Goal: Task Accomplishment & Management: Complete application form

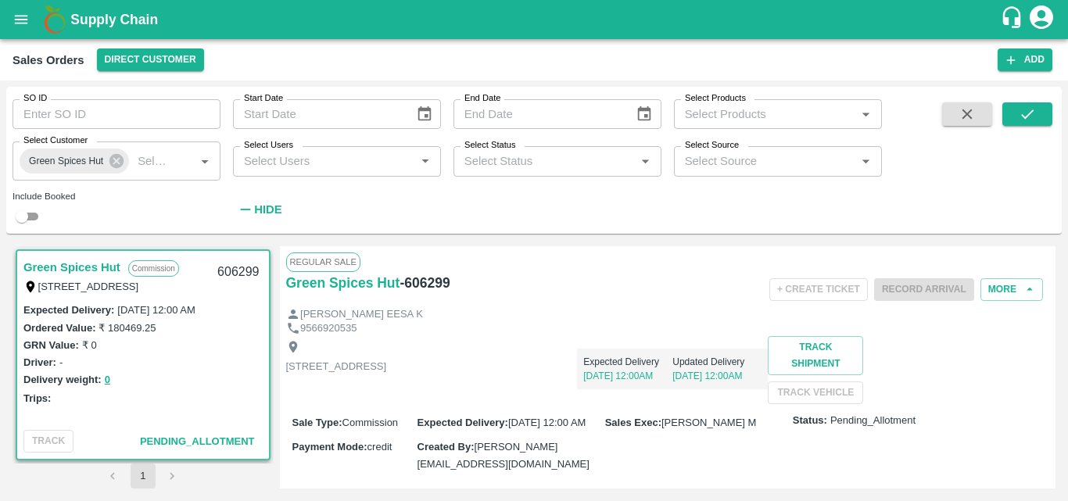
click at [235, 331] on div "Ordered Value: ₹ 180469.25" at bounding box center [142, 327] width 239 height 17
click at [246, 354] on div "Driver: -" at bounding box center [142, 361] width 239 height 17
click at [91, 265] on link "Green Spices Hut" at bounding box center [71, 267] width 97 height 20
click at [87, 263] on link "Green Spices Hut" at bounding box center [71, 267] width 97 height 20
click at [104, 265] on link "Green Spices Hut" at bounding box center [71, 267] width 97 height 20
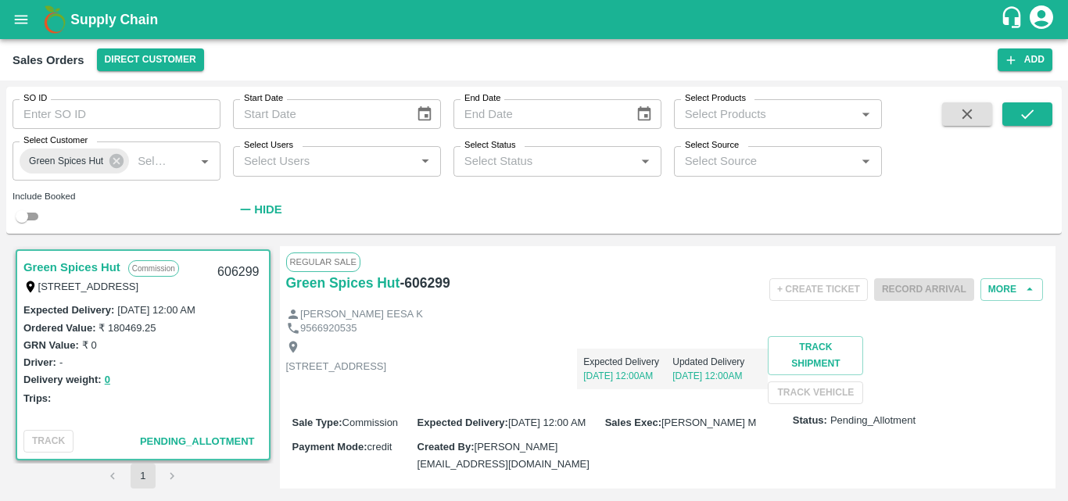
click at [439, 284] on h6 "- 606299" at bounding box center [424, 283] width 50 height 22
copy h6 "606299"
click at [195, 312] on label "02 Oct 2025, 12:00 AM" at bounding box center [155, 310] width 77 height 12
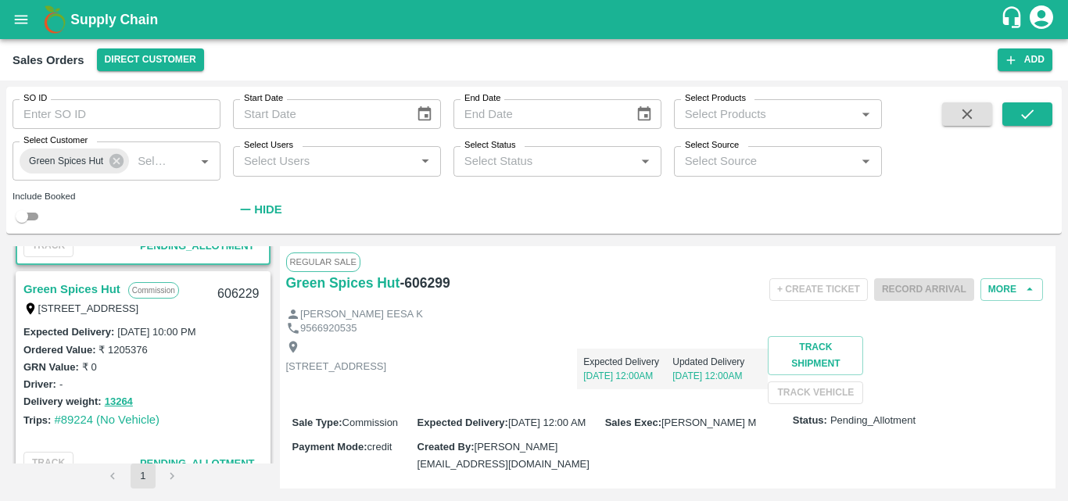
scroll to position [219, 0]
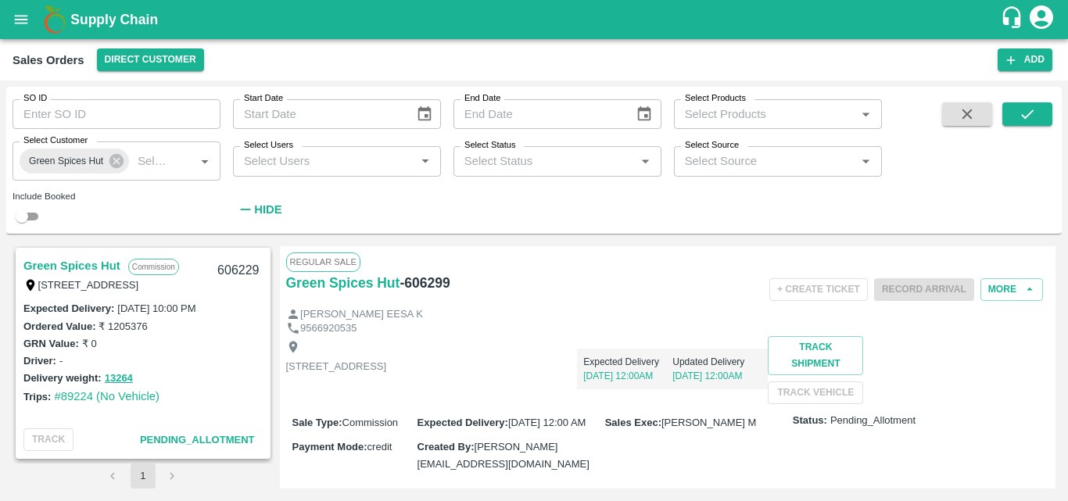
click at [102, 262] on link "Green Spices Hut" at bounding box center [71, 266] width 97 height 20
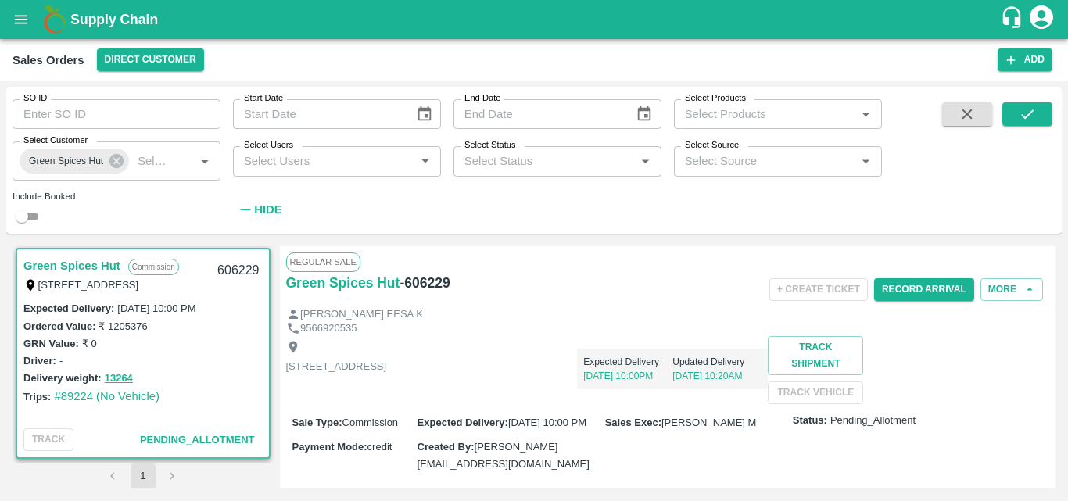
click at [591, 404] on div "Shop no 74, MADURAI MATTUTHAVANI FRUIT MARKET, Madurai, Madurai, Tamil Nadu, 62…" at bounding box center [668, 370] width 764 height 68
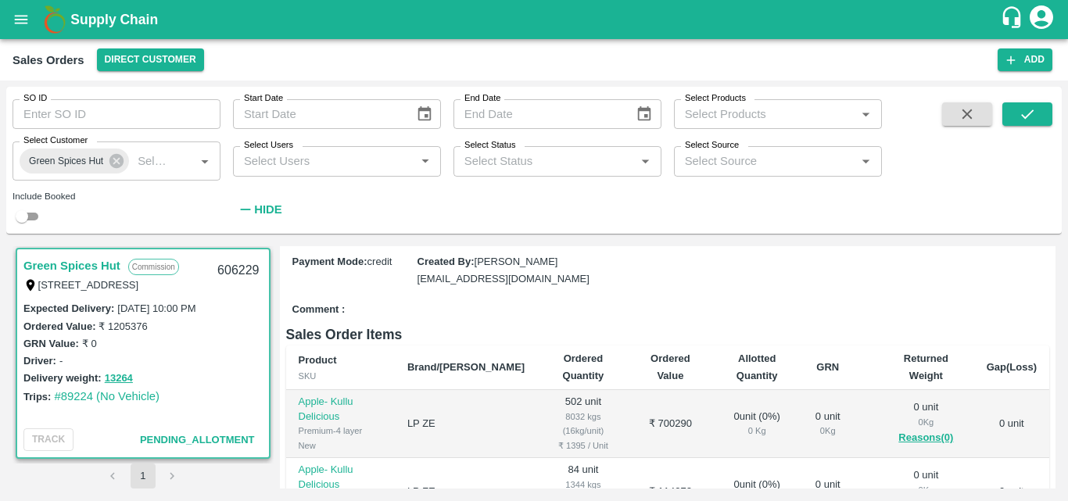
scroll to position [250, 0]
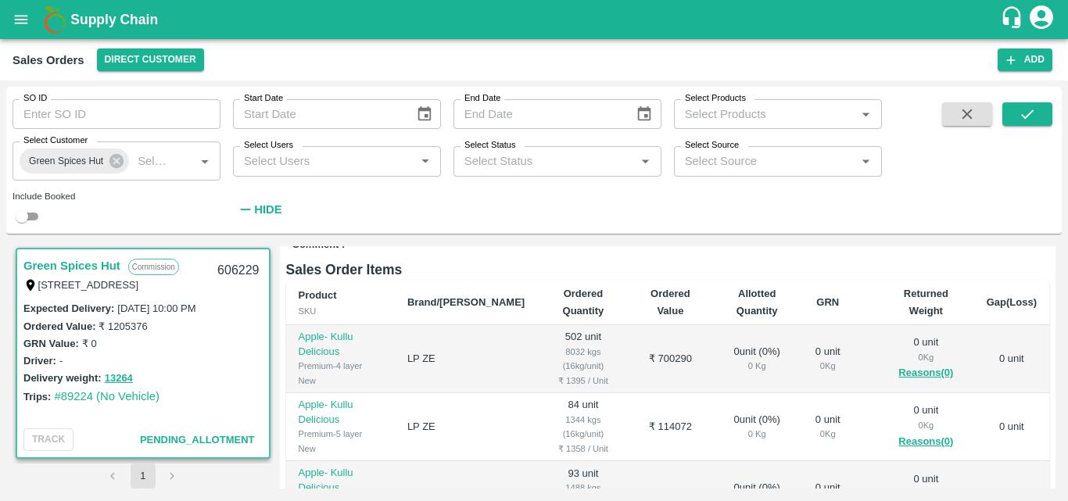
click at [188, 370] on div "Delivery weight: 13264" at bounding box center [142, 378] width 239 height 18
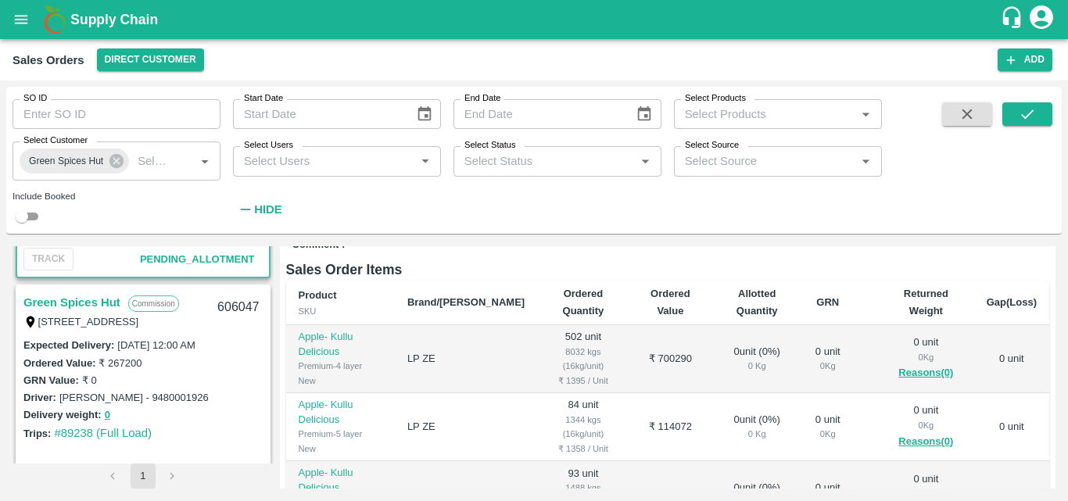
scroll to position [406, 0]
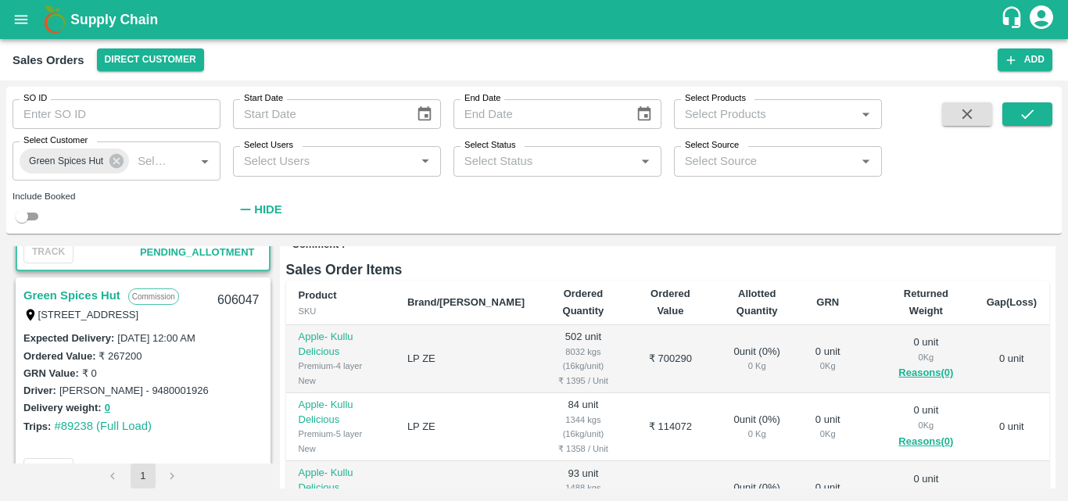
click at [98, 293] on link "Green Spices Hut" at bounding box center [71, 295] width 97 height 20
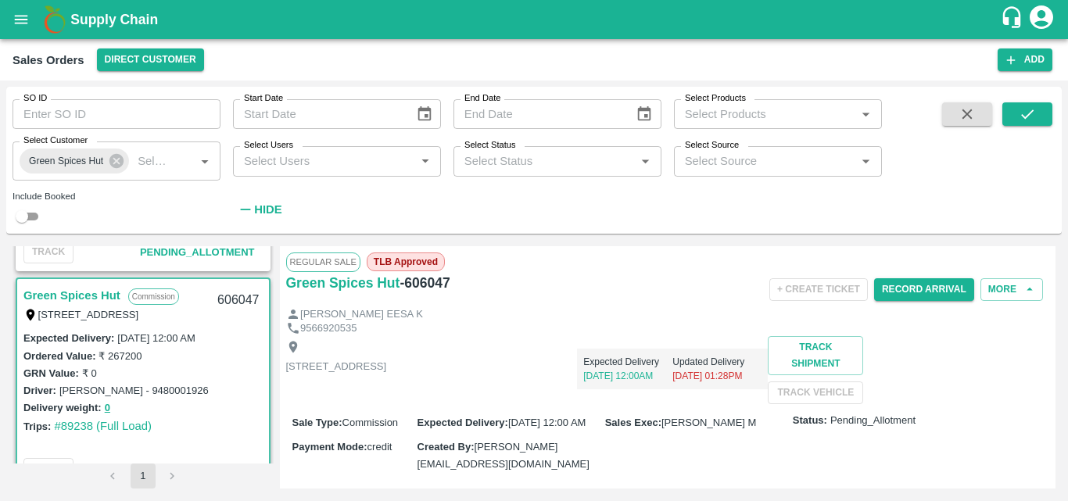
click at [607, 404] on div "Shop no 74, MADURAI MATTUTHAVANI FRUIT MARKET, Madurai, Madurai, Tamil Nadu, 62…" at bounding box center [668, 370] width 764 height 68
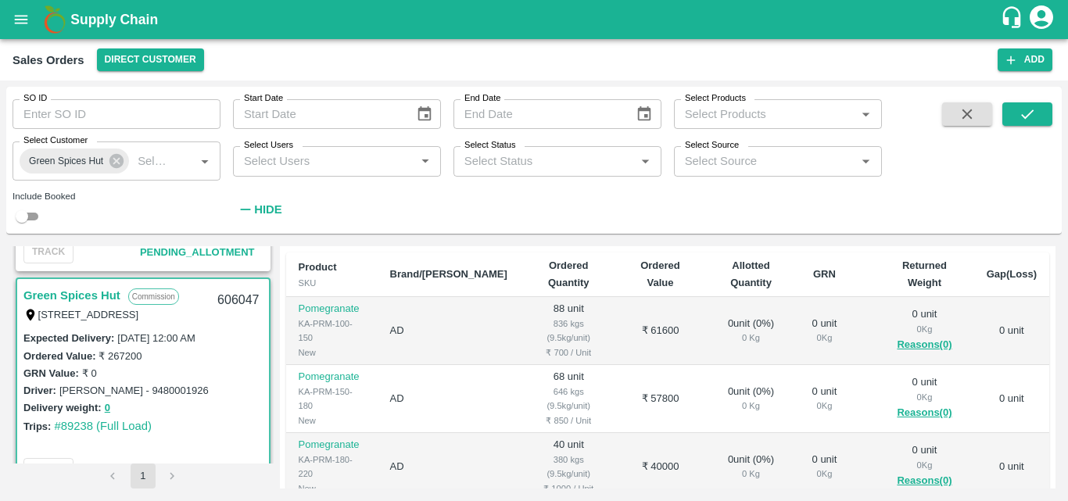
scroll to position [281, 0]
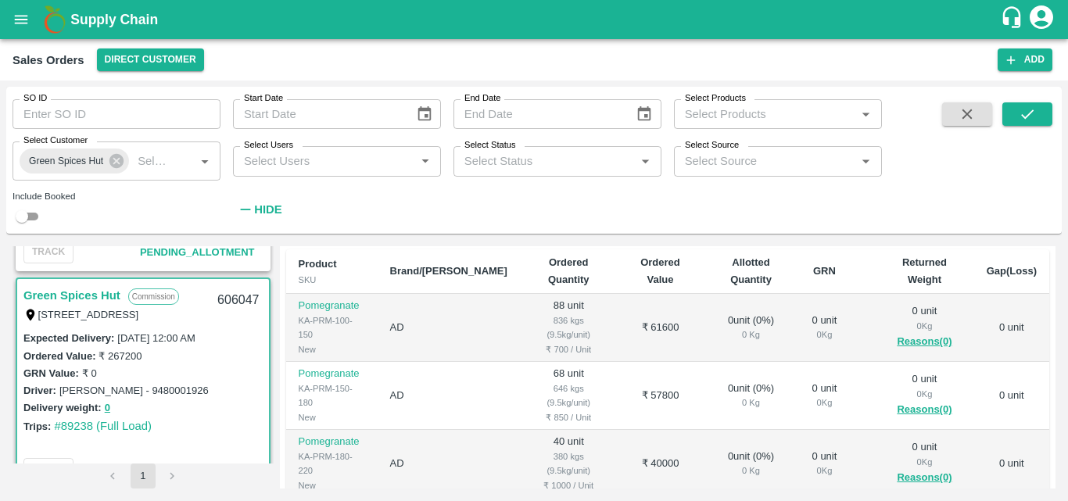
click at [203, 411] on div "Delivery weight: 0" at bounding box center [142, 408] width 239 height 18
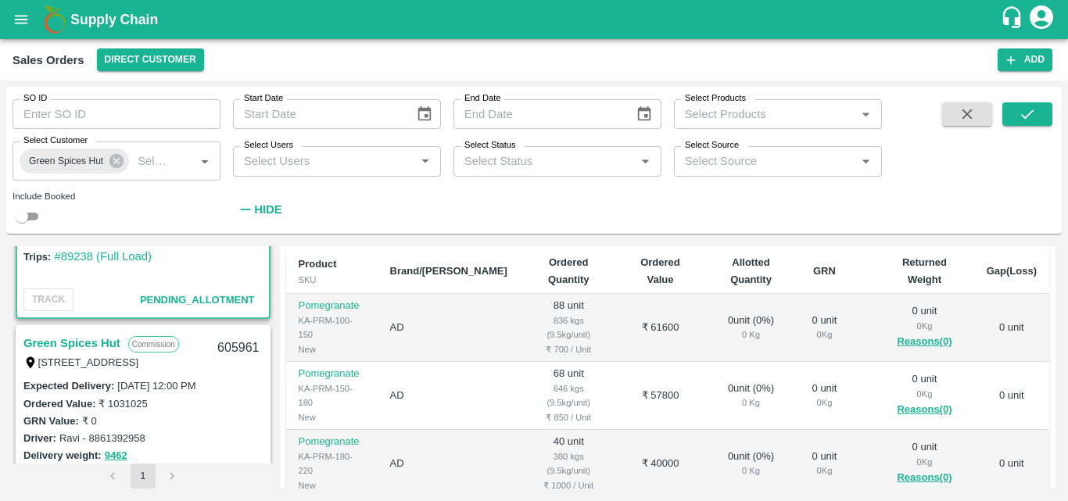
scroll to position [594, 0]
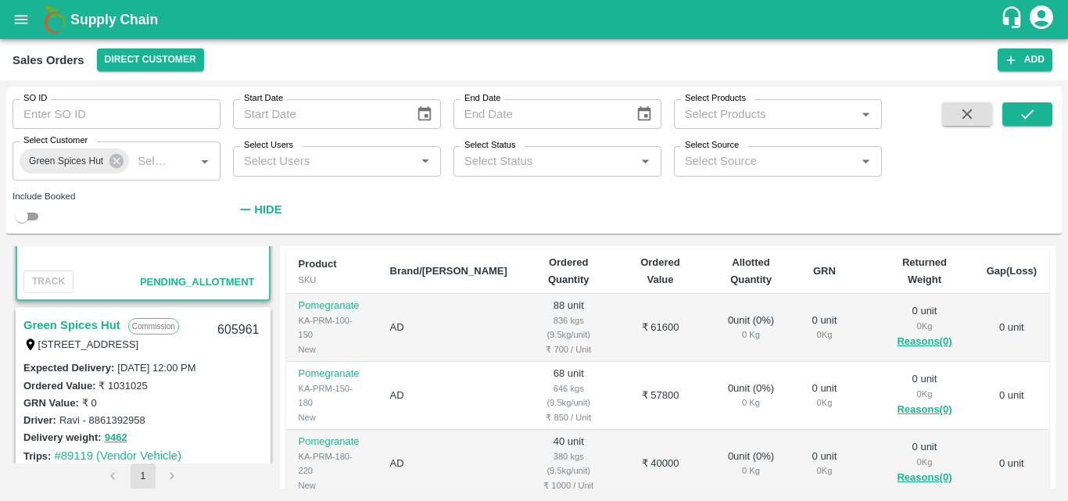
click at [99, 326] on link "Green Spices Hut" at bounding box center [71, 325] width 97 height 20
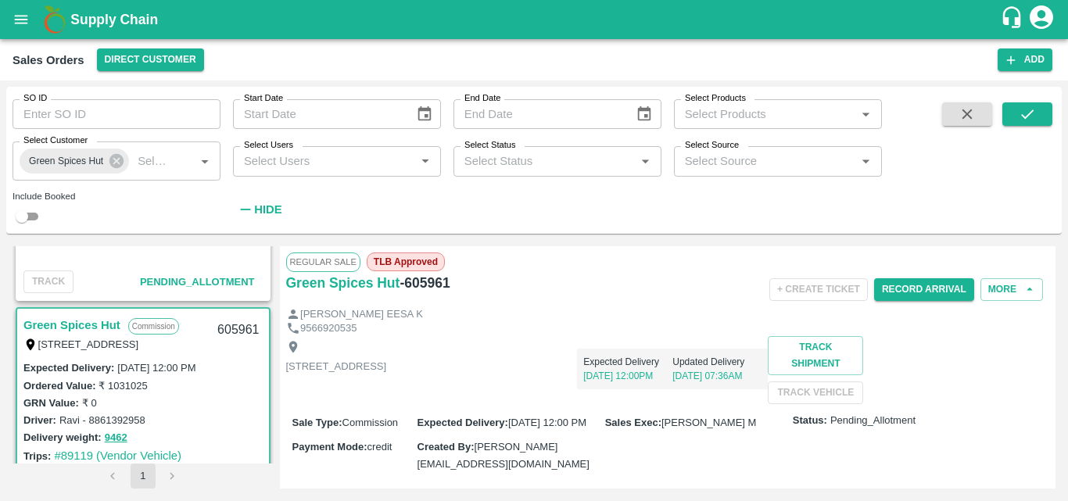
click at [620, 404] on div "Shop no 74, MADURAI MATTUTHAVANI FRUIT MARKET, Madurai, Madurai, Tamil Nadu, 62…" at bounding box center [668, 370] width 764 height 68
click at [596, 401] on div "Shop no 74, MADURAI MATTUTHAVANI FRUIT MARKET, Madurai, Madurai, Tamil Nadu, 62…" at bounding box center [668, 370] width 764 height 68
click at [646, 404] on div "Shop no 74, MADURAI MATTUTHAVANI FRUIT MARKET, Madurai, Madurai, Tamil Nadu, 62…" at bounding box center [668, 370] width 764 height 68
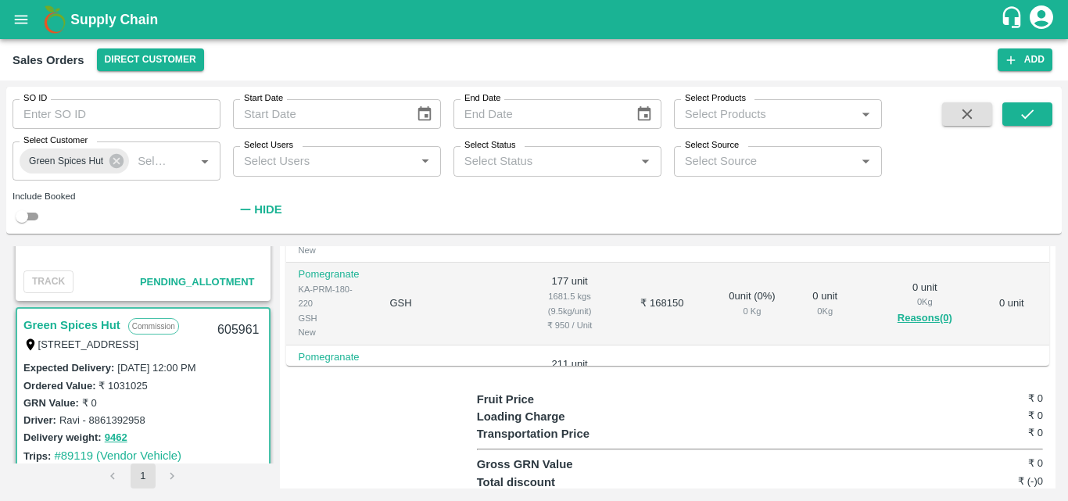
scroll to position [500, 0]
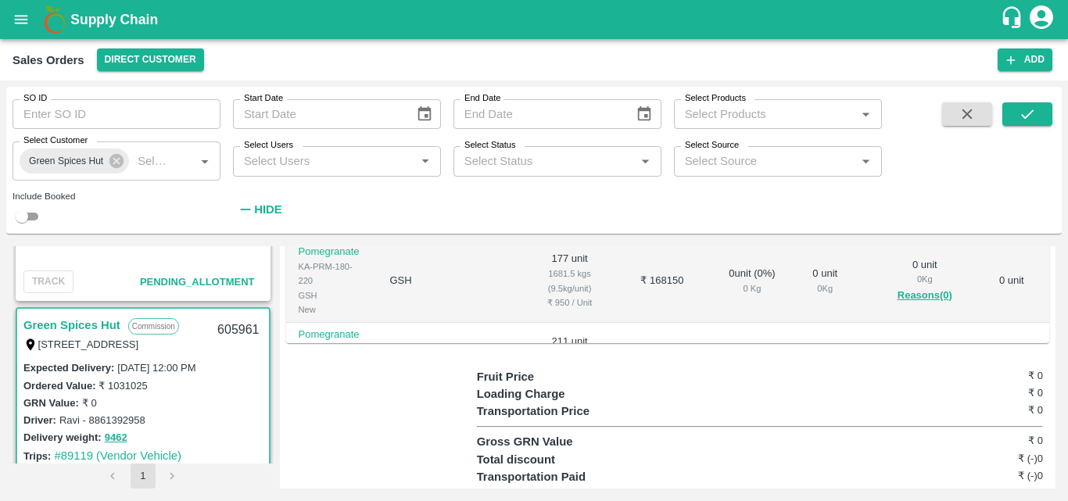
click at [764, 386] on td "0 unit ( 0 %) 0 Kg" at bounding box center [751, 364] width 95 height 83
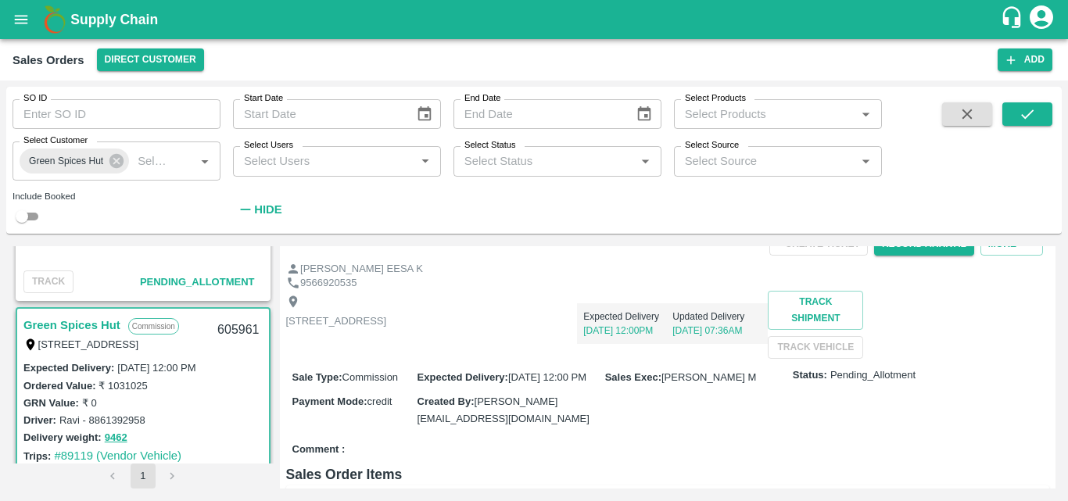
scroll to position [0, 0]
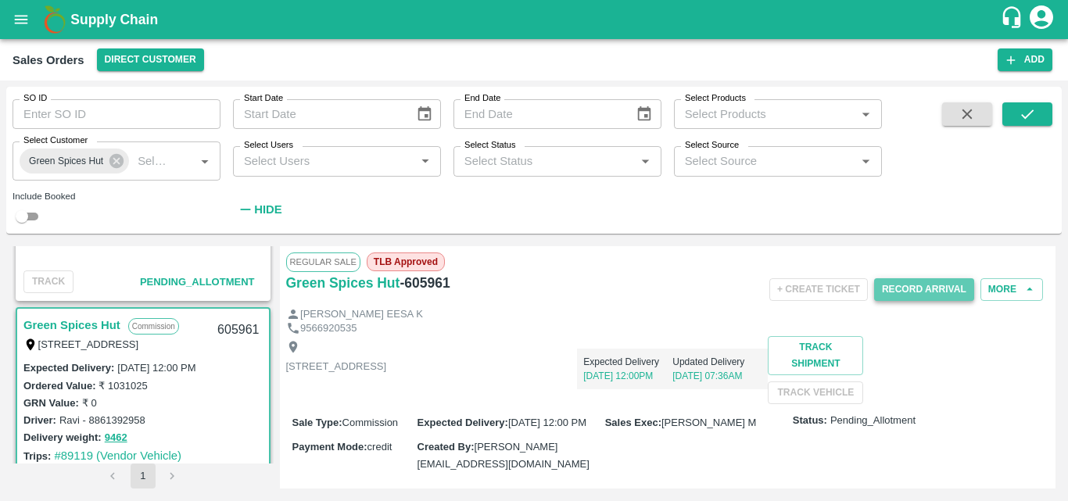
click at [931, 284] on button "Record Arrival" at bounding box center [924, 289] width 100 height 23
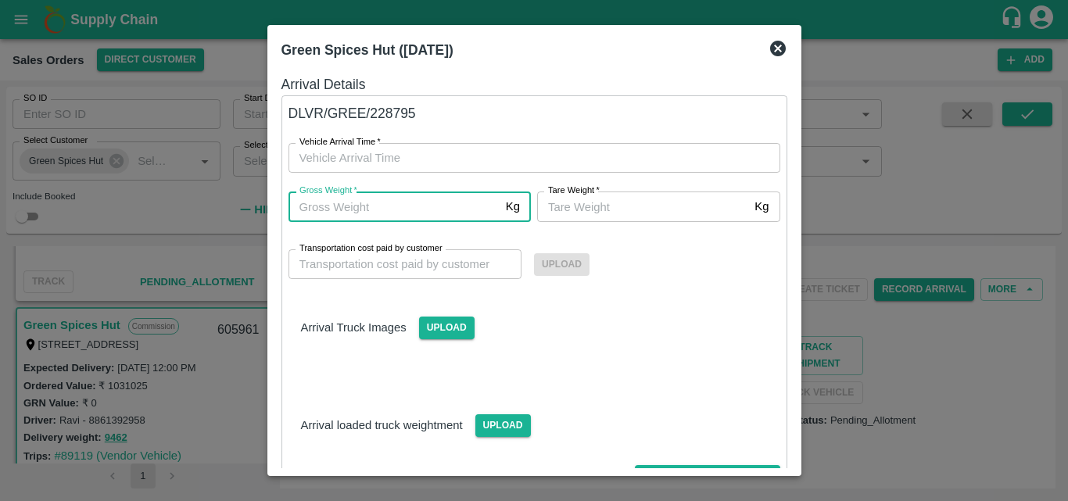
click at [453, 208] on input "Gross Weight   *" at bounding box center [393, 206] width 211 height 30
type input "9950"
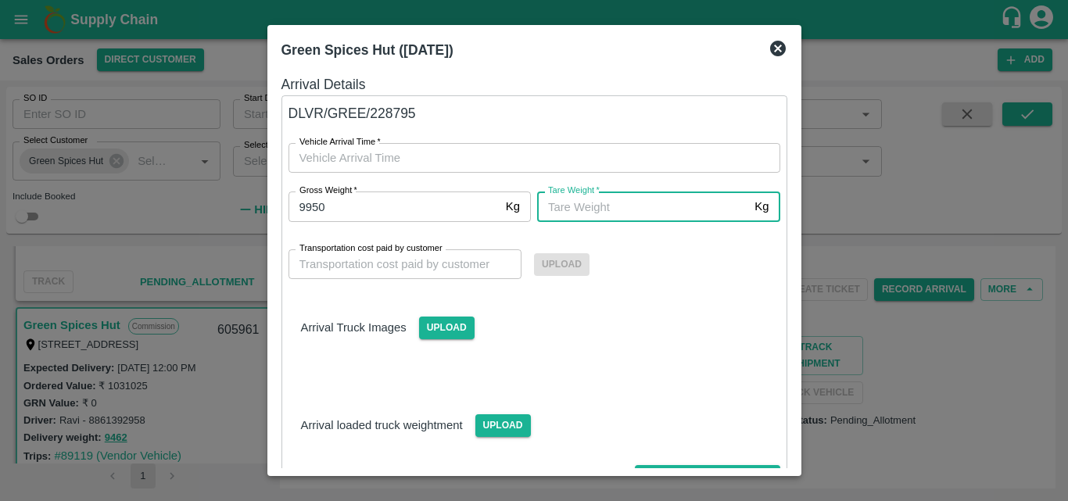
click at [613, 200] on input "Tare Weight   *" at bounding box center [642, 206] width 211 height 30
type input "1000"
type input "10000"
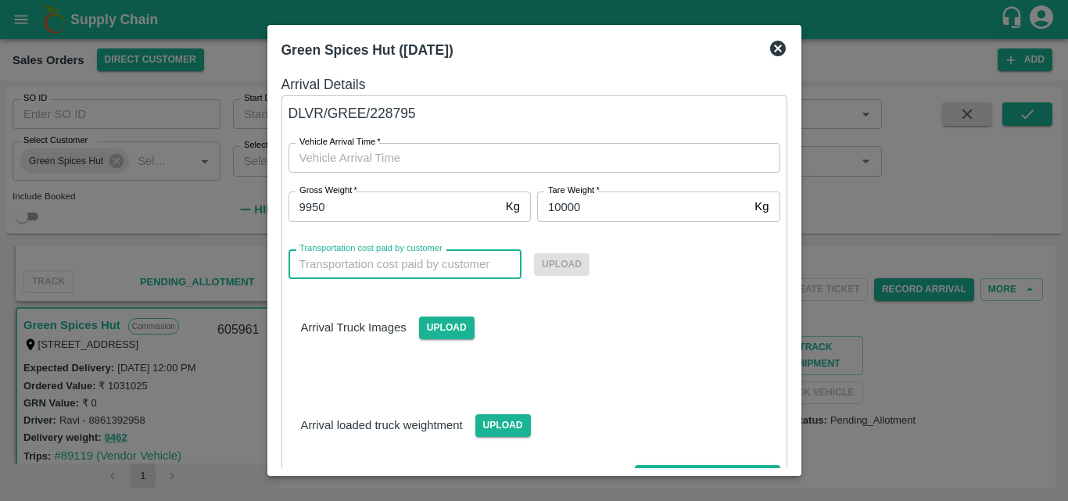
click at [451, 267] on input "Transportation cost paid by customer" at bounding box center [405, 264] width 234 height 30
type input "0"
type input "DD/MM/YYYY hh:mm aa"
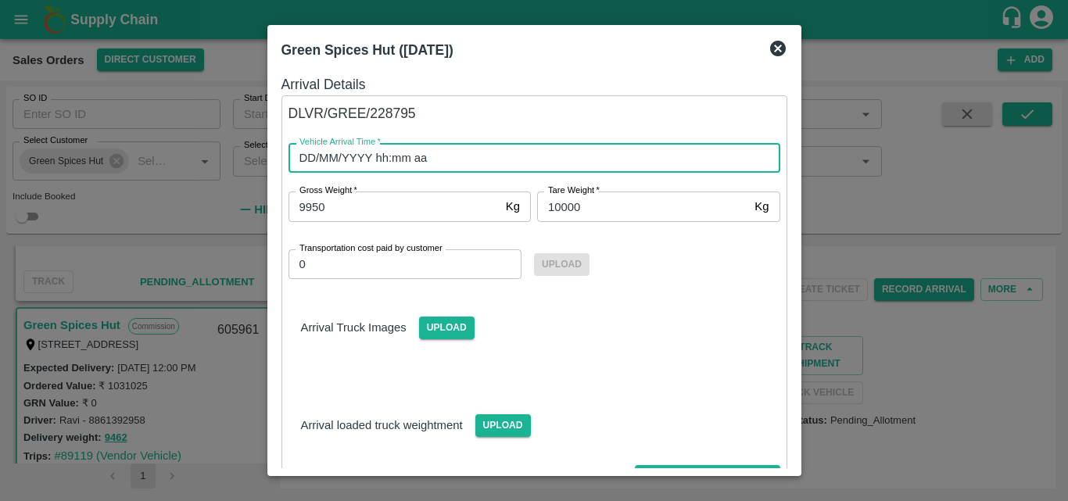
click at [463, 165] on input "DD/MM/YYYY hh:mm aa" at bounding box center [528, 158] width 481 height 30
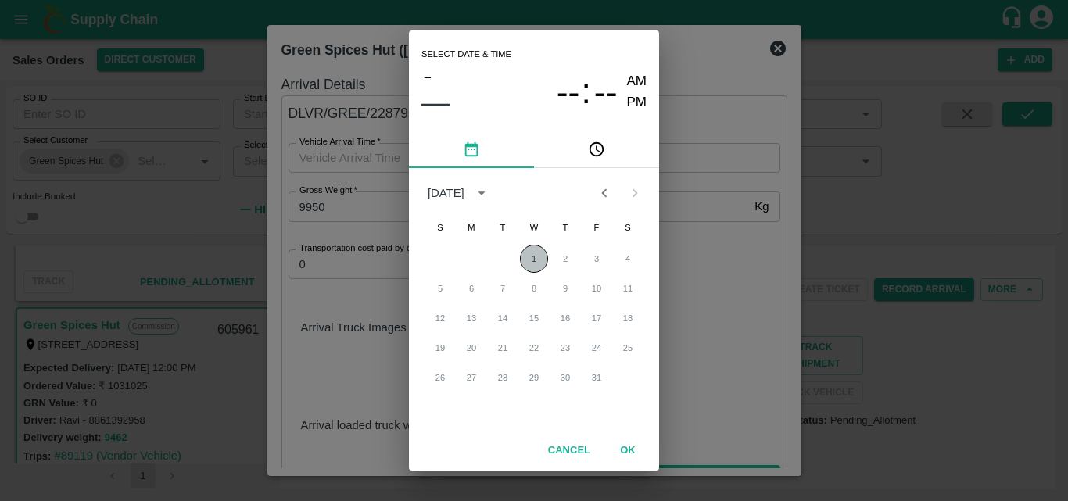
click at [524, 257] on button "1" at bounding box center [534, 259] width 28 height 28
type input "01/10/2025 12:00 AM"
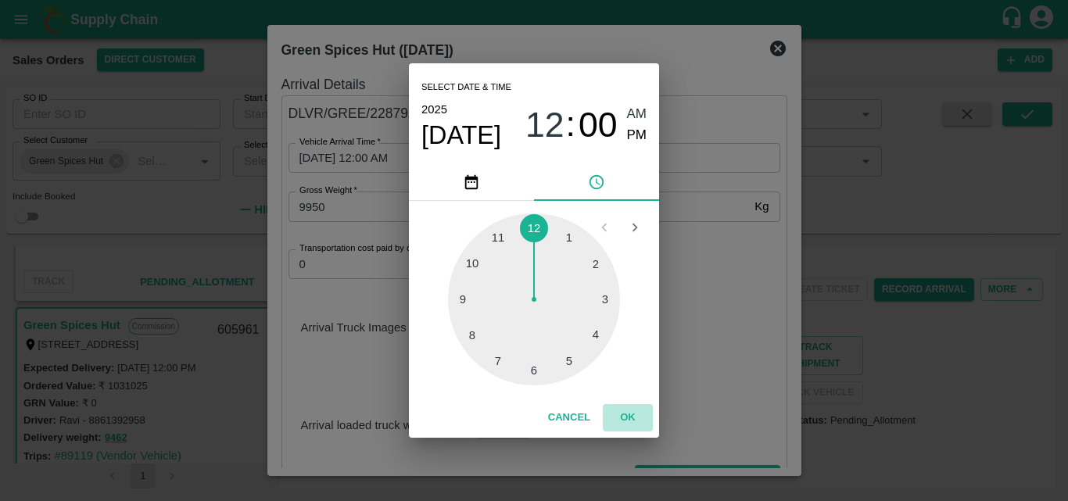
click at [631, 420] on button "OK" at bounding box center [628, 417] width 50 height 27
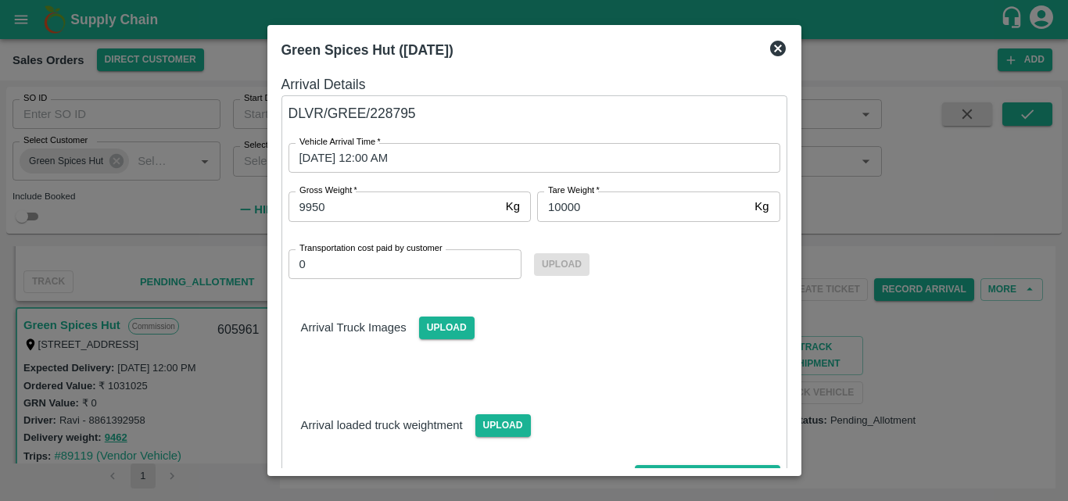
scroll to position [91, 0]
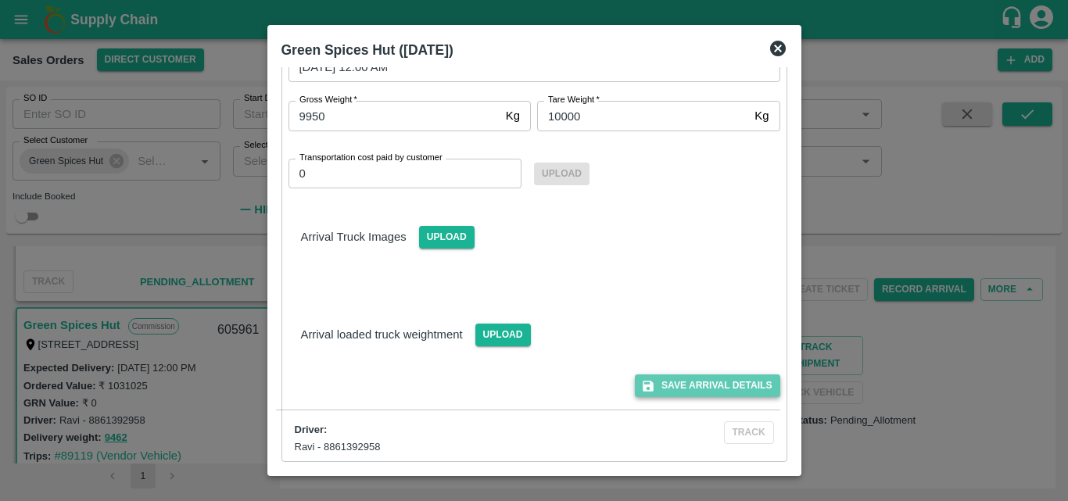
click at [707, 381] on button "Save Arrival Details" at bounding box center [707, 385] width 145 height 23
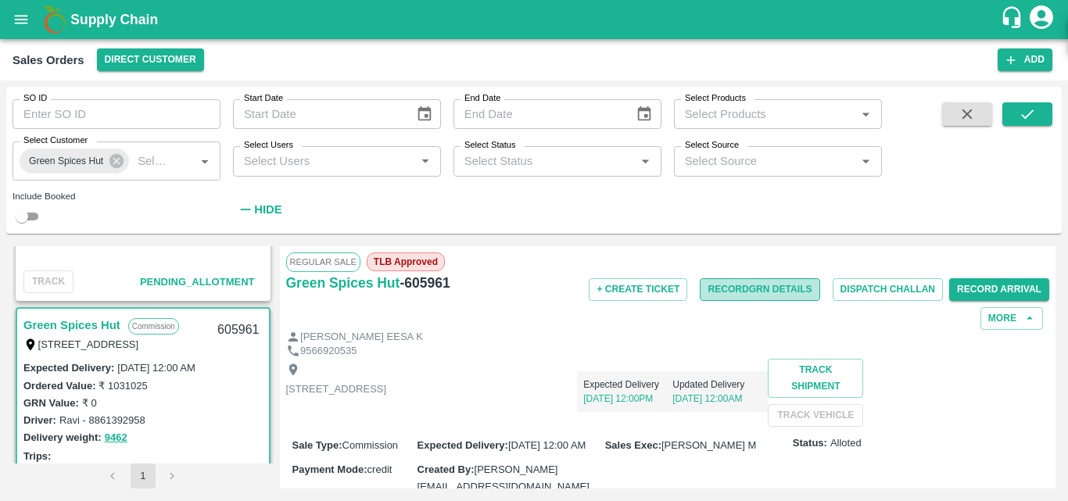
click at [774, 289] on button "Record GRN Details" at bounding box center [760, 289] width 120 height 23
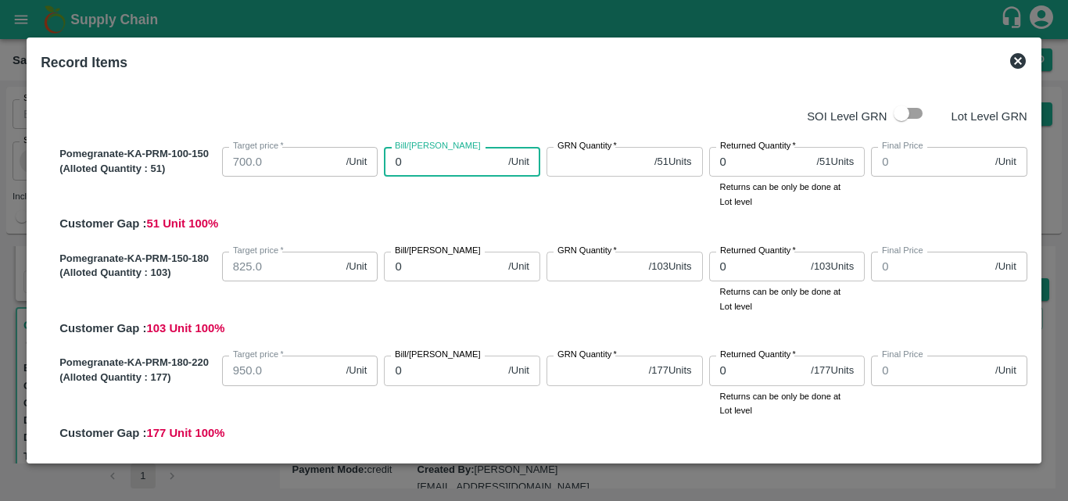
click at [415, 167] on input "0" at bounding box center [443, 162] width 118 height 30
type input "80"
type input "800"
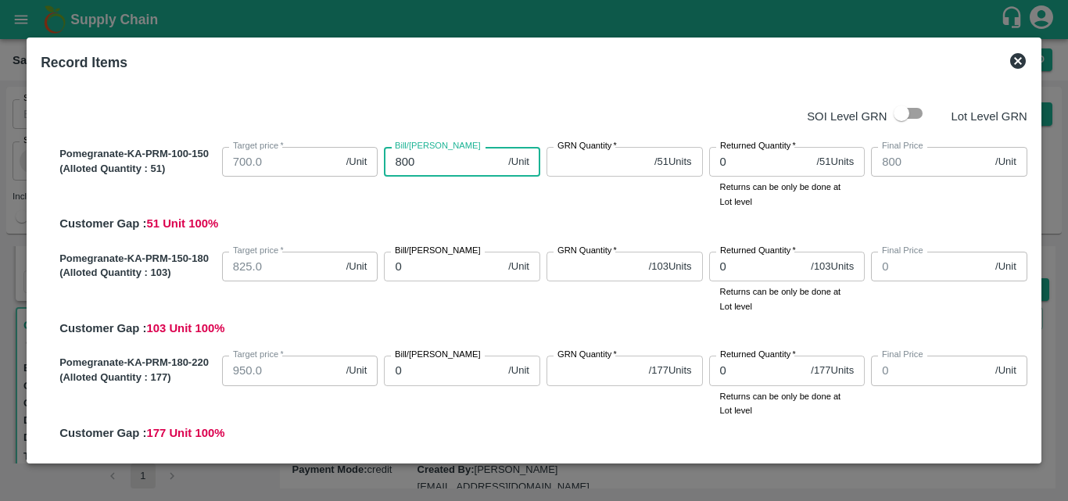
type input "800"
click at [406, 252] on label "Bill/Patti price" at bounding box center [438, 251] width 86 height 13
click at [406, 252] on input "0" at bounding box center [443, 267] width 118 height 30
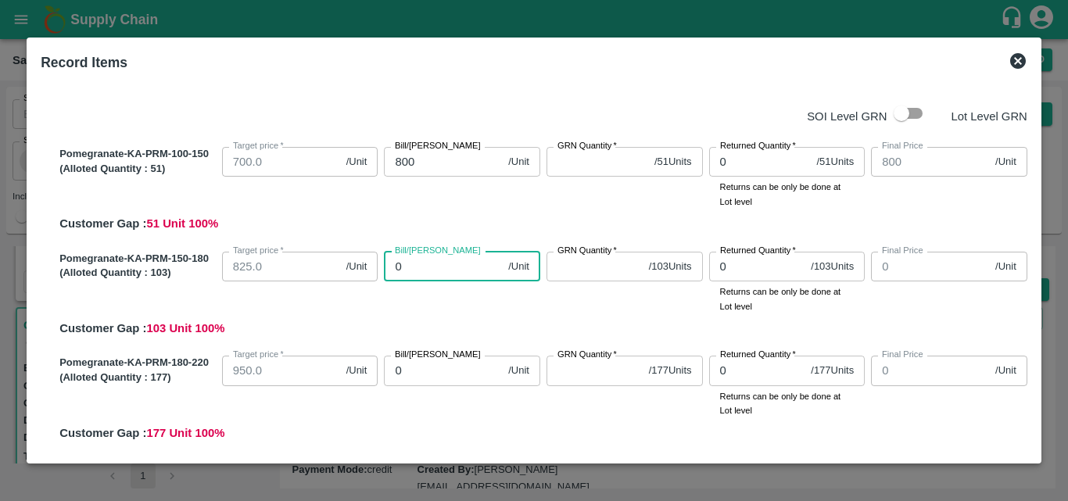
click at [409, 267] on input "0" at bounding box center [443, 267] width 118 height 30
type input "92"
type input "925"
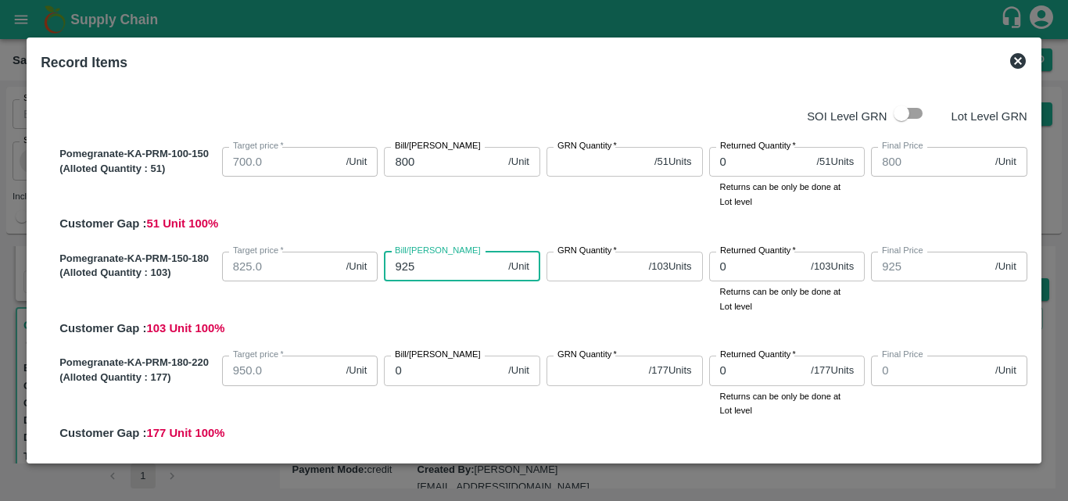
type input "925"
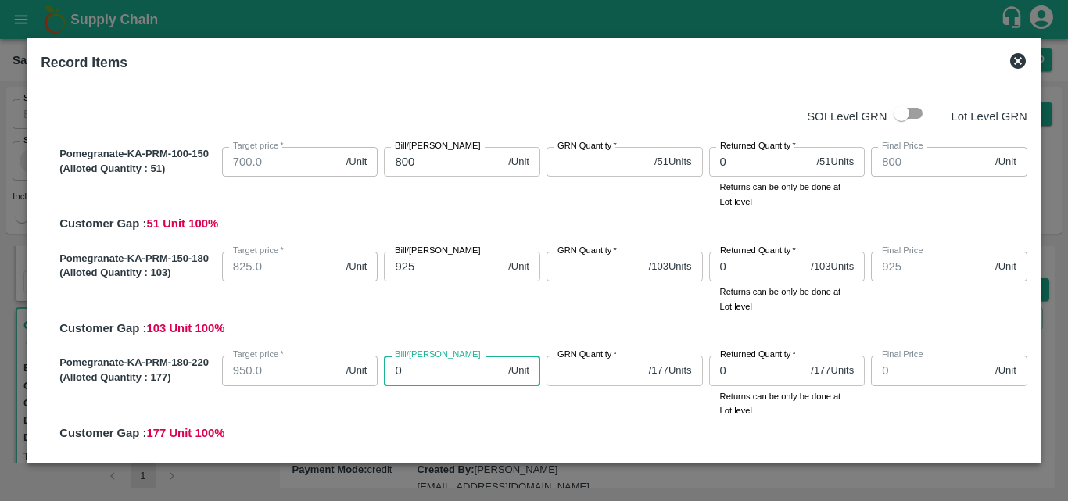
click at [419, 378] on input "0" at bounding box center [443, 371] width 118 height 30
type input "10"
type input "105"
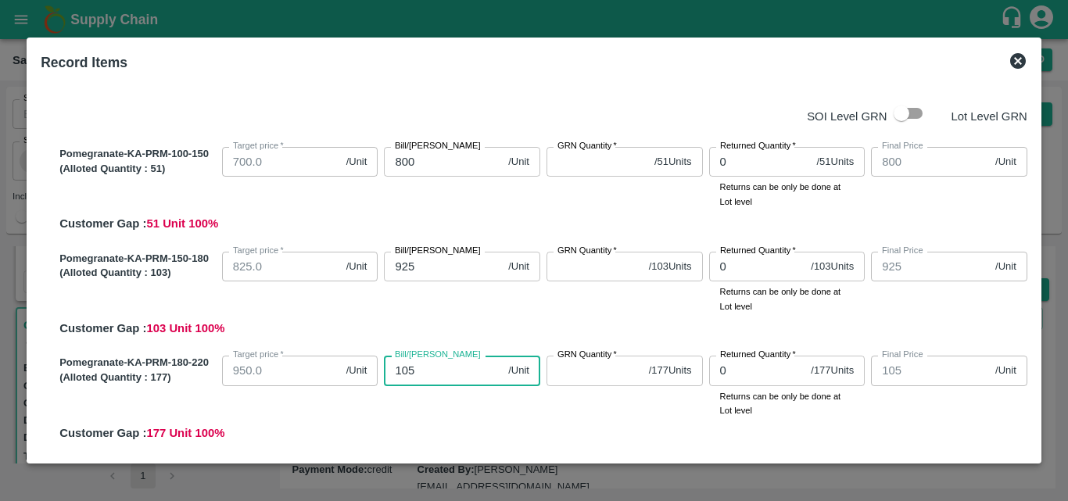
type input "1050"
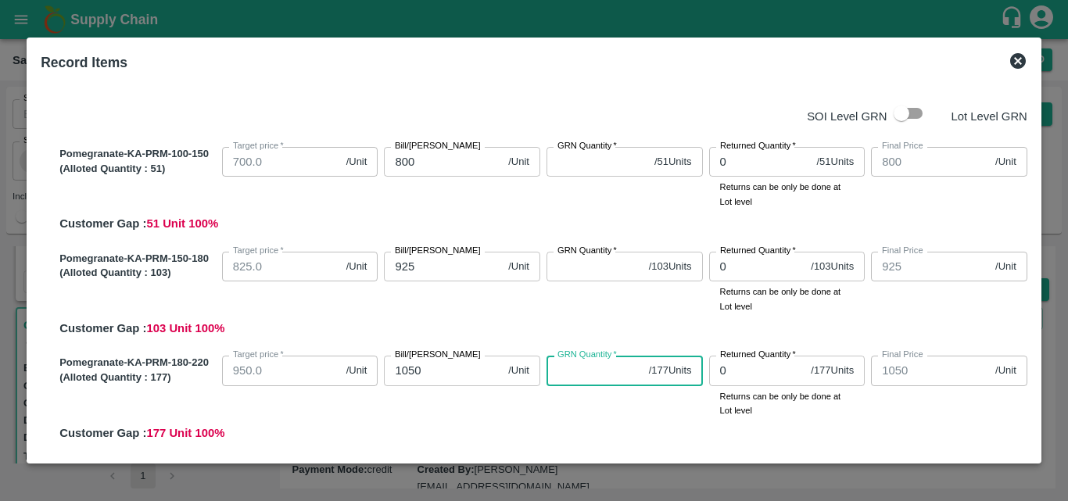
click at [589, 377] on input "GRN Quantity   *" at bounding box center [594, 371] width 96 height 30
type input "177"
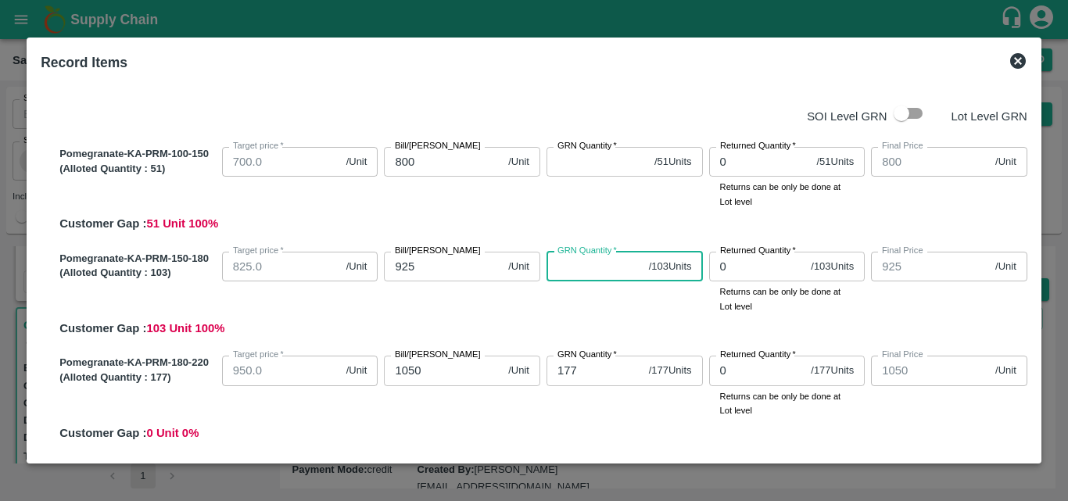
click at [599, 270] on input "GRN Quantity   *" at bounding box center [594, 267] width 96 height 30
type input "103"
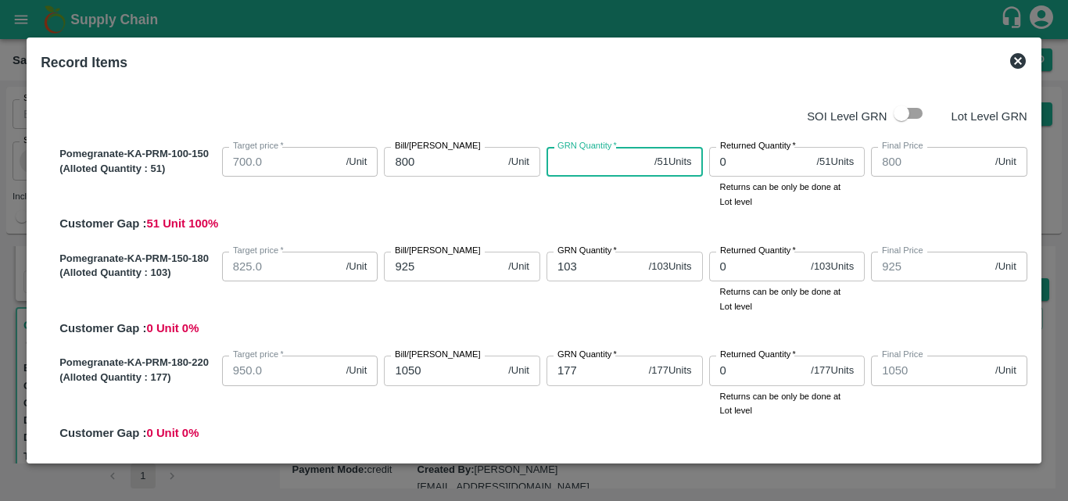
click at [592, 164] on input "GRN Quantity   *" at bounding box center [597, 162] width 102 height 30
type input "51"
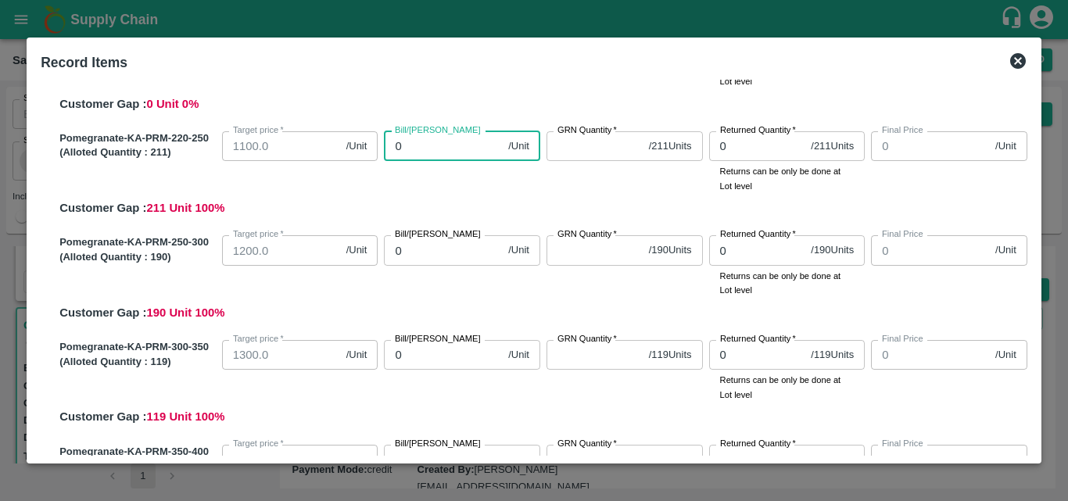
click at [434, 149] on input "0" at bounding box center [443, 146] width 118 height 30
type input "115"
type input "1150"
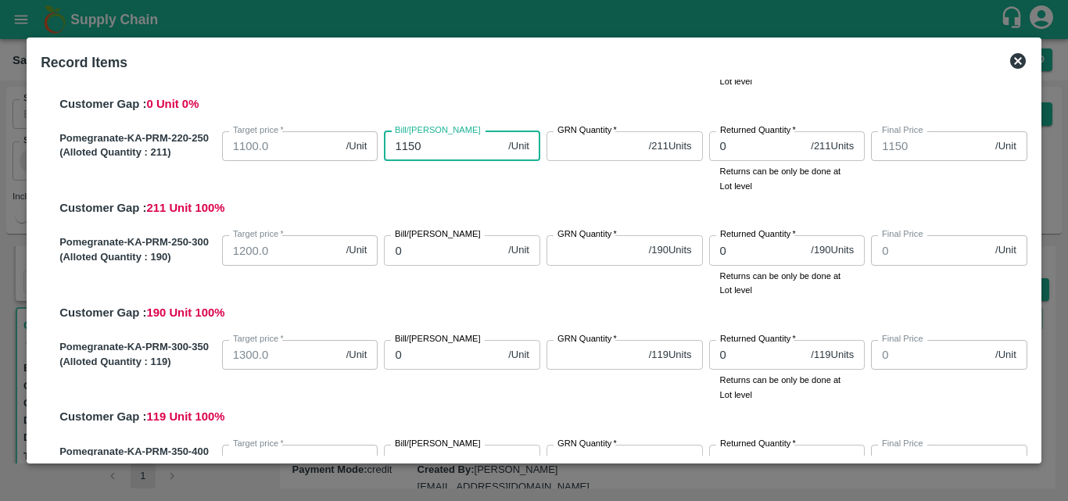
type input "1150"
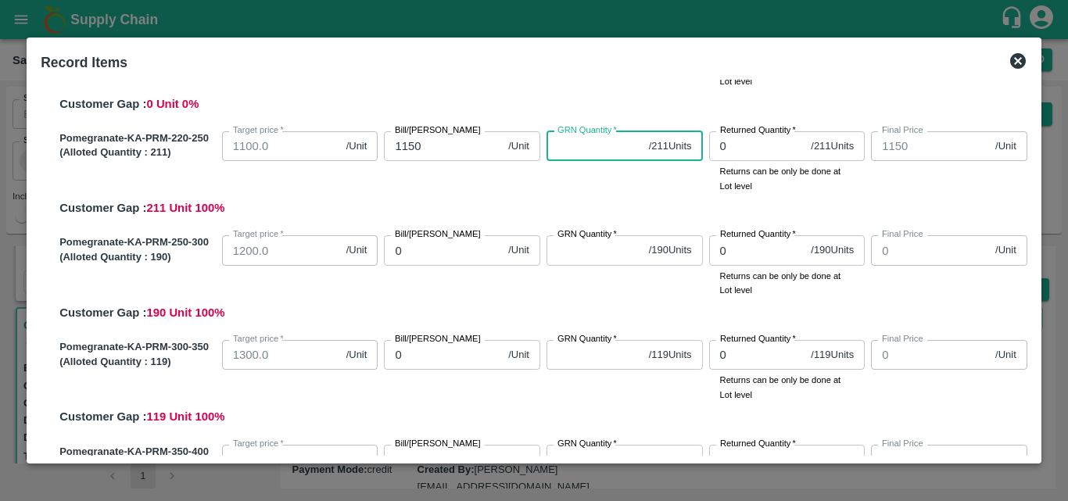
click at [584, 147] on input "GRN Quantity   *" at bounding box center [594, 146] width 96 height 30
type input "211"
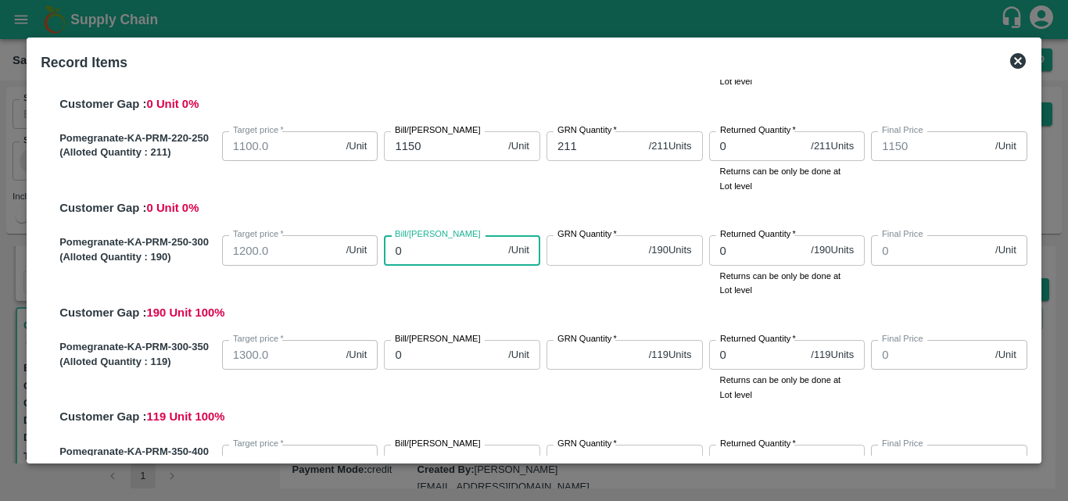
click at [421, 256] on input "0" at bounding box center [443, 250] width 118 height 30
type input "12"
type input "125"
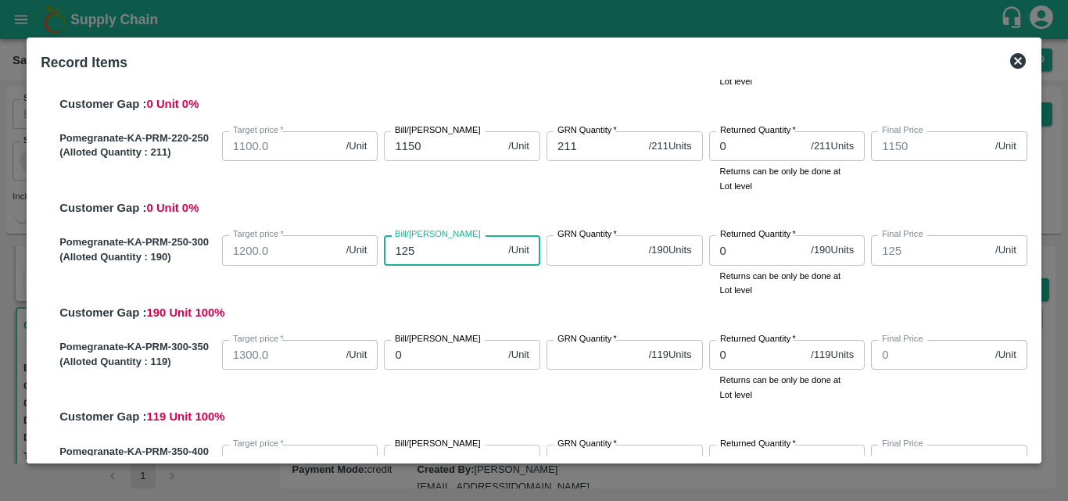
type input "1259"
type input "125"
type input "1250"
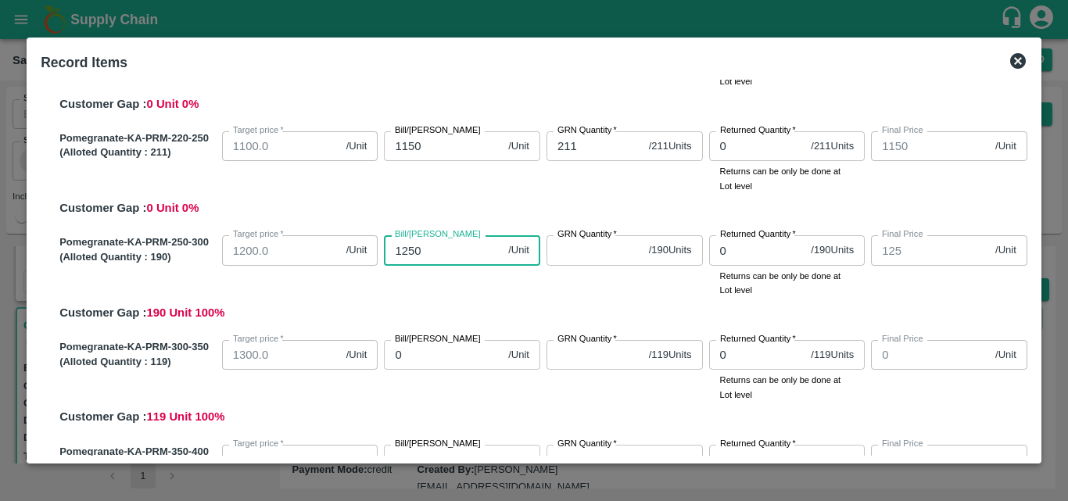
type input "1250"
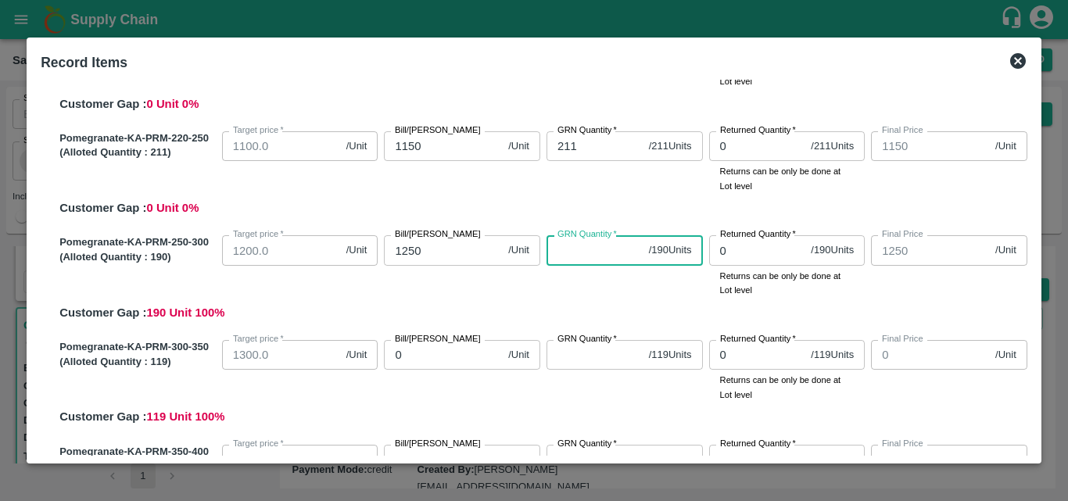
click at [578, 249] on input "GRN Quantity   *" at bounding box center [594, 250] width 96 height 30
type input "190"
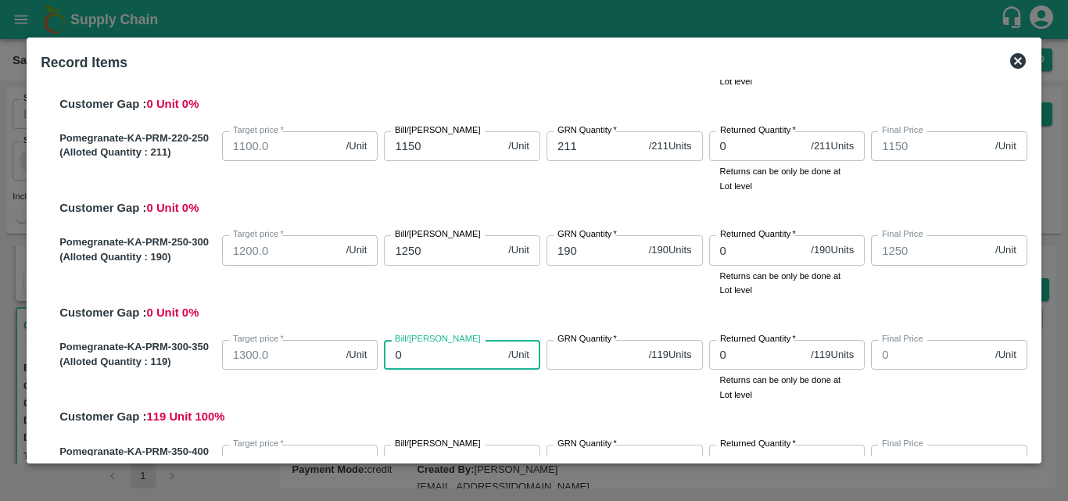
click at [449, 360] on input "0" at bounding box center [443, 355] width 118 height 30
type input "125"
type input "1250"
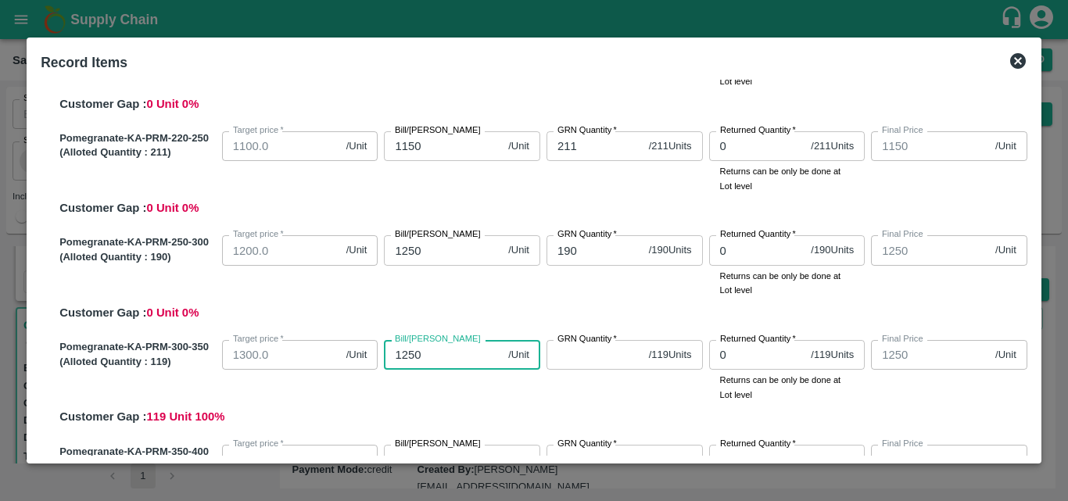
type input "1250"
click at [599, 363] on input "GRN Quantity   *" at bounding box center [594, 355] width 96 height 30
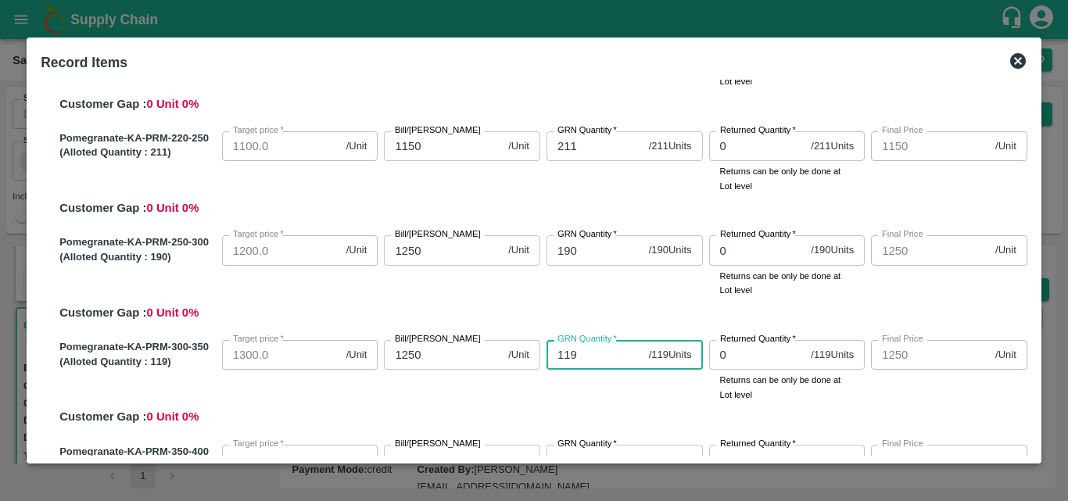
type input "119"
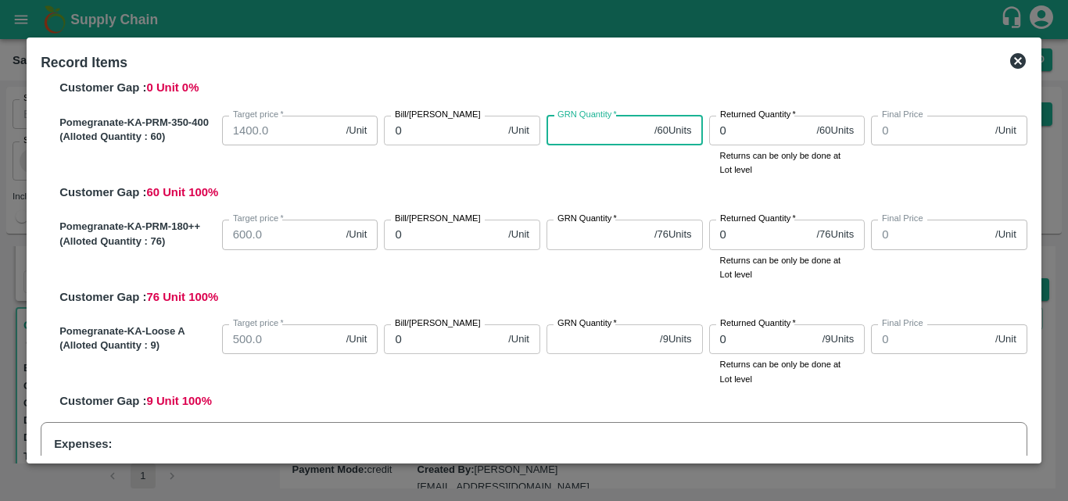
click at [560, 134] on input "GRN Quantity   *" at bounding box center [597, 131] width 102 height 30
type input "60"
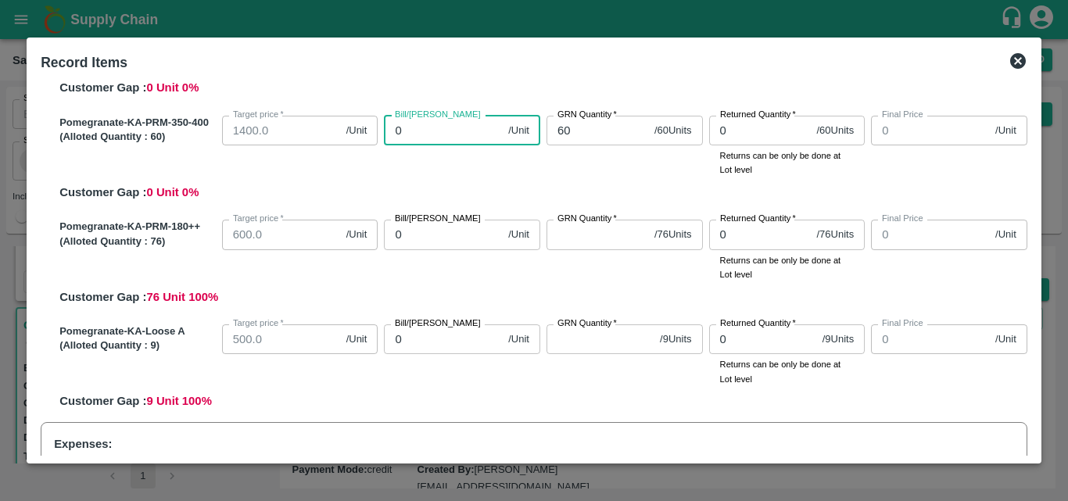
click at [417, 128] on input "0" at bounding box center [443, 131] width 118 height 30
type input "12"
type input "125"
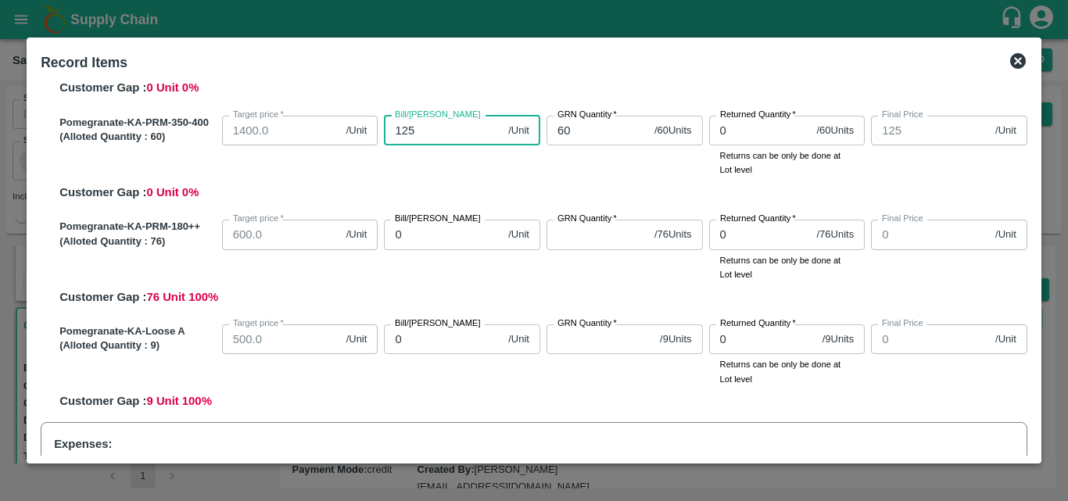
type input "1250"
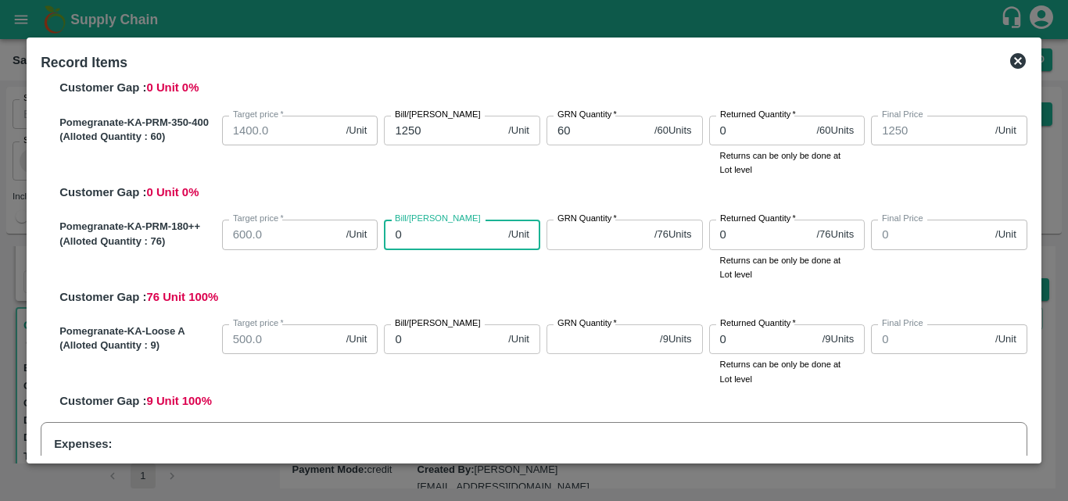
click at [465, 242] on input "0" at bounding box center [443, 235] width 118 height 30
type input "55"
type input "550"
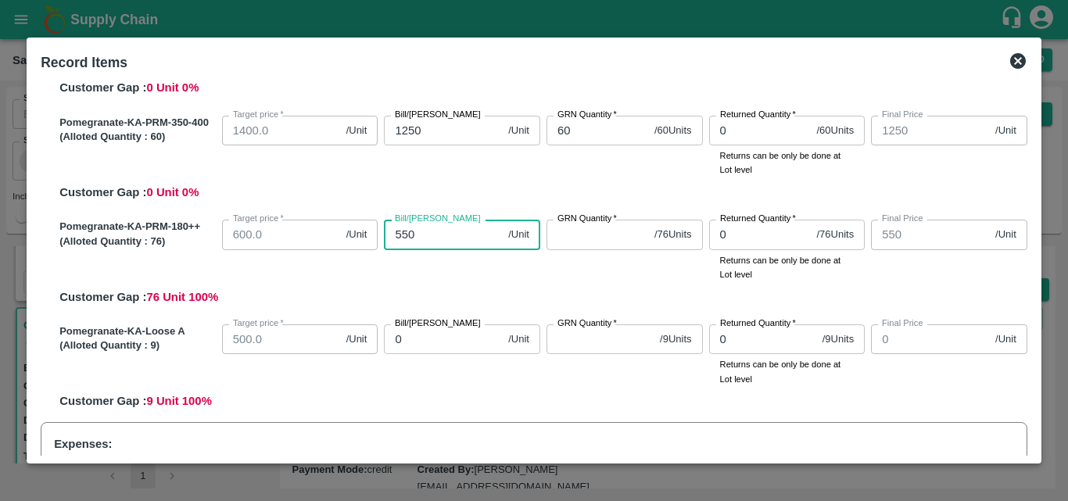
type input "550"
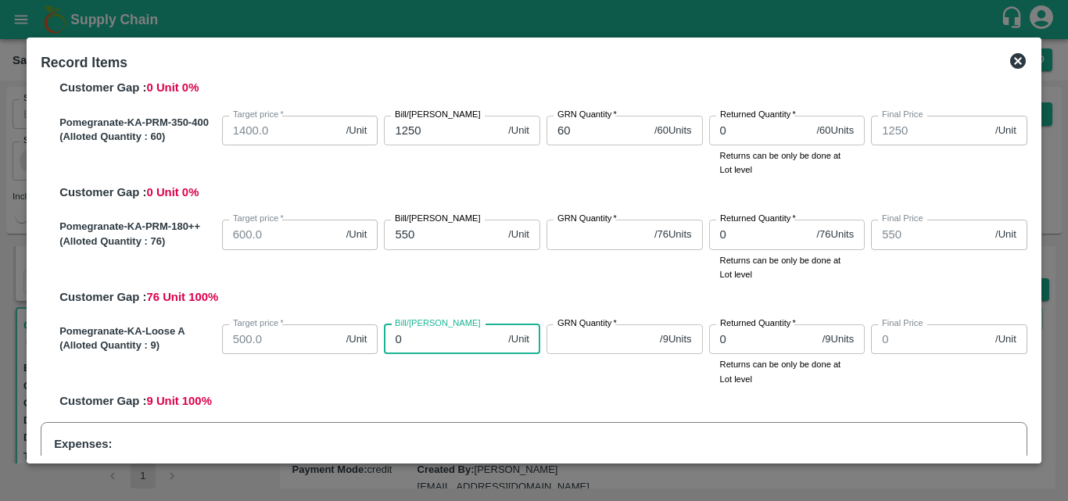
click at [435, 344] on input "0" at bounding box center [443, 339] width 118 height 30
type input "500"
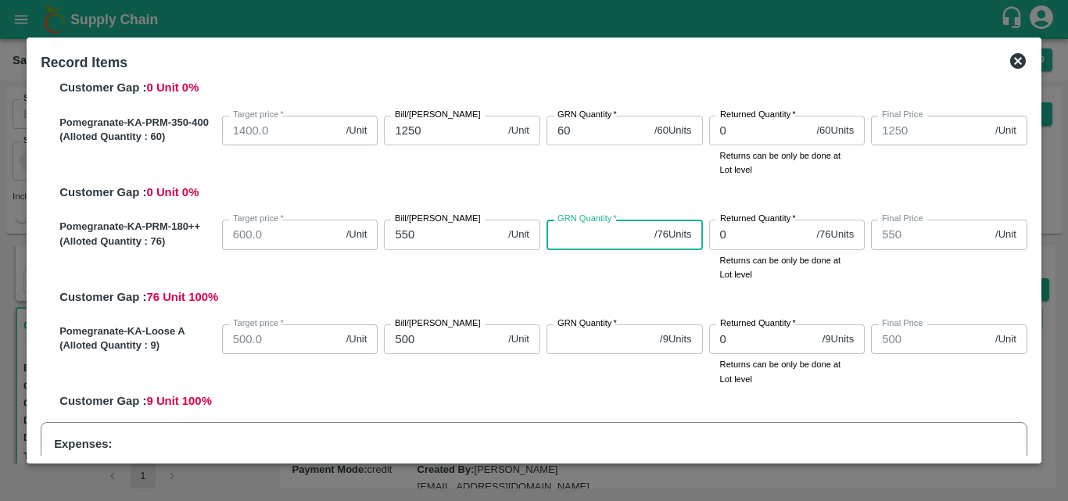
click at [583, 242] on input "GRN Quantity   *" at bounding box center [597, 235] width 102 height 30
type input "76"
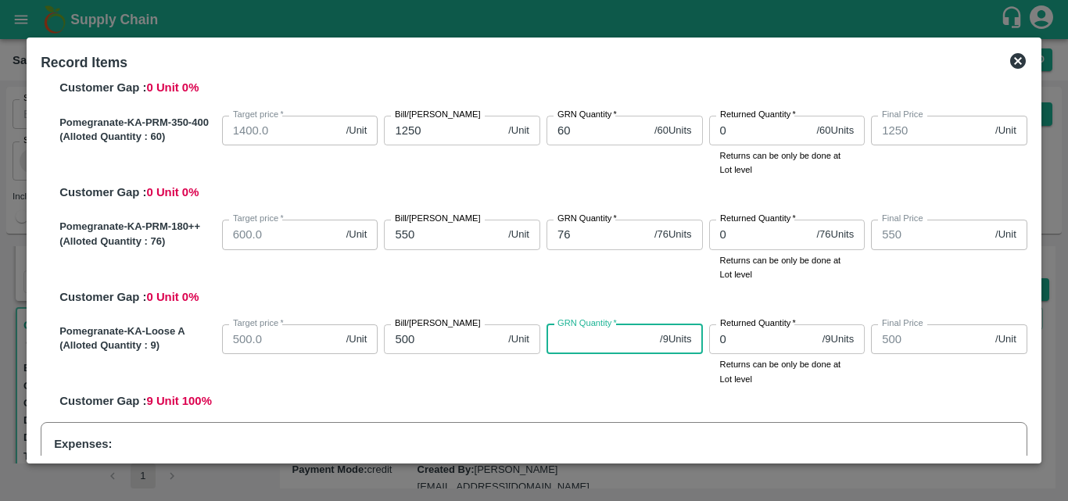
click at [601, 343] on input "GRN Quantity   *" at bounding box center [599, 339] width 107 height 30
type input "9"
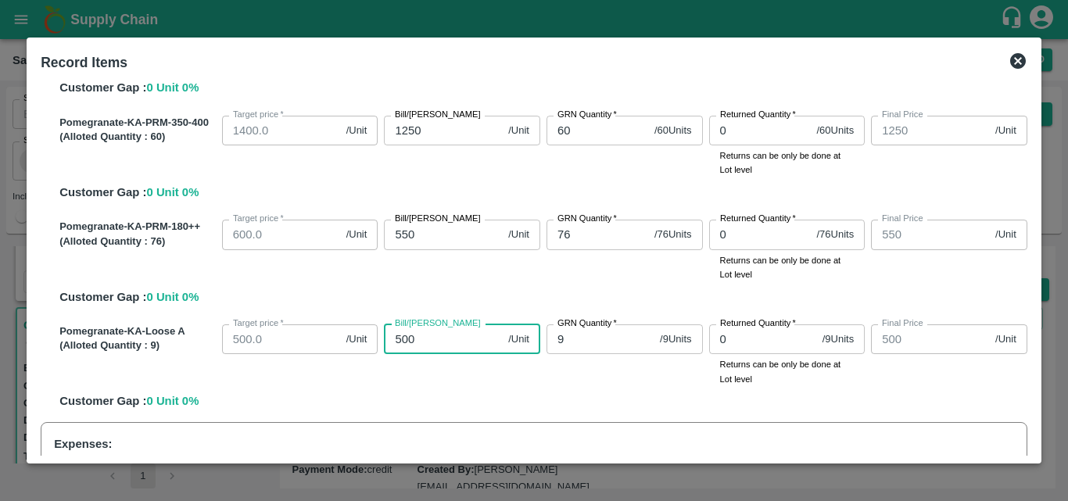
click at [426, 342] on input "500" at bounding box center [443, 339] width 118 height 30
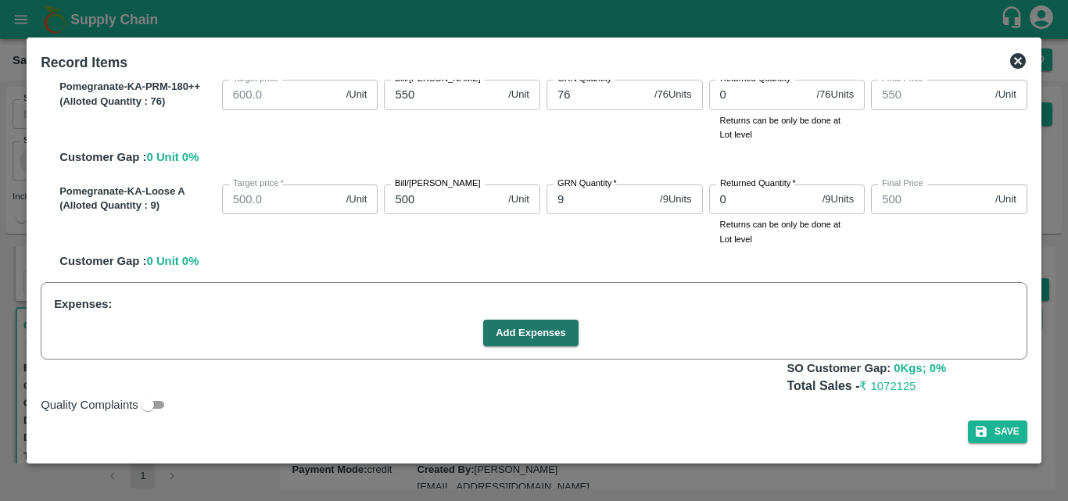
scroll to position [469, 0]
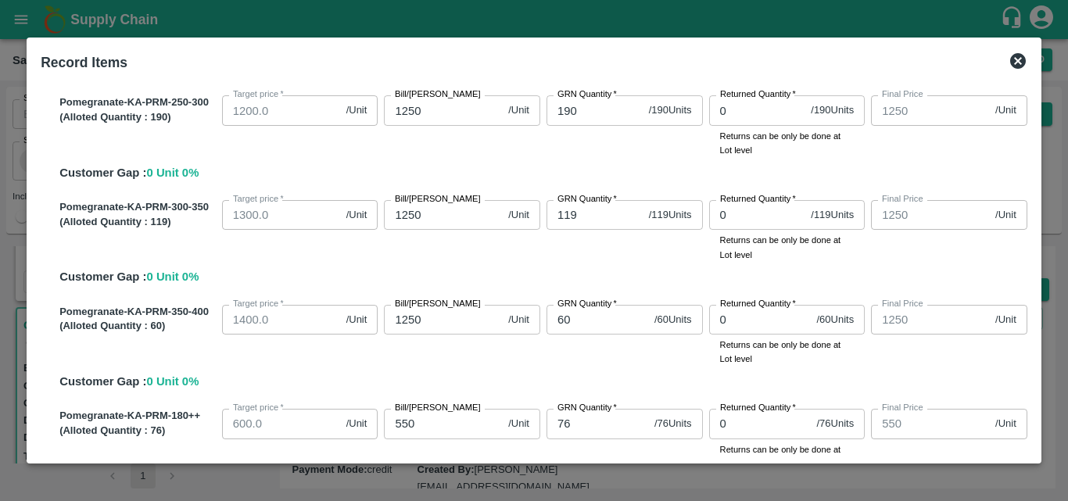
drag, startPoint x: 435, startPoint y: 410, endPoint x: 429, endPoint y: 422, distance: 12.9
click at [429, 422] on div "Bill/Patti price 550 /Unit Bill/Patti price" at bounding box center [462, 424] width 156 height 30
click at [429, 422] on input "550" at bounding box center [443, 424] width 118 height 30
type input "55"
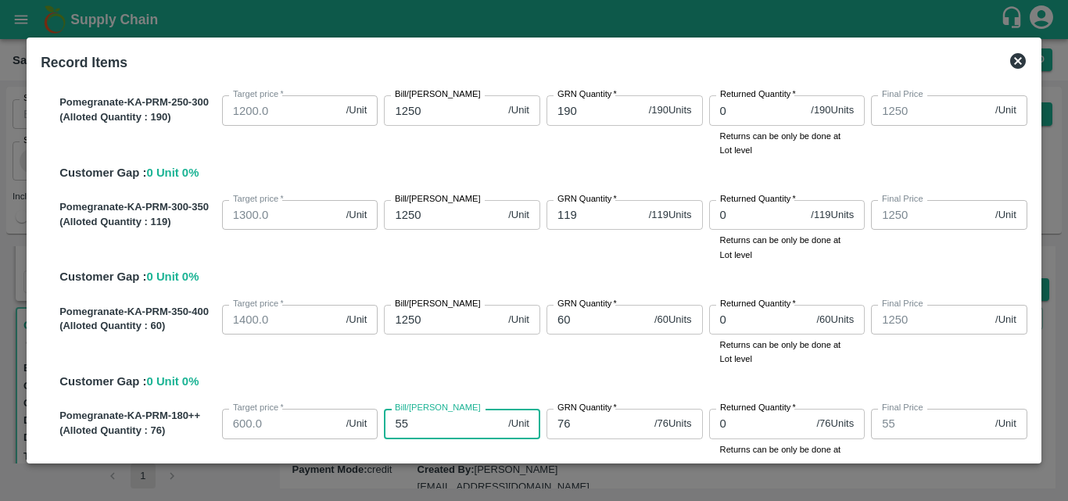
type input "5"
type input "60"
type input "600"
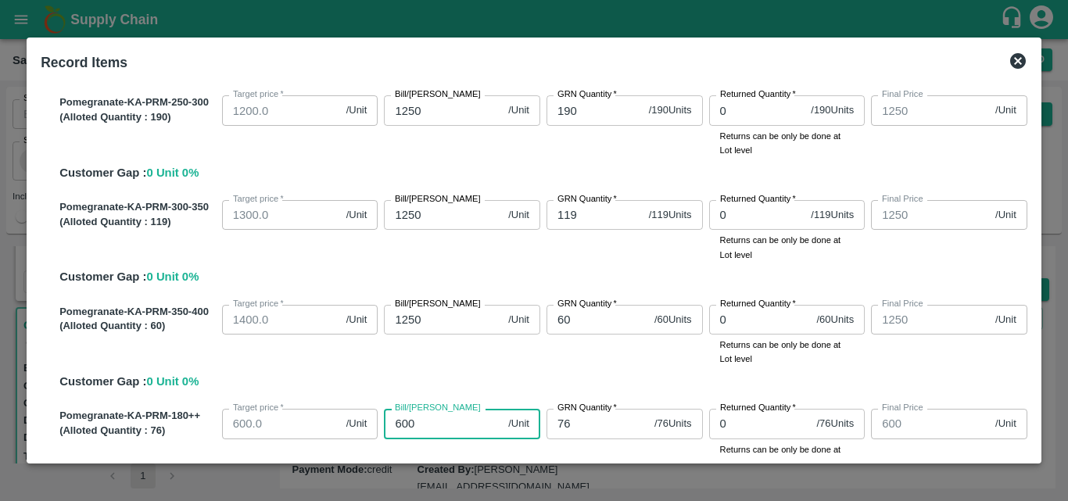
click at [432, 321] on input "1250" at bounding box center [443, 320] width 118 height 30
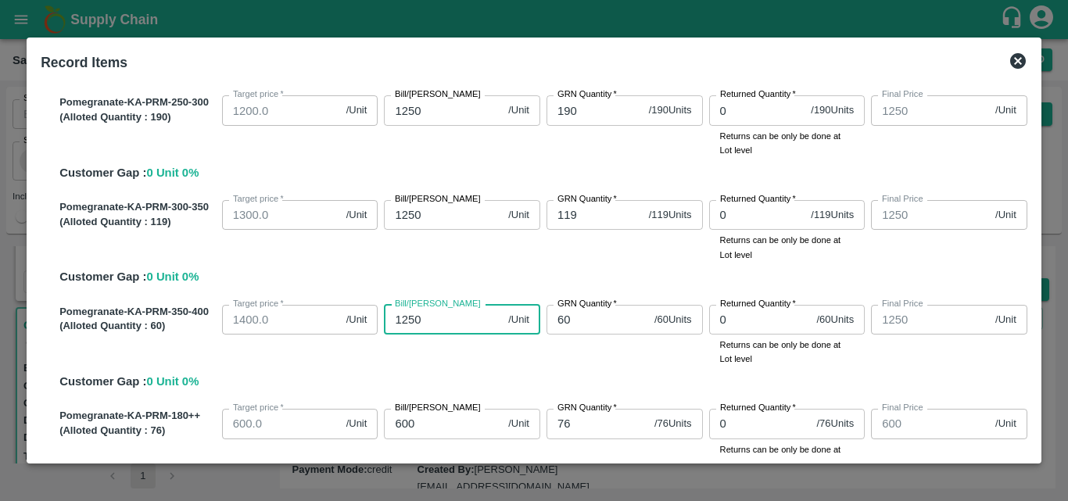
click at [414, 420] on input "600" at bounding box center [443, 424] width 118 height 30
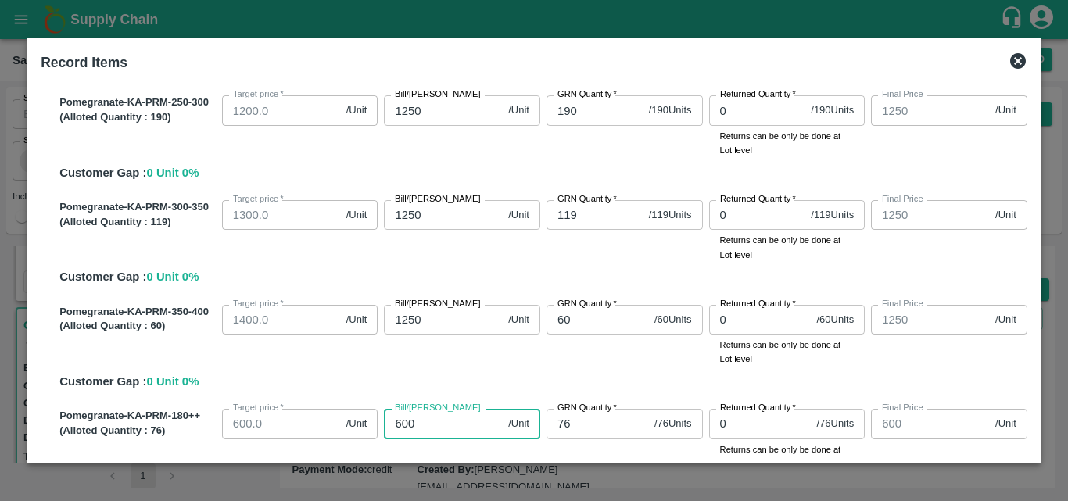
type input "60"
type input "6"
type input "550"
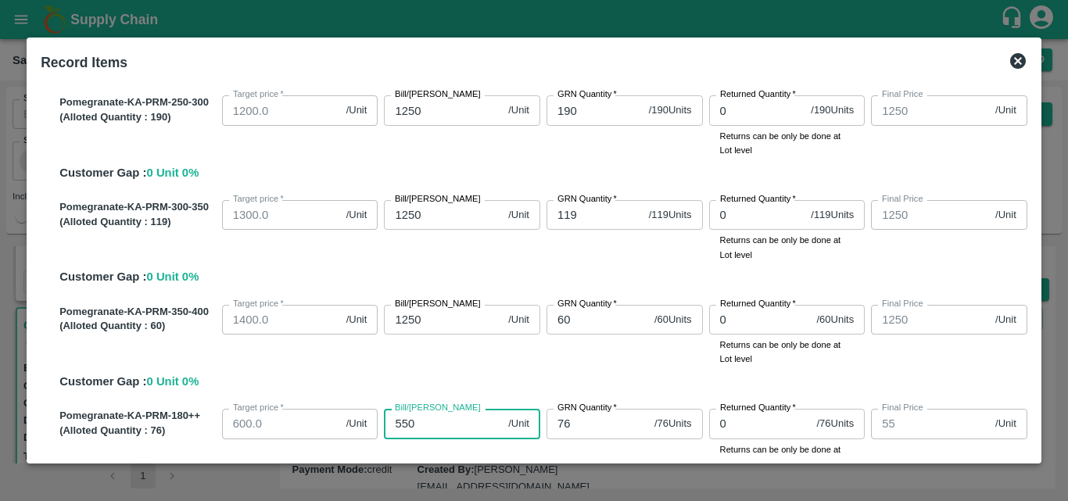
type input "550"
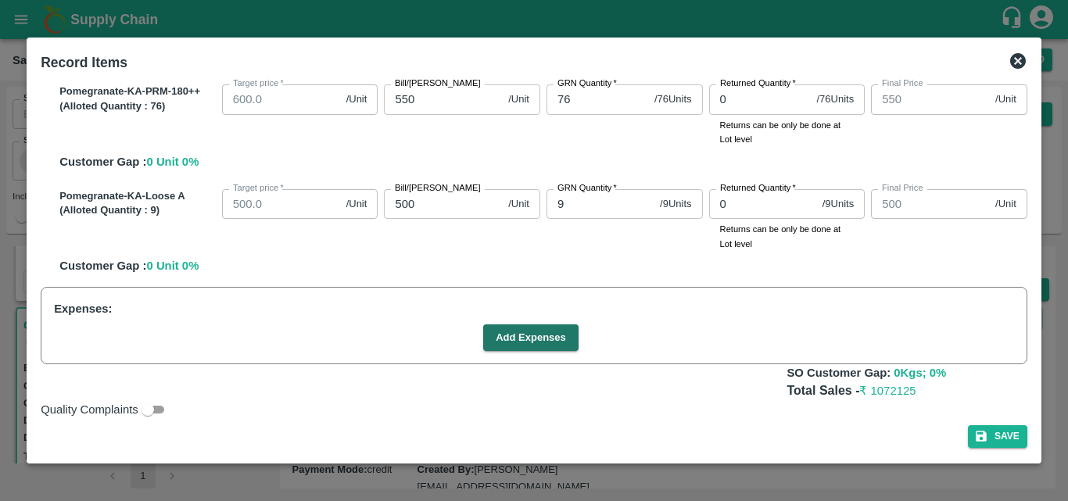
scroll to position [798, 0]
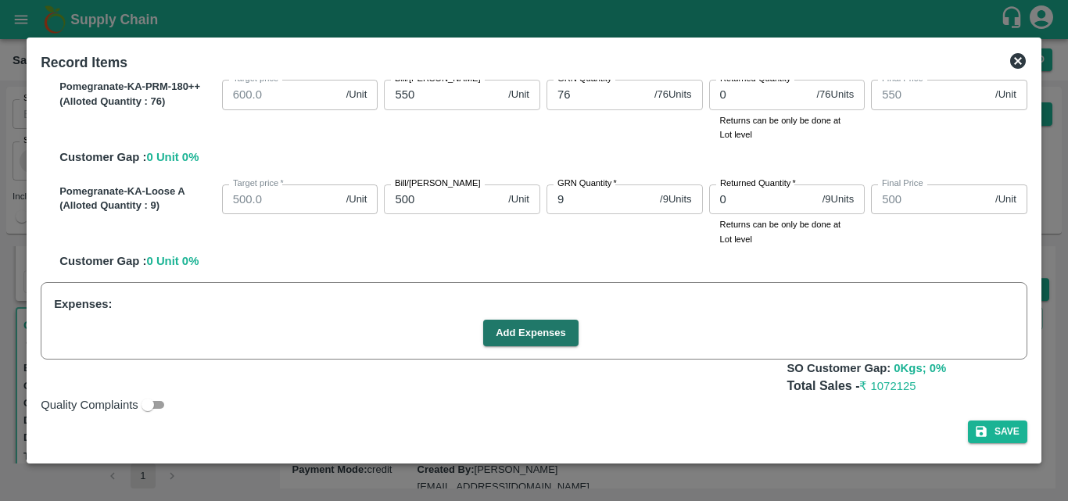
click at [1029, 199] on div "SOI Level GRN Lot Level GRN Pomegranate-KA-PRM-100-150 (Alloted Quantity : 51 )…" at bounding box center [533, 268] width 999 height 376
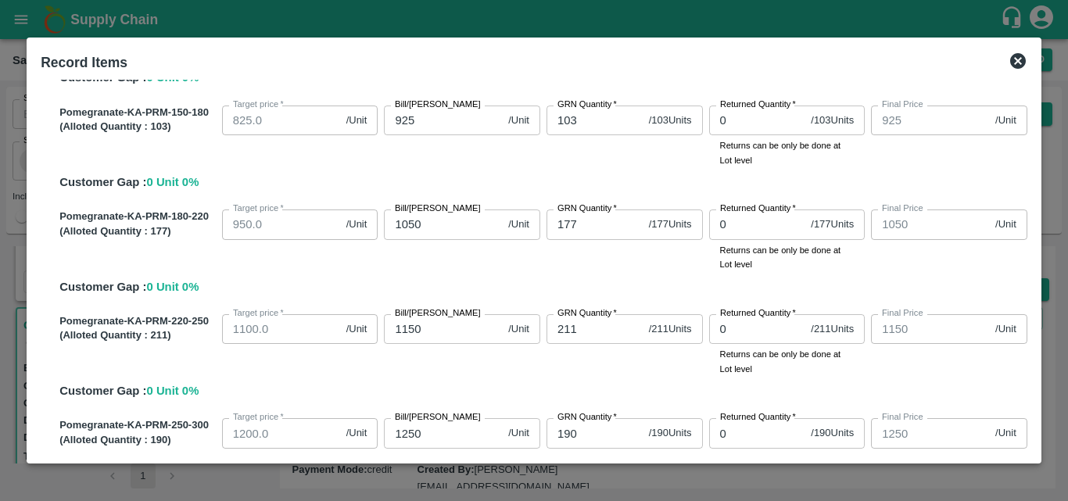
scroll to position [140, 0]
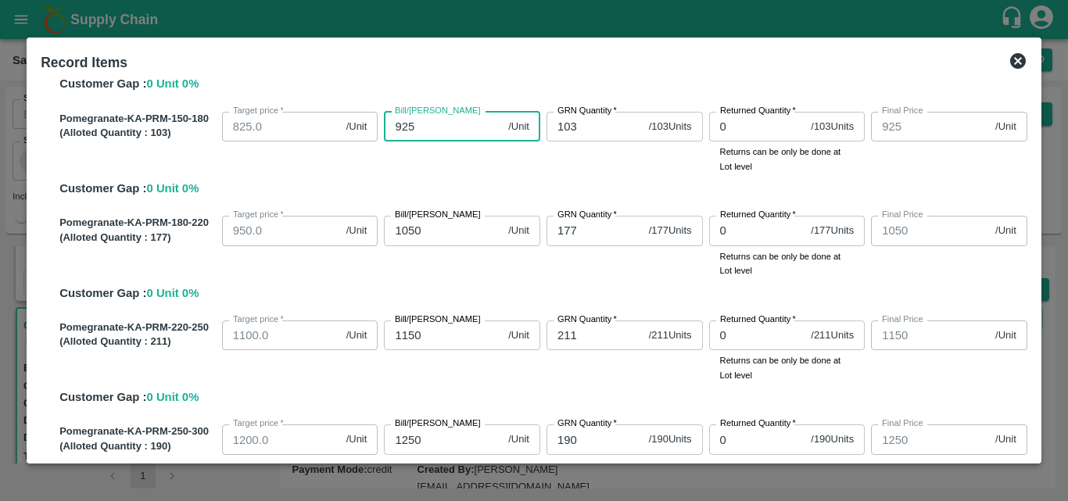
click at [435, 125] on input "925" at bounding box center [443, 127] width 118 height 30
type input "92"
type input "9"
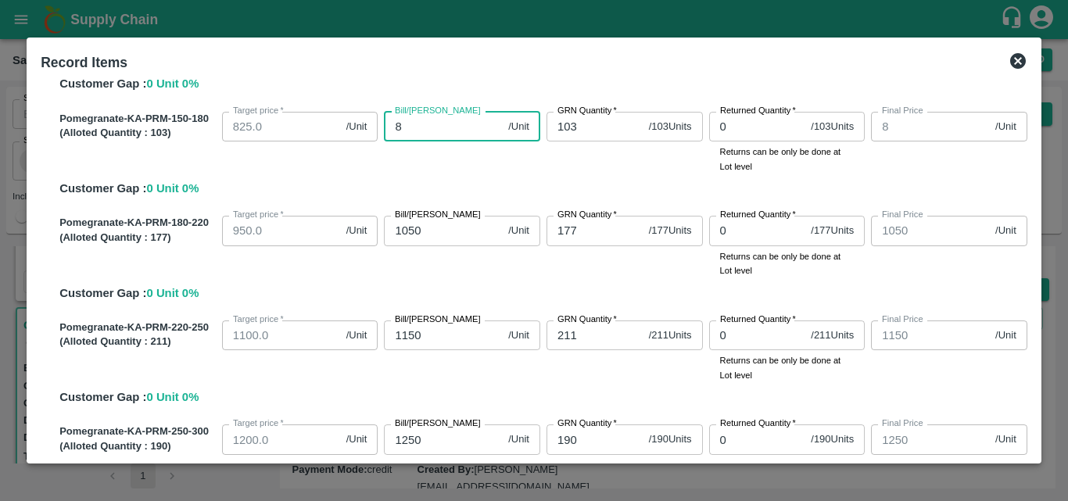
type input "82"
type input "825"
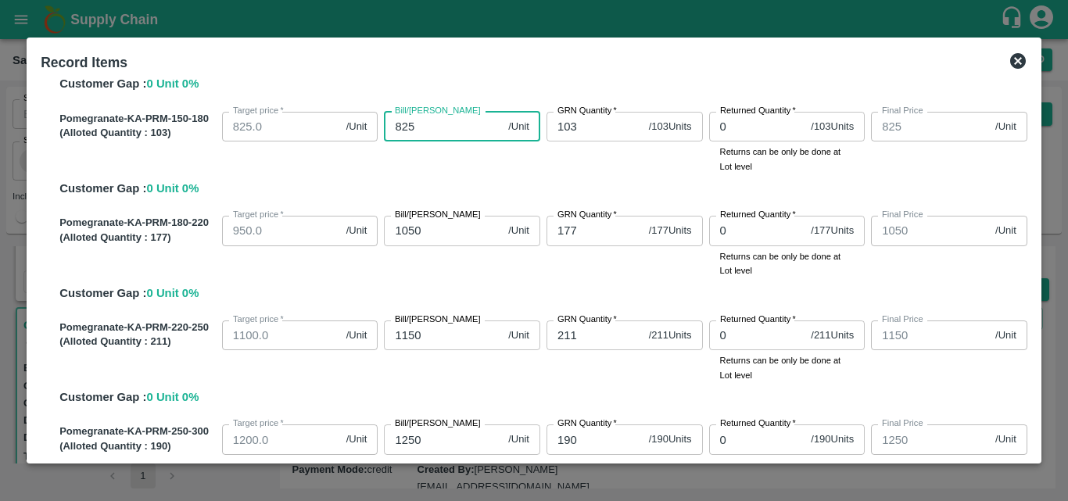
scroll to position [469, 0]
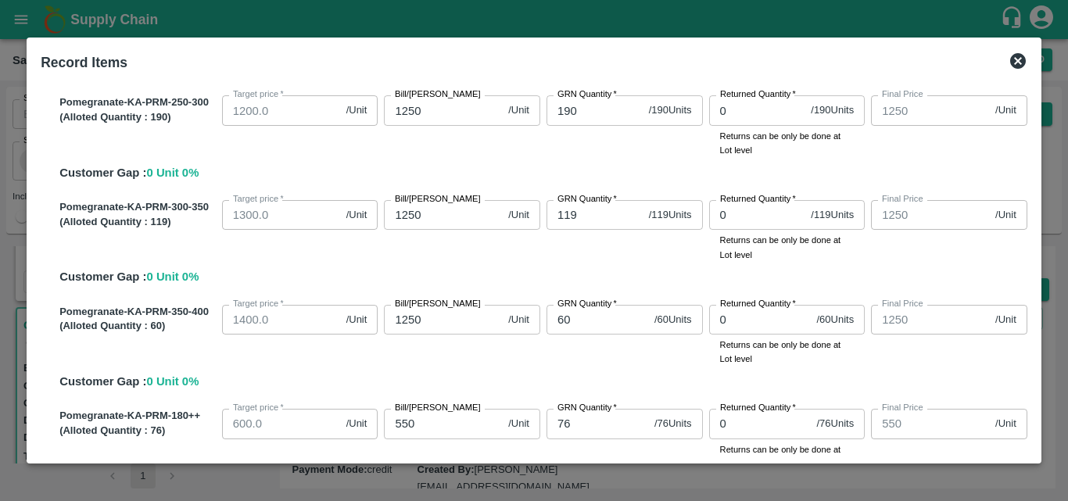
click at [1028, 413] on div "SOI Level GRN Lot Level GRN Pomegranate-KA-PRM-100-150 (Alloted Quantity : 51 )…" at bounding box center [533, 268] width 999 height 376
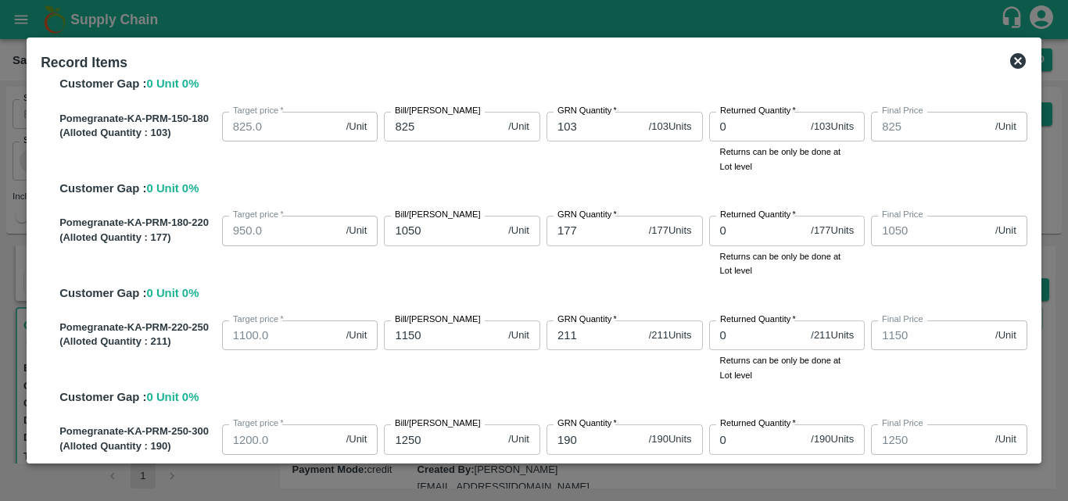
scroll to position [0, 0]
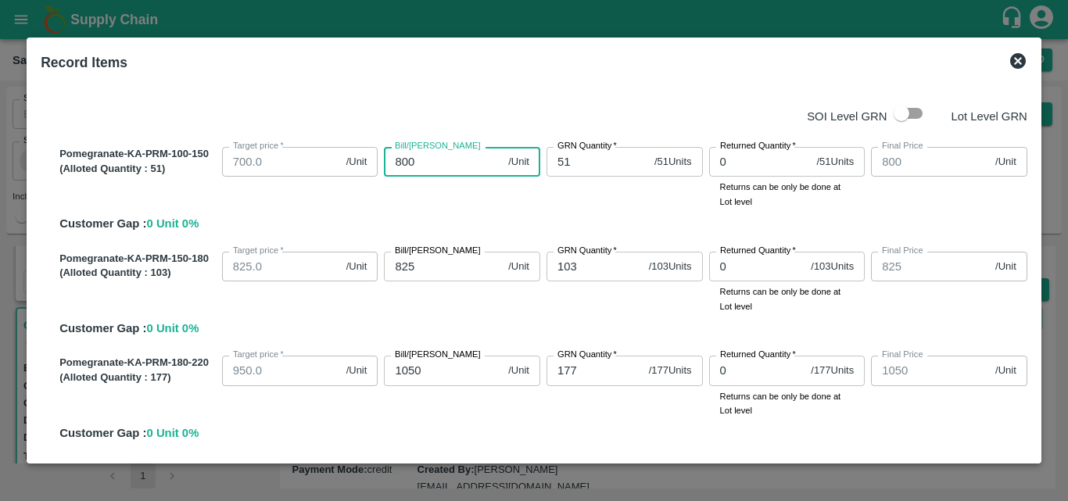
click at [400, 160] on input "800" at bounding box center [443, 162] width 118 height 30
type input "00"
type input "0"
type input "700"
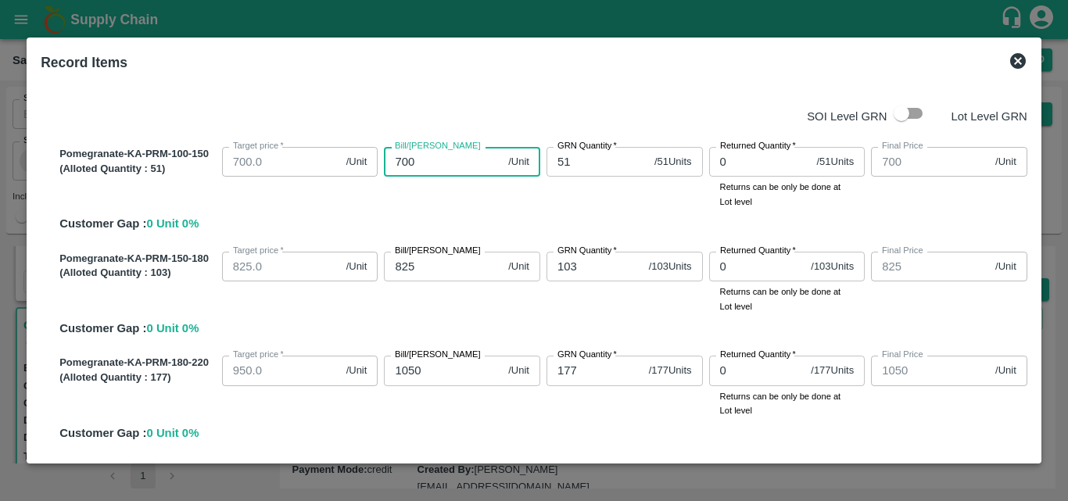
type input "700"
click at [429, 372] on input "1050" at bounding box center [443, 371] width 118 height 30
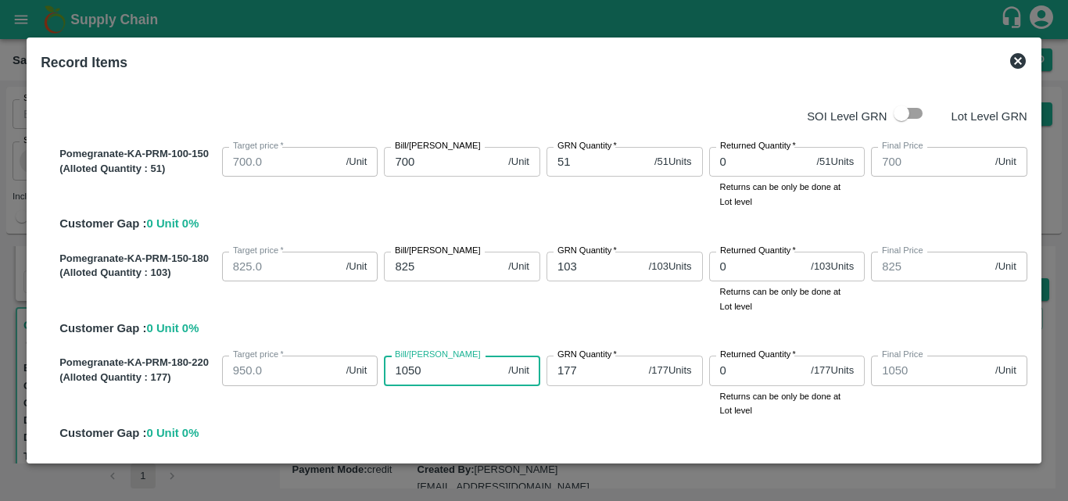
type input "105"
type input "10"
type input "1"
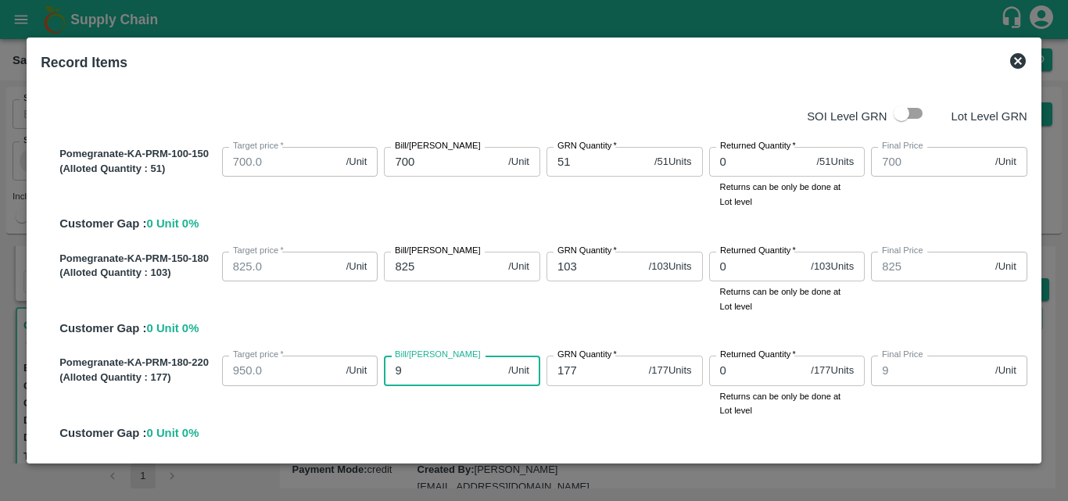
type input "95"
type input "950"
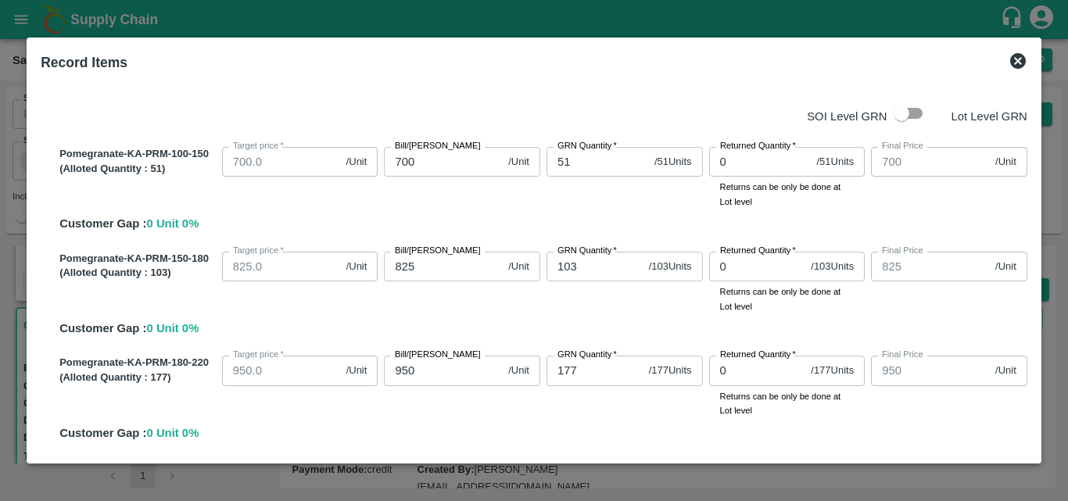
click at [1033, 209] on div "Record Items SOI Level GRN Lot Level GRN Pomegranate-KA-PRM-100-150 (Alloted Qu…" at bounding box center [534, 251] width 1015 height 426
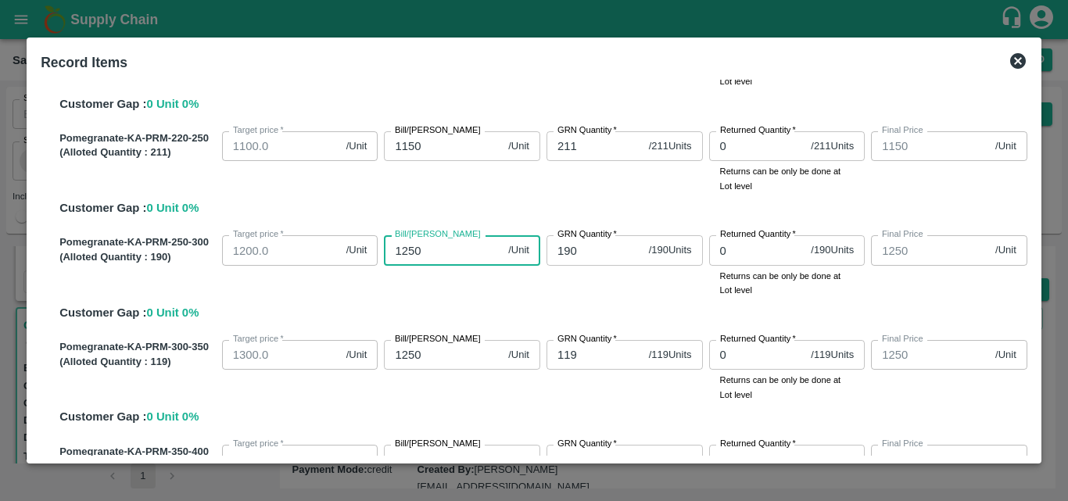
click at [429, 247] on input "1250" at bounding box center [443, 250] width 118 height 30
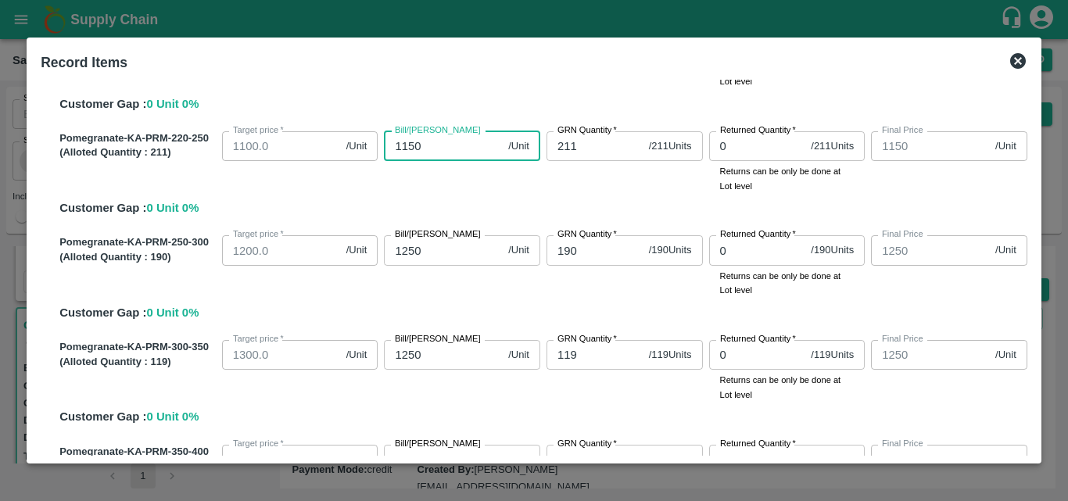
click at [430, 149] on input "1150" at bounding box center [443, 146] width 118 height 30
type input "115"
type input "11"
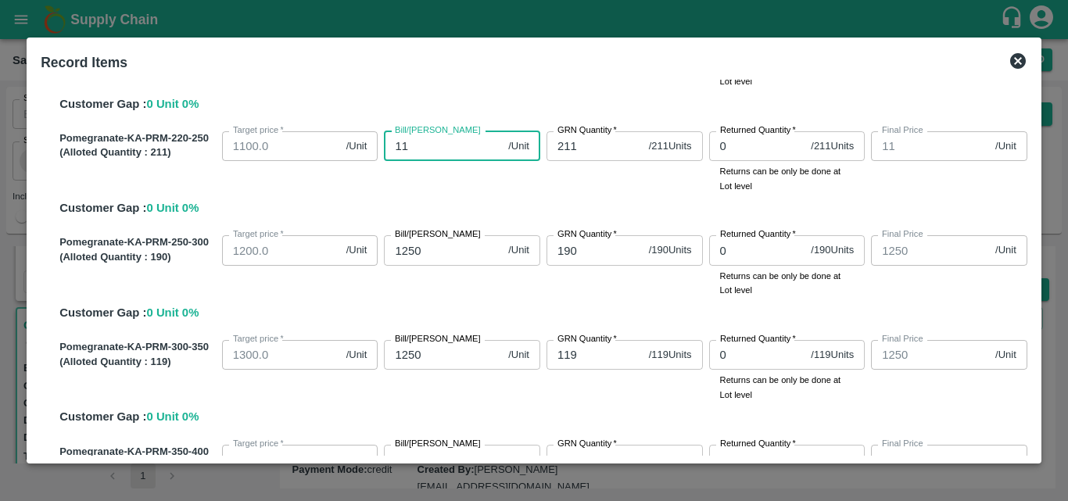
type input "110"
type input "1100"
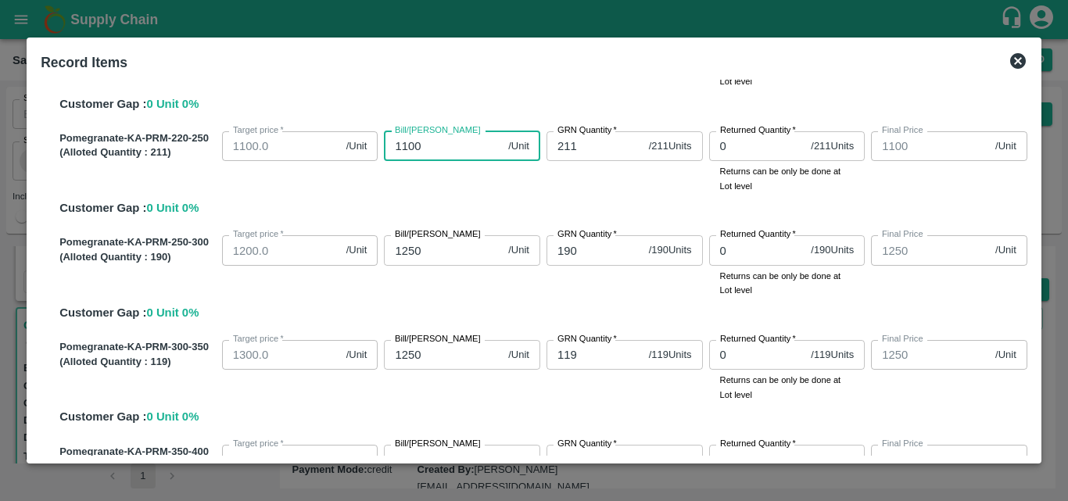
click at [422, 243] on input "1250" at bounding box center [443, 250] width 118 height 30
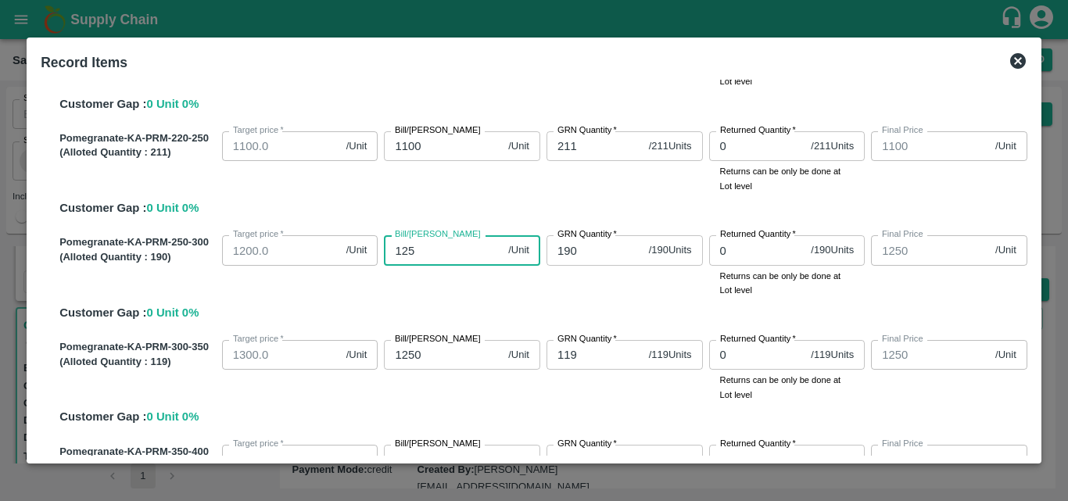
type input "12"
type input "120"
type input "1200"
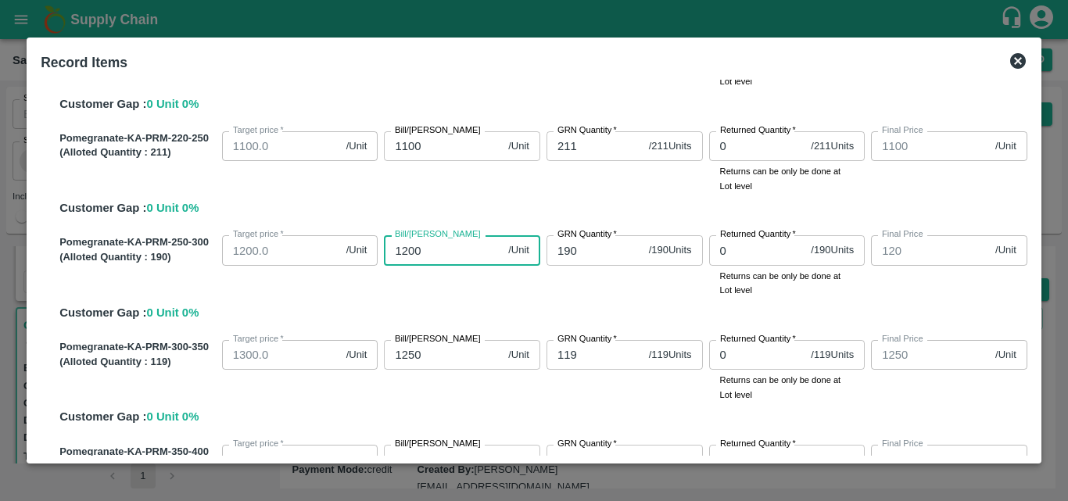
type input "1200"
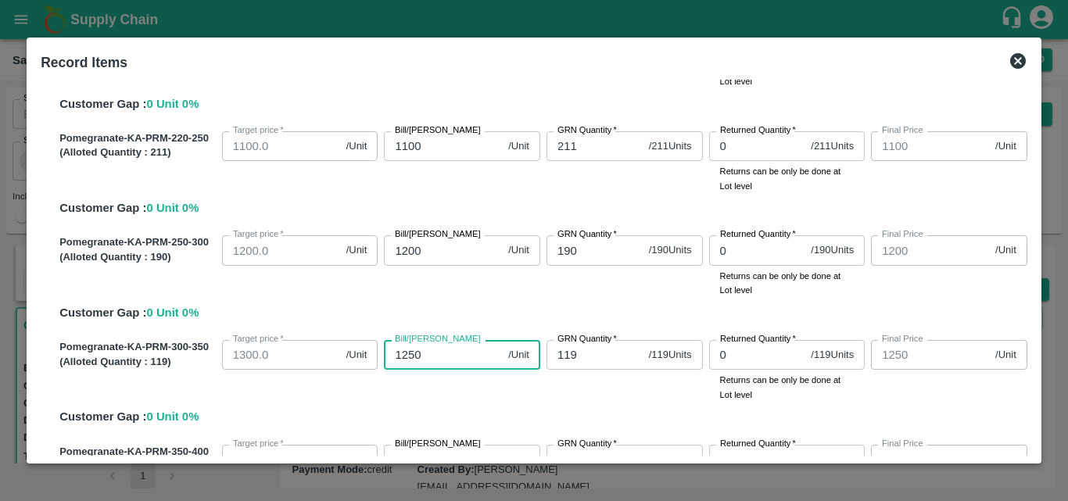
click at [412, 352] on input "1250" at bounding box center [443, 355] width 118 height 30
type input "120"
type input "10"
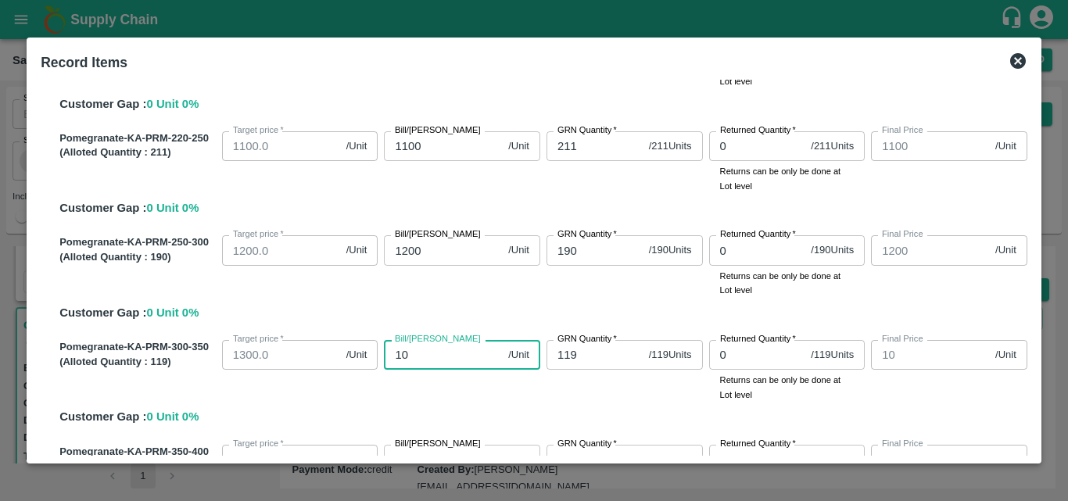
type input "130"
type input "1300"
type input "13000"
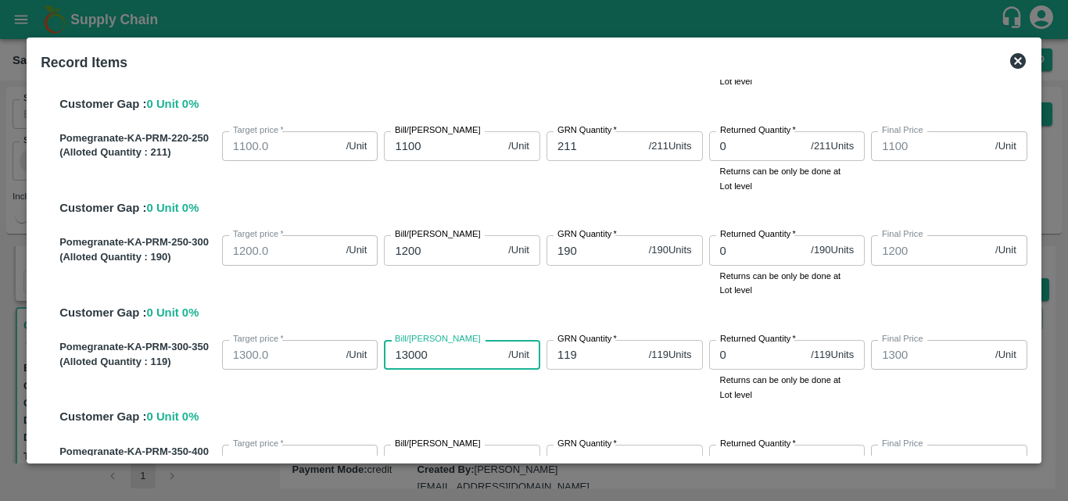
type input "13000"
click at [441, 351] on input "13000" at bounding box center [443, 355] width 118 height 30
type input "1300"
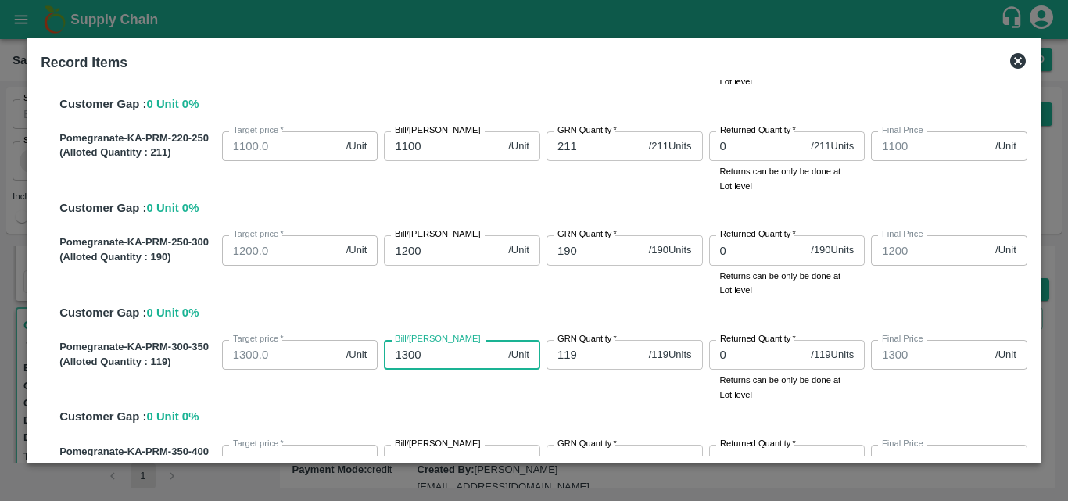
scroll to position [658, 0]
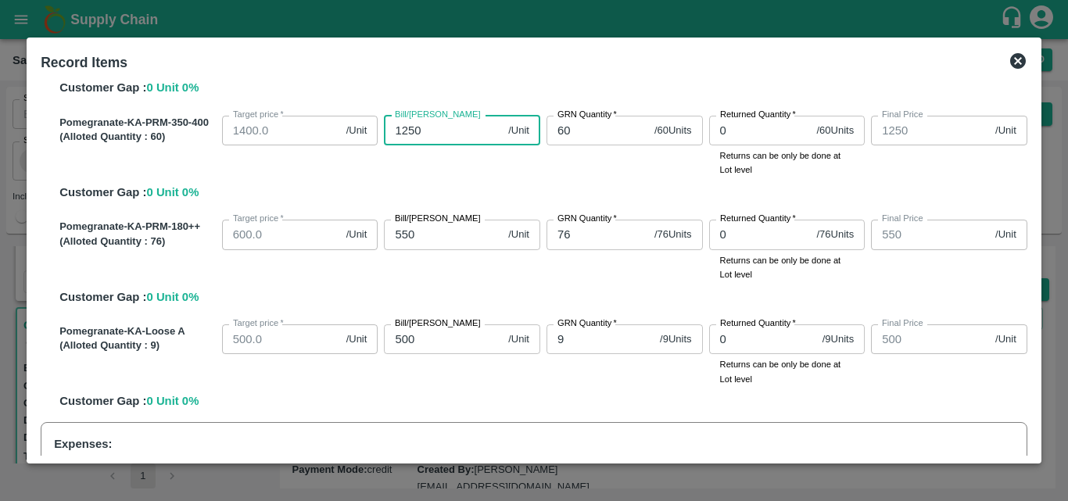
click at [439, 132] on input "1250" at bounding box center [443, 131] width 118 height 30
type input "125"
type input "12"
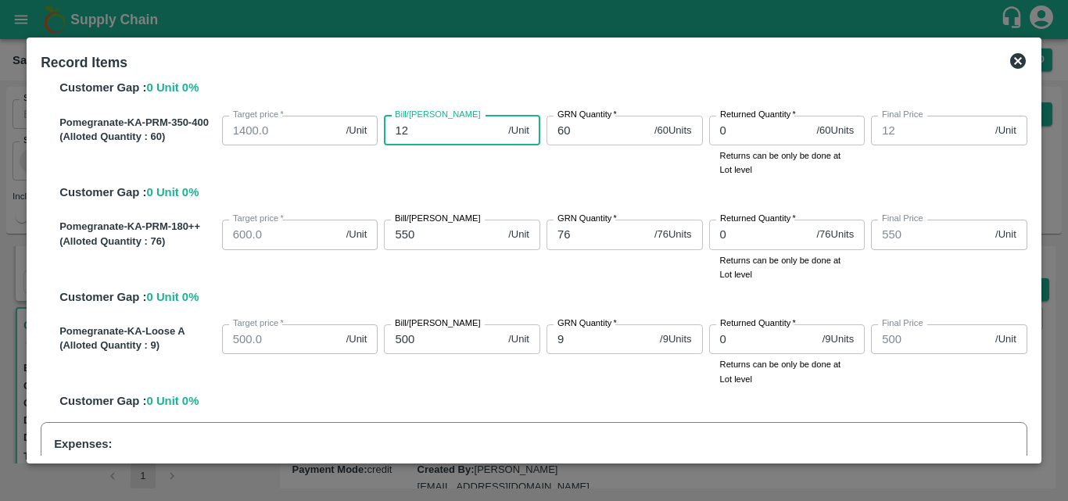
type input "1"
type input "14"
type input "1400"
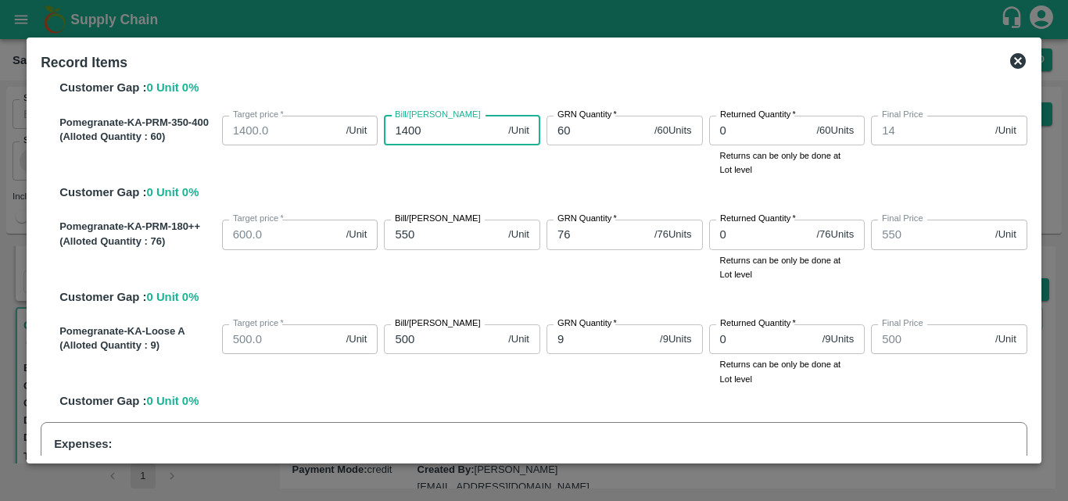
type input "1400"
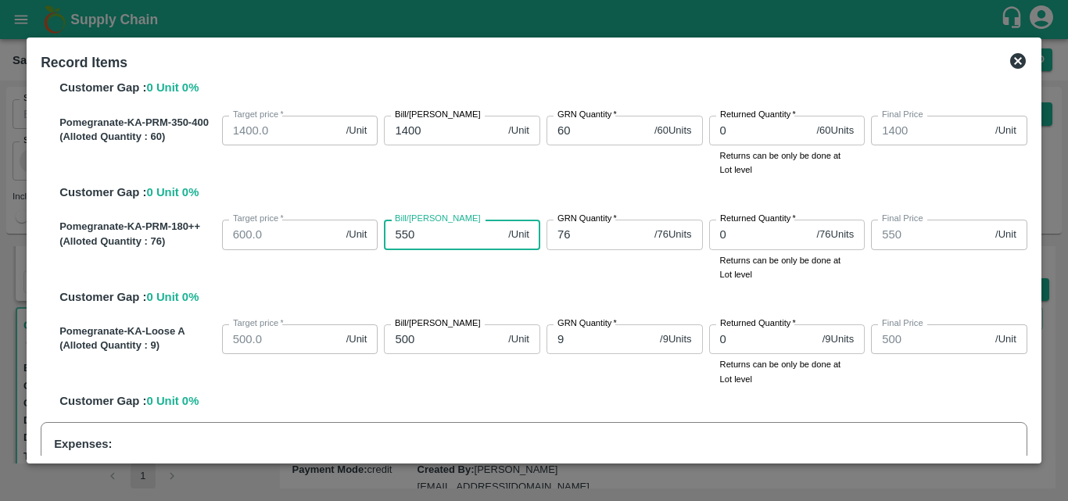
click at [410, 238] on input "550" at bounding box center [443, 235] width 118 height 30
type input "55"
type input "5"
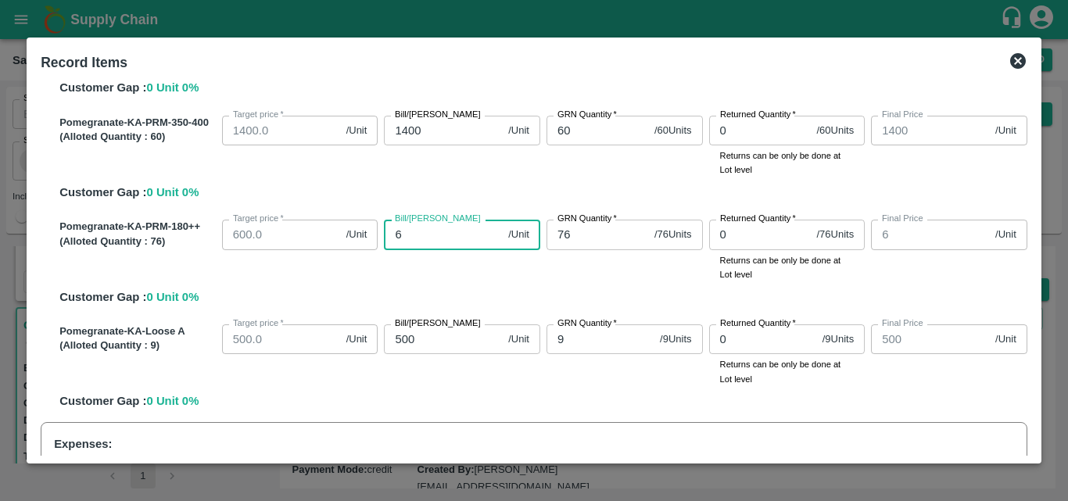
type input "60"
type input "600"
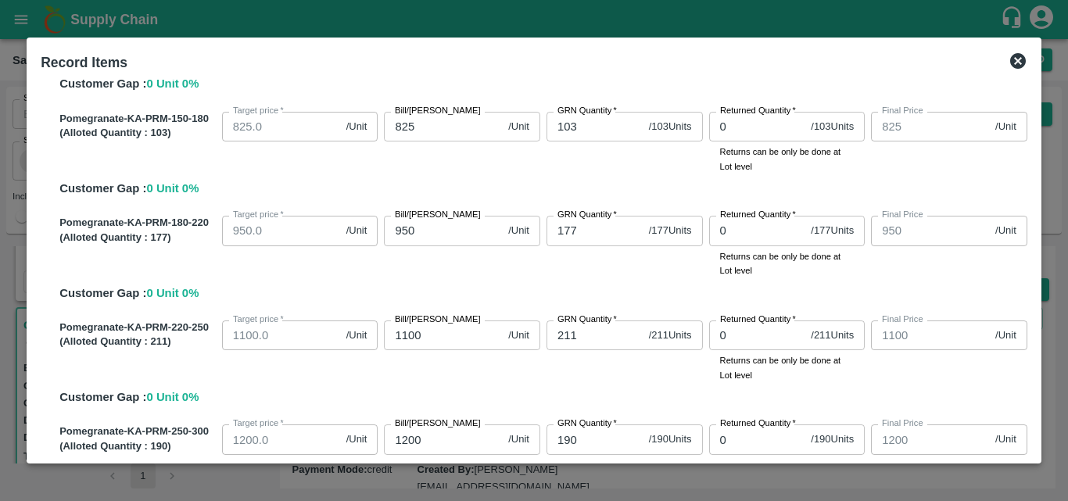
scroll to position [0, 0]
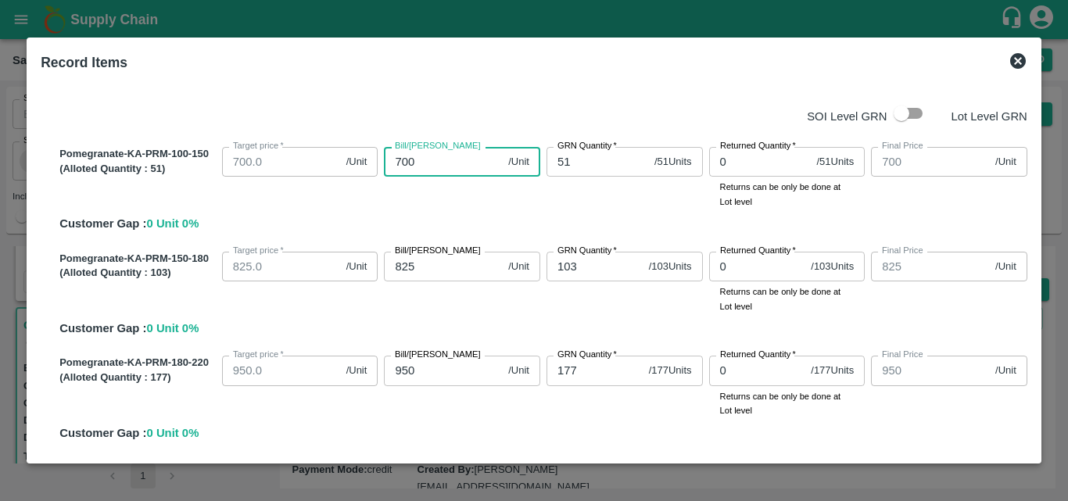
click at [431, 170] on input "700" at bounding box center [443, 162] width 118 height 30
type input "70"
type input "7"
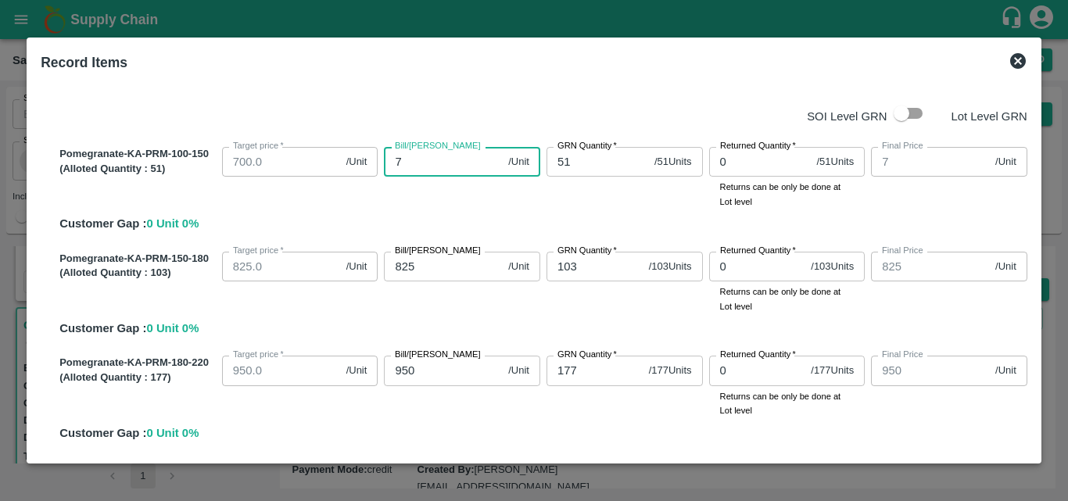
type input "72"
type input "725"
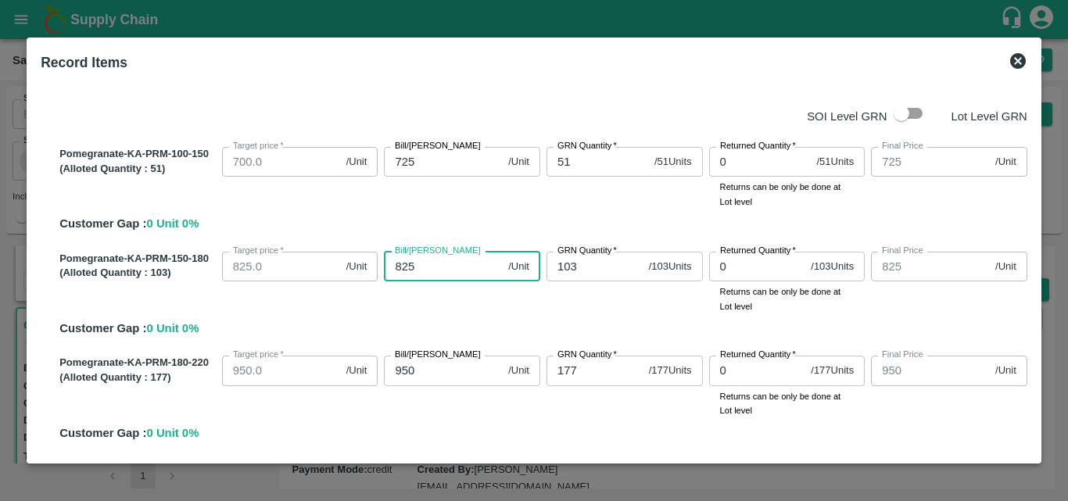
click at [421, 266] on input "825" at bounding box center [443, 267] width 118 height 30
type input "82"
type input "8"
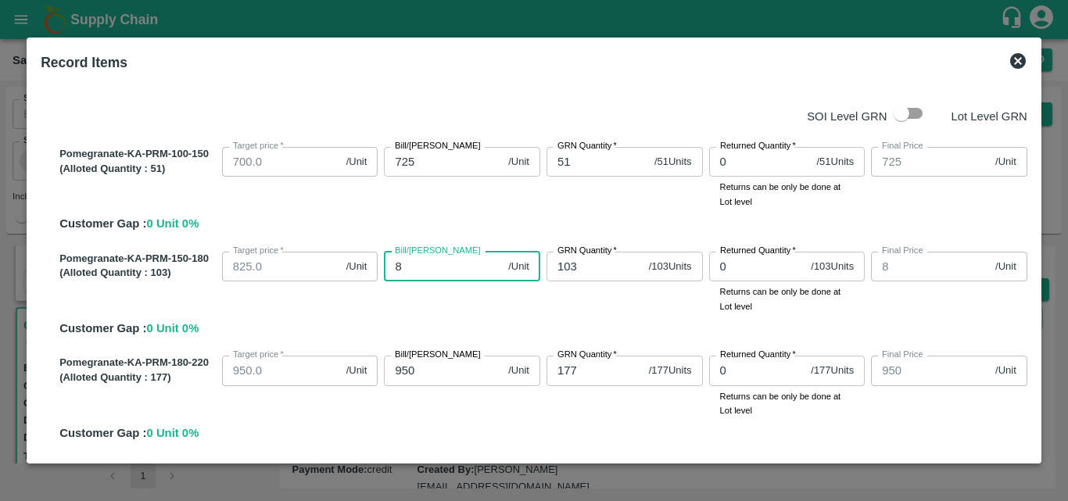
type input "85"
type input "850"
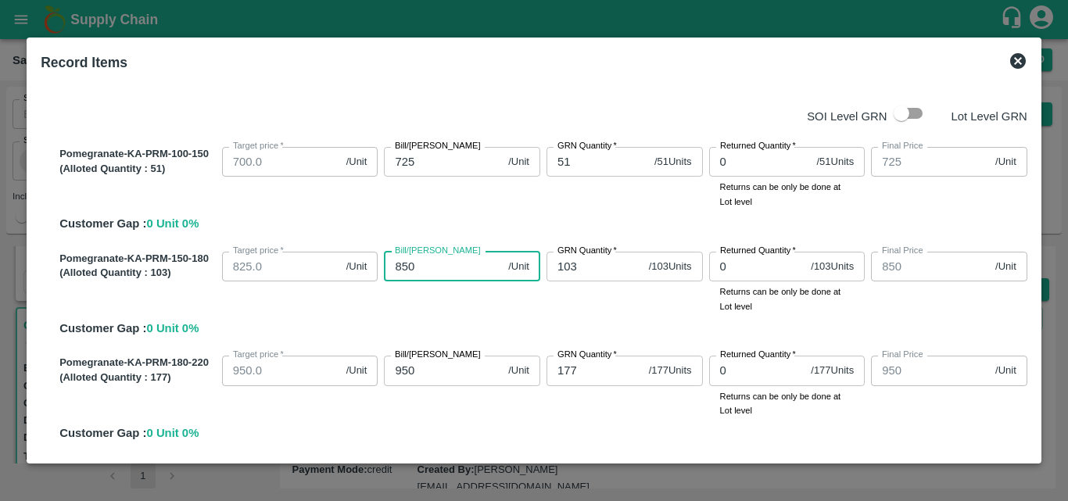
click at [422, 379] on input "950" at bounding box center [443, 371] width 118 height 30
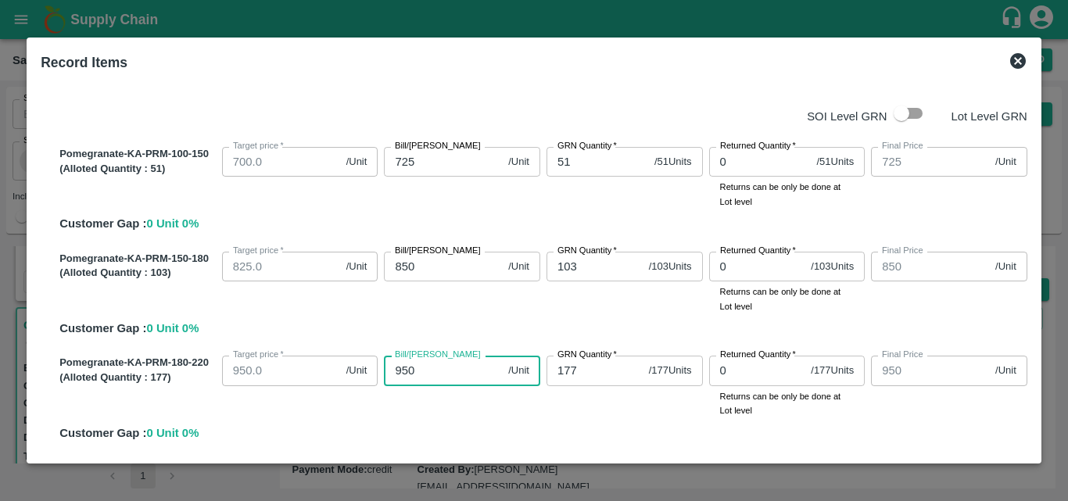
type input "95"
type input "9"
type input "92"
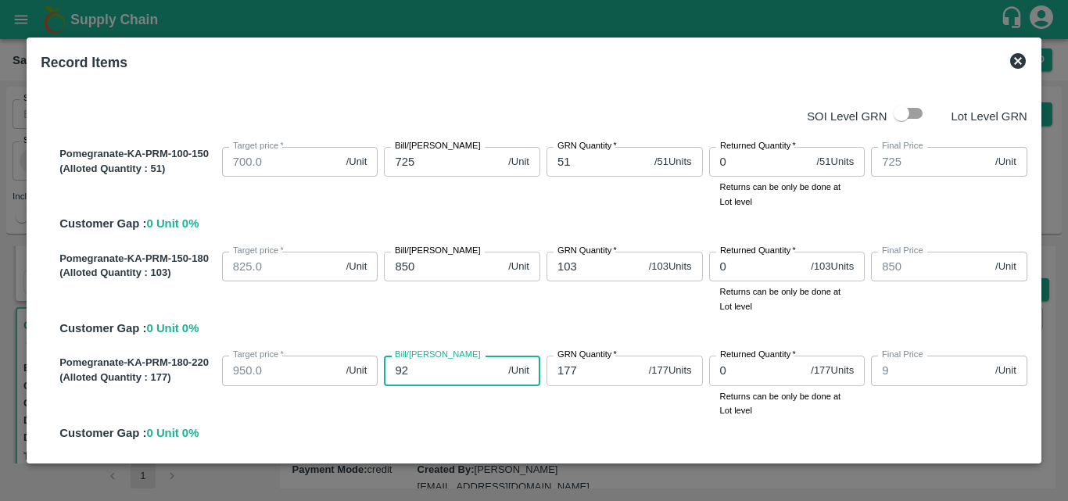
type input "92"
type input "925"
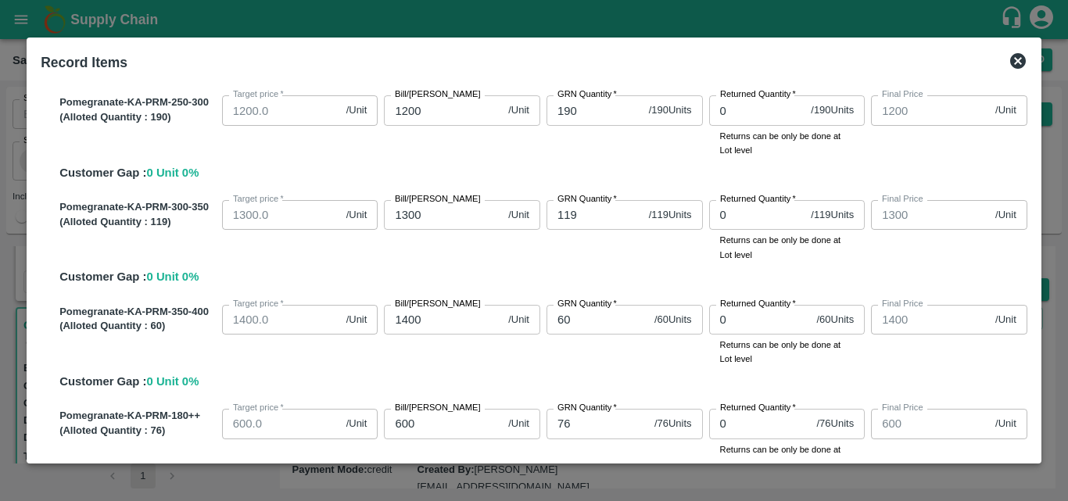
scroll to position [140, 0]
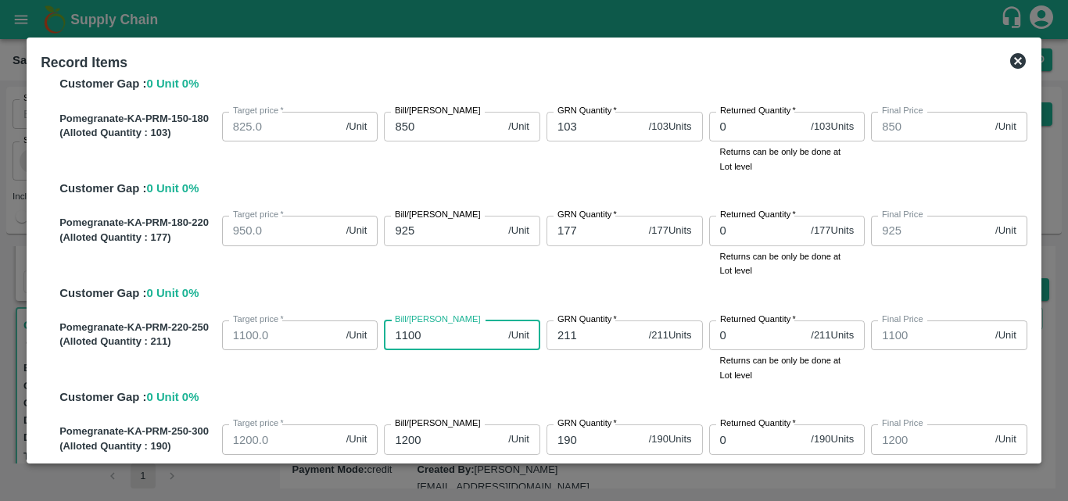
click at [428, 341] on input "1100" at bounding box center [443, 335] width 118 height 30
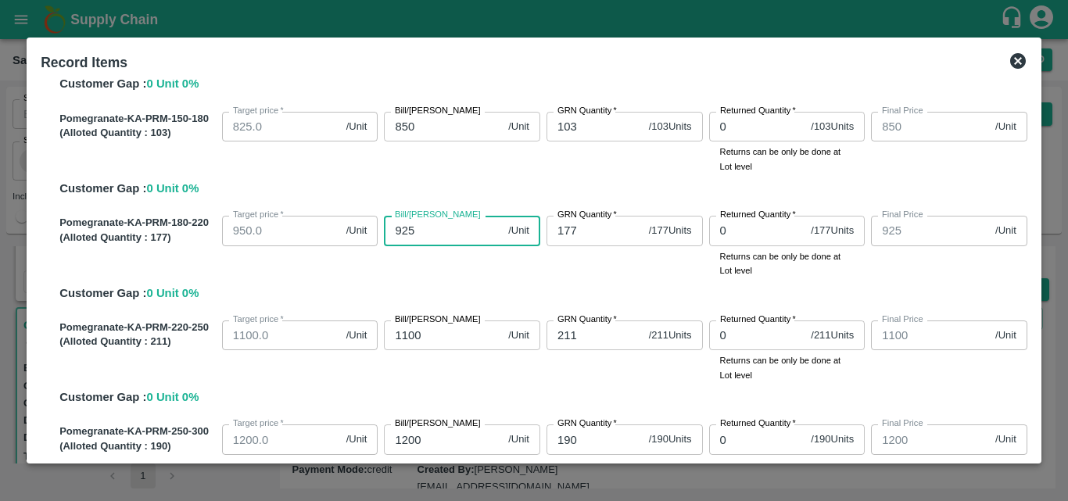
click at [411, 234] on input "925" at bounding box center [443, 231] width 118 height 30
type input "92"
type input "9"
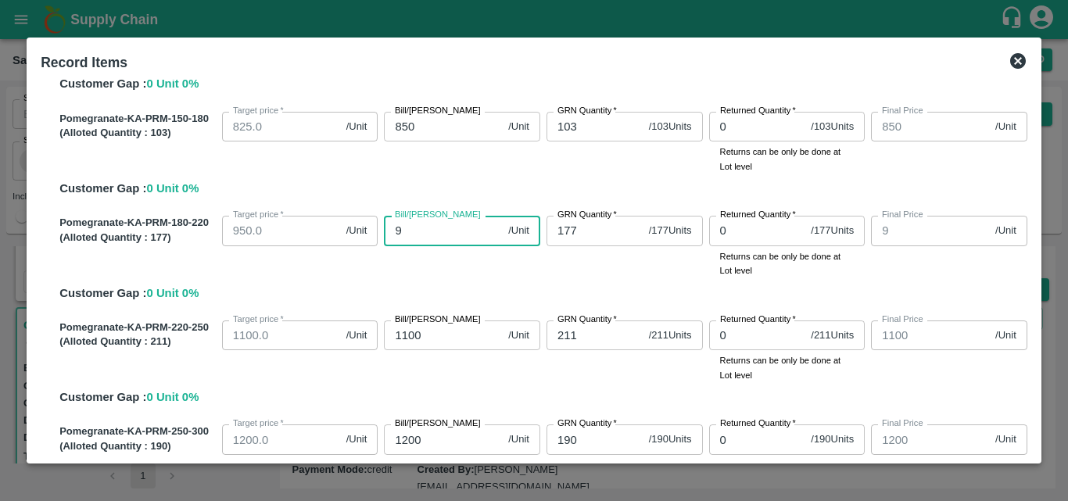
type input "97"
type input "975"
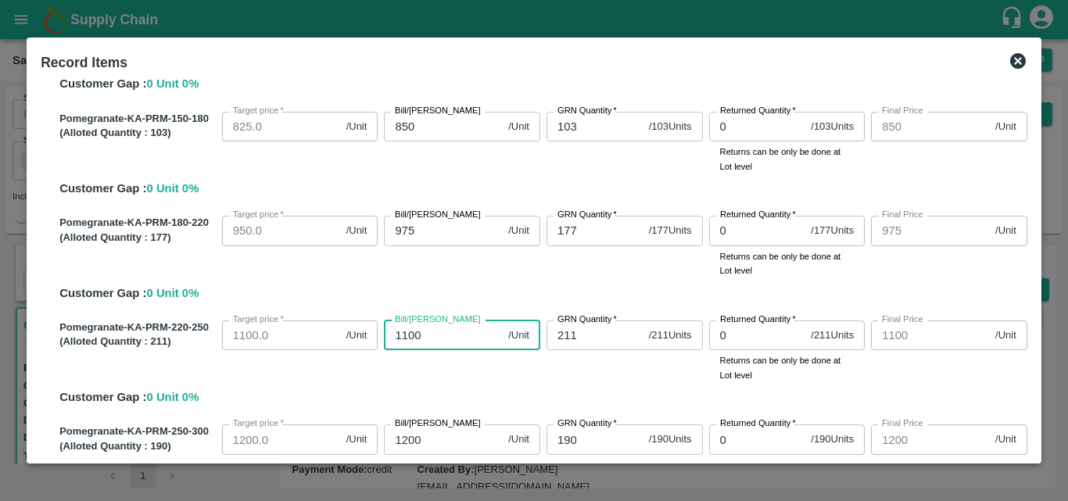
click at [420, 335] on input "1100" at bounding box center [443, 335] width 118 height 30
type input "110"
type input "11"
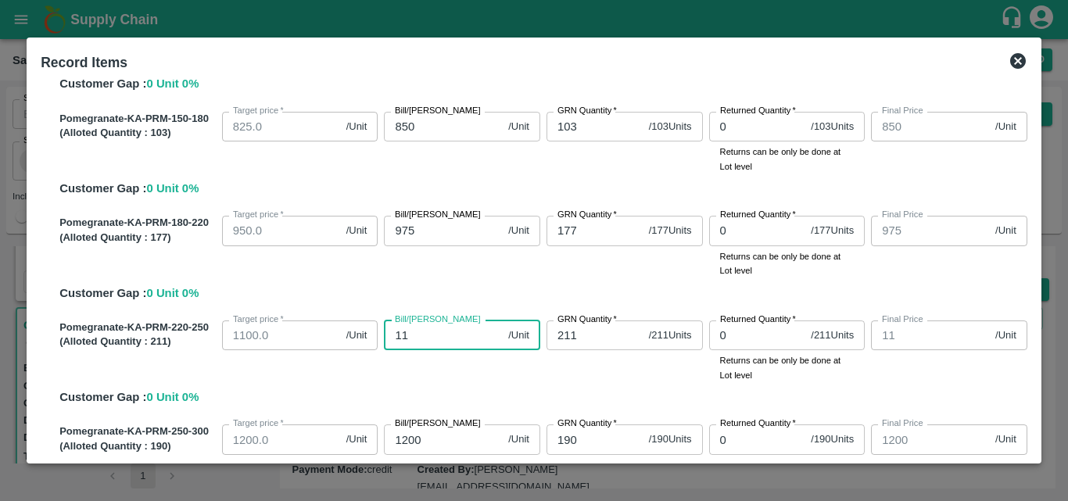
type input "112"
type input "1125"
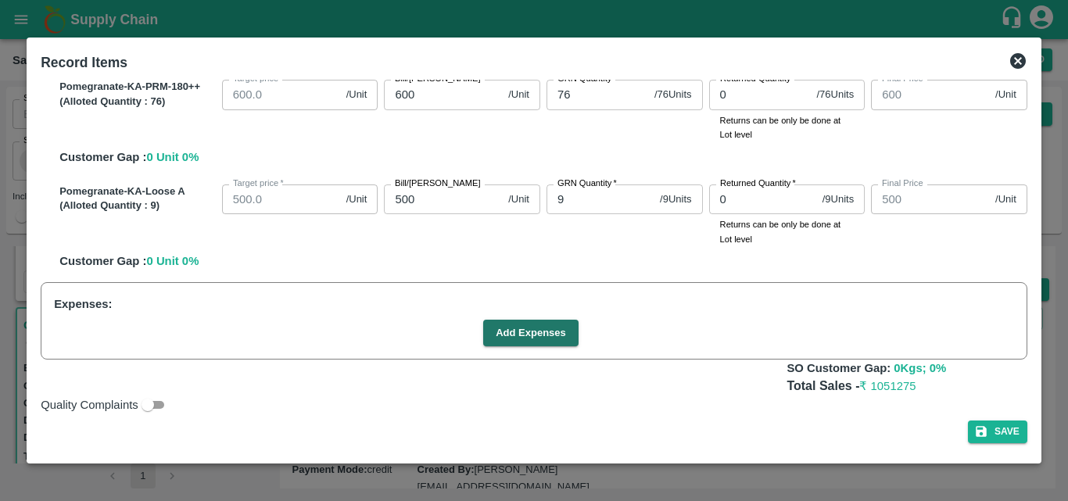
scroll to position [469, 0]
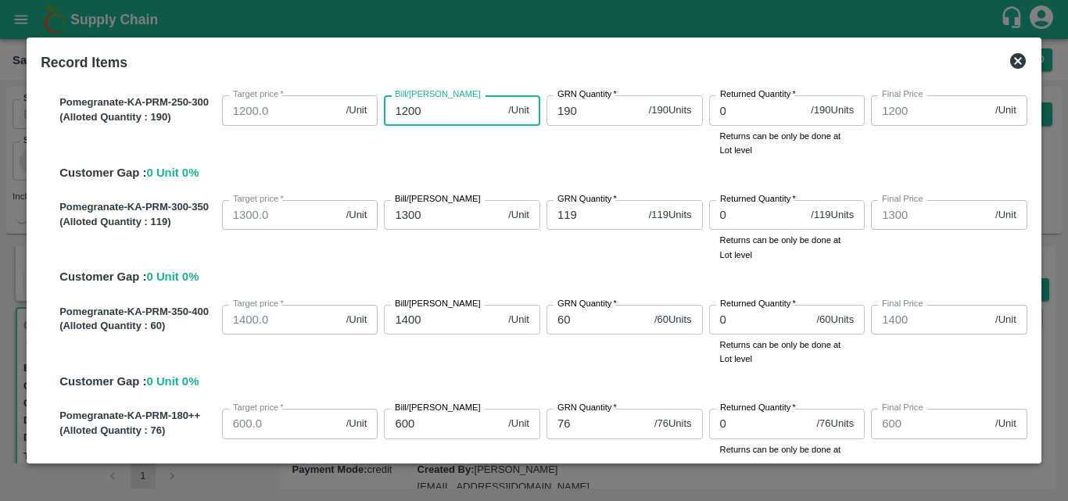
click at [428, 111] on input "1200" at bounding box center [443, 110] width 118 height 30
type input "120"
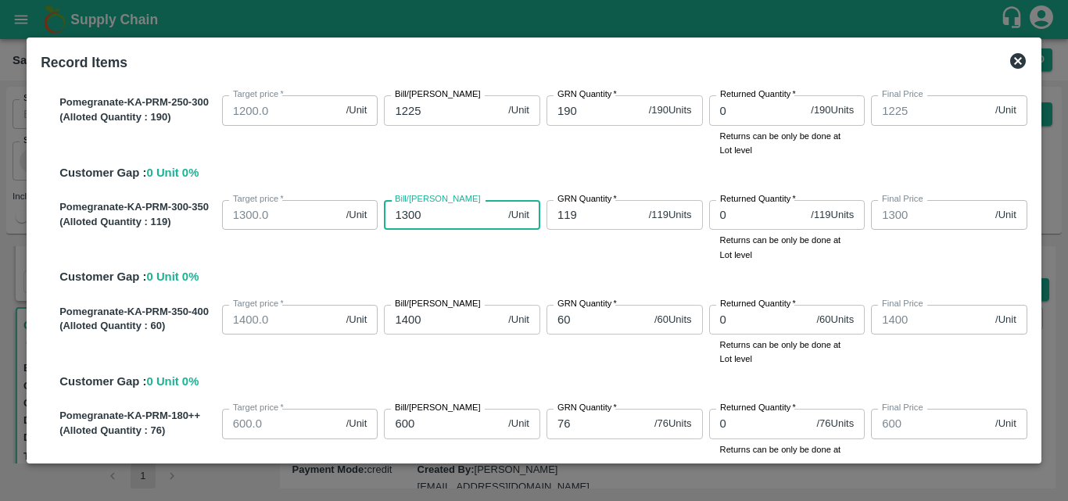
click at [424, 213] on input "1300" at bounding box center [443, 215] width 118 height 30
click at [425, 220] on input "1325" at bounding box center [443, 215] width 118 height 30
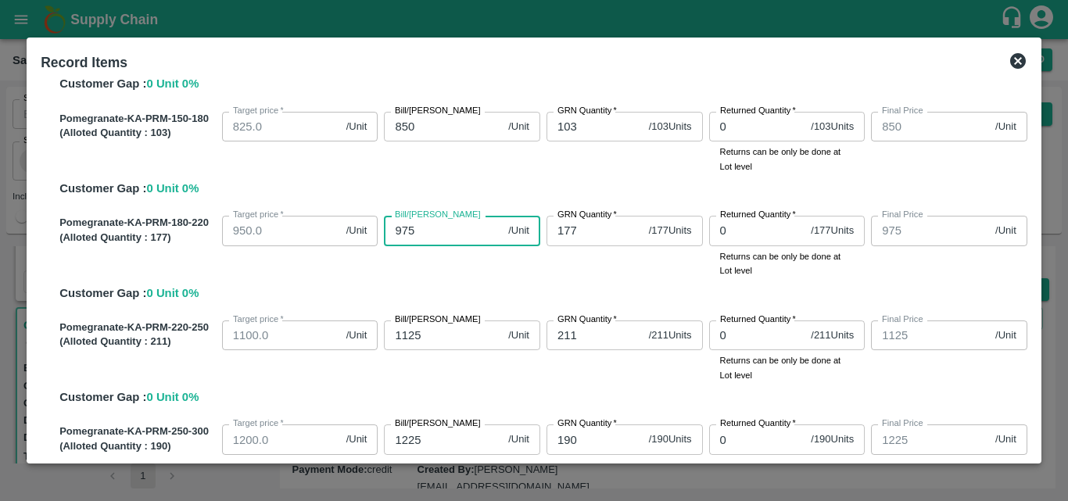
click at [430, 237] on input "975" at bounding box center [443, 231] width 118 height 30
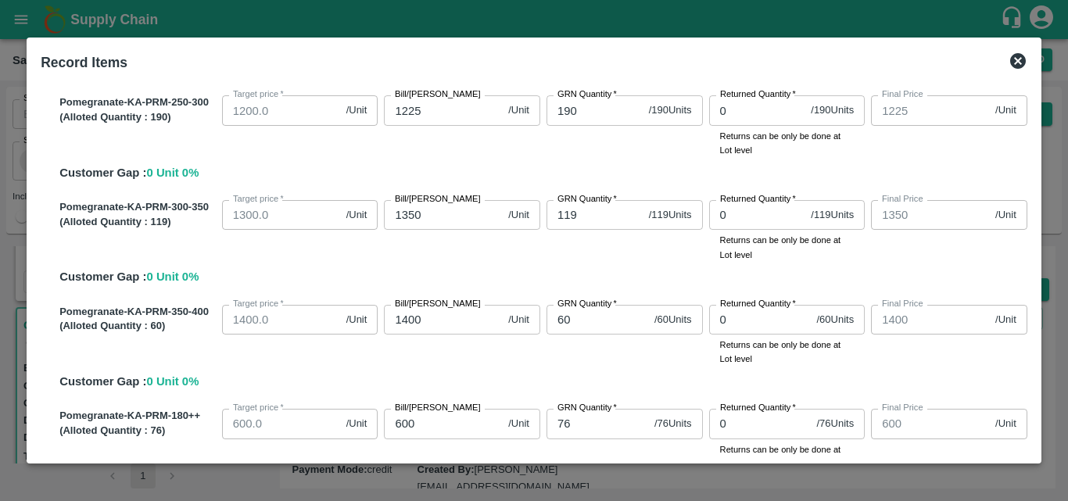
scroll to position [798, 0]
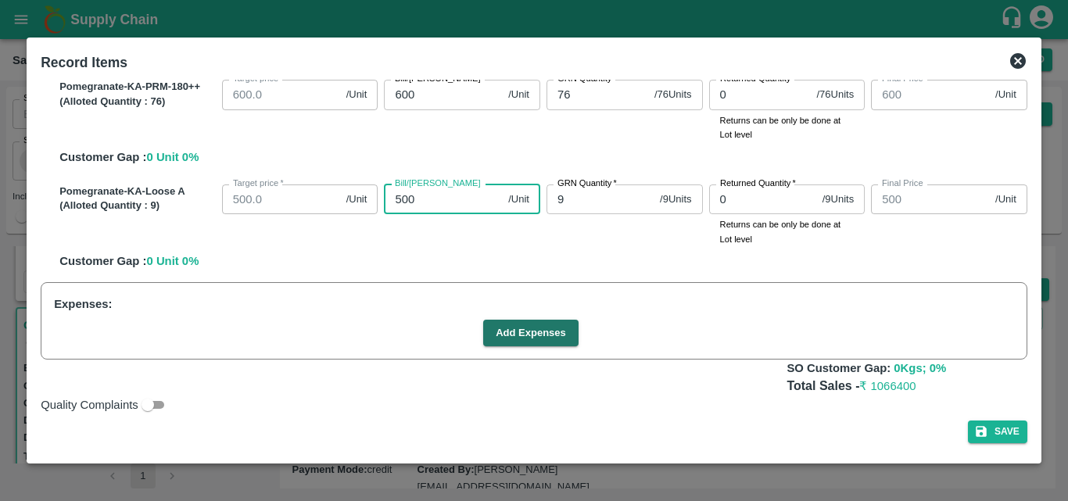
click at [411, 208] on input "500" at bounding box center [443, 199] width 118 height 30
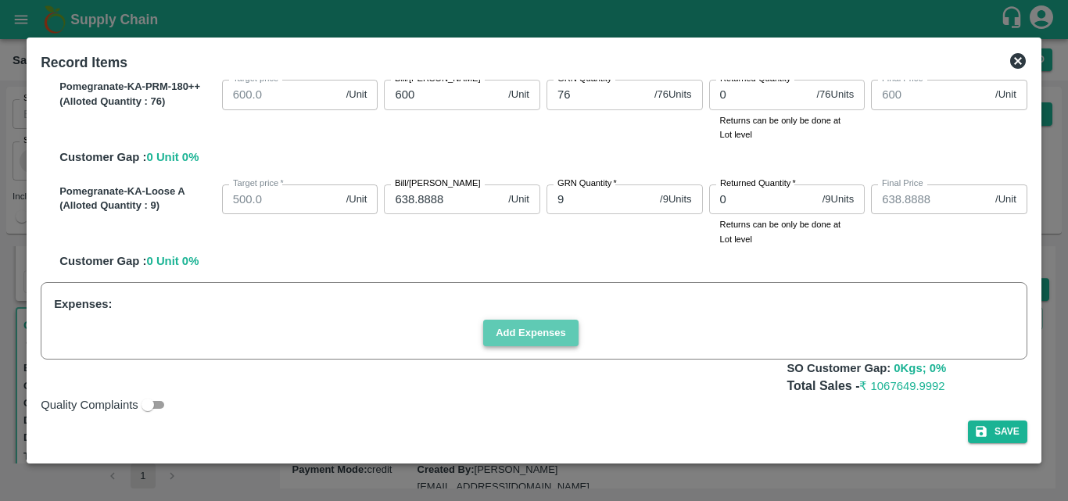
click at [539, 329] on button "Add Expenses" at bounding box center [530, 333] width 95 height 27
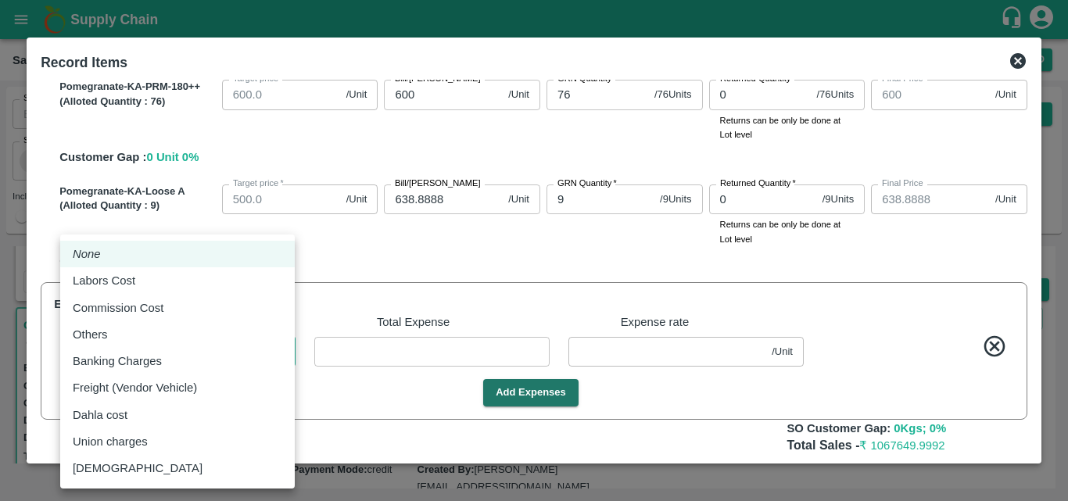
click at [250, 349] on body "Supply Chain Sales Orders Direct Customer Add SO ID SO ID Start Date Start Date…" at bounding box center [534, 250] width 1068 height 501
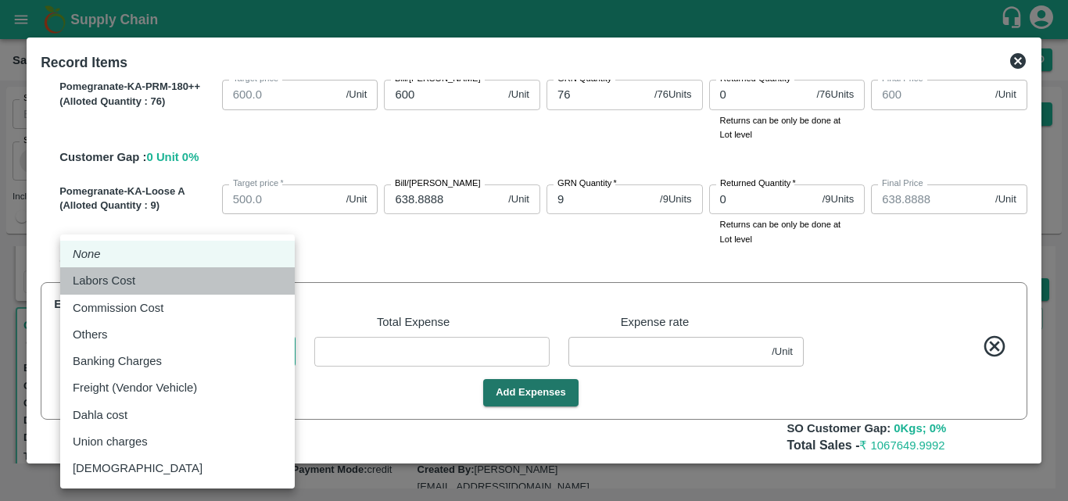
click at [211, 280] on div "Labors Cost" at bounding box center [177, 280] width 209 height 17
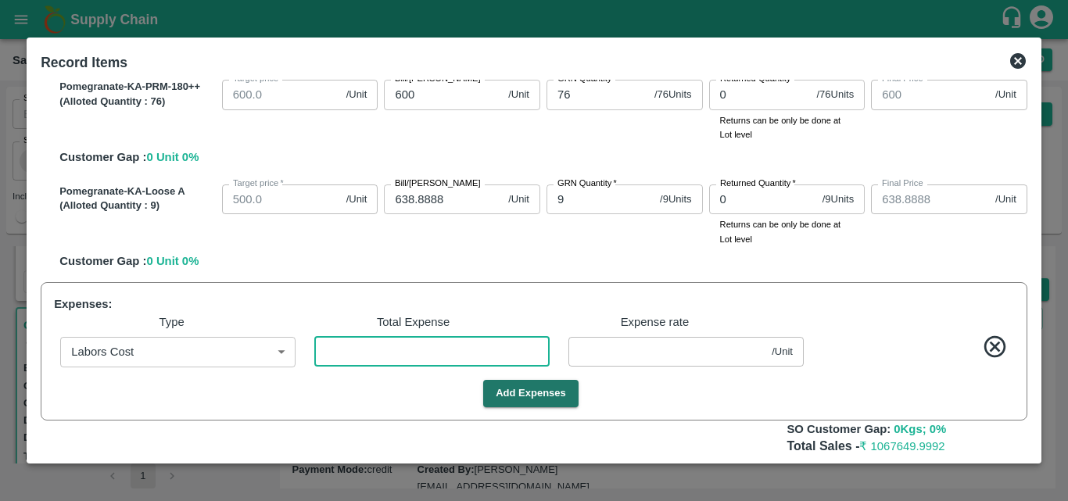
click at [402, 356] on input "number" at bounding box center [431, 352] width 235 height 30
click at [565, 392] on button "Add Expenses" at bounding box center [530, 393] width 95 height 27
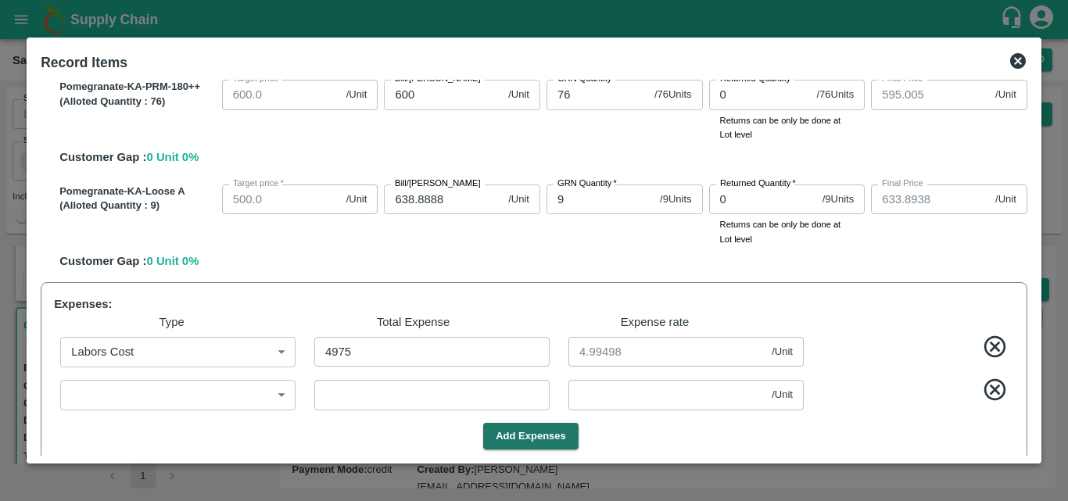
click at [235, 401] on body "Supply Chain Sales Orders Direct Customer Add SO ID SO ID Start Date Start Date…" at bounding box center [534, 250] width 1068 height 501
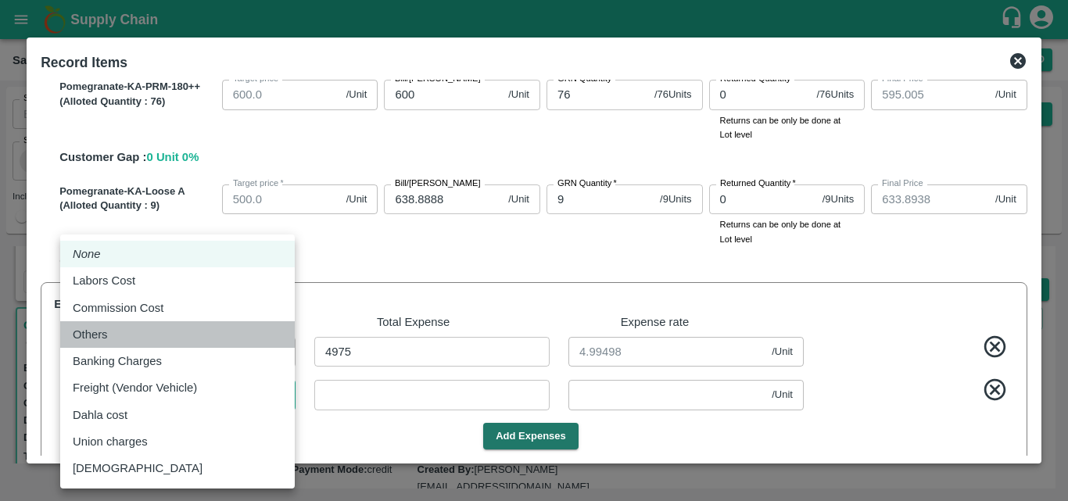
click at [180, 339] on div "Others" at bounding box center [177, 334] width 209 height 17
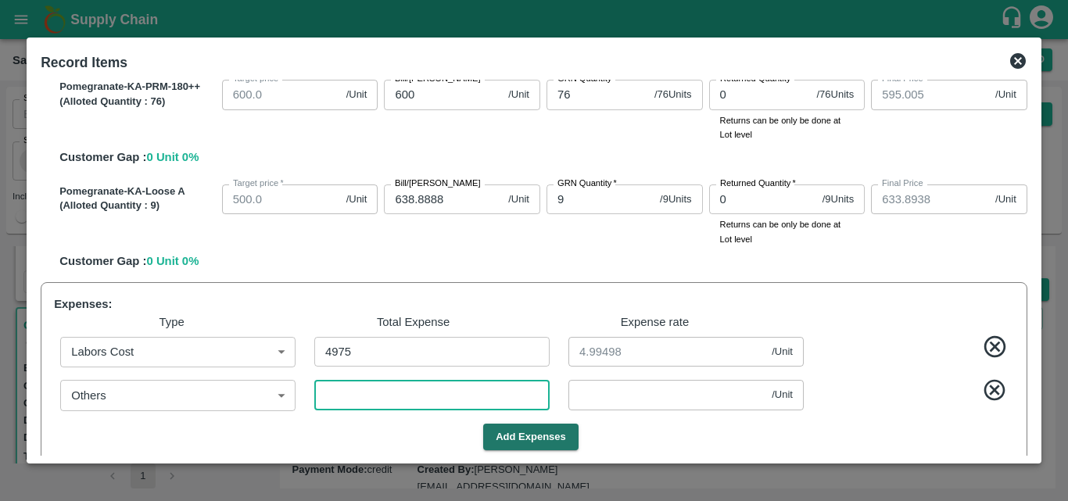
click at [418, 400] on input "number" at bounding box center [431, 395] width 235 height 30
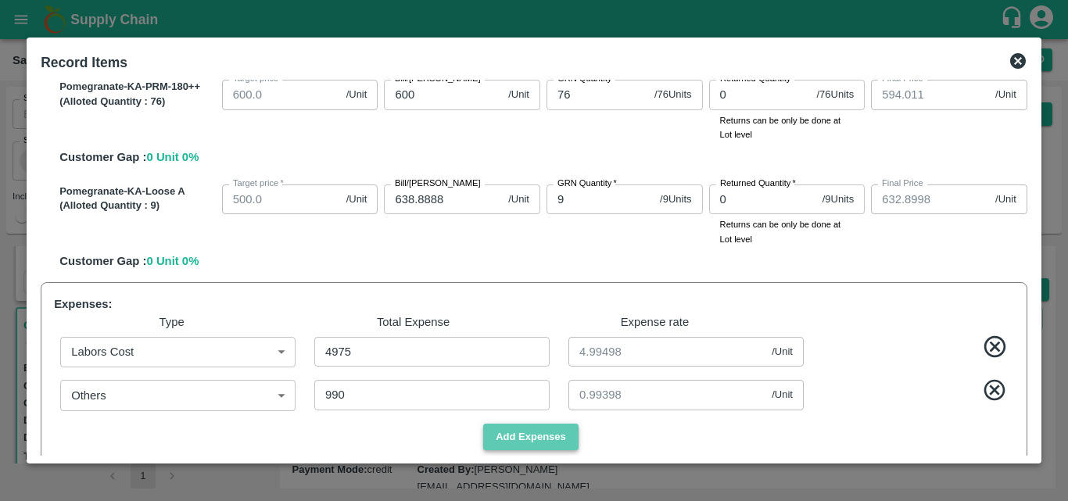
click at [559, 444] on button "Add Expenses" at bounding box center [530, 437] width 95 height 27
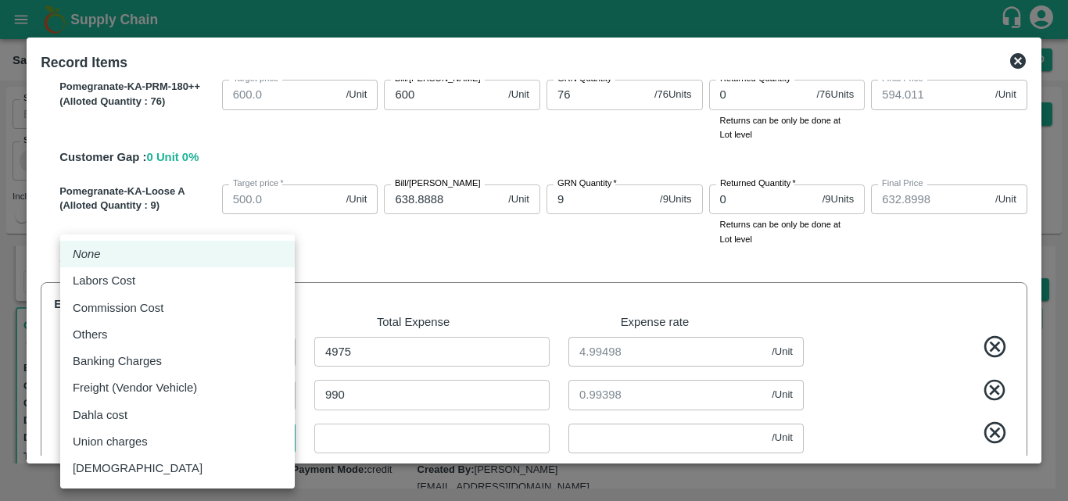
click at [219, 439] on body "Supply Chain Sales Orders Direct Customer Add SO ID SO ID Start Date Start Date…" at bounding box center [534, 250] width 1068 height 501
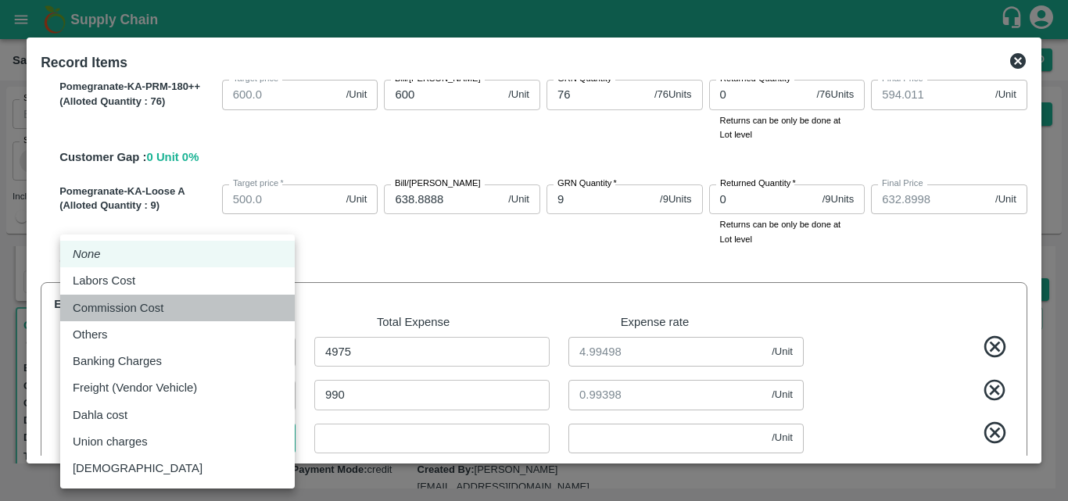
click at [195, 314] on div "Commission Cost" at bounding box center [177, 307] width 209 height 17
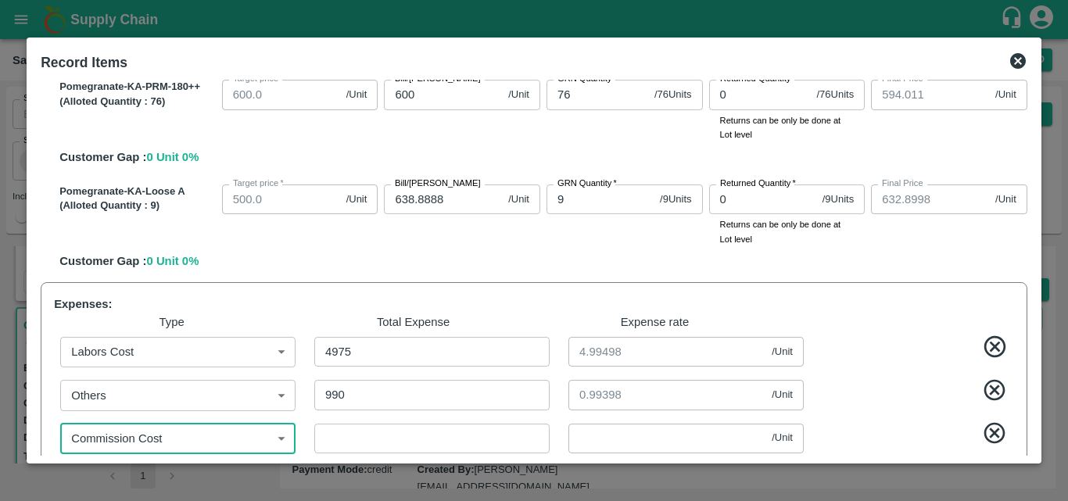
click at [438, 438] on input "number" at bounding box center [431, 439] width 235 height 30
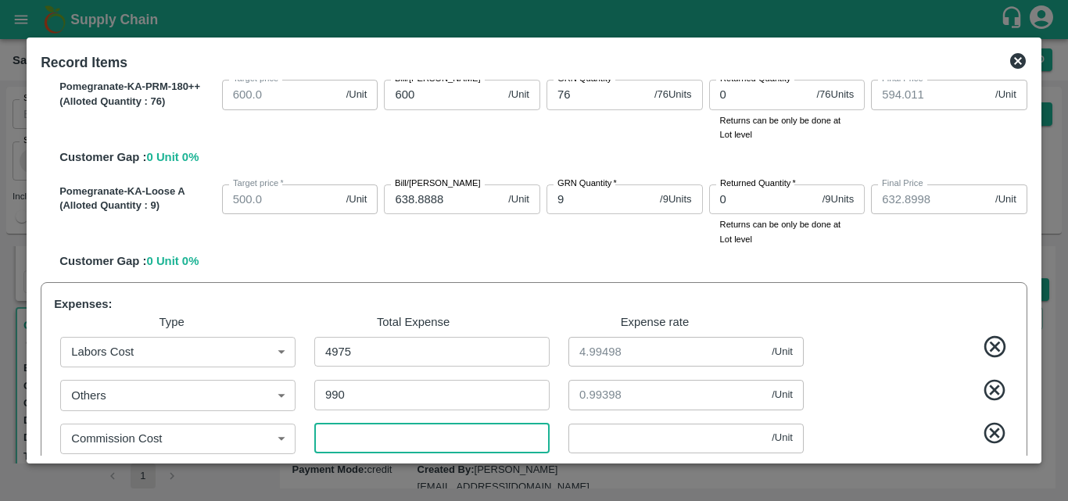
paste input "1067.65"
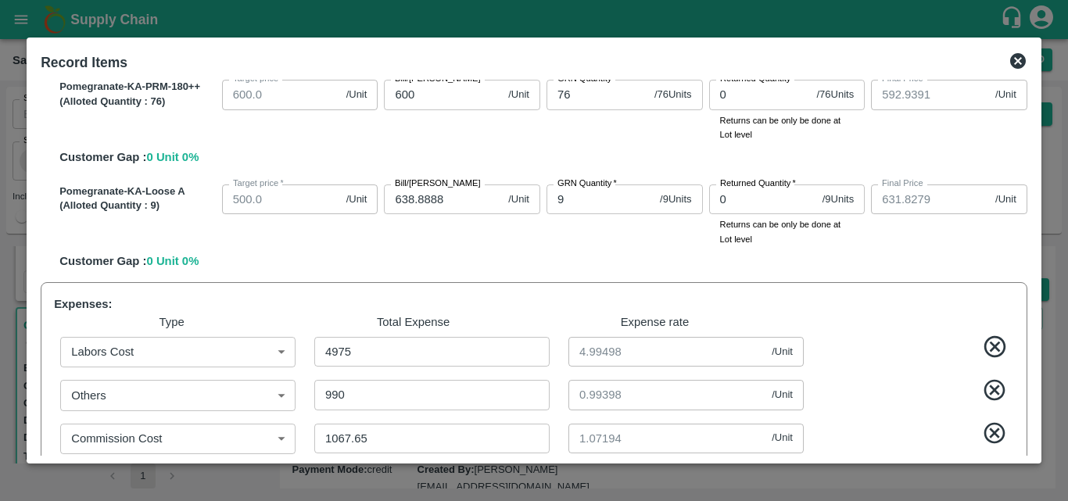
scroll to position [945, 0]
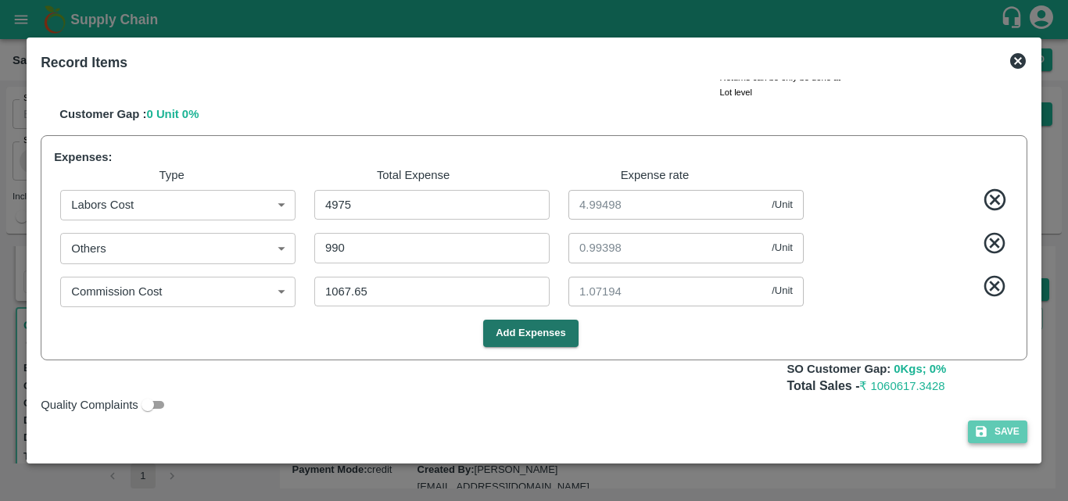
click at [989, 433] on button "Save" at bounding box center [997, 431] width 59 height 23
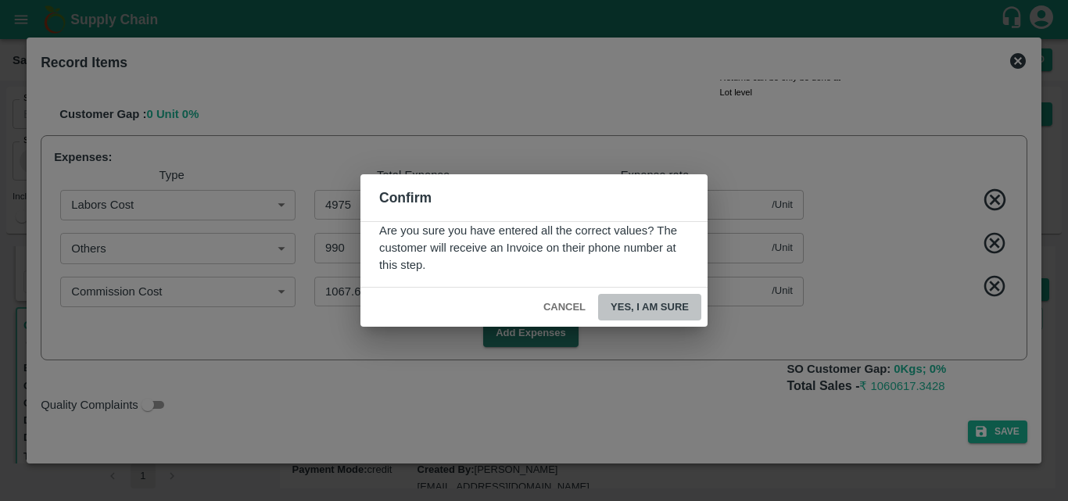
click at [675, 315] on button "Yes, I am sure" at bounding box center [649, 307] width 103 height 27
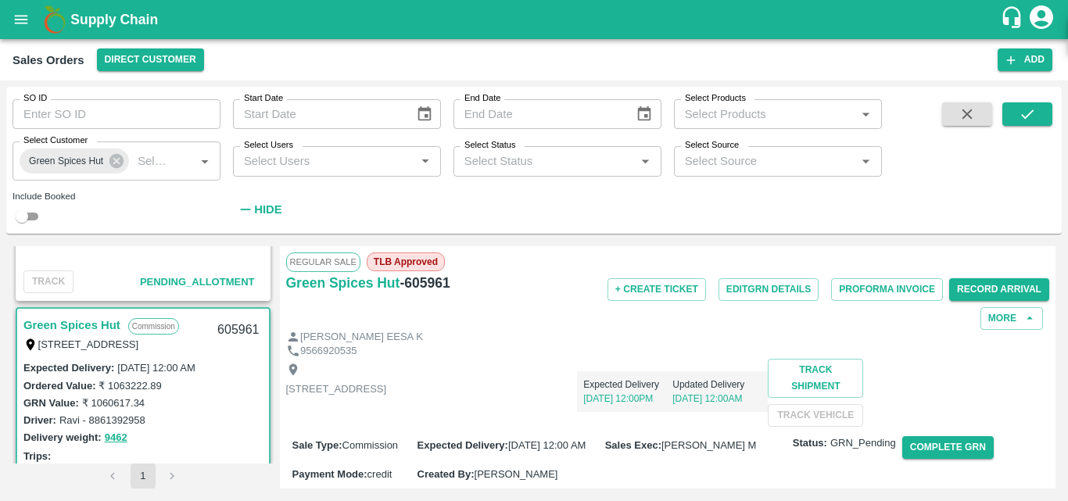
click at [514, 427] on div "Shop no 74, MADURAI MATTUTHAVANI FRUIT MARKET, Madurai, Madurai, Tamil Nadu, 62…" at bounding box center [668, 393] width 764 height 68
click at [224, 417] on div "Driver: Ravi - 8861392958" at bounding box center [142, 419] width 239 height 17
click at [212, 417] on div "Driver: Ravi - 8861392958" at bounding box center [142, 419] width 239 height 17
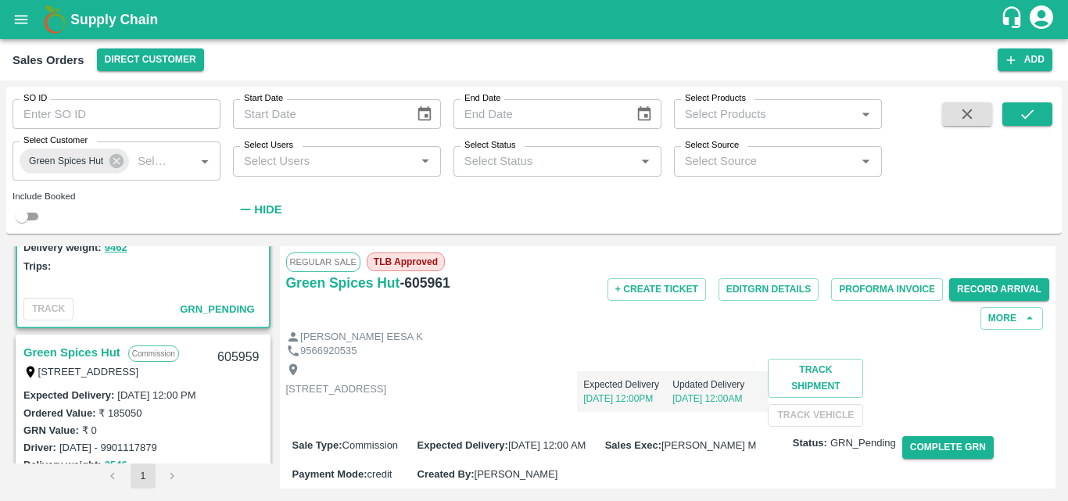
scroll to position [813, 0]
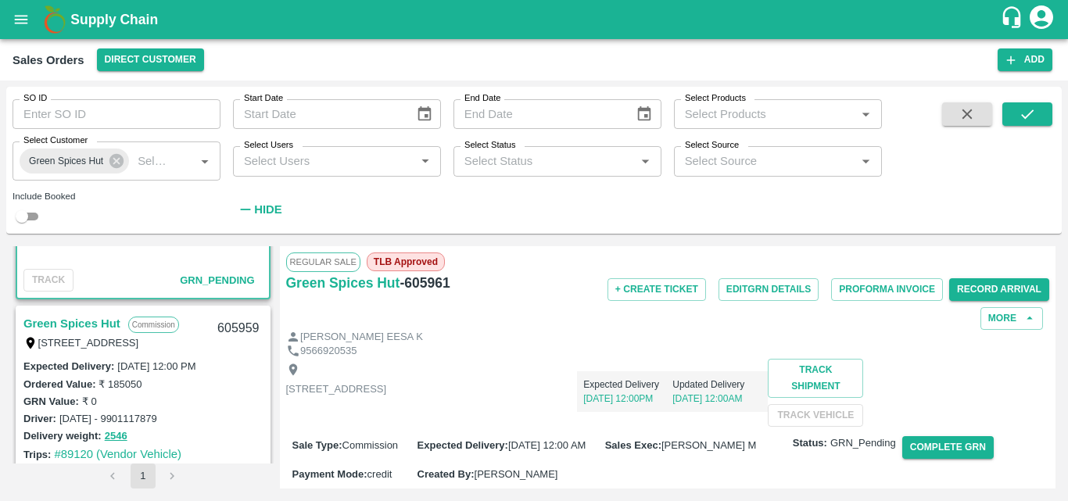
click at [215, 417] on div "Driver: Dhanu - 9901117879" at bounding box center [142, 418] width 239 height 17
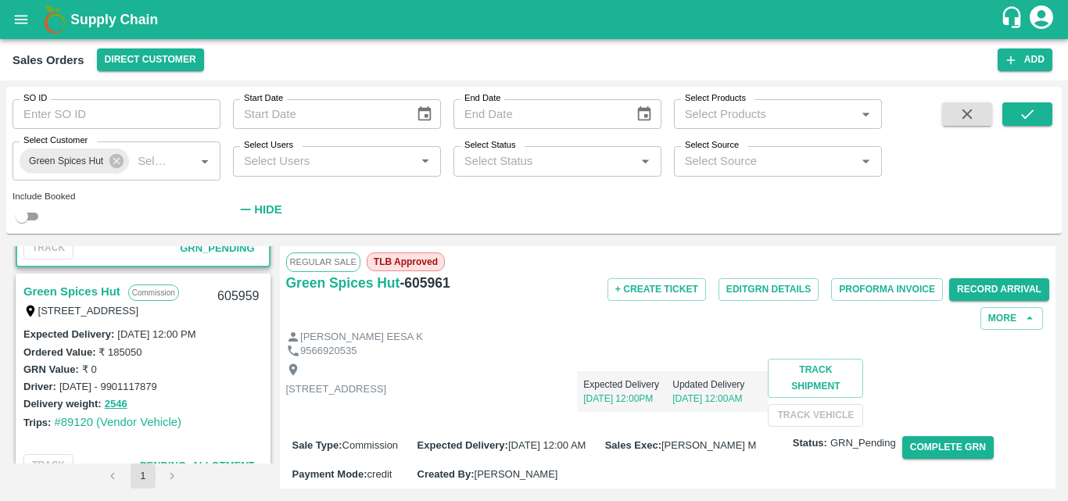
scroll to position [844, 0]
click at [97, 291] on link "Green Spices Hut" at bounding box center [71, 292] width 97 height 20
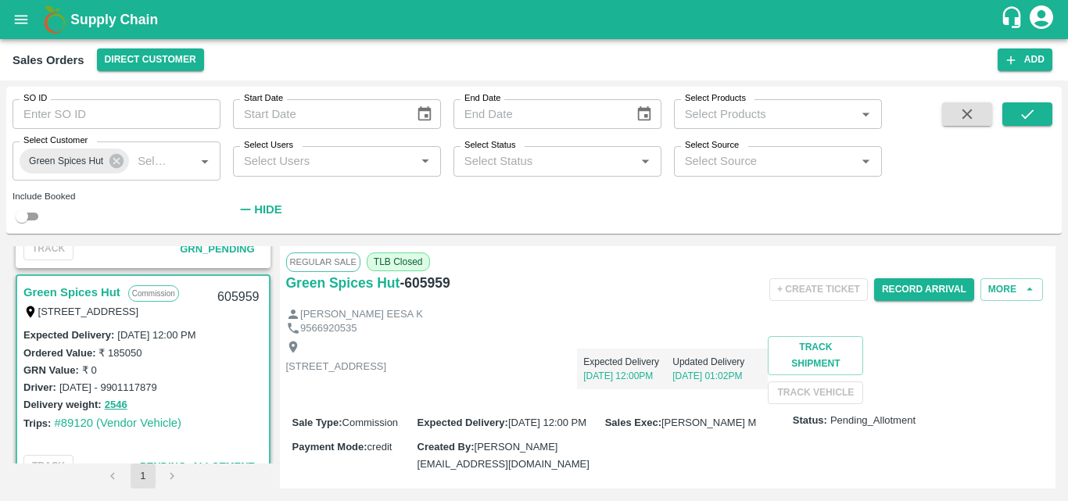
click at [767, 404] on div "Shop no 74, MADURAI MATTUTHAVANI FRUIT MARKET, Madurai, Madurai, Tamil Nadu, 62…" at bounding box center [668, 370] width 764 height 68
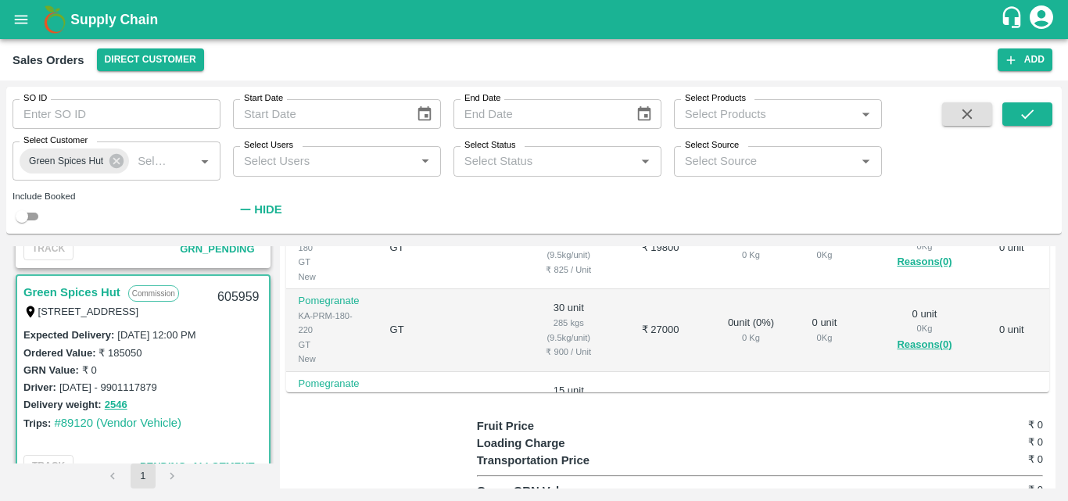
scroll to position [469, 0]
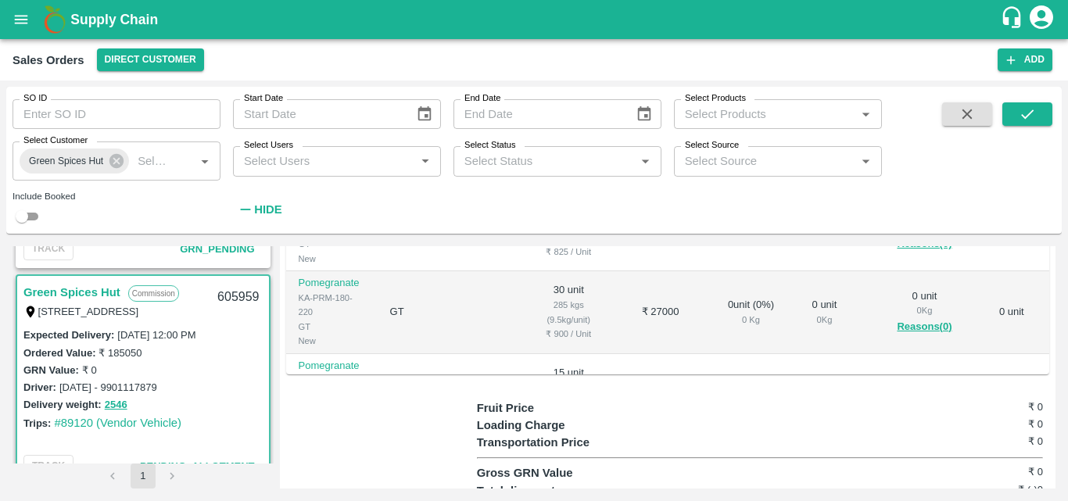
click at [214, 417] on div "Trips: #89120 (Vendor Vehicle)" at bounding box center [142, 422] width 239 height 17
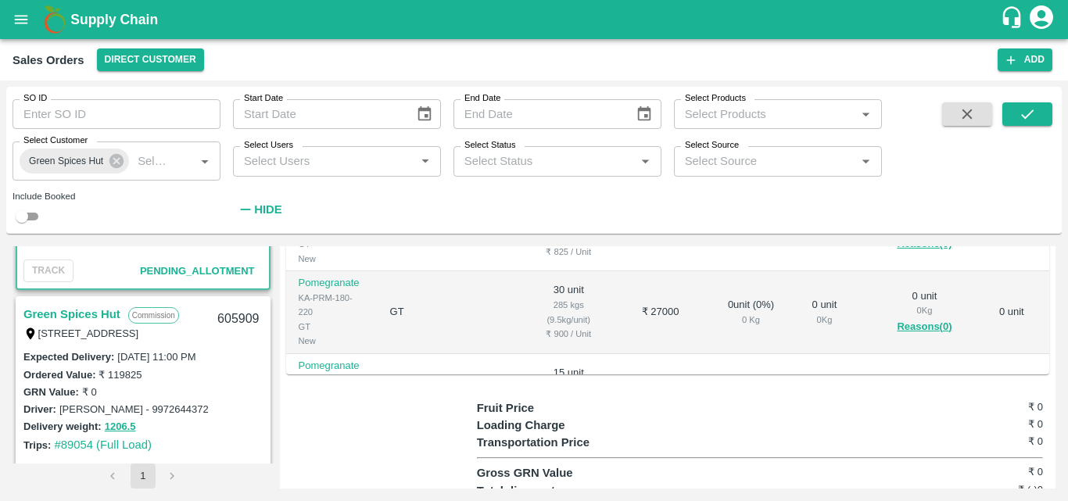
scroll to position [1063, 0]
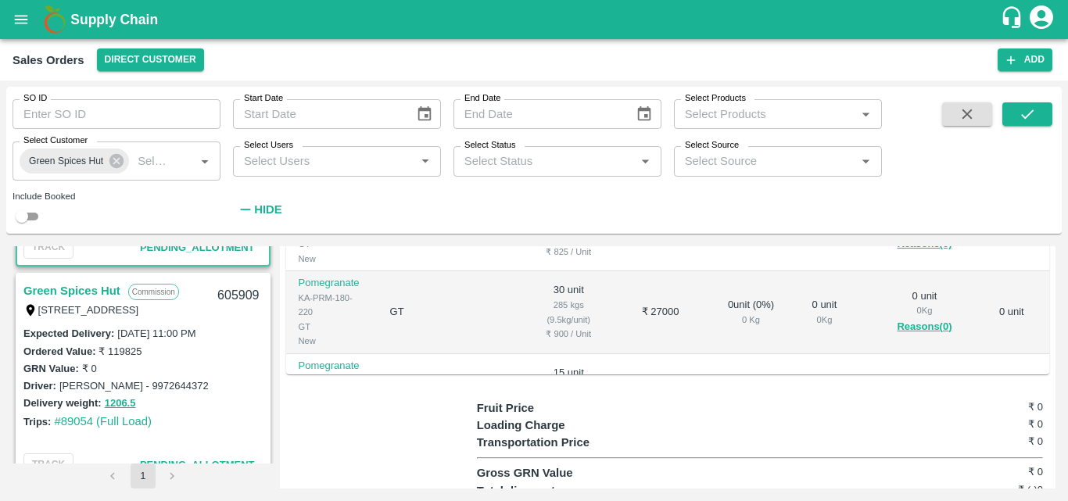
click at [102, 288] on link "Green Spices Hut" at bounding box center [71, 291] width 97 height 20
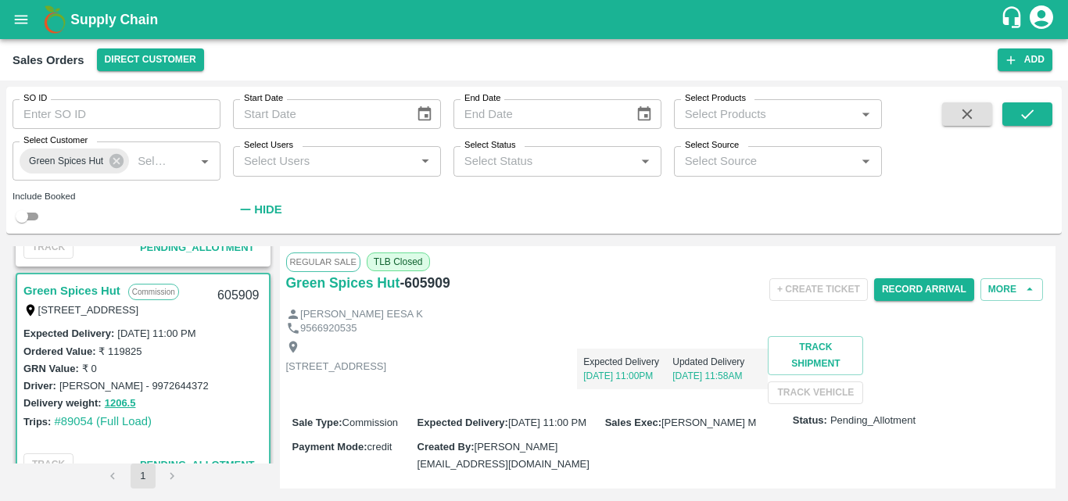
click at [733, 398] on div "Shop no 74, MADURAI MATTUTHAVANI FRUIT MARKET, Madurai, Madurai, Tamil Nadu, 62…" at bounding box center [668, 370] width 764 height 68
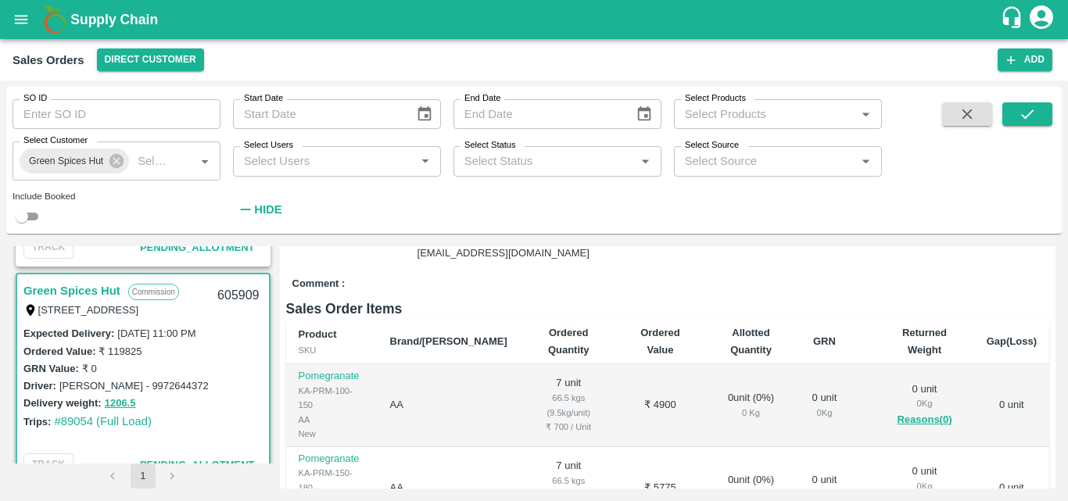
scroll to position [344, 0]
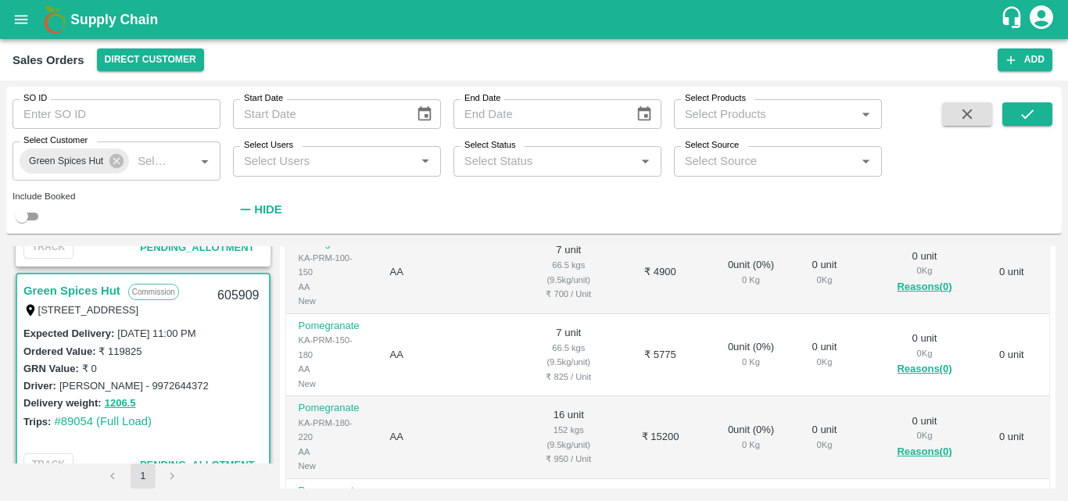
click at [556, 373] on td "7 unit 66.5 kgs (9.5kg/unit) ₹ 825 / Unit" at bounding box center [569, 355] width 98 height 83
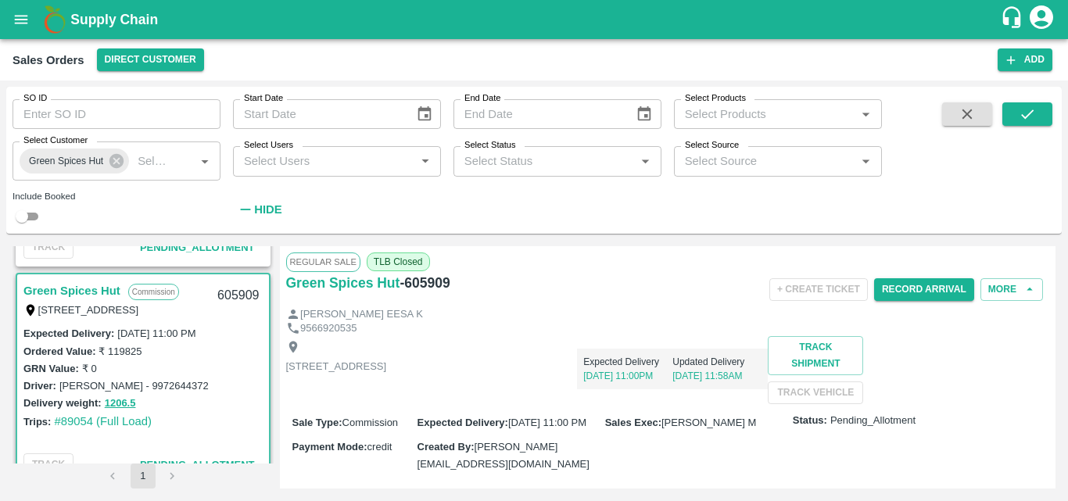
scroll to position [125, 0]
click at [889, 284] on button "Record Arrival" at bounding box center [924, 289] width 100 height 23
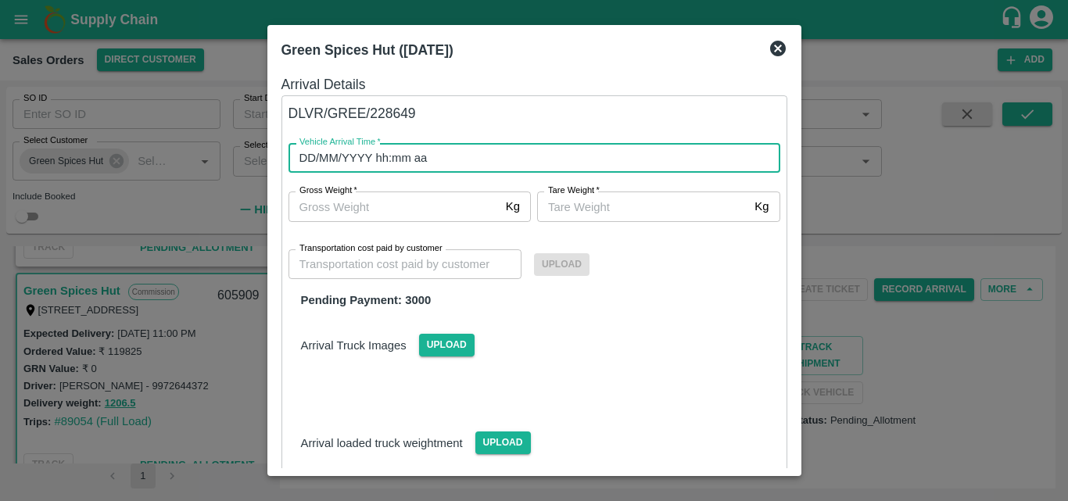
click at [450, 152] on input "DD/MM/YYYY hh:mm aa" at bounding box center [528, 158] width 481 height 30
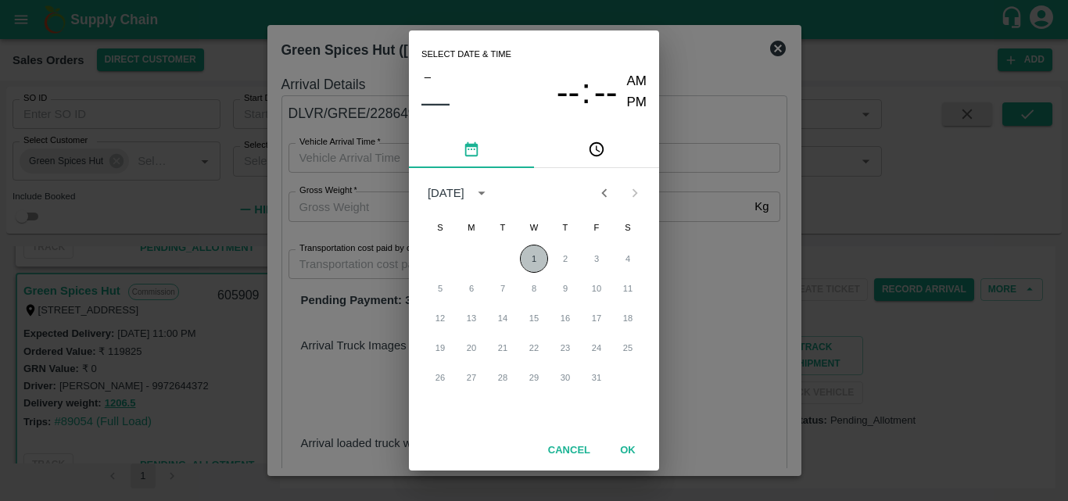
click at [537, 261] on button "1" at bounding box center [534, 259] width 28 height 28
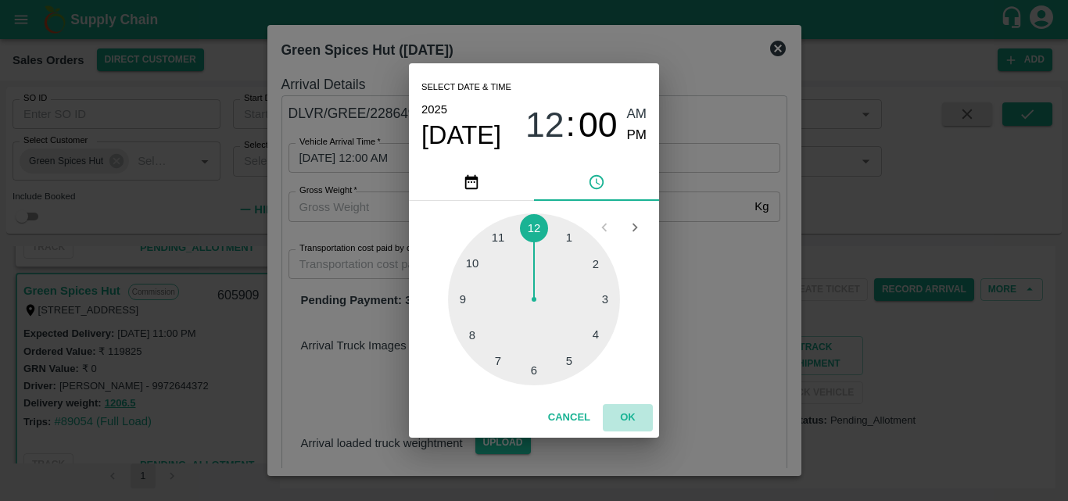
click at [625, 412] on button "OK" at bounding box center [628, 417] width 50 height 27
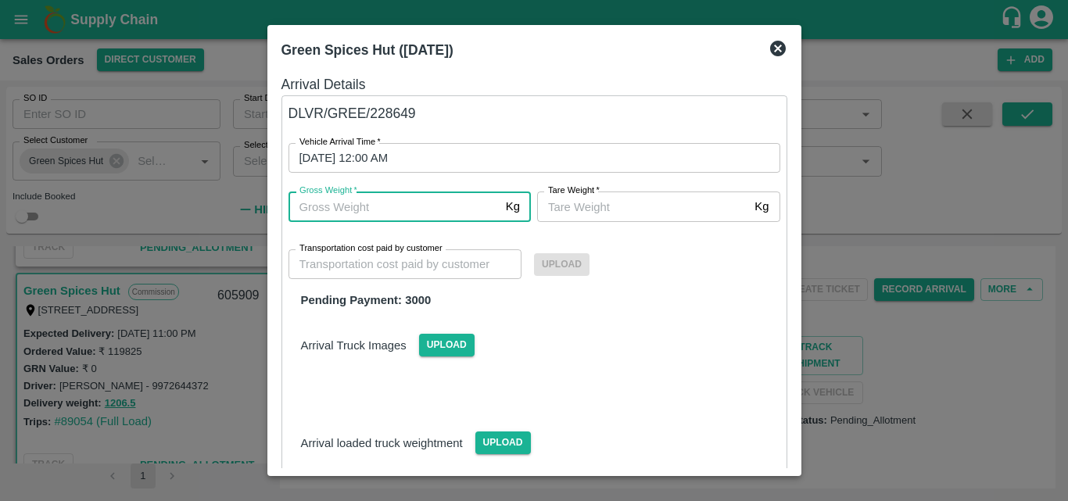
click at [342, 209] on input "Gross Weight   *" at bounding box center [393, 206] width 211 height 30
click at [582, 215] on input "Tare Weight   *" at bounding box center [642, 206] width 211 height 30
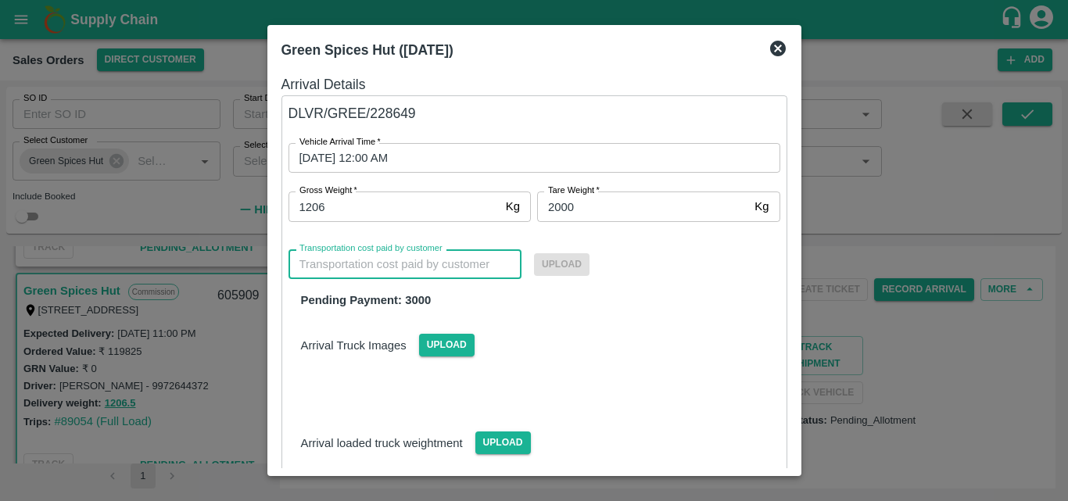
click at [398, 274] on input "Transportation cost paid by customer" at bounding box center [405, 264] width 234 height 30
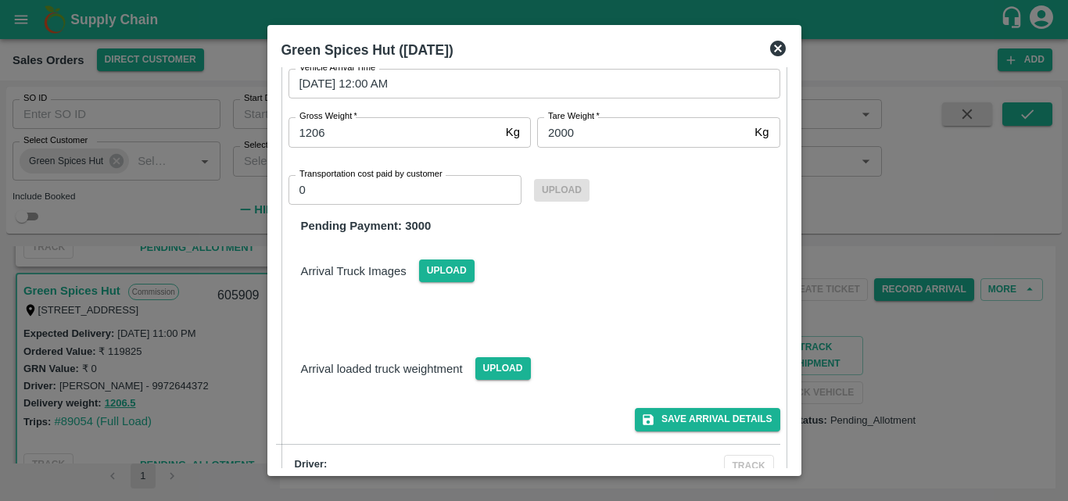
scroll to position [108, 0]
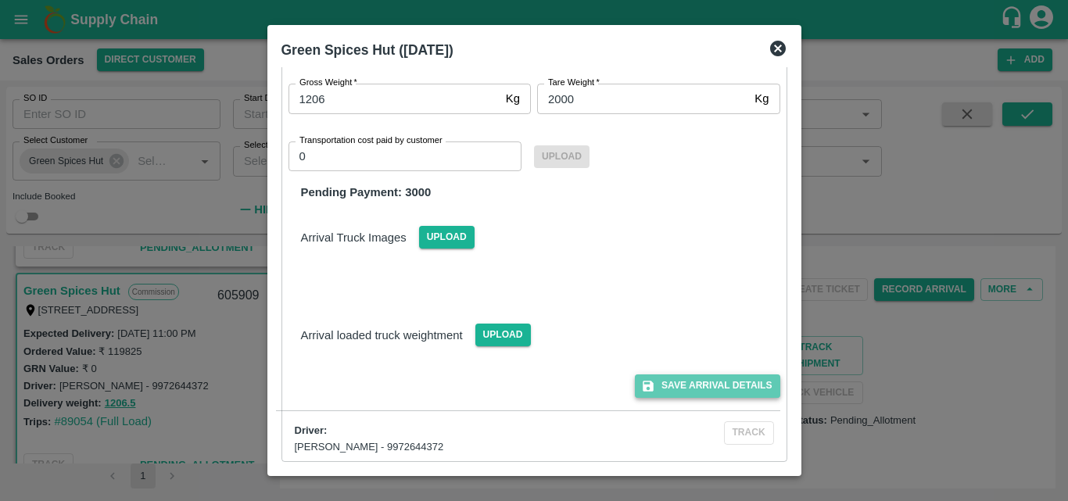
click at [702, 392] on button "Save Arrival Details" at bounding box center [707, 385] width 145 height 23
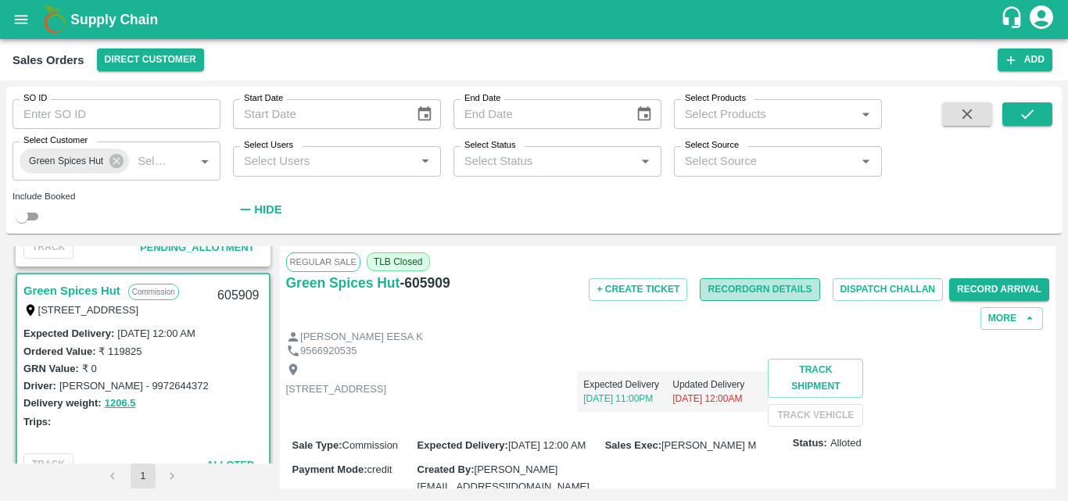
click at [732, 282] on button "Record GRN Details" at bounding box center [760, 289] width 120 height 23
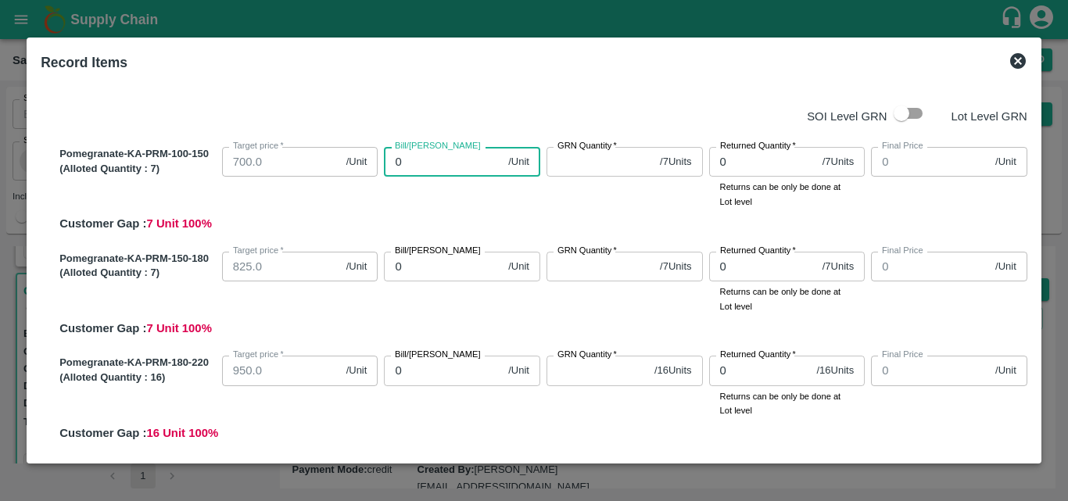
click at [463, 165] on input "0" at bounding box center [443, 162] width 118 height 30
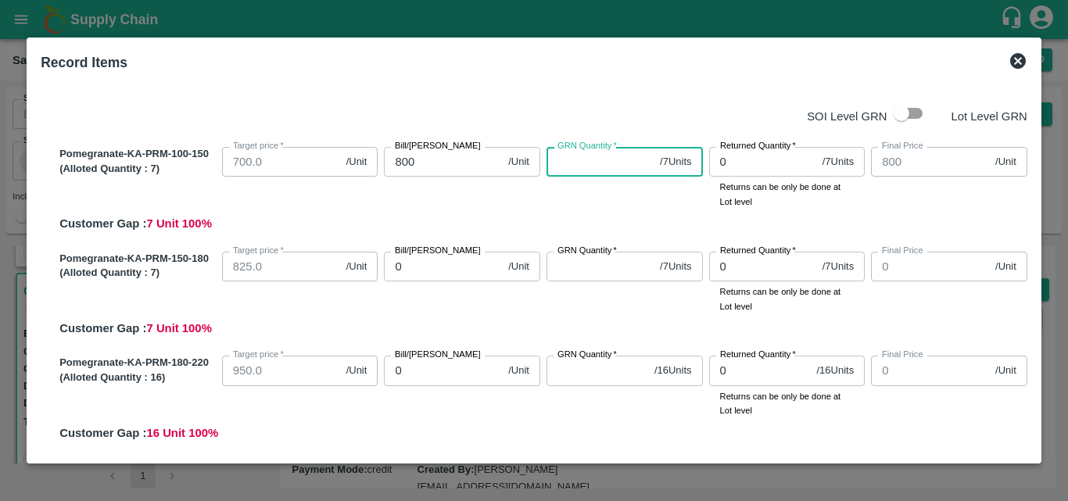
click at [603, 153] on input "GRN Quantity   *" at bounding box center [599, 162] width 107 height 30
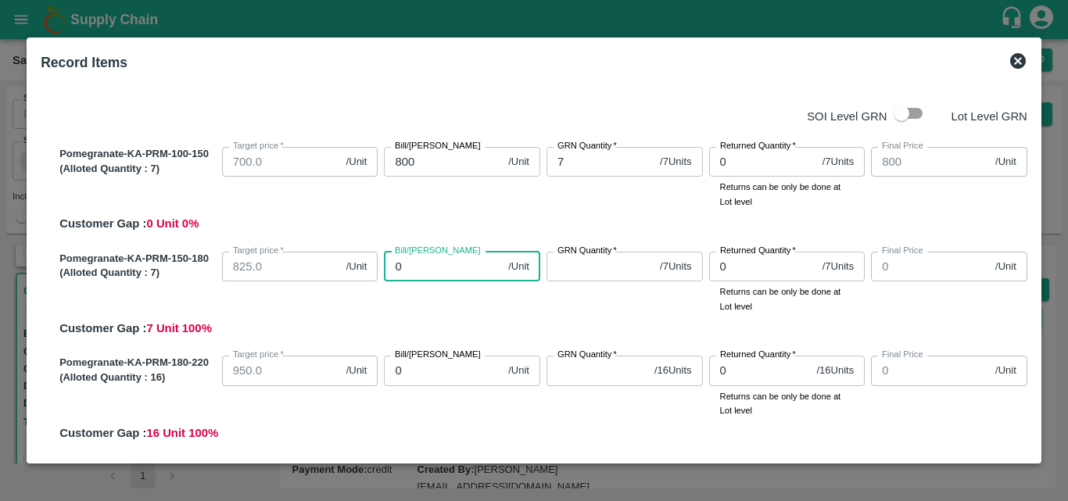
click at [442, 276] on input "0" at bounding box center [443, 267] width 118 height 30
click at [556, 269] on input "GRN Quantity   *" at bounding box center [599, 267] width 107 height 30
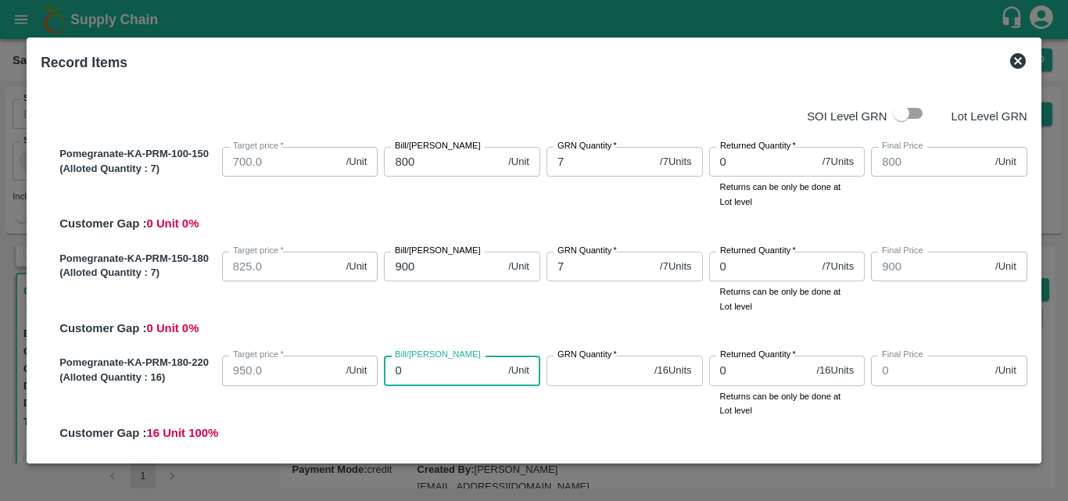
click at [437, 368] on input "0" at bounding box center [443, 371] width 118 height 30
click at [614, 376] on input "GRN Quantity   *" at bounding box center [597, 371] width 102 height 30
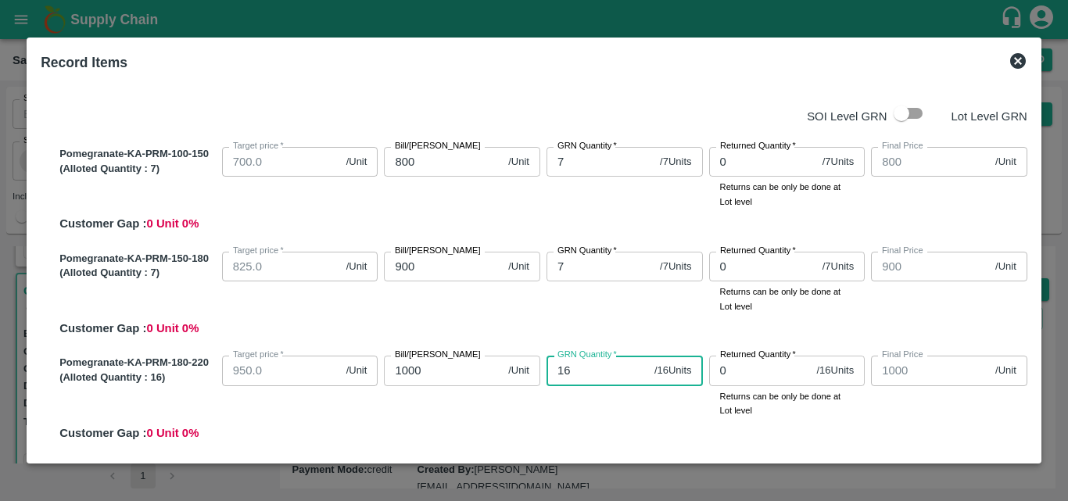
scroll to position [329, 0]
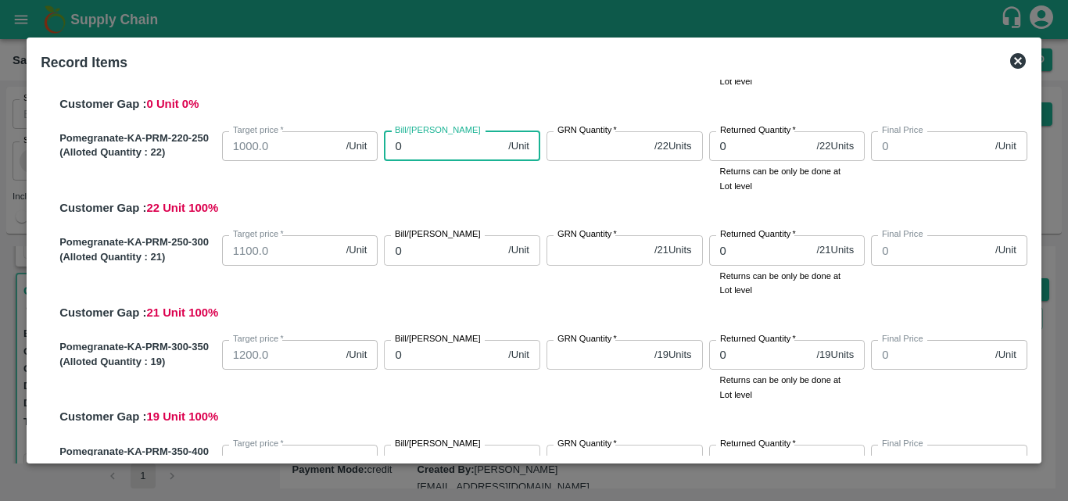
click at [433, 153] on input "0" at bounding box center [443, 146] width 118 height 30
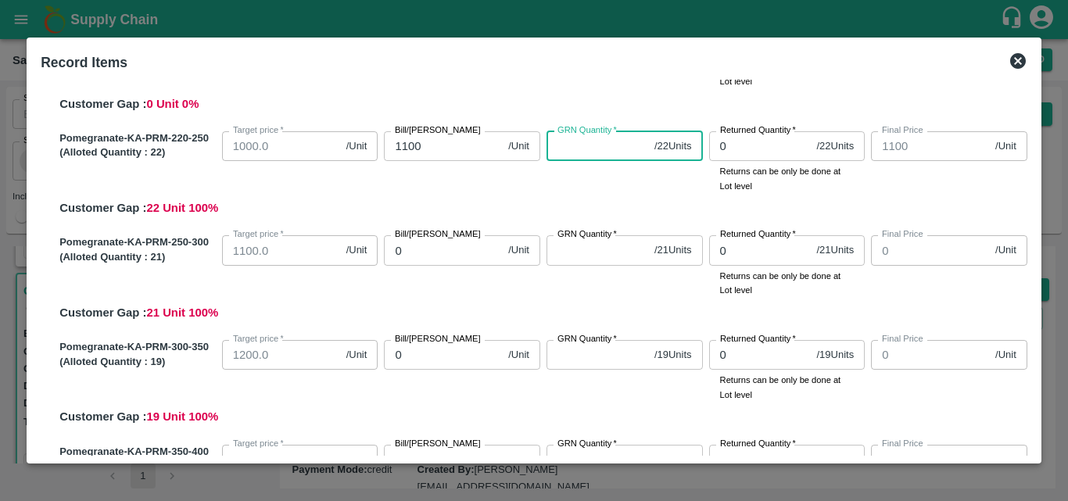
click at [567, 148] on input "GRN Quantity   *" at bounding box center [597, 146] width 102 height 30
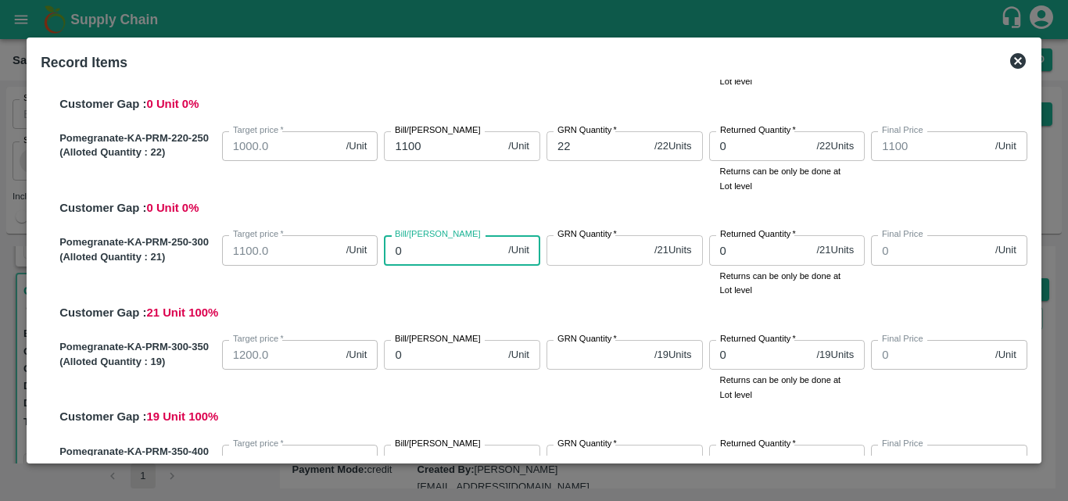
click at [450, 260] on input "0" at bounding box center [443, 250] width 118 height 30
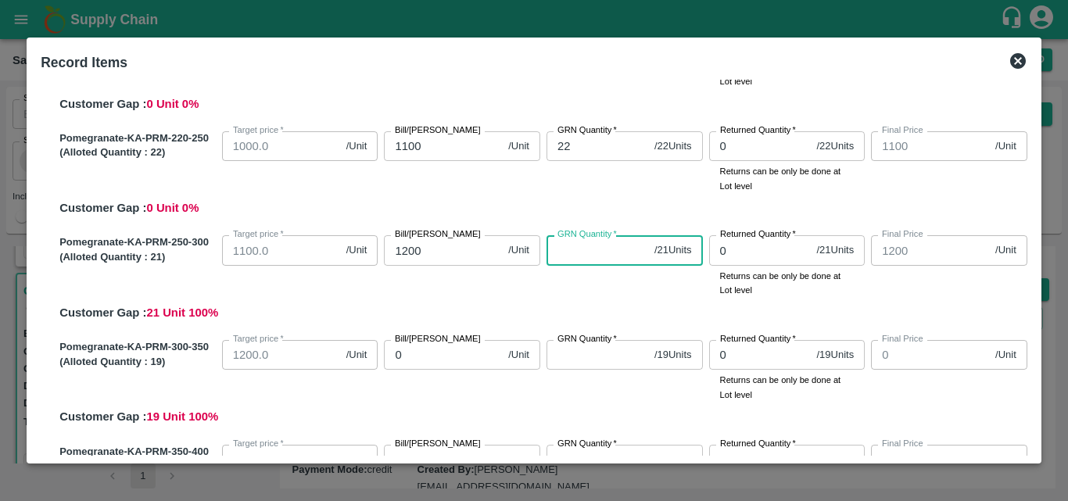
click at [564, 255] on input "GRN Quantity   *" at bounding box center [597, 250] width 102 height 30
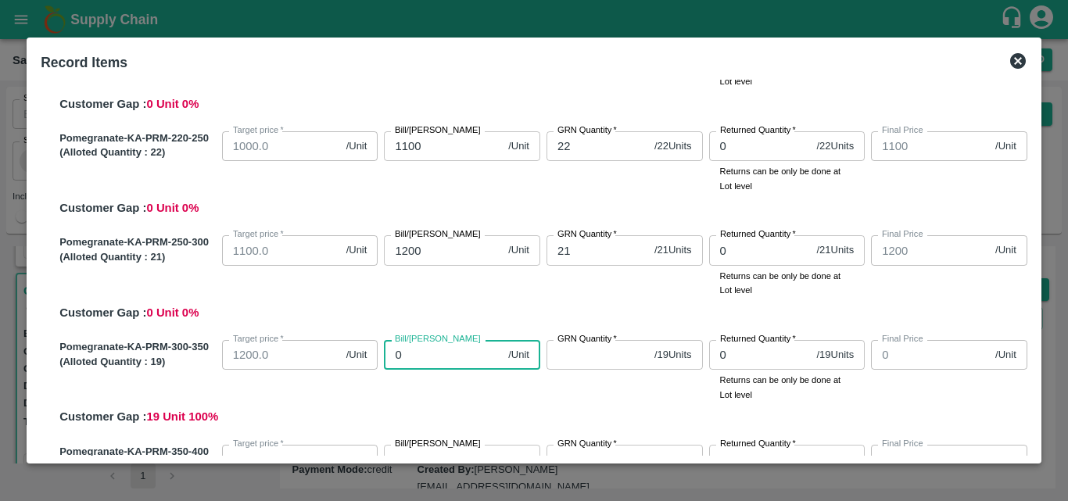
click at [419, 352] on input "0" at bounding box center [443, 355] width 118 height 30
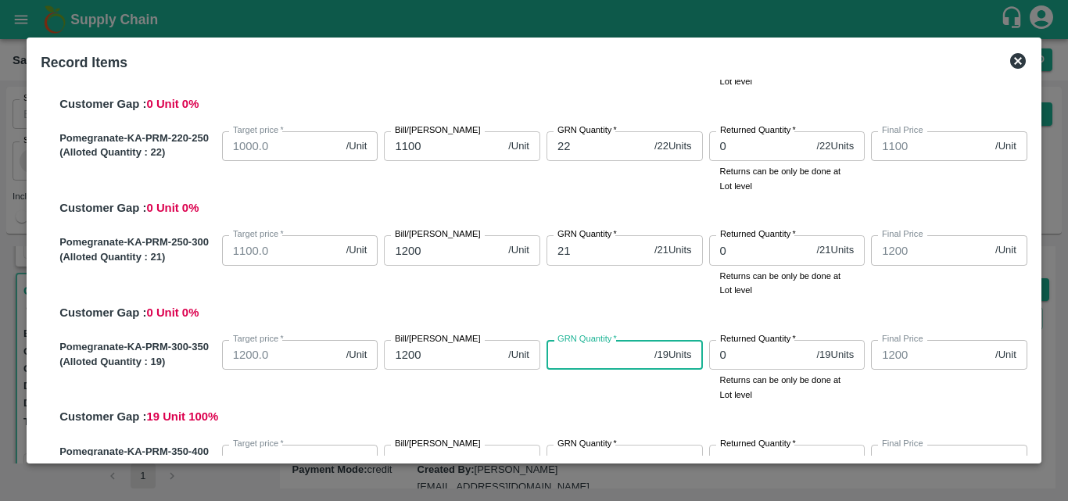
click at [603, 350] on input "GRN Quantity   *" at bounding box center [597, 355] width 102 height 30
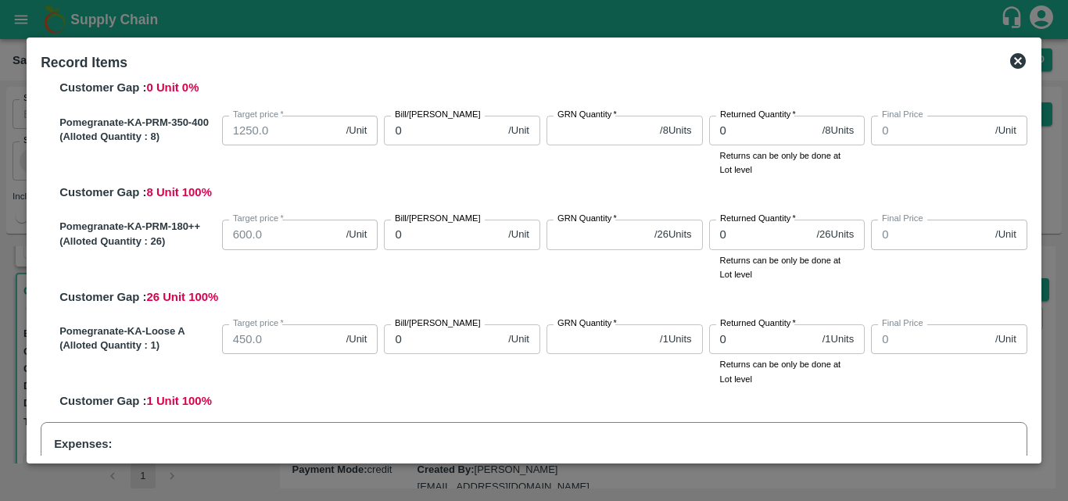
click at [447, 141] on input "0" at bounding box center [443, 131] width 118 height 30
click at [435, 135] on input "0" at bounding box center [443, 131] width 118 height 30
click at [567, 128] on input "GRN Quantity   *" at bounding box center [599, 131] width 107 height 30
click at [436, 234] on input "0" at bounding box center [443, 235] width 118 height 30
click at [600, 236] on input "GRN Quantity   *" at bounding box center [597, 235] width 102 height 30
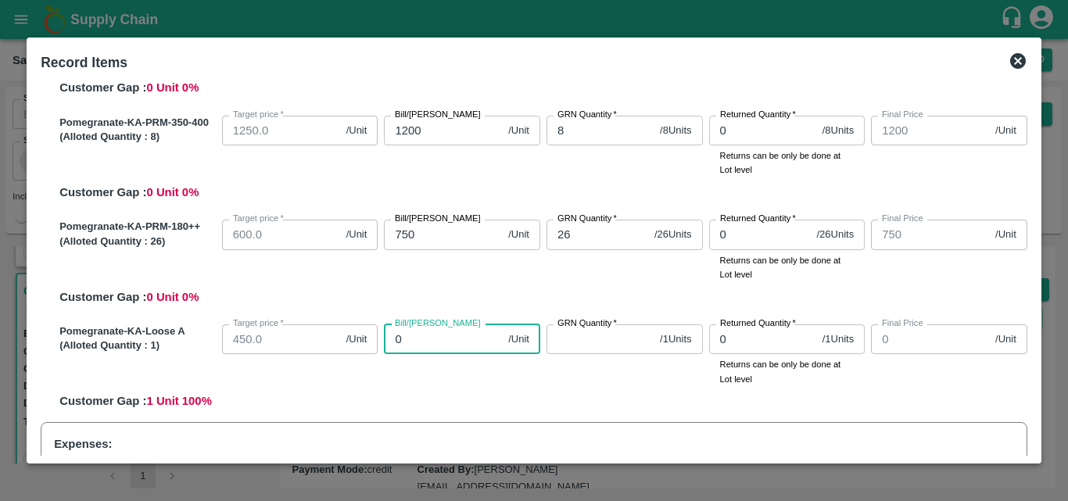
click at [451, 344] on input "0" at bounding box center [443, 339] width 118 height 30
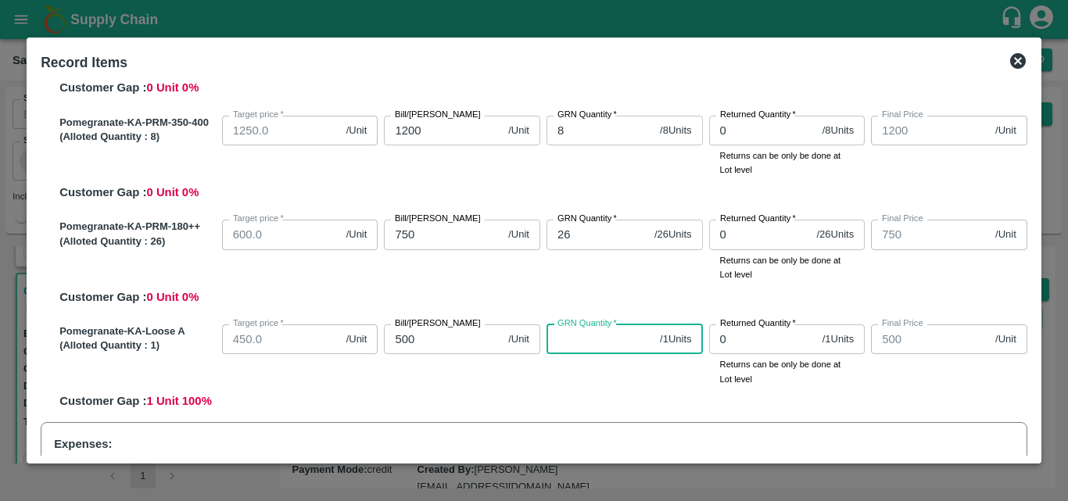
click at [553, 340] on input "GRN Quantity   *" at bounding box center [599, 339] width 107 height 30
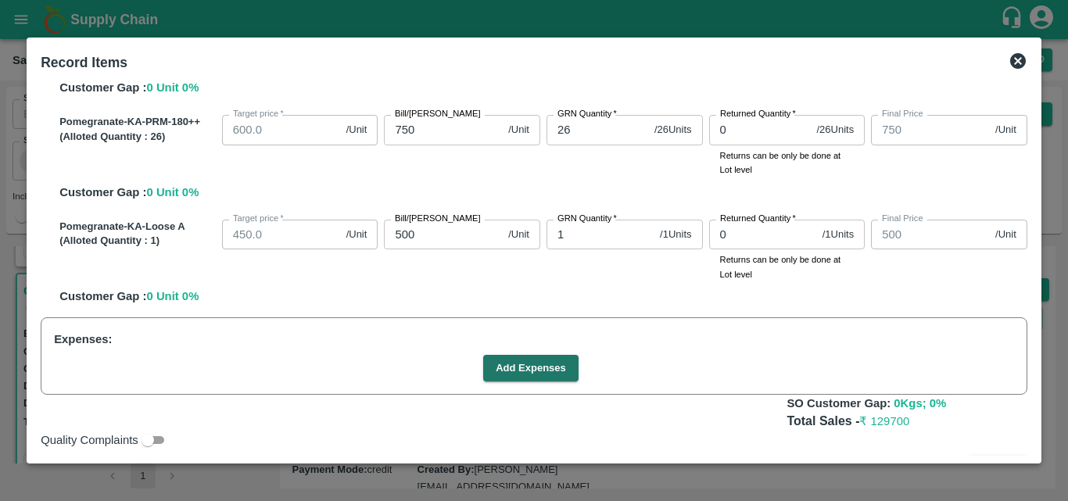
scroll to position [798, 0]
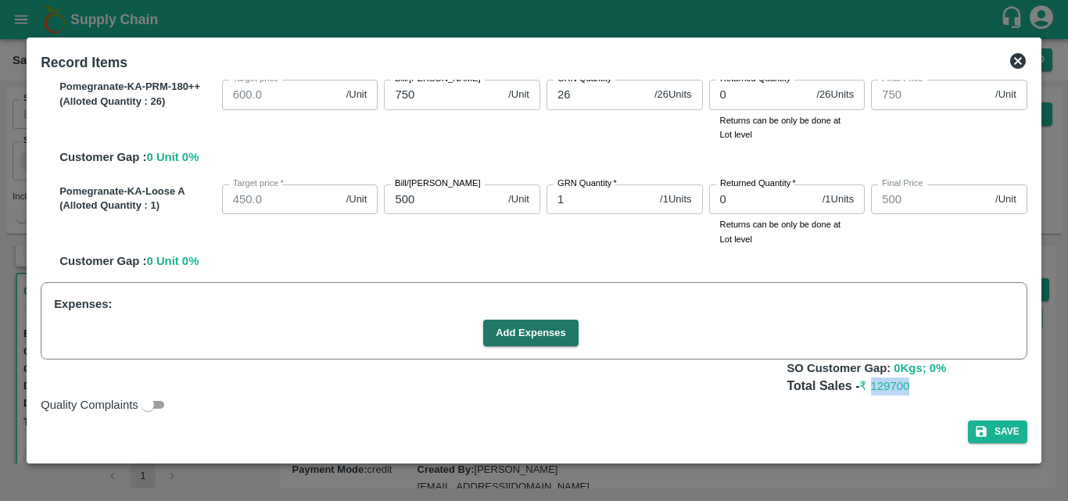
drag, startPoint x: 913, startPoint y: 386, endPoint x: 871, endPoint y: 385, distance: 42.2
click at [871, 385] on p "Total Sales - ₹ 129700" at bounding box center [906, 387] width 240 height 18
copy span "129700"
click at [1023, 58] on icon at bounding box center [1018, 61] width 16 height 16
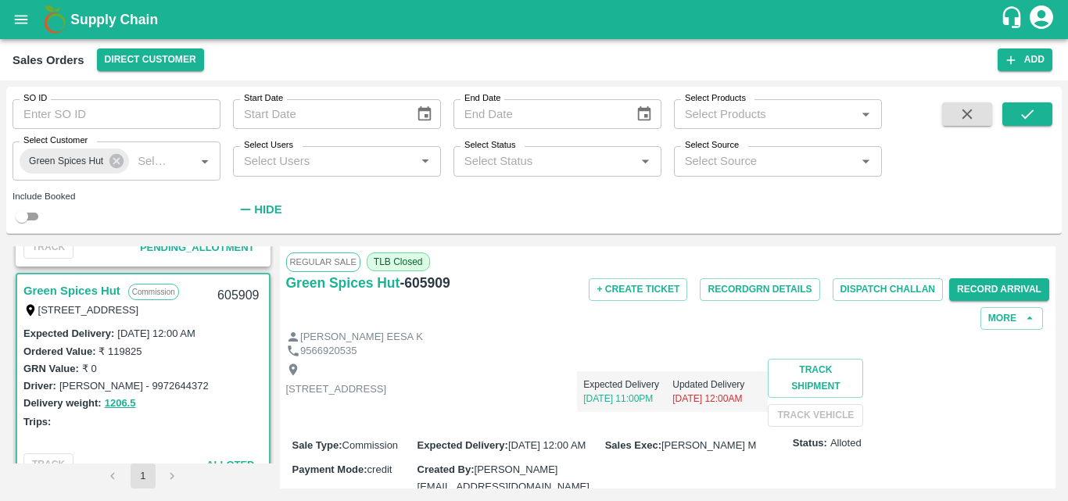
click at [222, 410] on div "Delivery weight: 1206.5" at bounding box center [142, 403] width 239 height 18
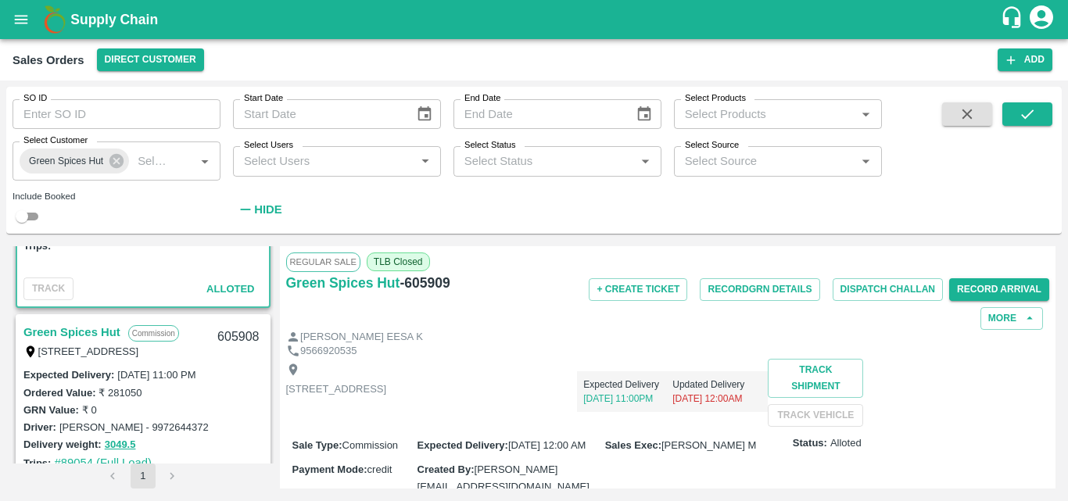
scroll to position [1282, 0]
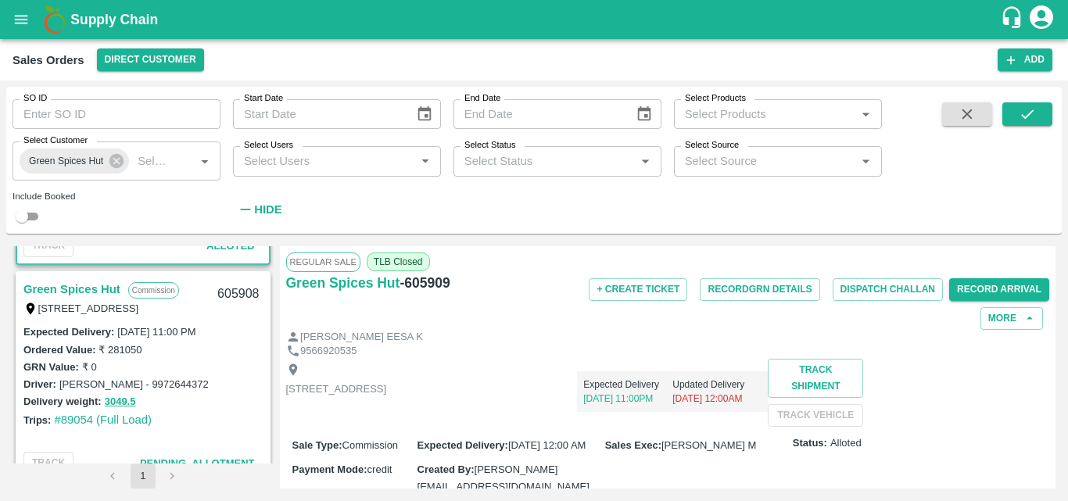
click at [111, 289] on link "Green Spices Hut" at bounding box center [71, 289] width 97 height 20
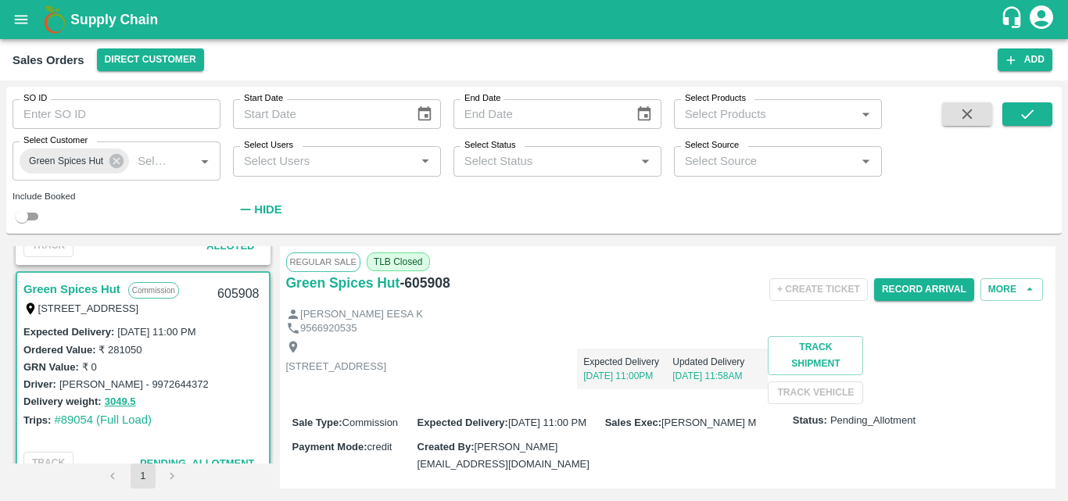
click at [542, 404] on div "Shop no 74, MADURAI MATTUTHAVANI FRUIT MARKET, Madurai, Madurai, Tamil Nadu, 62…" at bounding box center [668, 370] width 764 height 68
click at [895, 280] on button "Record Arrival" at bounding box center [924, 289] width 100 height 23
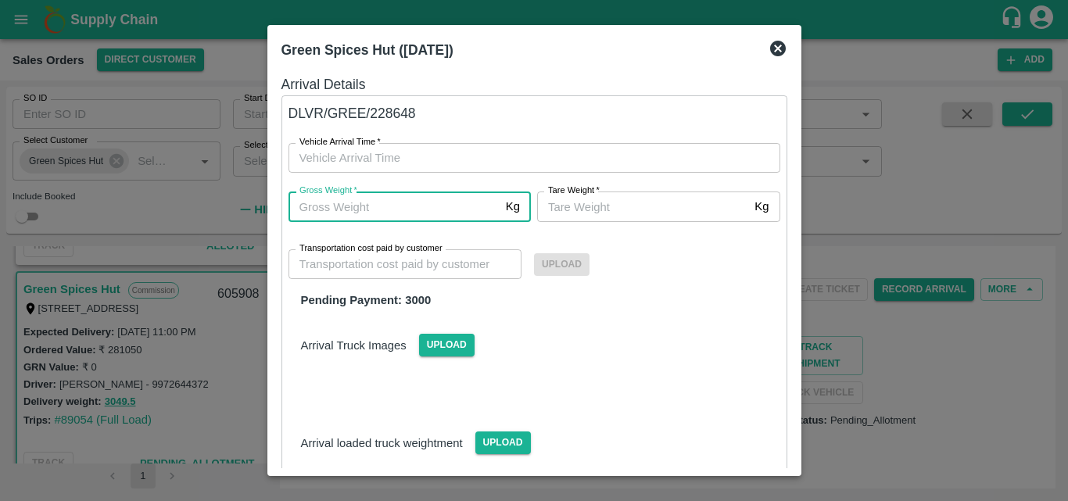
click at [432, 206] on input "Gross Weight   *" at bounding box center [393, 206] width 211 height 30
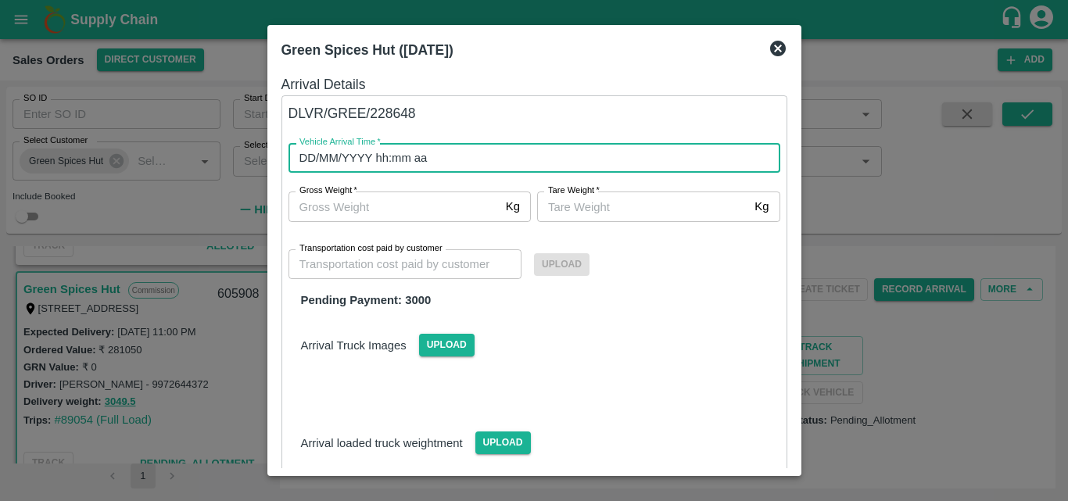
click at [426, 159] on input "DD/MM/YYYY hh:mm aa" at bounding box center [528, 158] width 481 height 30
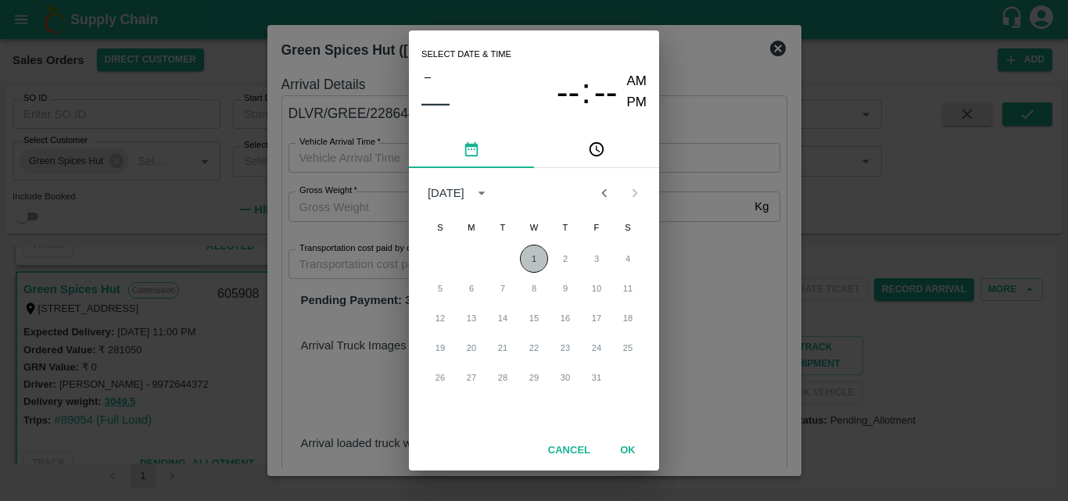
click at [531, 257] on button "1" at bounding box center [534, 259] width 28 height 28
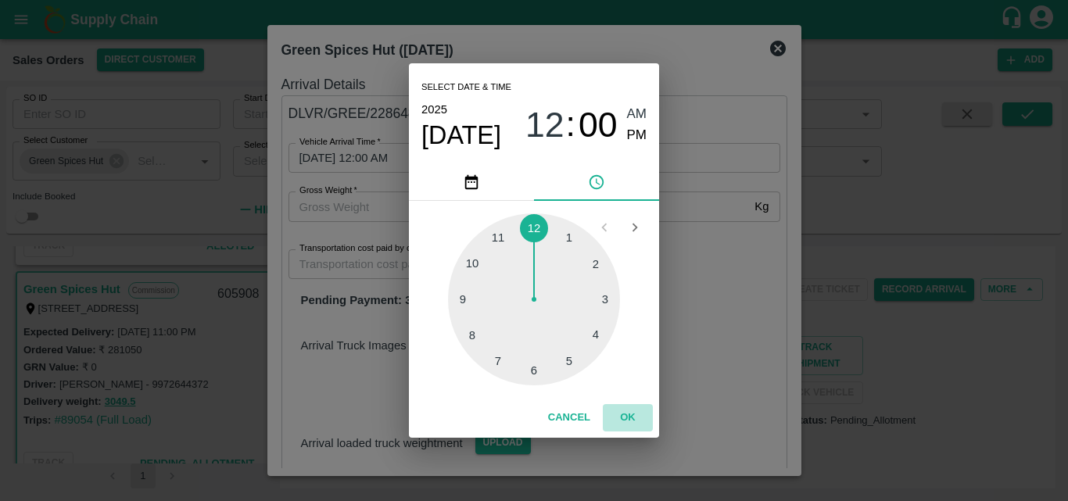
click at [628, 413] on button "OK" at bounding box center [628, 417] width 50 height 27
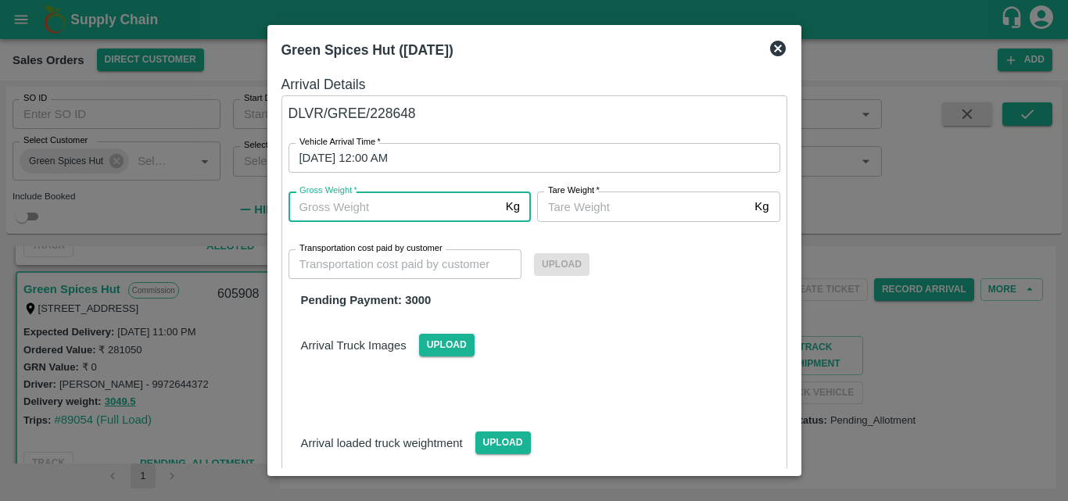
click at [407, 208] on input "Gross Weight   *" at bounding box center [393, 206] width 211 height 30
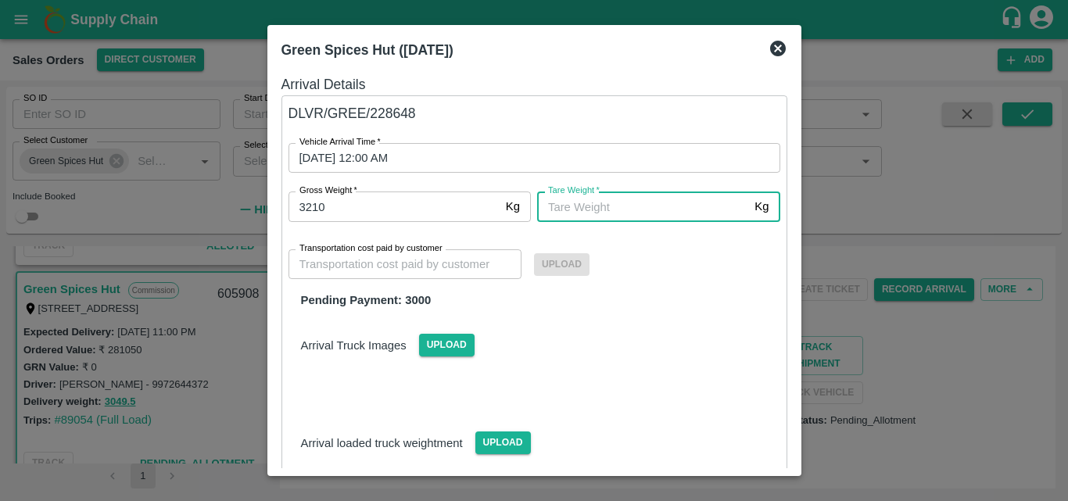
click at [597, 210] on input "Tare Weight   *" at bounding box center [642, 206] width 211 height 30
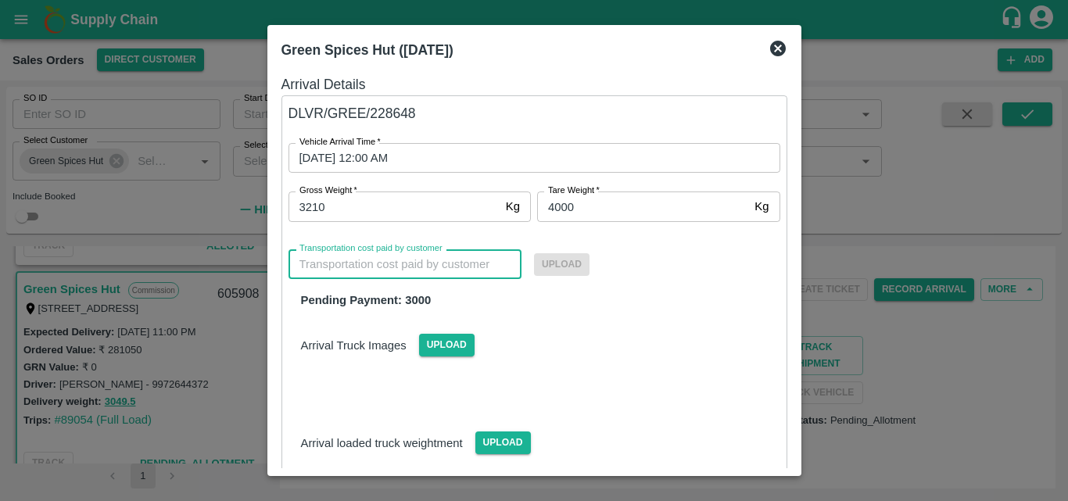
click at [360, 261] on input "Transportation cost paid by customer" at bounding box center [405, 264] width 234 height 30
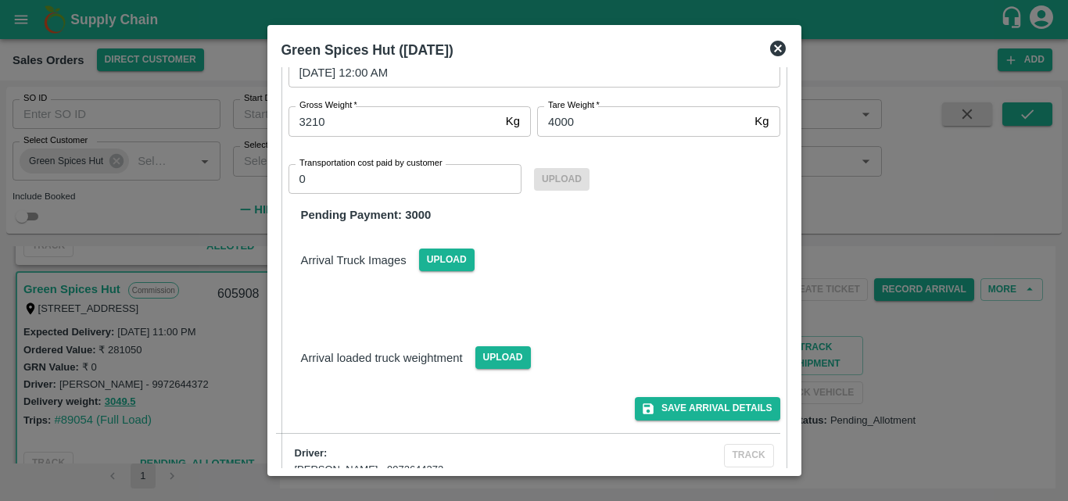
scroll to position [108, 0]
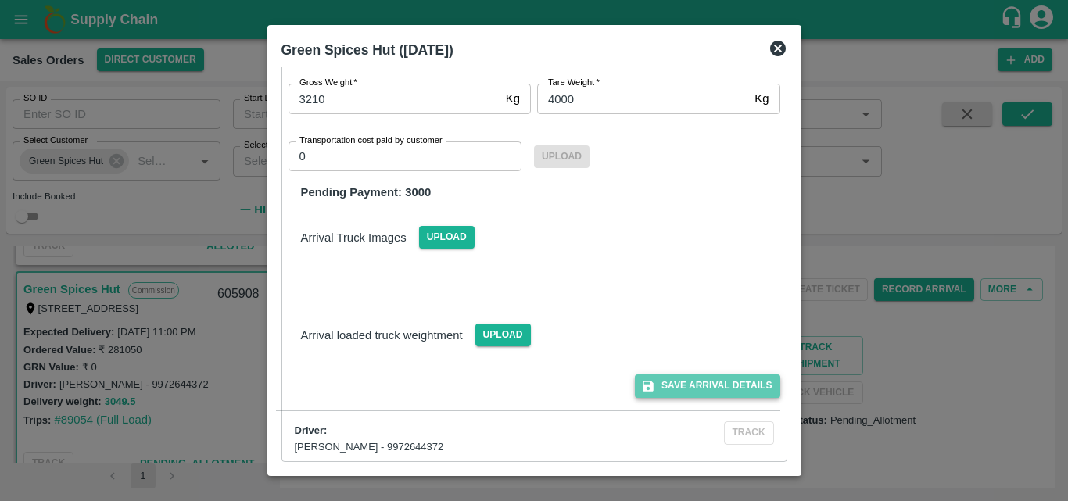
click at [735, 378] on button "Save Arrival Details" at bounding box center [707, 385] width 145 height 23
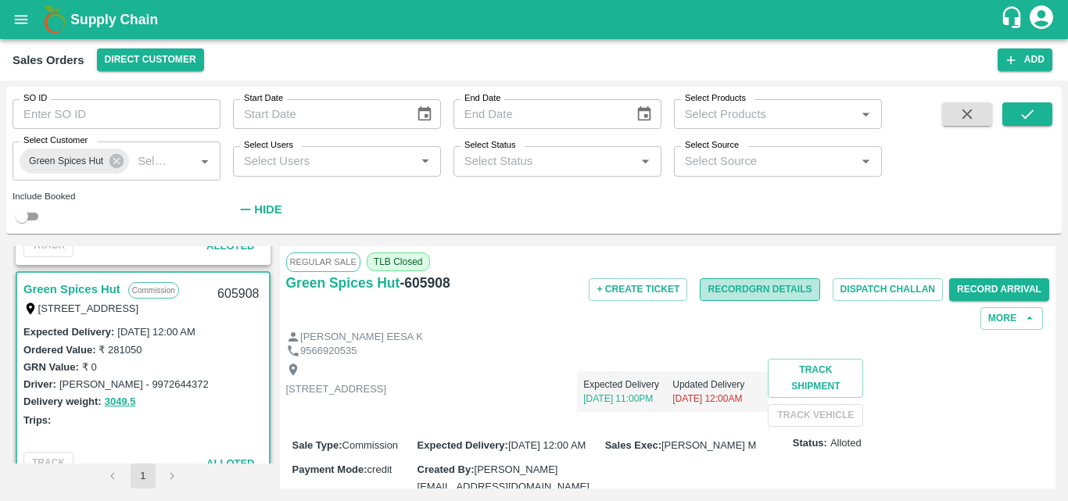
click at [781, 295] on button "Record GRN Details" at bounding box center [760, 289] width 120 height 23
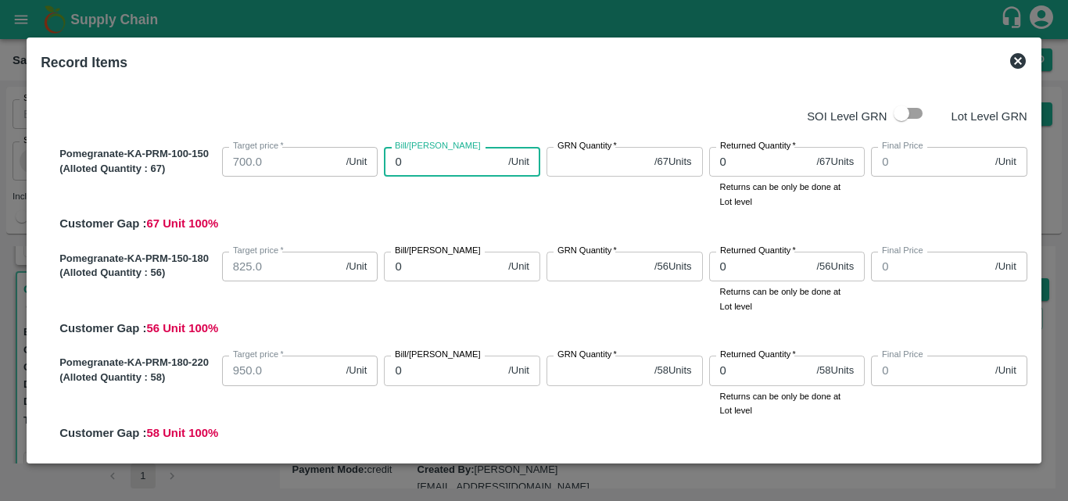
click at [464, 161] on input "0" at bounding box center [443, 162] width 118 height 30
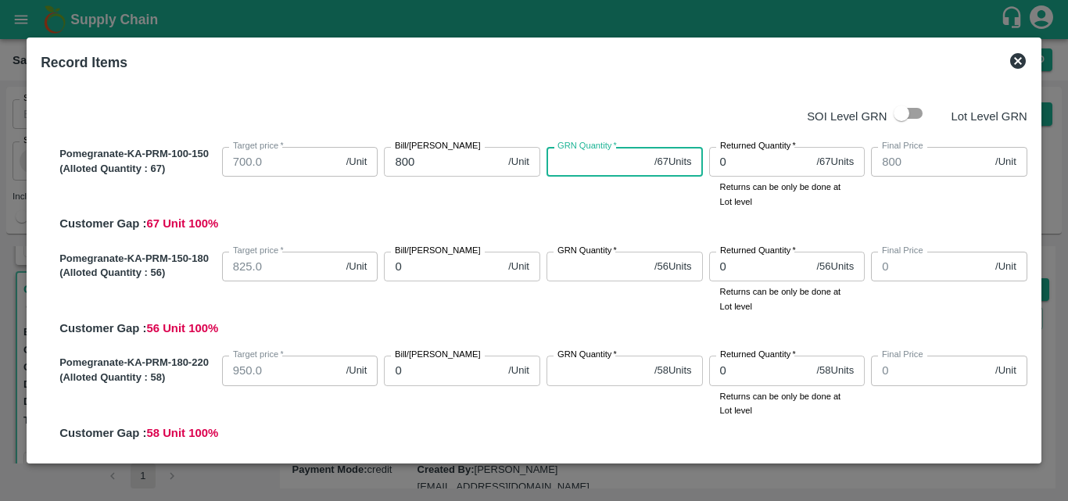
click at [618, 163] on input "GRN Quantity   *" at bounding box center [597, 162] width 102 height 30
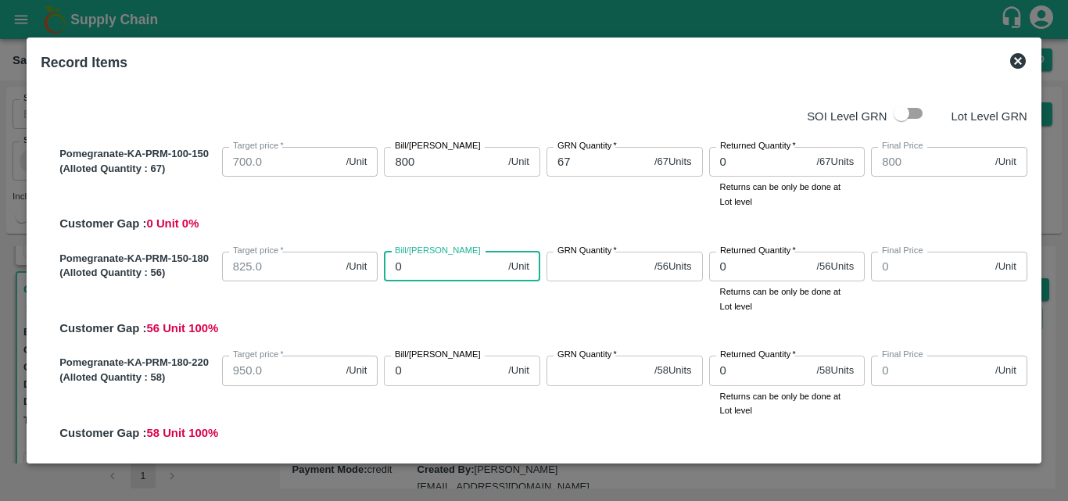
click at [455, 273] on input "0" at bounding box center [443, 267] width 118 height 30
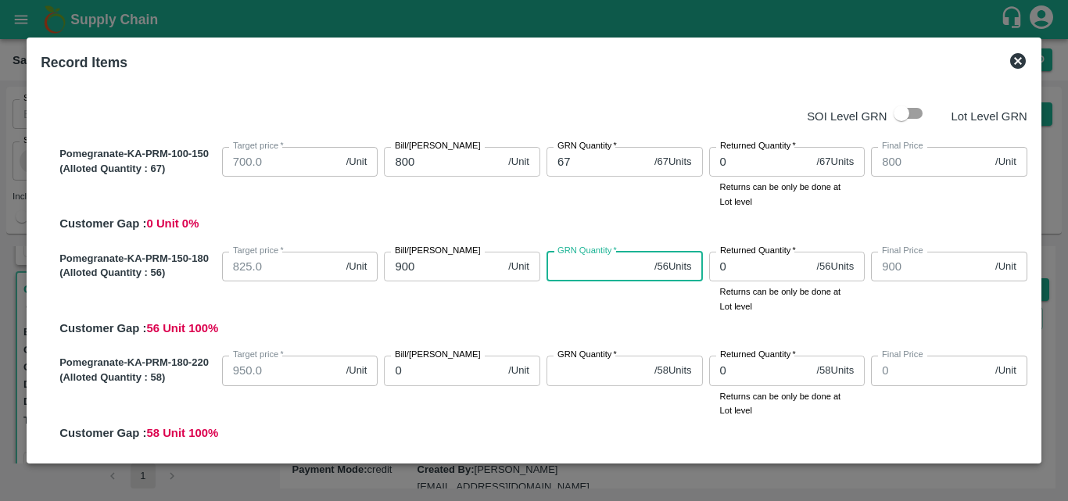
click at [577, 274] on input "GRN Quantity   *" at bounding box center [597, 267] width 102 height 30
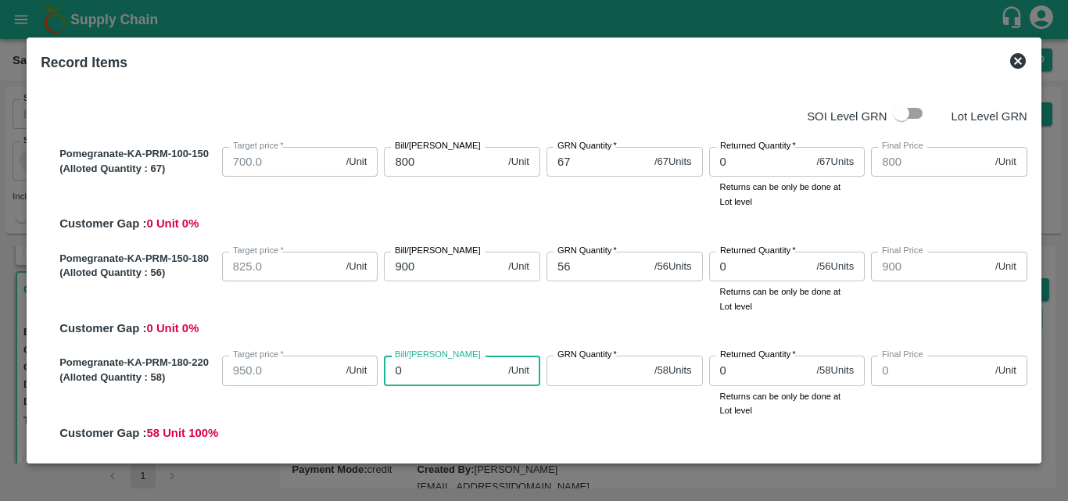
click at [430, 371] on input "0" at bounding box center [443, 371] width 118 height 30
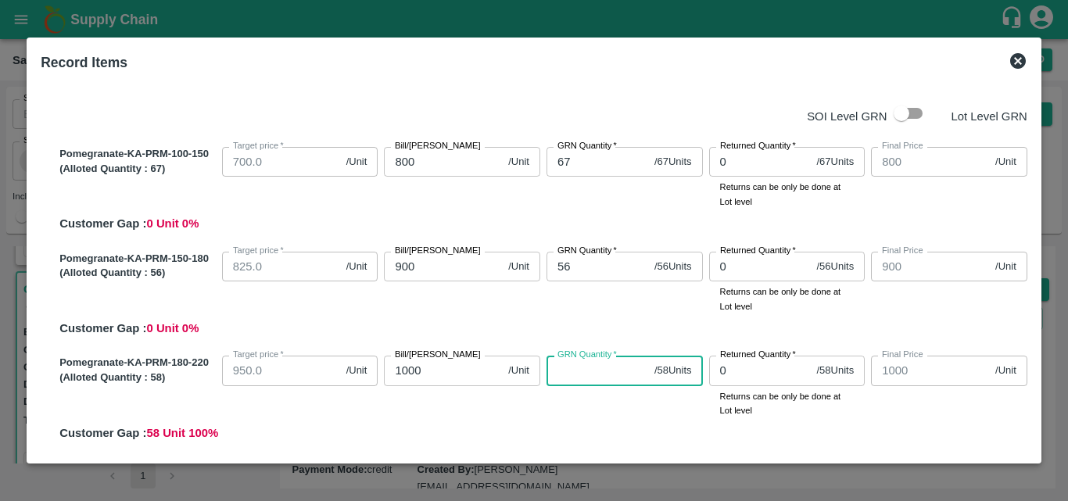
click at [568, 381] on input "GRN Quantity   *" at bounding box center [597, 371] width 102 height 30
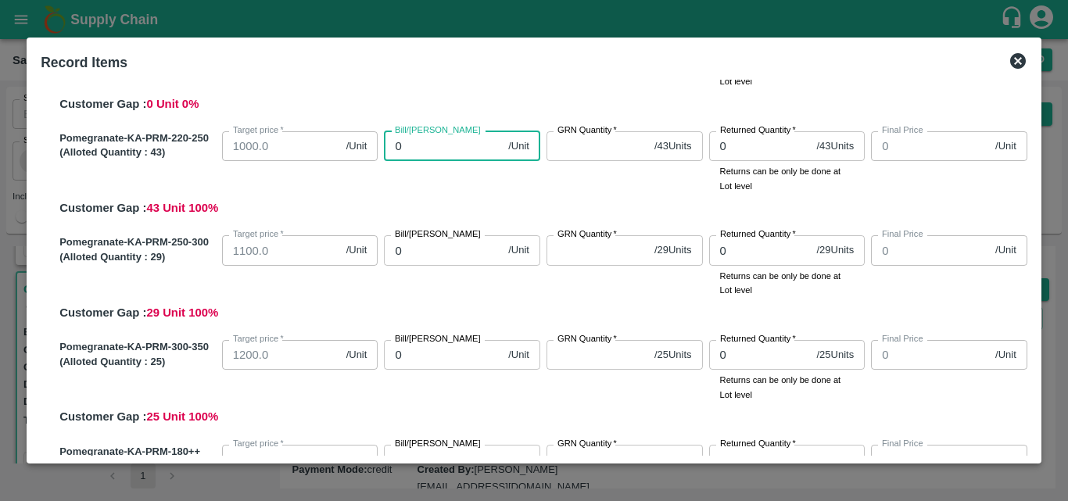
click at [452, 153] on input "0" at bounding box center [443, 146] width 118 height 30
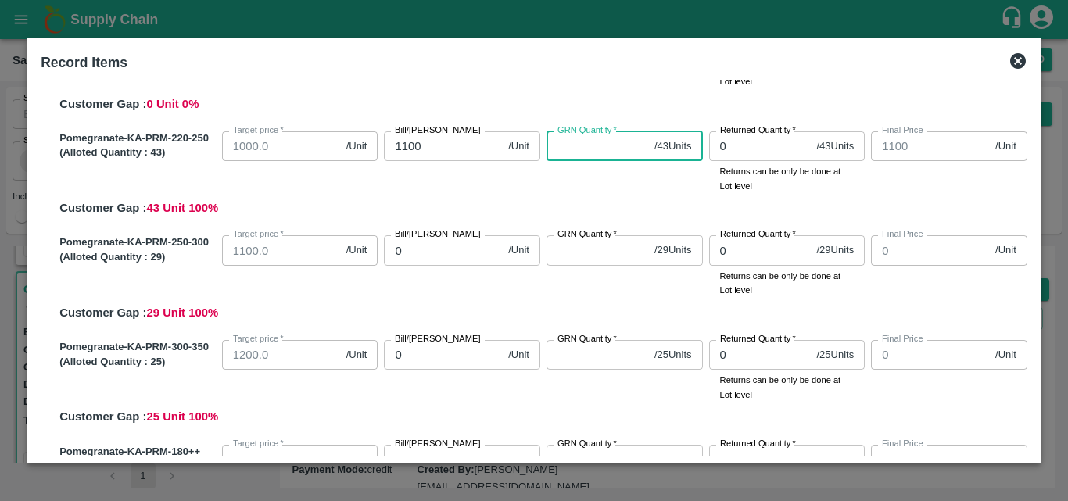
click at [586, 148] on input "GRN Quantity   *" at bounding box center [597, 146] width 102 height 30
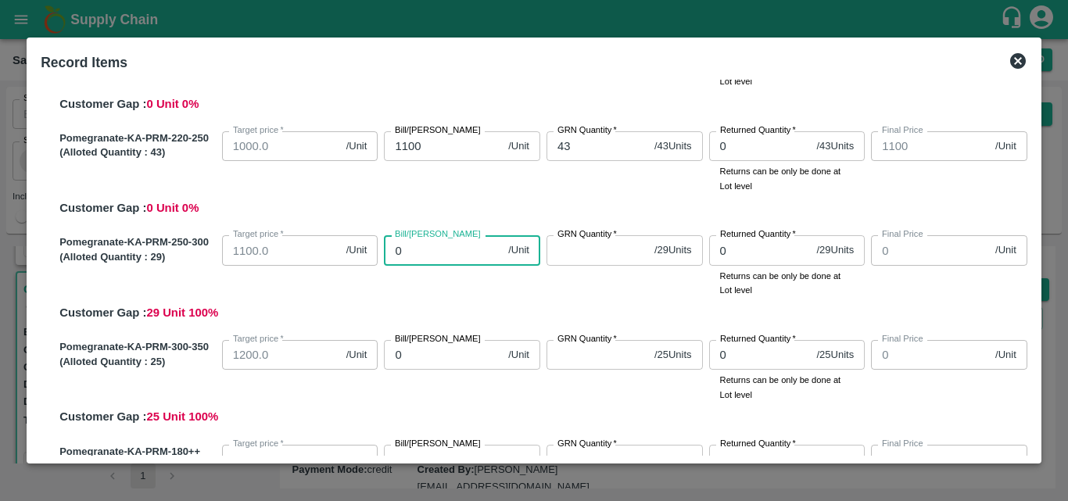
click at [444, 252] on input "0" at bounding box center [443, 250] width 118 height 30
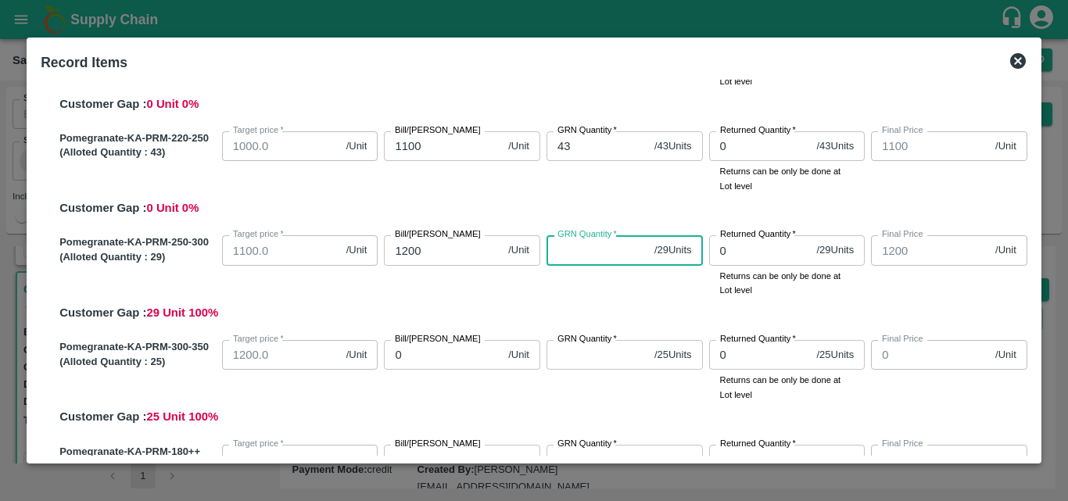
click at [568, 259] on input "GRN Quantity   *" at bounding box center [597, 250] width 102 height 30
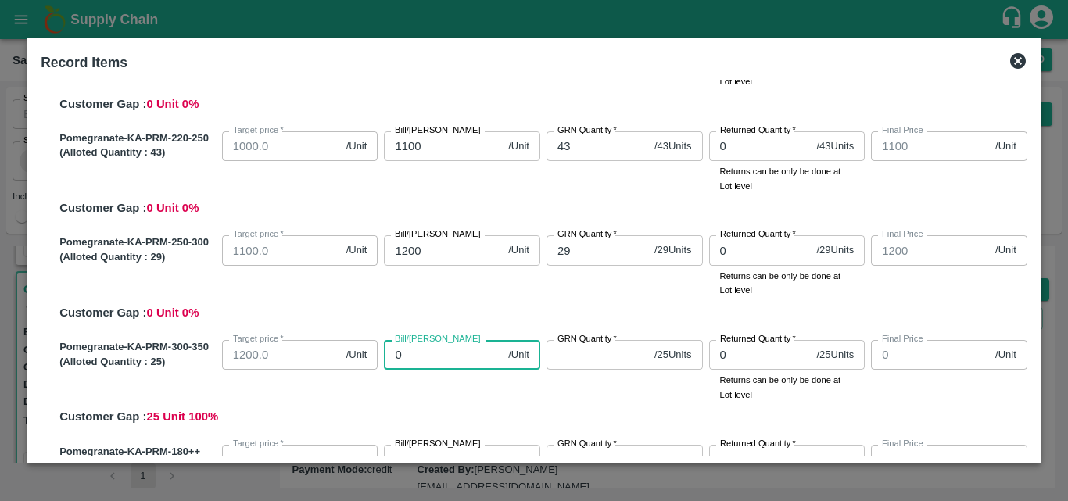
click at [438, 363] on input "0" at bounding box center [443, 355] width 118 height 30
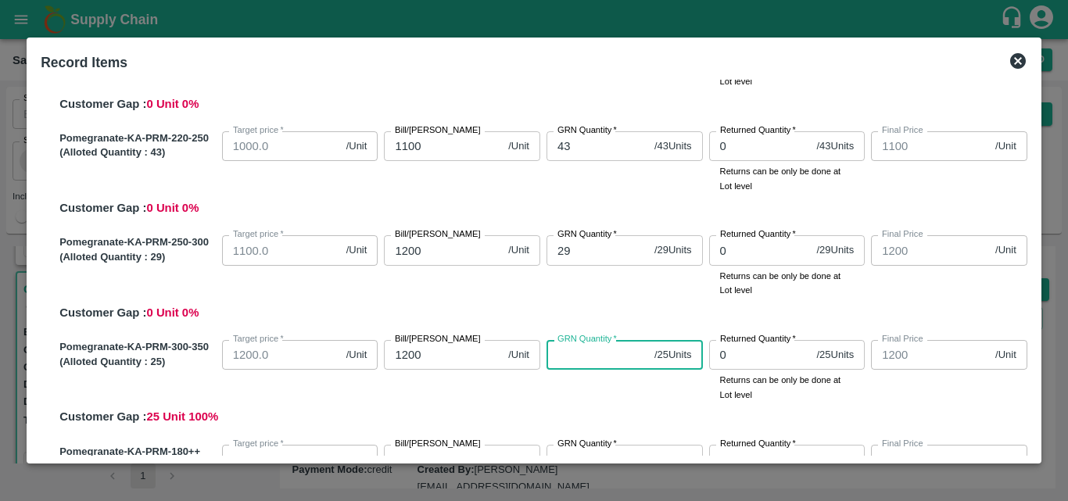
click at [569, 357] on input "GRN Quantity   *" at bounding box center [597, 355] width 102 height 30
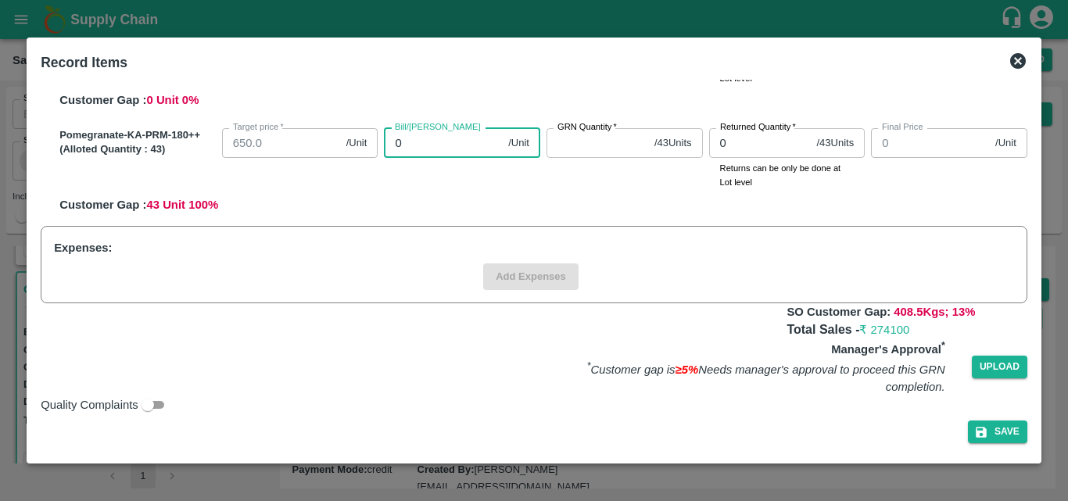
click at [448, 150] on input "0" at bounding box center [443, 143] width 118 height 30
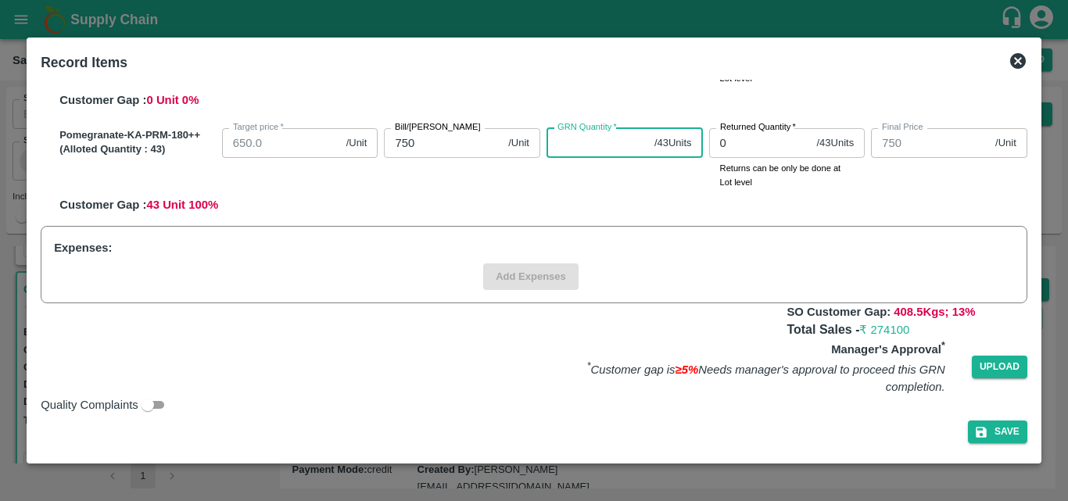
click at [559, 149] on input "GRN Quantity   *" at bounding box center [597, 143] width 102 height 30
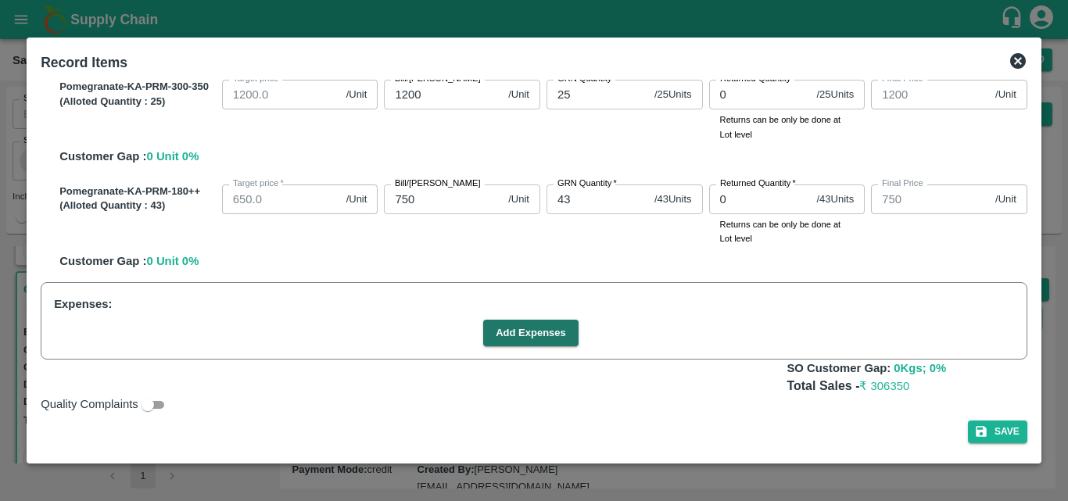
click at [882, 259] on div "Pomegranate-KA-PRM-180++ (Alloted Quantity : 43 ) Target price   * 650.0 /Unit …" at bounding box center [540, 224] width 974 height 92
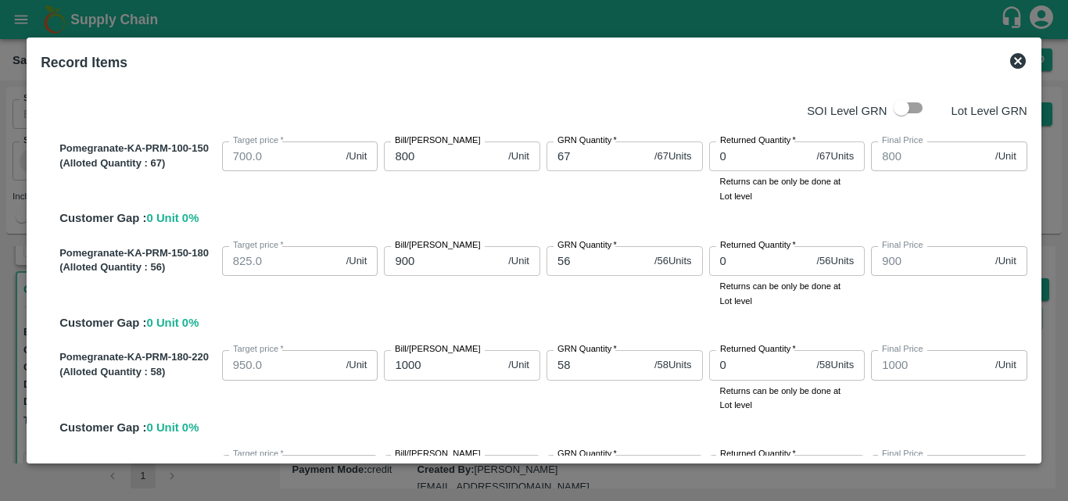
scroll to position [0, 0]
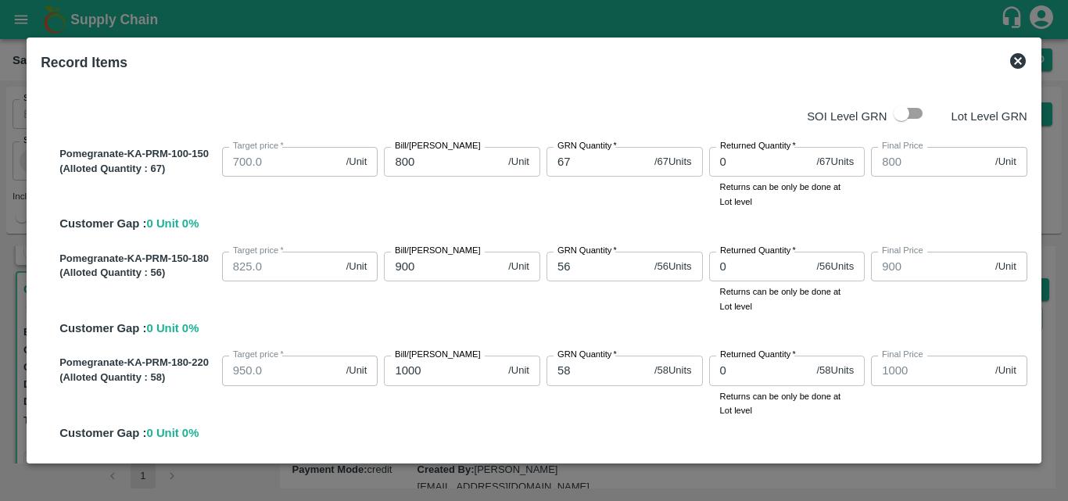
click at [1029, 360] on div "SOI Level GRN Lot Level GRN Pomegranate-KA-PRM-100-150 (Alloted Quantity : 67 )…" at bounding box center [533, 268] width 999 height 376
click at [1033, 363] on div "Record Items SOI Level GRN Lot Level GRN Pomegranate-KA-PRM-100-150 (Alloted Qu…" at bounding box center [534, 251] width 1015 height 426
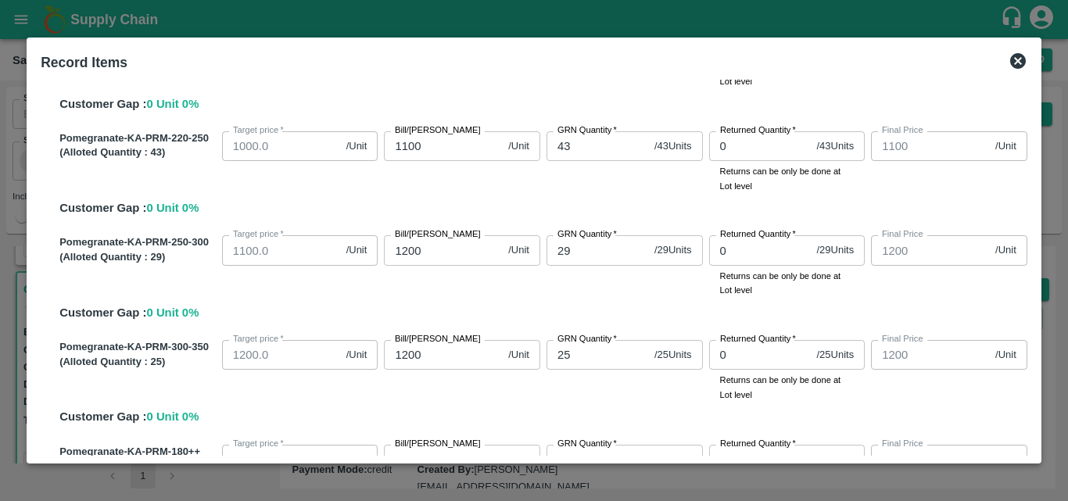
scroll to position [589, 0]
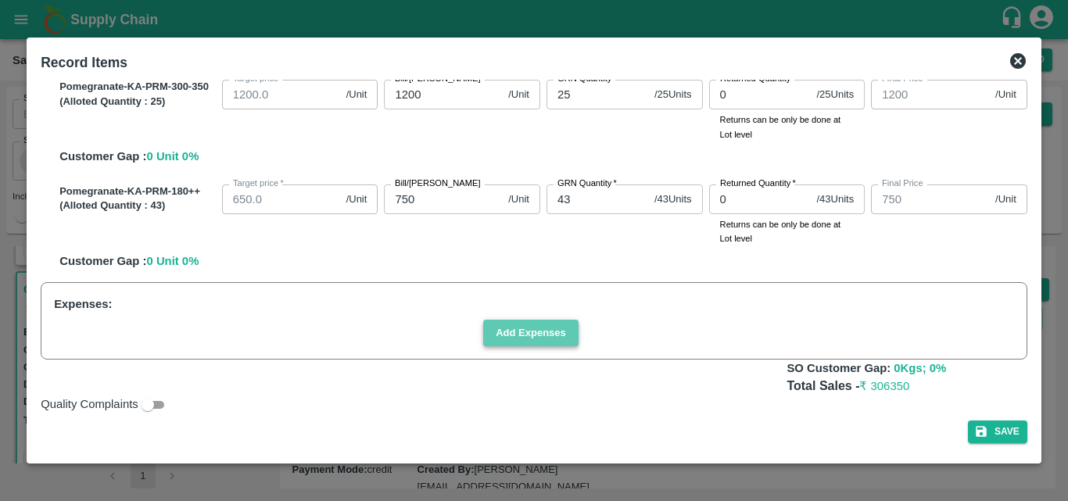
click at [538, 335] on button "Add Expenses" at bounding box center [530, 333] width 95 height 27
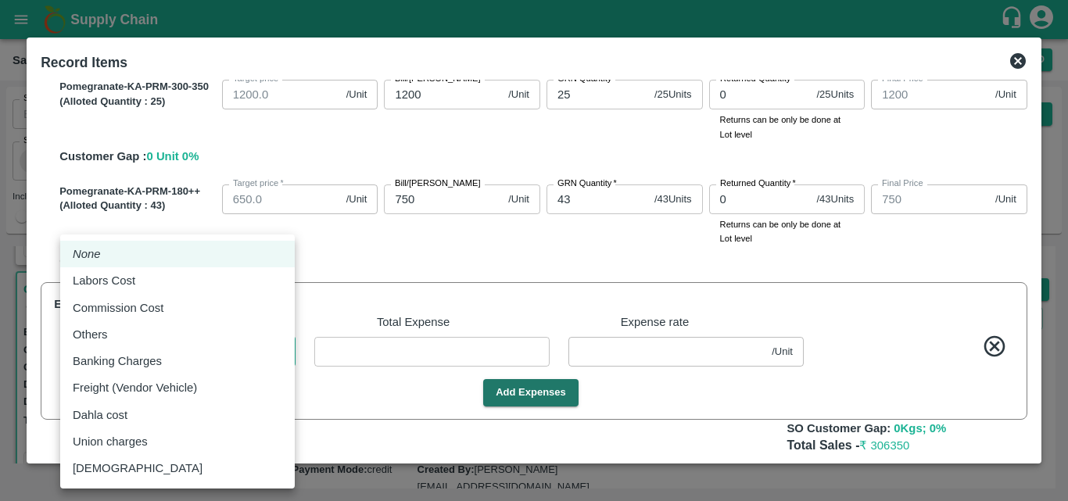
click at [224, 356] on body "Supply Chain Sales Orders Direct Customer Add SO ID SO ID Start Date Start Date…" at bounding box center [534, 250] width 1068 height 501
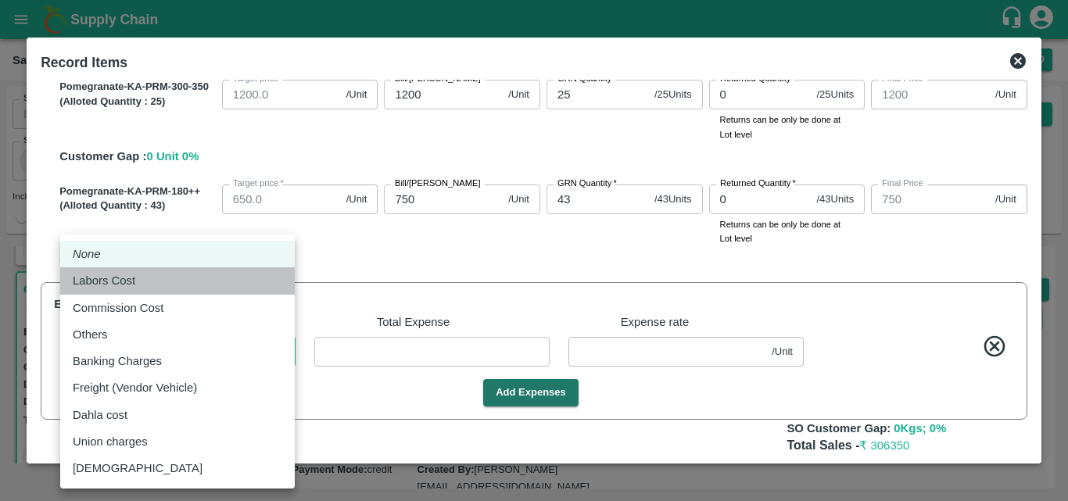
click at [207, 280] on div "Labors Cost" at bounding box center [177, 280] width 209 height 17
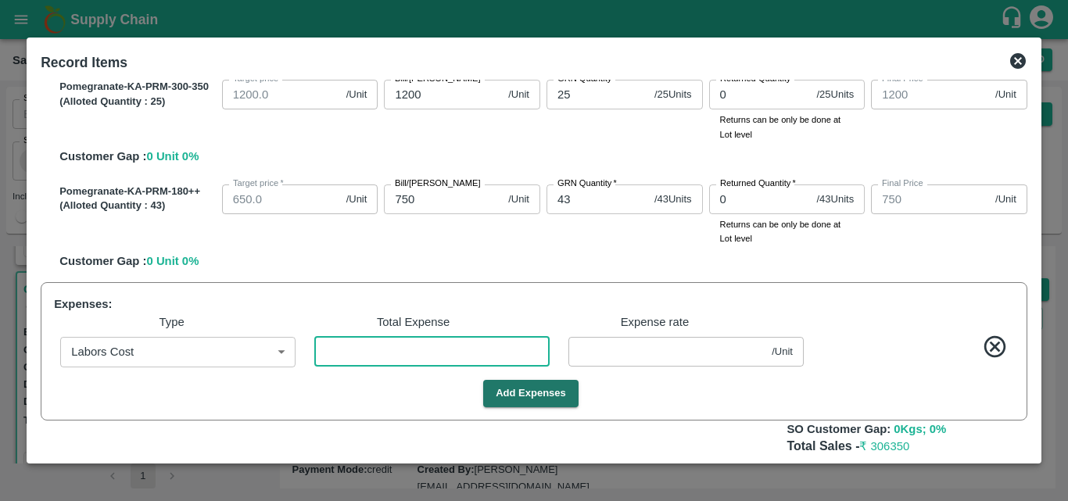
click at [343, 355] on input "number" at bounding box center [431, 352] width 235 height 30
click at [523, 388] on button "Add Expenses" at bounding box center [530, 393] width 95 height 27
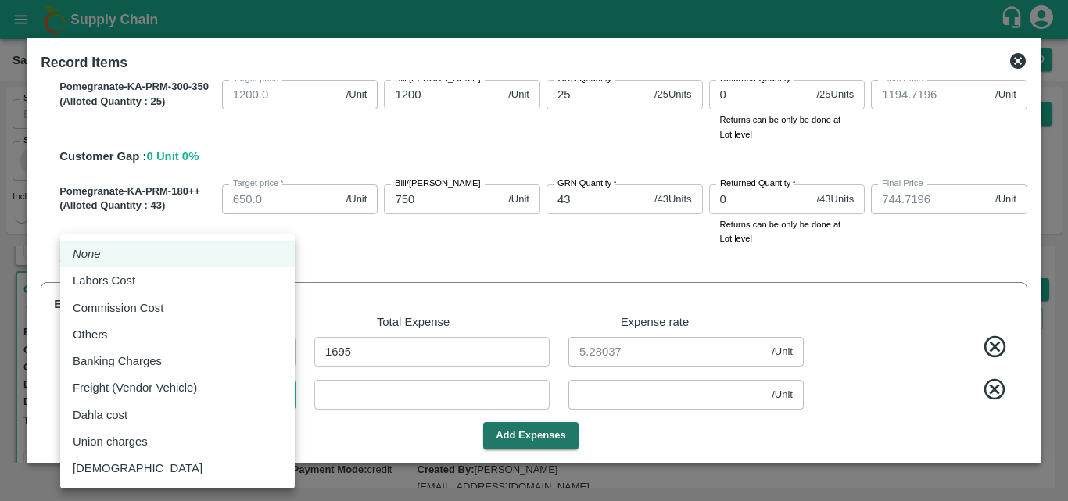
click at [236, 400] on body "Supply Chain Sales Orders Direct Customer Add SO ID SO ID Start Date Start Date…" at bounding box center [534, 250] width 1068 height 501
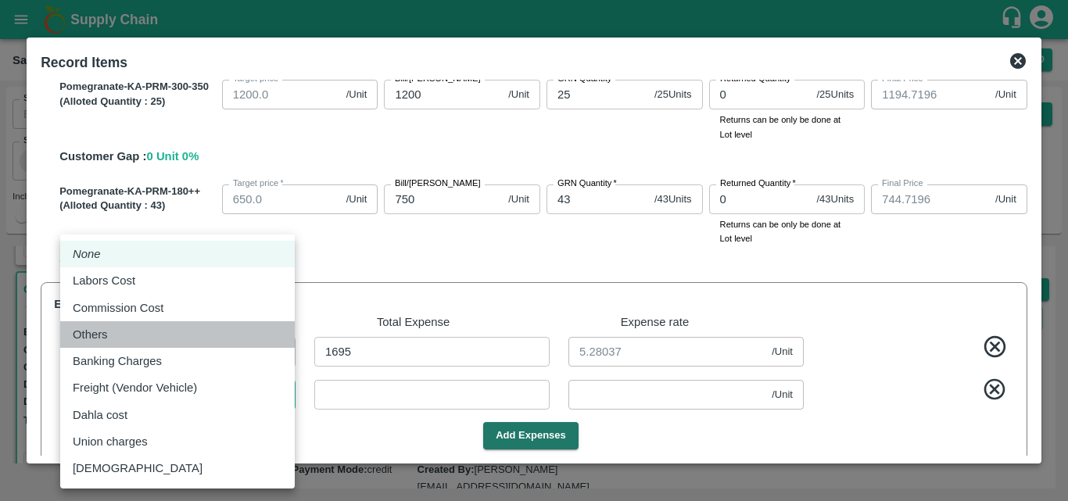
click at [173, 327] on div "Others" at bounding box center [177, 334] width 209 height 17
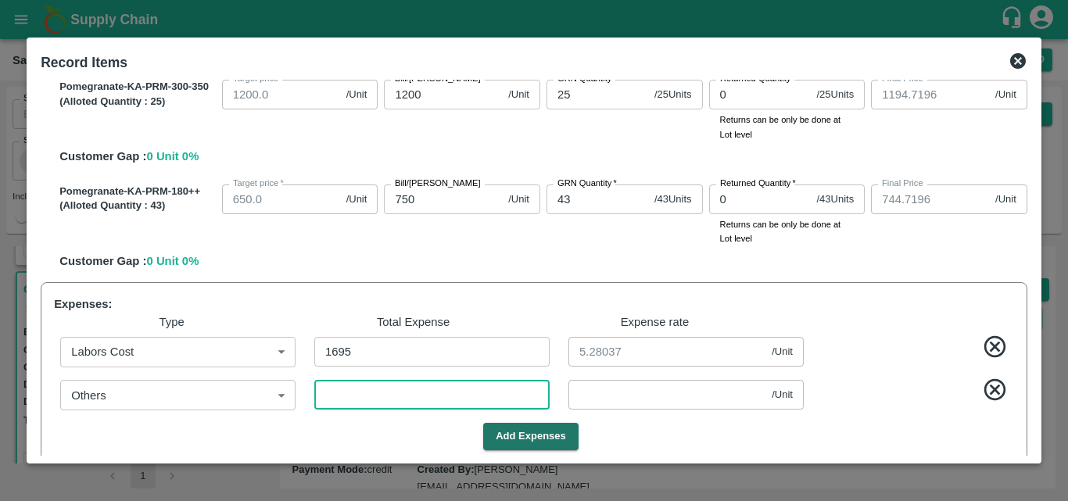
click at [462, 396] on input "number" at bounding box center [431, 395] width 235 height 30
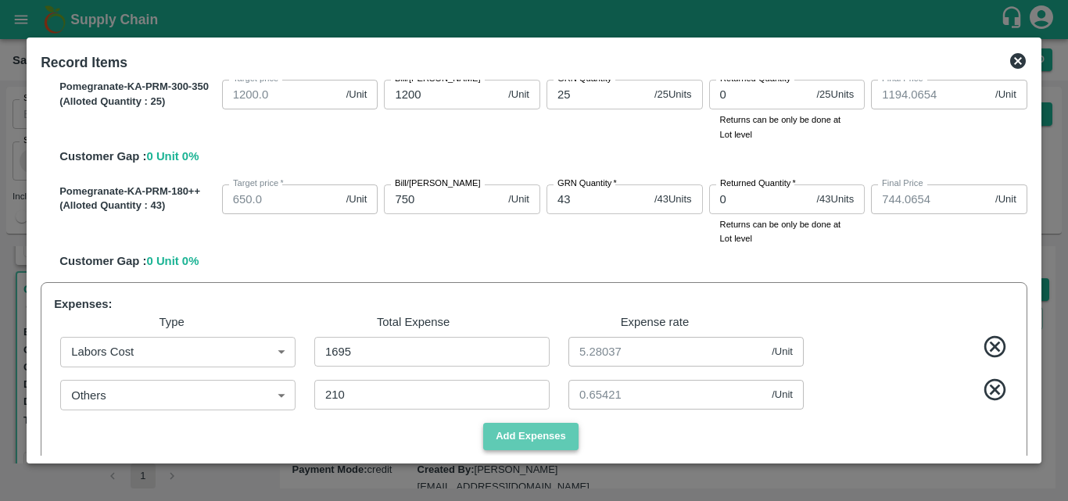
click at [555, 437] on button "Add Expenses" at bounding box center [530, 436] width 95 height 27
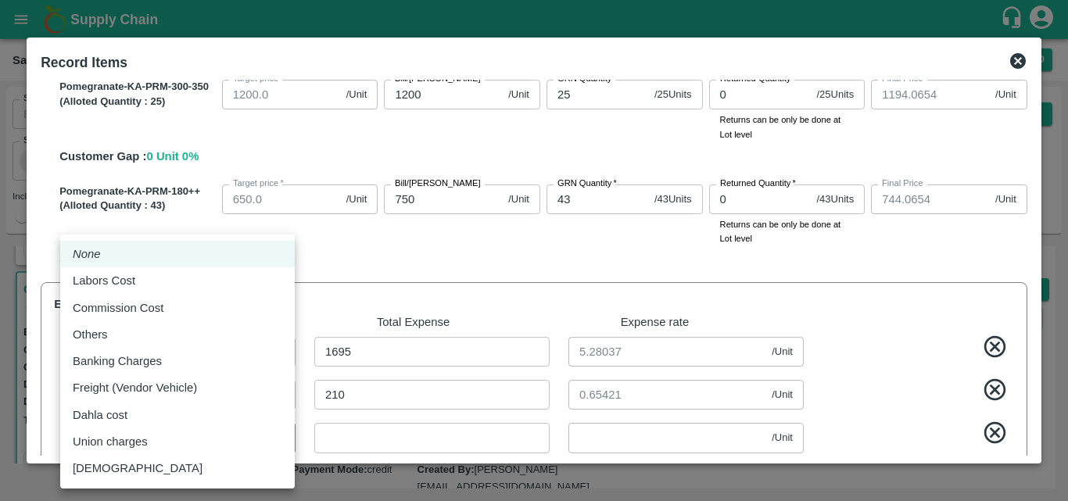
click at [199, 446] on body "Supply Chain Sales Orders Direct Customer Add SO ID SO ID Start Date Start Date…" at bounding box center [534, 250] width 1068 height 501
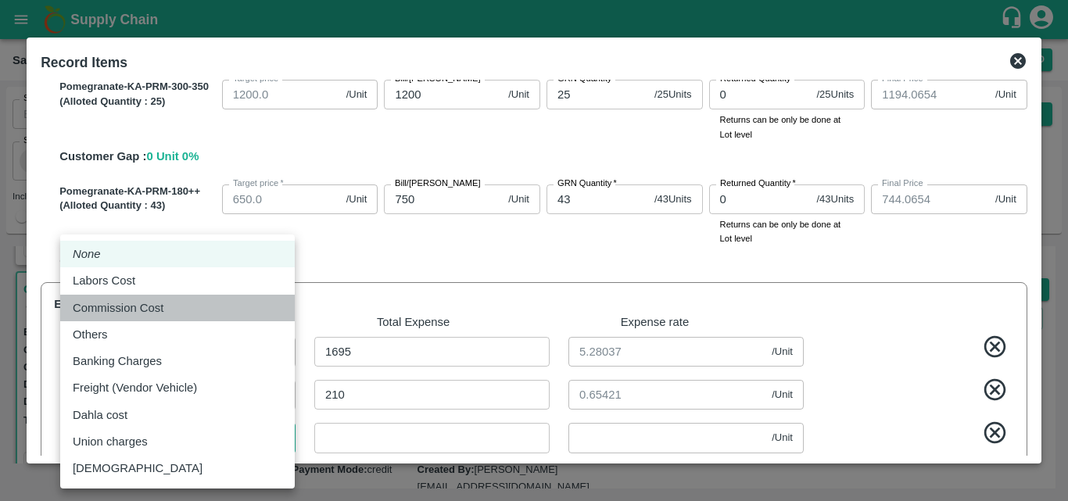
click at [180, 311] on div "Commission Cost" at bounding box center [177, 307] width 209 height 17
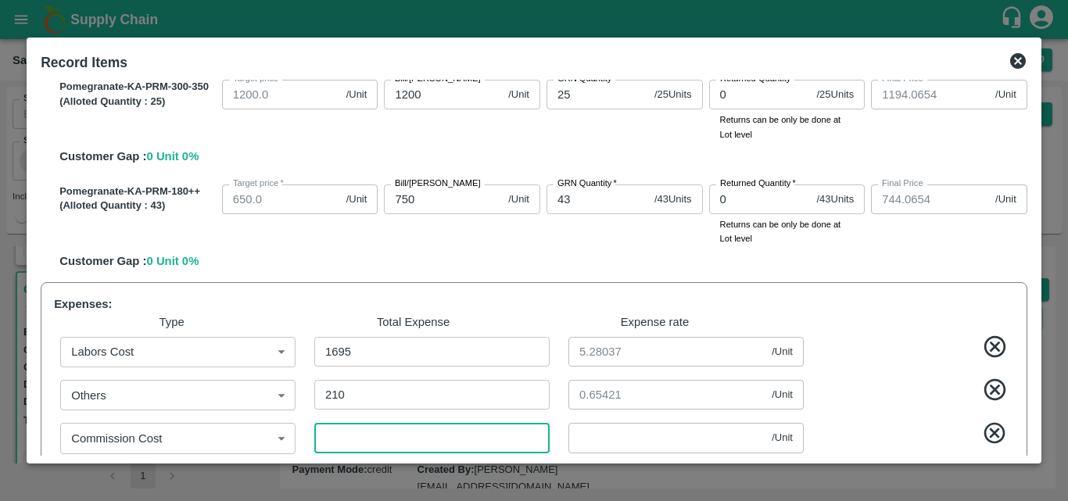
click at [421, 449] on input "number" at bounding box center [431, 438] width 235 height 30
paste input "306.35"
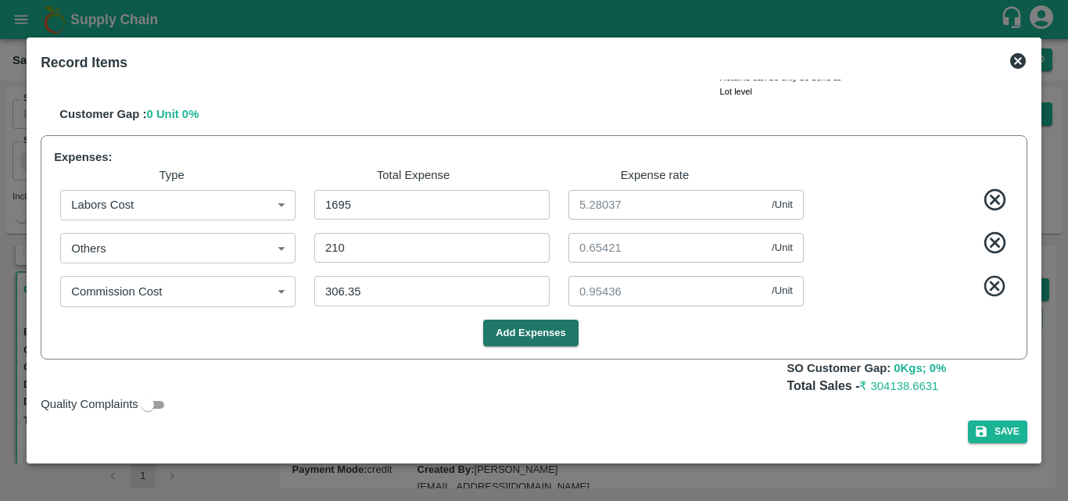
scroll to position [407, 0]
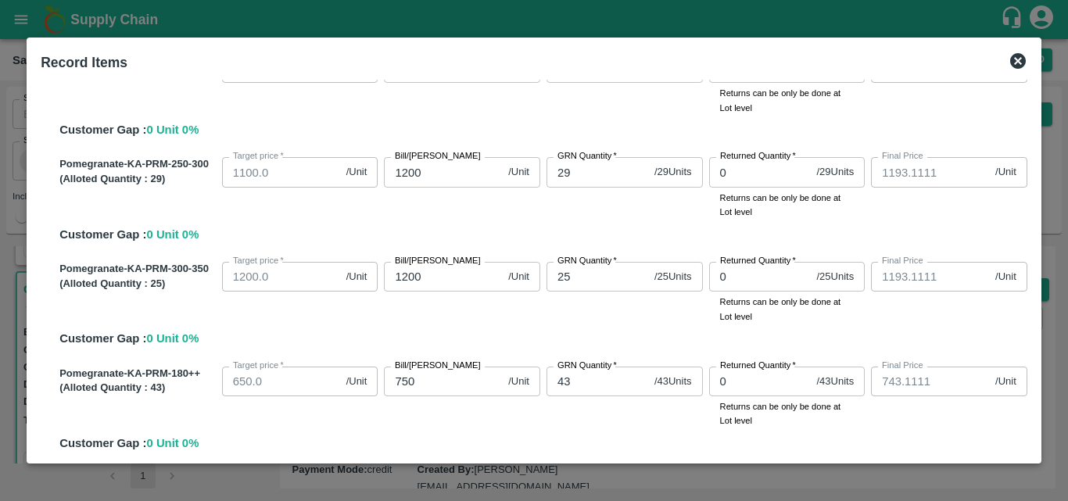
click at [899, 314] on div "Final Price 1193.1111 /Unit Final Price" at bounding box center [945, 290] width 163 height 68
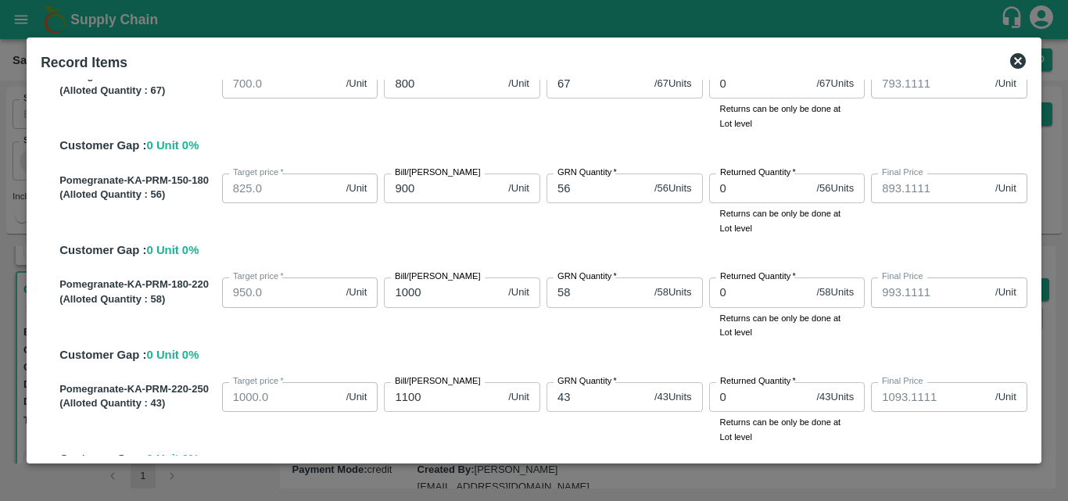
scroll to position [0, 0]
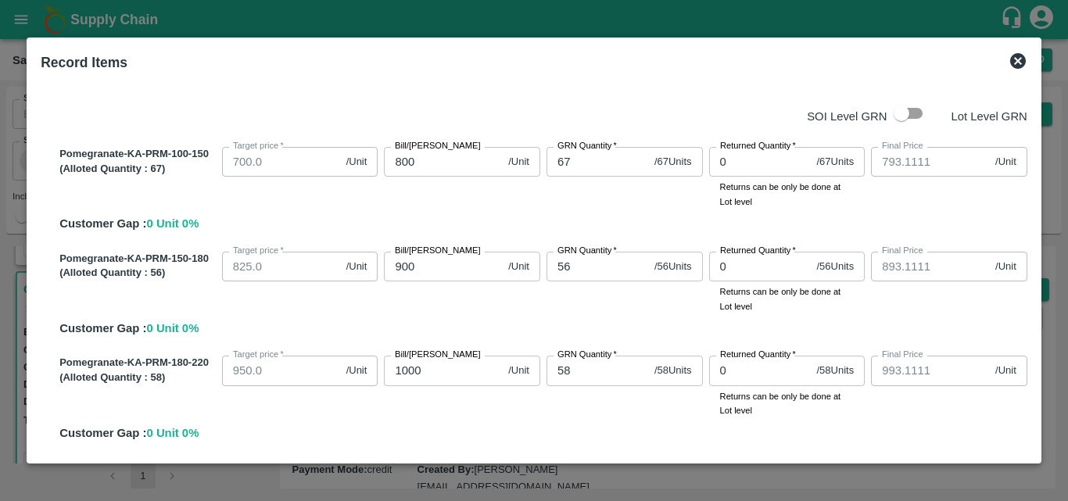
click at [1029, 212] on div "SOI Level GRN Lot Level GRN Pomegranate-KA-PRM-100-150 (Alloted Quantity : 67 )…" at bounding box center [533, 268] width 999 height 376
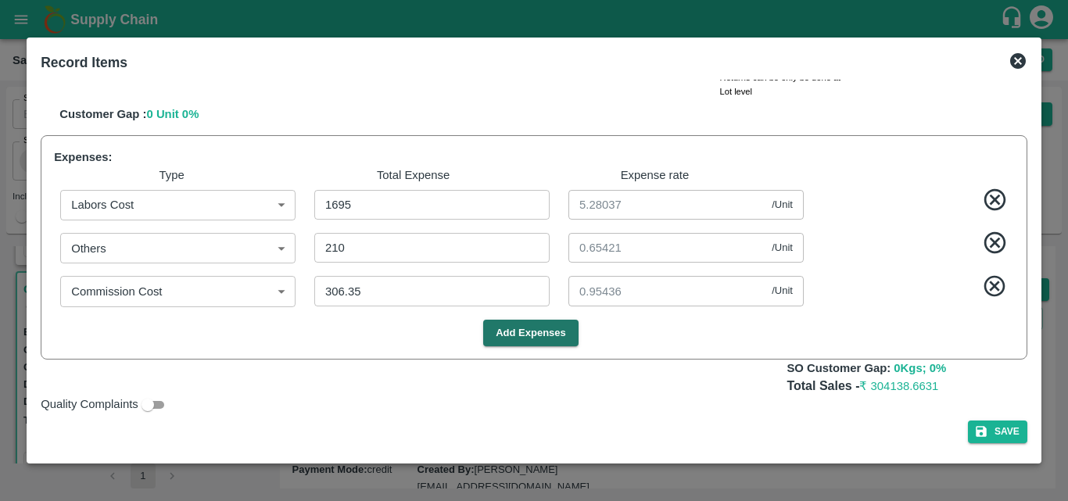
scroll to position [407, 0]
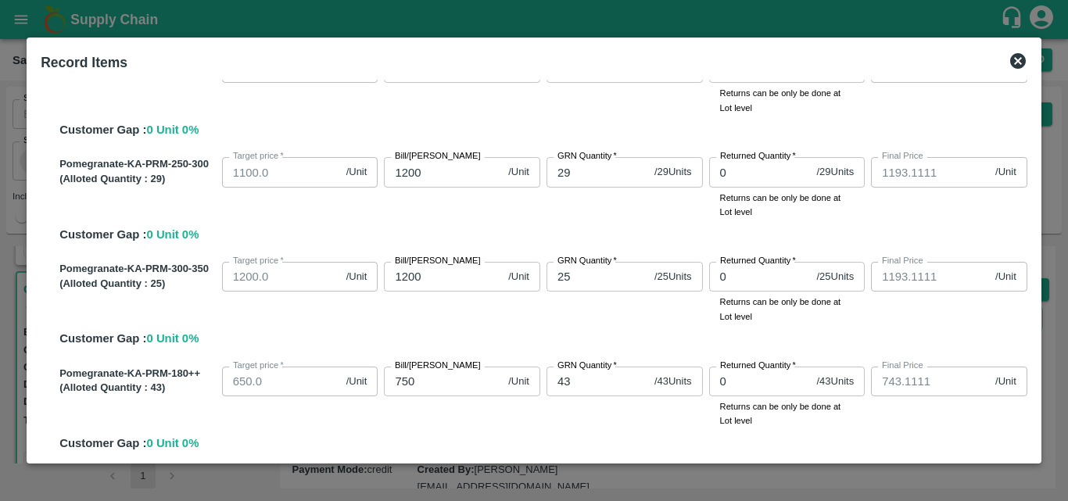
click at [851, 436] on div "Pomegranate-KA-PRM-180++ (Alloted Quantity : 43 ) Target price   * 650.0 /Unit …" at bounding box center [540, 406] width 974 height 92
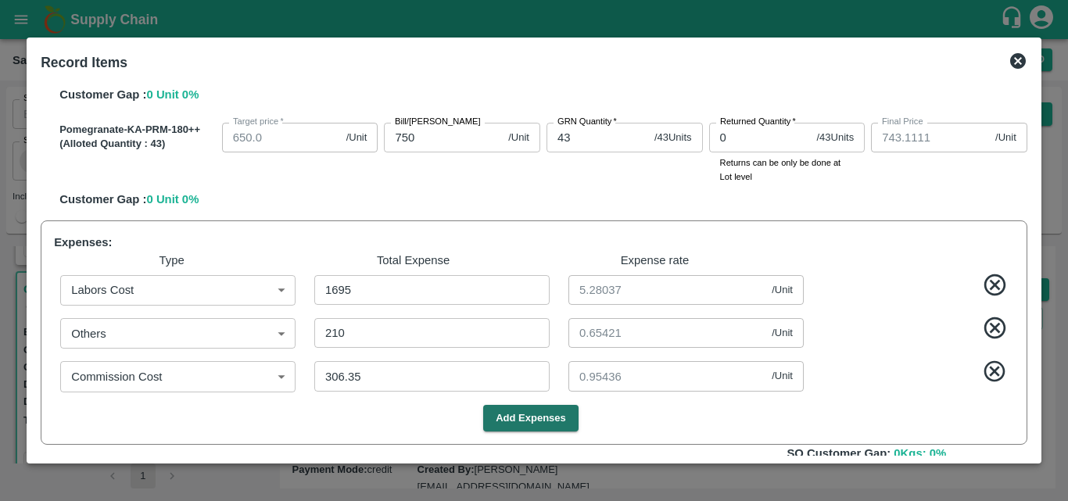
scroll to position [736, 0]
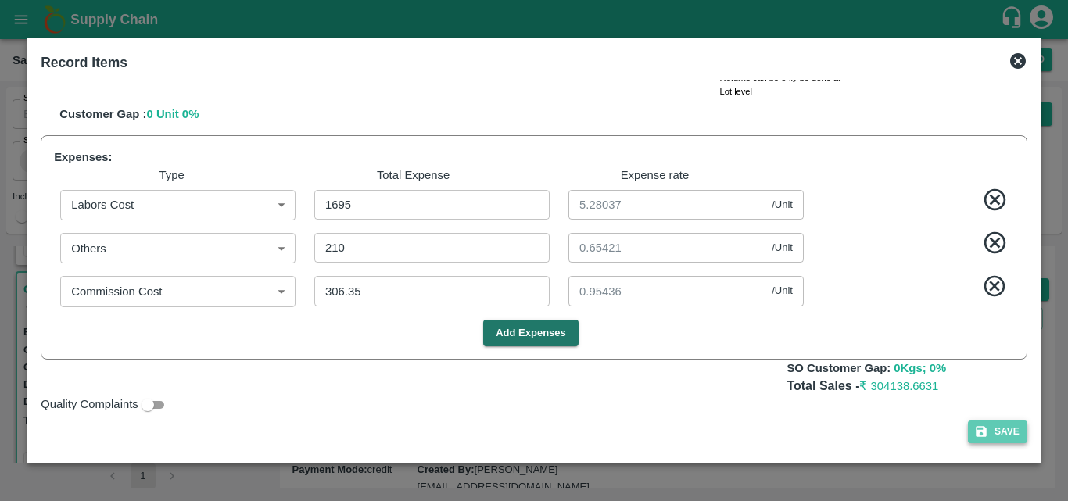
click at [979, 435] on icon "button" at bounding box center [980, 431] width 11 height 11
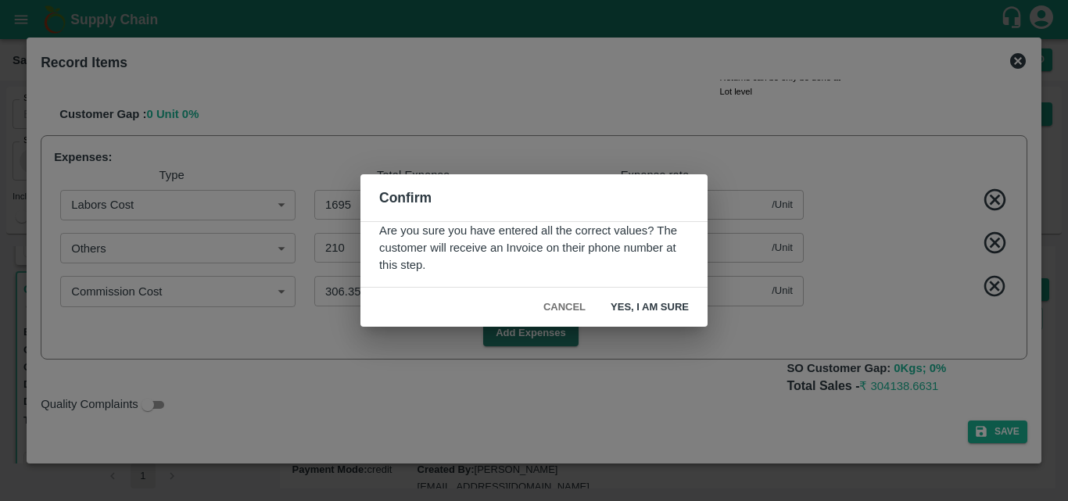
click at [978, 428] on div "Confirm Are you sure you have entered all the correct values? The customer will…" at bounding box center [534, 250] width 1068 height 501
click at [662, 310] on button "Yes, I am sure" at bounding box center [649, 307] width 103 height 27
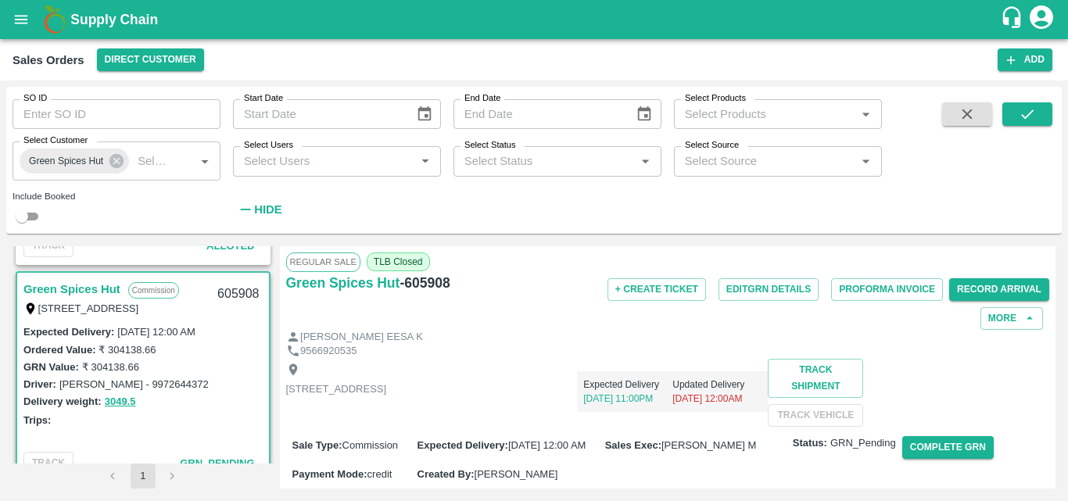
click at [603, 427] on div "Shop no 74, MADURAI MATTUTHAVANI FRUIT MARKET, Madurai, Madurai, Tamil Nadu, 62…" at bounding box center [668, 393] width 764 height 68
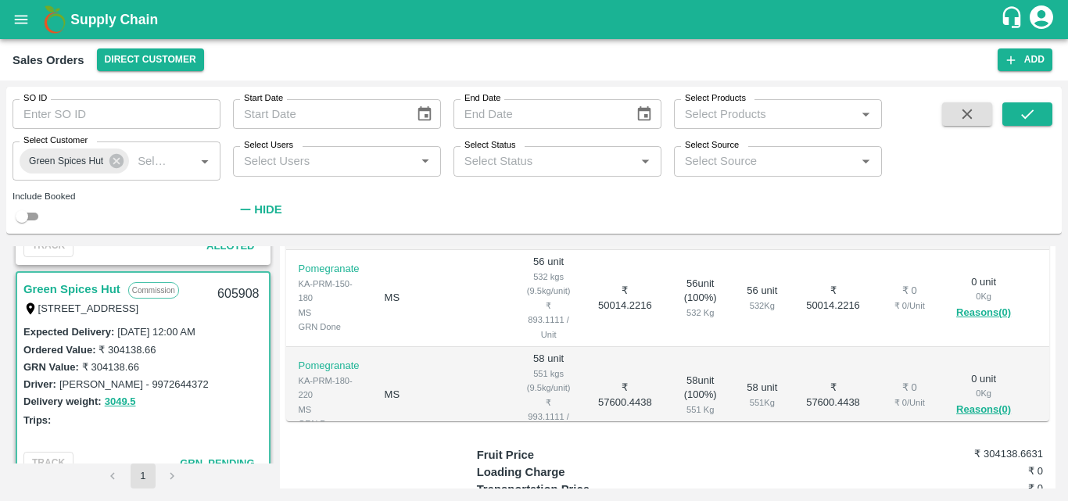
scroll to position [469, 0]
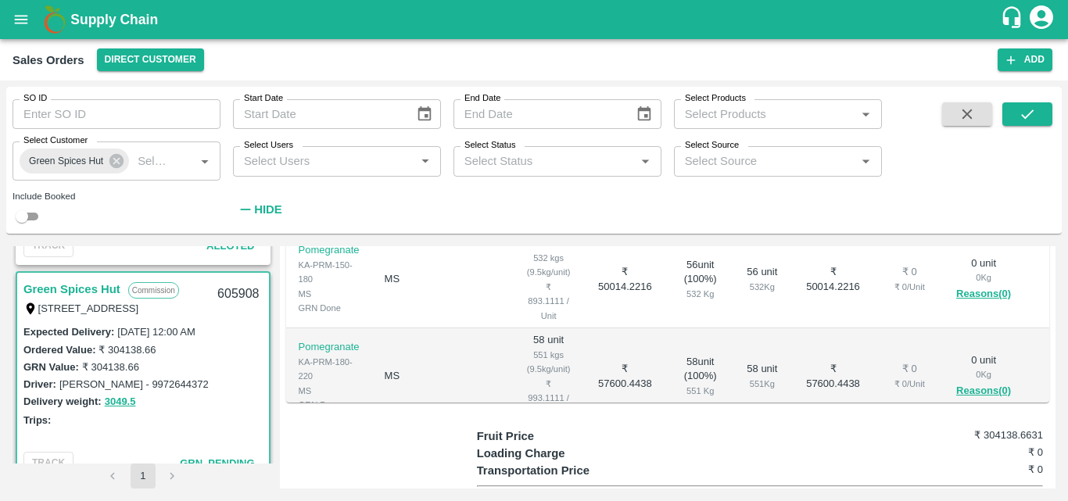
click at [600, 425] on td "₹ 57600.4438" at bounding box center [624, 376] width 84 height 97
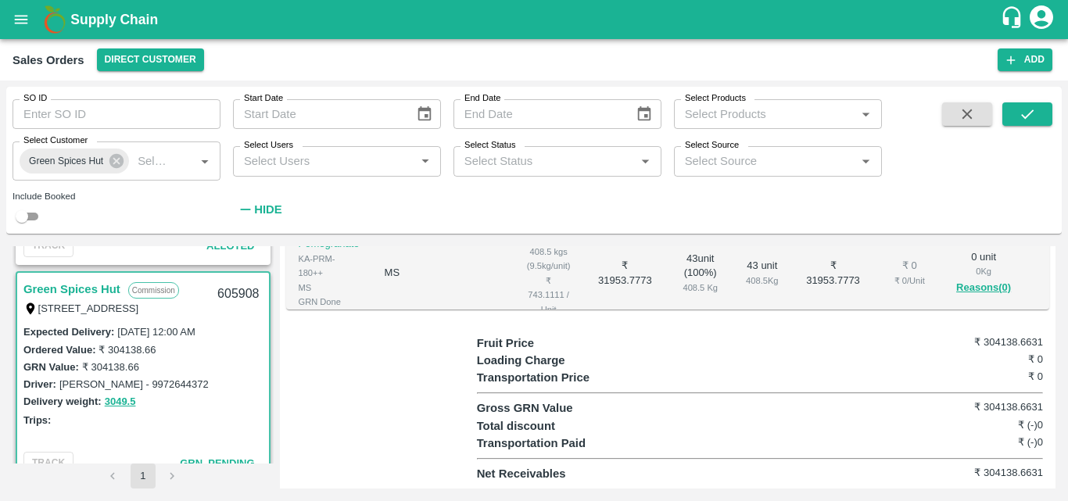
scroll to position [613, 0]
click at [212, 423] on div "Trips:" at bounding box center [142, 419] width 239 height 17
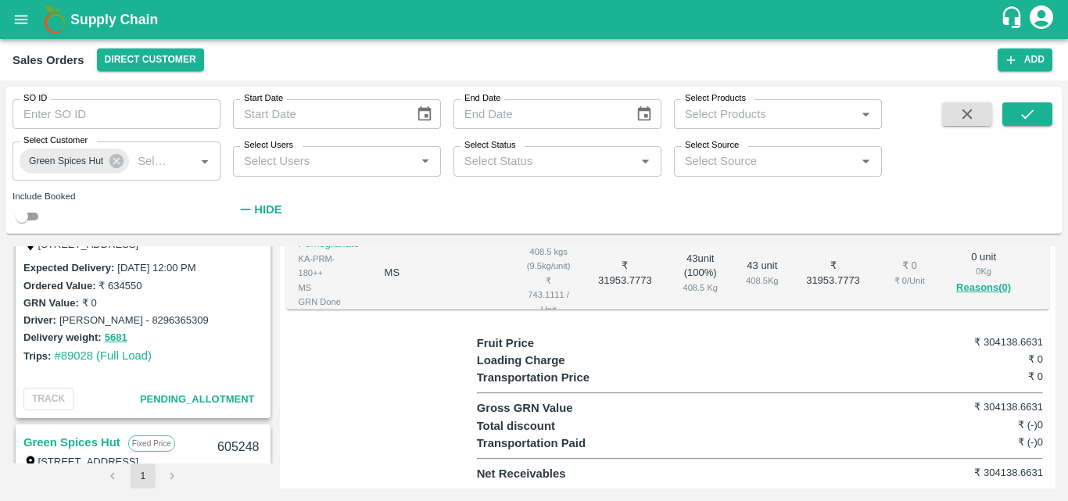
scroll to position [1532, 0]
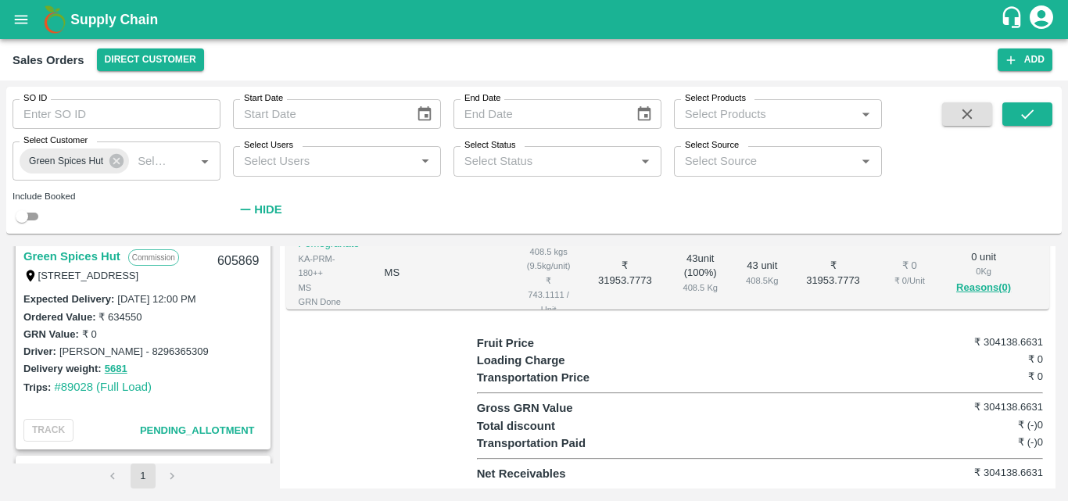
click at [100, 256] on link "Green Spices Hut" at bounding box center [71, 256] width 97 height 20
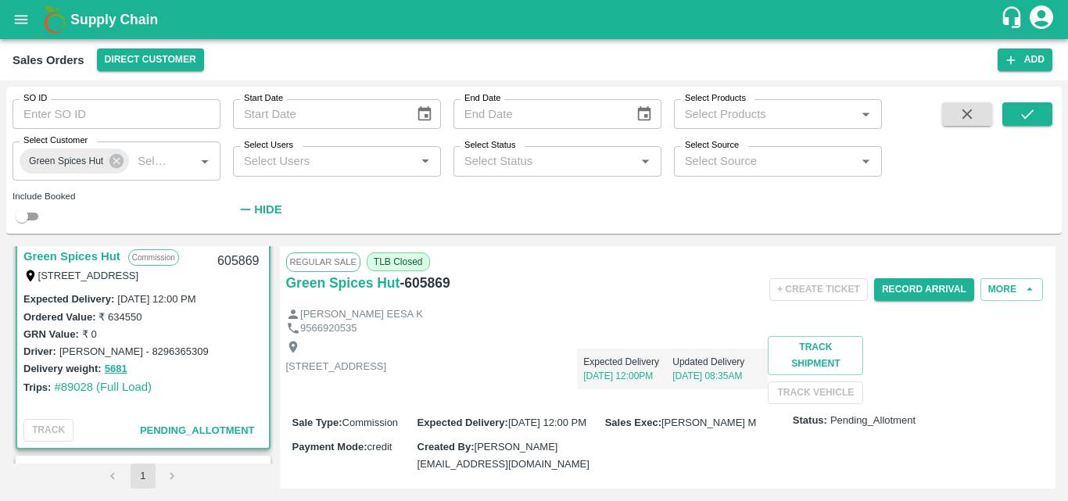
click at [564, 404] on div "Shop no 74, MADURAI MATTUTHAVANI FRUIT MARKET, Madurai, Madurai, Tamil Nadu, 62…" at bounding box center [668, 370] width 764 height 68
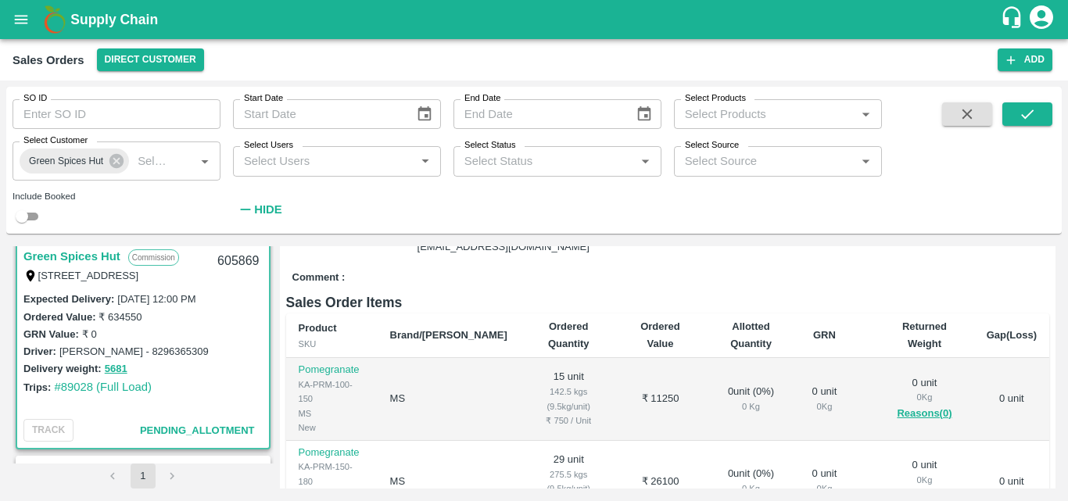
scroll to position [281, 0]
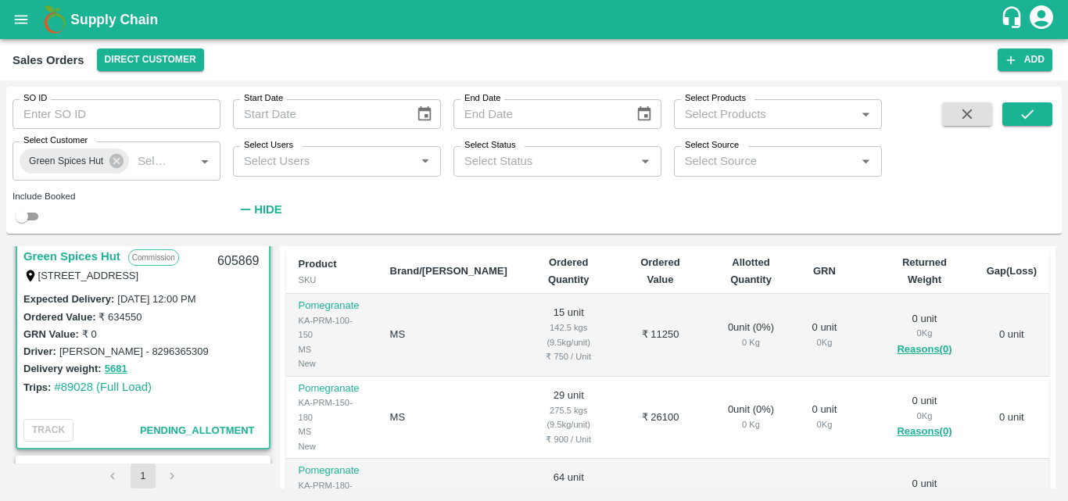
click at [223, 379] on div "Trips: #89028 (Full Load)" at bounding box center [142, 386] width 239 height 17
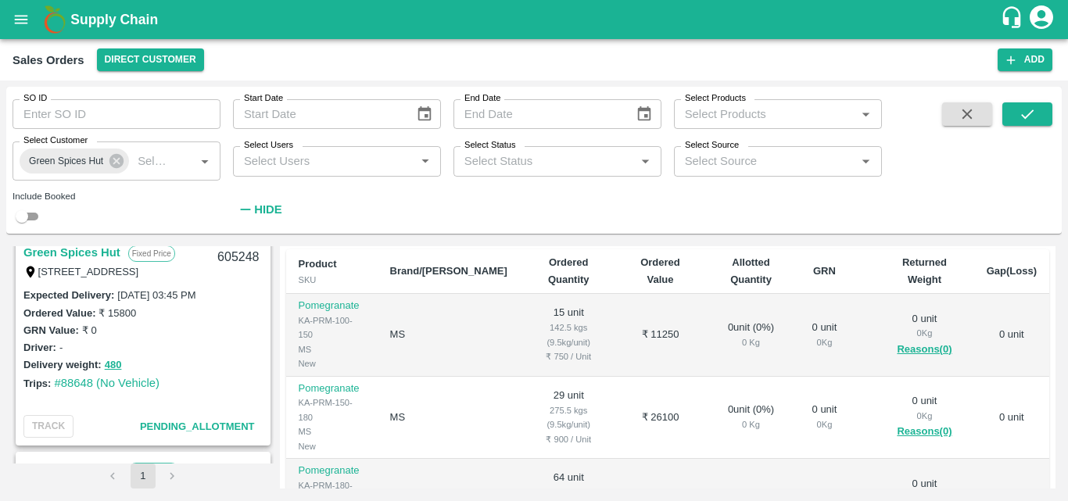
scroll to position [1751, 0]
click at [98, 253] on link "Green Spices Hut" at bounding box center [71, 255] width 97 height 20
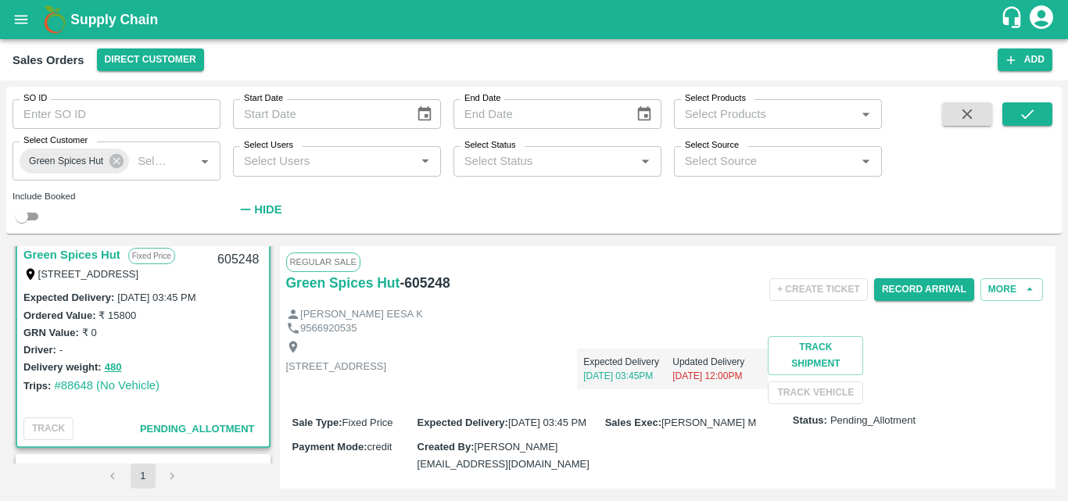
click at [718, 404] on div "Shop no 74, MADURAI MATTUTHAVANI FRUIT MARKET, Madurai, Madurai, Tamil Nadu, 62…" at bounding box center [668, 370] width 764 height 68
click at [896, 282] on button "Record Arrival" at bounding box center [924, 289] width 100 height 23
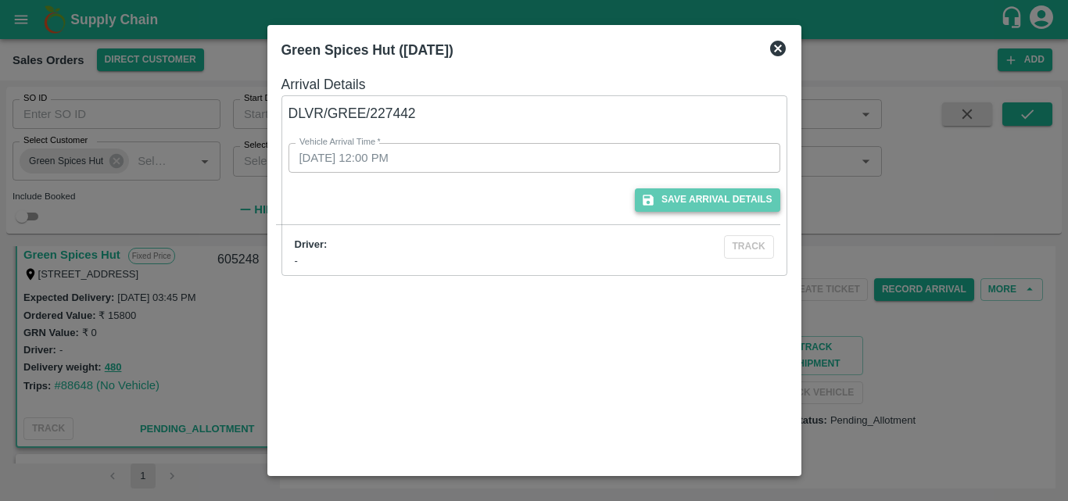
click at [700, 196] on button "Save Arrival Details" at bounding box center [707, 199] width 145 height 23
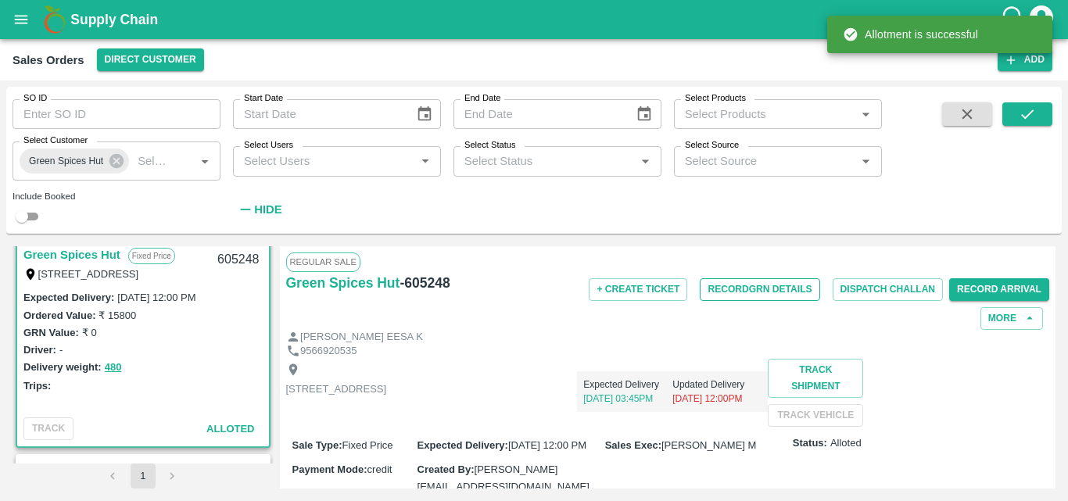
click at [732, 282] on button "Record GRN Details" at bounding box center [760, 289] width 120 height 23
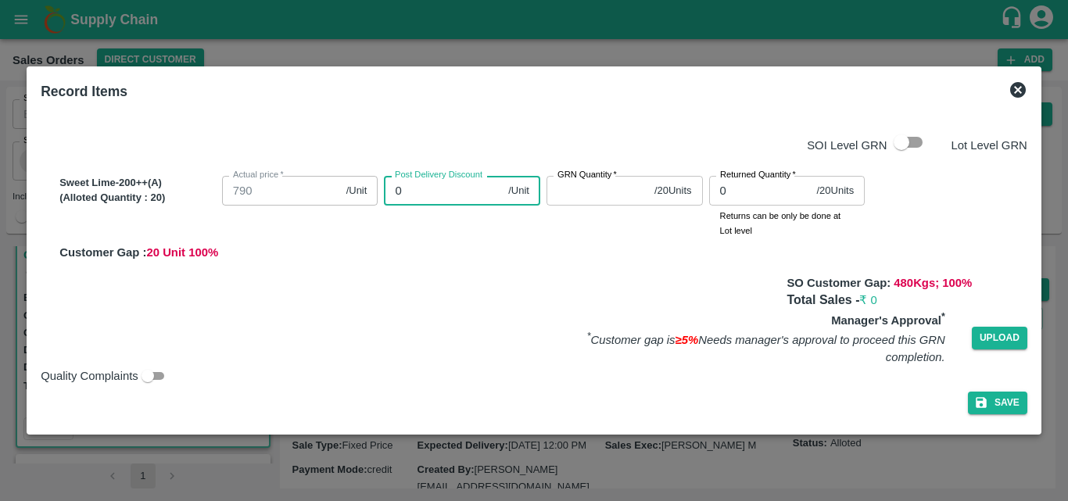
click at [436, 196] on input "0" at bounding box center [443, 191] width 118 height 30
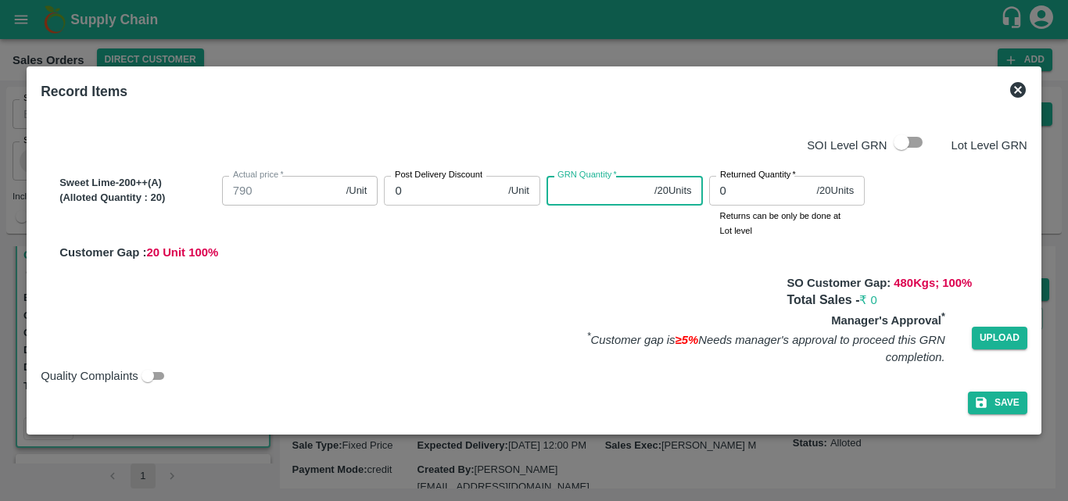
click at [586, 186] on input "GRN Quantity   *" at bounding box center [597, 191] width 102 height 30
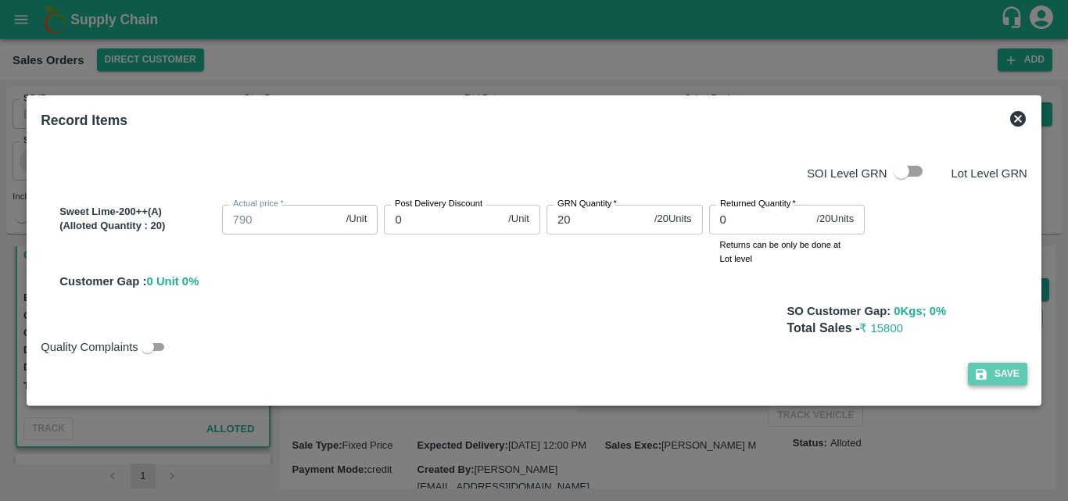
click at [1009, 369] on button "Save" at bounding box center [997, 374] width 59 height 23
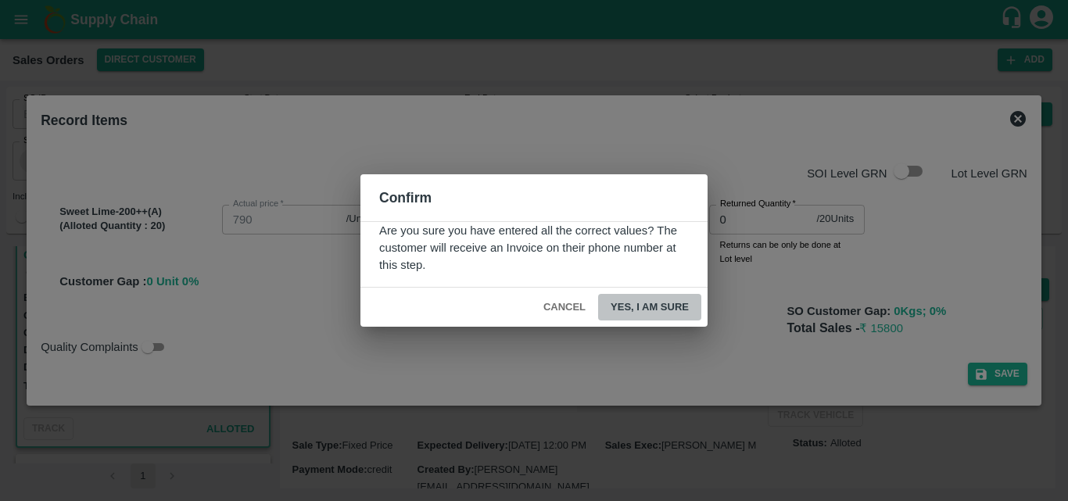
click at [639, 301] on button "Yes, I am sure" at bounding box center [649, 307] width 103 height 27
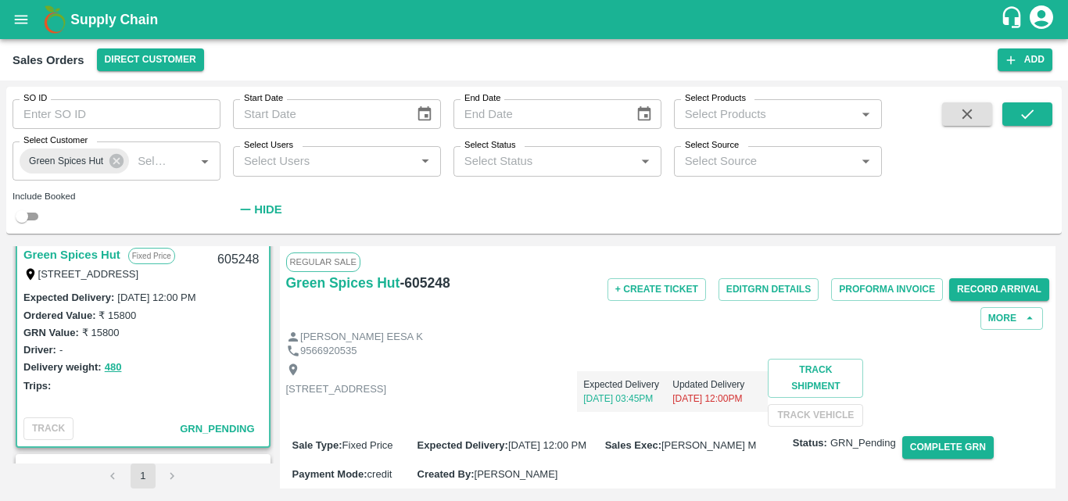
click at [227, 397] on div "Expected Delivery : 27 Sep 2025, 12:00 PM Ordered Value: ₹ 15800 GRN Value: ₹ 1…" at bounding box center [143, 349] width 252 height 123
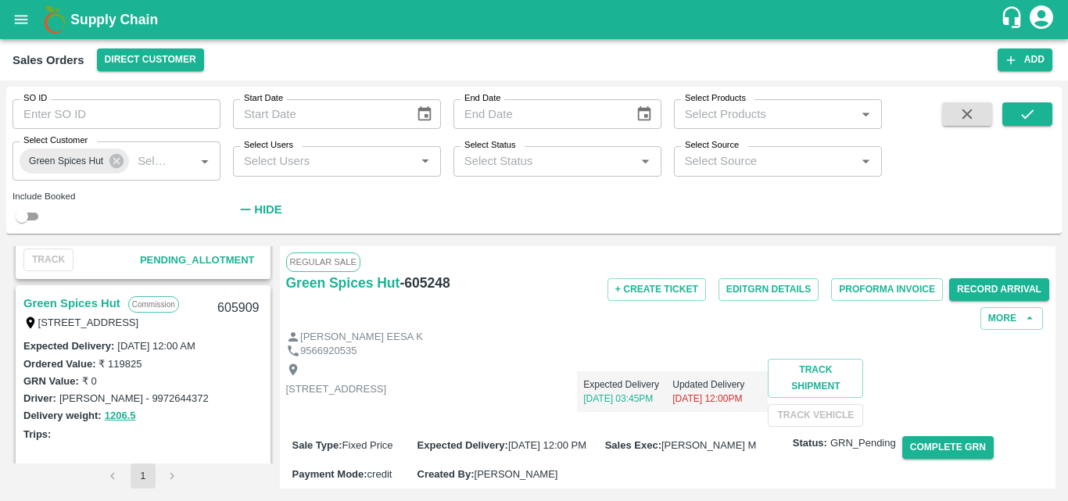
scroll to position [1049, 0]
click at [108, 299] on link "Green Spices Hut" at bounding box center [71, 305] width 97 height 20
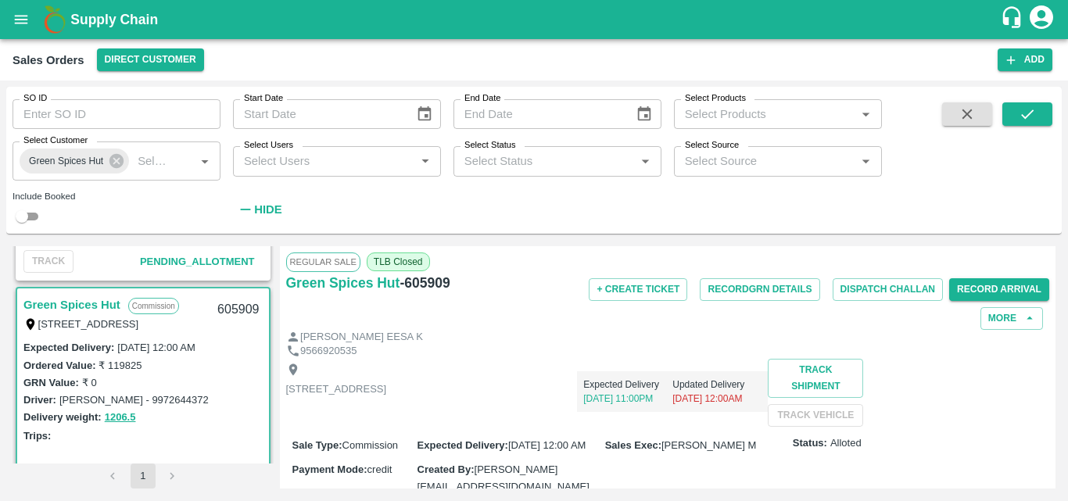
click at [761, 422] on div "Shop no 74, MADURAI MATTUTHAVANI FRUIT MARKET, Madurai, Madurai, Tamil Nadu, 62…" at bounding box center [668, 393] width 764 height 68
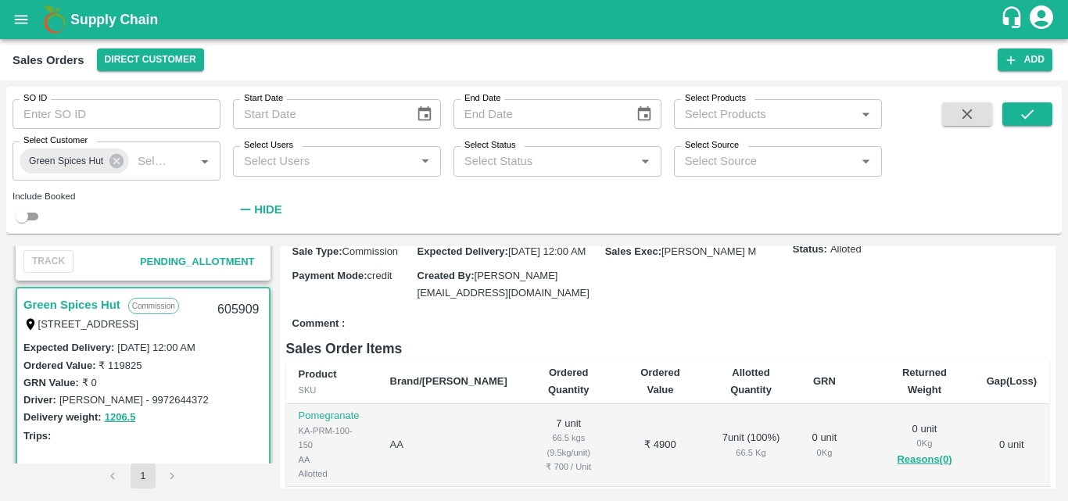
scroll to position [188, 0]
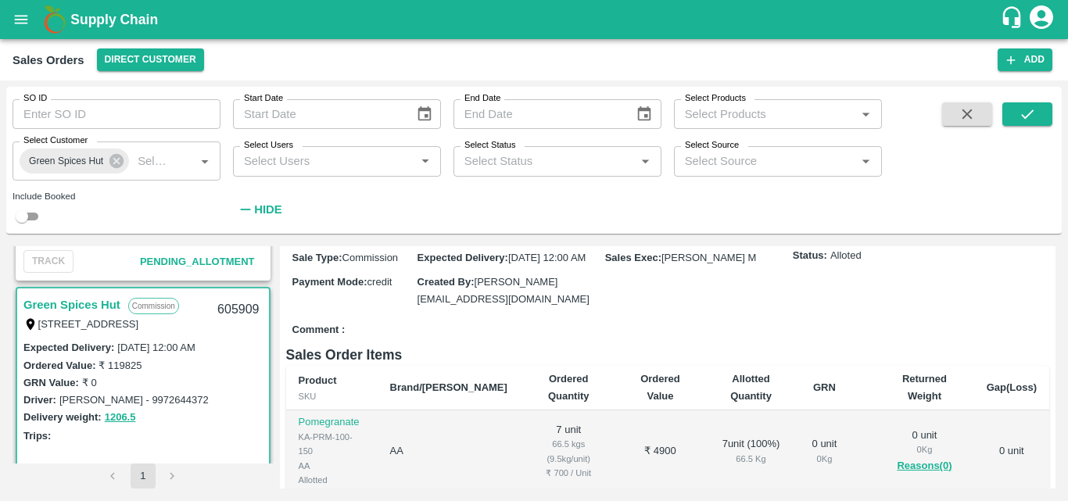
click at [185, 421] on div "Delivery weight: 1206.5" at bounding box center [142, 417] width 239 height 18
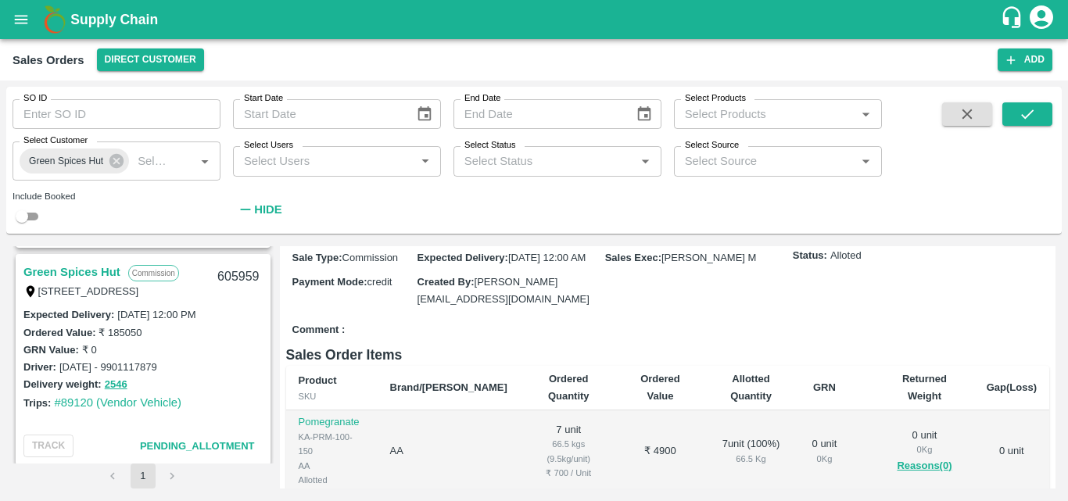
scroll to position [830, 0]
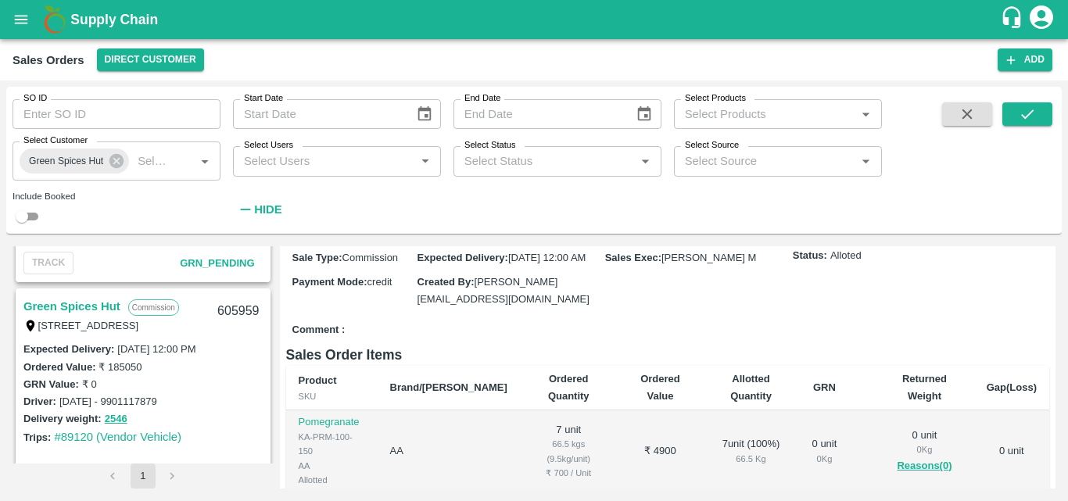
click at [88, 300] on link "Green Spices Hut" at bounding box center [71, 306] width 97 height 20
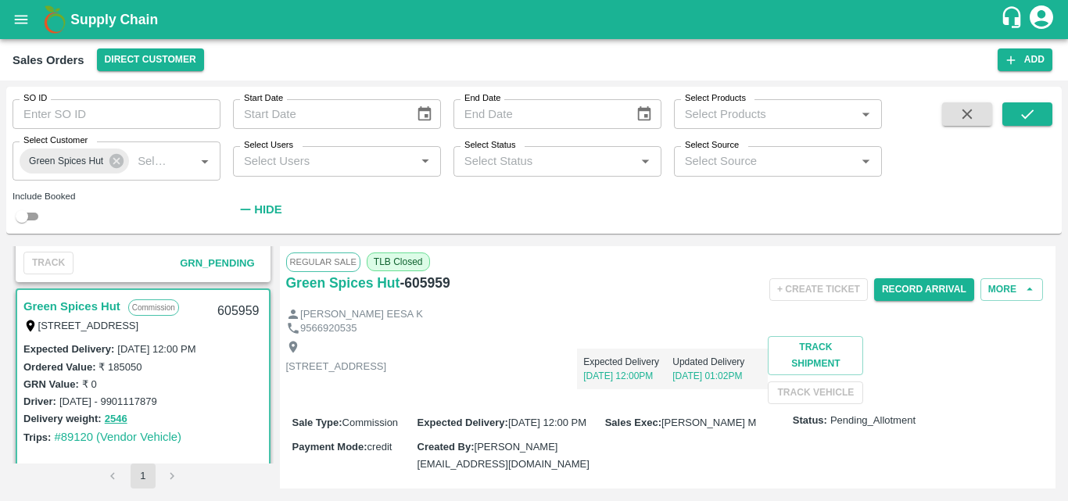
click at [762, 395] on div "Shop no 74, MADURAI MATTUTHAVANI FRUIT MARKET, Madurai, Madurai, Tamil Nadu, 62…" at bounding box center [668, 370] width 764 height 68
click at [926, 296] on button "Record Arrival" at bounding box center [924, 289] width 100 height 23
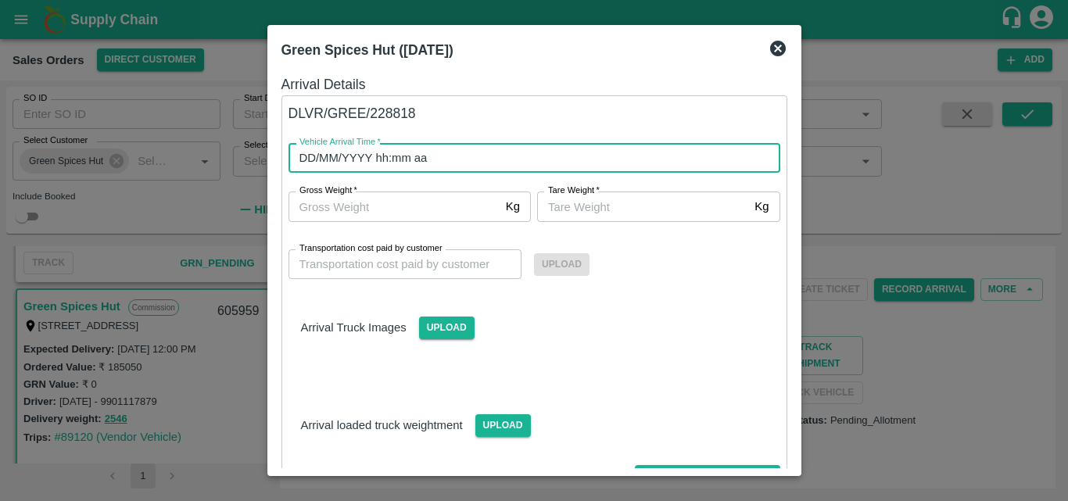
click at [389, 165] on input "DD/MM/YYYY hh:mm aa" at bounding box center [528, 158] width 481 height 30
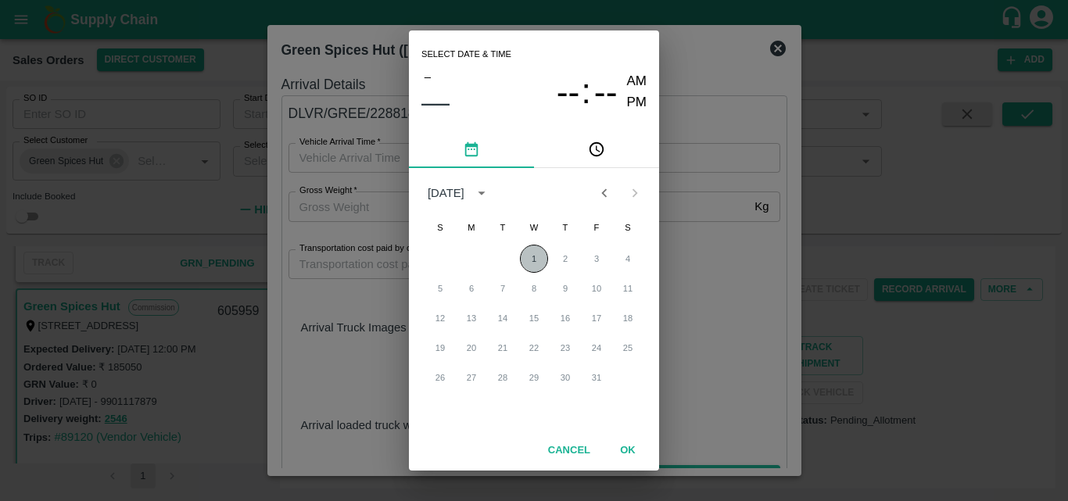
click at [527, 260] on button "1" at bounding box center [534, 259] width 28 height 28
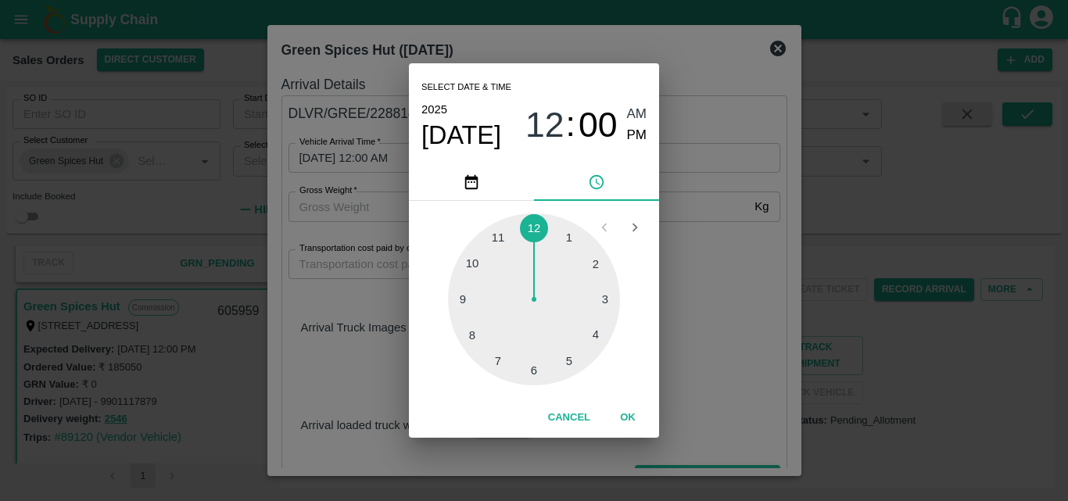
click at [484, 349] on div at bounding box center [534, 299] width 172 height 172
click at [626, 416] on button "OK" at bounding box center [628, 417] width 50 height 27
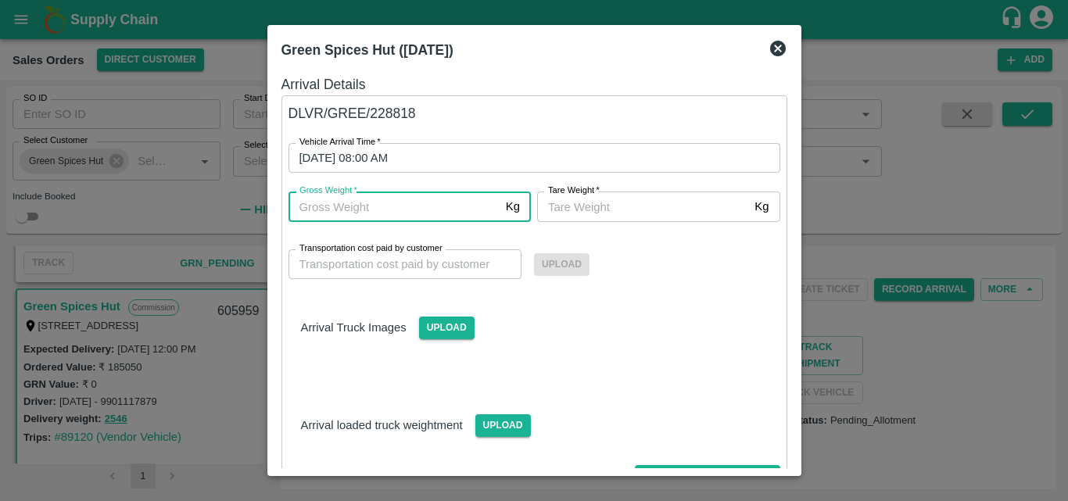
click at [469, 213] on input "Gross Weight   *" at bounding box center [393, 206] width 211 height 30
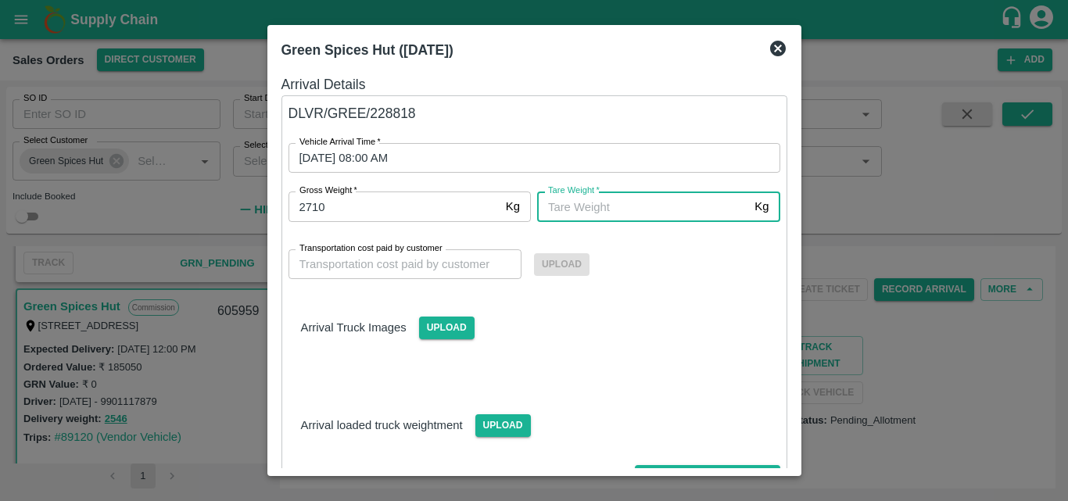
click at [638, 207] on input "Tare Weight   *" at bounding box center [642, 206] width 211 height 30
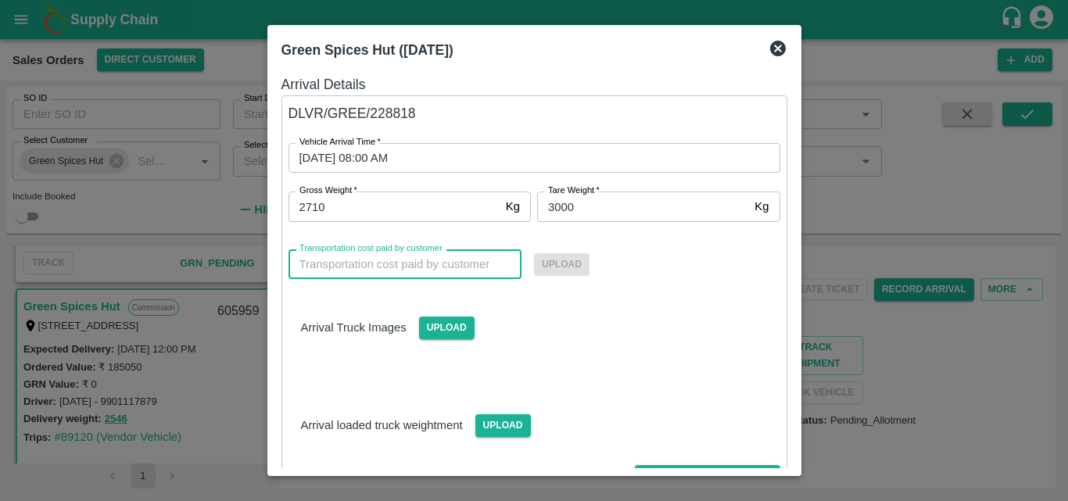
click at [406, 269] on input "Transportation cost paid by customer" at bounding box center [405, 264] width 234 height 30
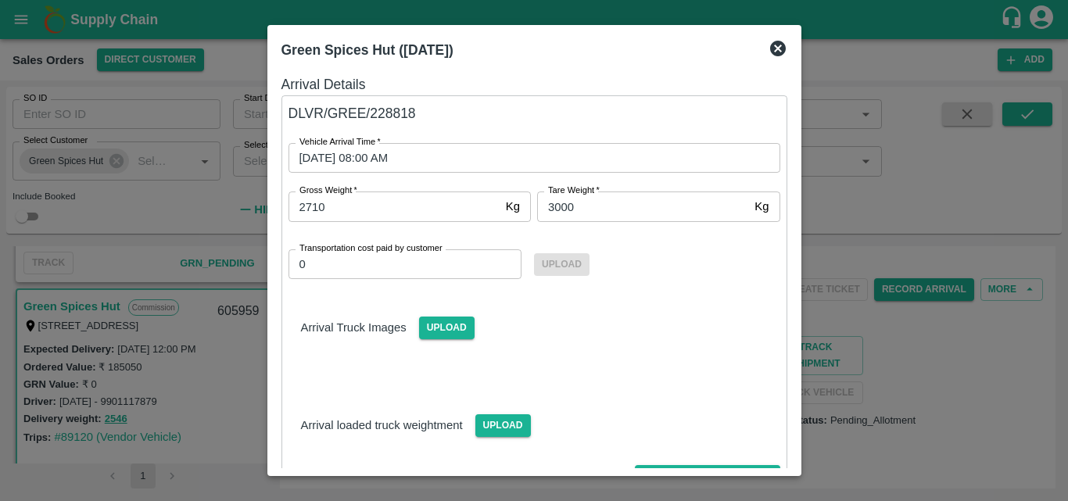
scroll to position [91, 0]
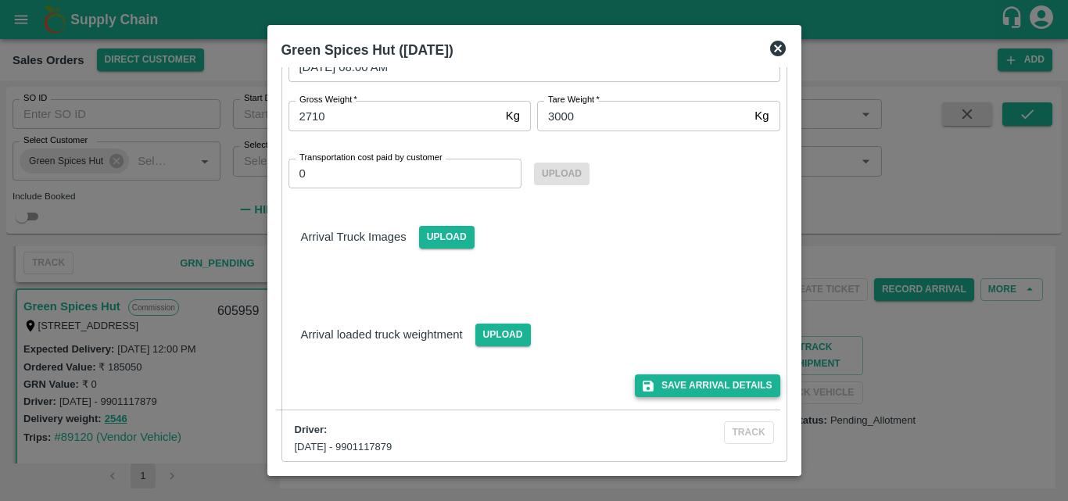
click at [717, 377] on button "Save Arrival Details" at bounding box center [707, 385] width 145 height 23
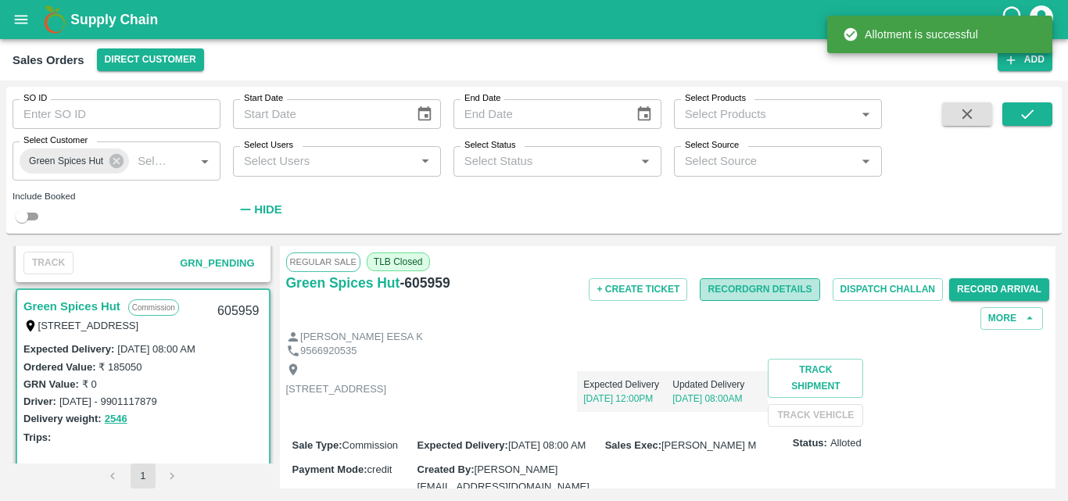
click at [768, 290] on button "Record GRN Details" at bounding box center [760, 289] width 120 height 23
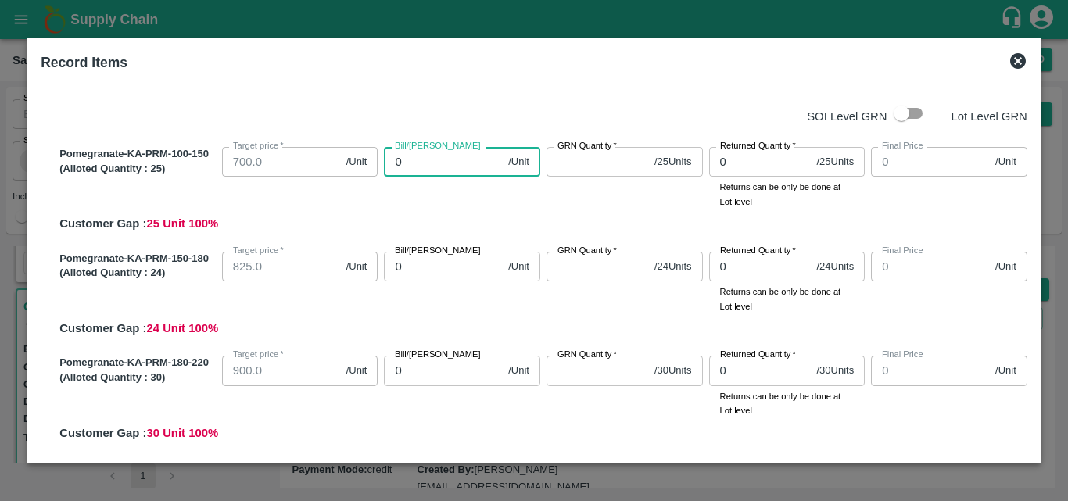
click at [442, 170] on input "0" at bounding box center [443, 162] width 118 height 30
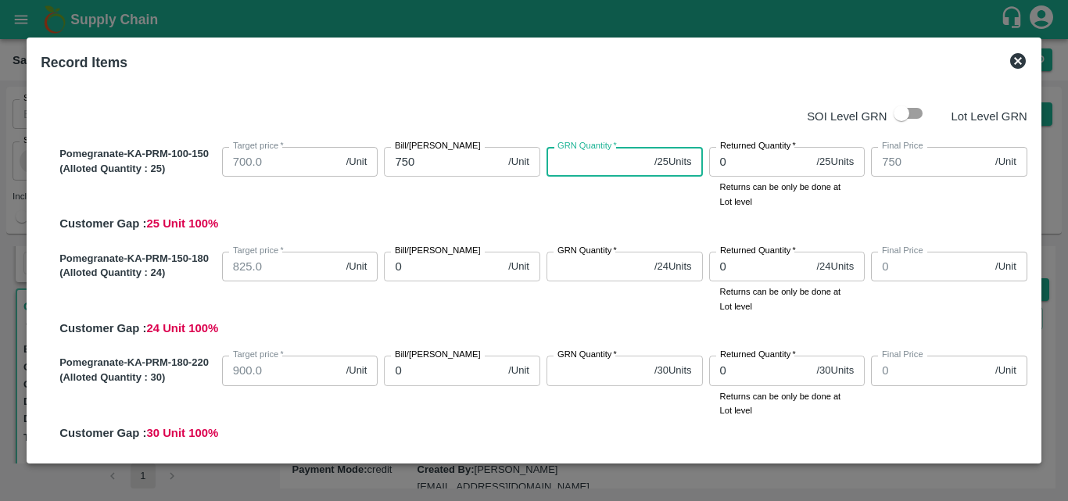
click at [614, 157] on input "GRN Quantity   *" at bounding box center [597, 162] width 102 height 30
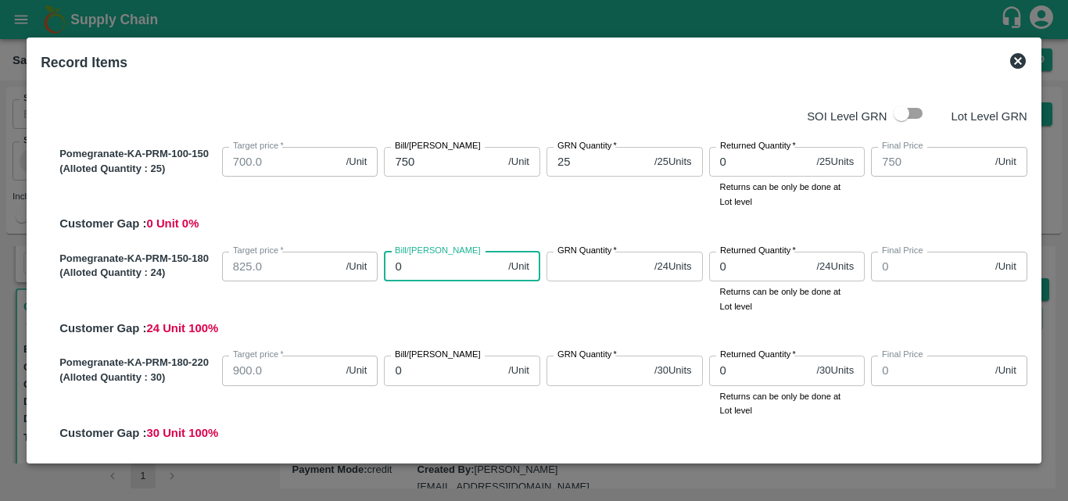
click at [449, 263] on input "0" at bounding box center [443, 267] width 118 height 30
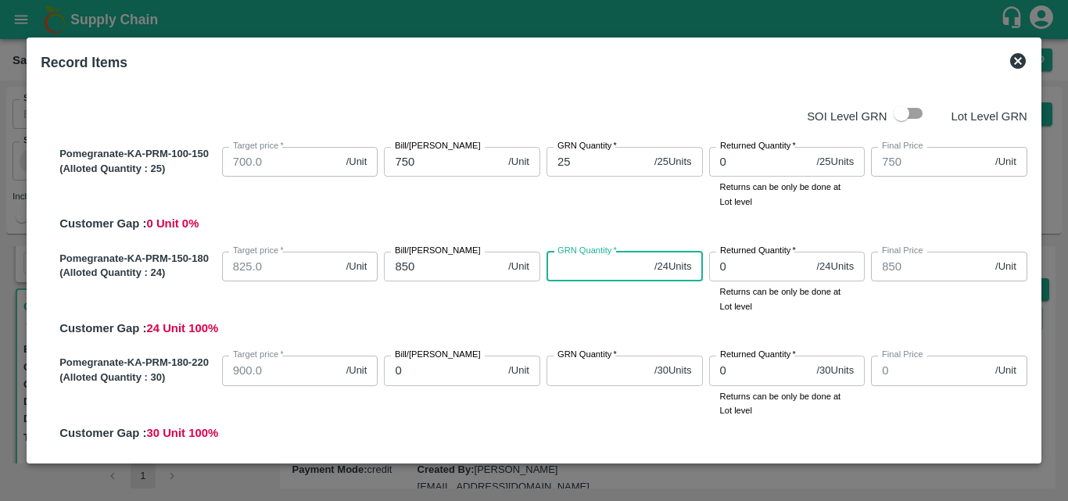
click at [592, 265] on input "GRN Quantity   *" at bounding box center [597, 267] width 102 height 30
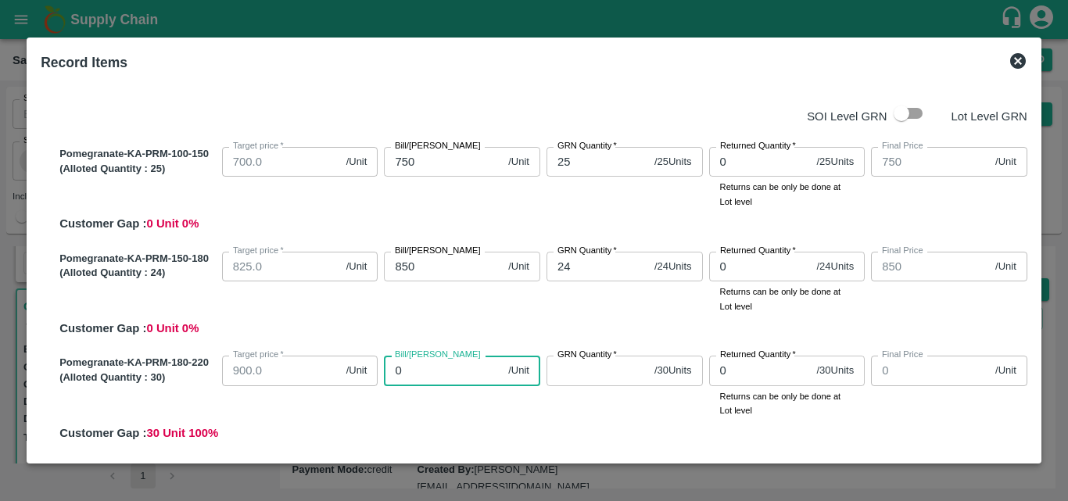
click at [451, 374] on input "0" at bounding box center [443, 371] width 118 height 30
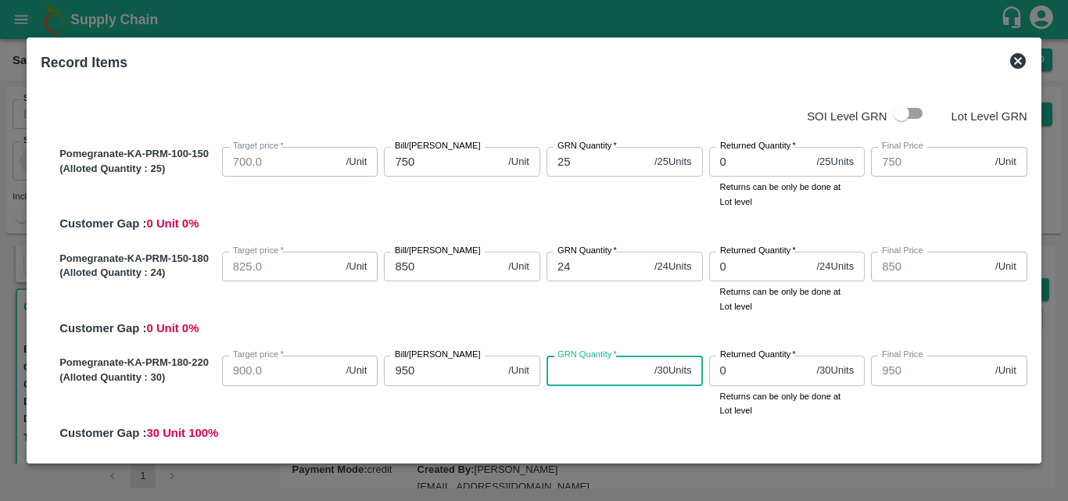
click at [571, 374] on input "GRN Quantity   *" at bounding box center [597, 371] width 102 height 30
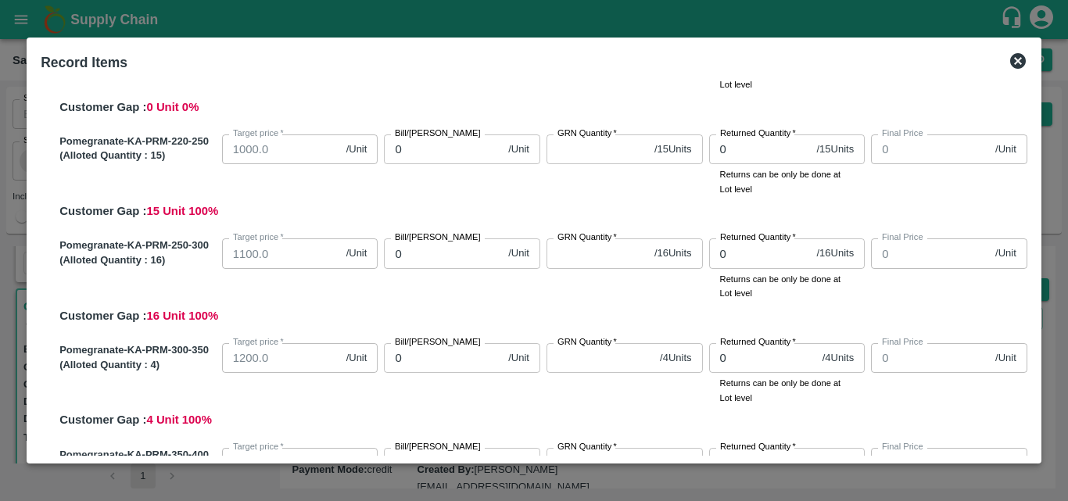
scroll to position [329, 0]
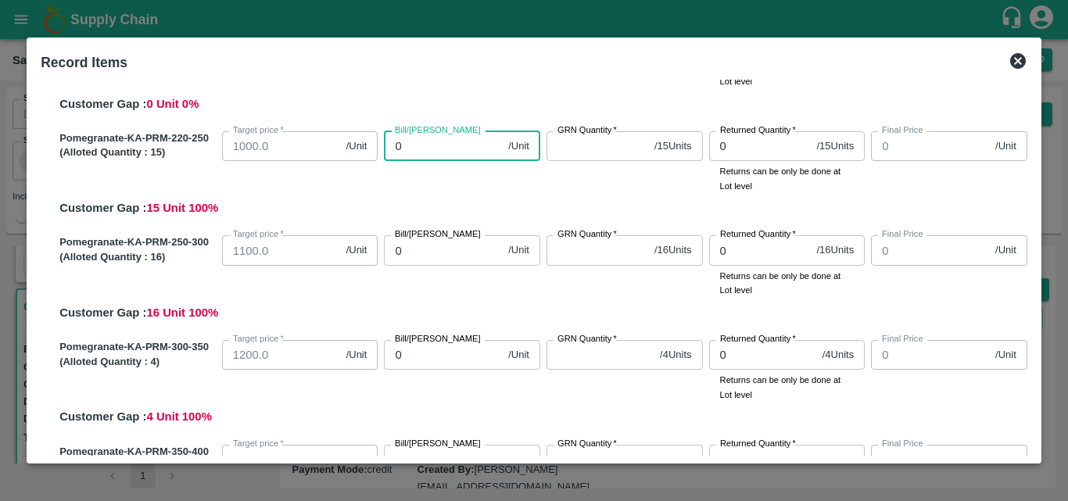
click at [454, 149] on input "0" at bounding box center [443, 146] width 118 height 30
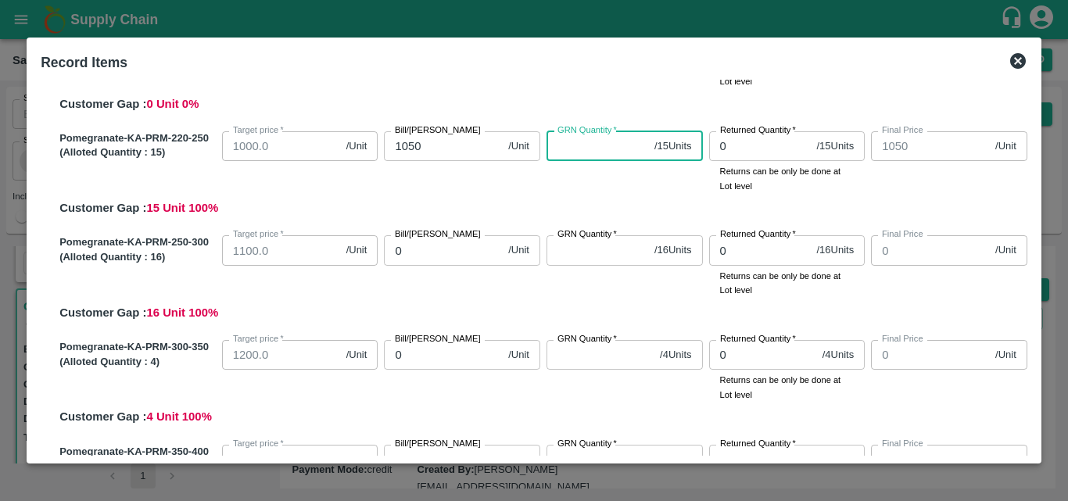
click at [574, 153] on input "GRN Quantity   *" at bounding box center [597, 146] width 102 height 30
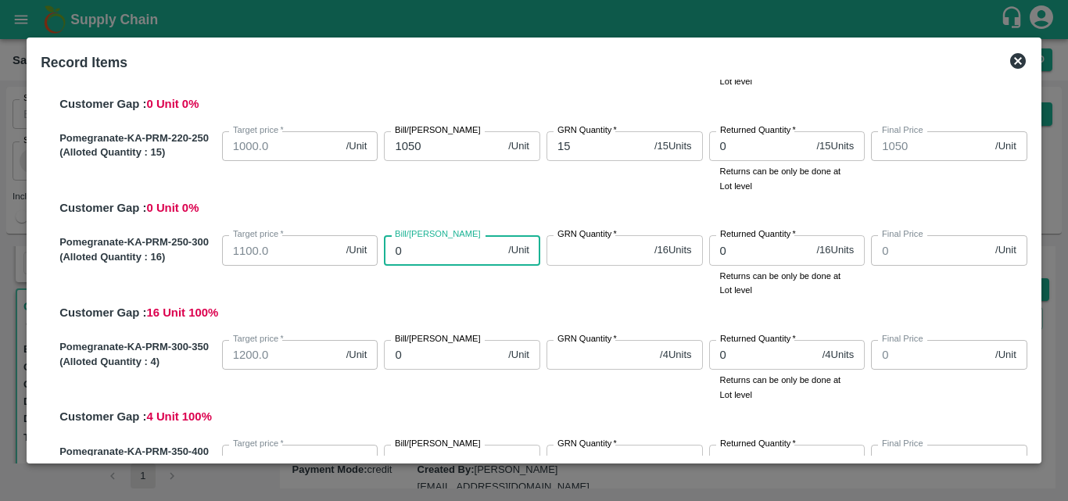
click at [418, 251] on input "0" at bounding box center [443, 250] width 118 height 30
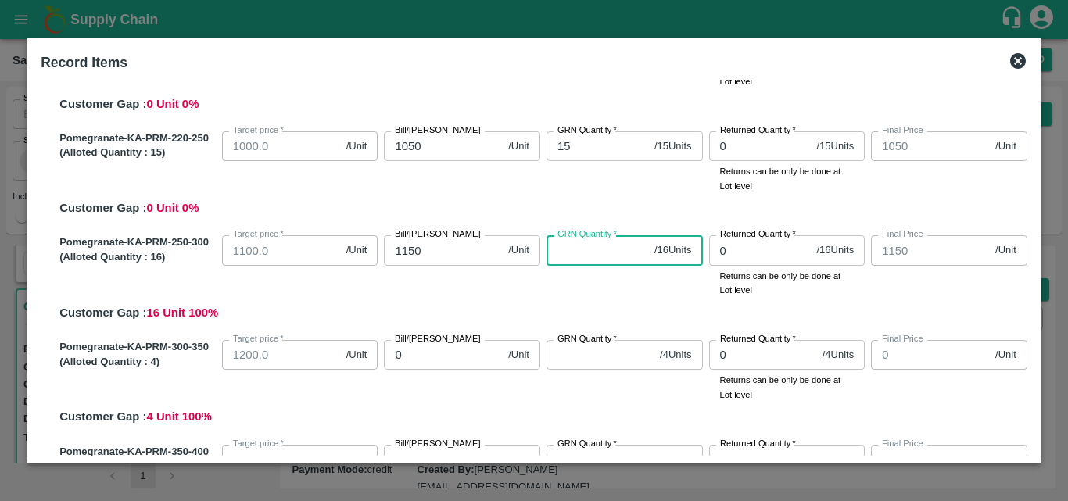
click at [569, 256] on input "GRN Quantity   *" at bounding box center [597, 250] width 102 height 30
click at [446, 352] on input "0" at bounding box center [443, 355] width 118 height 30
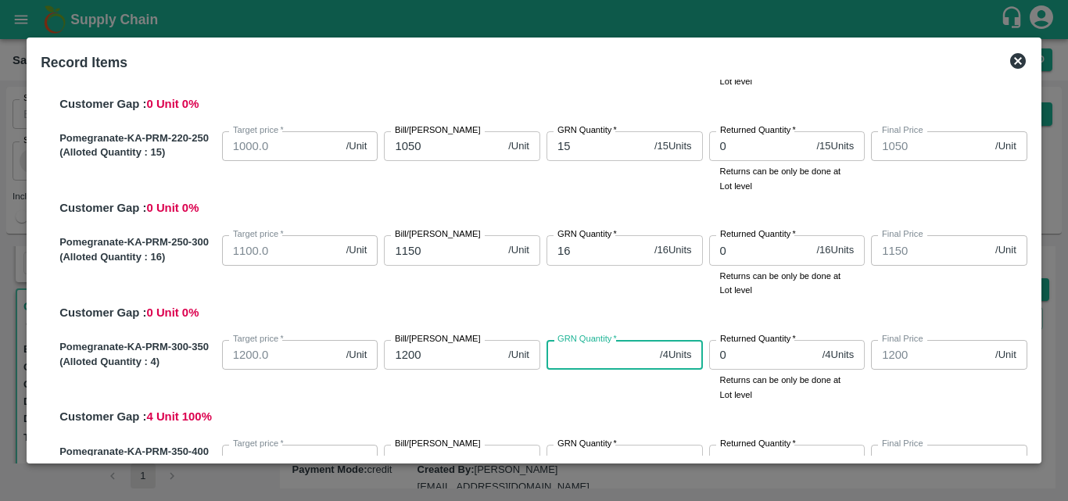
click at [569, 368] on input "GRN Quantity   *" at bounding box center [599, 355] width 107 height 30
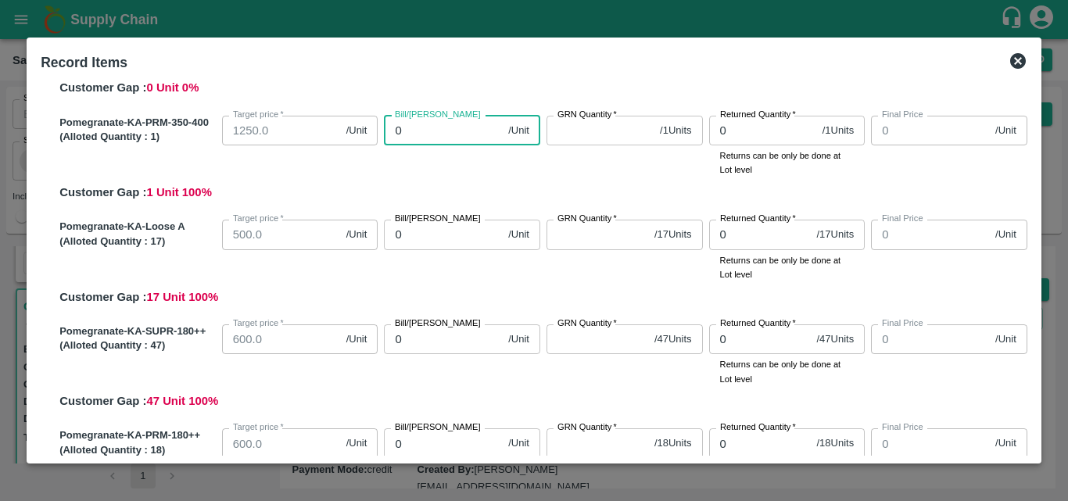
click at [457, 140] on input "0" at bounding box center [443, 131] width 118 height 30
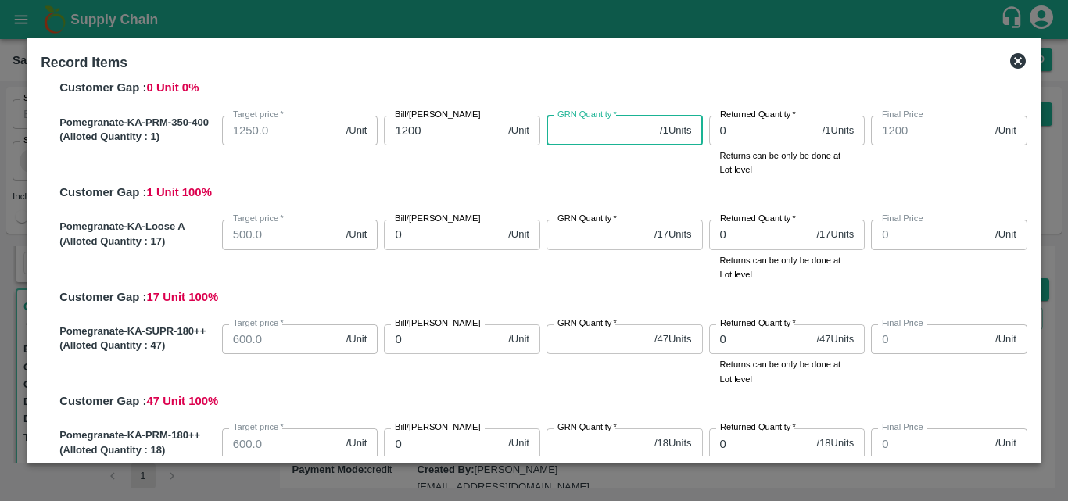
click at [559, 127] on input "GRN Quantity   *" at bounding box center [599, 131] width 107 height 30
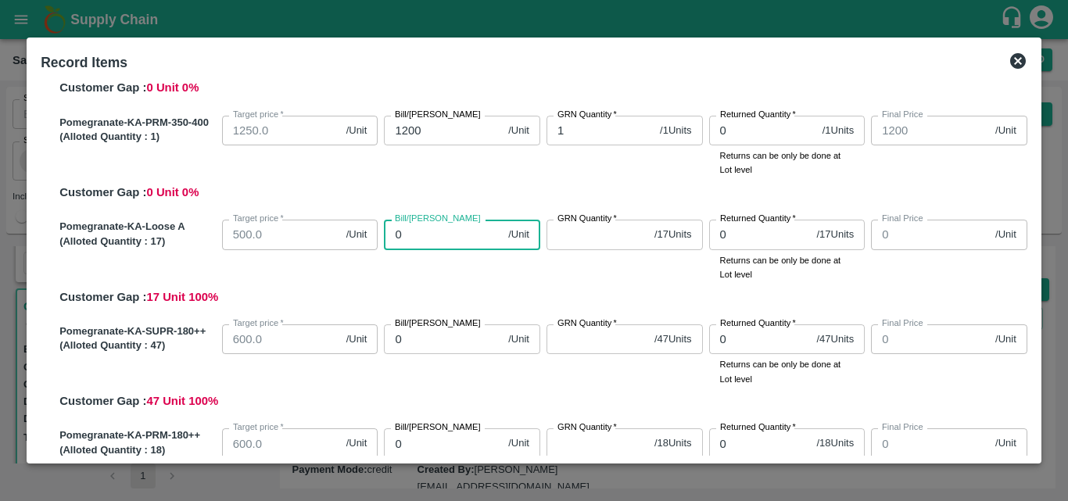
click at [422, 230] on input "0" at bounding box center [443, 235] width 118 height 30
click at [572, 224] on label "GRN Quantity   *" at bounding box center [586, 219] width 59 height 13
click at [572, 224] on input "GRN Quantity   *" at bounding box center [597, 235] width 102 height 30
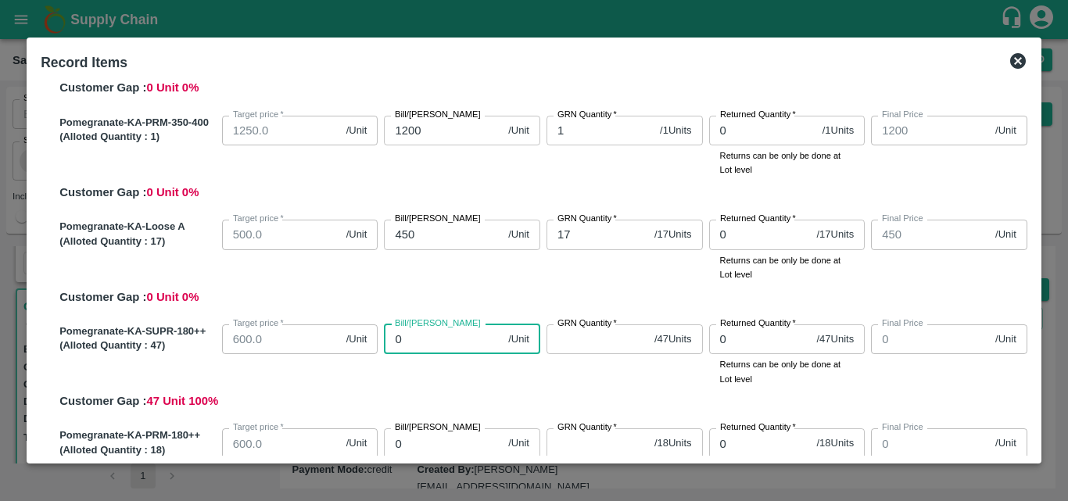
click at [423, 340] on input "0" at bounding box center [443, 339] width 118 height 30
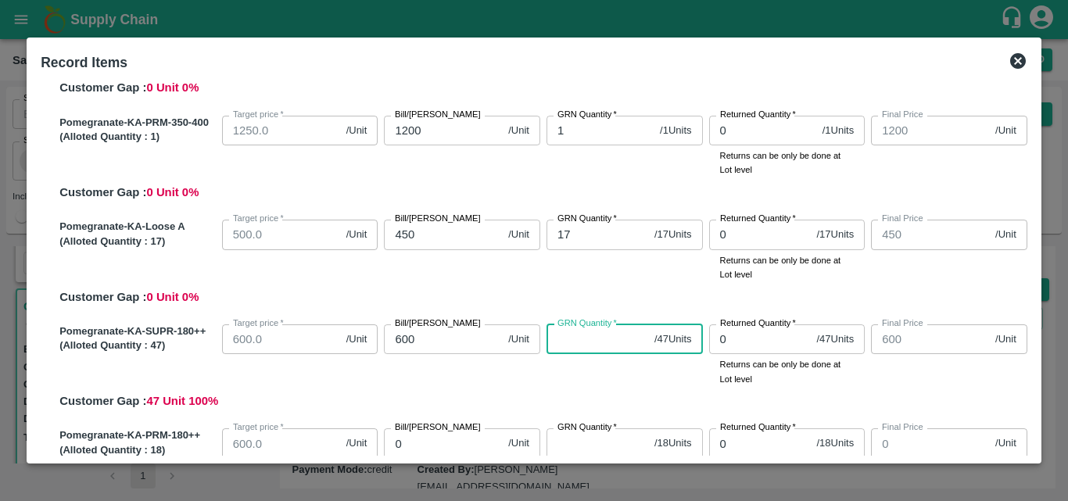
click at [598, 348] on input "GRN Quantity   *" at bounding box center [597, 339] width 102 height 30
click at [446, 450] on input "0" at bounding box center [443, 443] width 118 height 30
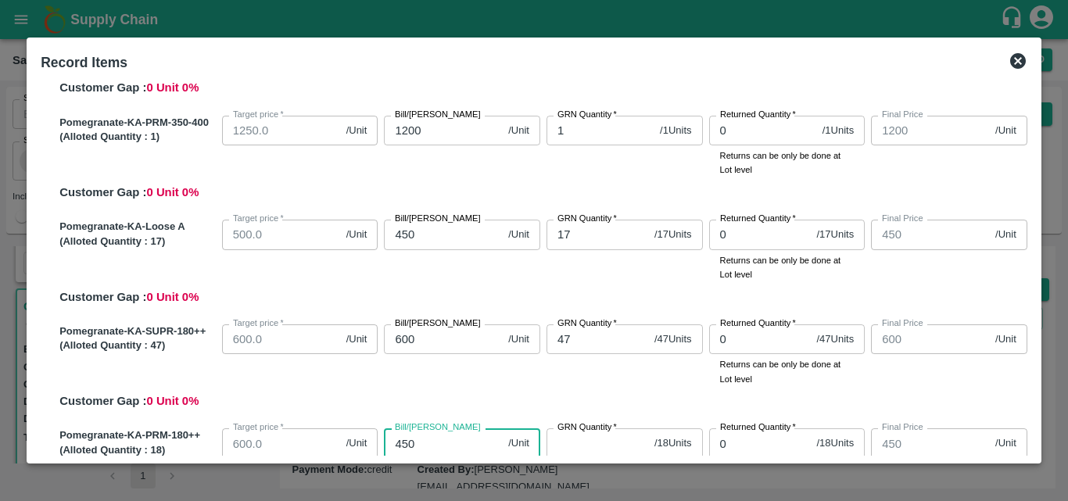
click at [590, 440] on input "GRN Quantity   *" at bounding box center [597, 443] width 102 height 30
click at [404, 439] on input "450" at bounding box center [443, 443] width 118 height 30
click at [573, 392] on div "Pomegranate-KA-SUPR-180++ (Alloted Quantity : 47 ) Target price   * 600.0 /Unit…" at bounding box center [540, 364] width 974 height 92
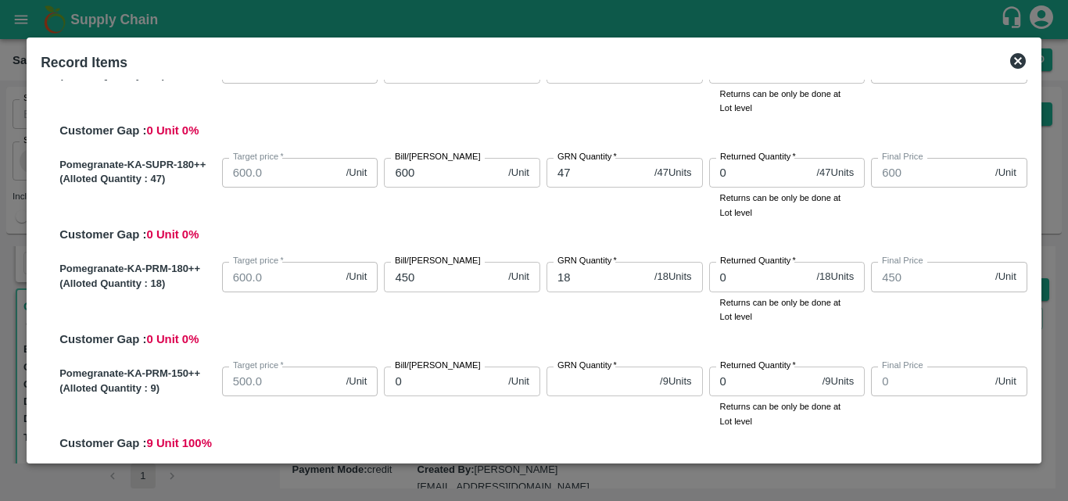
scroll to position [869, 0]
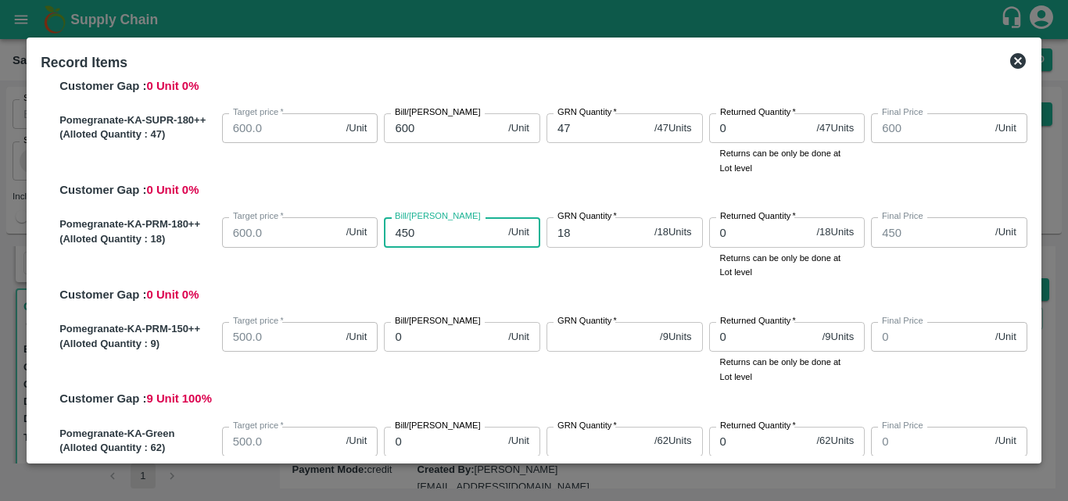
click at [427, 227] on input "450" at bounding box center [443, 232] width 118 height 30
click at [403, 230] on input "450" at bounding box center [443, 232] width 118 height 30
click at [443, 327] on label "Bill/Patti price" at bounding box center [438, 321] width 86 height 13
click at [443, 327] on input "0" at bounding box center [443, 337] width 118 height 30
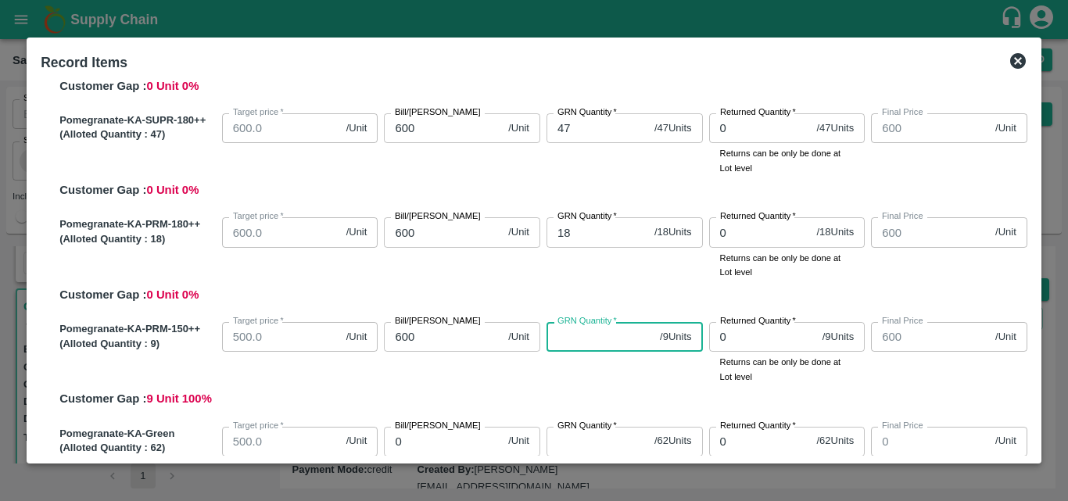
click at [602, 347] on input "GRN Quantity   *" at bounding box center [599, 337] width 107 height 30
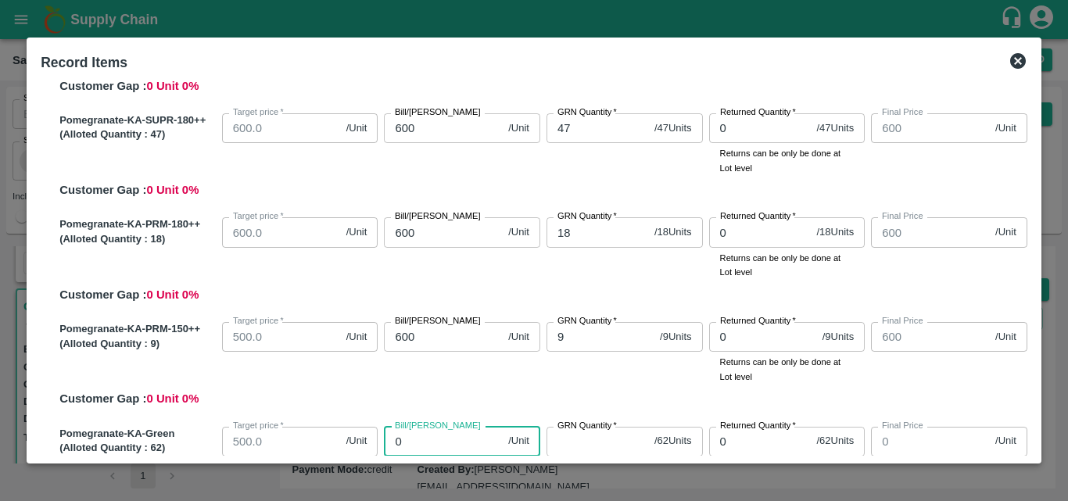
click at [429, 440] on input "0" at bounding box center [443, 442] width 118 height 30
click at [427, 440] on input "Bill/Patti price" at bounding box center [443, 442] width 118 height 30
click at [589, 440] on input "GRN Quantity   *" at bounding box center [597, 442] width 102 height 30
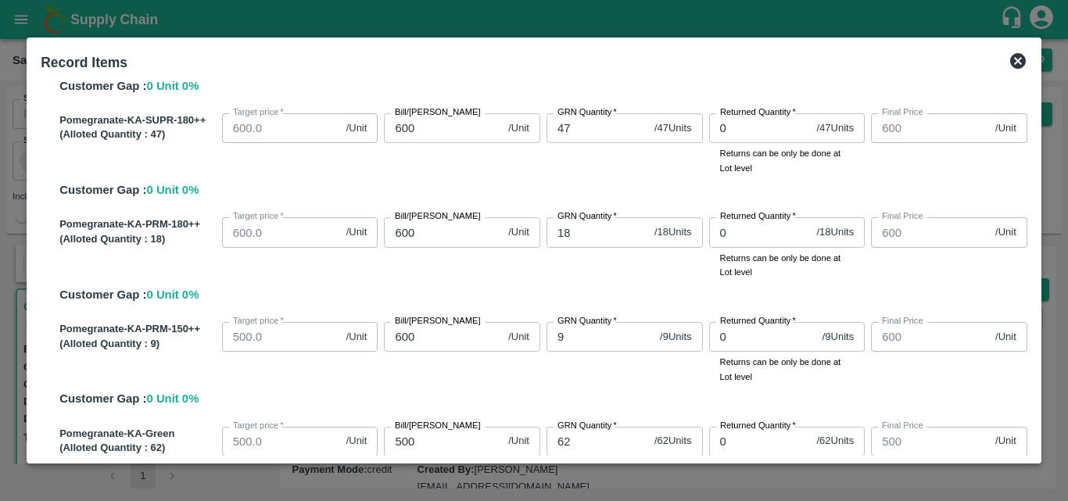
scroll to position [1111, 0]
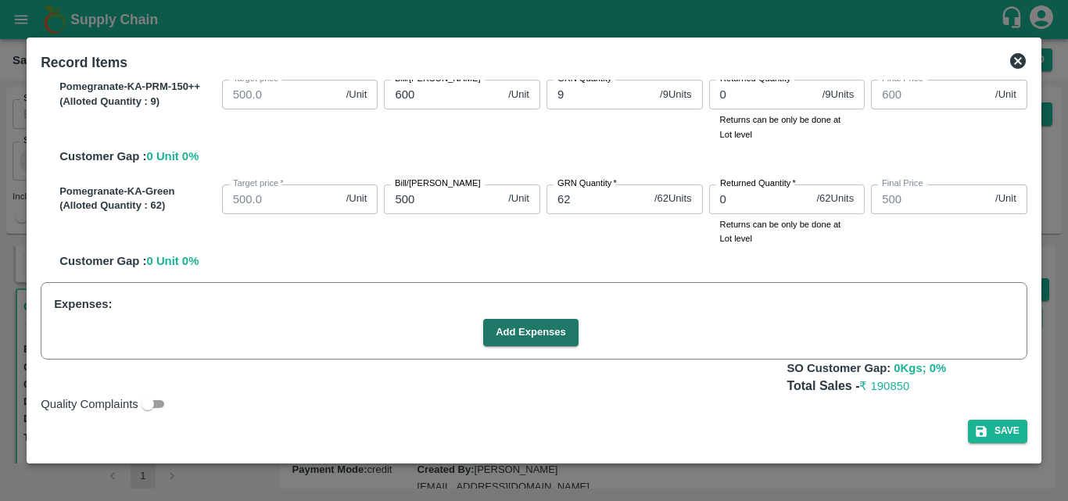
click at [772, 259] on div "Pomegranate-KA-Green (Alloted Quantity : 62 ) Target price   * 500.0 /Unit Targ…" at bounding box center [540, 224] width 974 height 92
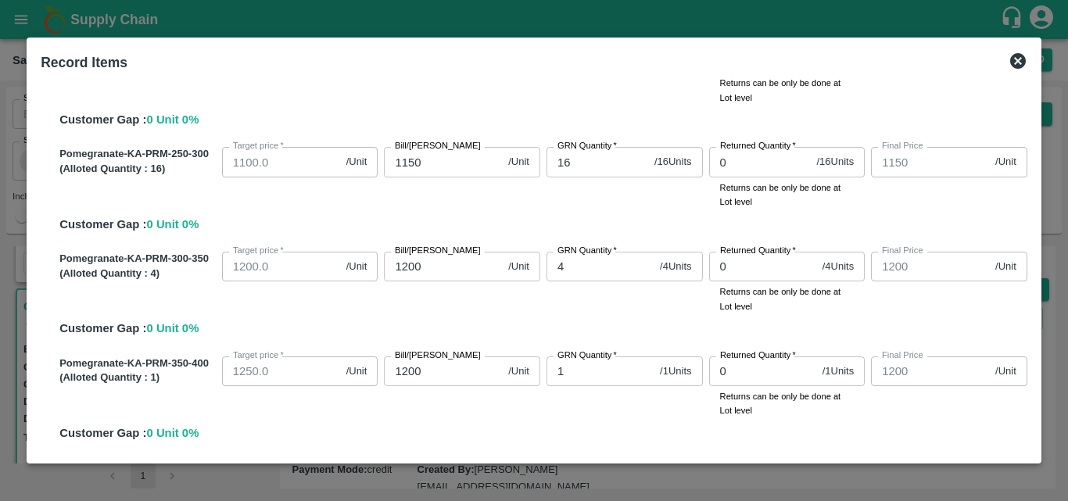
scroll to position [406, 0]
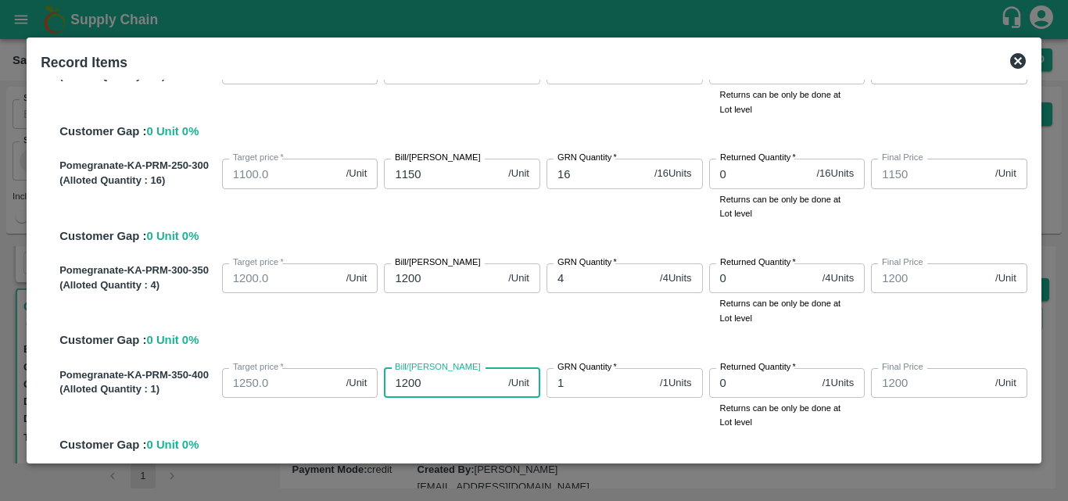
click at [413, 384] on input "1200" at bounding box center [443, 383] width 118 height 30
drag, startPoint x: 1029, startPoint y: 195, endPoint x: 1029, endPoint y: 182, distance: 13.3
click at [1029, 182] on div "SOI Level GRN Lot Level GRN Pomegranate-KA-PRM-100-150 (Alloted Quantity : 25 )…" at bounding box center [533, 268] width 999 height 376
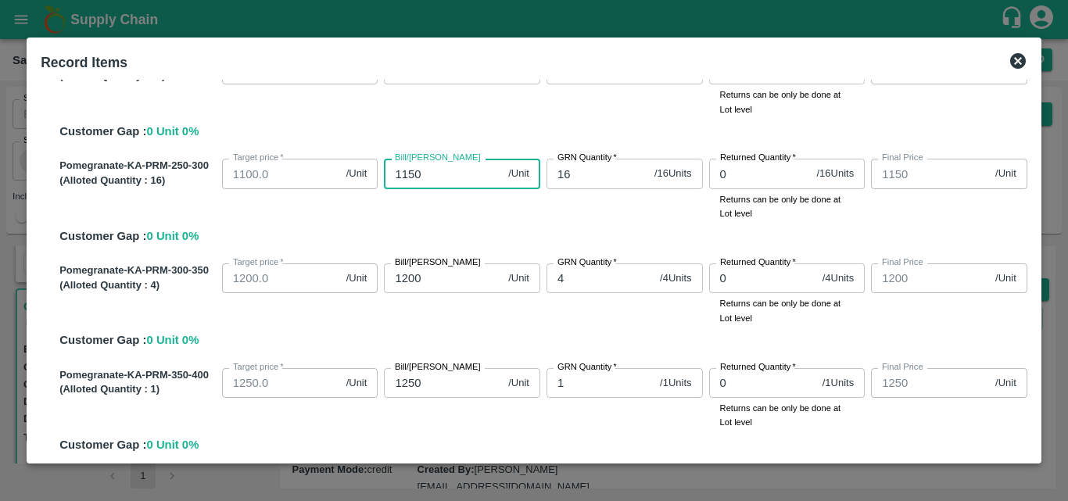
click at [446, 166] on input "1150" at bounding box center [443, 174] width 118 height 30
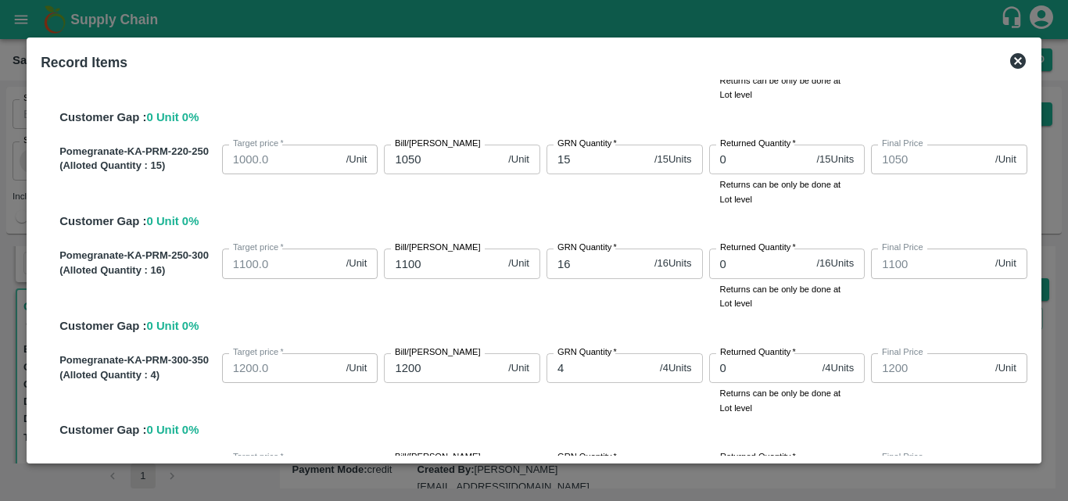
scroll to position [310, 0]
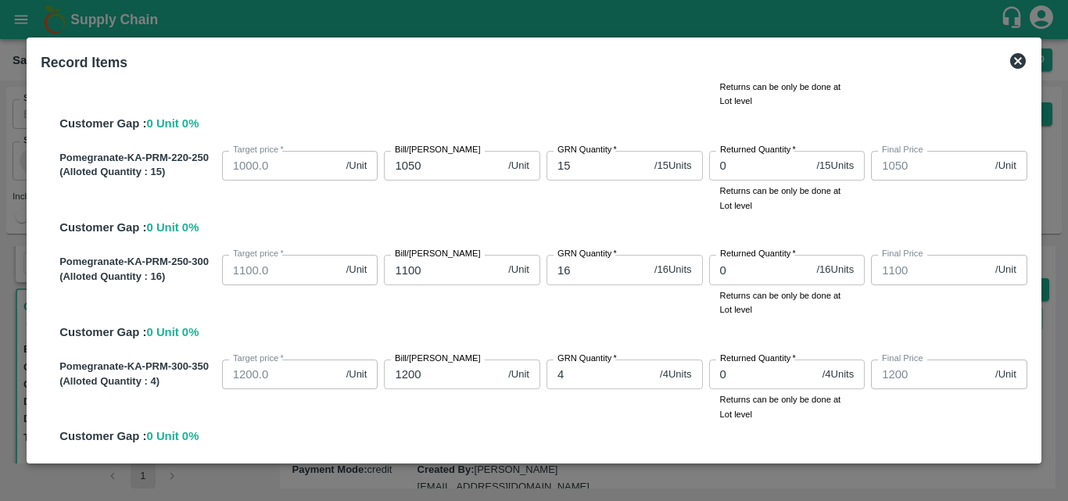
click at [411, 159] on input "1050" at bounding box center [443, 166] width 118 height 30
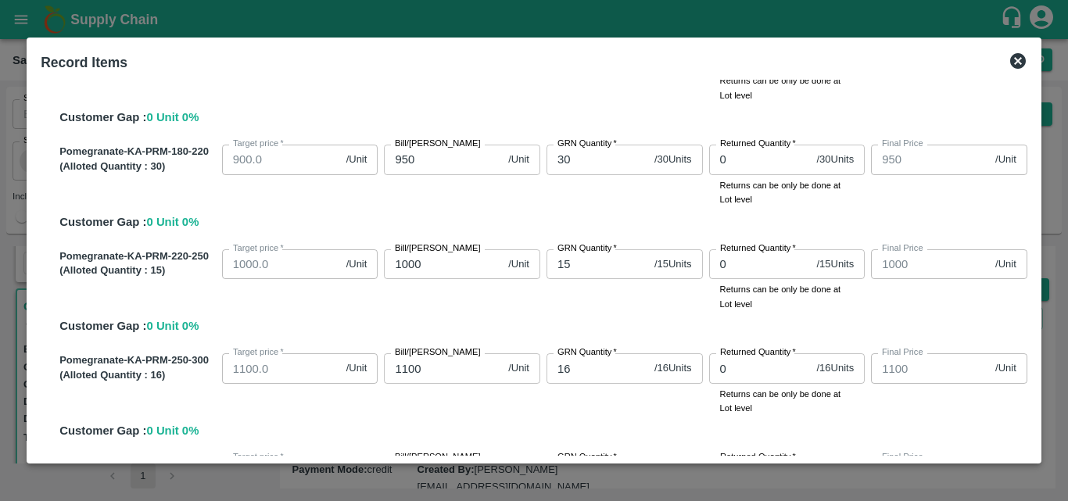
scroll to position [207, 0]
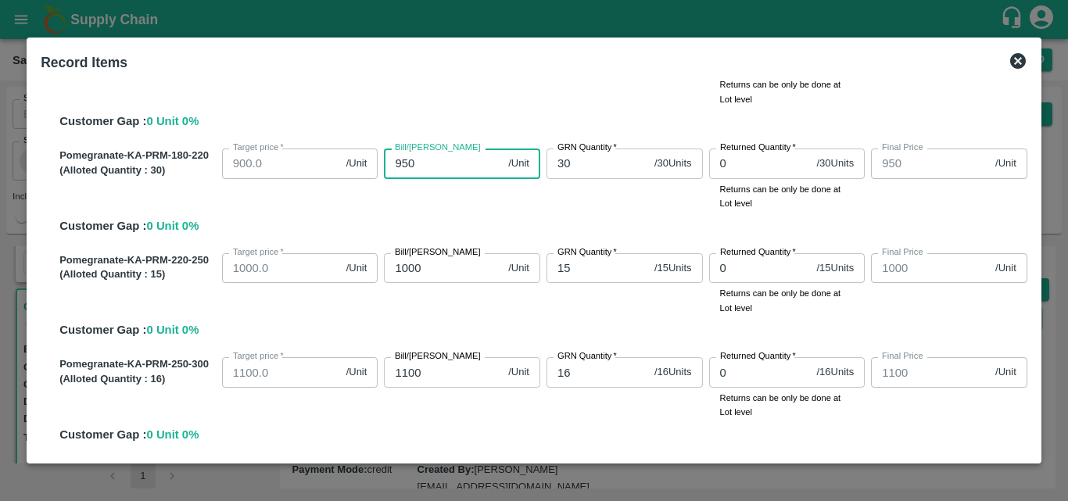
click at [409, 157] on input "950" at bounding box center [443, 164] width 118 height 30
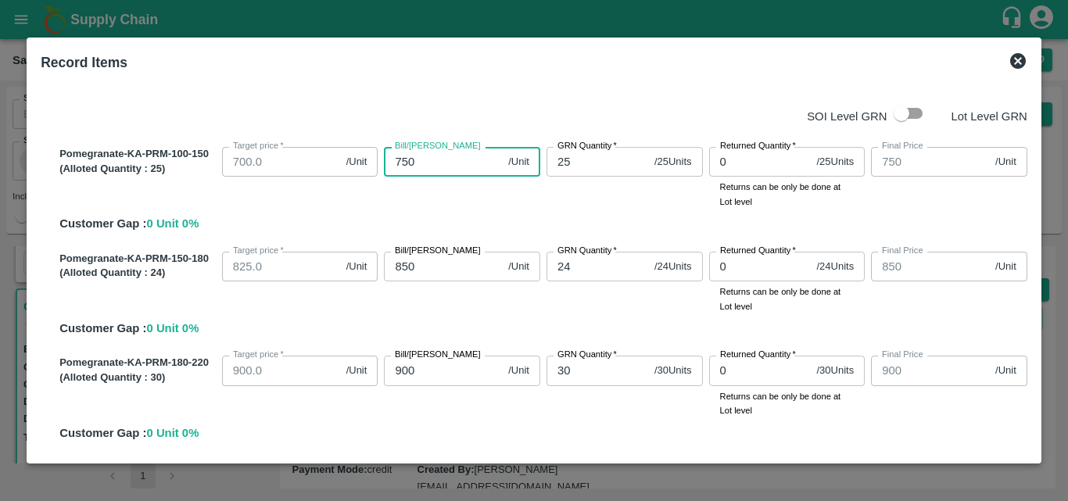
click at [415, 166] on input "750" at bounding box center [443, 162] width 118 height 30
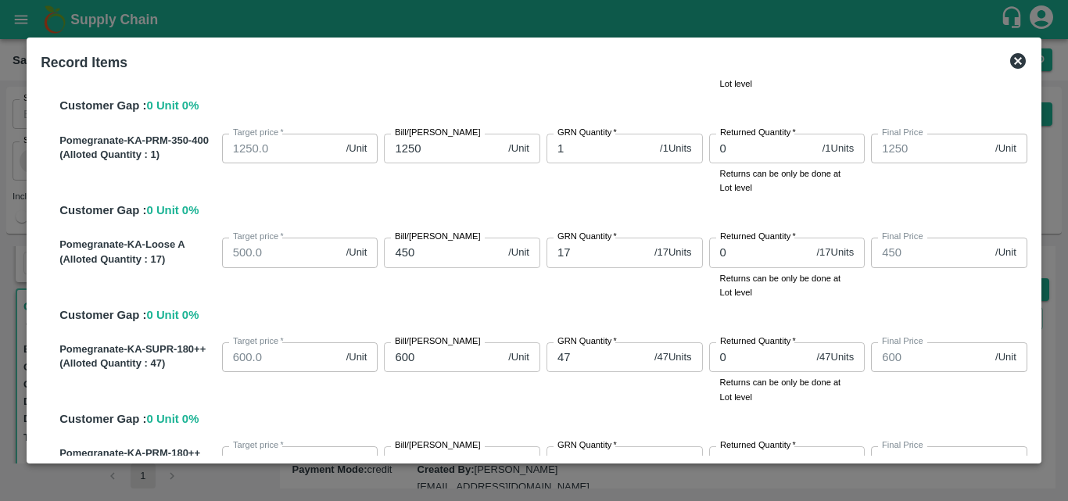
scroll to position [625, 0]
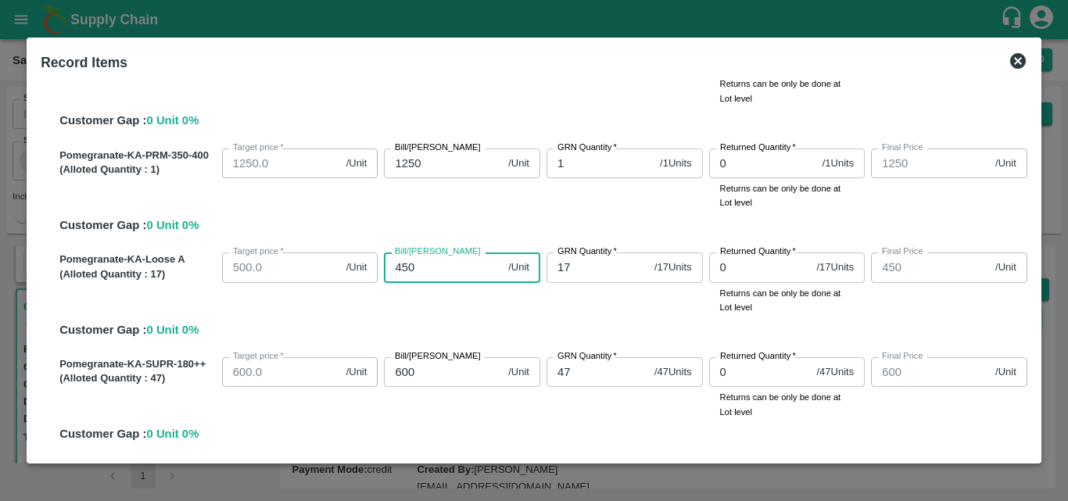
click at [414, 274] on input "450" at bounding box center [443, 267] width 118 height 30
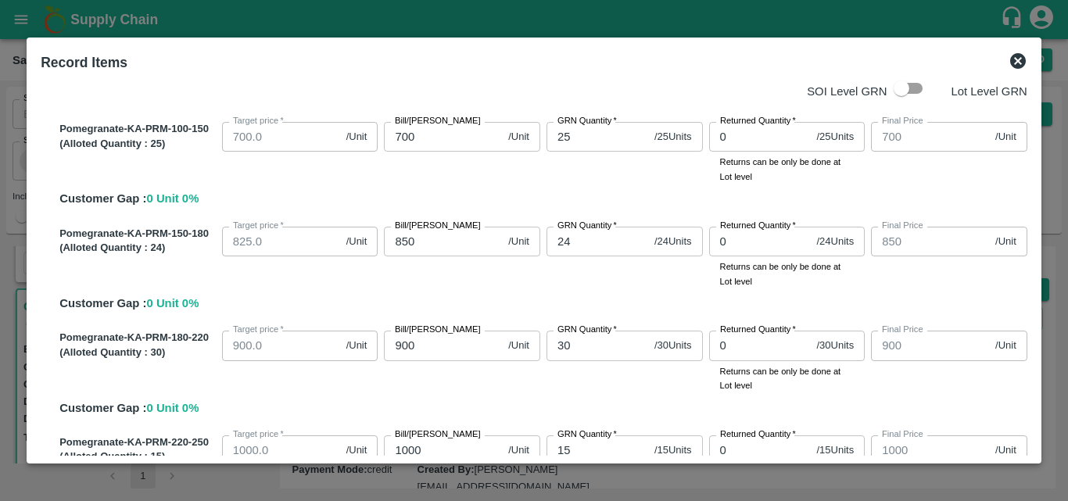
scroll to position [18, 0]
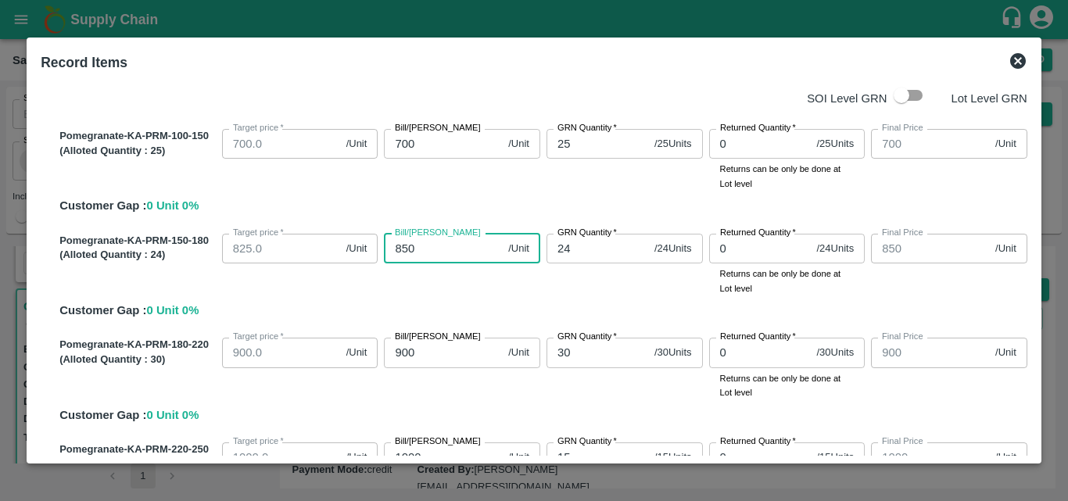
click at [407, 242] on input "850" at bounding box center [443, 249] width 118 height 30
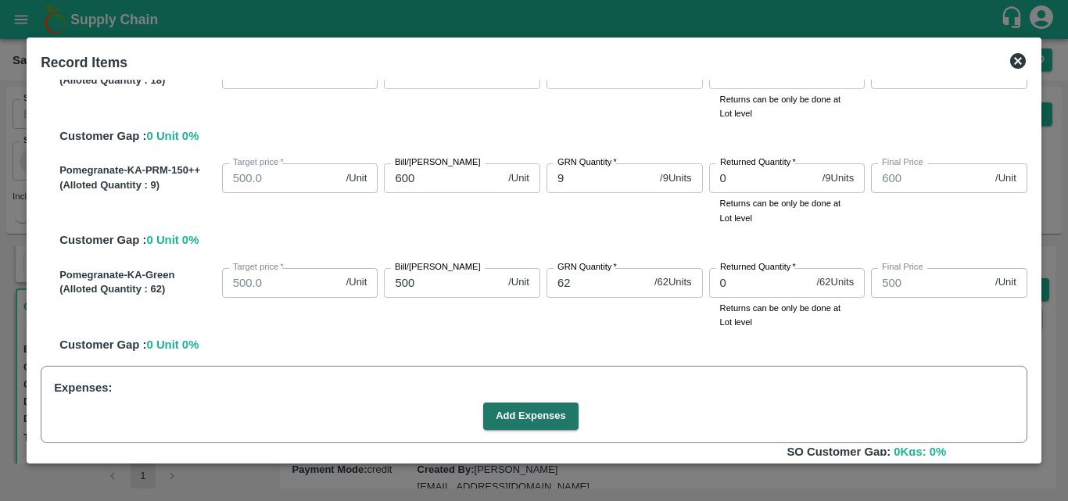
scroll to position [1111, 0]
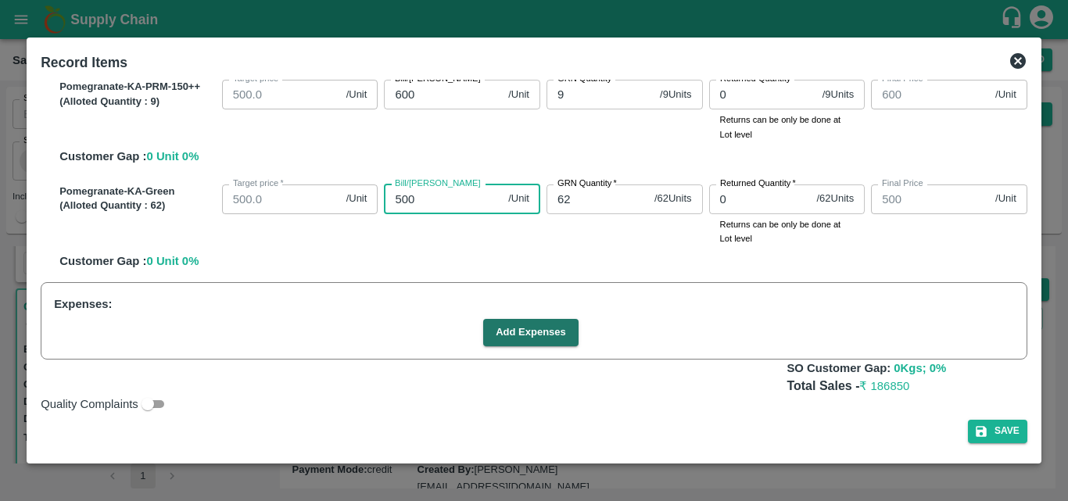
click at [407, 202] on input "500" at bounding box center [443, 199] width 118 height 30
click at [400, 199] on input "500" at bounding box center [443, 199] width 118 height 30
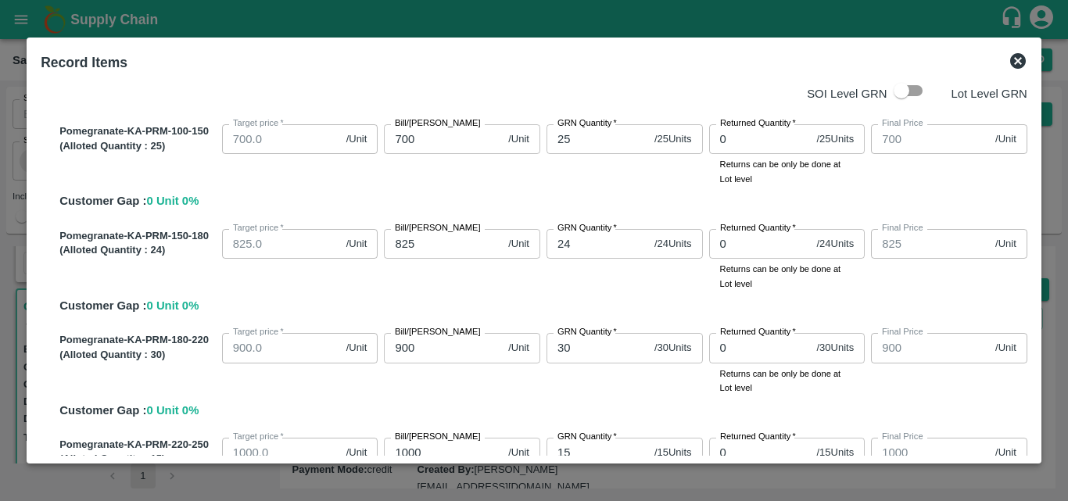
scroll to position [0, 0]
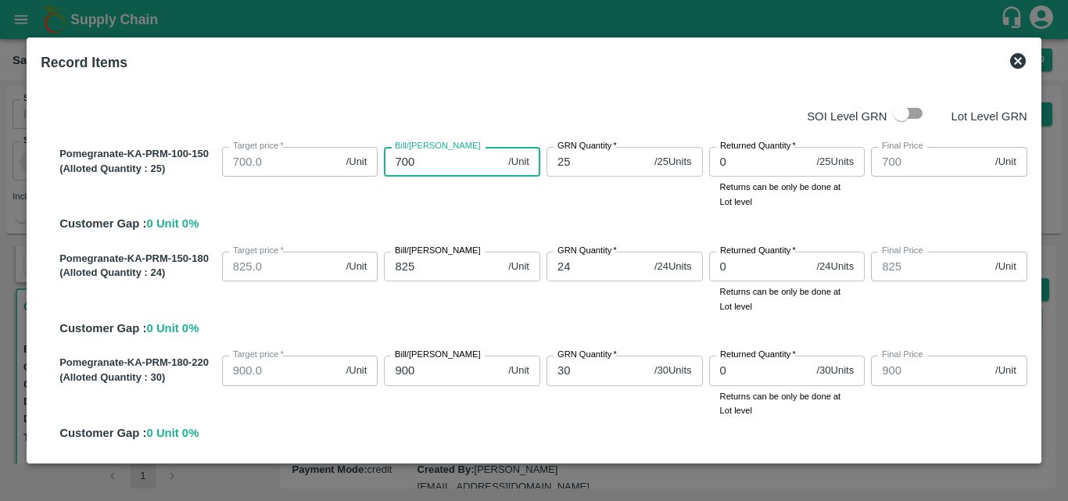
click at [421, 161] on input "700" at bounding box center [443, 162] width 118 height 30
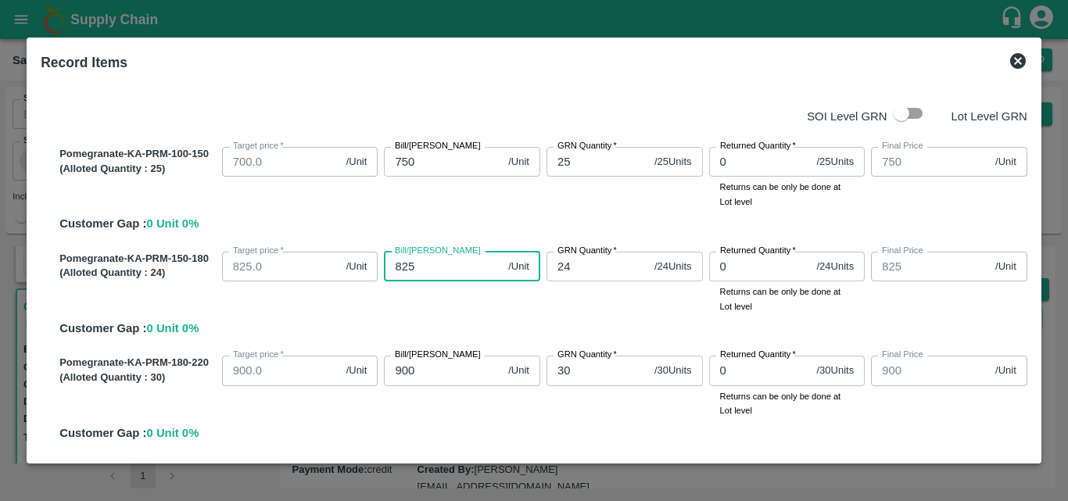
click at [417, 274] on input "825" at bounding box center [443, 267] width 118 height 30
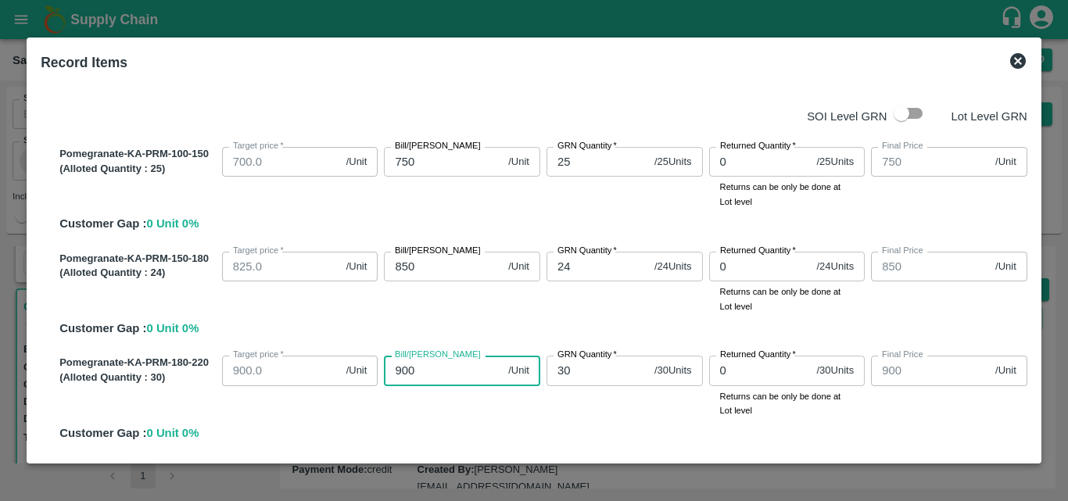
click at [417, 374] on input "900" at bounding box center [443, 371] width 118 height 30
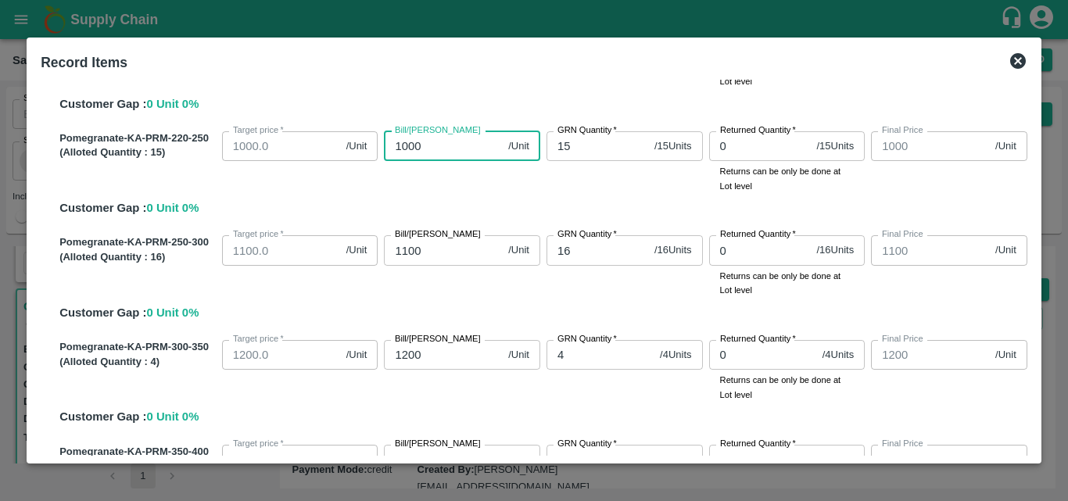
click at [413, 145] on input "1000" at bounding box center [443, 146] width 118 height 30
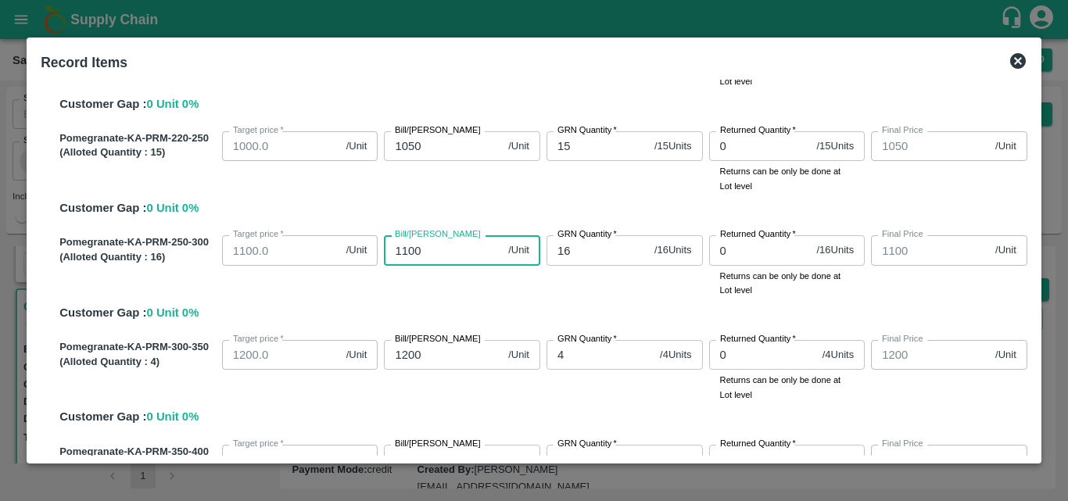
click at [410, 251] on input "1100" at bounding box center [443, 250] width 118 height 30
click at [487, 408] on div "Pomegranate-KA-PRM-300-350 (Alloted Quantity : 4 ) Target price   * 1200.0 /Uni…" at bounding box center [540, 380] width 974 height 92
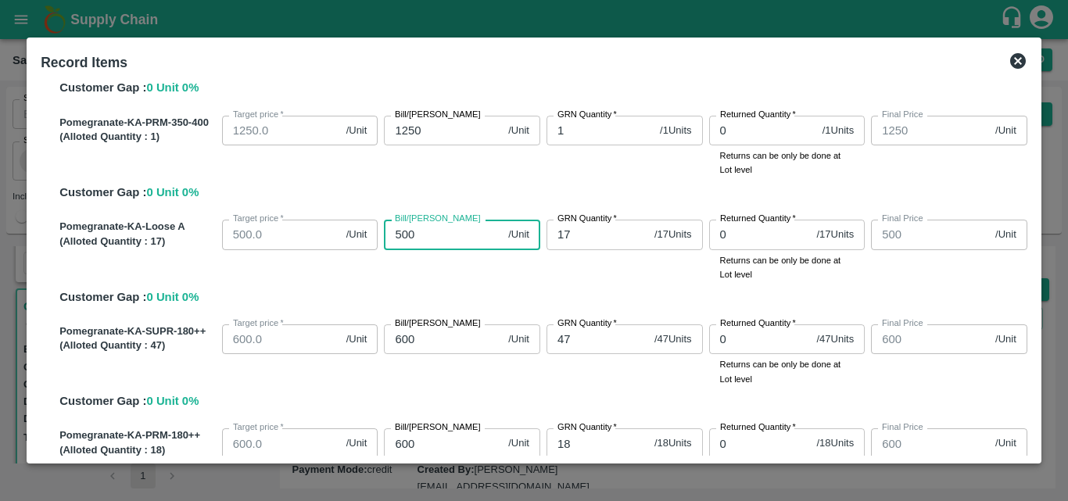
click at [427, 242] on input "500" at bounding box center [443, 235] width 118 height 30
click at [400, 443] on input "600" at bounding box center [443, 443] width 118 height 30
click at [723, 391] on div "Pomegranate-KA-SUPR-180++ (Alloted Quantity : 47 ) Target price   * 600.0 /Unit…" at bounding box center [540, 364] width 974 height 92
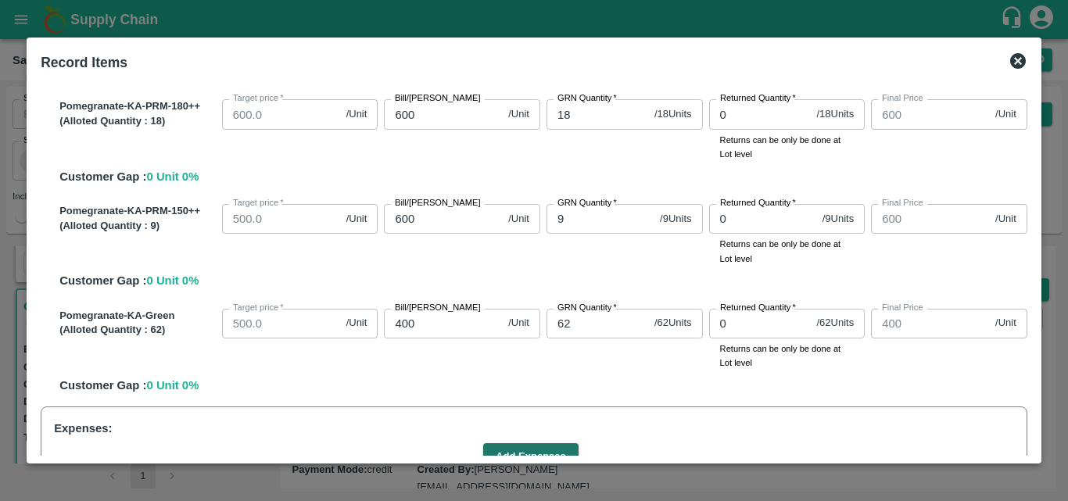
scroll to position [1111, 0]
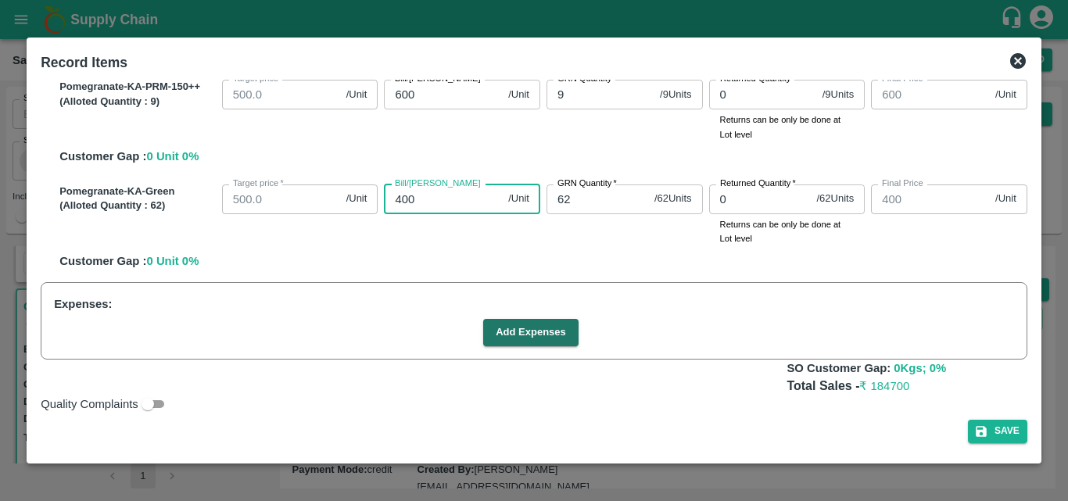
click at [442, 208] on input "400" at bounding box center [443, 199] width 118 height 30
click at [445, 195] on input "341.6666" at bounding box center [443, 199] width 118 height 30
click at [503, 243] on div "Bill/Patti price 500 /Unit Bill/Patti price" at bounding box center [459, 212] width 163 height 68
click at [401, 198] on input "500" at bounding box center [443, 199] width 118 height 30
click at [424, 190] on label "Bill/Patti price" at bounding box center [438, 183] width 86 height 13
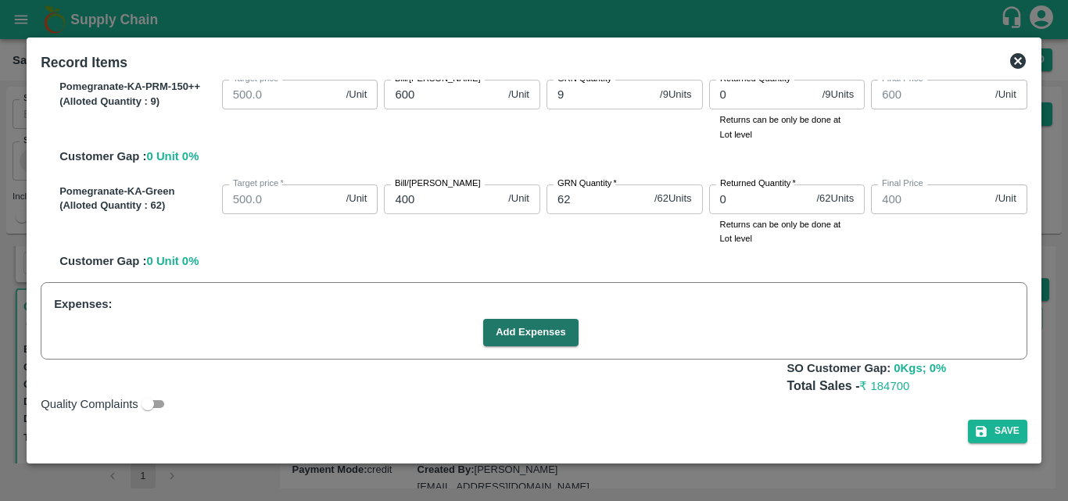
click at [424, 190] on input "400" at bounding box center [443, 199] width 118 height 30
click at [422, 203] on input "400" at bounding box center [443, 199] width 118 height 30
click at [513, 335] on button "Add Expenses" at bounding box center [530, 332] width 95 height 27
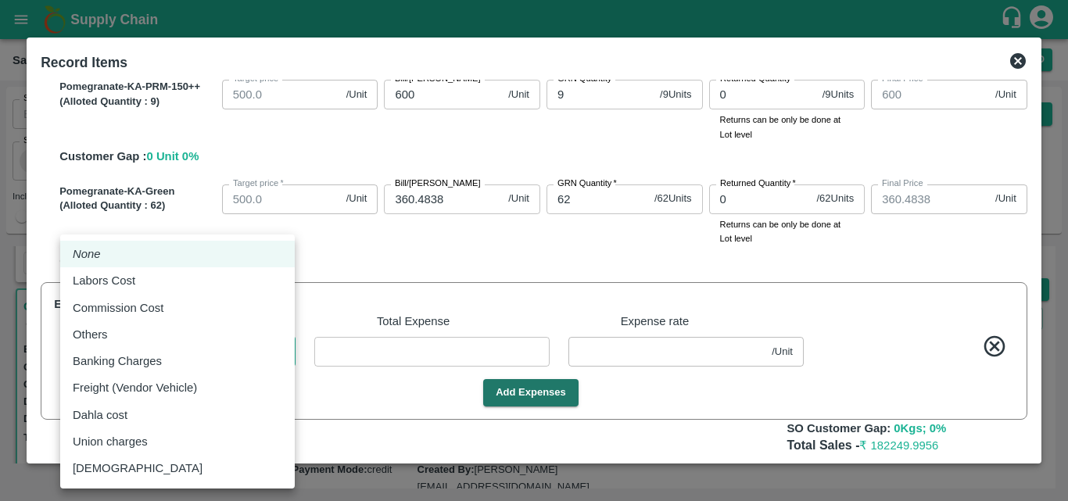
click at [242, 338] on body "Supply Chain Sales Orders Direct Customer Add SO ID SO ID Start Date Start Date…" at bounding box center [534, 250] width 1068 height 501
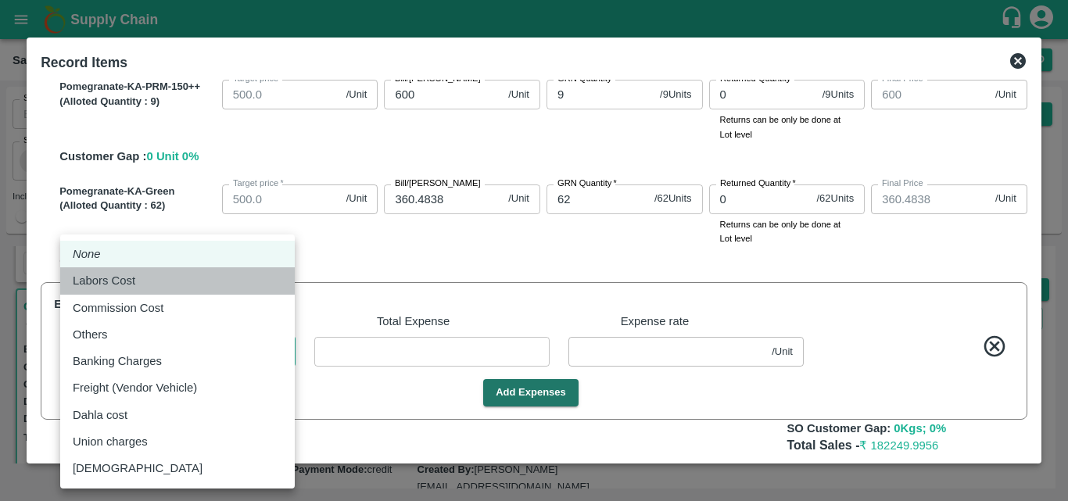
click at [182, 281] on div "Labors Cost" at bounding box center [177, 280] width 209 height 17
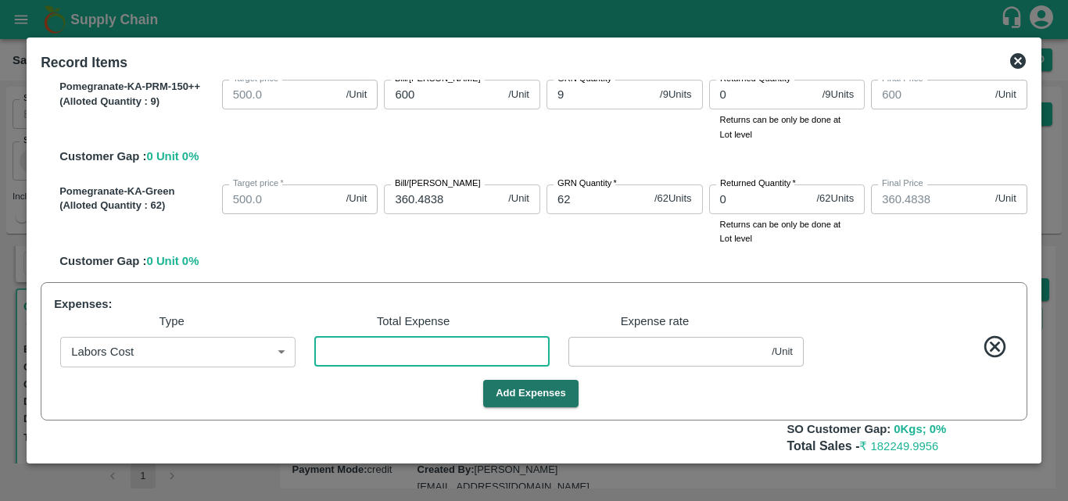
click at [369, 363] on input "number" at bounding box center [431, 352] width 235 height 30
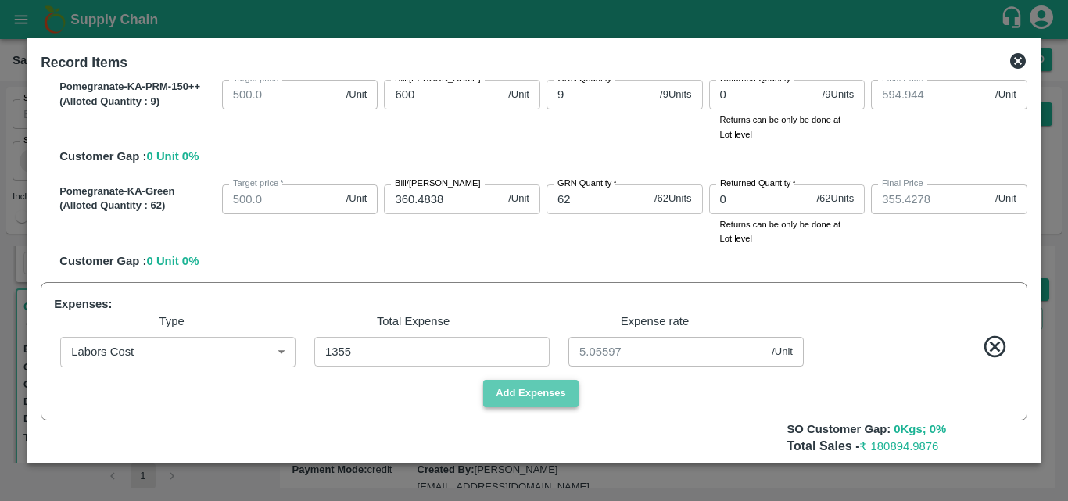
click at [550, 392] on button "Add Expenses" at bounding box center [530, 393] width 95 height 27
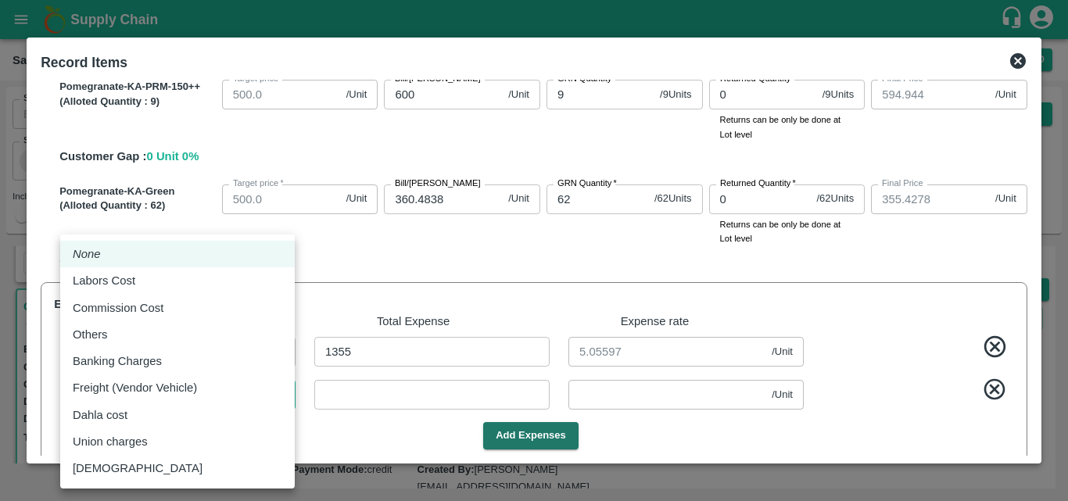
click at [238, 394] on body "Supply Chain Sales Orders Direct Customer Add SO ID SO ID Start Date Start Date…" at bounding box center [534, 250] width 1068 height 501
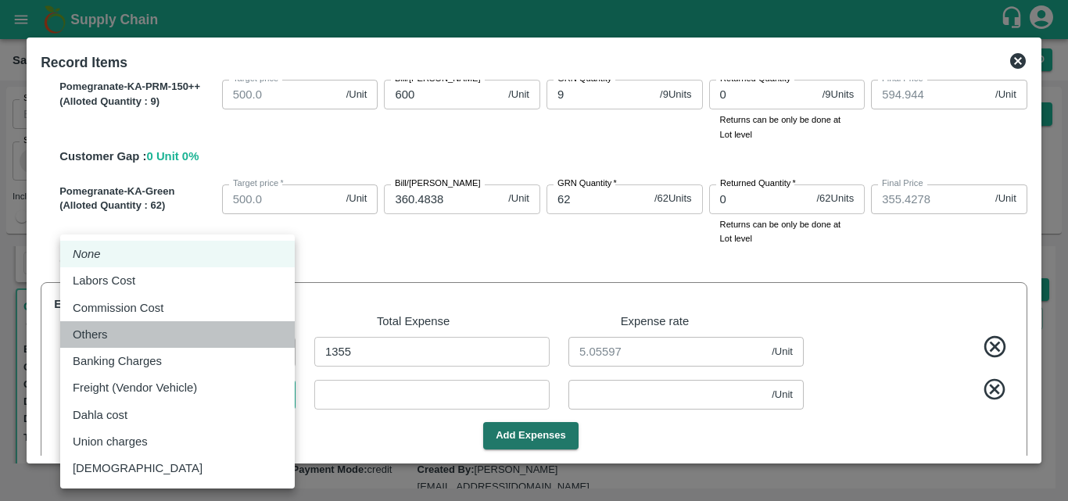
click at [215, 333] on div "Others" at bounding box center [177, 334] width 209 height 17
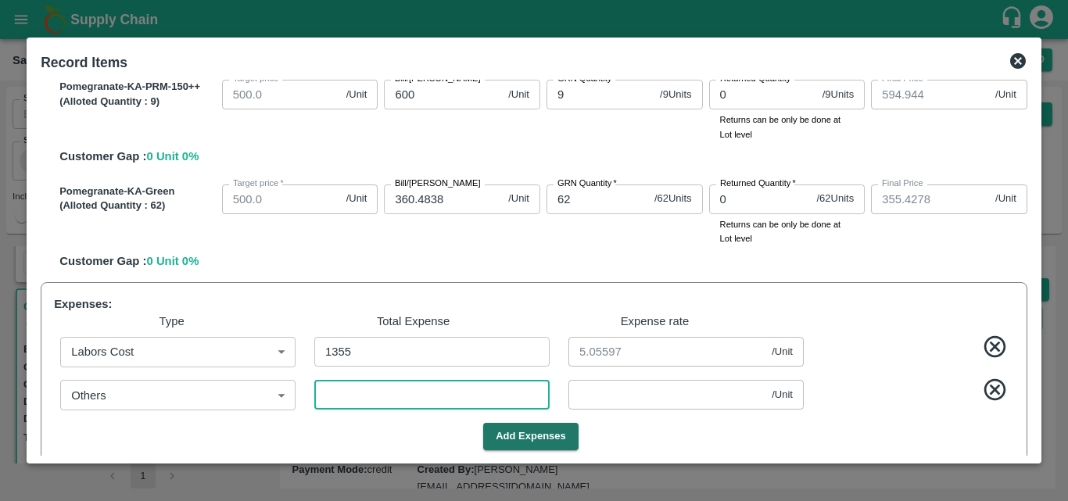
click at [382, 400] on input "number" at bounding box center [431, 395] width 235 height 30
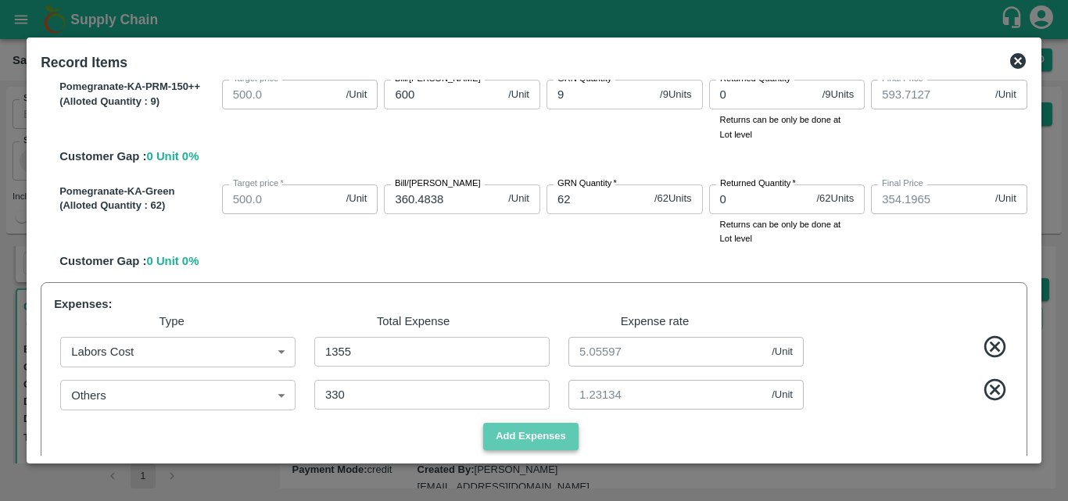
click at [549, 439] on button "Add Expenses" at bounding box center [530, 436] width 95 height 27
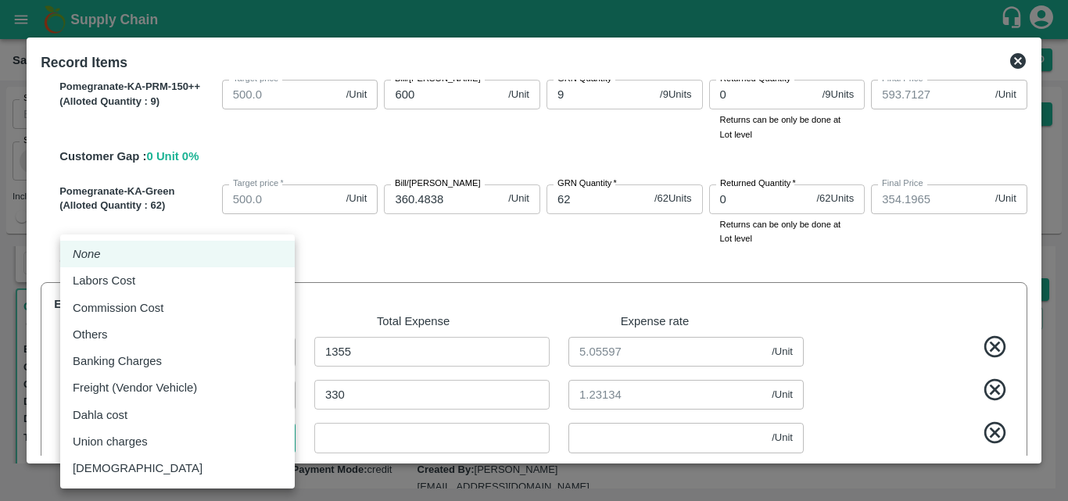
click at [200, 428] on body "Supply Chain Sales Orders Direct Customer Add SO ID SO ID Start Date Start Date…" at bounding box center [534, 250] width 1068 height 501
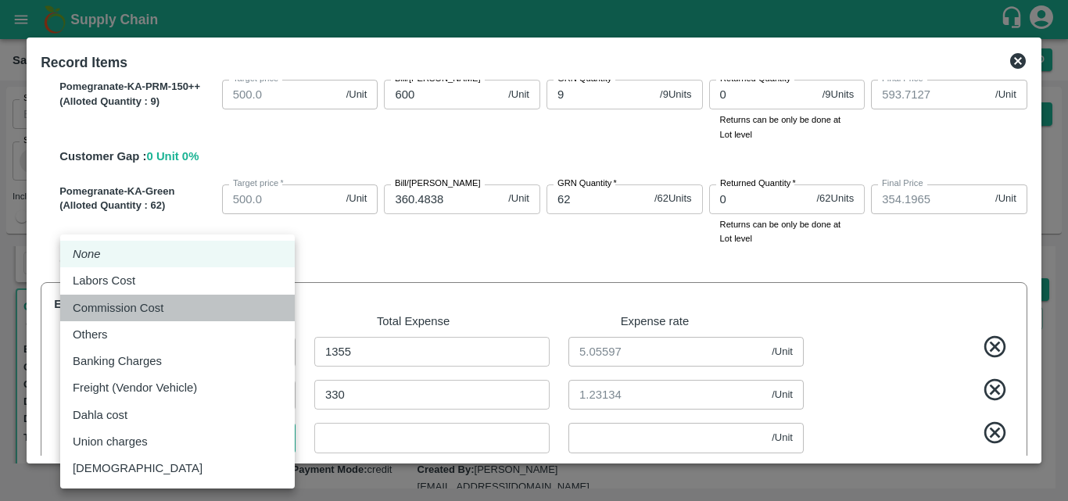
click at [203, 305] on div "Commission Cost" at bounding box center [177, 307] width 209 height 17
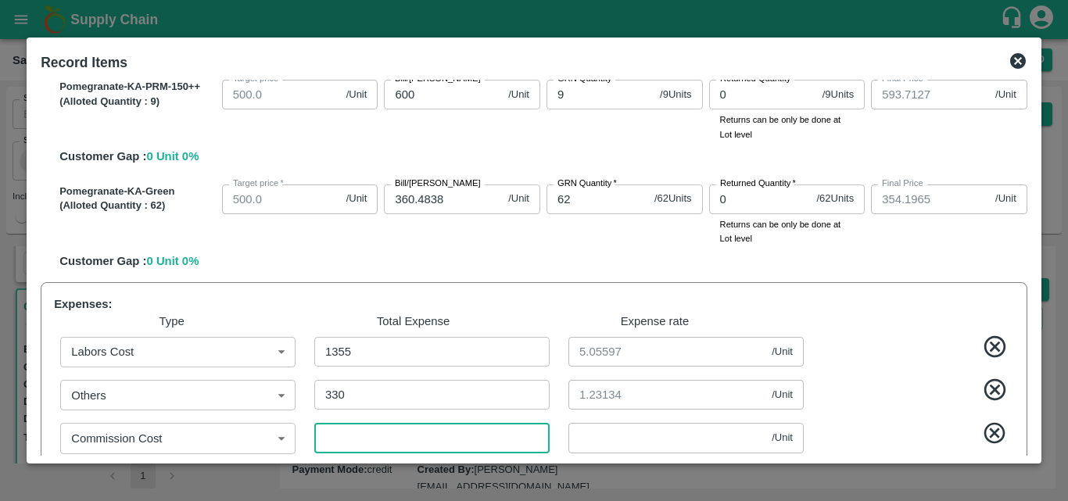
click at [391, 438] on input "number" at bounding box center [431, 438] width 235 height 30
paste input "182.25"
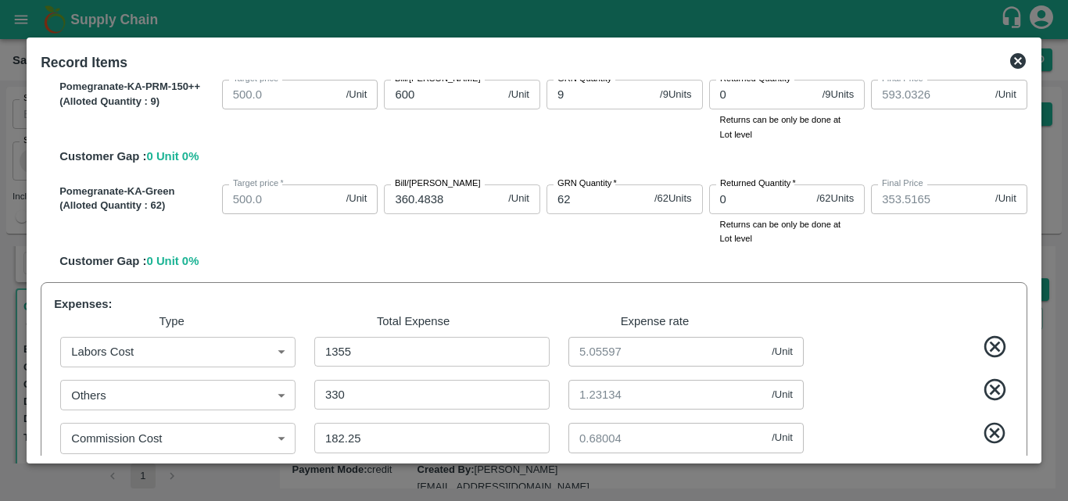
scroll to position [1258, 0]
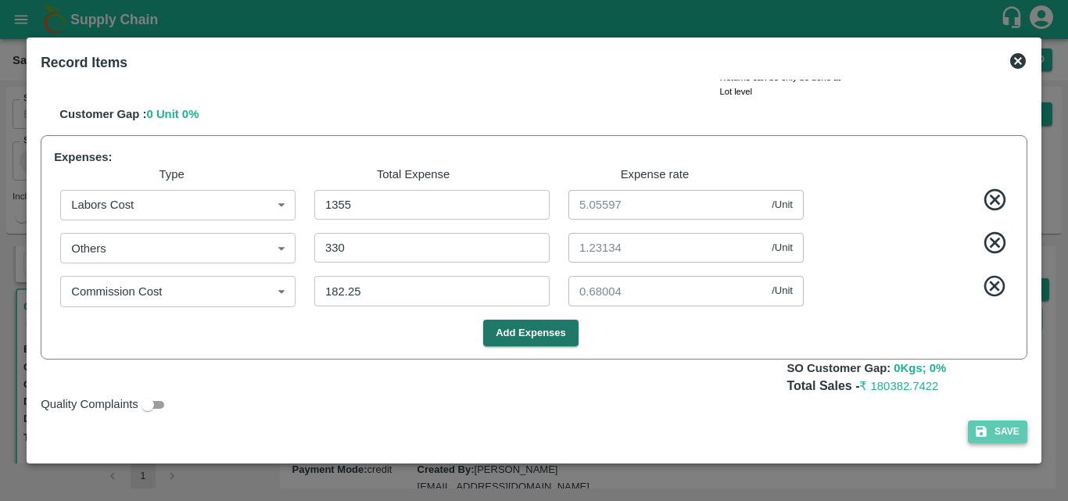
click at [1008, 437] on button "Save" at bounding box center [997, 431] width 59 height 23
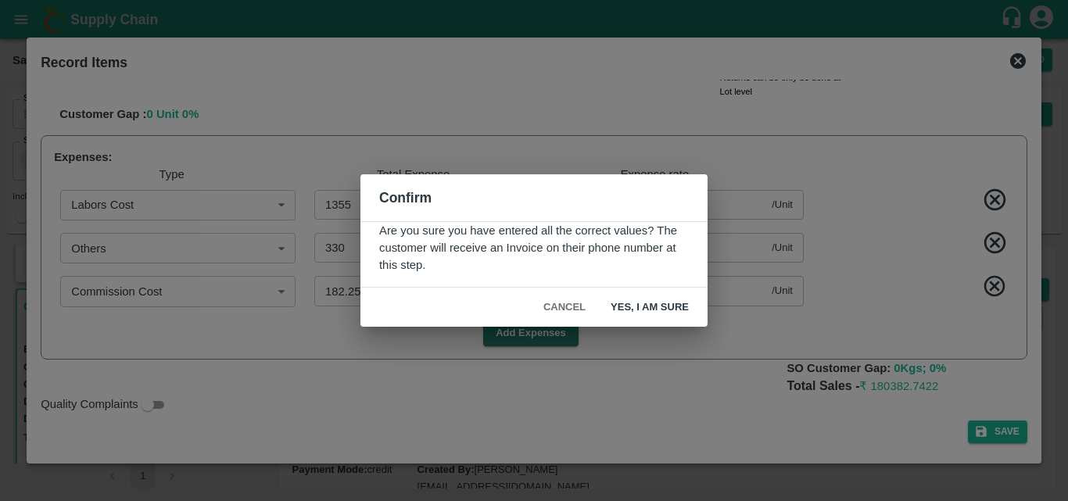
click at [673, 307] on button "Yes, I am sure" at bounding box center [649, 307] width 103 height 27
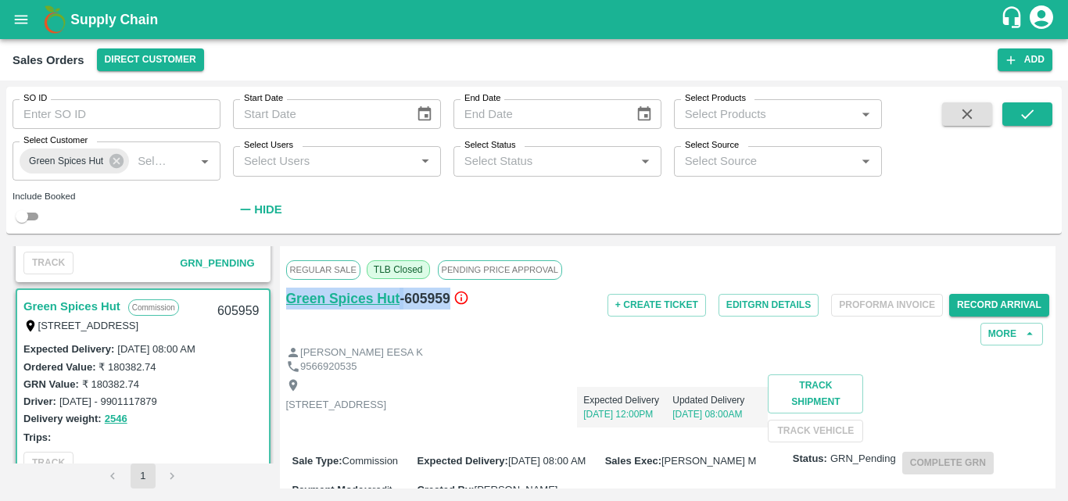
drag, startPoint x: 446, startPoint y: 299, endPoint x: 287, endPoint y: 298, distance: 159.5
click at [287, 298] on div "Green Spices Hut - 605959" at bounding box center [413, 299] width 254 height 22
copy div "Green Spices Hut - 605959"
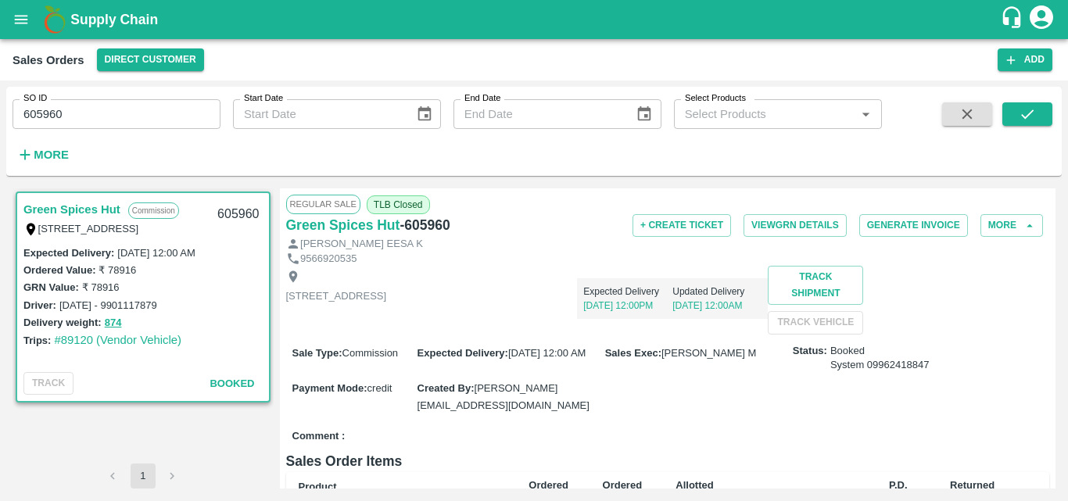
click at [59, 114] on input "605960" at bounding box center [117, 114] width 208 height 30
type input "605960"
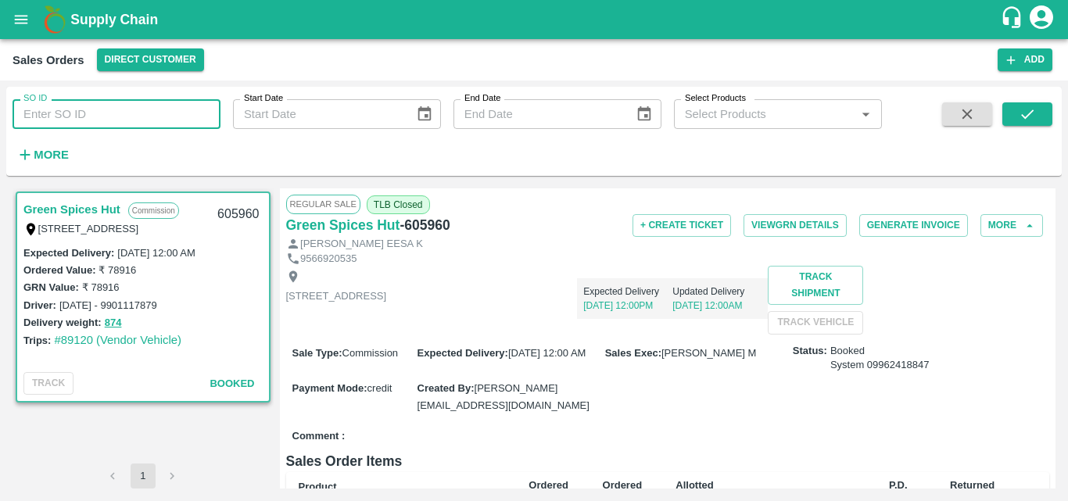
paste input "text"
type input "606299"
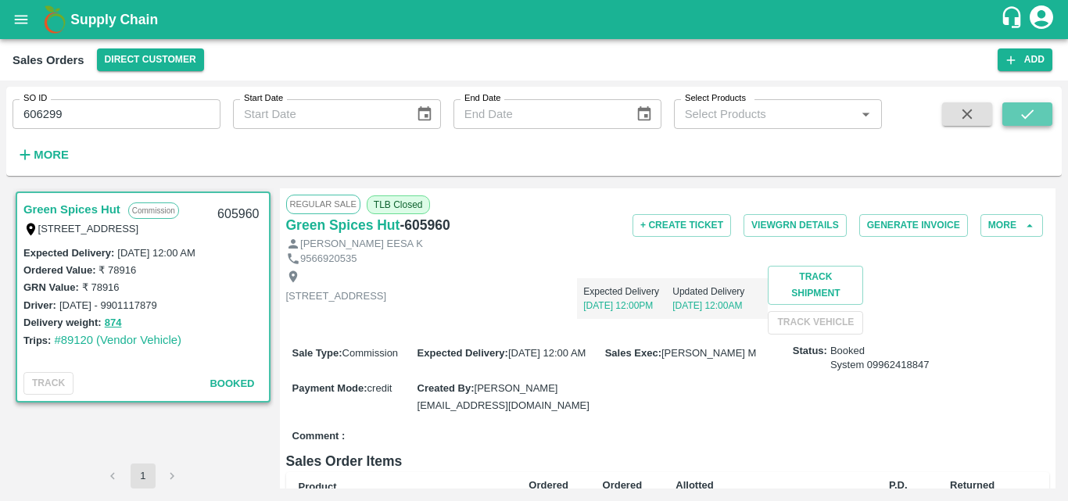
click at [1035, 113] on icon "submit" at bounding box center [1026, 114] width 17 height 17
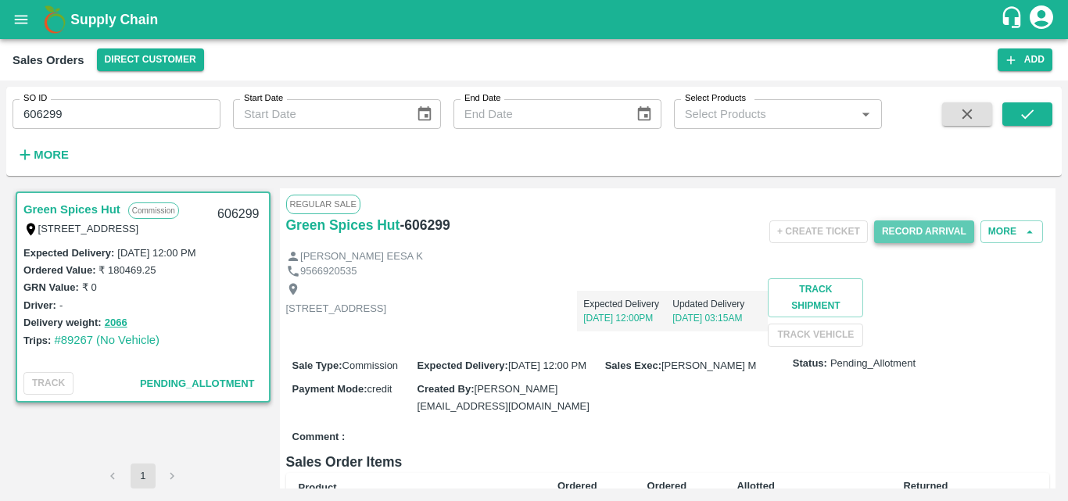
click at [896, 226] on button "Record Arrival" at bounding box center [924, 231] width 100 height 23
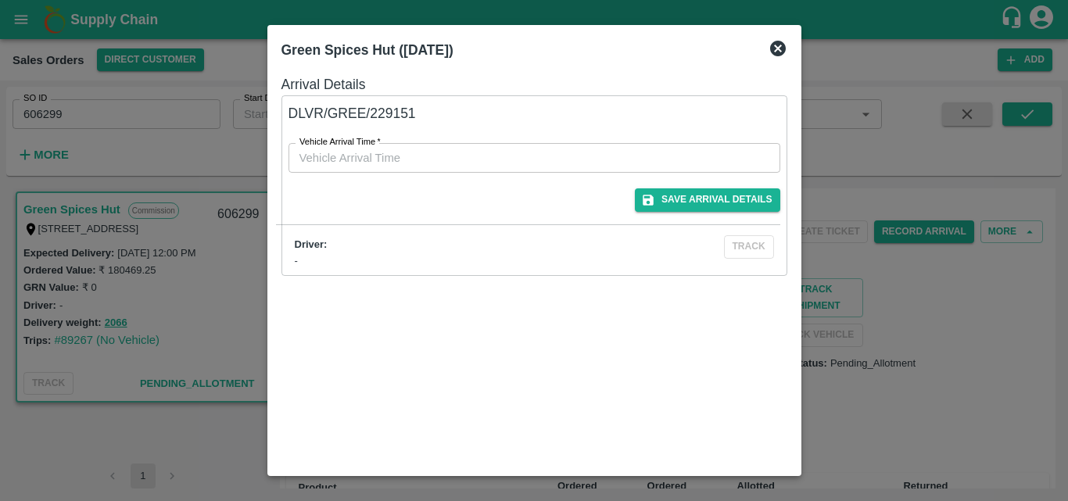
type input "DD/MM/YYYY hh:mm aa"
click at [512, 151] on input "DD/MM/YYYY hh:mm aa" at bounding box center [528, 158] width 481 height 30
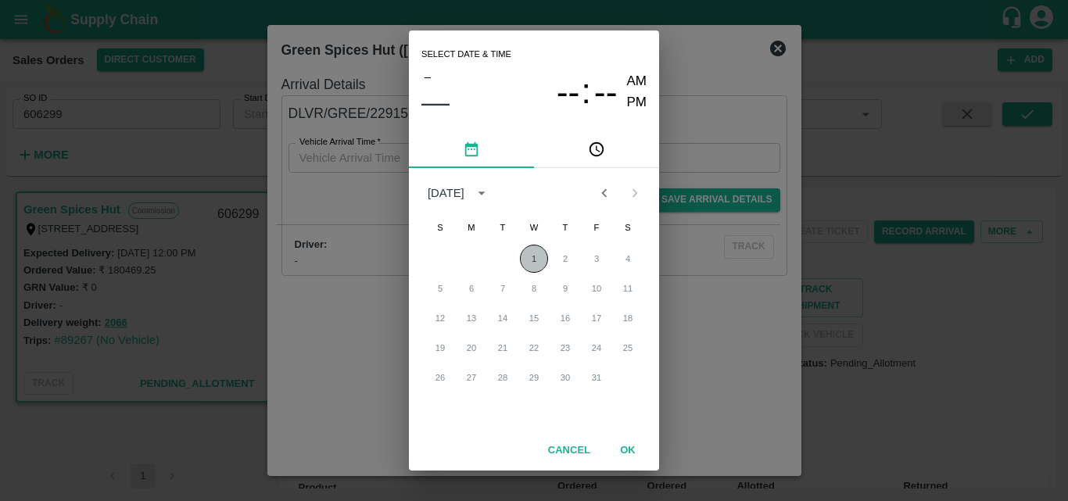
click at [538, 257] on button "1" at bounding box center [534, 259] width 28 height 28
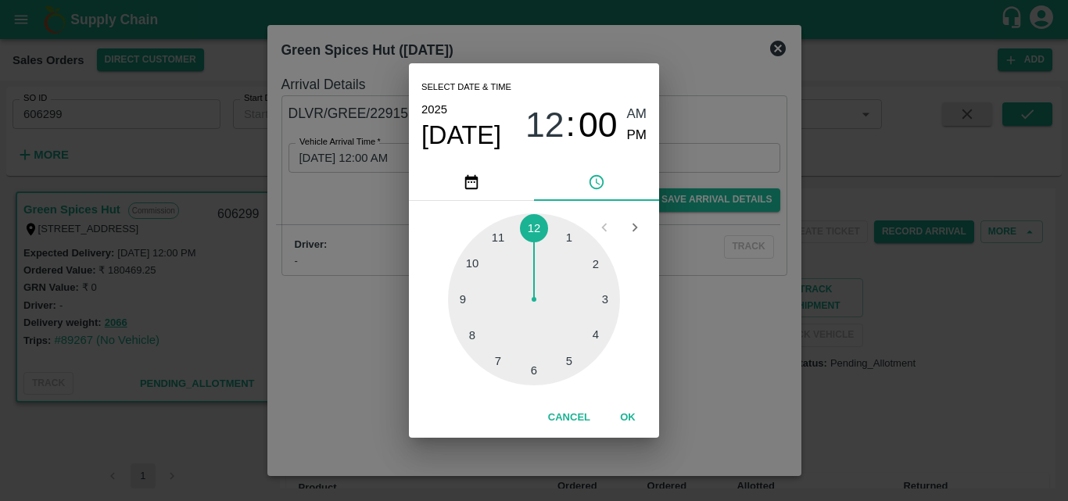
click at [567, 359] on div at bounding box center [534, 299] width 172 height 172
type input "01/10/2025 05:00 AM"
click at [626, 412] on button "OK" at bounding box center [628, 417] width 50 height 27
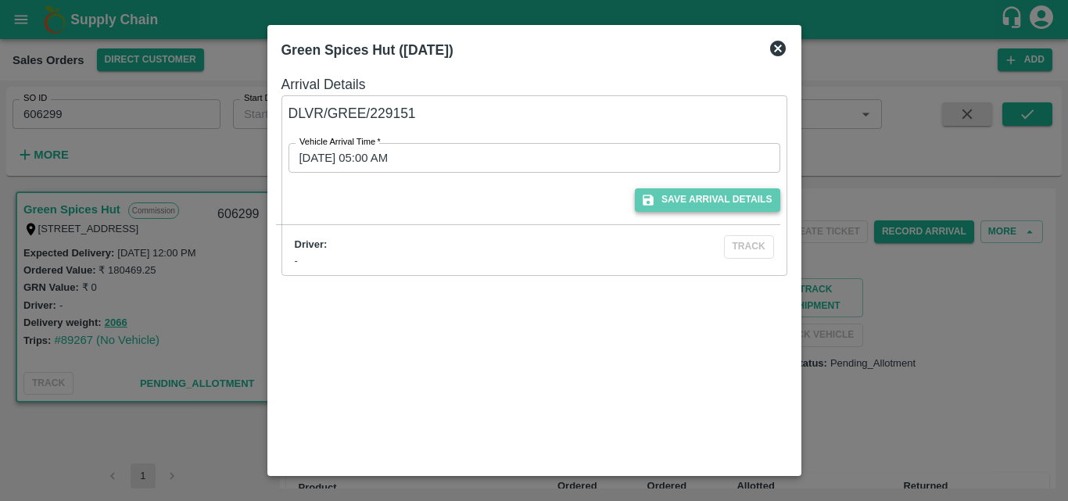
click at [685, 195] on button "Save Arrival Details" at bounding box center [707, 199] width 145 height 23
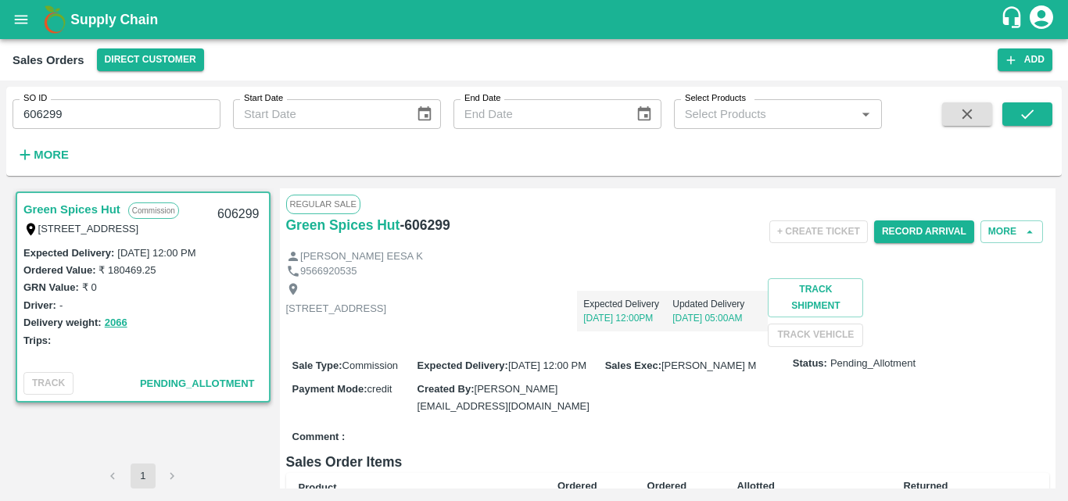
click at [715, 337] on div "Shop [STREET_ADDRESS] Expected Delivery [DATE] 12:00PM Updated Delivery [DATE] …" at bounding box center [668, 312] width 764 height 68
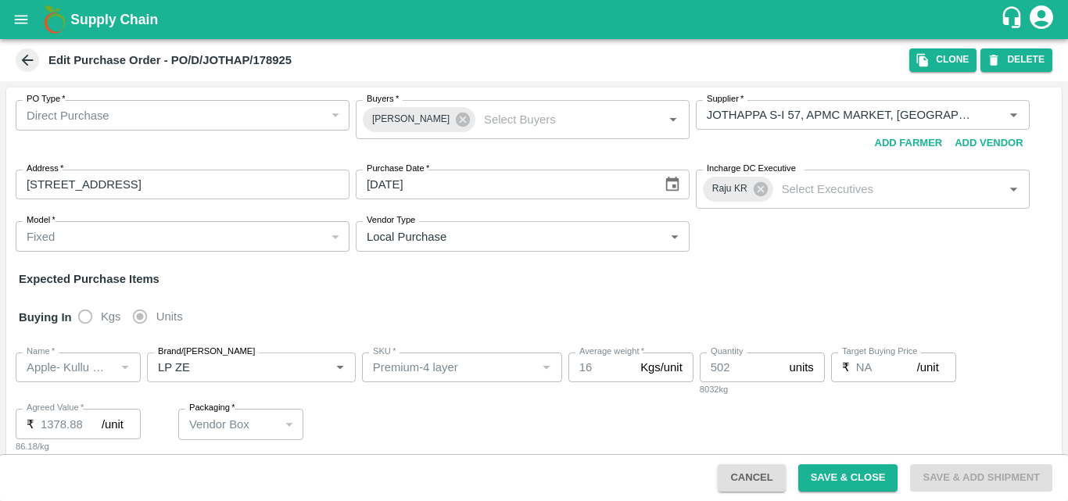
scroll to position [498, 0]
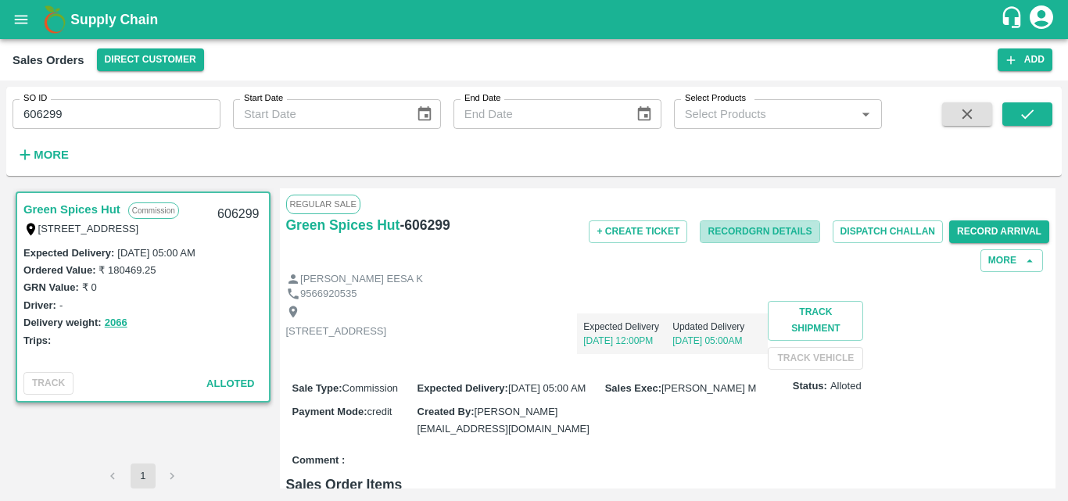
click at [725, 240] on button "Record GRN Details" at bounding box center [760, 231] width 120 height 23
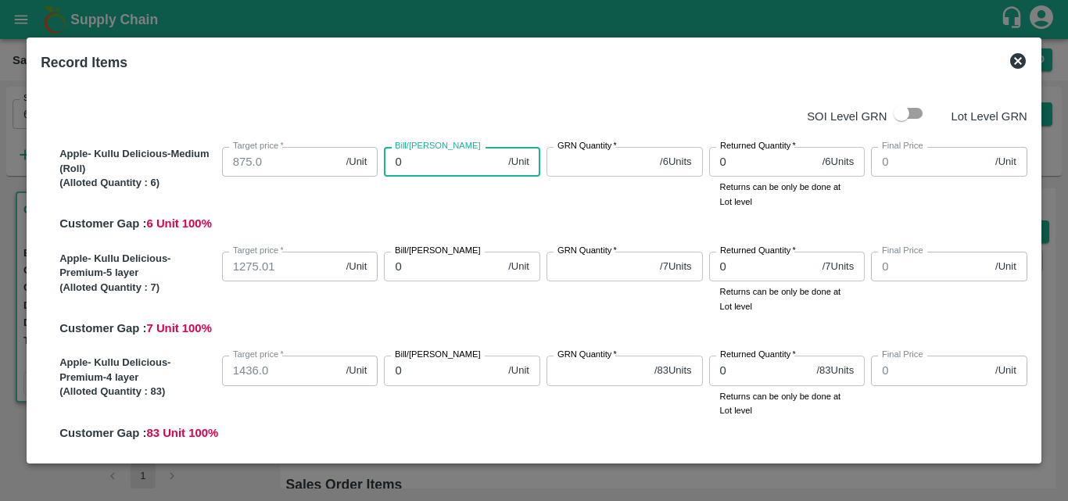
click at [440, 165] on input "0" at bounding box center [443, 162] width 118 height 30
type input "87"
type input "875"
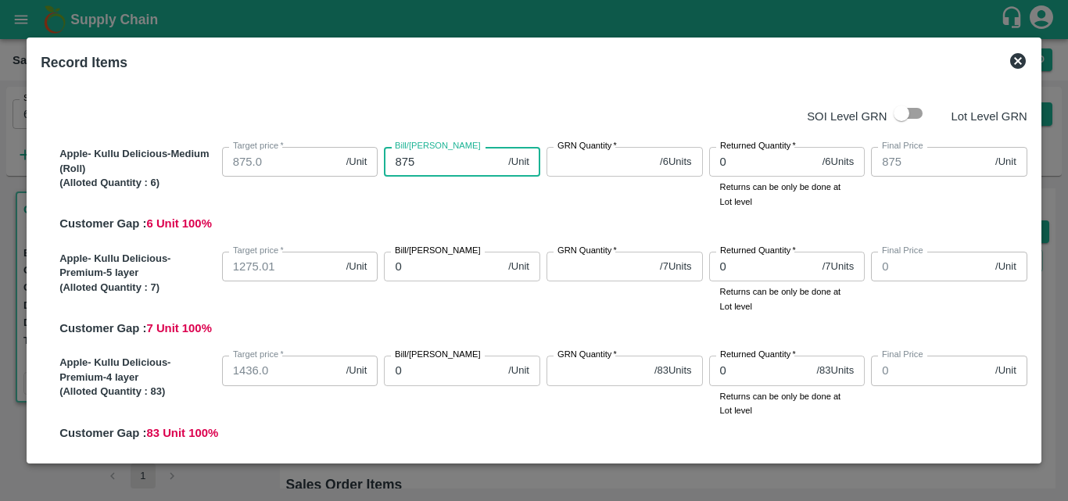
type input "875"
click at [583, 169] on input "GRN Quantity   *" at bounding box center [599, 162] width 107 height 30
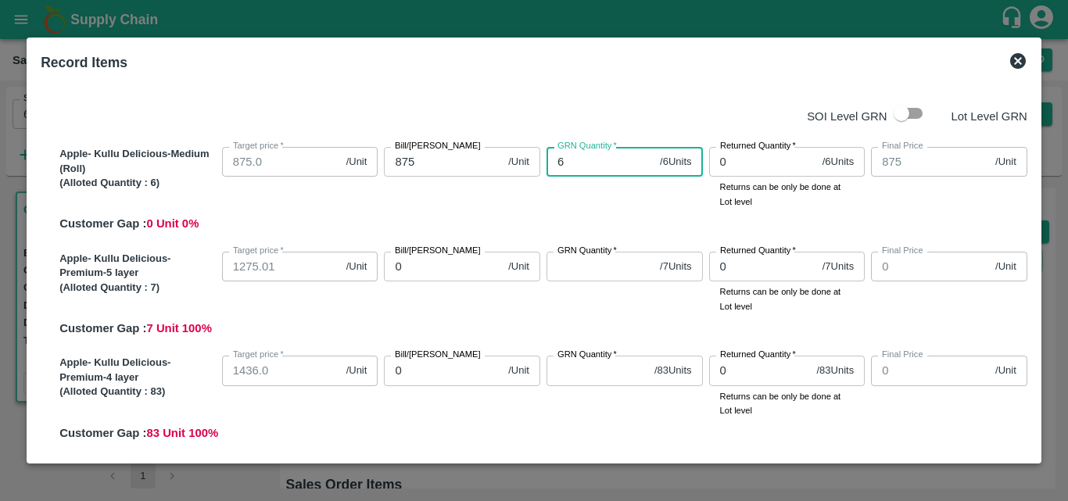
type input "6"
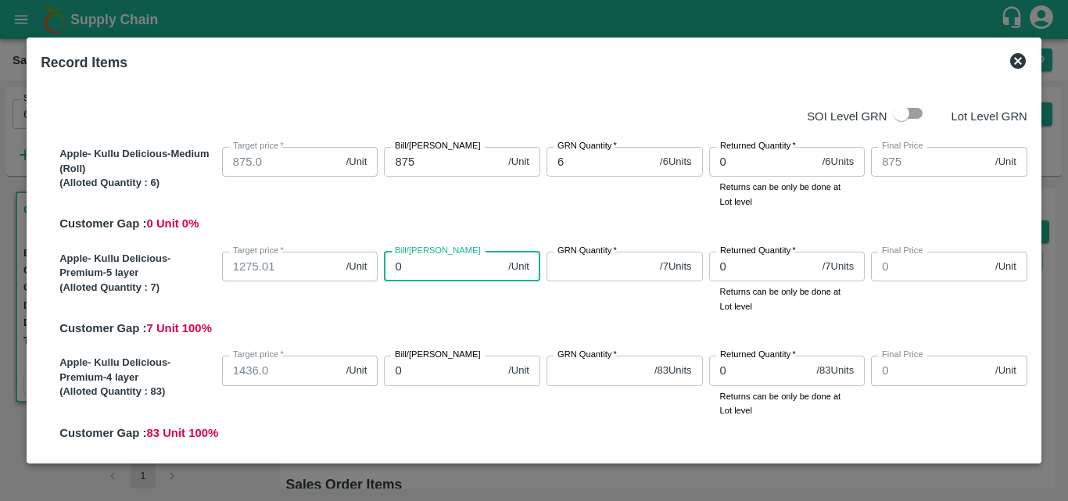
click at [446, 273] on input "0" at bounding box center [443, 267] width 118 height 30
type input "12"
type input "127"
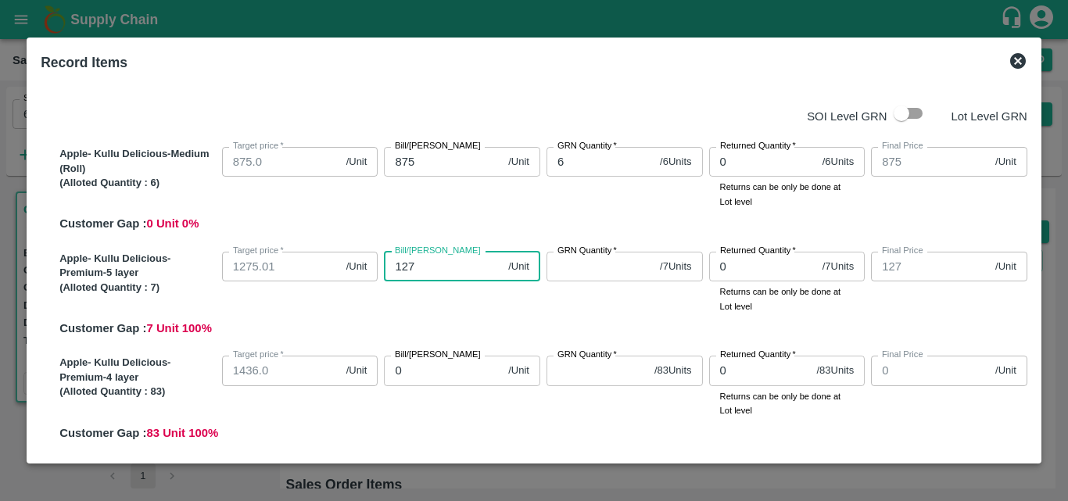
type input "1275"
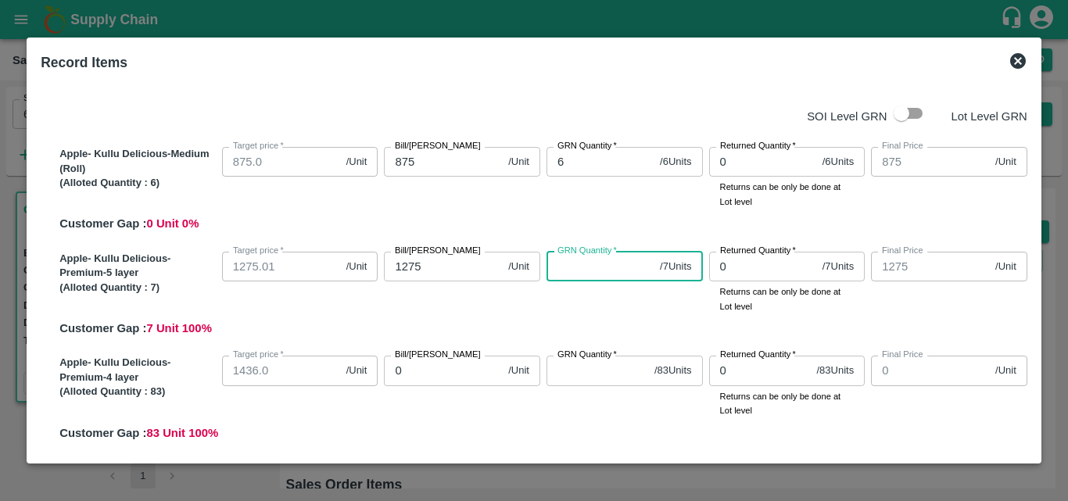
click at [569, 270] on input "GRN Quantity   *" at bounding box center [599, 267] width 107 height 30
type input "7"
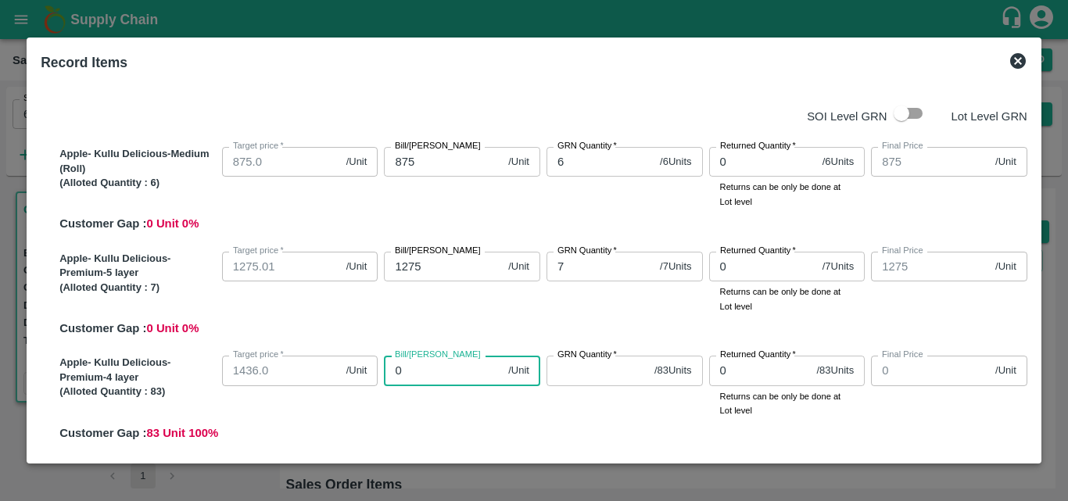
click at [429, 384] on input "0" at bounding box center [443, 371] width 118 height 30
type input "14"
type input "143"
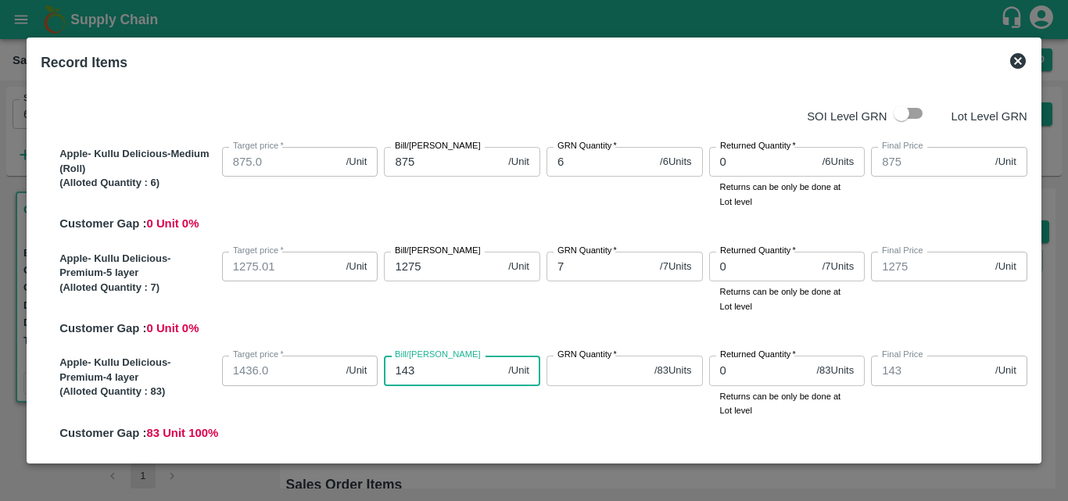
type input "1435"
type input "143"
type input "1436"
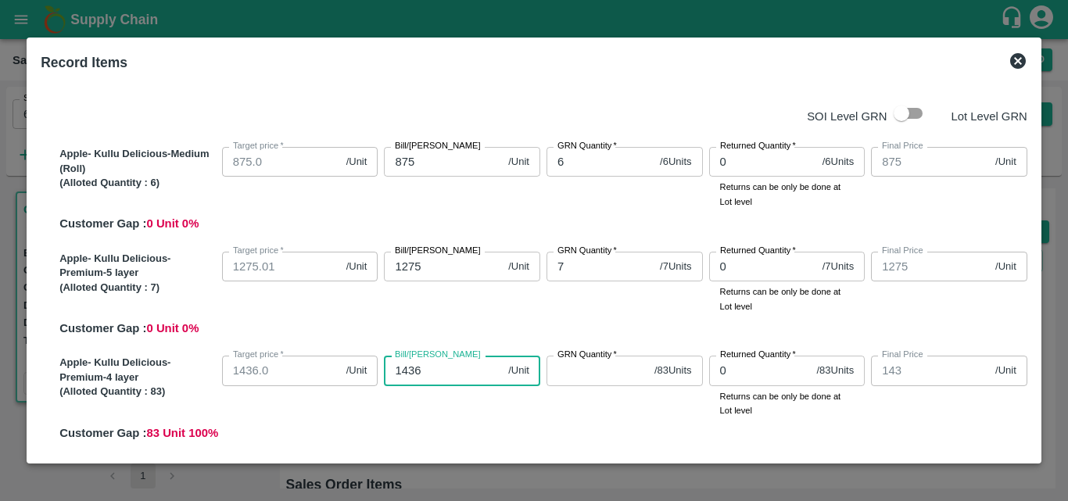
type input "1436"
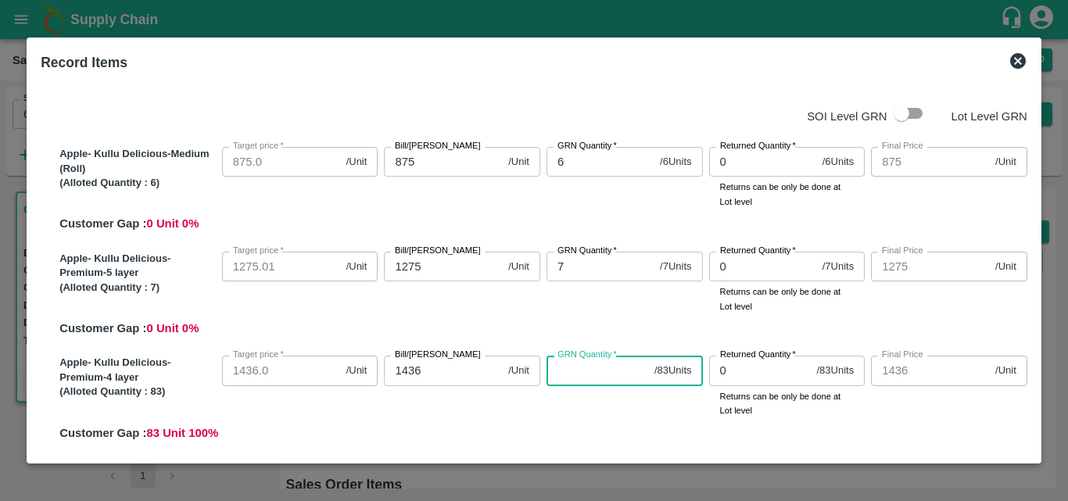
click at [561, 374] on input "GRN Quantity   *" at bounding box center [597, 371] width 102 height 30
type input "83"
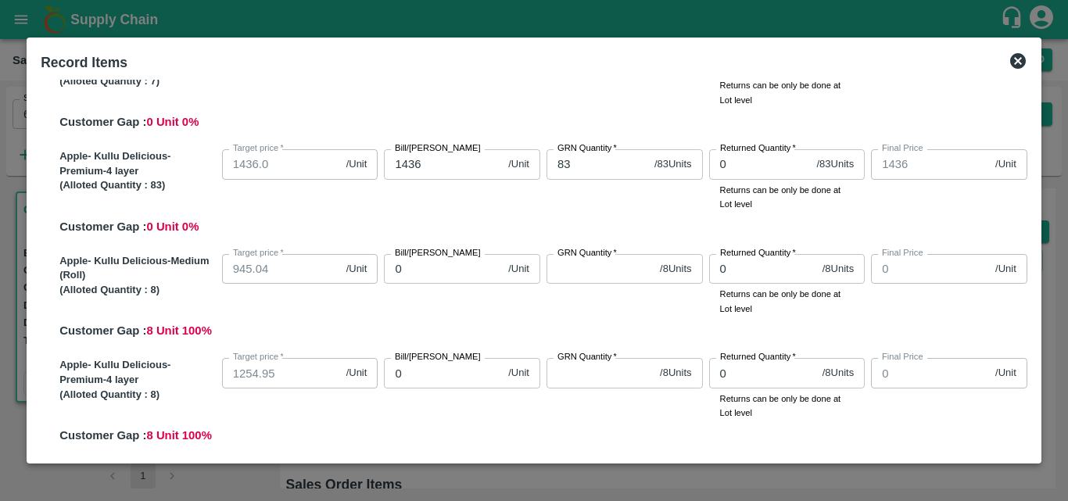
scroll to position [176, 0]
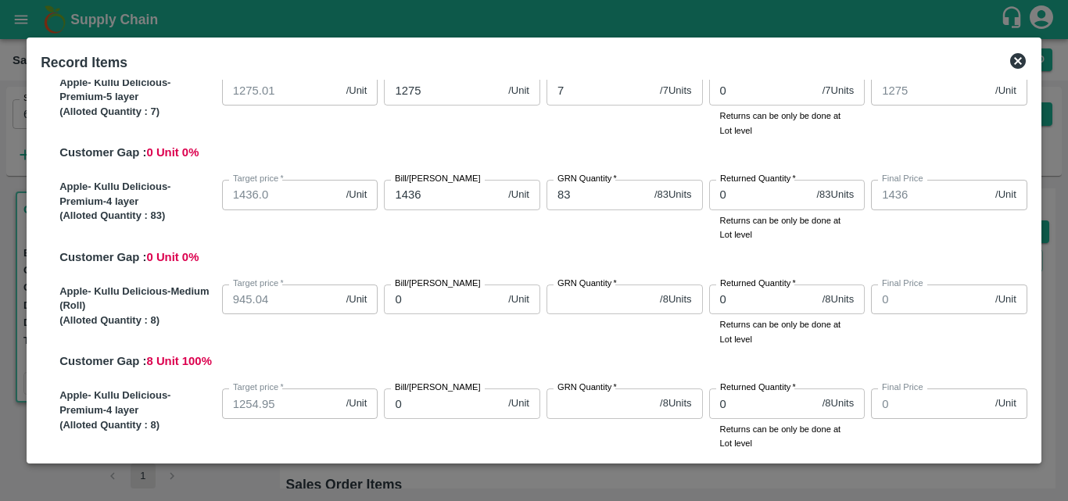
click at [420, 308] on input "0" at bounding box center [443, 299] width 118 height 30
type input "94"
type input "945"
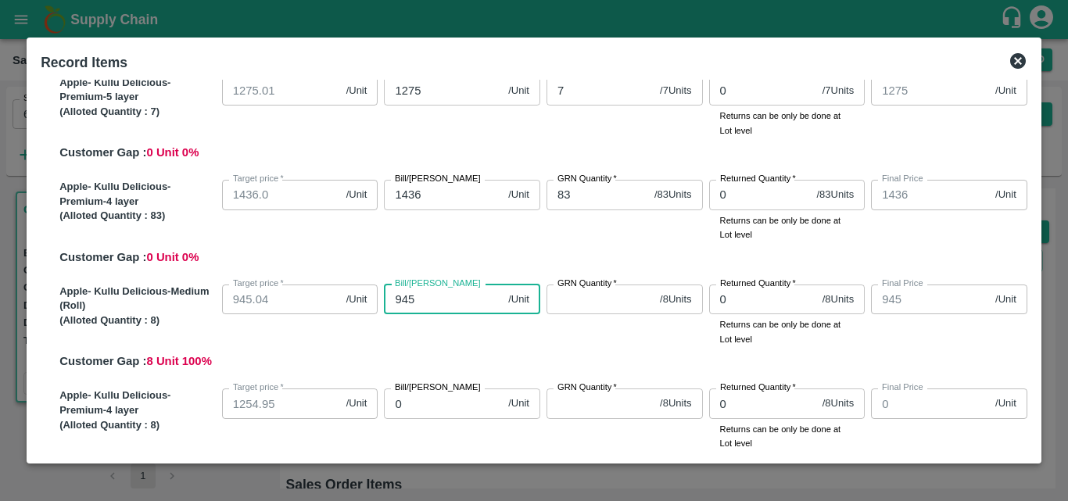
type input "945"
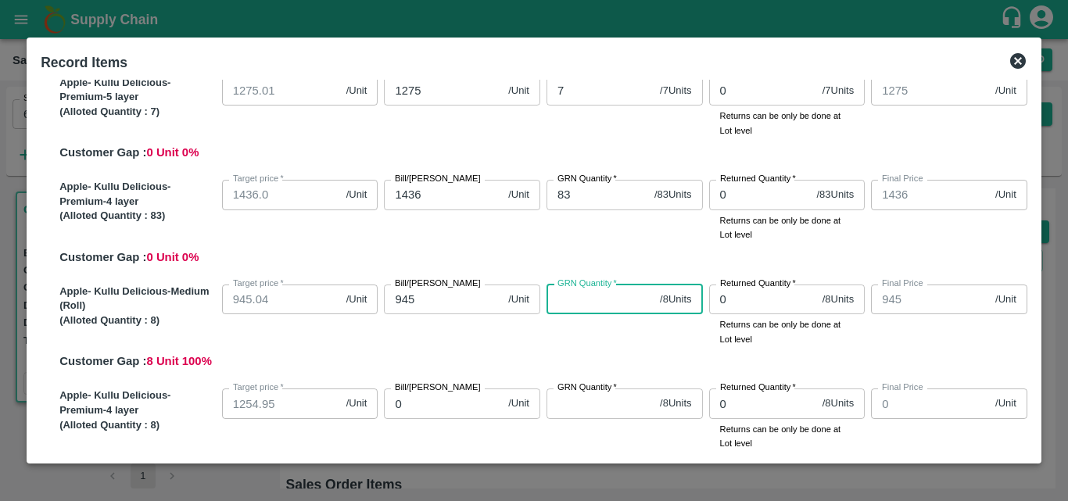
click at [572, 310] on input "GRN Quantity   *" at bounding box center [599, 299] width 107 height 30
type input "8"
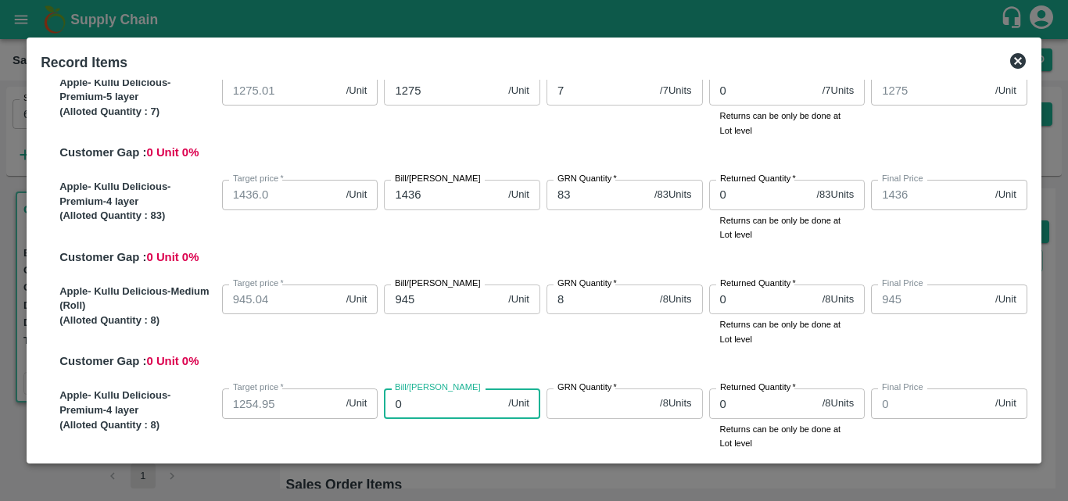
click at [446, 406] on input "0" at bounding box center [443, 403] width 118 height 30
type input "01"
type input "1"
type input "012"
type input "12"
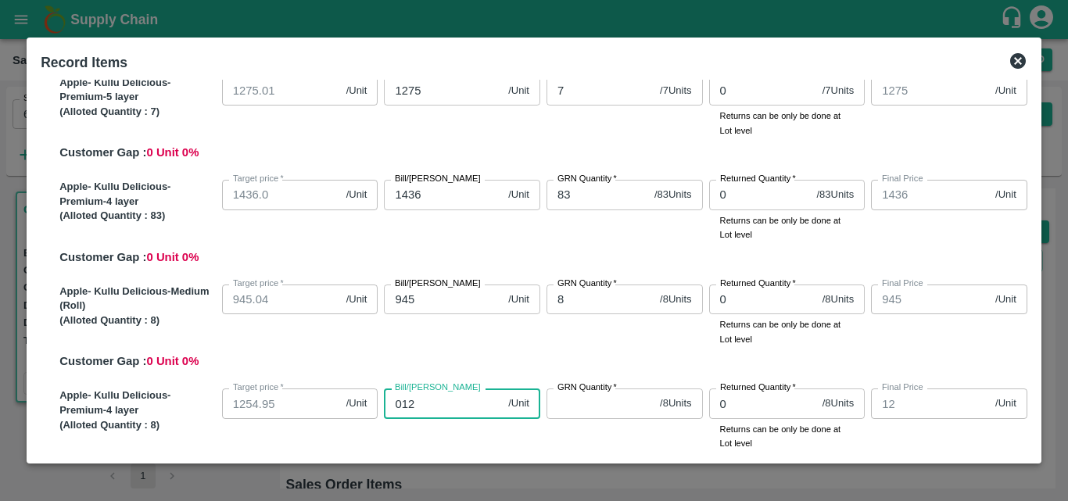
type input "0125"
type input "125"
type input "01254"
type input "1254"
click at [398, 401] on input "01254" at bounding box center [443, 403] width 118 height 30
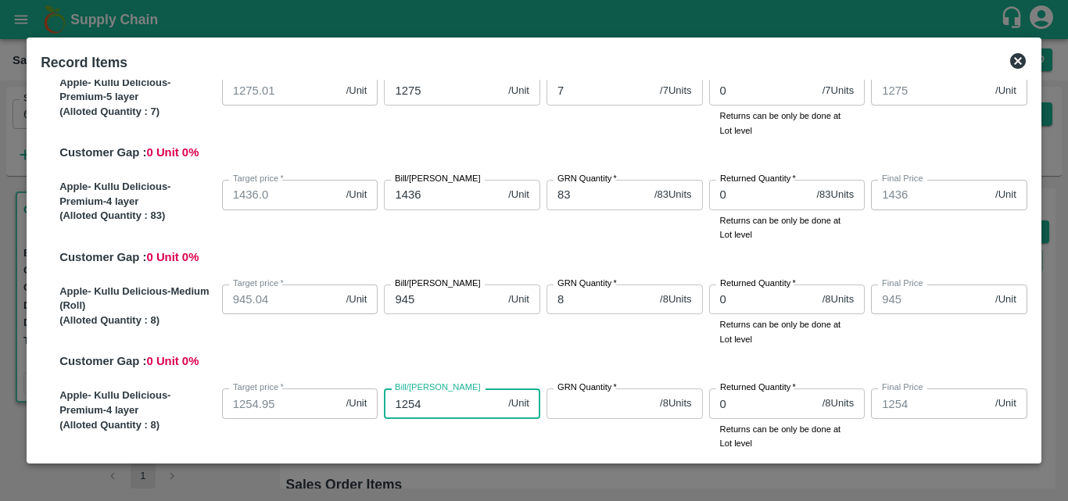
click at [440, 403] on input "1254" at bounding box center [443, 403] width 118 height 30
type input "125"
type input "1255"
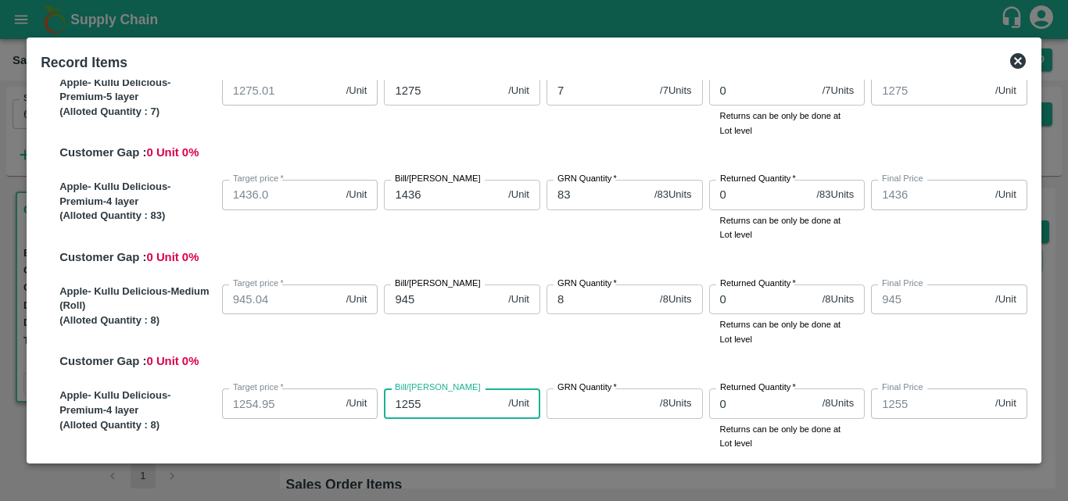
type input "1255"
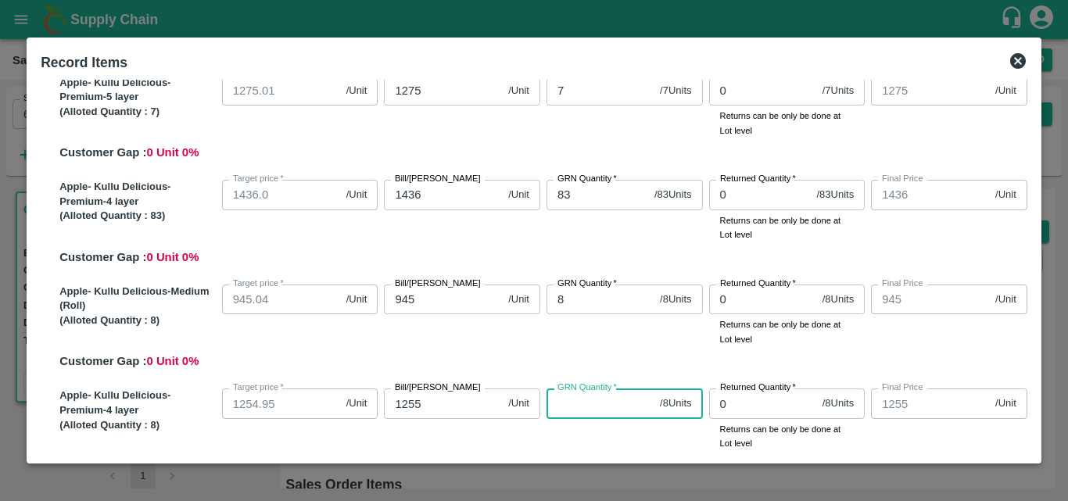
click at [592, 414] on input "GRN Quantity   *" at bounding box center [599, 403] width 107 height 30
type input "8"
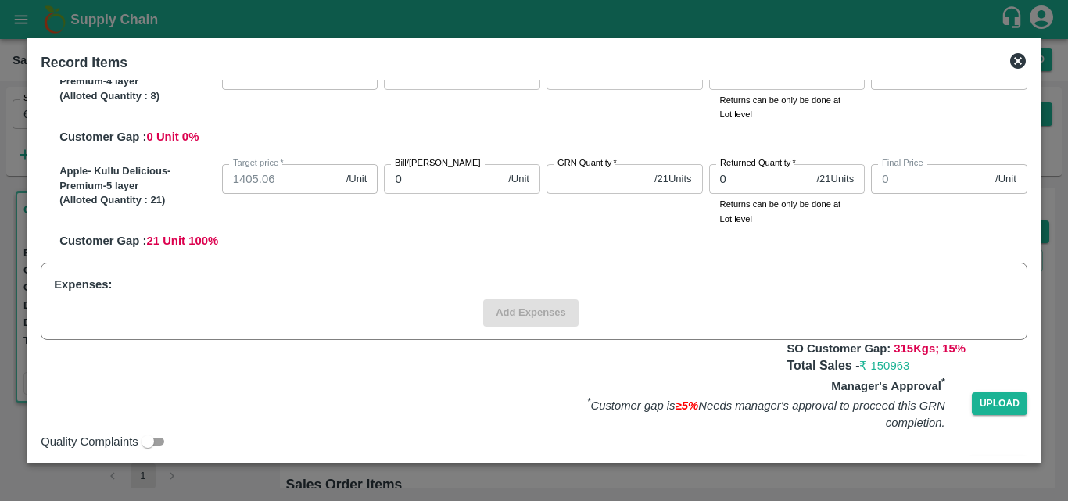
click at [617, 238] on div "Apple- Kullu Delicious-Premium-5 layer (Alloted Quantity : 21 ) Target price   …" at bounding box center [540, 204] width 974 height 92
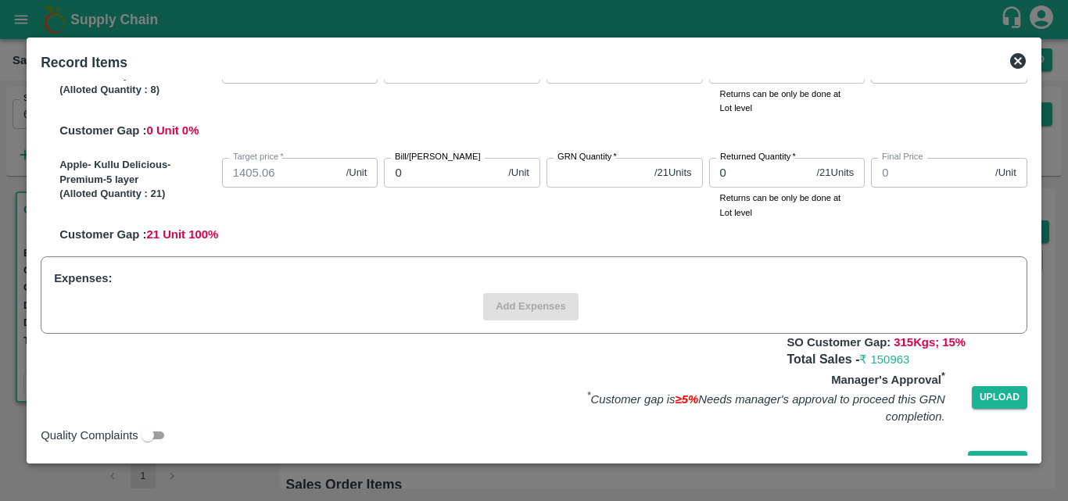
scroll to position [514, 0]
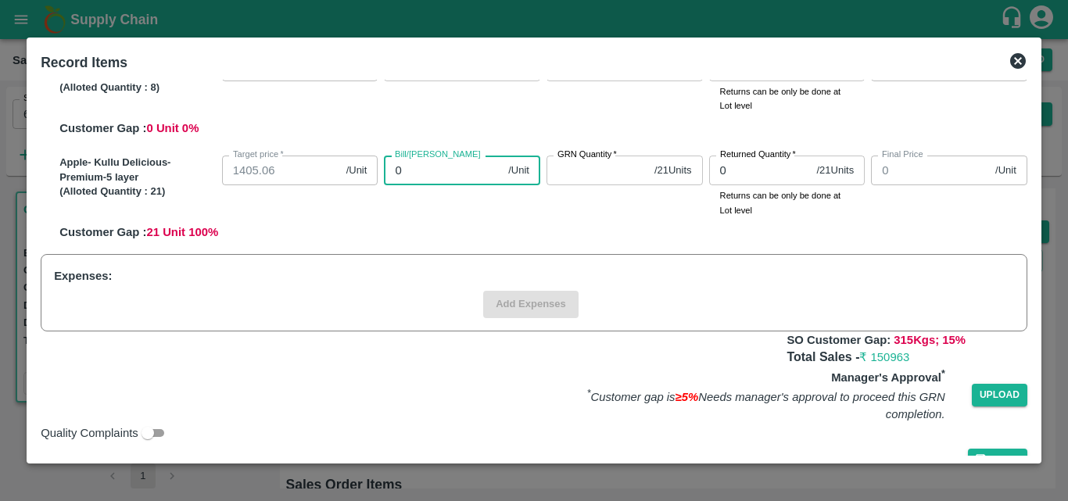
click at [442, 180] on input "0" at bounding box center [443, 171] width 118 height 30
type input "14"
type input "140"
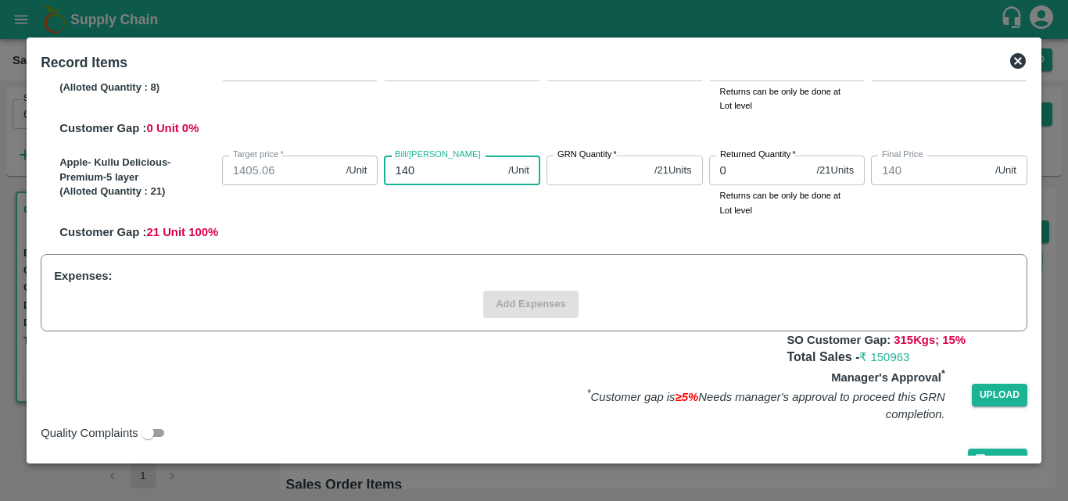
type input "1406"
type input "14062"
type input "140621"
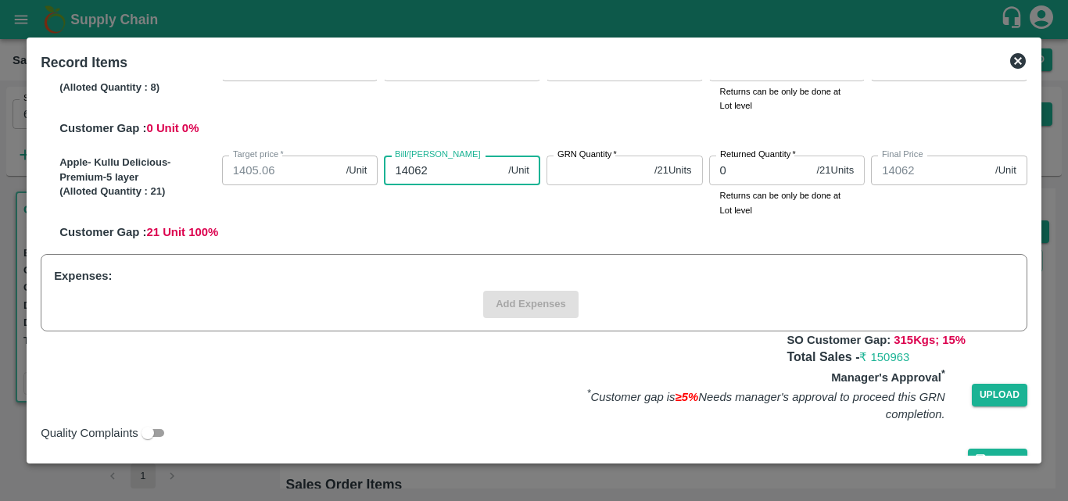
type input "140621"
click at [437, 167] on input "140621" at bounding box center [443, 171] width 118 height 30
type input "14062"
type input "1406"
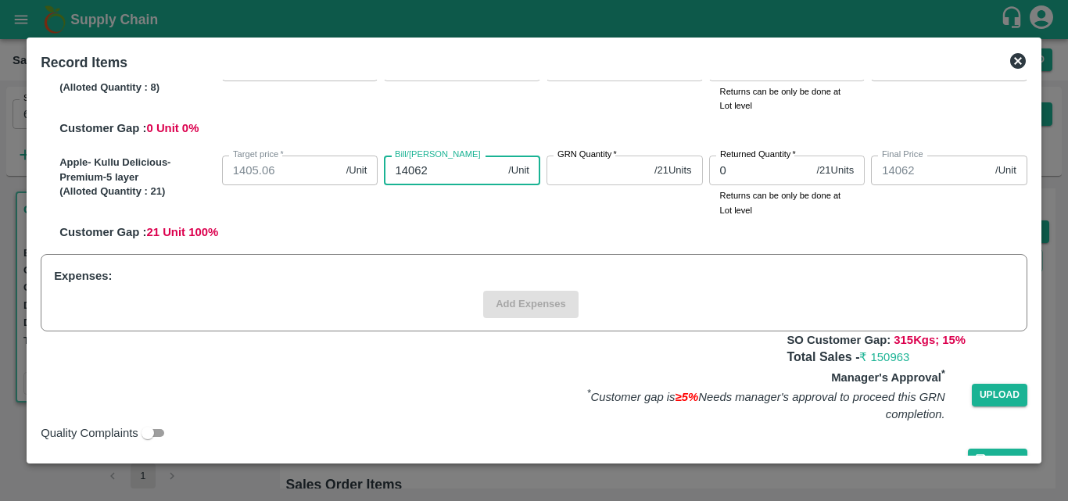
type input "1406"
type input "140"
type input "1405"
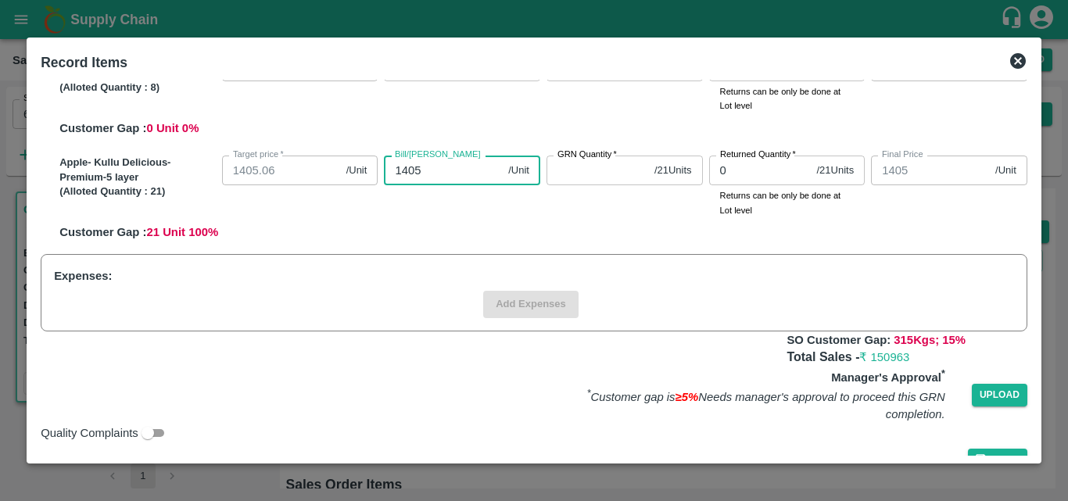
type input "1405"
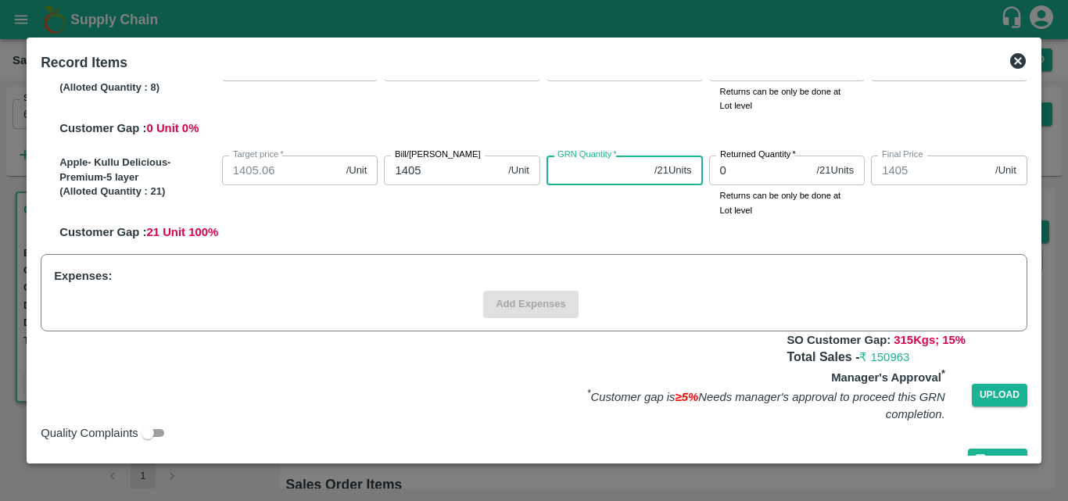
click at [556, 175] on input "GRN Quantity   *" at bounding box center [597, 171] width 102 height 30
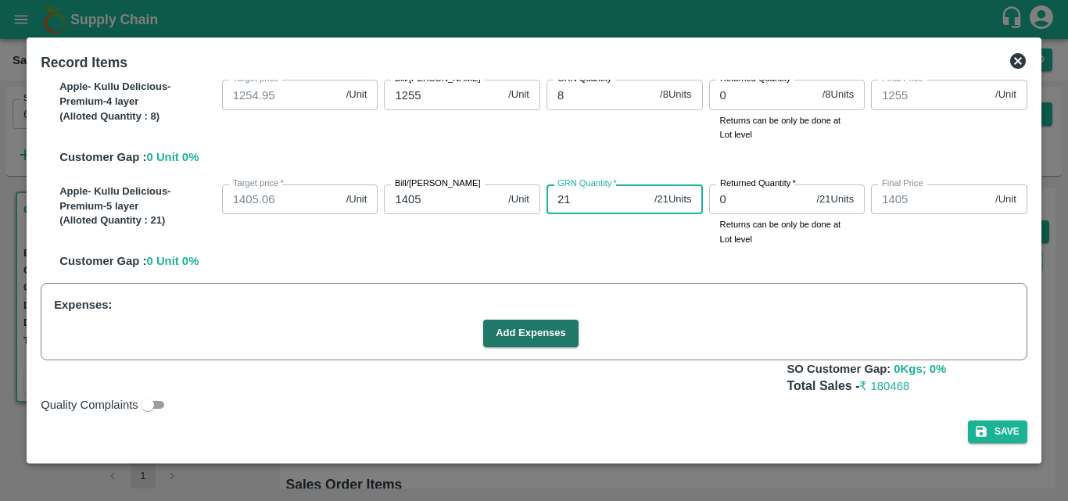
scroll to position [485, 0]
type input "21"
click at [988, 431] on button "Save" at bounding box center [997, 431] width 59 height 23
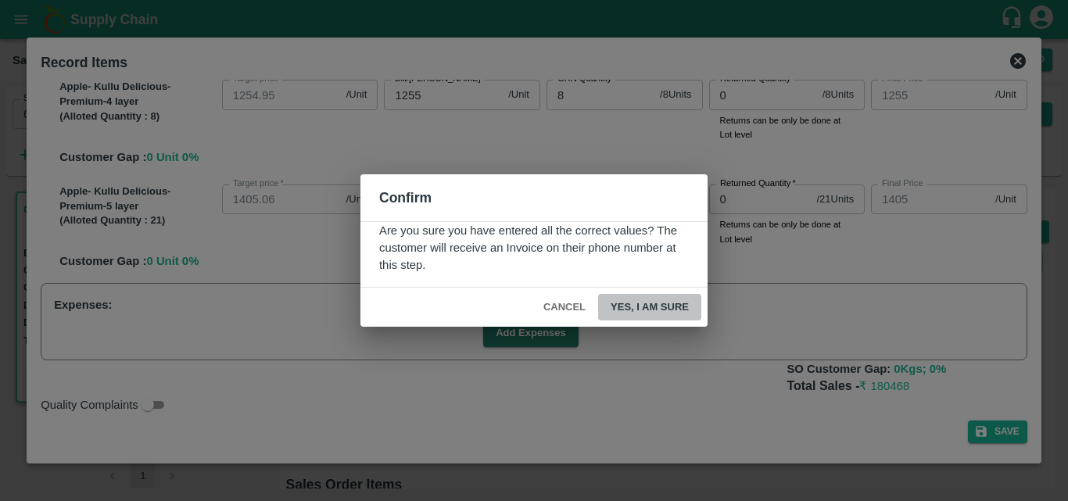
click at [660, 311] on button "Yes, I am sure" at bounding box center [649, 307] width 103 height 27
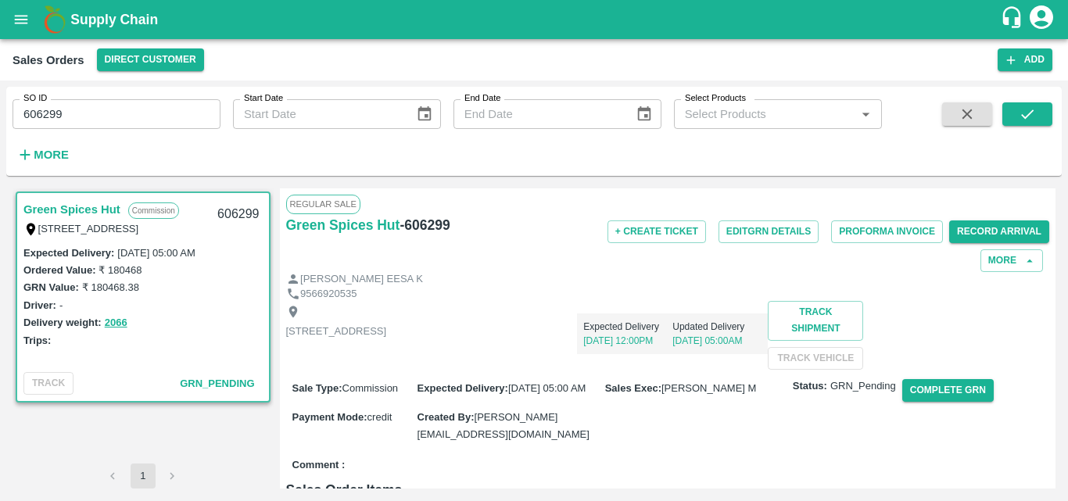
click at [727, 316] on div "Expected Delivery 02 Oct, 12:00PM Updated Delivery 01 Oct, 05:00AM" at bounding box center [576, 327] width 381 height 53
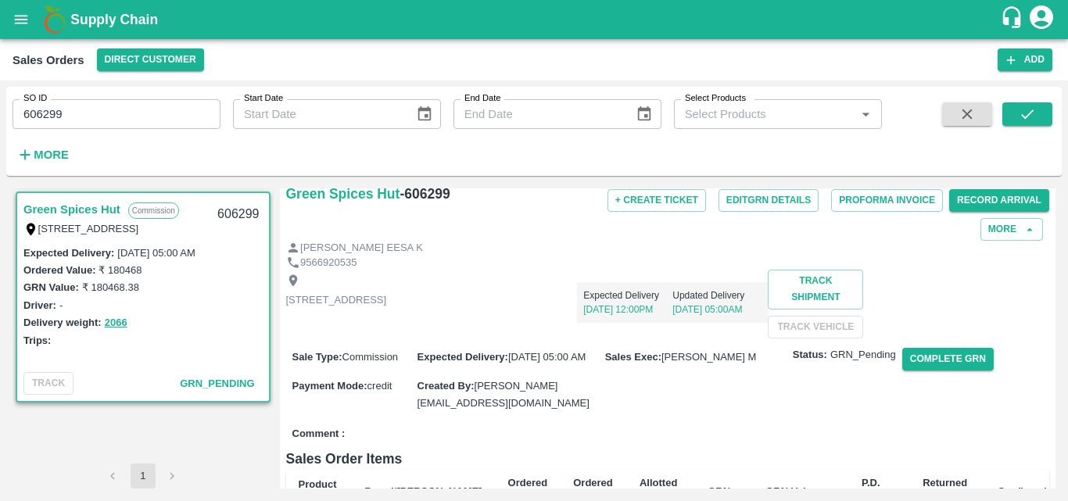
scroll to position [63, 0]
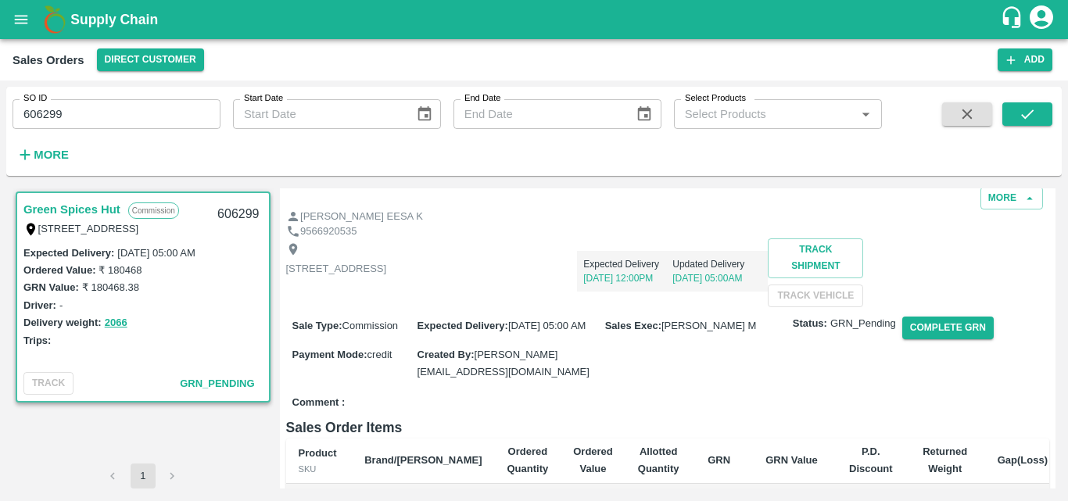
click at [1054, 197] on div "Regular Sale Green Spices Hut - 606299 + Create Ticket Edit GRN Details Proform…" at bounding box center [668, 338] width 776 height 300
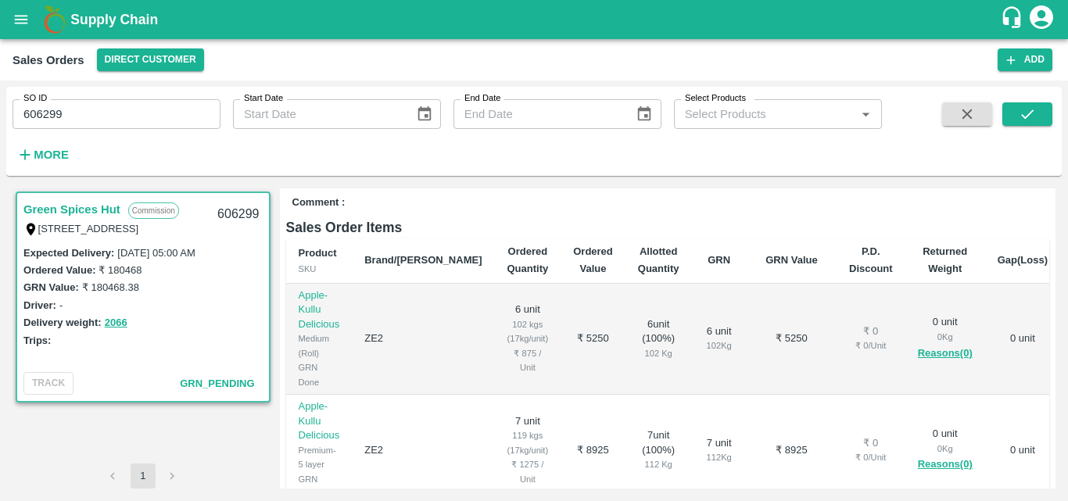
scroll to position [0, 0]
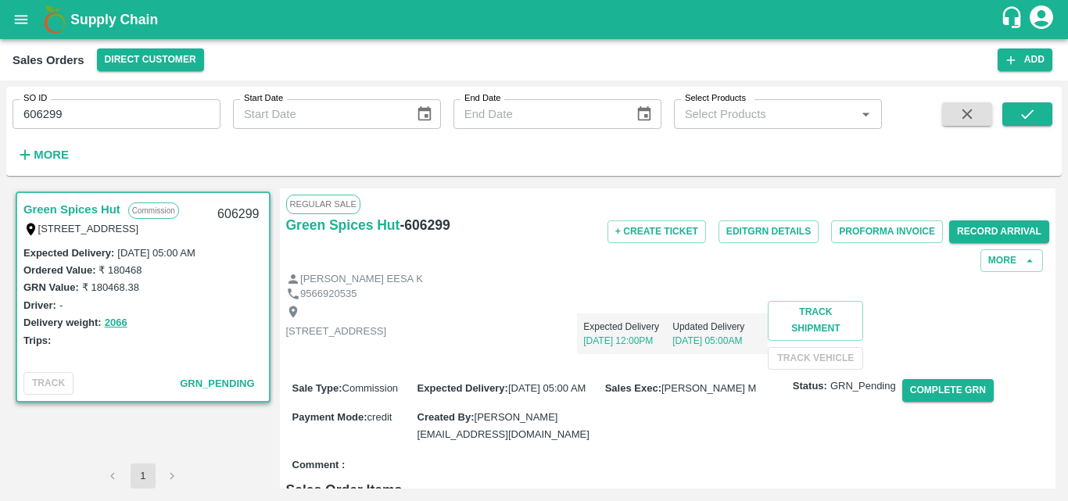
click at [215, 273] on div "Ordered Value: ₹ 180468" at bounding box center [142, 269] width 239 height 17
click at [672, 277] on div "[PERSON_NAME] EESA K" at bounding box center [668, 279] width 764 height 15
click at [662, 293] on div "9566920535" at bounding box center [668, 294] width 764 height 15
click at [706, 339] on div "Expected Delivery 02 Oct, 12:00PM Updated Delivery 01 Oct, 05:00AM" at bounding box center [576, 327] width 381 height 53
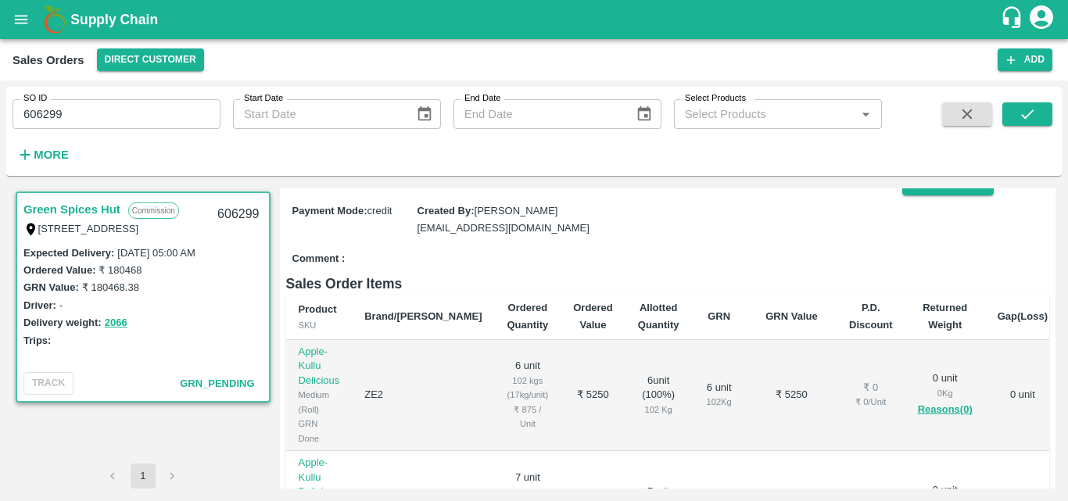
scroll to position [156, 0]
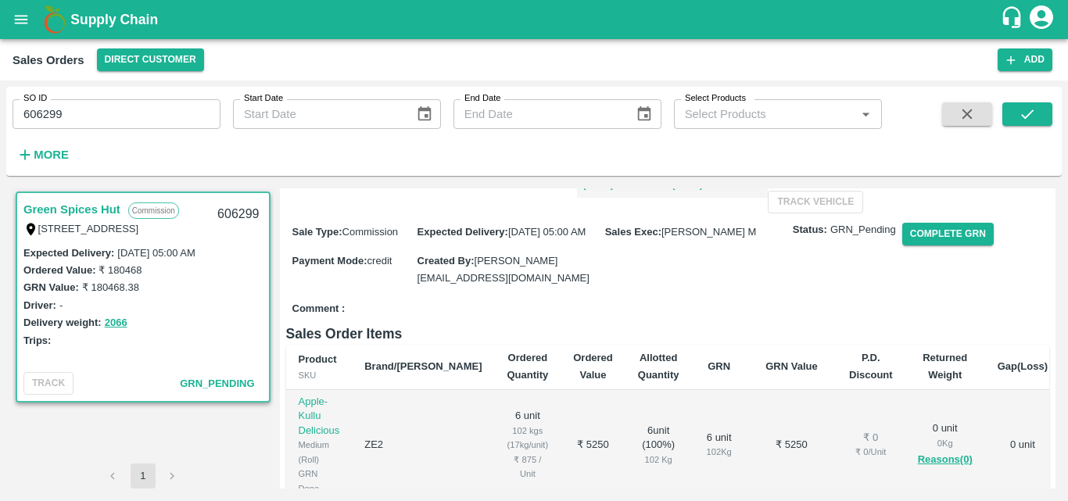
click at [719, 323] on div "Comment :" at bounding box center [668, 308] width 764 height 27
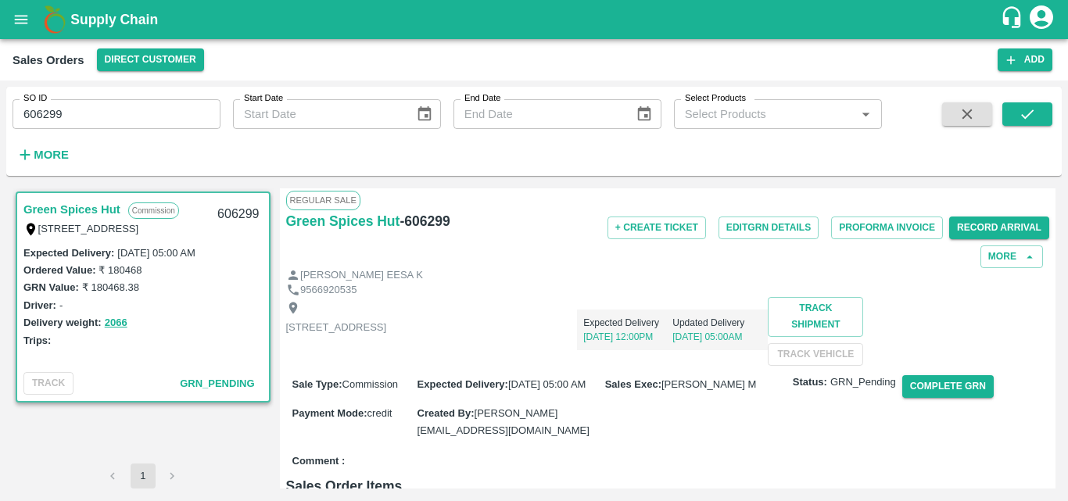
scroll to position [0, 0]
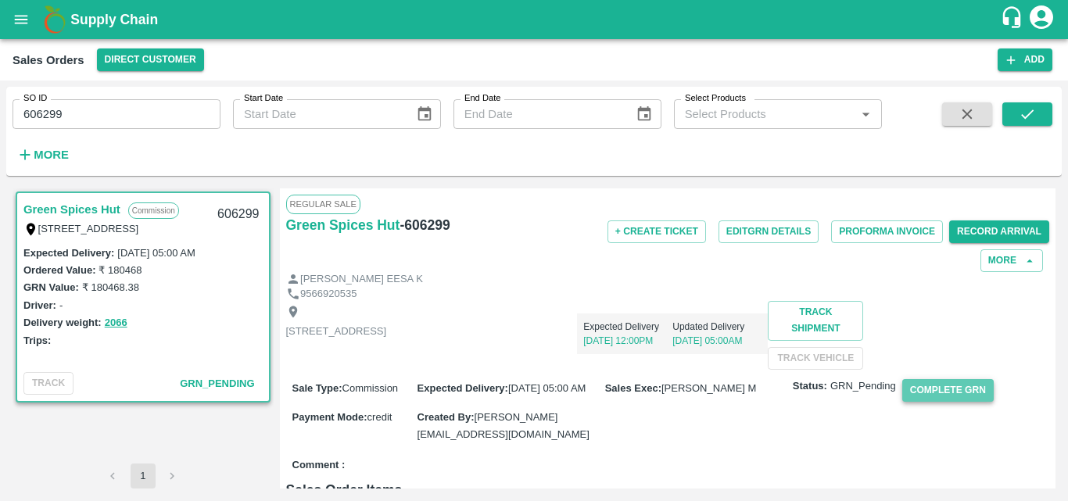
click at [971, 402] on button "Complete GRN" at bounding box center [947, 390] width 91 height 23
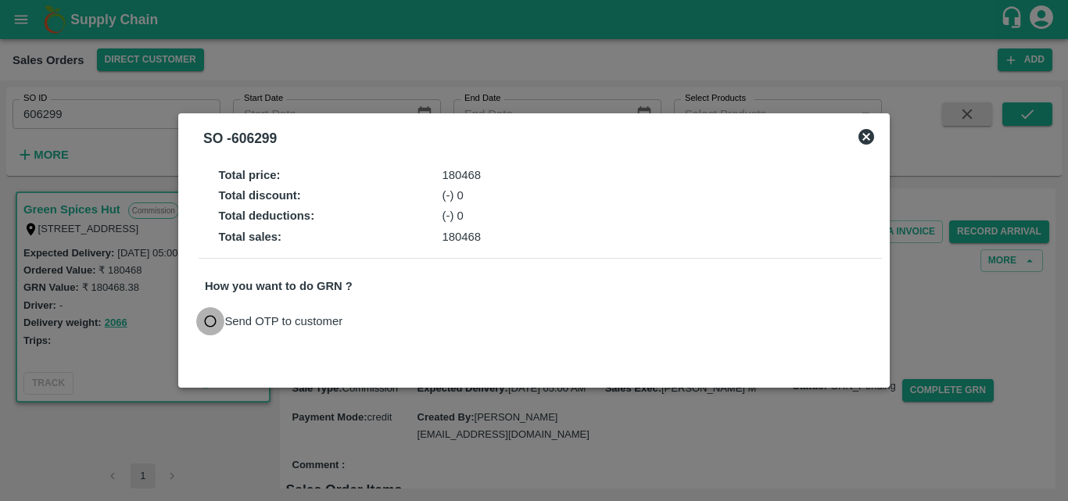
click at [206, 320] on input "Send OTP to customer" at bounding box center [210, 321] width 29 height 29
radio input "true"
click at [393, 322] on button "Send OTP" at bounding box center [387, 321] width 64 height 23
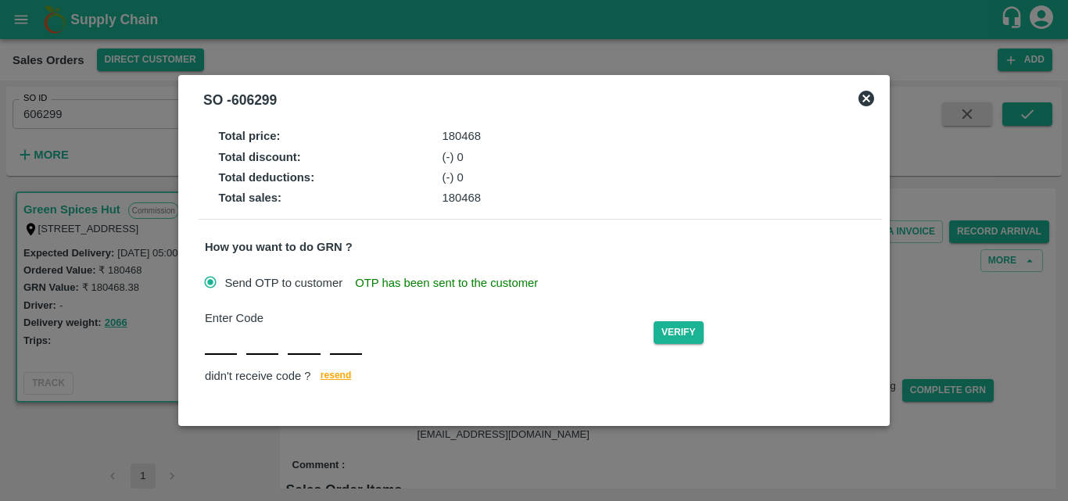
click at [238, 348] on div at bounding box center [283, 341] width 157 height 28
click at [233, 350] on div "Enter Code Verify didn't receive code ? resend" at bounding box center [540, 348] width 671 height 77
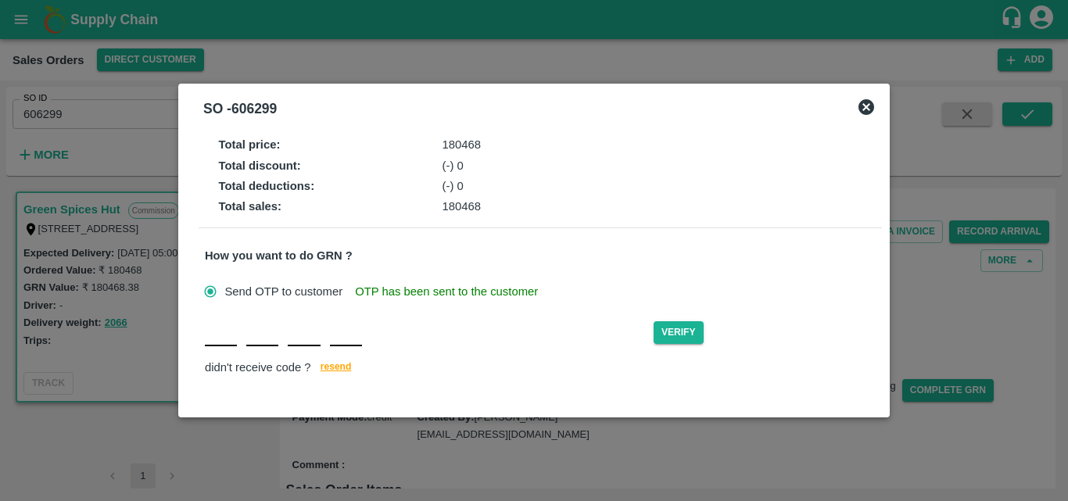
type input "F"
type input "Q"
type input "Y"
type input "Z"
type input "N"
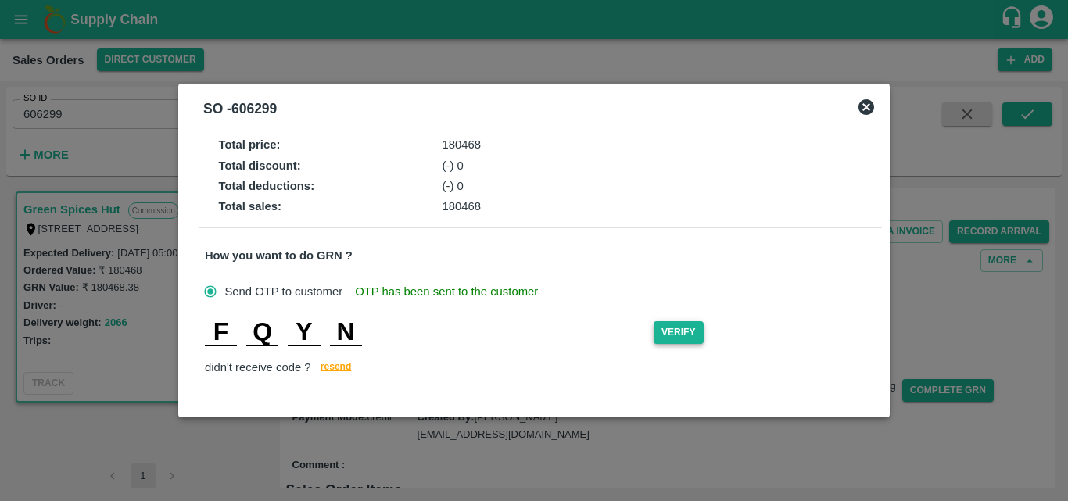
click at [660, 329] on button "Verify" at bounding box center [678, 332] width 50 height 23
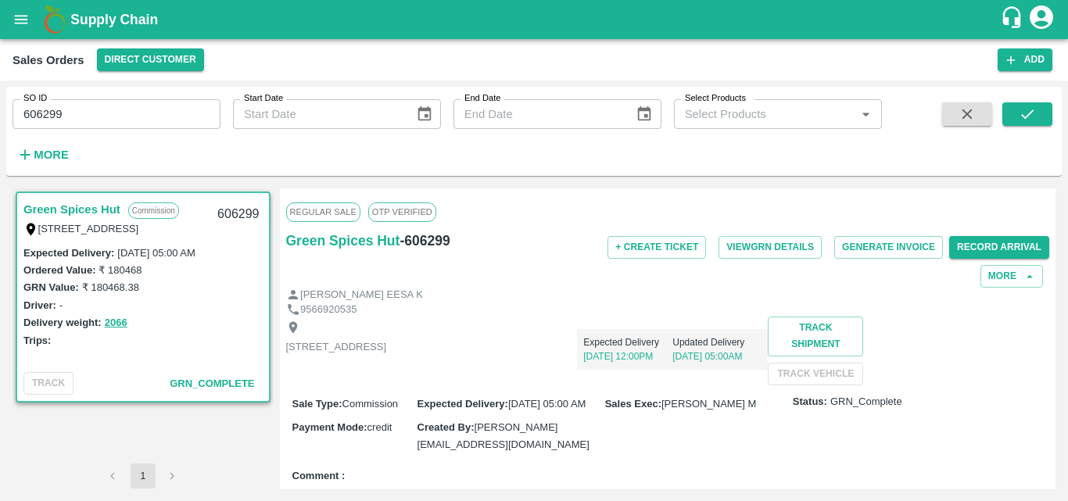
click at [218, 323] on div "Delivery weight: 2066" at bounding box center [142, 322] width 239 height 18
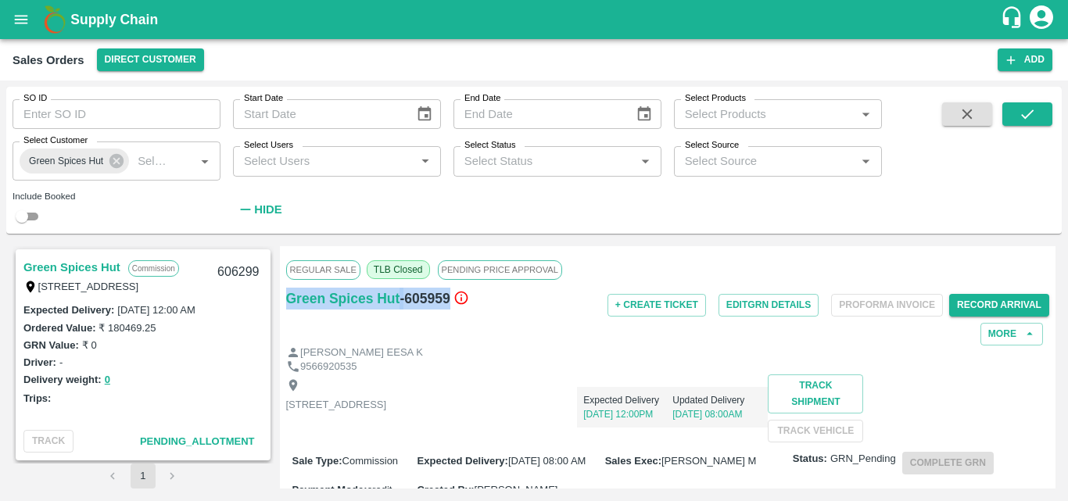
scroll to position [830, 0]
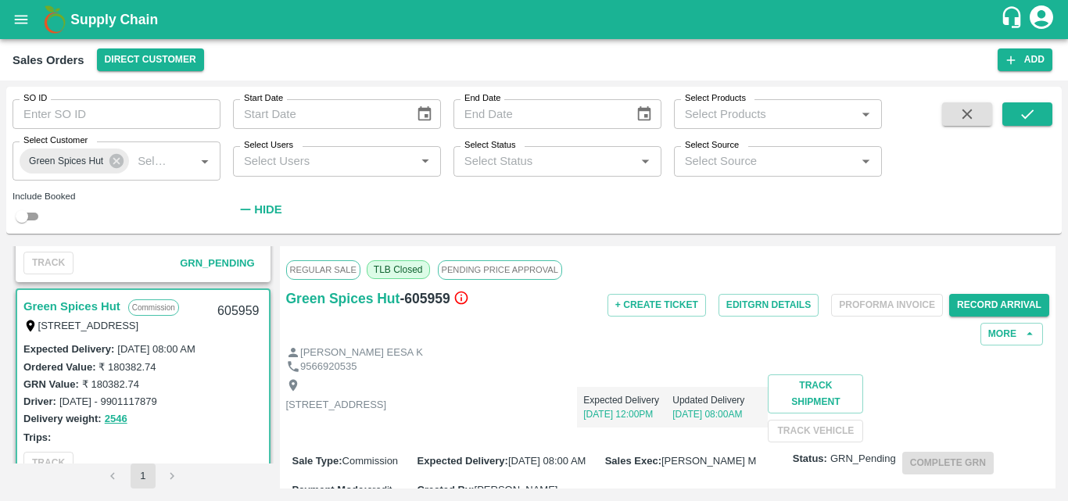
click at [222, 420] on div "Delivery weight: 2546" at bounding box center [142, 419] width 239 height 18
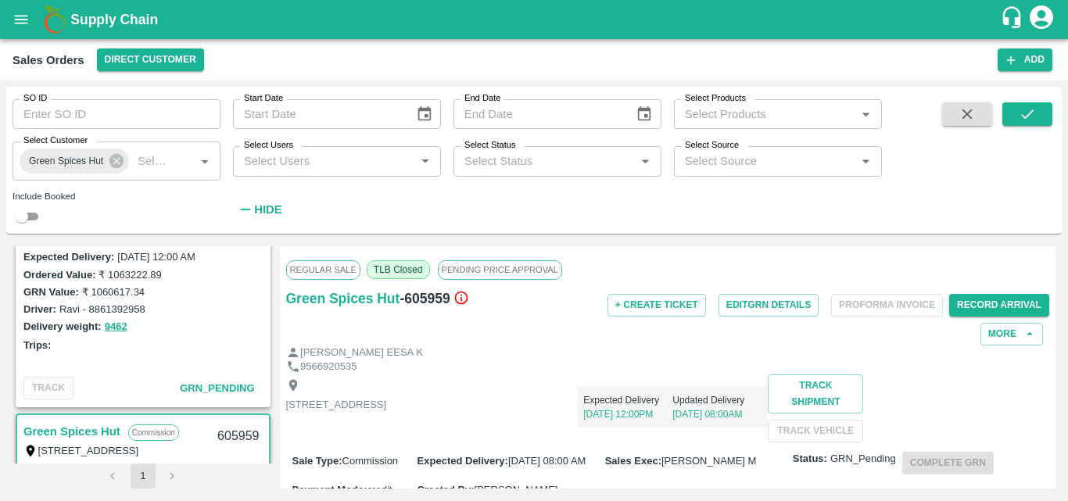
scroll to position [674, 0]
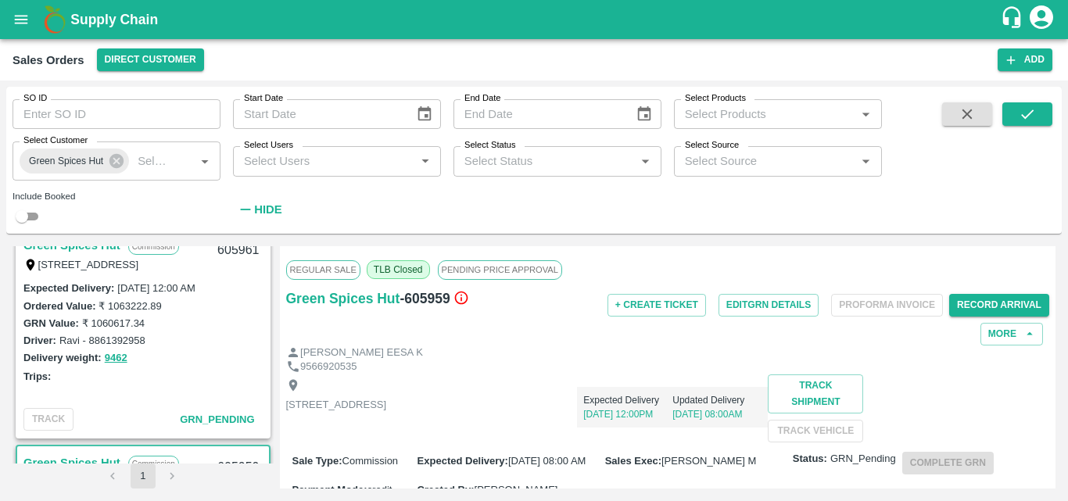
click at [229, 376] on div "Trips:" at bounding box center [142, 375] width 239 height 17
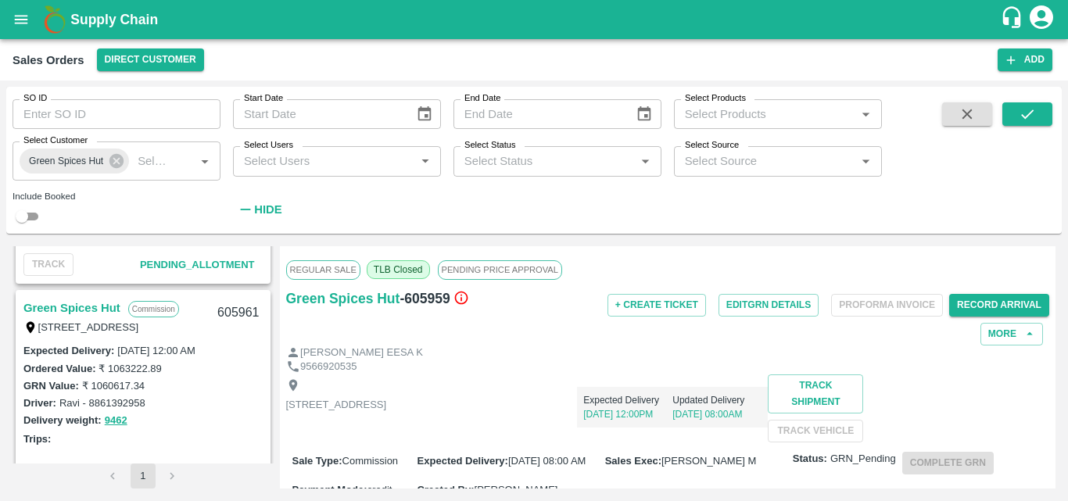
scroll to position [580, 0]
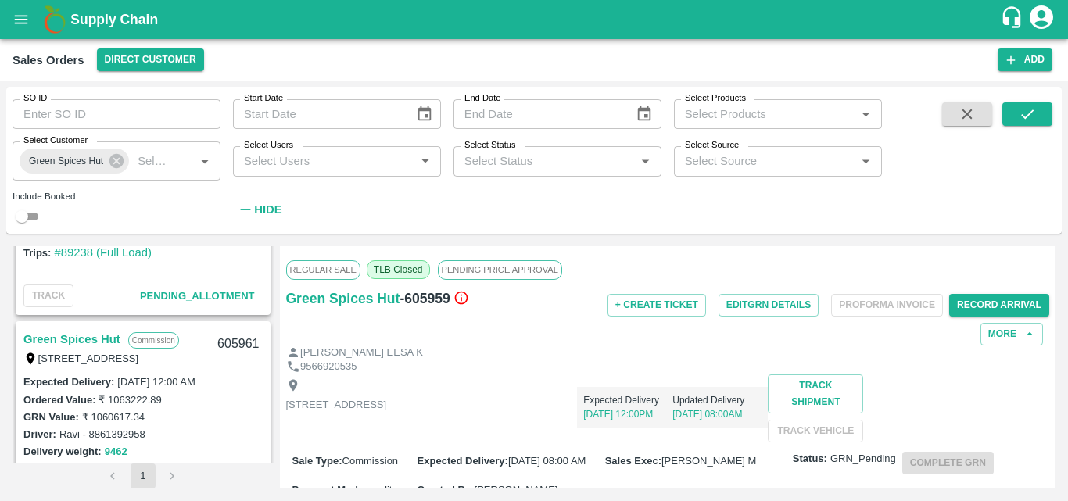
click at [89, 334] on link "Green Spices Hut" at bounding box center [71, 339] width 97 height 20
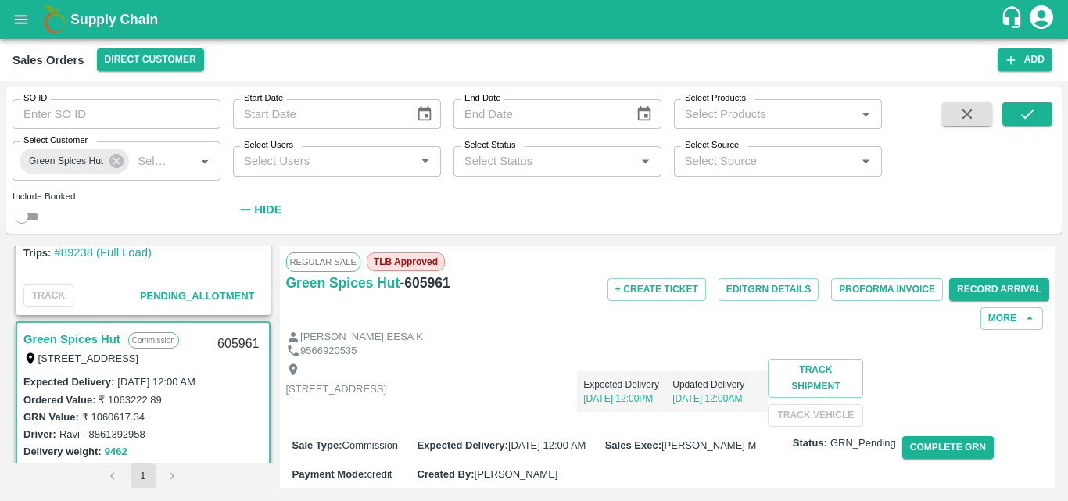
click at [629, 425] on div "Shop no 74, MADURAI MATTUTHAVANI FRUIT MARKET, Madurai, Madurai, Tamil Nadu, 62…" at bounding box center [668, 393] width 764 height 68
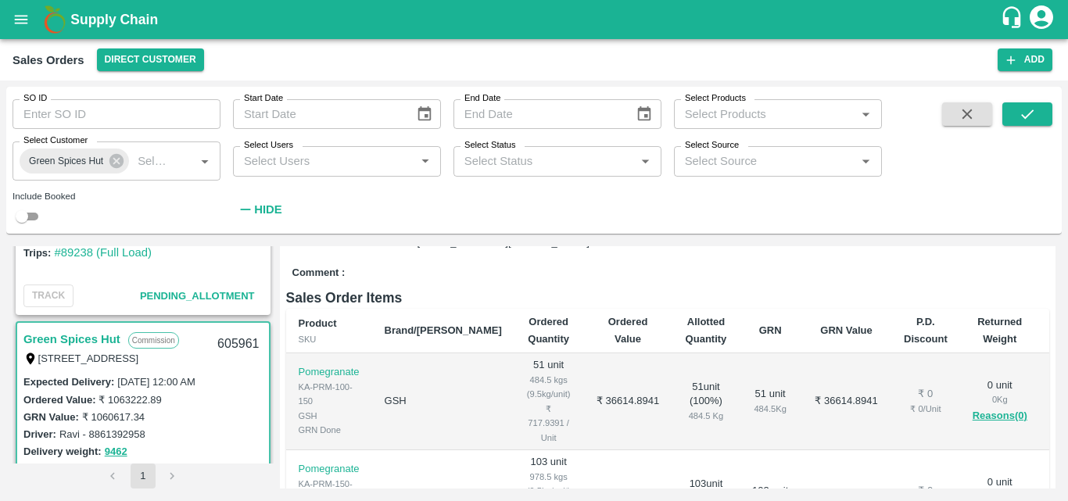
scroll to position [156, 0]
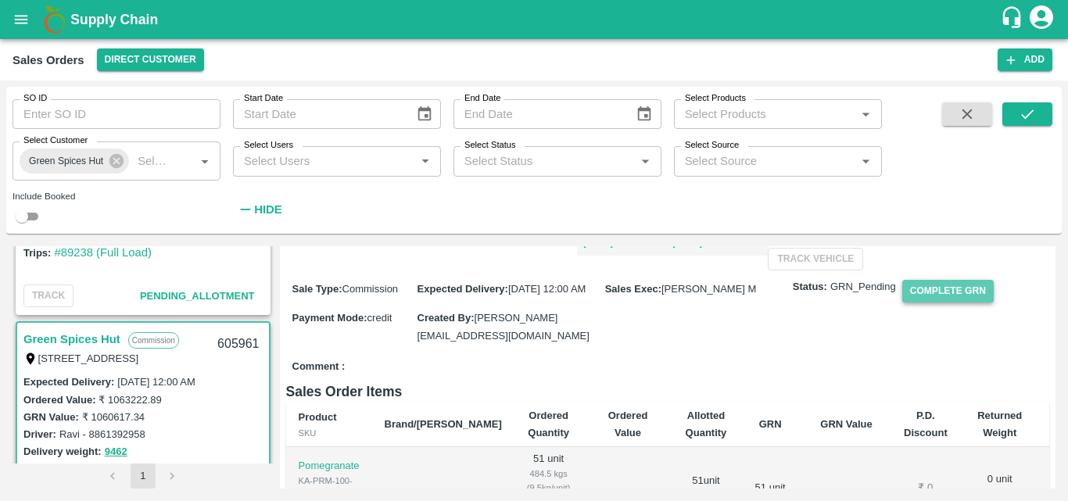
click at [975, 302] on button "Complete GRN" at bounding box center [947, 291] width 91 height 23
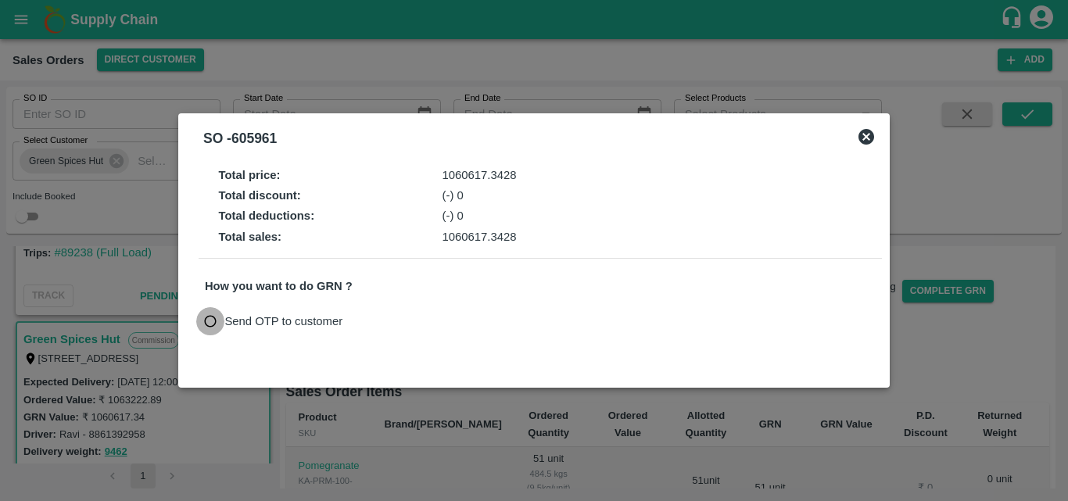
click at [209, 320] on input "Send OTP to customer" at bounding box center [210, 321] width 29 height 29
radio input "true"
click at [370, 327] on button "Send OTP" at bounding box center [387, 321] width 64 height 23
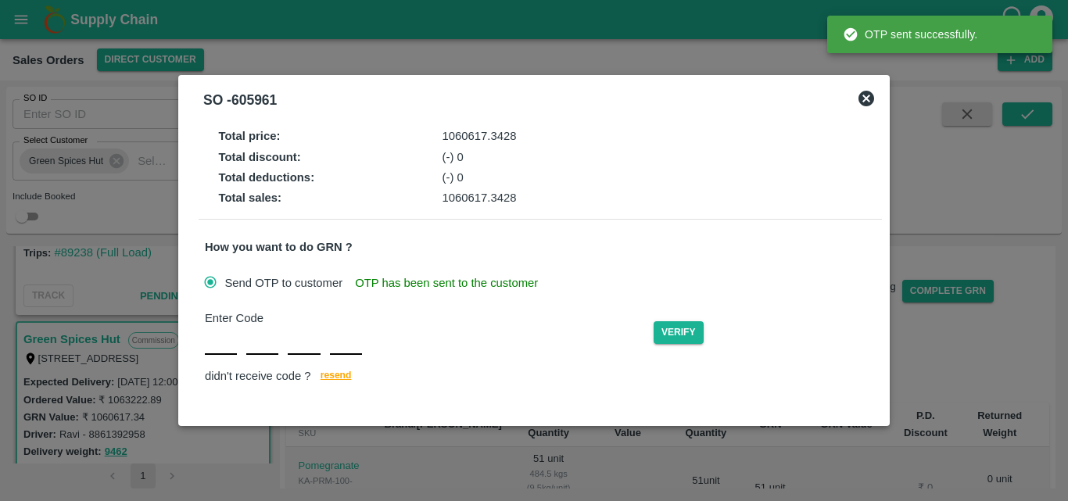
click at [370, 327] on div "Enter Code" at bounding box center [429, 332] width 449 height 45
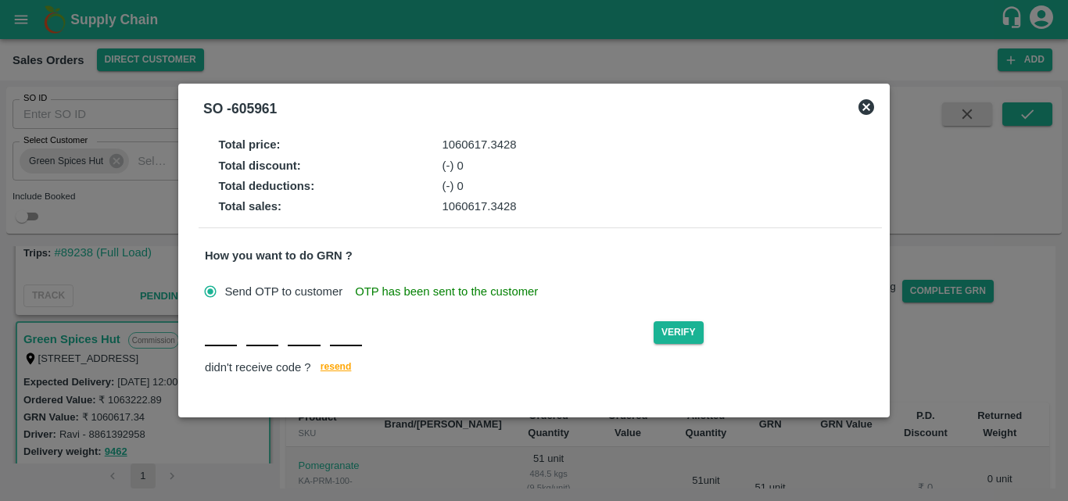
click at [231, 337] on input "text" at bounding box center [221, 332] width 32 height 28
type input "H"
type input "U"
type input "A"
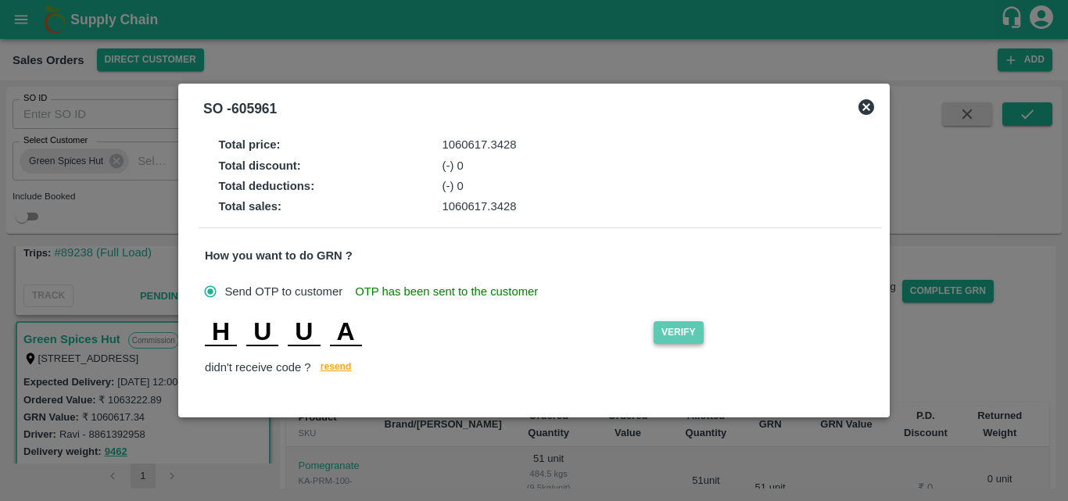
click at [686, 335] on button "Verify" at bounding box center [678, 332] width 50 height 23
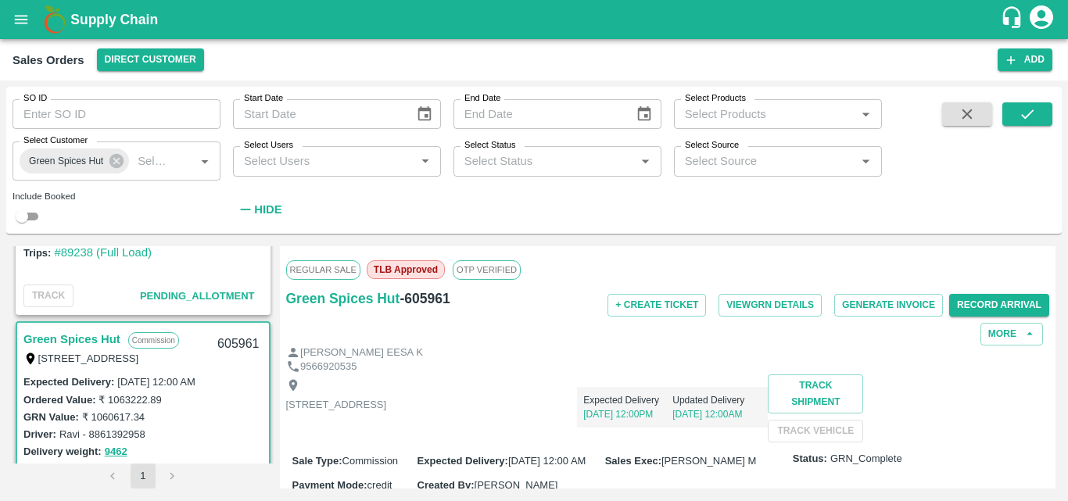
click at [229, 403] on div "Ordered Value: ₹ 1063222.89" at bounding box center [142, 399] width 239 height 17
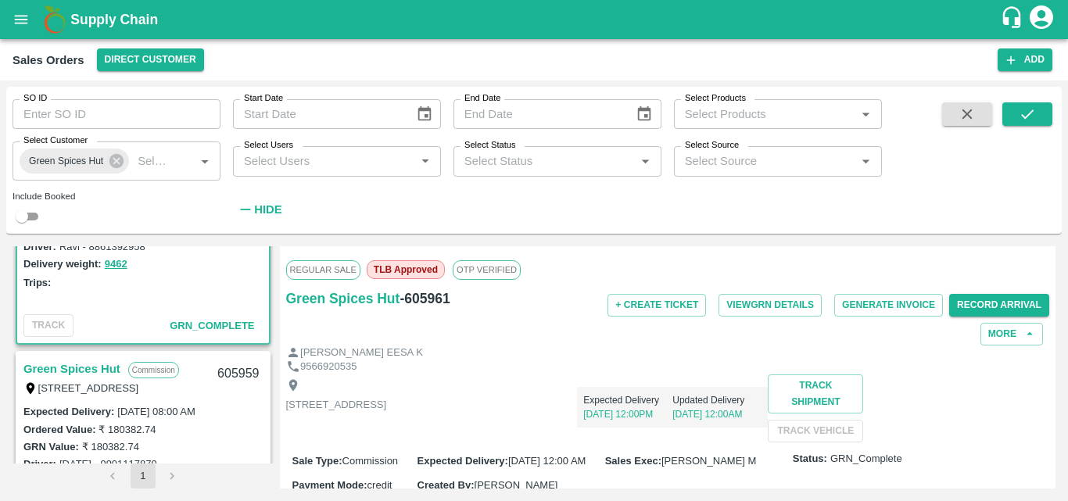
scroll to position [799, 0]
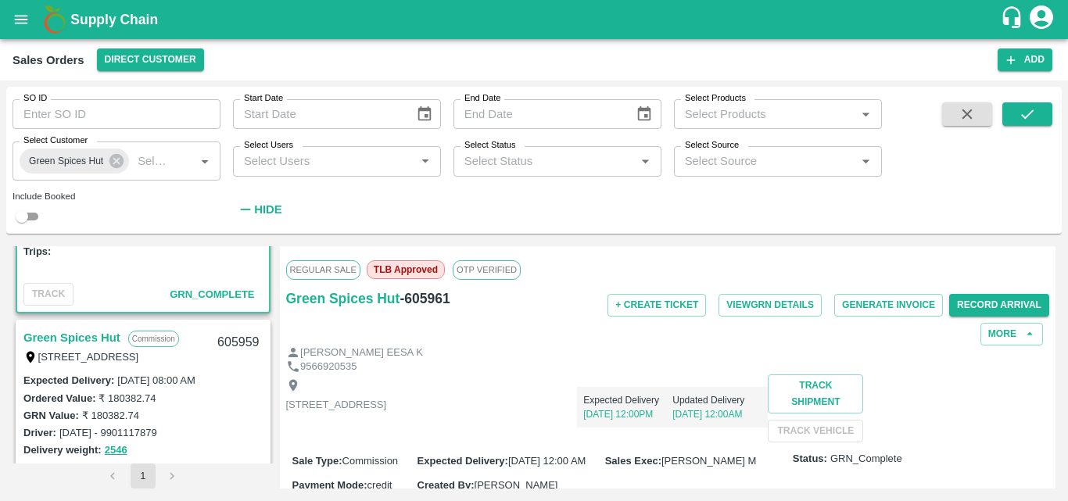
click at [106, 334] on link "Green Spices Hut" at bounding box center [71, 337] width 97 height 20
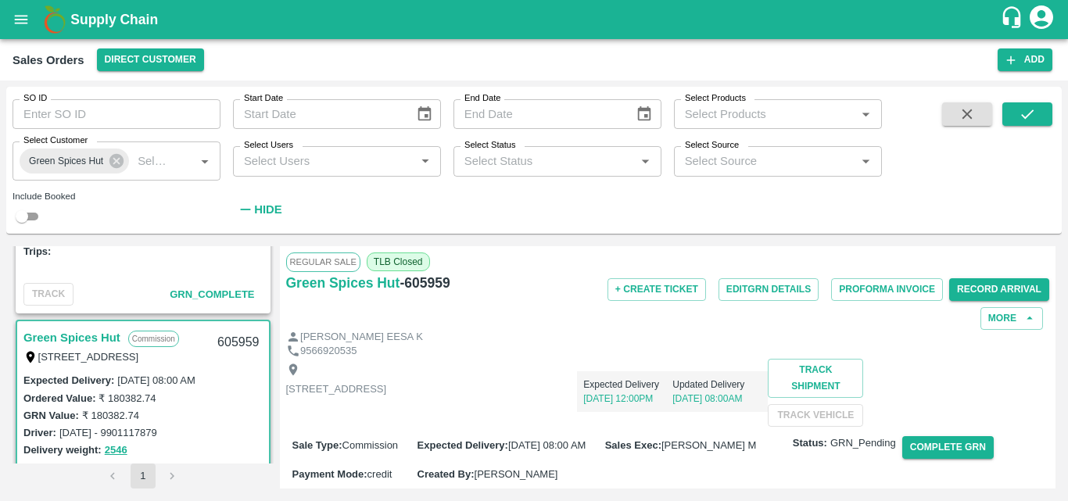
click at [696, 406] on div "Expected Delivery 01 Oct, 12:00PM Updated Delivery 01 Oct, 08:00AM" at bounding box center [576, 385] width 381 height 53
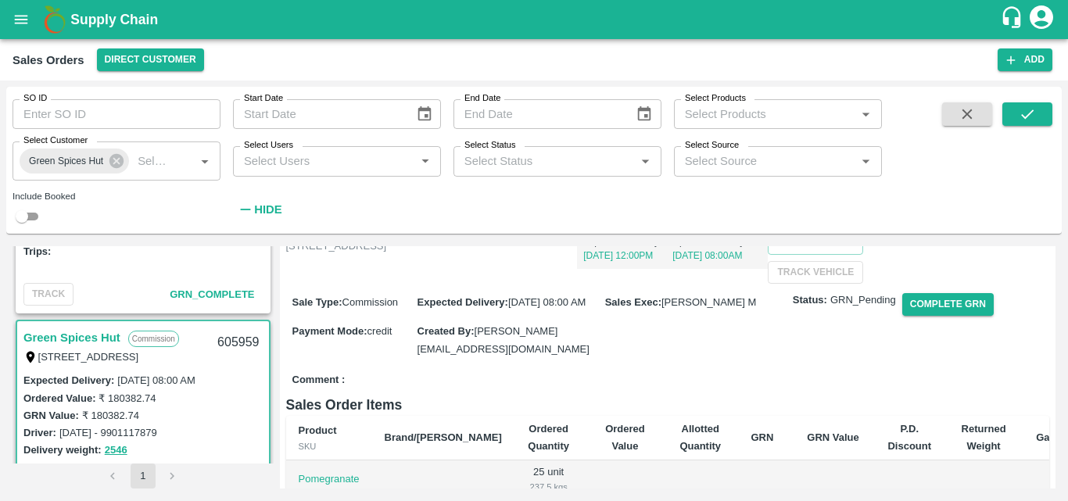
scroll to position [94, 0]
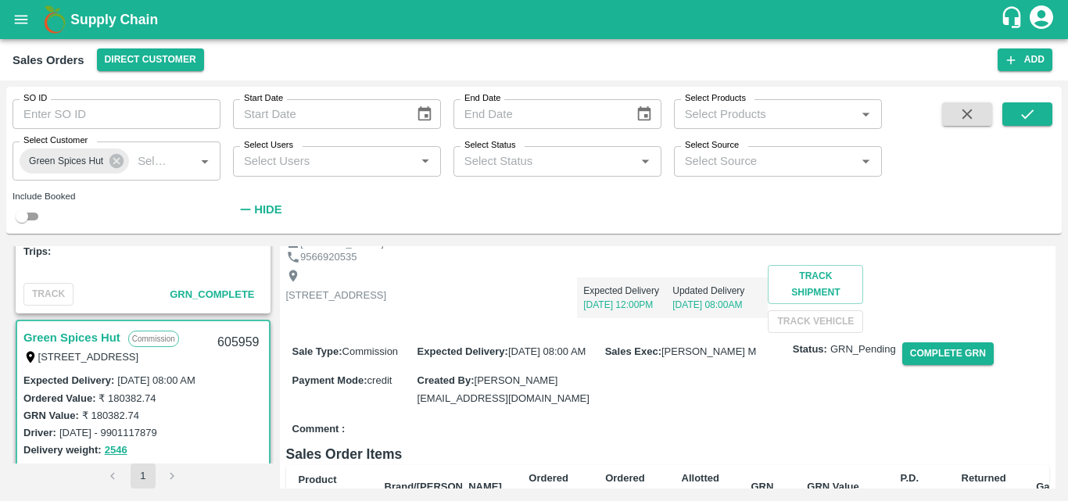
click at [723, 321] on div "Expected Delivery 01 Oct, 12:00PM Updated Delivery 01 Oct, 08:00AM" at bounding box center [576, 299] width 381 height 68
click at [936, 365] on button "Complete GRN" at bounding box center [947, 353] width 91 height 23
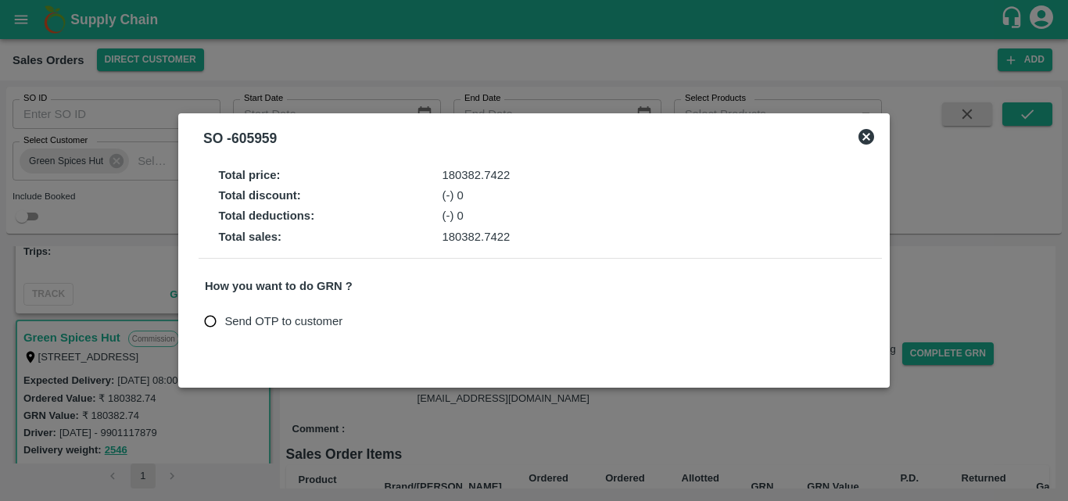
click at [216, 324] on input "Send OTP to customer" at bounding box center [210, 321] width 29 height 29
radio input "true"
click at [398, 327] on button "Send OTP" at bounding box center [387, 321] width 64 height 23
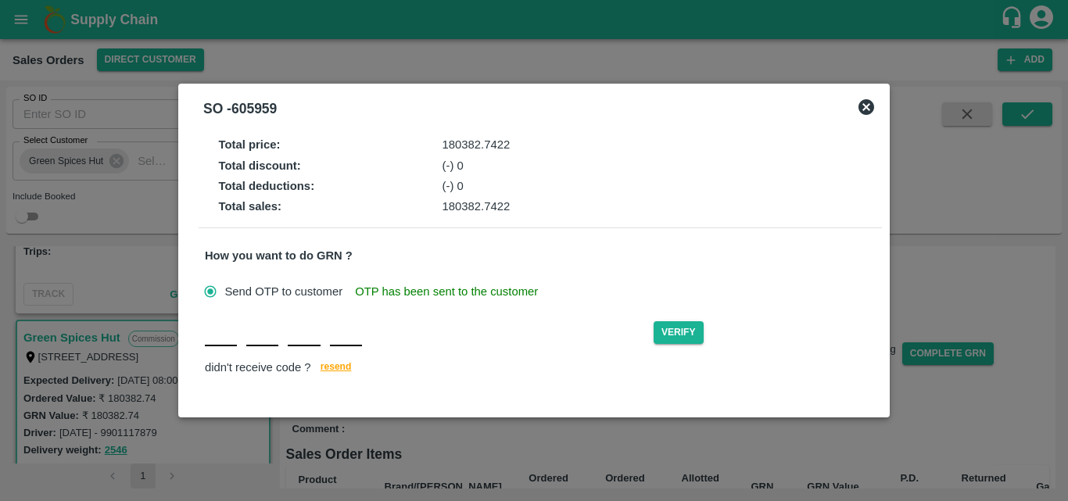
click at [219, 338] on input "text" at bounding box center [221, 332] width 32 height 28
type input "Z"
type input "I"
type input "S"
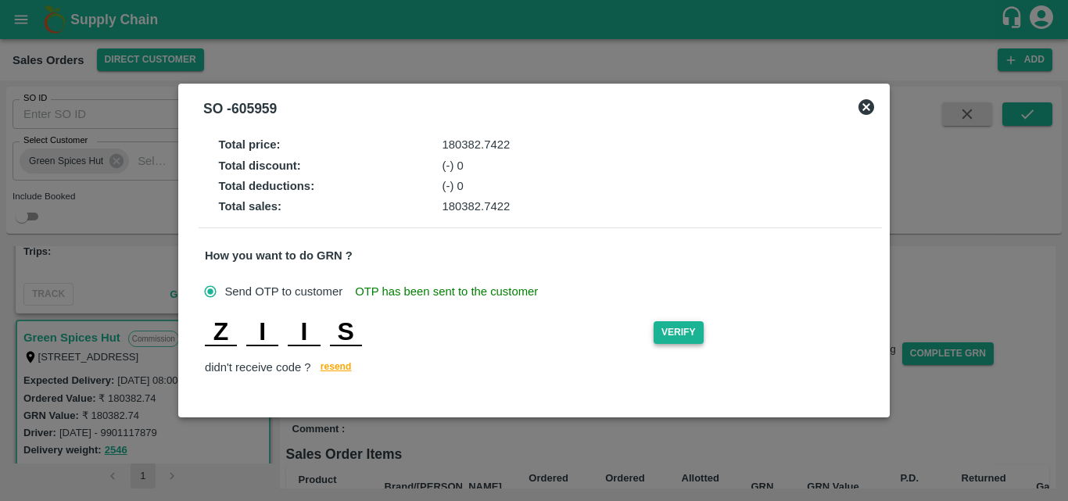
click at [700, 342] on button "Verify" at bounding box center [678, 332] width 50 height 23
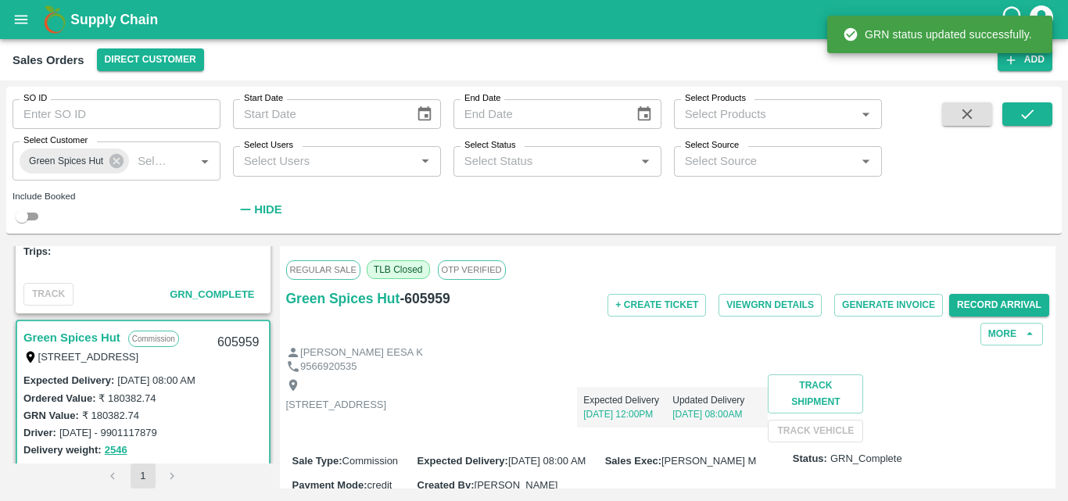
click at [222, 449] on div "Delivery weight: 2546" at bounding box center [142, 450] width 239 height 18
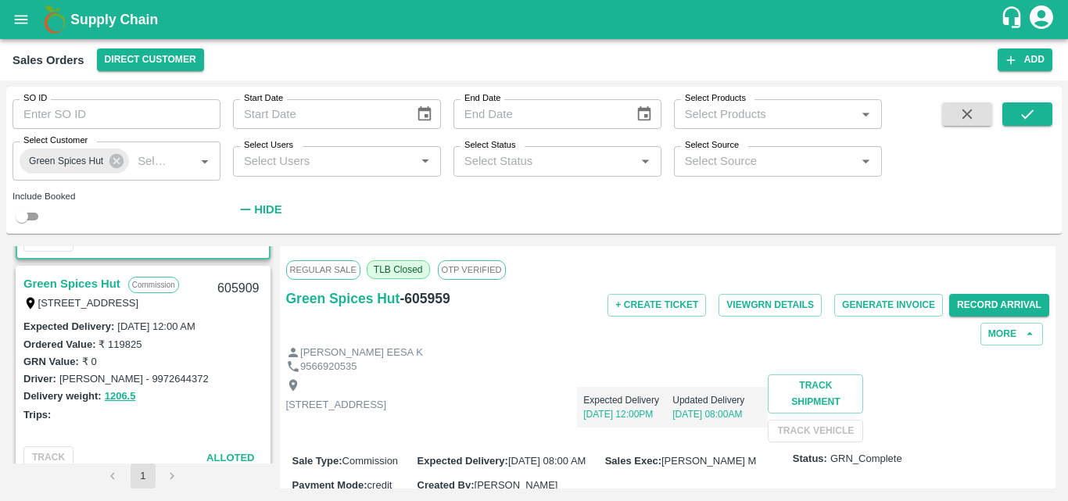
scroll to position [1049, 0]
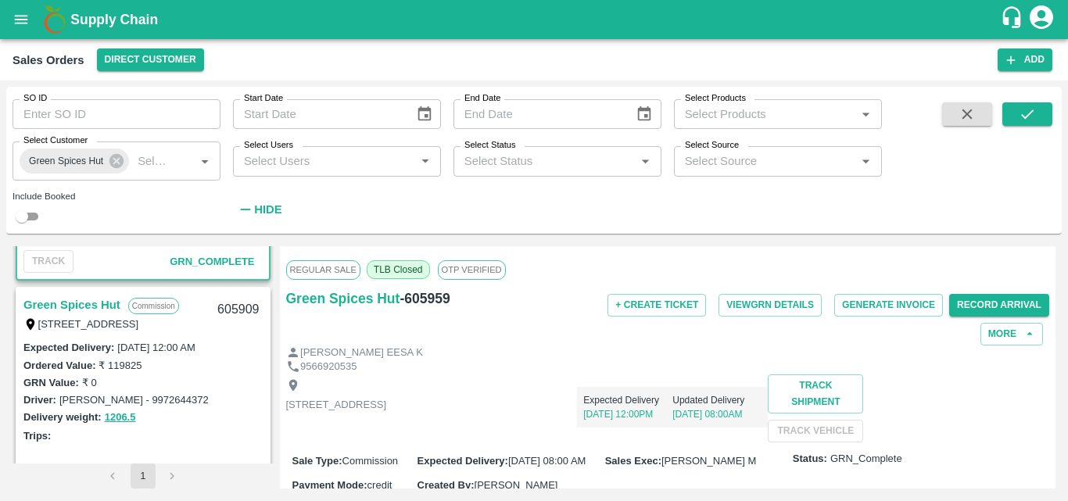
click at [106, 302] on link "Green Spices Hut" at bounding box center [71, 305] width 97 height 20
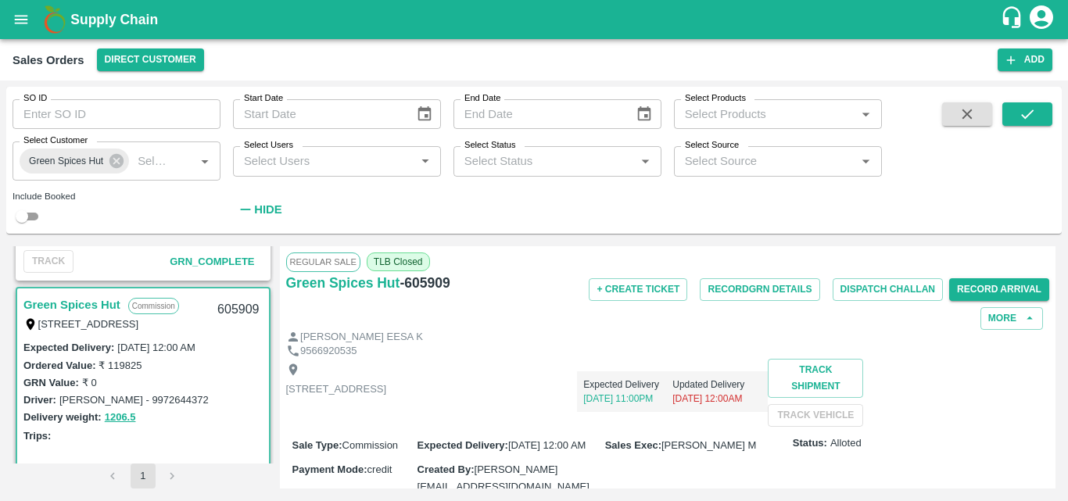
click at [704, 416] on div "Shop no 74, MADURAI MATTUTHAVANI FRUIT MARKET, Madurai, Madurai, Tamil Nadu, 62…" at bounding box center [668, 393] width 764 height 68
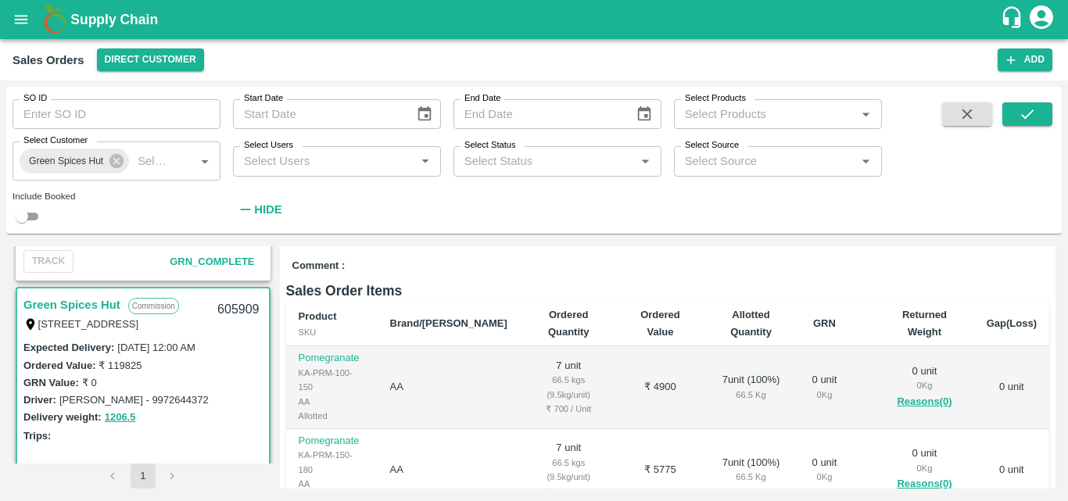
scroll to position [250, 0]
click at [206, 421] on div "Delivery weight: 1206.5" at bounding box center [142, 417] width 239 height 18
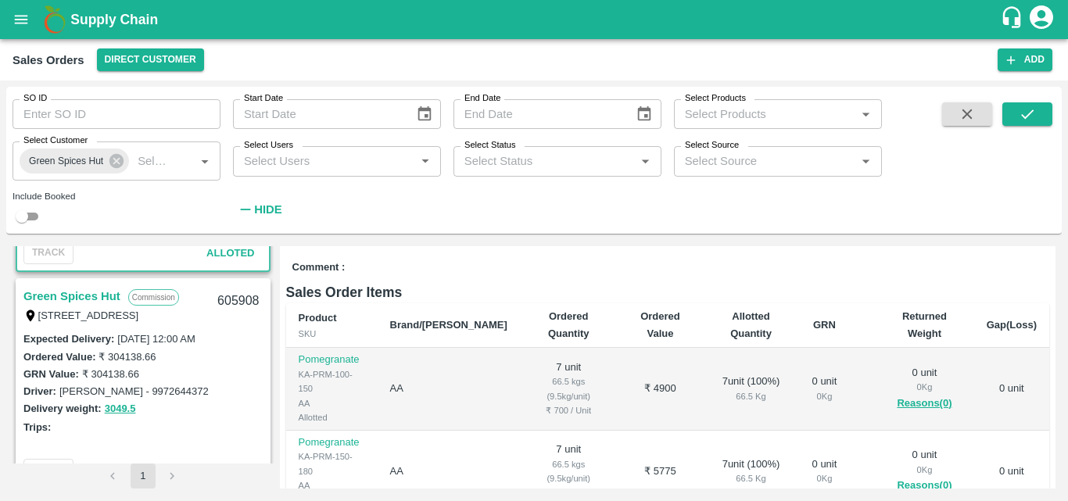
scroll to position [1268, 0]
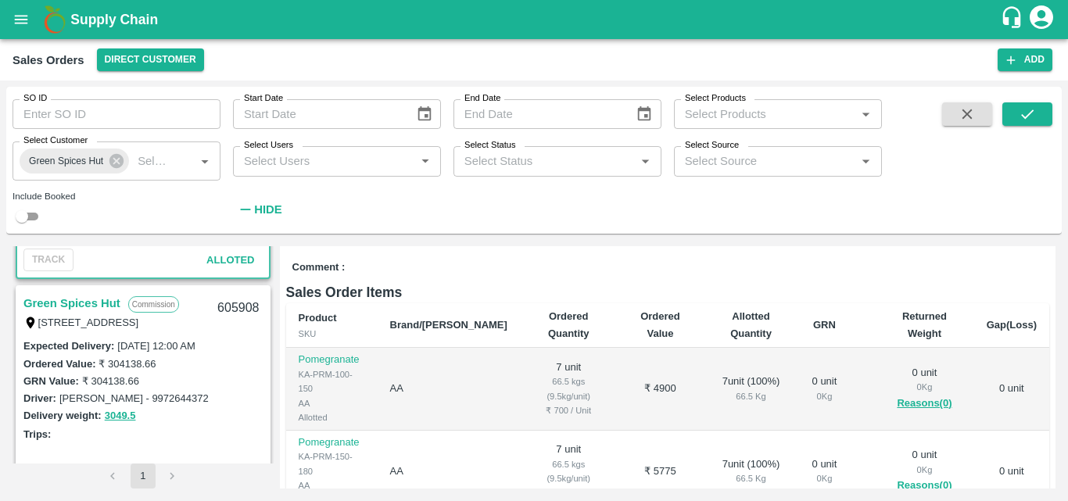
click at [105, 301] on link "Green Spices Hut" at bounding box center [71, 303] width 97 height 20
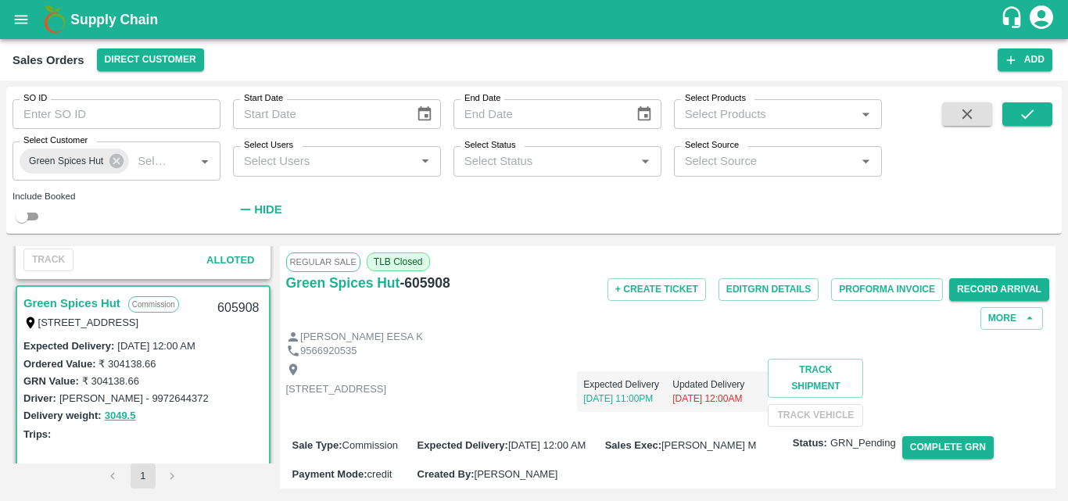
click at [650, 410] on div "Expected Delivery 30 Sep, 11:00PM Updated Delivery 01 Oct, 12:00AM" at bounding box center [576, 385] width 381 height 53
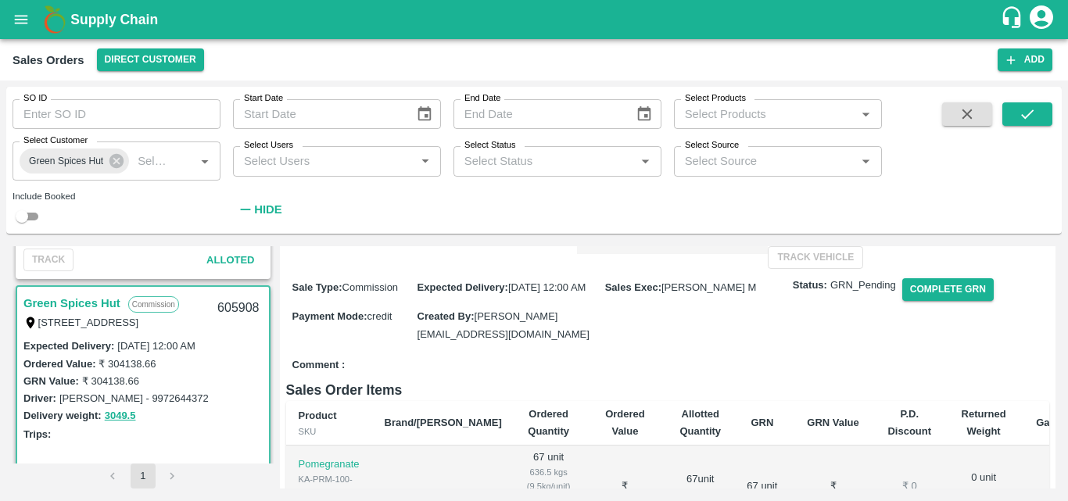
scroll to position [156, 0]
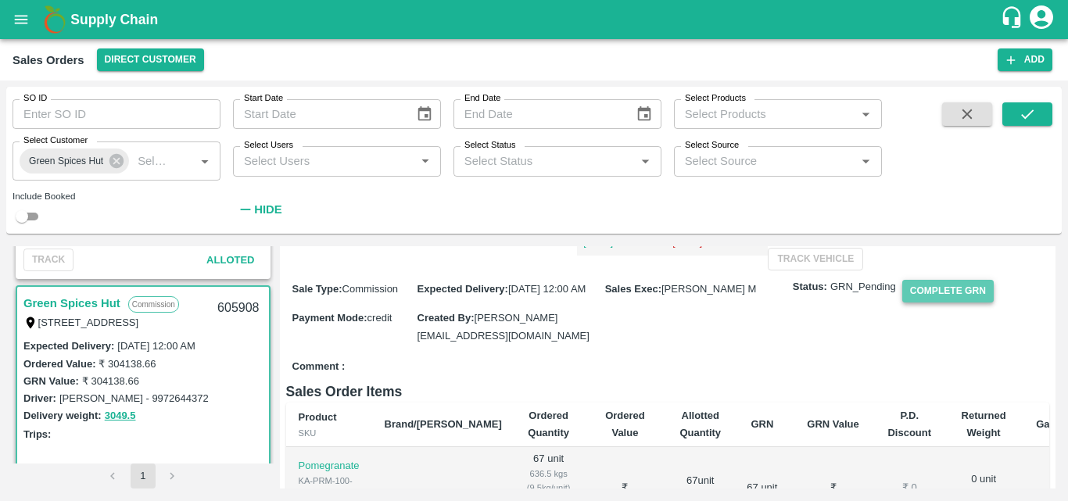
click at [921, 302] on button "Complete GRN" at bounding box center [947, 291] width 91 height 23
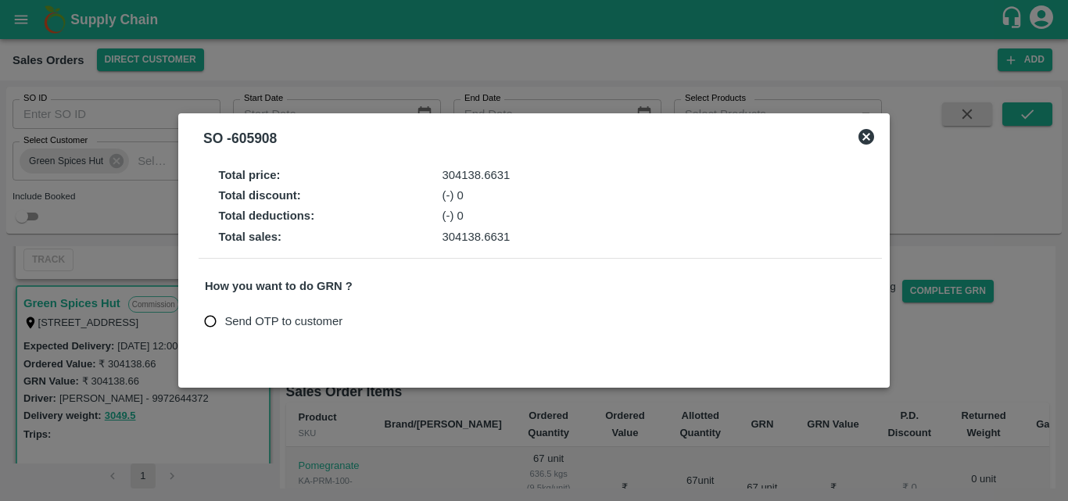
click at [214, 317] on input "Send OTP to customer" at bounding box center [210, 321] width 29 height 29
radio input "true"
click at [377, 324] on button "Send OTP" at bounding box center [387, 321] width 64 height 23
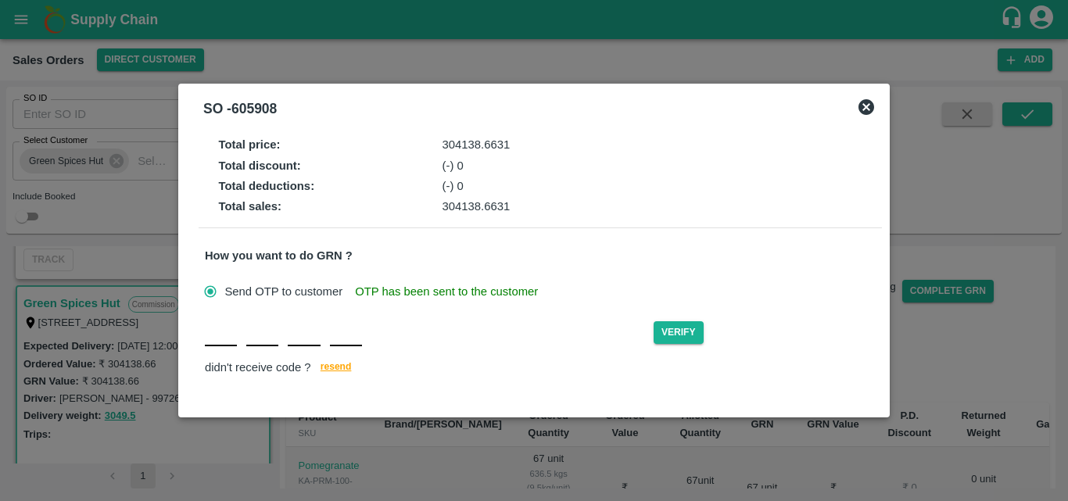
click at [215, 348] on div "Verify didn't receive code ? resend" at bounding box center [540, 348] width 671 height 60
type input "O"
type input "H"
type input "M"
type input "Z"
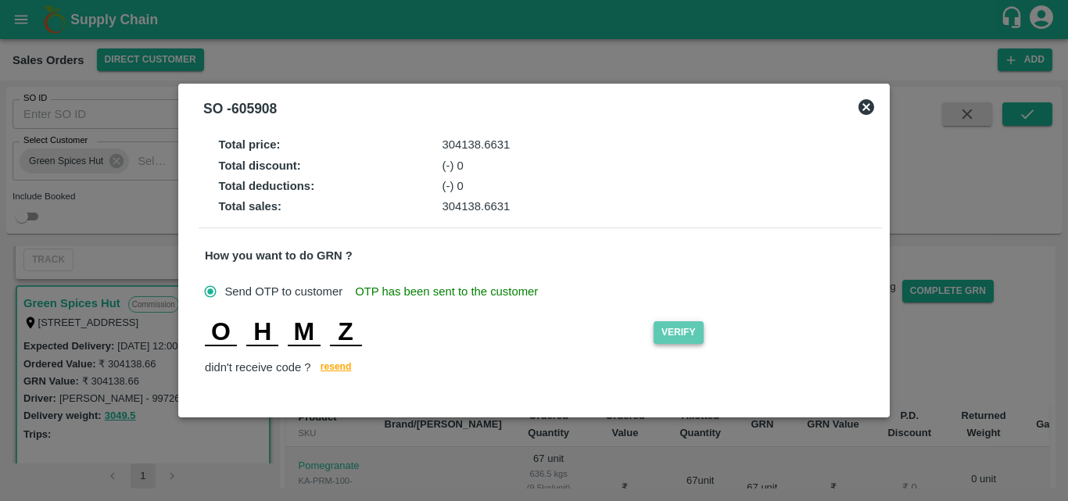
click at [675, 328] on button "Verify" at bounding box center [678, 332] width 50 height 23
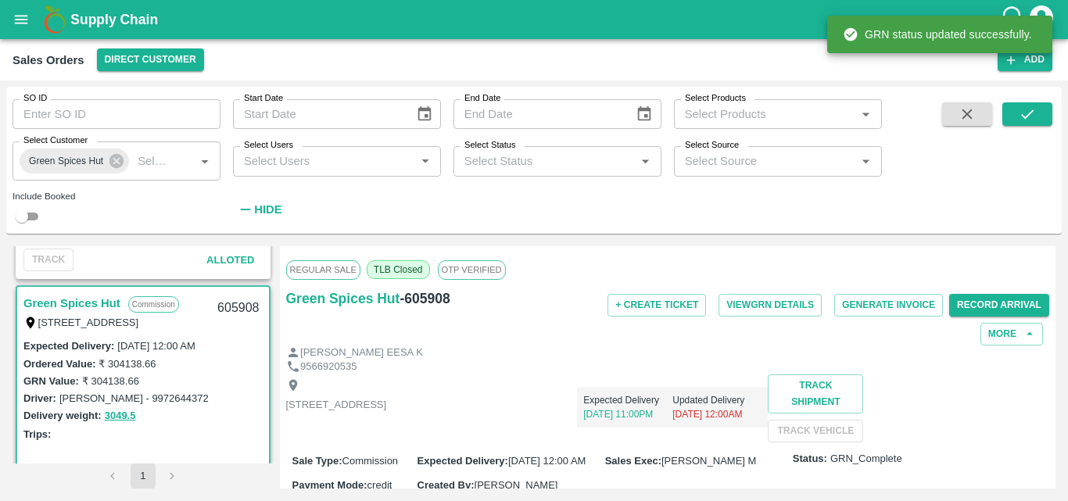
click at [213, 423] on div "Delivery weight: 3049.5" at bounding box center [142, 415] width 239 height 18
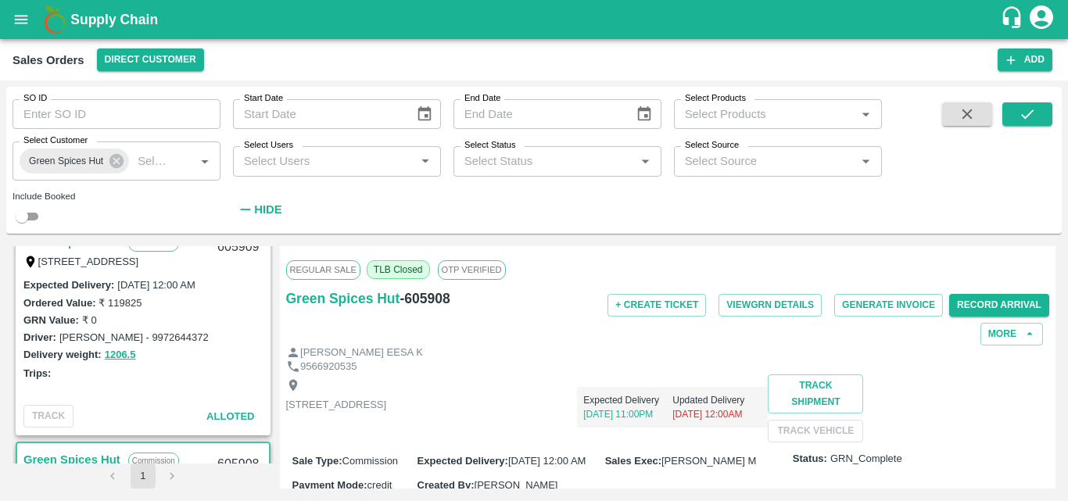
scroll to position [1080, 0]
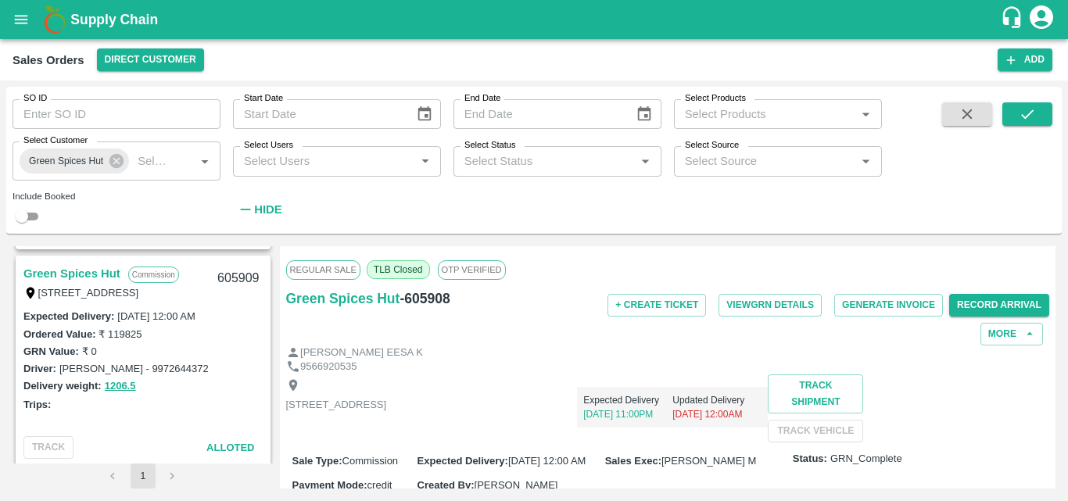
click at [215, 356] on div "GRN Value: ₹ 0" at bounding box center [142, 350] width 239 height 17
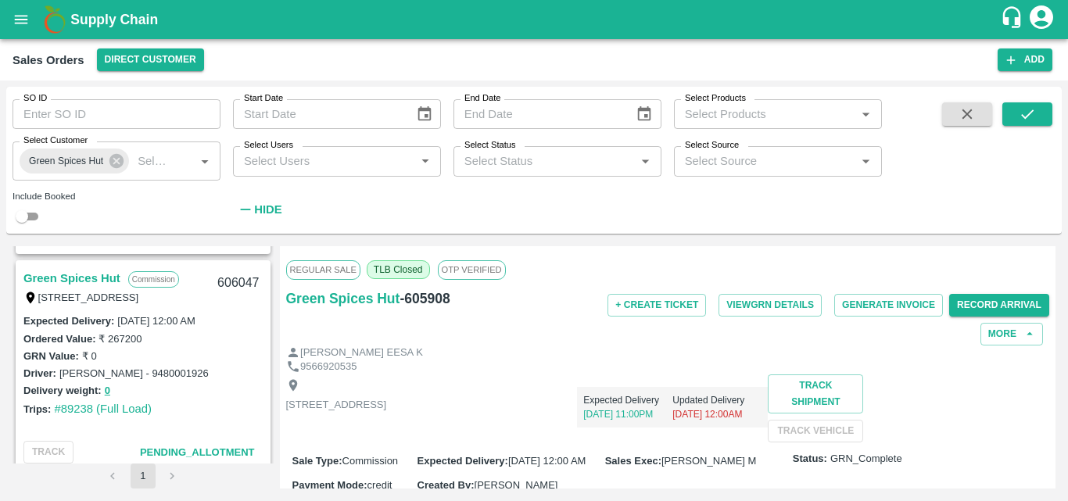
scroll to position [392, 0]
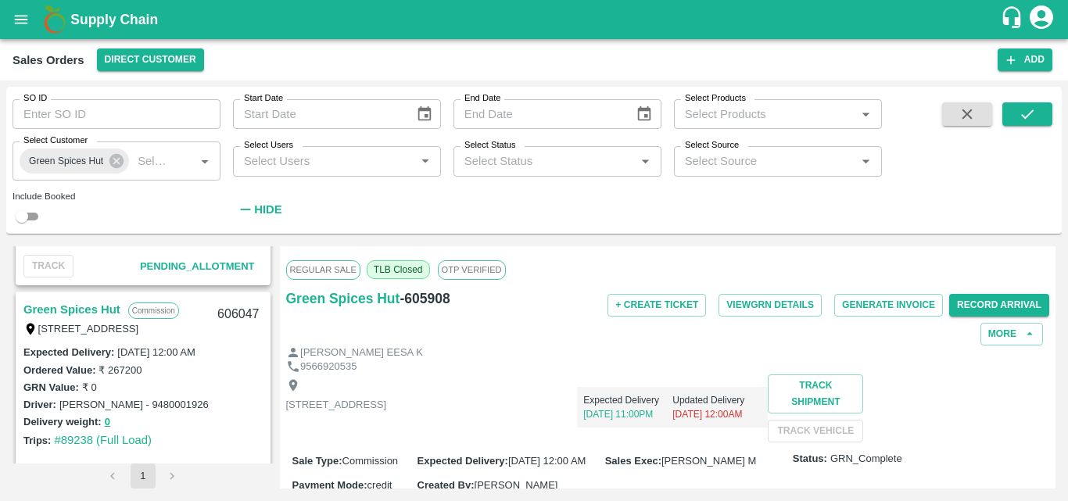
click at [103, 302] on link "Green Spices Hut" at bounding box center [71, 309] width 97 height 20
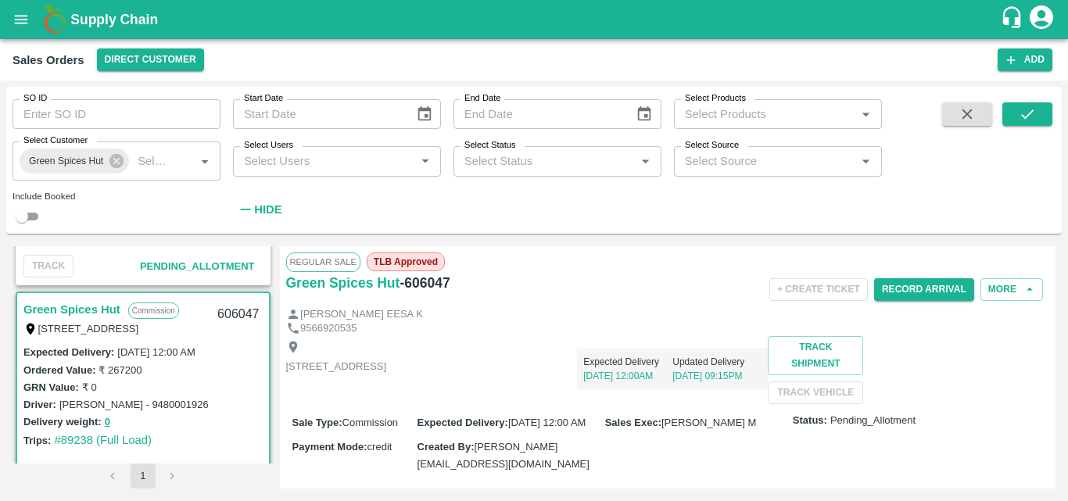
click at [653, 397] on div "Shop no 74, MADURAI MATTUTHAVANI FRUIT MARKET, Madurai, Madurai, Tamil Nadu, 62…" at bounding box center [668, 370] width 764 height 68
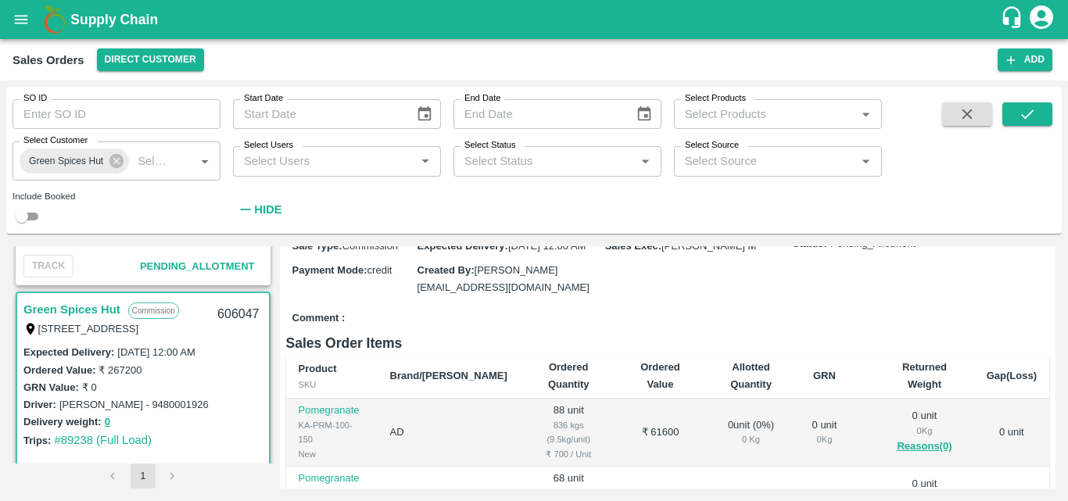
scroll to position [281, 0]
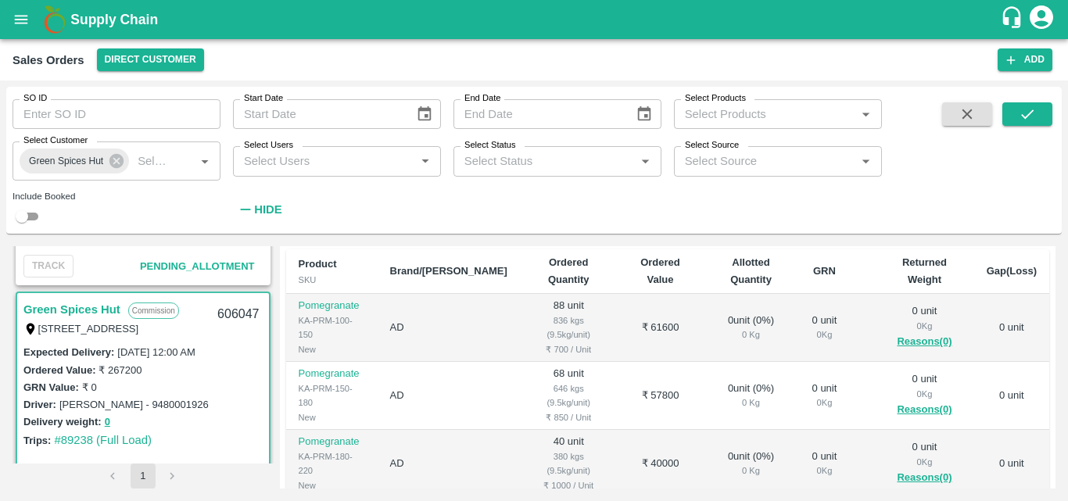
click at [238, 426] on div "Delivery weight: 0" at bounding box center [142, 422] width 239 height 18
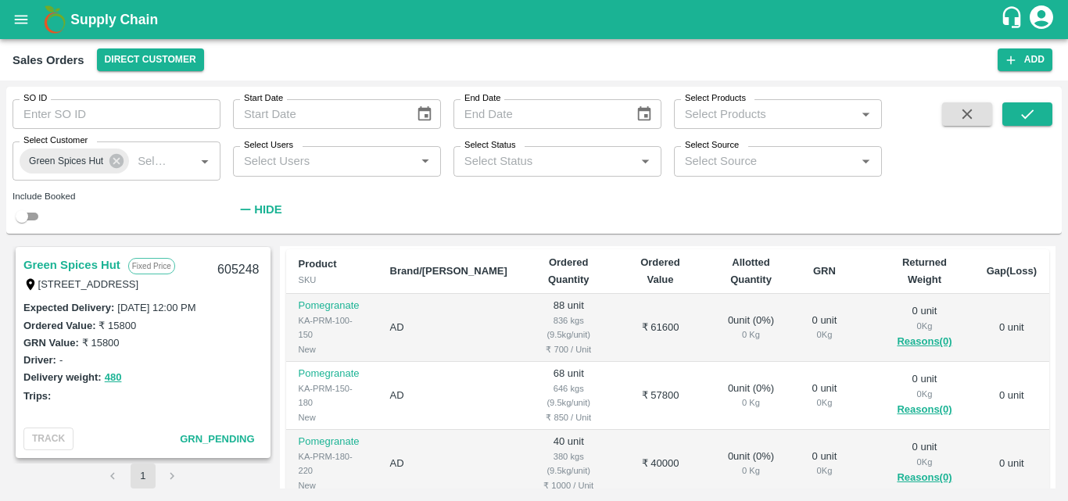
scroll to position [1737, 0]
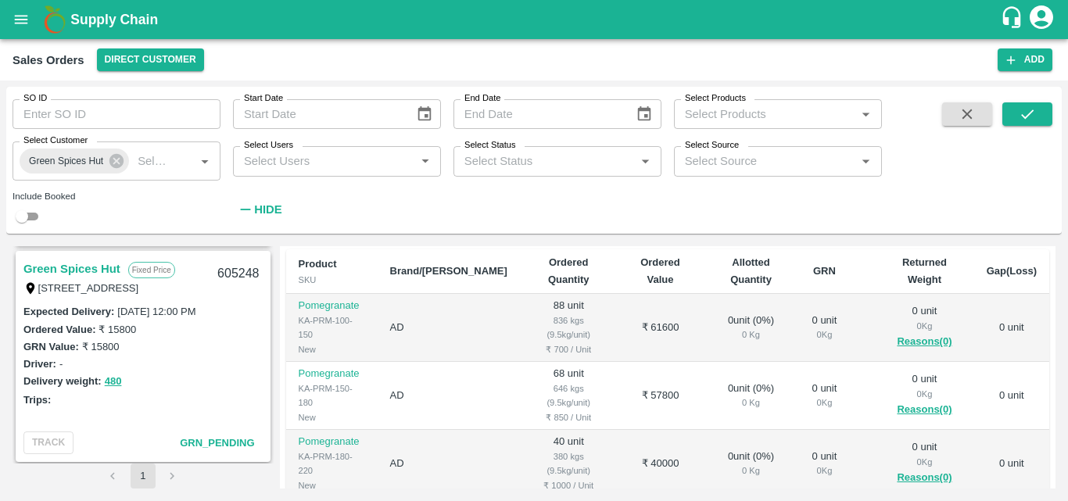
click at [81, 270] on link "Green Spices Hut" at bounding box center [71, 269] width 97 height 20
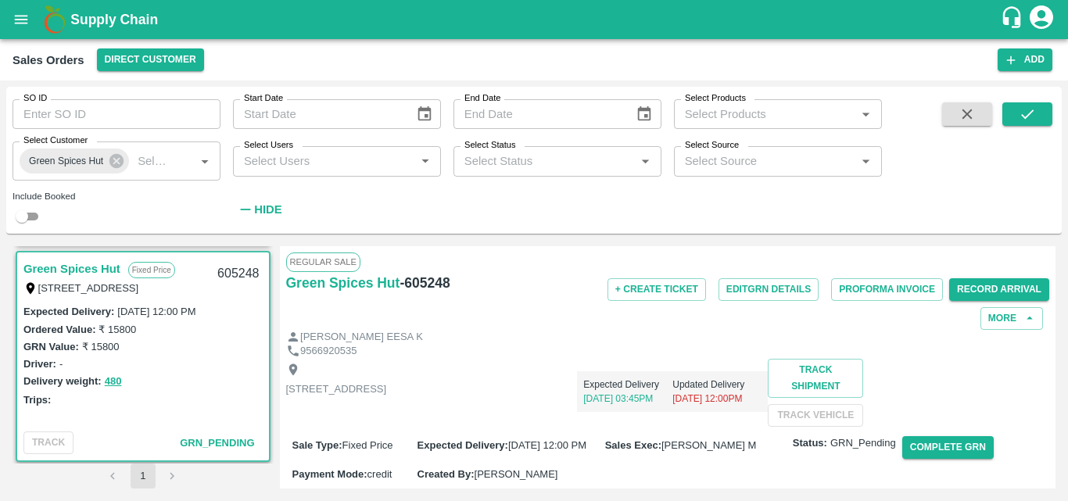
click at [700, 359] on div "Expected Delivery 21 Sep, 03:45PM Updated Delivery 27 Sep, 12:00PM" at bounding box center [576, 385] width 381 height 53
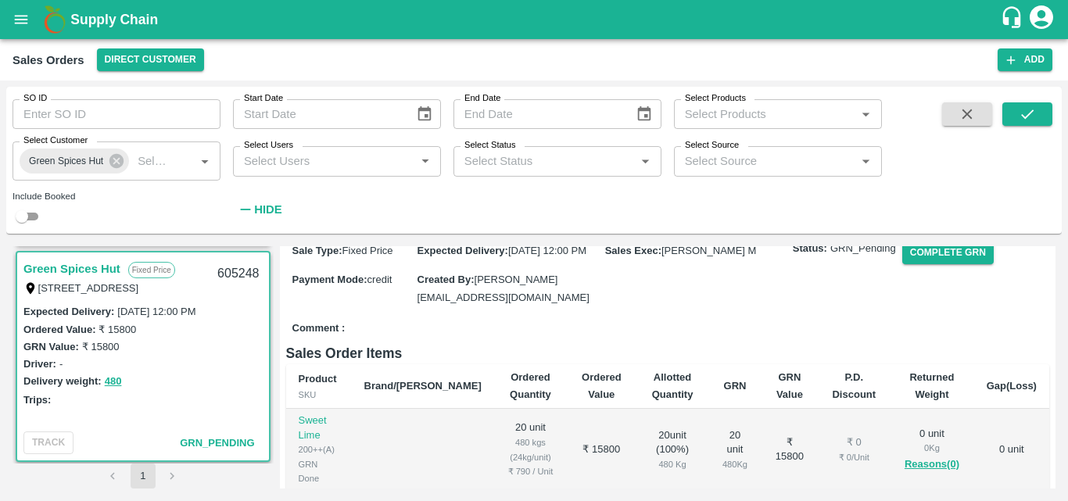
scroll to position [219, 0]
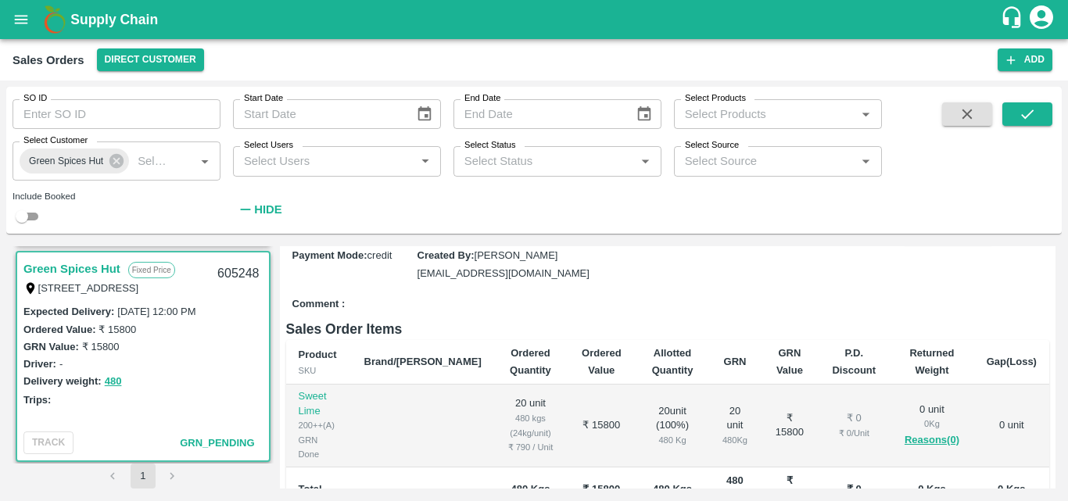
click at [918, 240] on button "Complete GRN" at bounding box center [947, 228] width 91 height 23
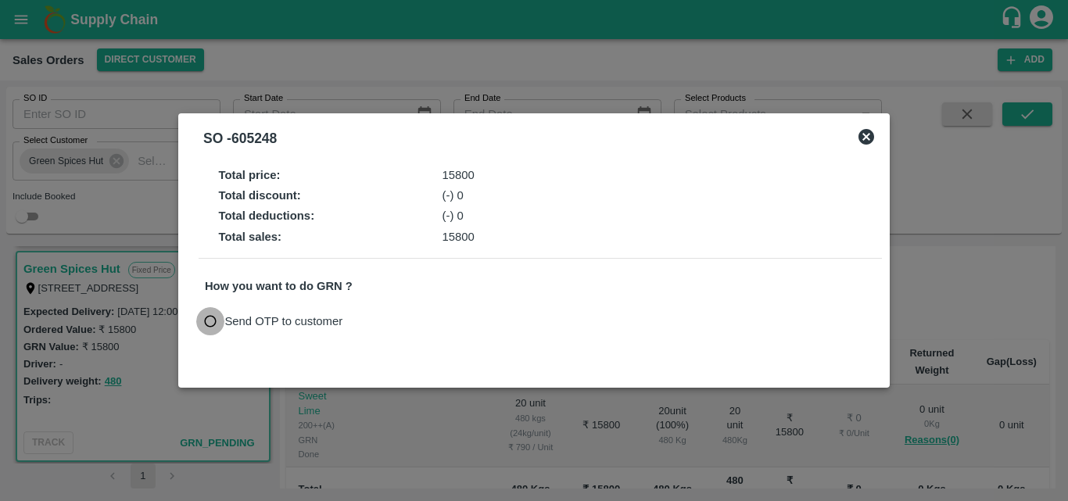
click at [217, 319] on input "Send OTP to customer" at bounding box center [210, 321] width 29 height 29
radio input "true"
click at [396, 317] on button "Send OTP" at bounding box center [387, 321] width 64 height 23
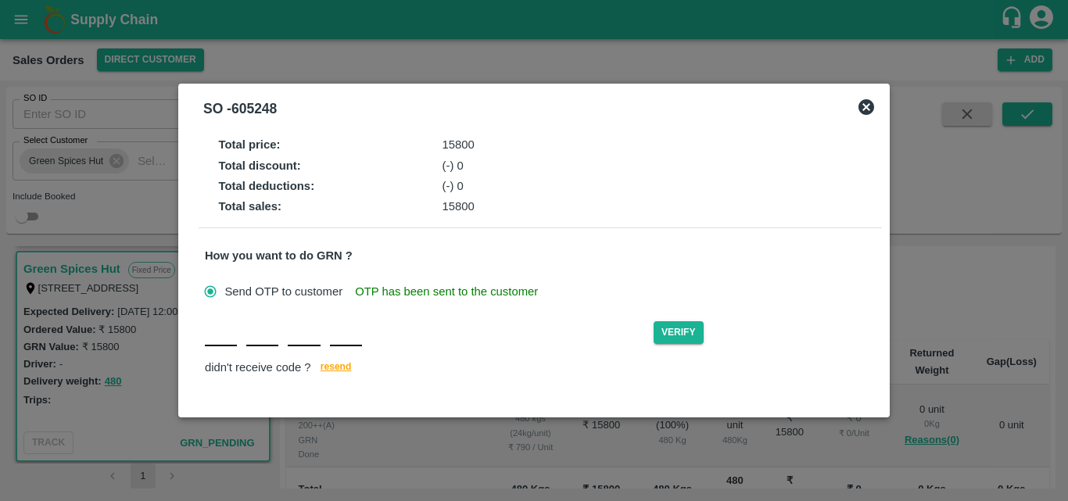
click at [220, 345] on input "text" at bounding box center [221, 332] width 32 height 28
click at [221, 338] on input "text" at bounding box center [221, 332] width 32 height 28
type input "H"
type input "M"
type input "K"
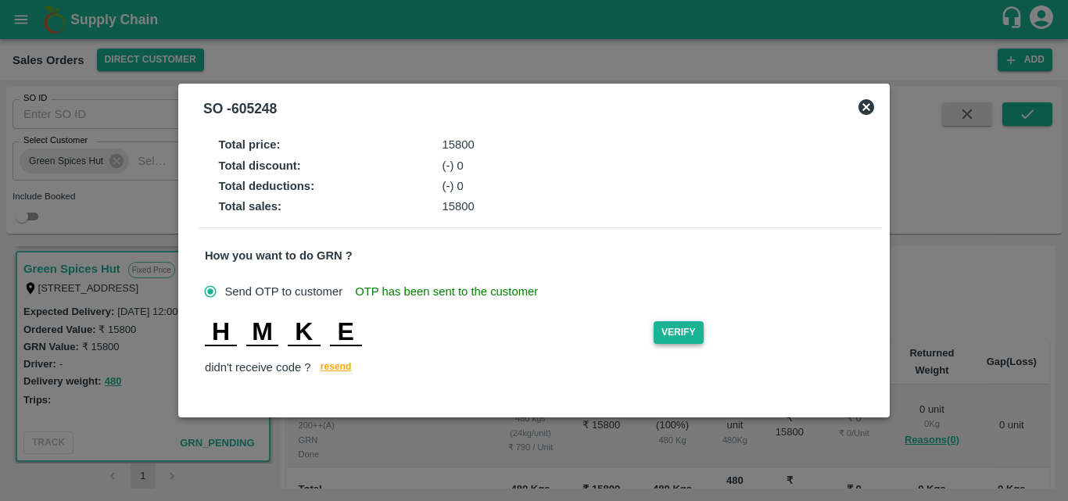
type input "E"
click at [683, 334] on button "Verify" at bounding box center [678, 332] width 50 height 23
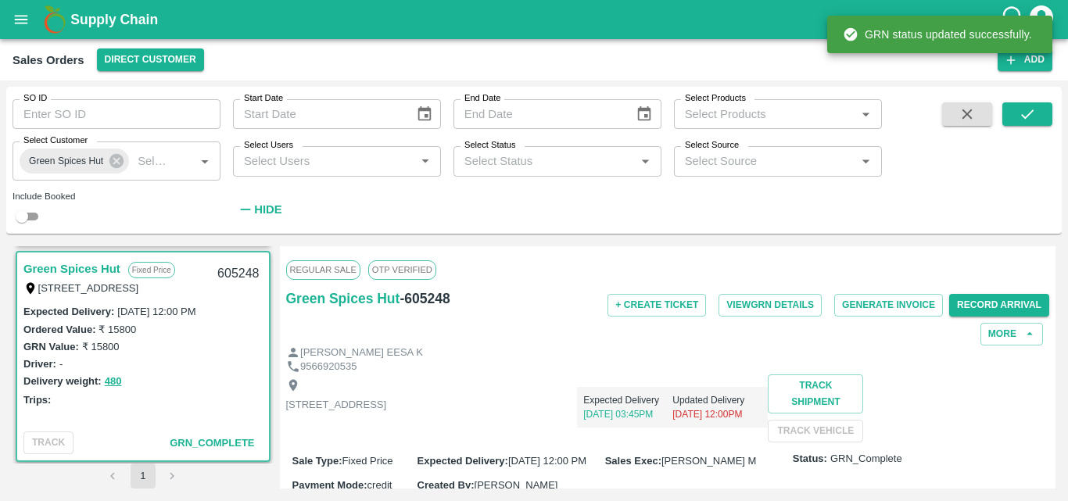
click at [154, 413] on div "Expected Delivery : 27 Sep 2025, 12:00 PM Ordered Value: ₹ 15800 GRN Value: ₹ 1…" at bounding box center [143, 363] width 252 height 123
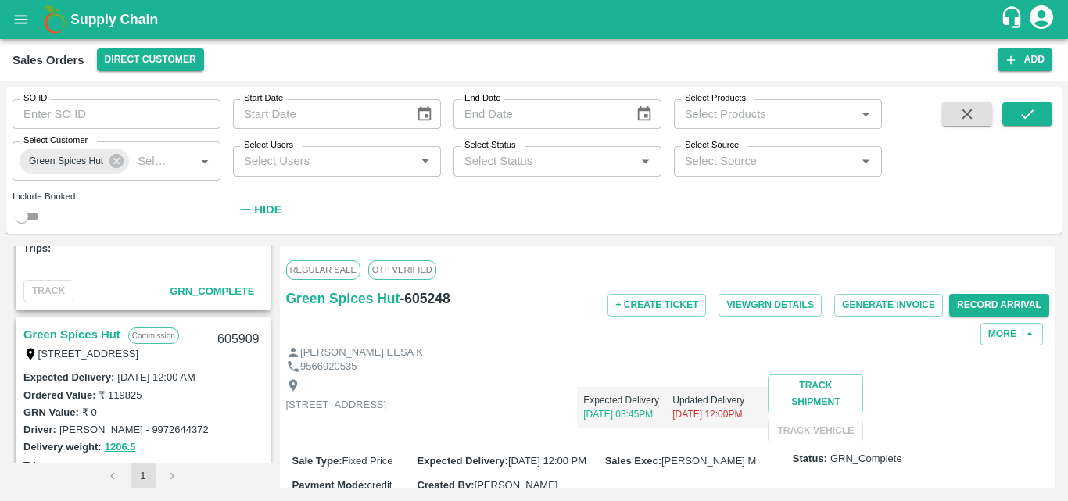
scroll to position [1018, 0]
click at [84, 326] on link "Green Spices Hut" at bounding box center [71, 336] width 97 height 20
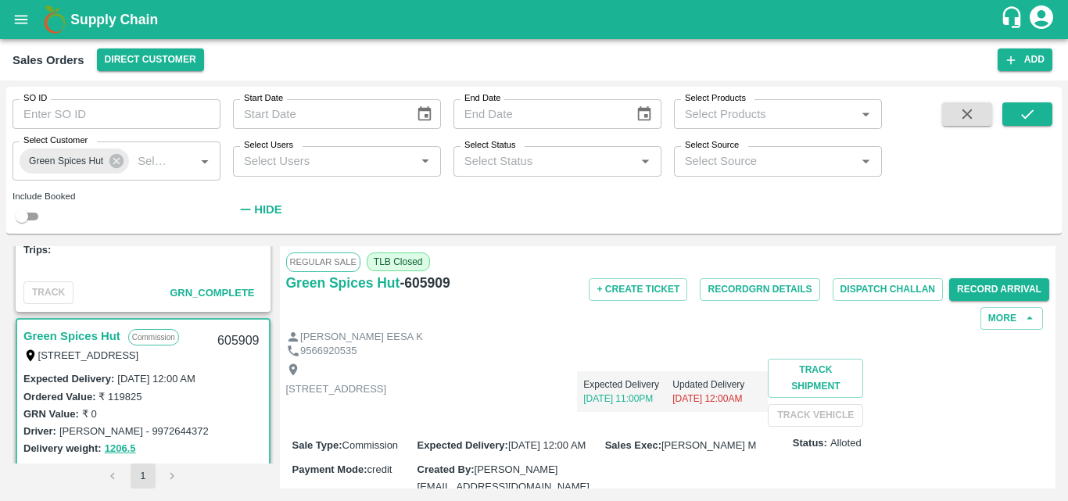
click at [603, 413] on div "Shop no 74, MADURAI MATTUTHAVANI FRUIT MARKET, Madurai, Madurai, Tamil Nadu, 62…" at bounding box center [668, 393] width 764 height 68
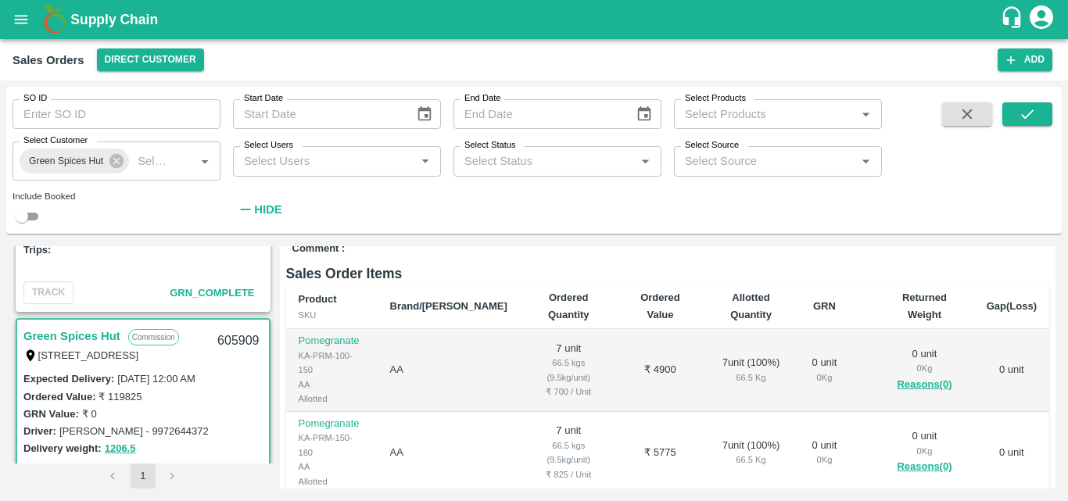
scroll to position [250, 0]
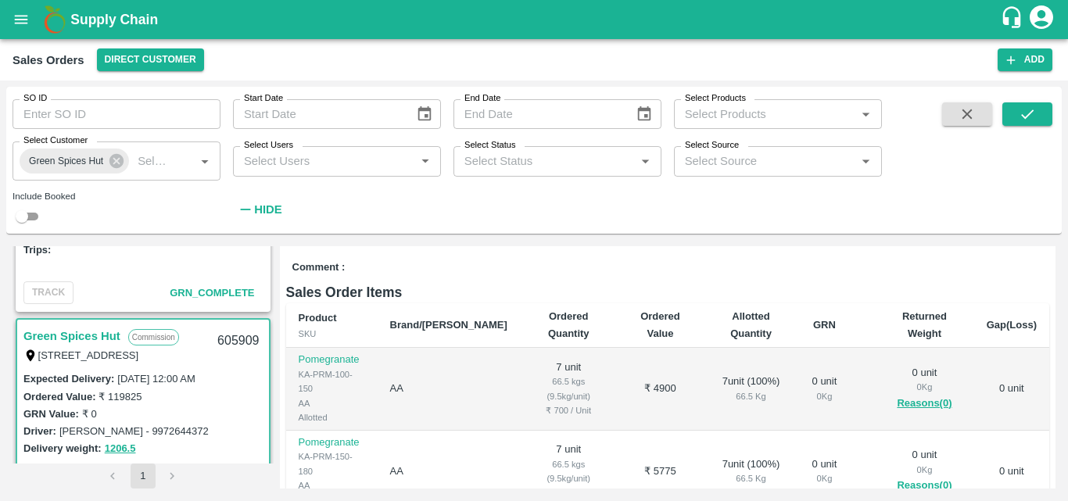
click at [224, 419] on div "GRN Value: ₹ 0" at bounding box center [142, 413] width 239 height 17
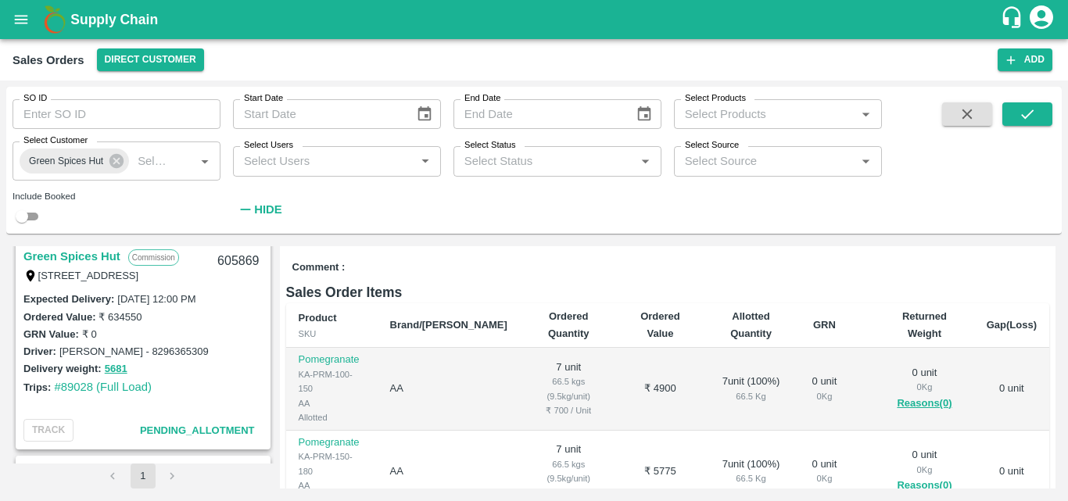
scroll to position [1518, 0]
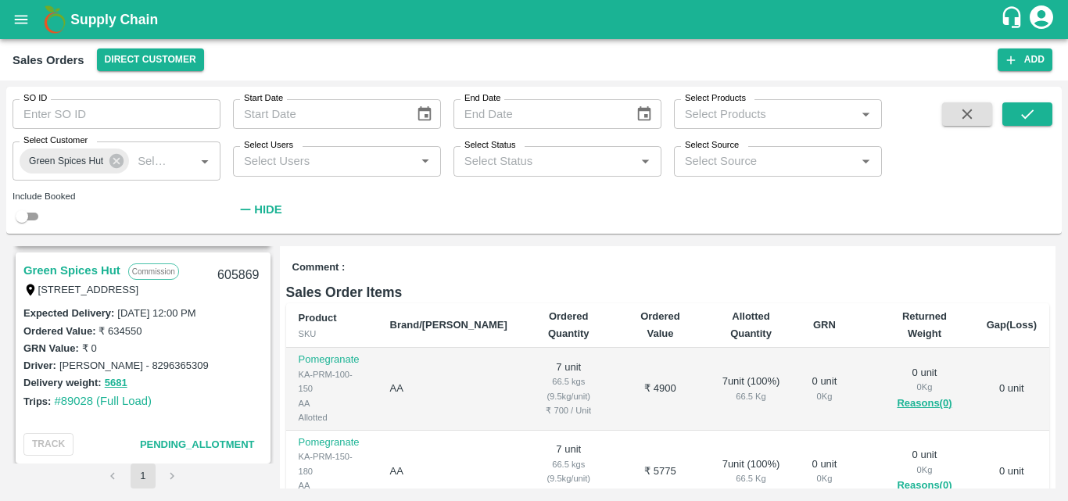
click at [106, 274] on link "Green Spices Hut" at bounding box center [71, 270] width 97 height 20
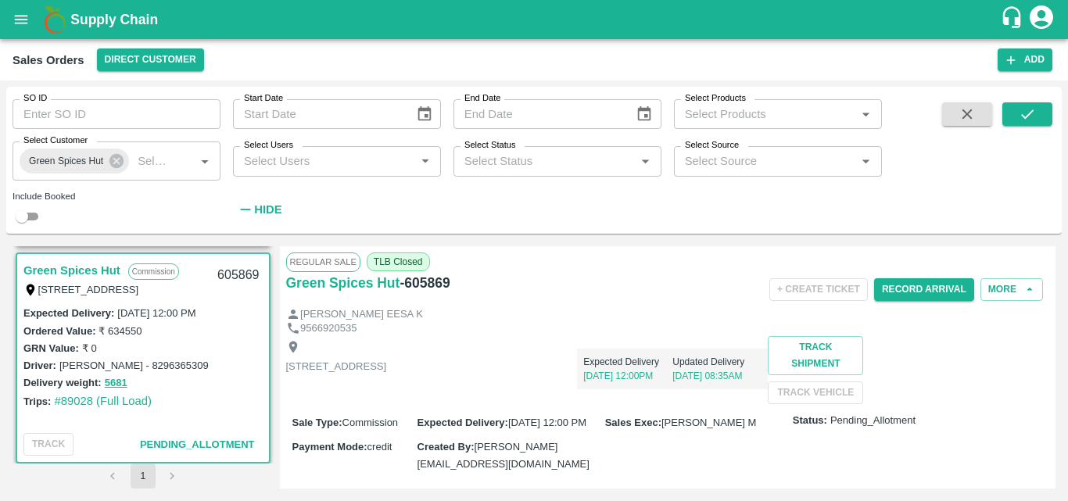
click at [654, 404] on div "Shop no 74, MADURAI MATTUTHAVANI FRUIT MARKET, Madurai, Madurai, Tamil Nadu, 62…" at bounding box center [668, 370] width 764 height 68
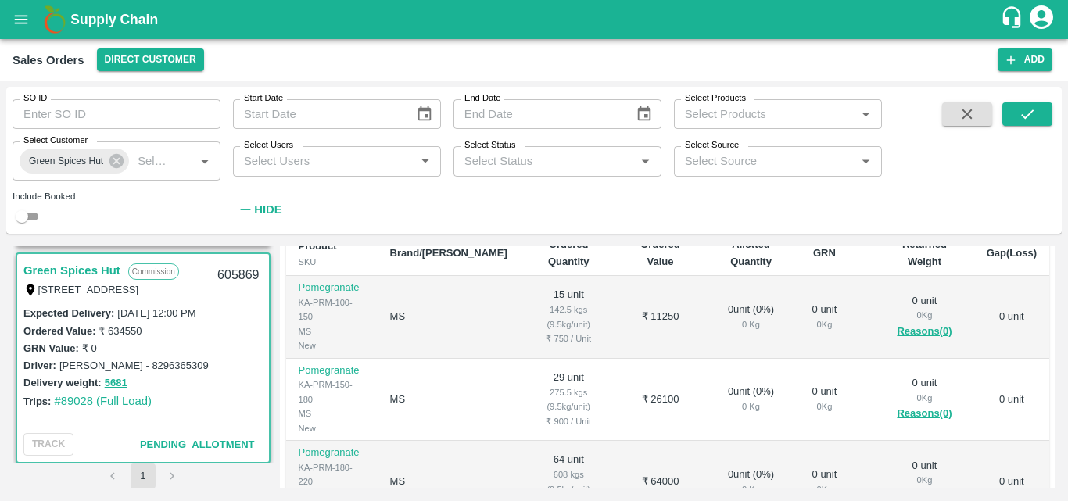
scroll to position [313, 0]
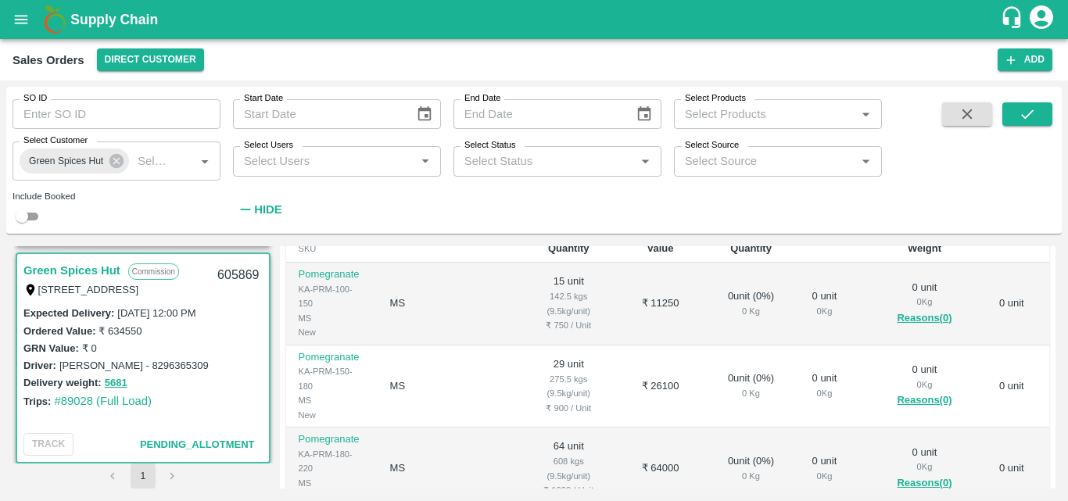
click at [256, 416] on div "Expected Delivery : 30 Sep 2025, 12:00 PM Ordered Value: ₹ 634550 GRN Value: ₹ …" at bounding box center [143, 365] width 252 height 123
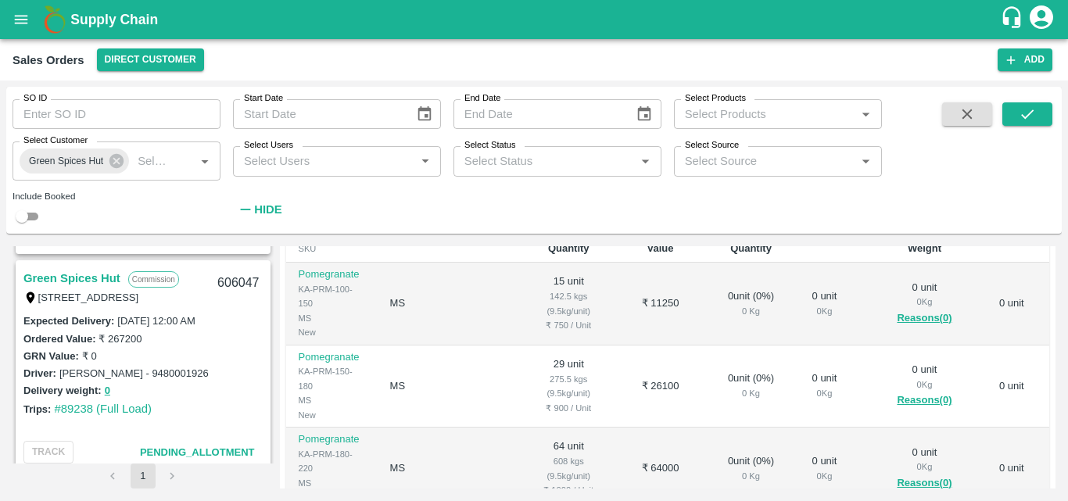
scroll to position [392, 0]
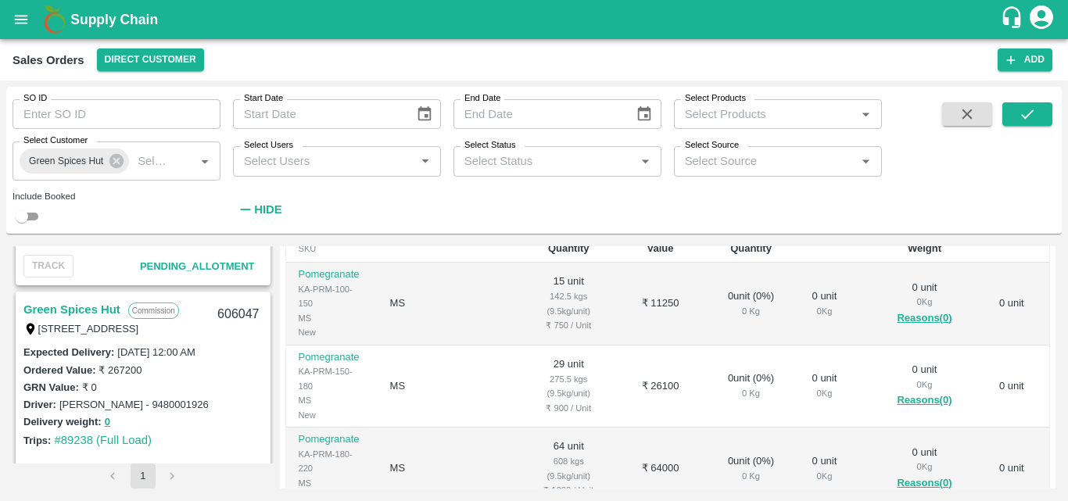
click at [88, 310] on link "Green Spices Hut" at bounding box center [71, 309] width 97 height 20
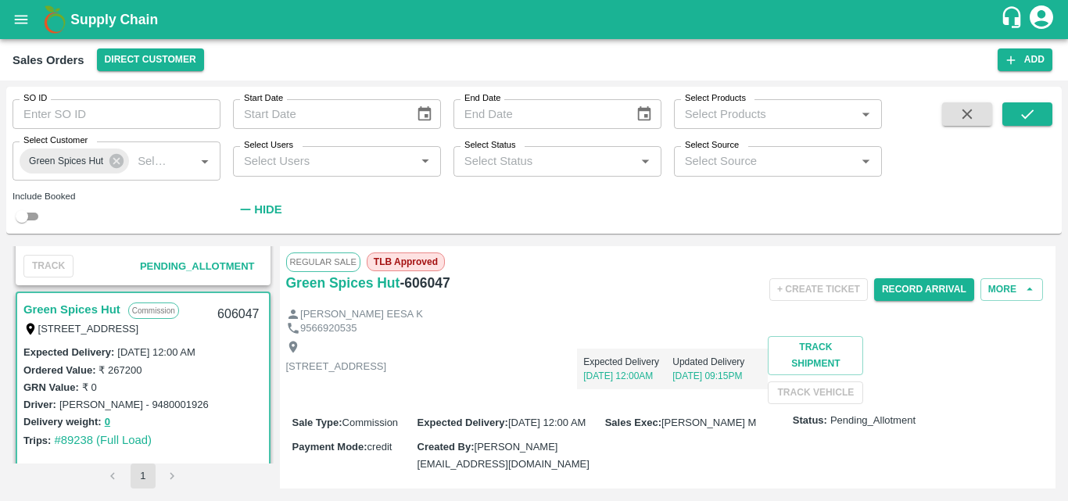
click at [549, 404] on div "Shop no 74, MADURAI MATTUTHAVANI FRUIT MARKET, Madurai, Madurai, Tamil Nadu, 62…" at bounding box center [668, 370] width 764 height 68
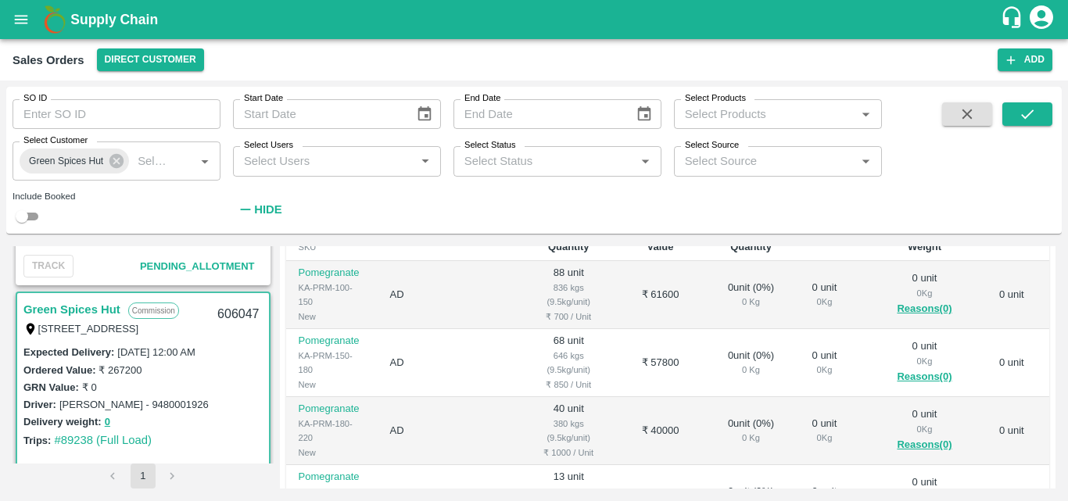
scroll to position [313, 0]
click at [220, 396] on div "Driver: KESHAV MURTY - 9480001926" at bounding box center [142, 403] width 239 height 17
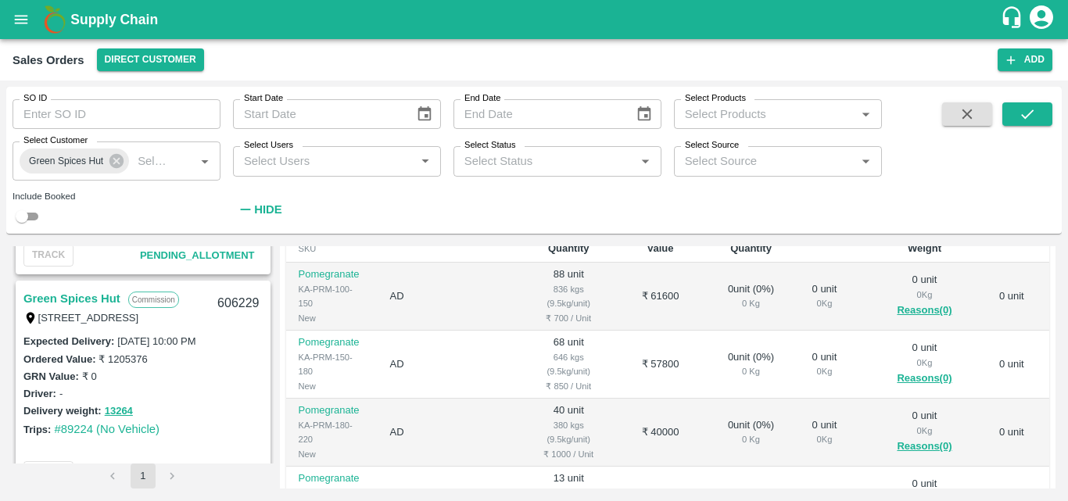
scroll to position [111, 0]
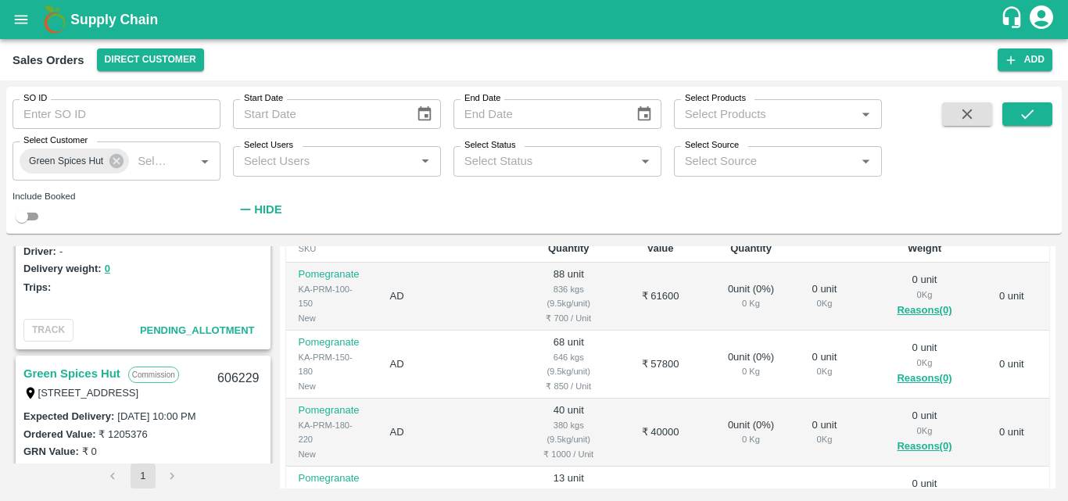
click at [113, 374] on link "Green Spices Hut" at bounding box center [71, 373] width 97 height 20
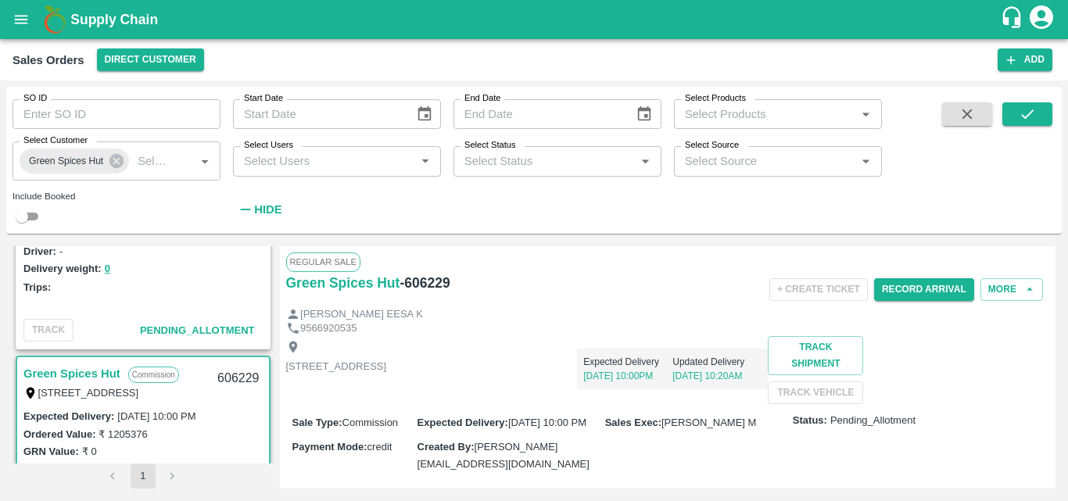
click at [608, 398] on div "Shop no 74, MADURAI MATTUTHAVANI FRUIT MARKET, Madurai, Madurai, Tamil Nadu, 62…" at bounding box center [668, 370] width 764 height 68
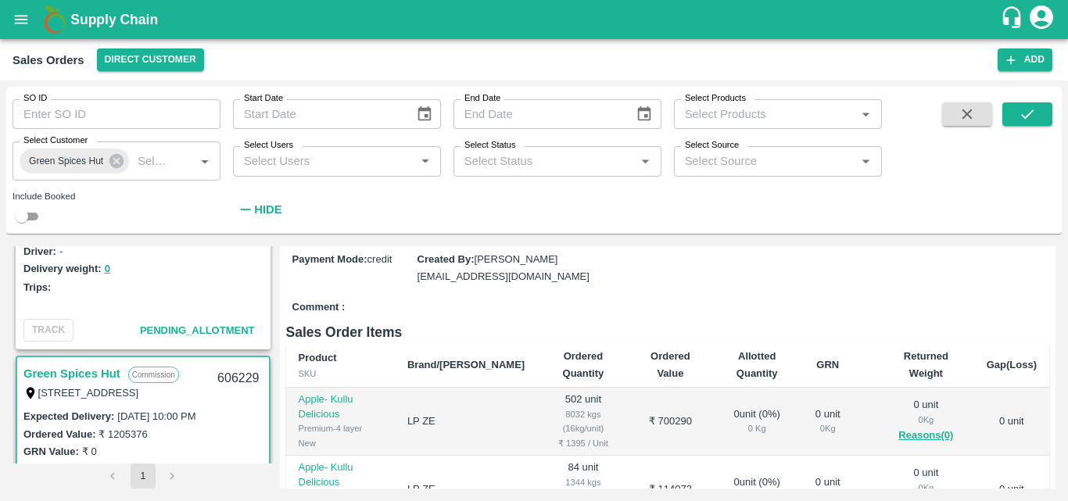
scroll to position [281, 0]
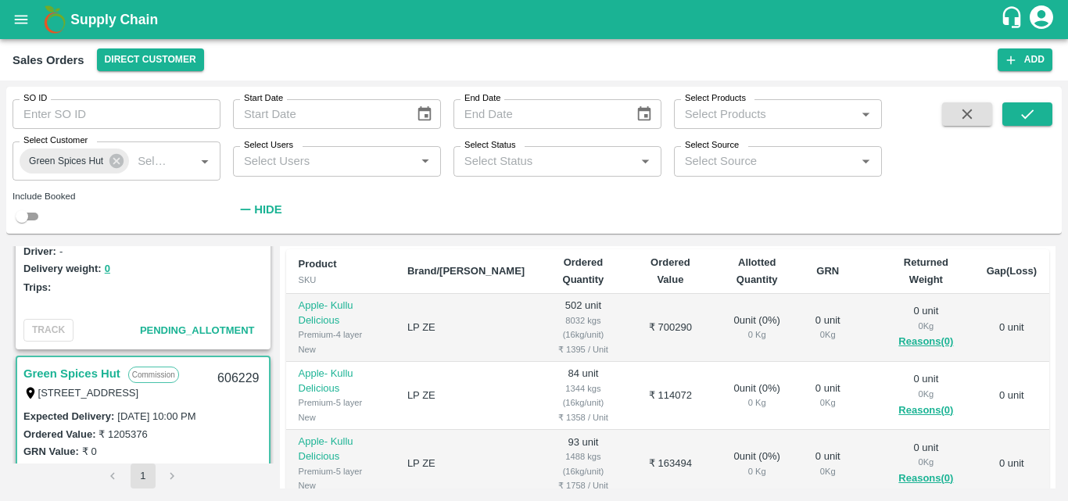
click at [215, 463] on div "1" at bounding box center [143, 475] width 261 height 25
click at [222, 450] on div "GRN Value: ₹ 0" at bounding box center [142, 450] width 239 height 17
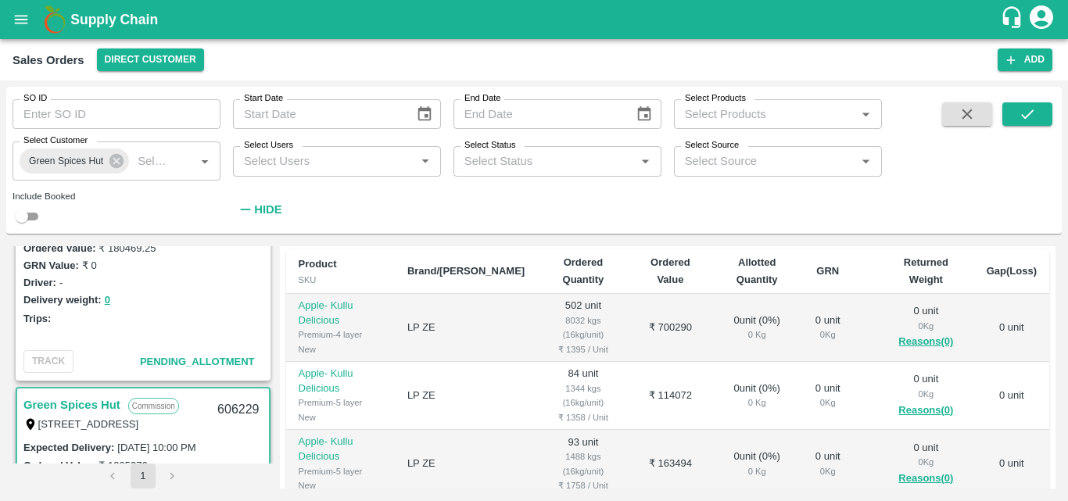
scroll to position [0, 0]
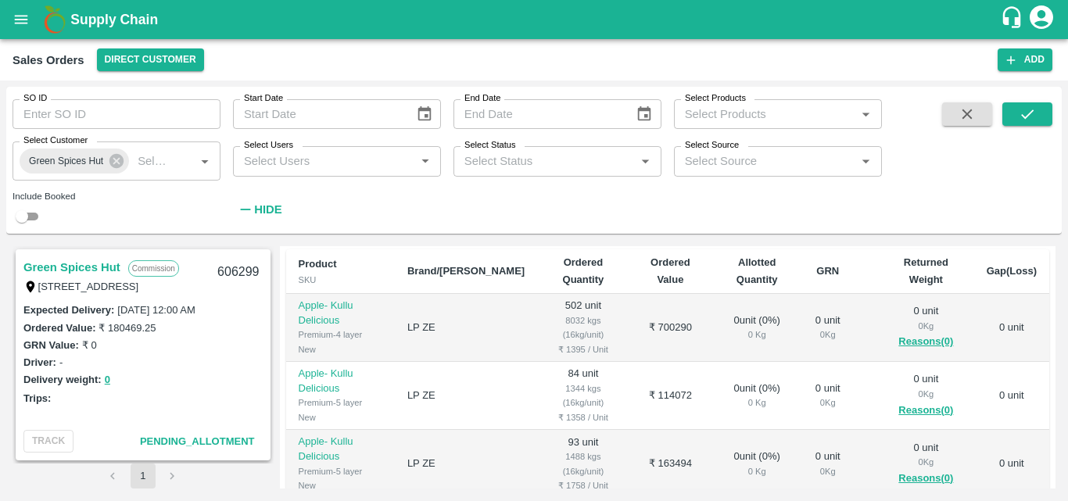
click at [72, 259] on link "Green Spices Hut" at bounding box center [71, 267] width 97 height 20
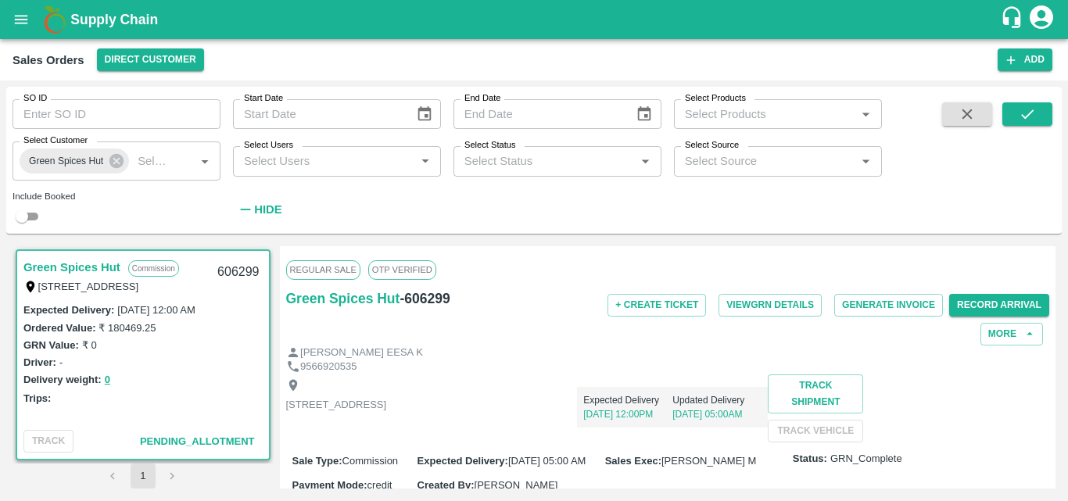
click at [624, 436] on div "Shop no 74, MADURAI MATTUTHAVANI FRUIT MARKET, Madurai, Madurai, Tamil Nadu, 62…" at bounding box center [668, 408] width 764 height 68
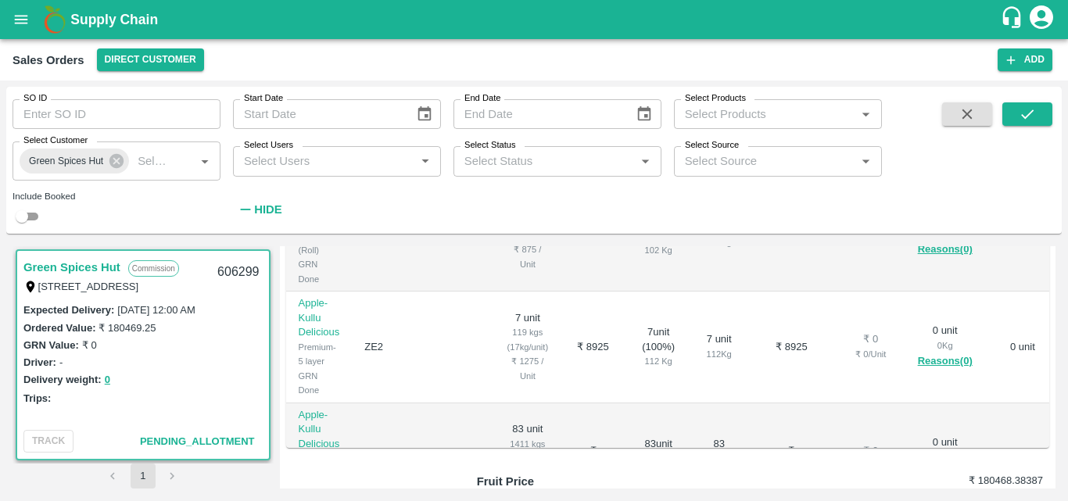
scroll to position [378, 0]
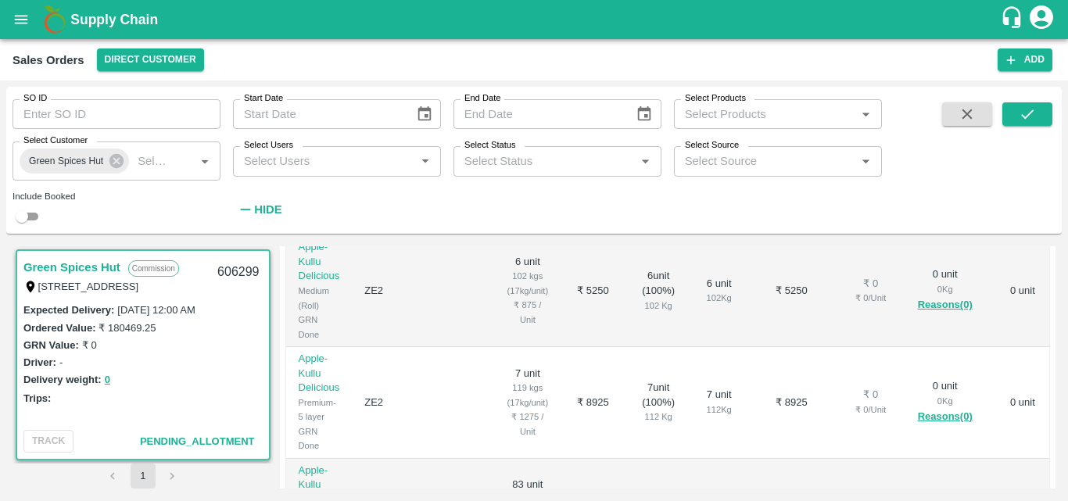
click at [564, 395] on td "₹ 8925" at bounding box center [592, 403] width 65 height 112
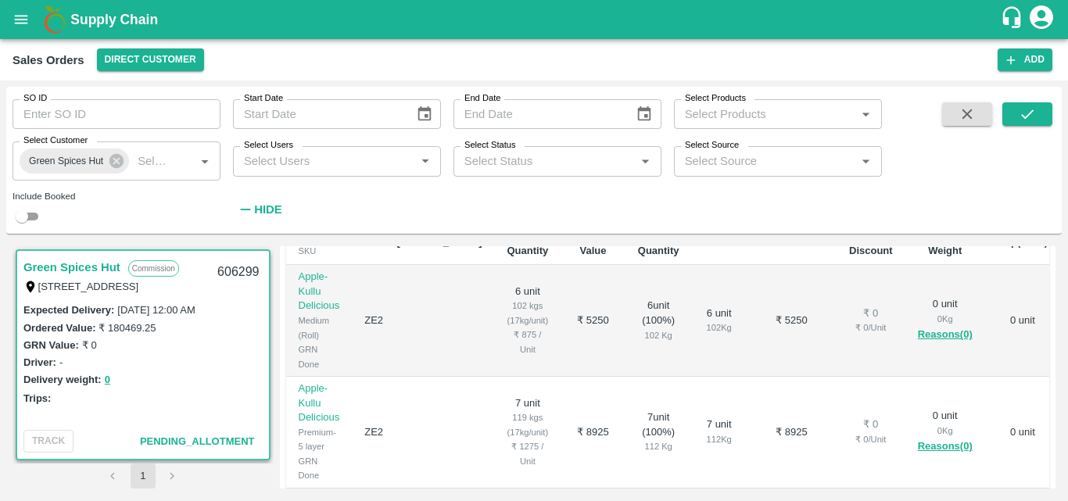
scroll to position [347, 0]
click at [140, 392] on div "Trips:" at bounding box center [142, 397] width 239 height 17
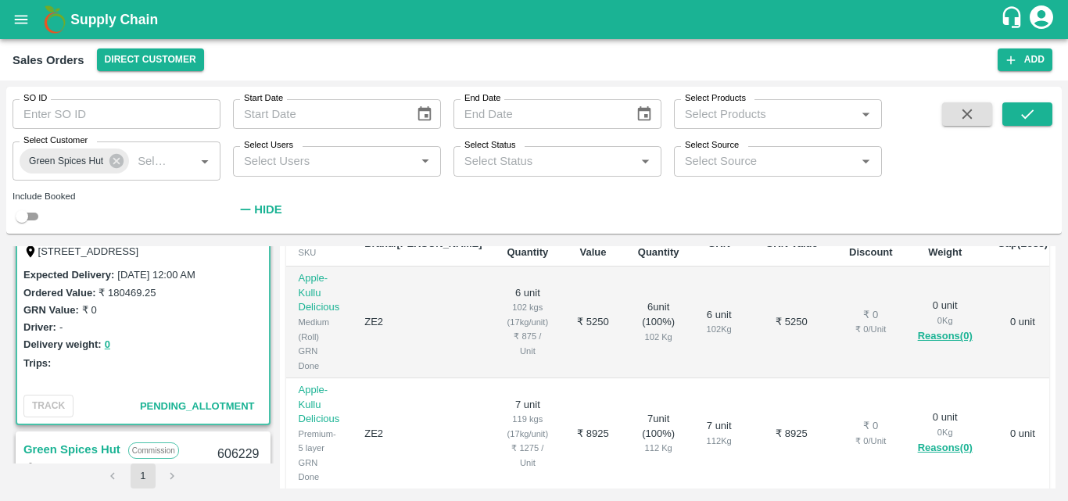
scroll to position [0, 0]
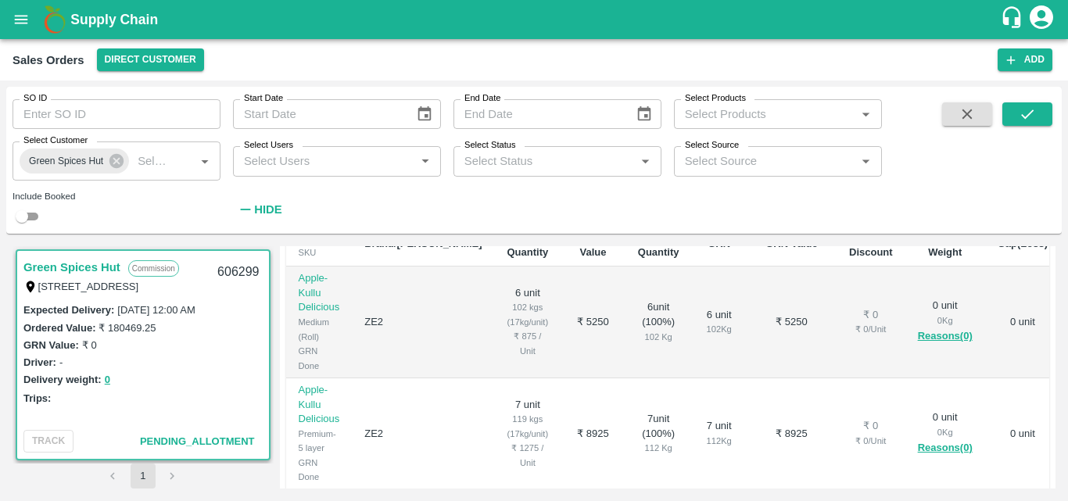
click at [109, 267] on link "Green Spices Hut" at bounding box center [71, 267] width 97 height 20
click at [188, 362] on div "Driver: -" at bounding box center [142, 361] width 239 height 17
click at [184, 406] on div "Trips:" at bounding box center [142, 397] width 239 height 17
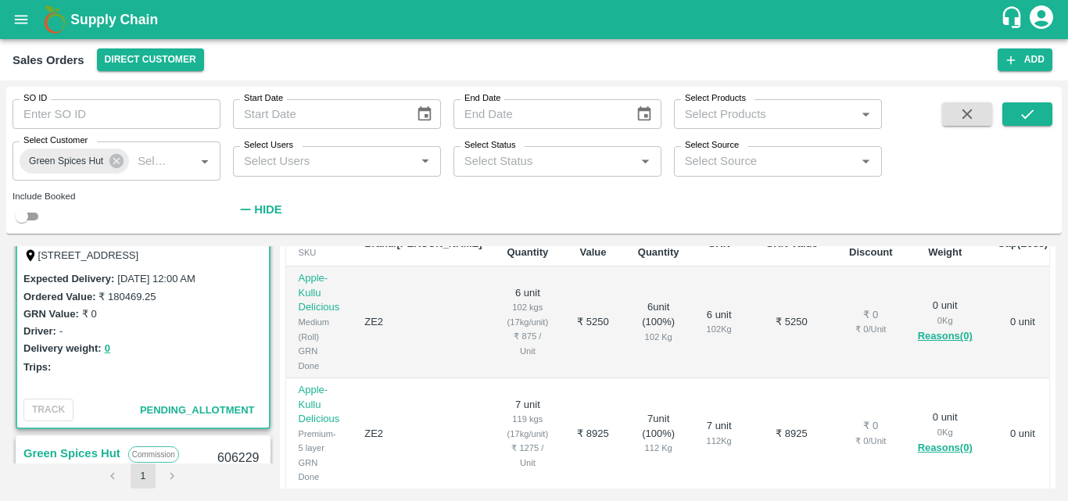
click at [631, 378] on td "6 unit ( 100 %) 102 Kg" at bounding box center [658, 323] width 66 height 112
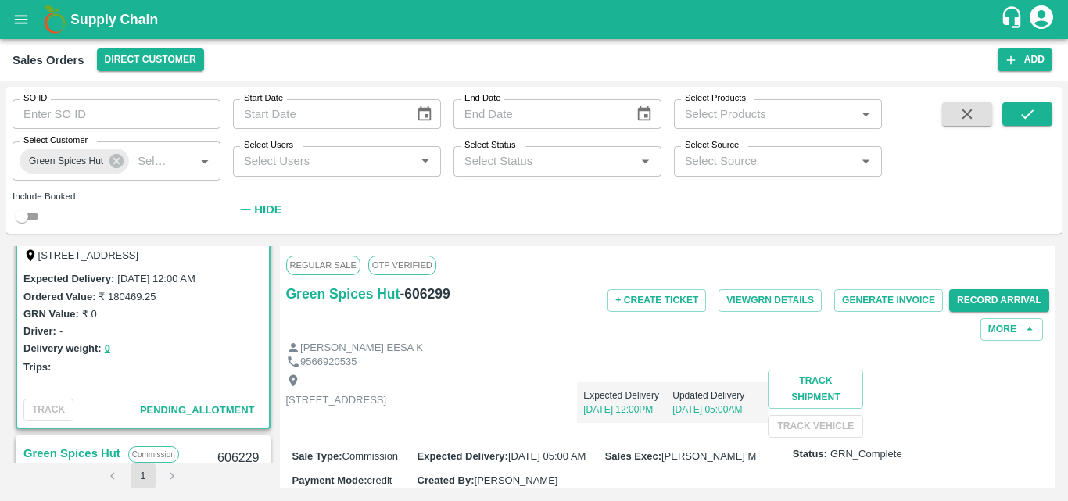
scroll to position [0, 0]
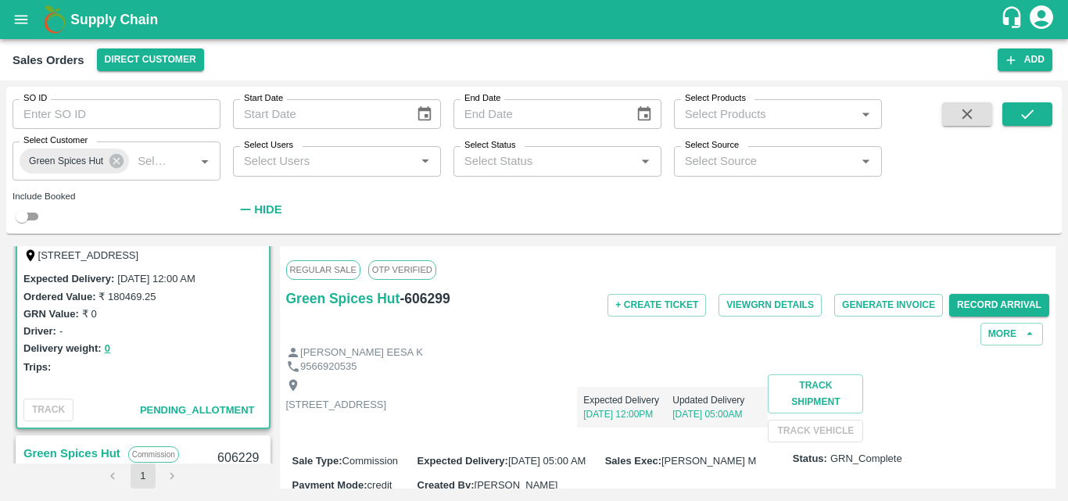
click at [184, 388] on div "Expected Delivery : 02 Oct 2025, 12:00 AM Ordered Value: ₹ 180469.25 GRN Value:…" at bounding box center [143, 331] width 252 height 123
click at [227, 346] on div "Delivery weight: 0" at bounding box center [142, 348] width 239 height 18
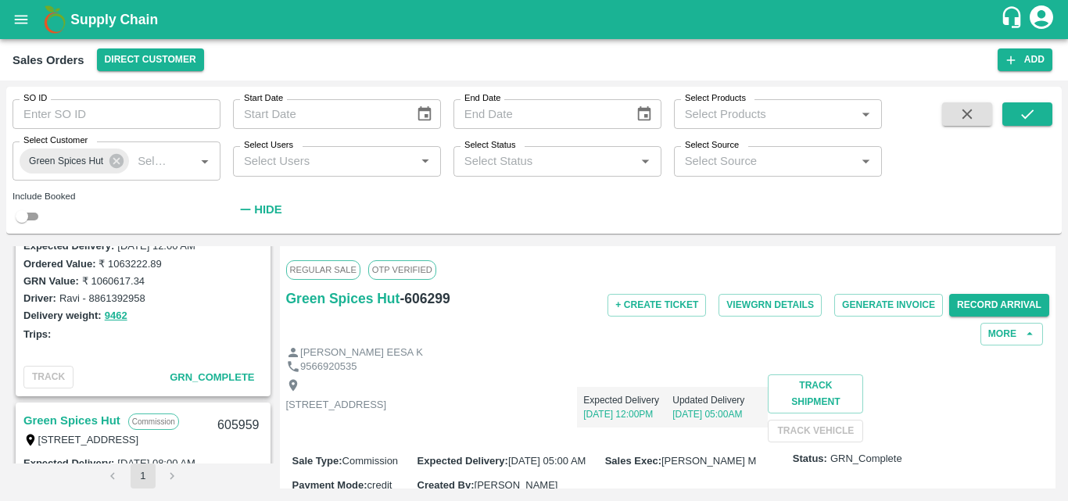
scroll to position [719, 0]
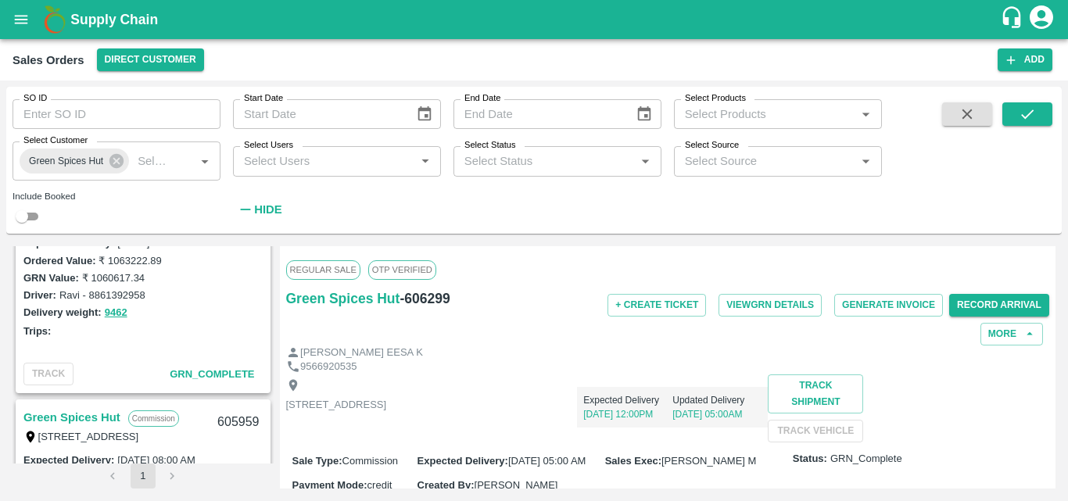
click at [228, 326] on div "Trips:" at bounding box center [142, 330] width 239 height 17
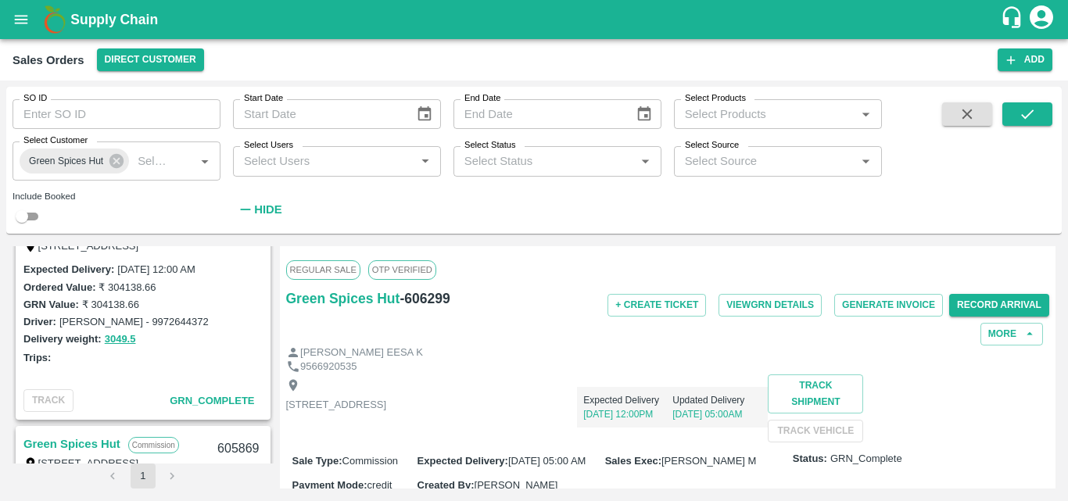
scroll to position [1376, 0]
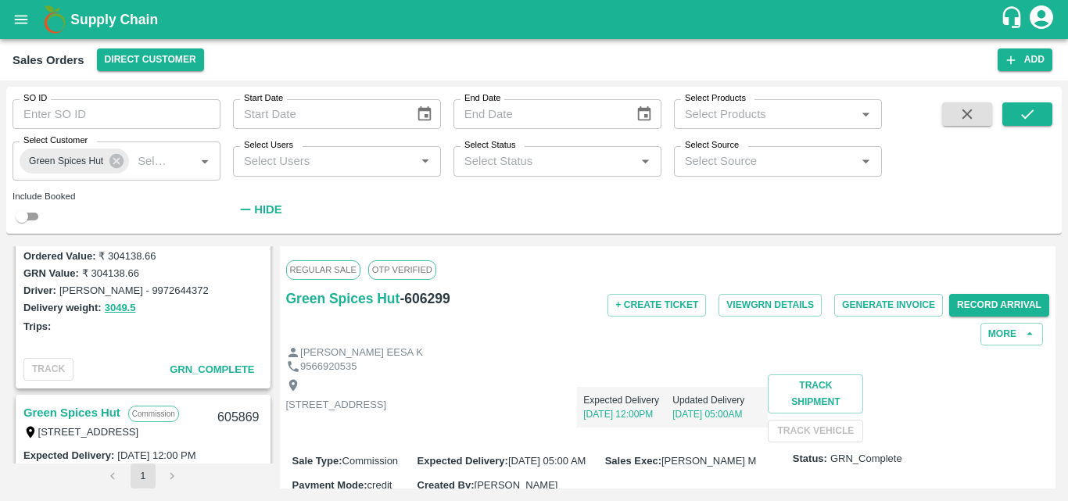
click at [225, 341] on div "Expected Delivery : 01 Oct 2025, 12:00 AM Ordered Value: ₹ 304138.66 GRN Value:…" at bounding box center [143, 290] width 252 height 123
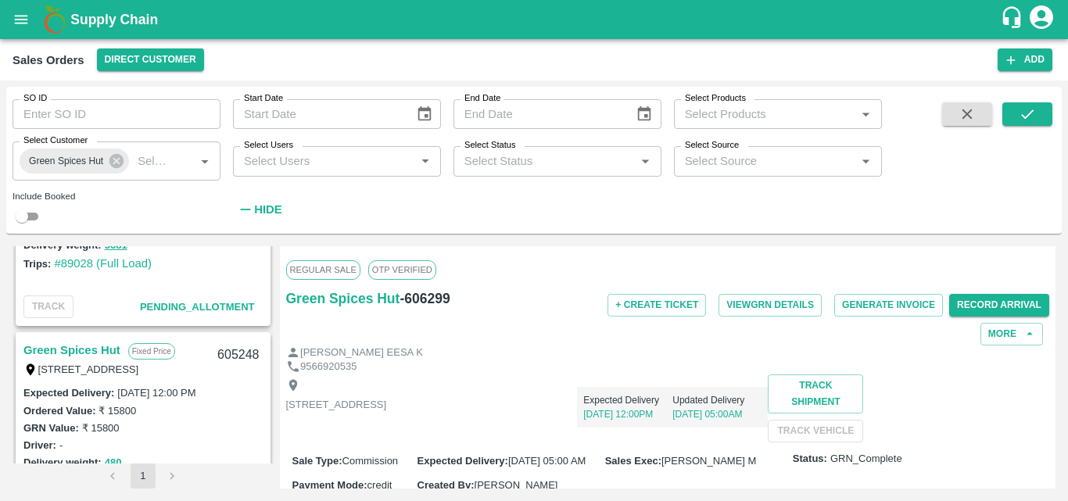
scroll to position [1657, 0]
click at [509, 435] on div "Shop no 74, MADURAI MATTUTHAVANI FRUIT MARKET, Madurai, Madurai, Tamil Nadu, 62…" at bounding box center [668, 408] width 764 height 68
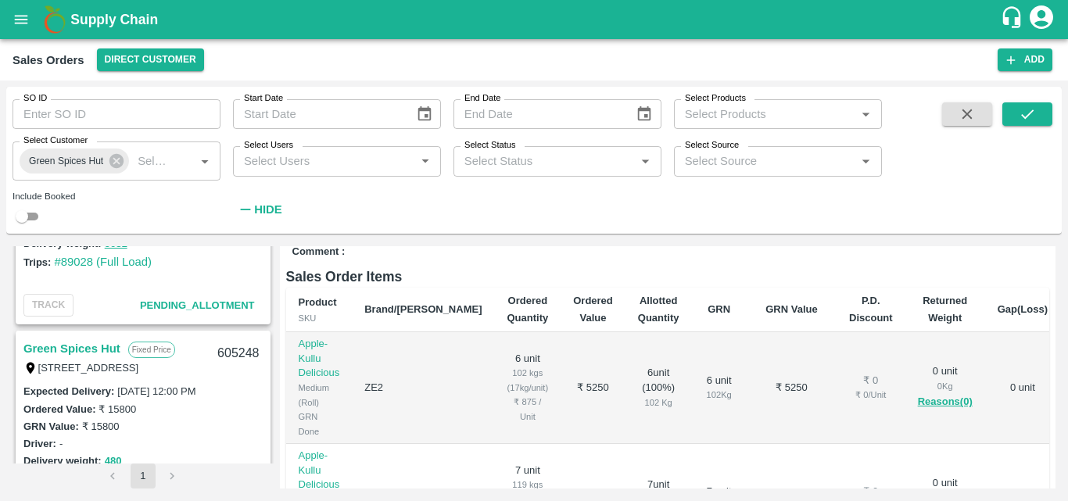
scroll to position [313, 0]
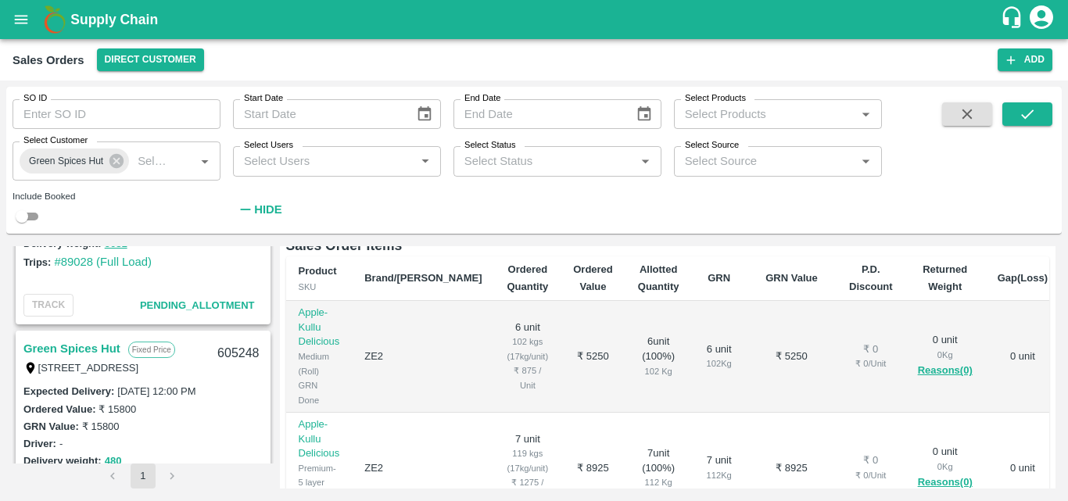
click at [200, 424] on div "GRN Value: ₹ 15800" at bounding box center [142, 425] width 239 height 17
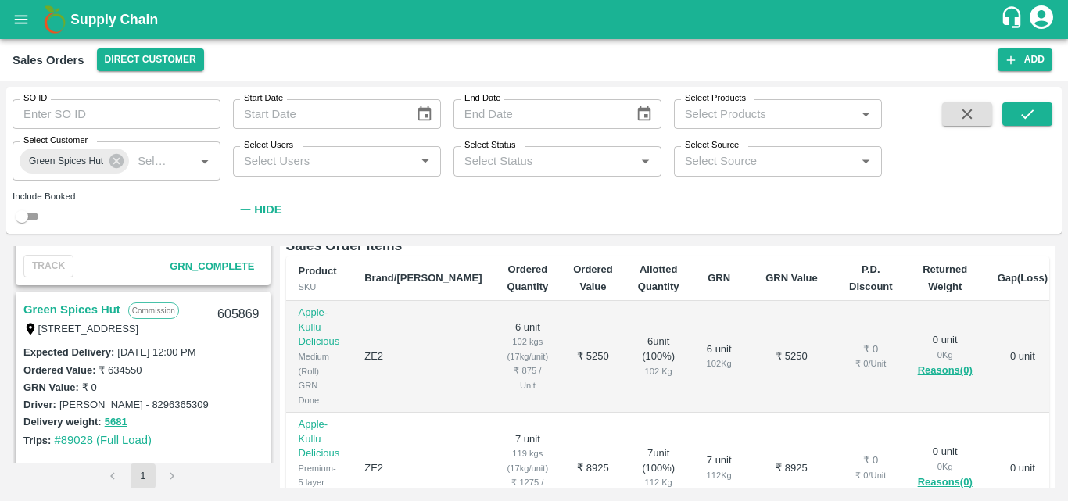
scroll to position [1455, 0]
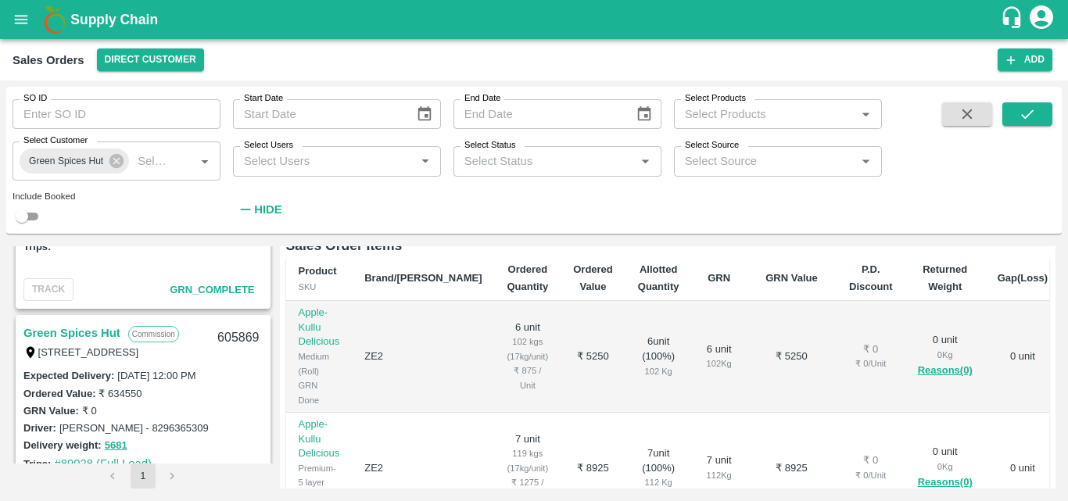
click at [141, 271] on div "Expected Delivery : 01 Oct 2025, 12:00 AM Ordered Value: ₹ 304138.66 GRN Value:…" at bounding box center [143, 210] width 252 height 123
click at [131, 273] on div "TRACK GRN_Complete" at bounding box center [143, 289] width 252 height 35
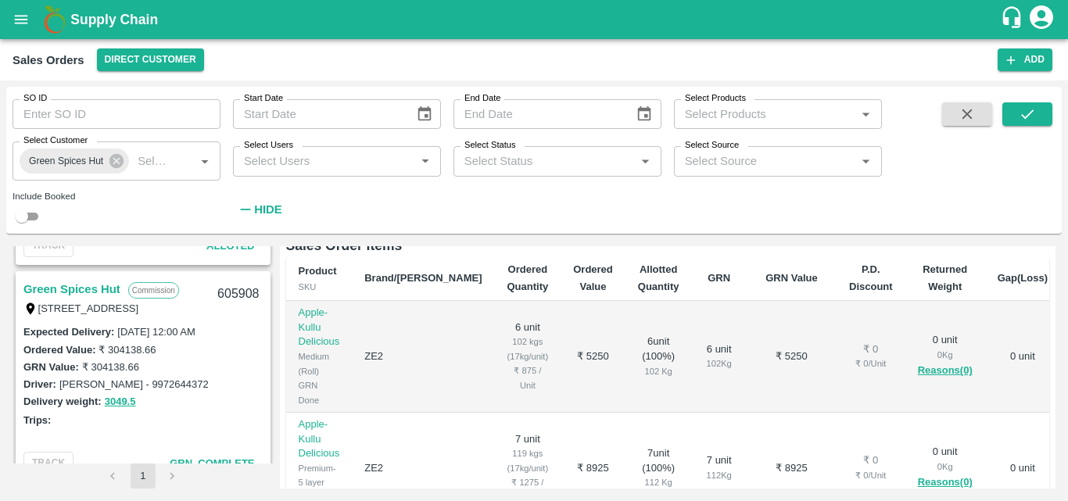
scroll to position [1268, 0]
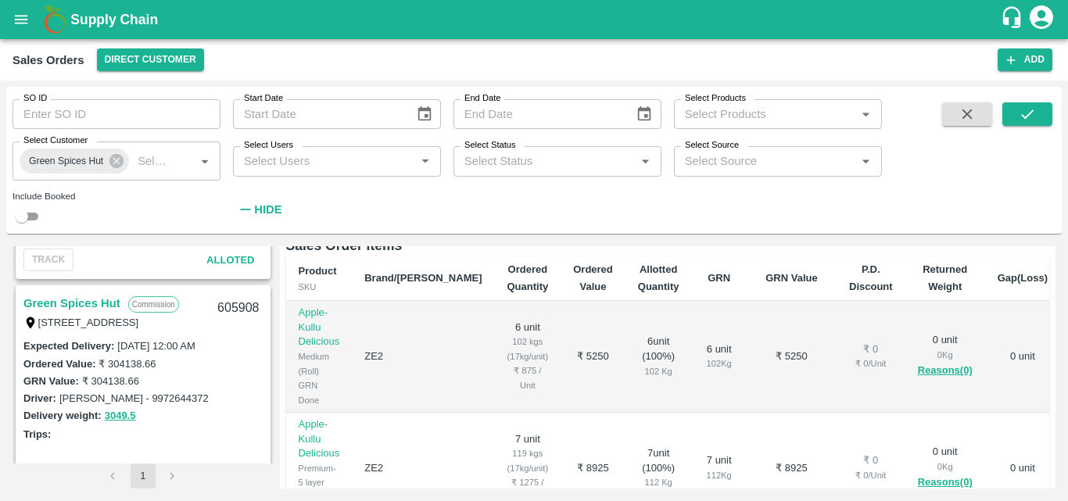
click at [72, 306] on link "Green Spices Hut" at bounding box center [71, 303] width 97 height 20
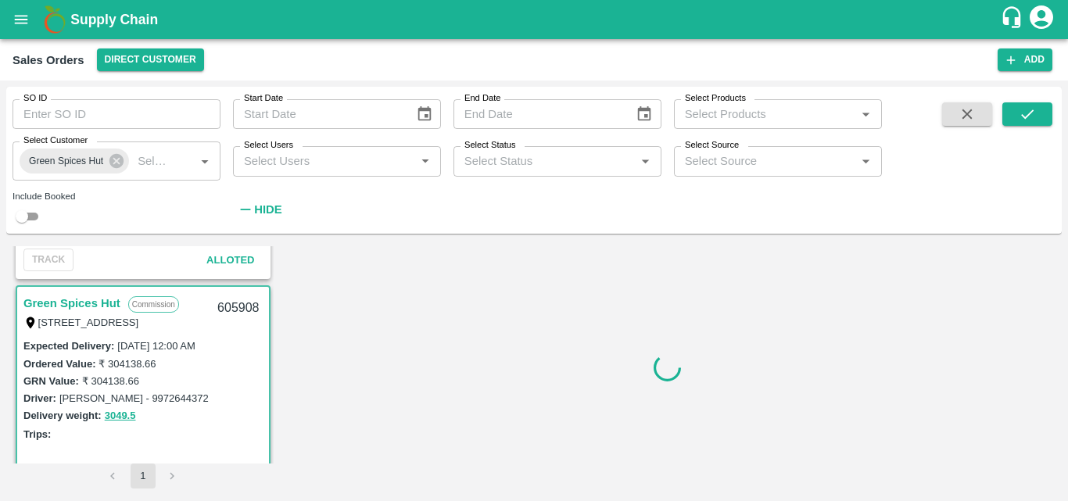
click at [460, 373] on div at bounding box center [668, 367] width 776 height 242
click at [171, 429] on div "Trips:" at bounding box center [142, 433] width 239 height 17
click at [183, 430] on div "Trips:" at bounding box center [142, 433] width 239 height 17
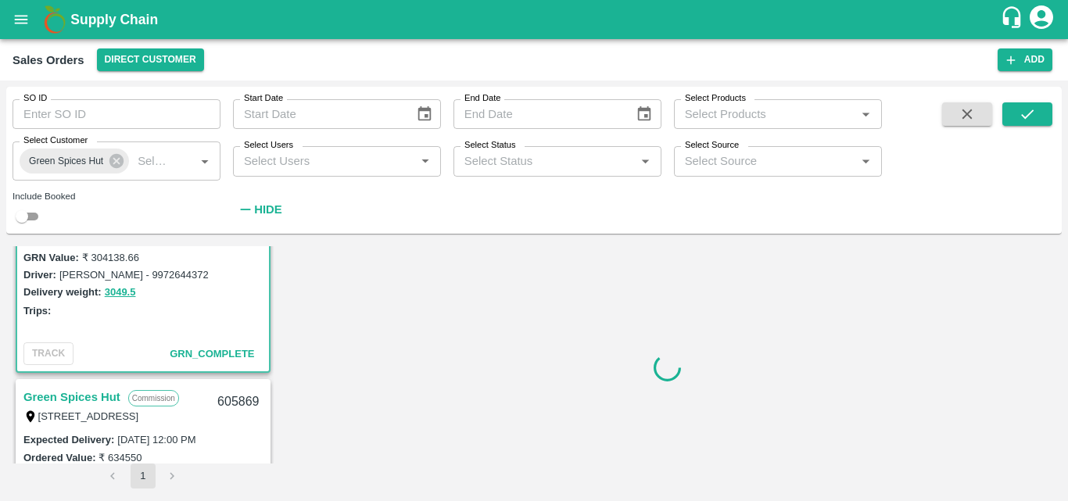
scroll to position [1424, 0]
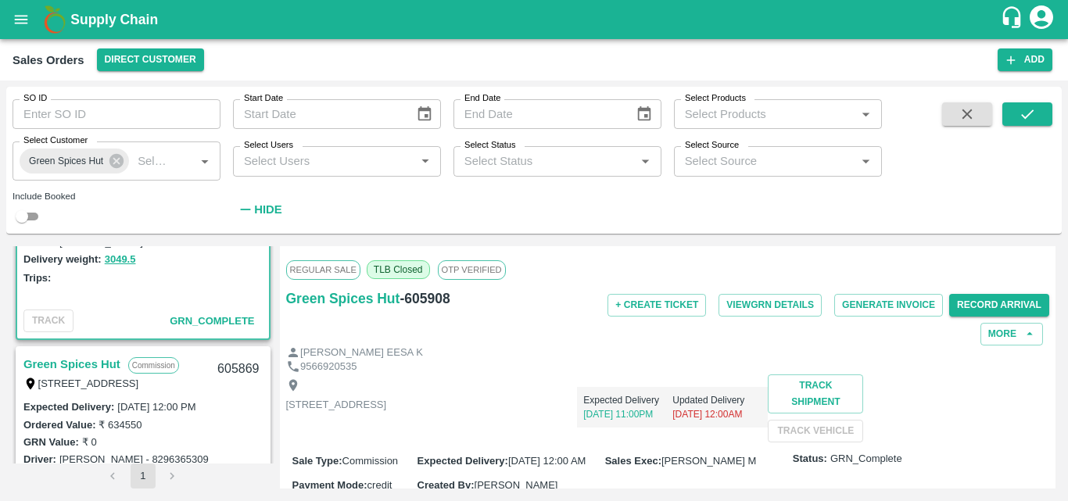
click at [101, 358] on link "Green Spices Hut" at bounding box center [71, 364] width 97 height 20
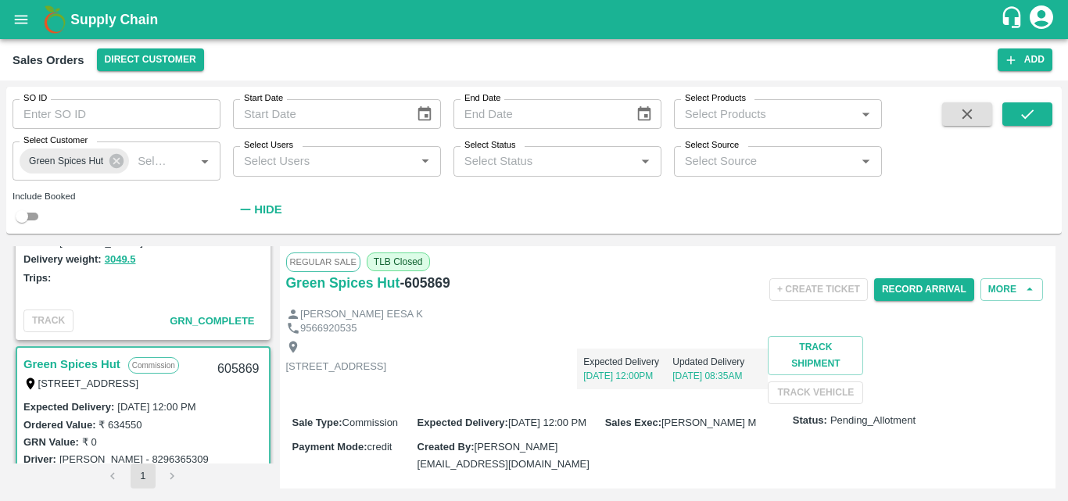
click at [589, 404] on div "Shop no 74, MADURAI MATTUTHAVANI FRUIT MARKET, Madurai, Madurai, Tamil Nadu, 62…" at bounding box center [668, 370] width 764 height 68
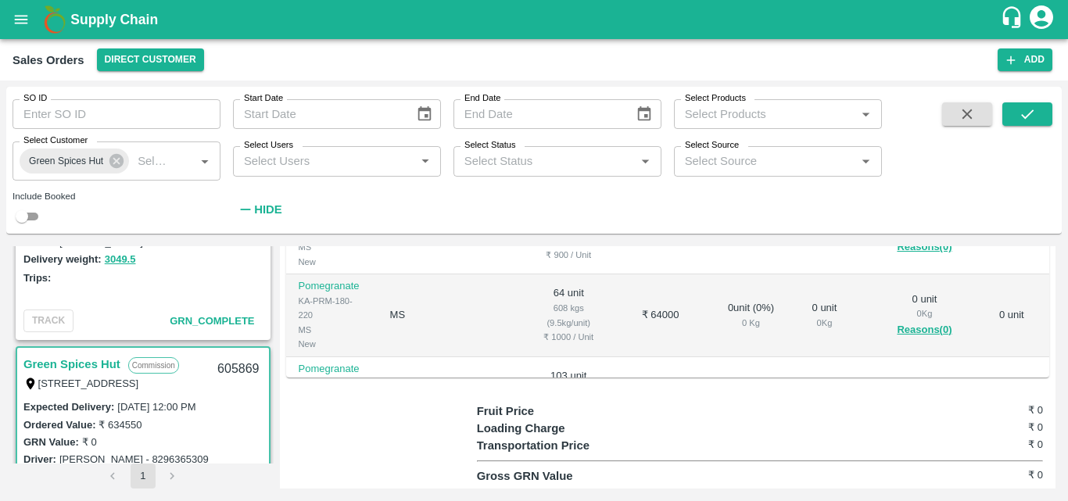
scroll to position [500, 0]
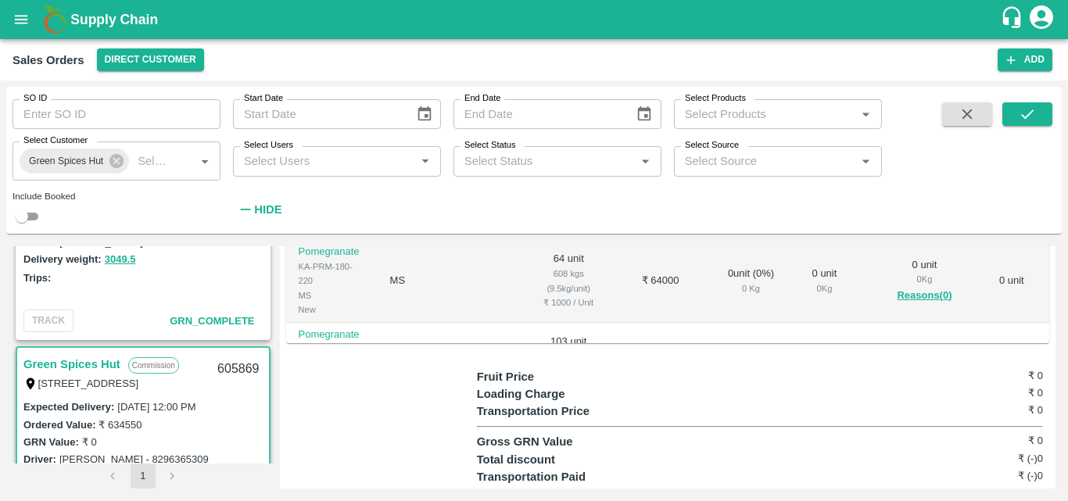
click at [575, 377] on td "103 unit 978.5 kgs (9.5kg/unit) ₹ 1100 / Unit" at bounding box center [569, 364] width 98 height 83
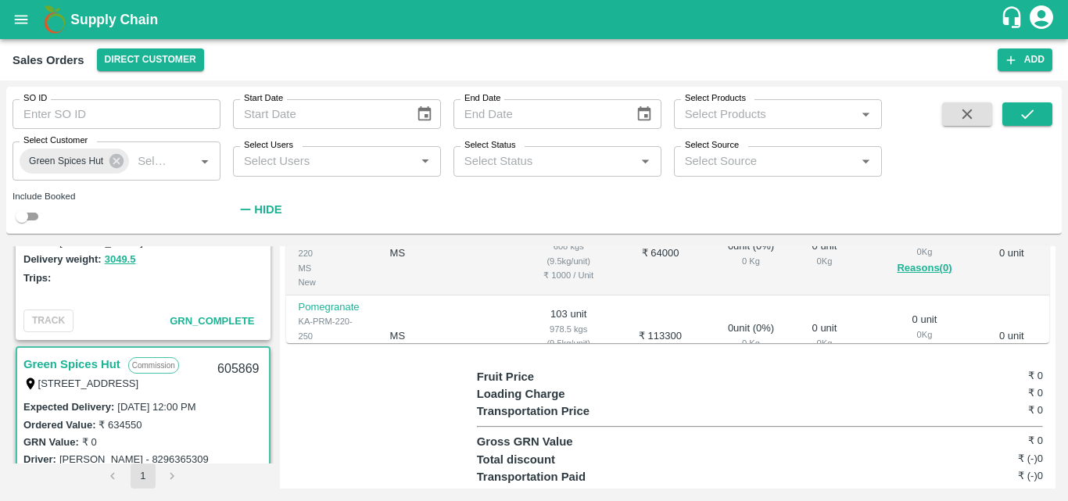
scroll to position [31, 0]
click at [288, 404] on div "Regular Sale TLB Closed Green Spices Hut - 605869 + Create Ticket Record Arriva…" at bounding box center [668, 367] width 776 height 242
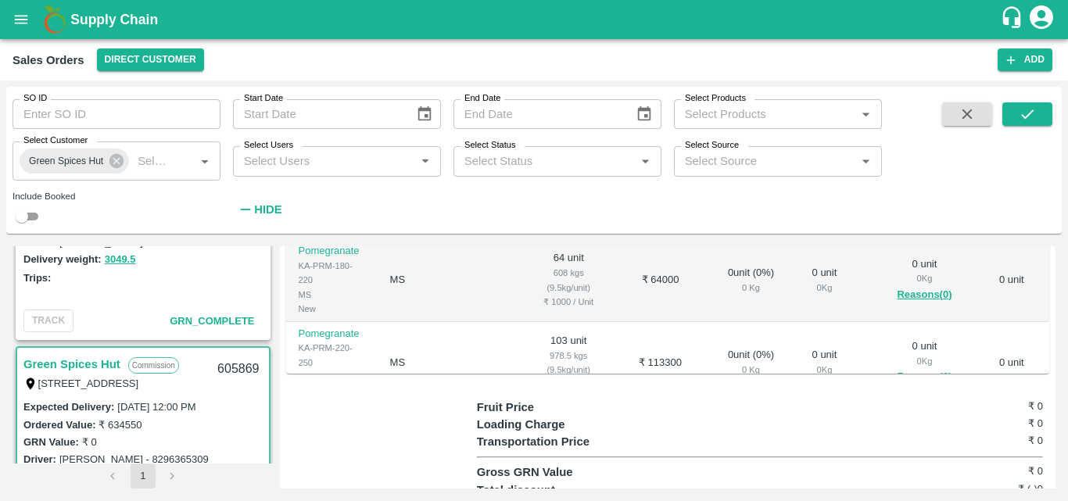
scroll to position [469, 0]
click at [233, 413] on div "Expected Delivery : 30 Sep 2025, 12:00 PM" at bounding box center [142, 406] width 239 height 17
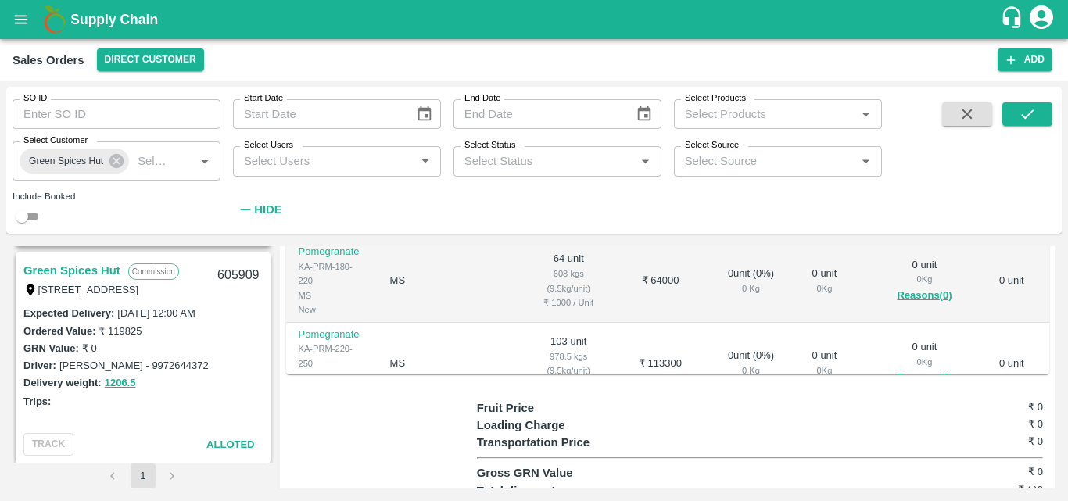
scroll to position [1080, 0]
click at [88, 271] on link "Green Spices Hut" at bounding box center [71, 273] width 97 height 20
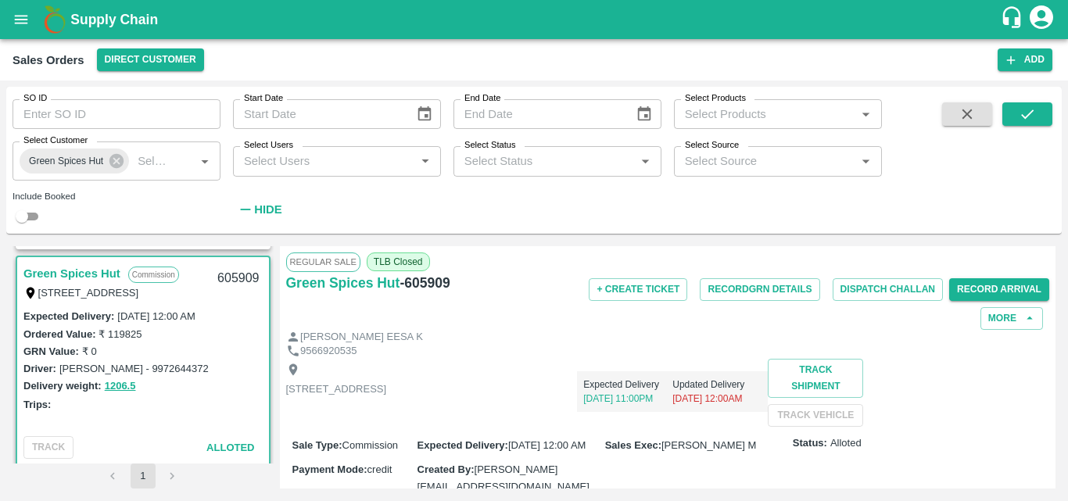
click at [732, 406] on div "Expected Delivery 30 Sep, 11:00PM Updated Delivery 01 Oct, 12:00AM" at bounding box center [576, 385] width 381 height 53
click at [762, 281] on button "Record GRN Details" at bounding box center [760, 289] width 120 height 23
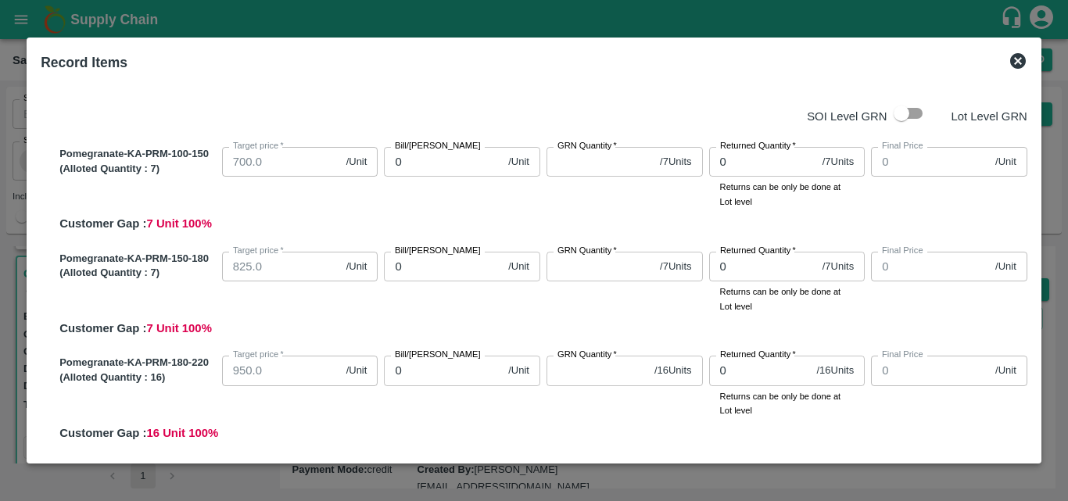
click at [1022, 65] on icon at bounding box center [1018, 61] width 16 height 16
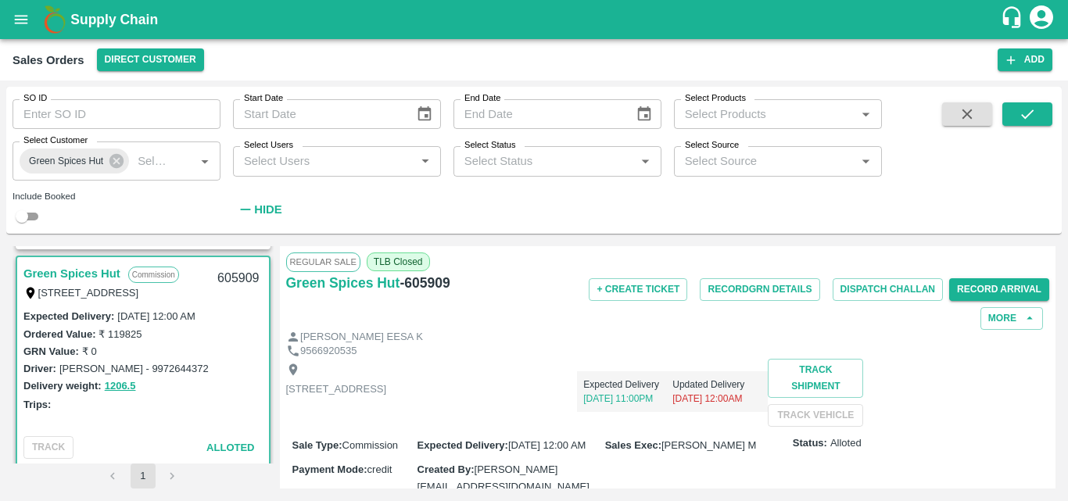
click at [217, 387] on div "Delivery weight: 1206.5" at bounding box center [142, 386] width 239 height 18
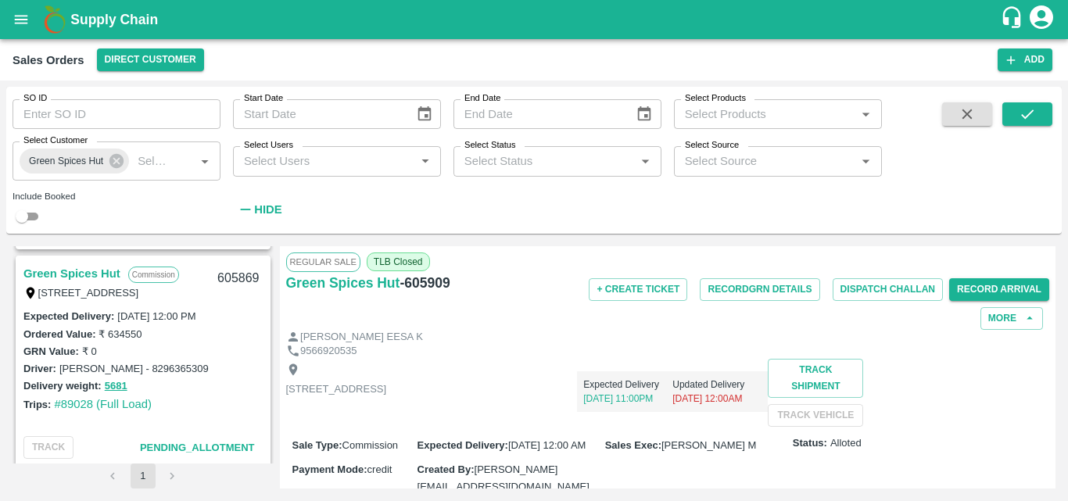
scroll to position [1518, 0]
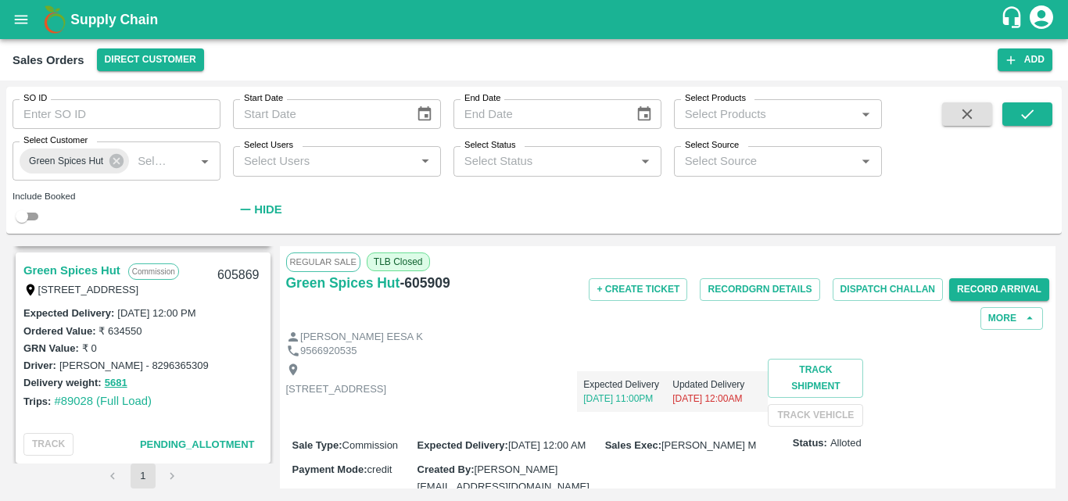
click at [93, 265] on link "Green Spices Hut" at bounding box center [71, 270] width 97 height 20
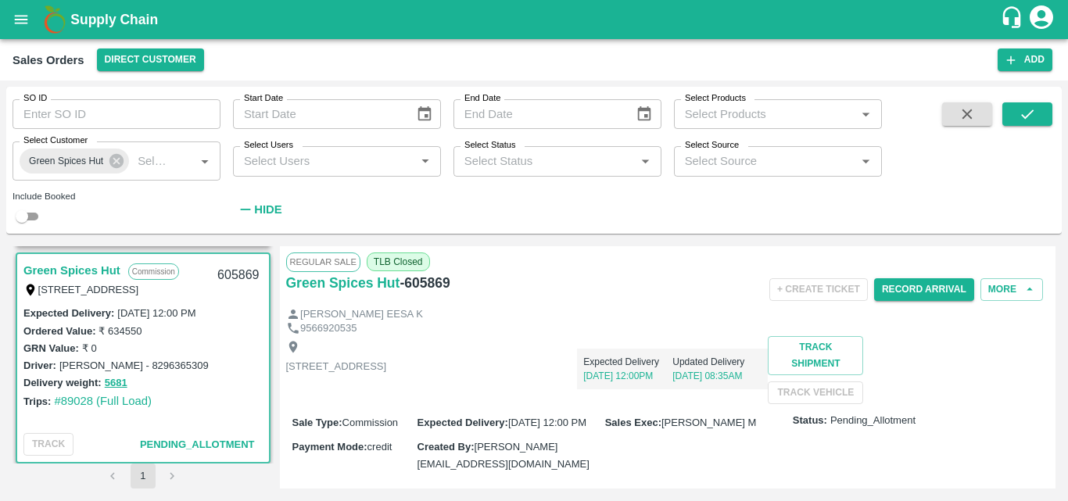
click at [486, 404] on div "Shop no 74, MADURAI MATTUTHAVANI FRUIT MARKET, Madurai, Madurai, Tamil Nadu, 62…" at bounding box center [668, 370] width 764 height 68
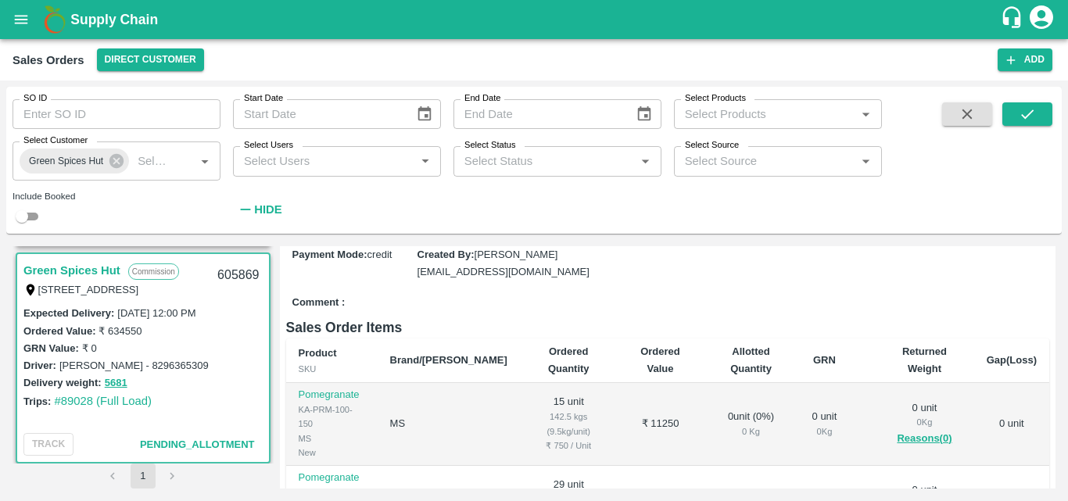
scroll to position [219, 0]
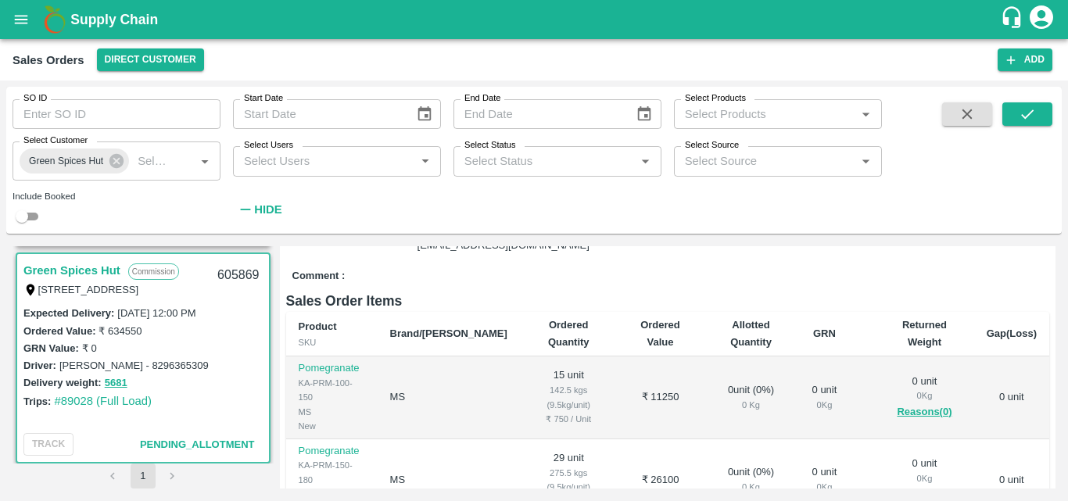
click at [228, 385] on div "Delivery weight: 5681" at bounding box center [142, 383] width 239 height 18
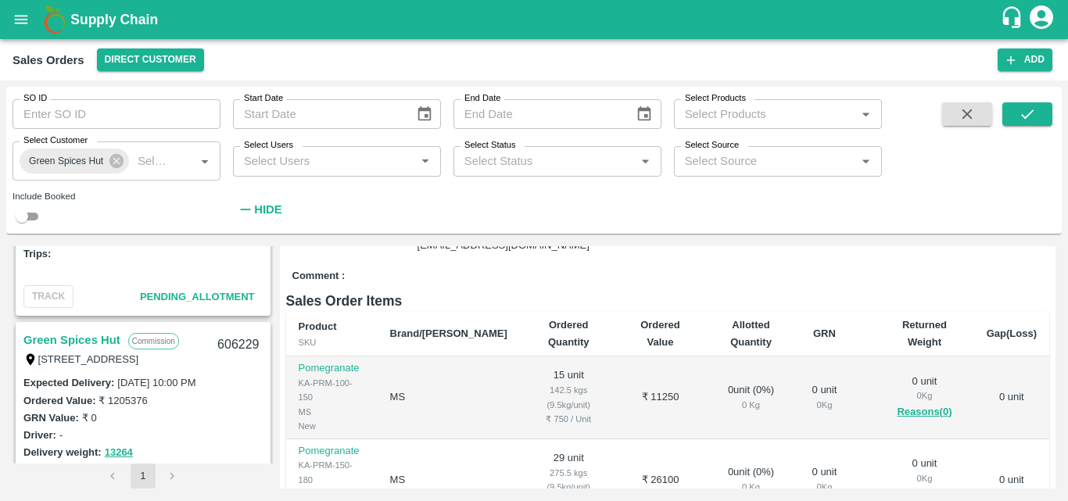
scroll to position [156, 0]
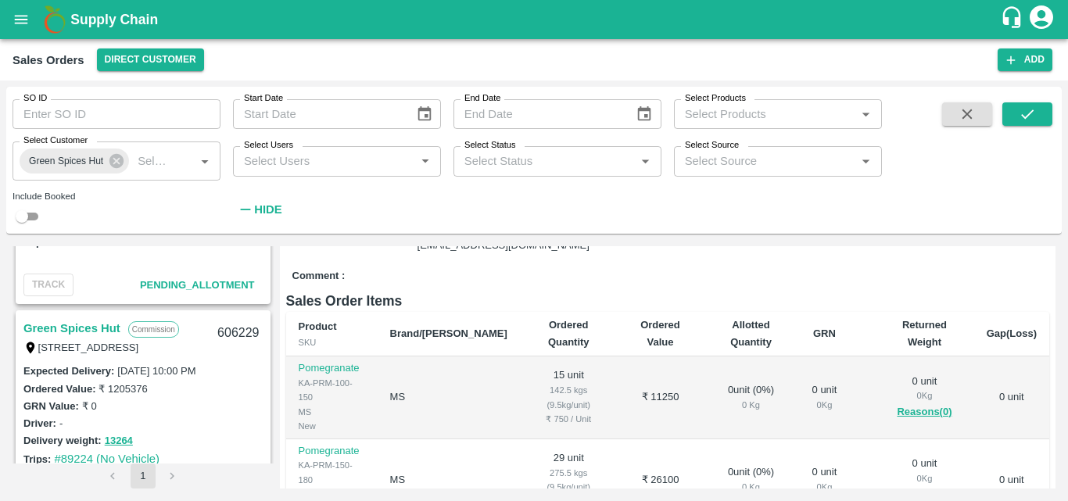
click at [107, 323] on link "Green Spices Hut" at bounding box center [71, 328] width 97 height 20
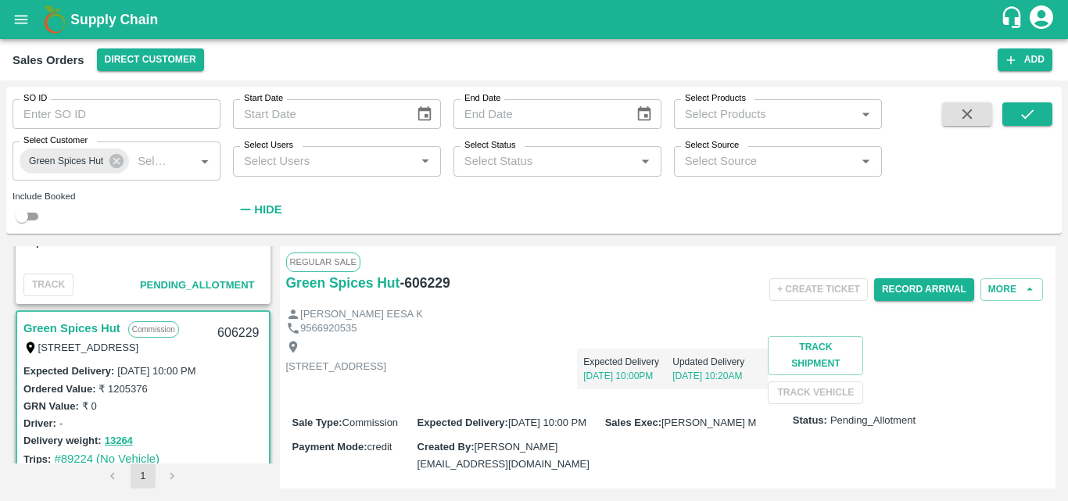
click at [199, 433] on div "Delivery weight: 13264" at bounding box center [142, 440] width 239 height 18
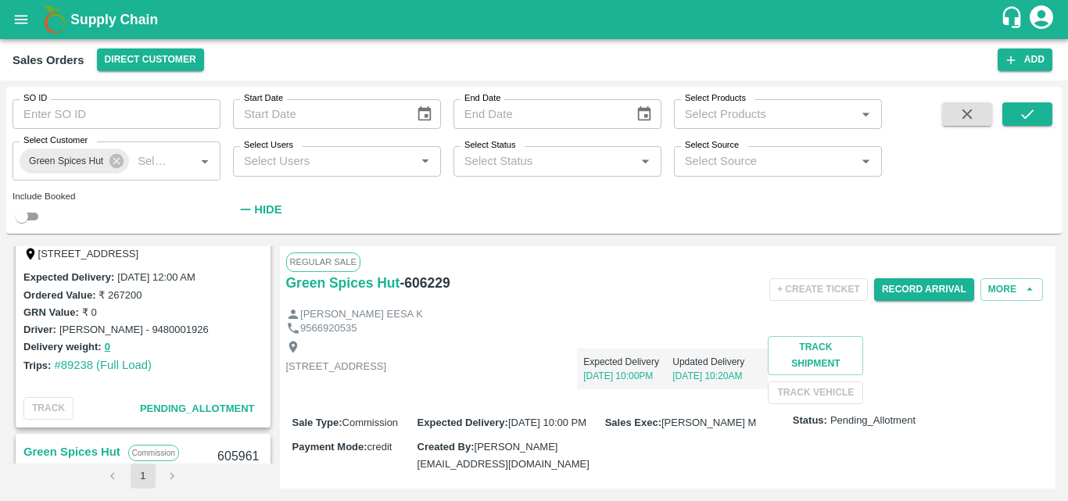
scroll to position [469, 0]
click at [185, 310] on div "GRN Value: ₹ 0" at bounding box center [142, 310] width 239 height 17
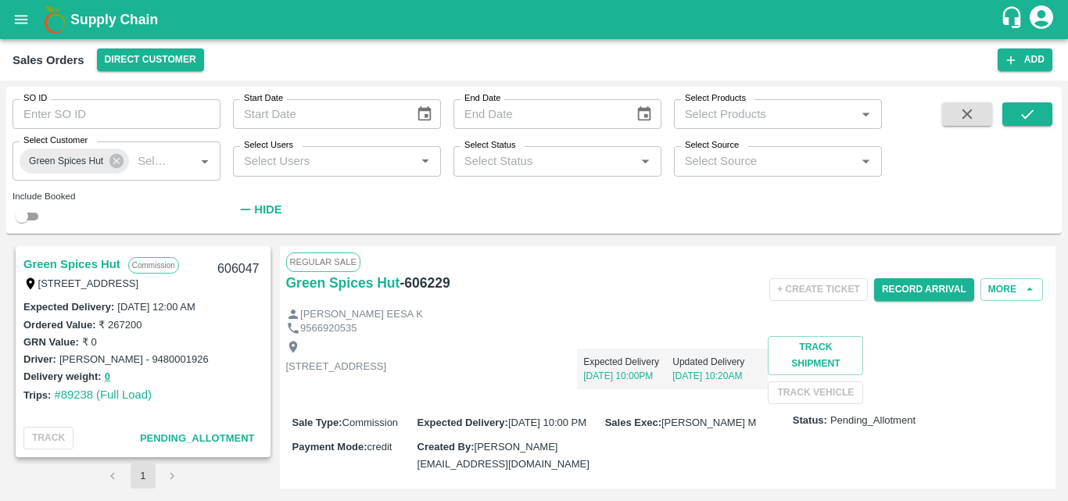
scroll to position [406, 0]
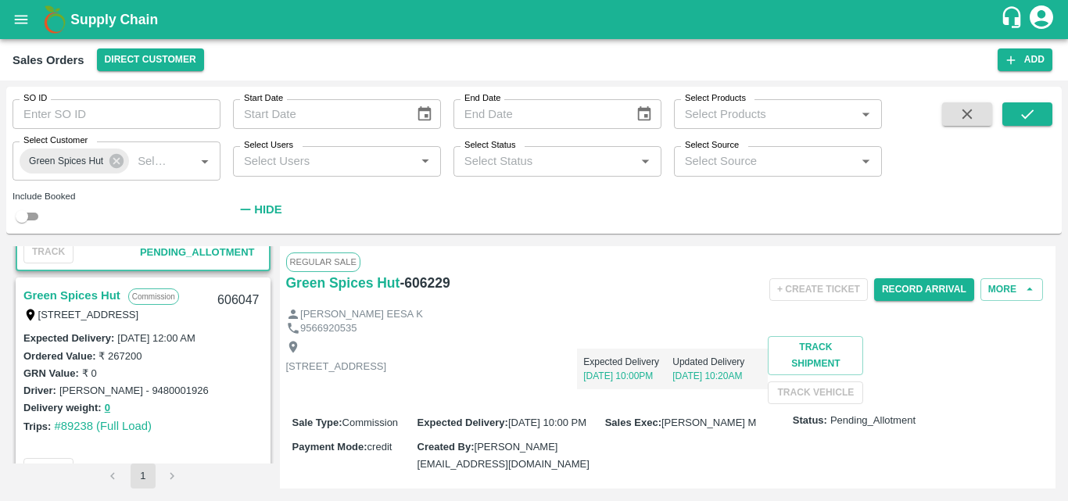
click at [106, 295] on link "Green Spices Hut" at bounding box center [71, 295] width 97 height 20
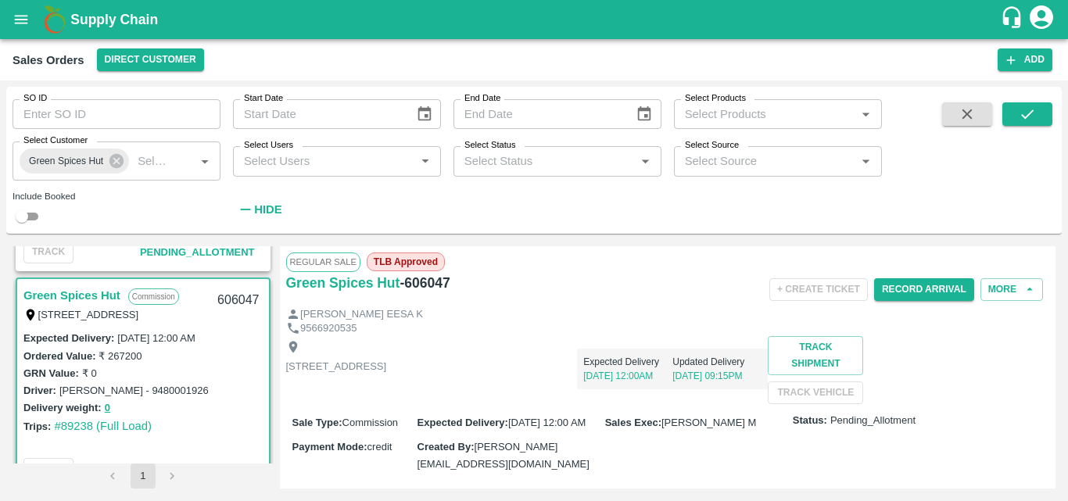
click at [658, 404] on div "Shop no 74, MADURAI MATTUTHAVANI FRUIT MARKET, Madurai, Madurai, Tamil Nadu, 62…" at bounding box center [668, 370] width 764 height 68
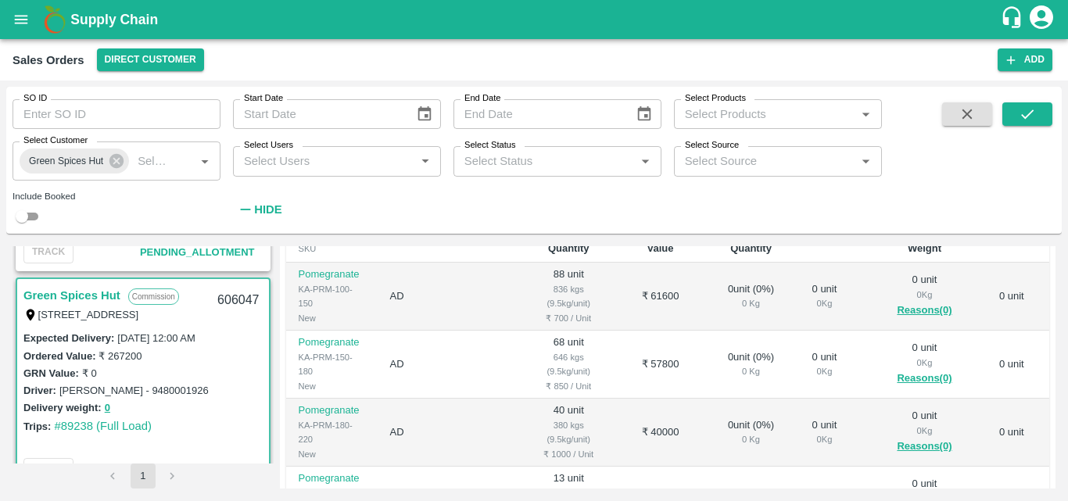
scroll to position [344, 0]
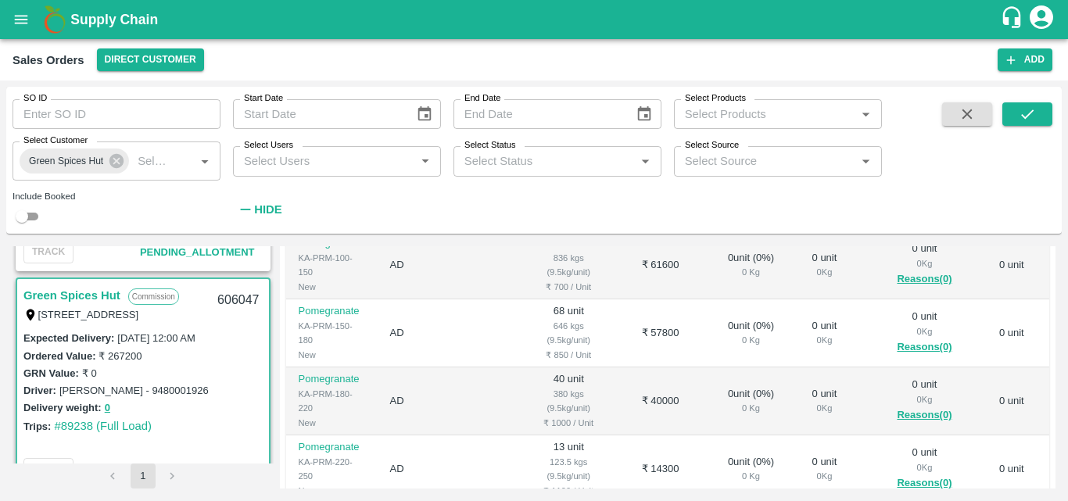
click at [231, 438] on div "Expected Delivery : 02 Oct 2025, 12:00 AM Ordered Value: ₹ 267200 GRN Value: ₹ …" at bounding box center [143, 390] width 252 height 123
click at [180, 424] on div "Trips: #89238 (Full Load)" at bounding box center [142, 425] width 239 height 17
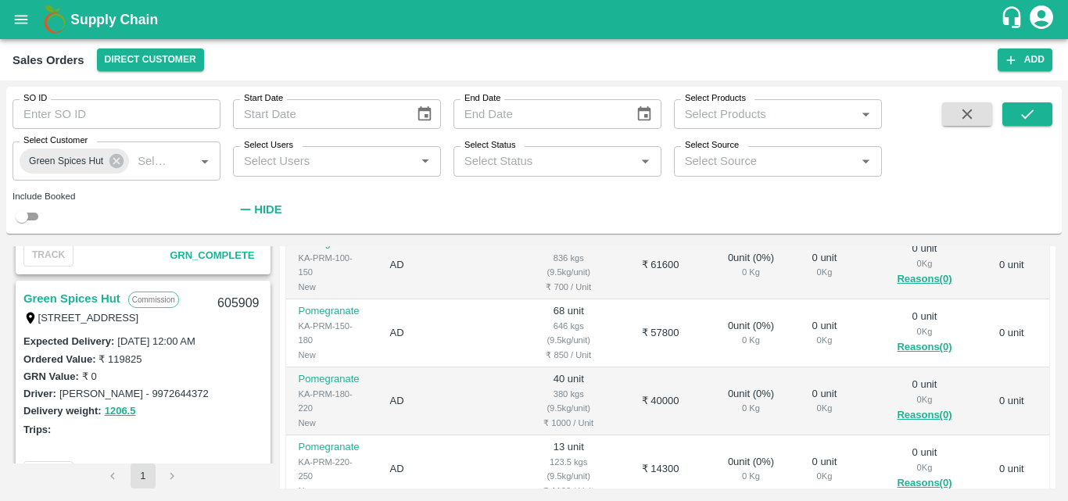
scroll to position [1032, 0]
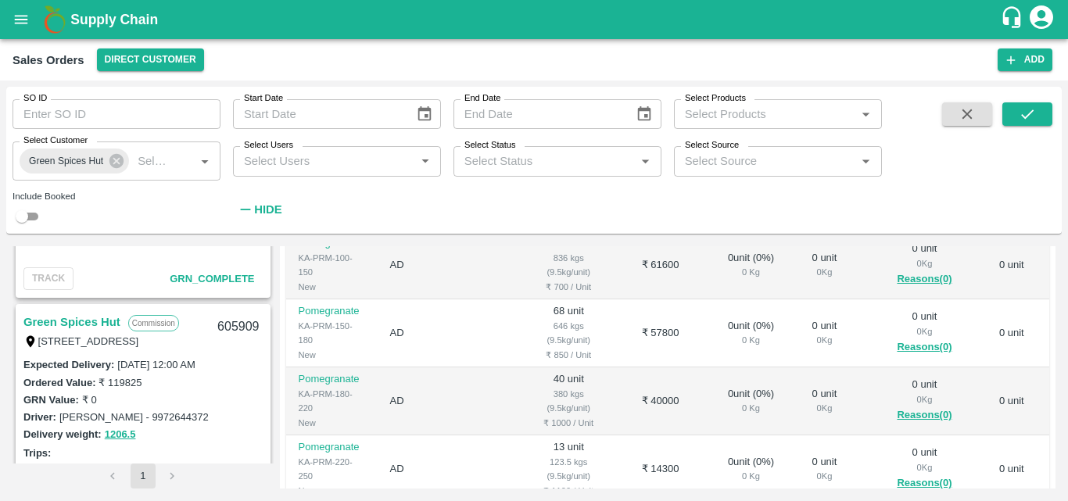
click at [106, 314] on link "Green Spices Hut" at bounding box center [71, 322] width 97 height 20
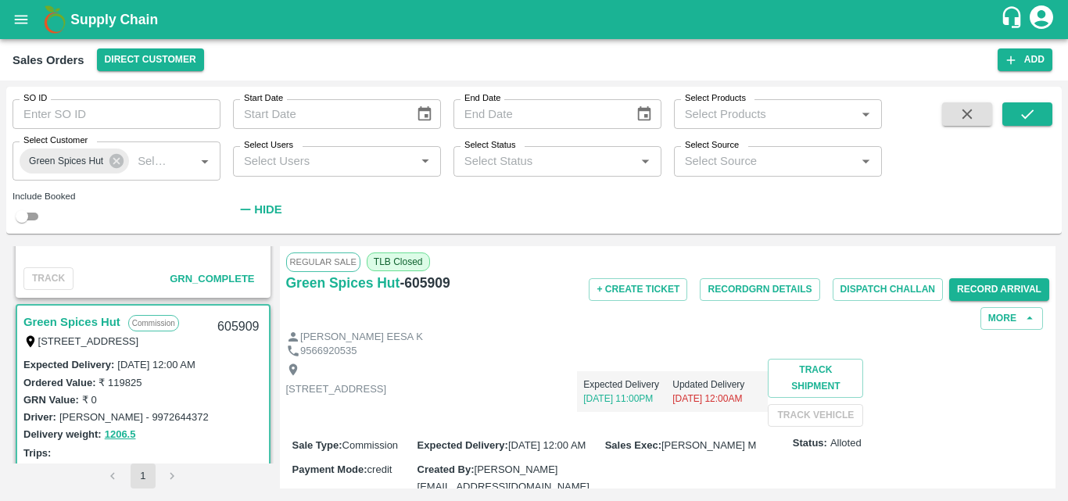
click at [387, 397] on p "[STREET_ADDRESS]" at bounding box center [336, 389] width 101 height 15
click at [737, 290] on button "Record GRN Details" at bounding box center [760, 289] width 120 height 23
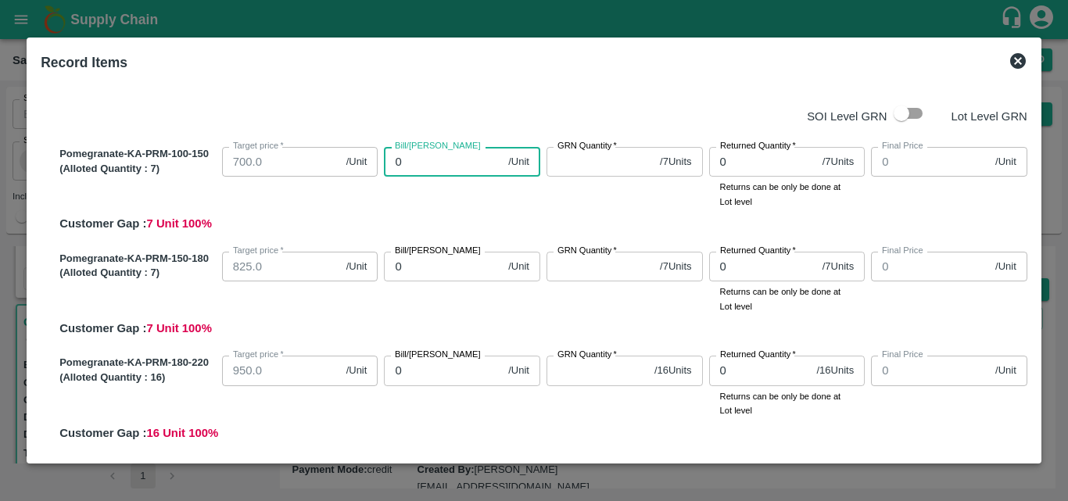
click at [429, 172] on input "0" at bounding box center [443, 162] width 118 height 30
type input "80"
type input "800"
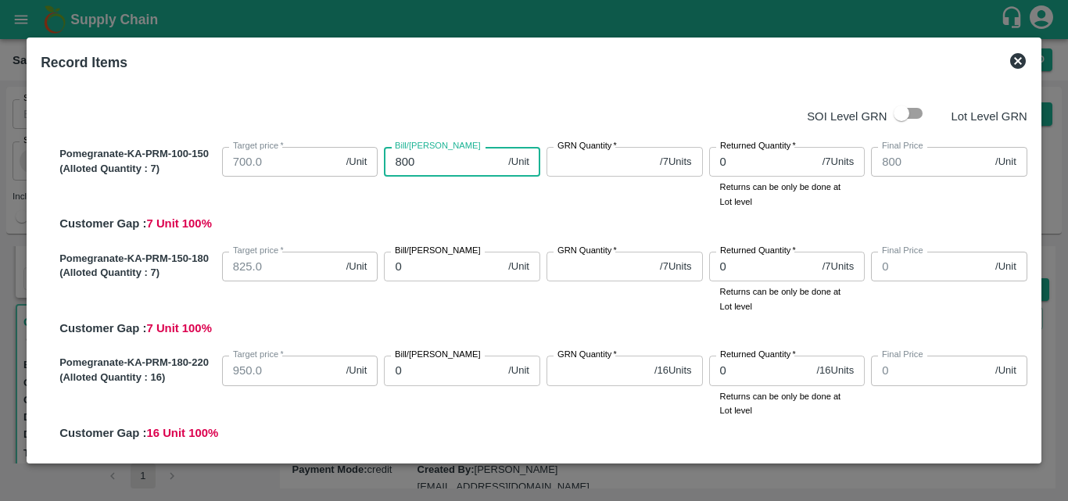
type input "800"
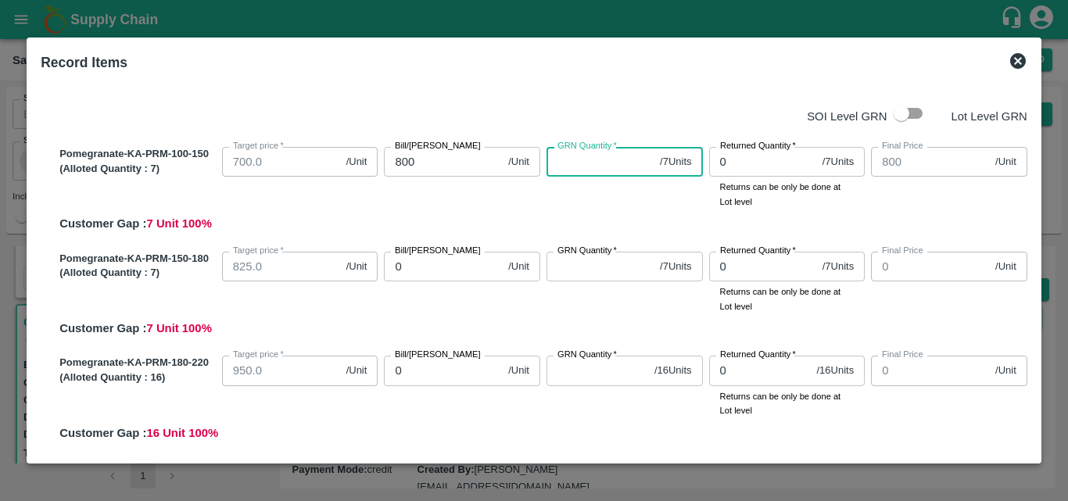
click at [559, 166] on input "GRN Quantity   *" at bounding box center [599, 162] width 107 height 30
type input "7"
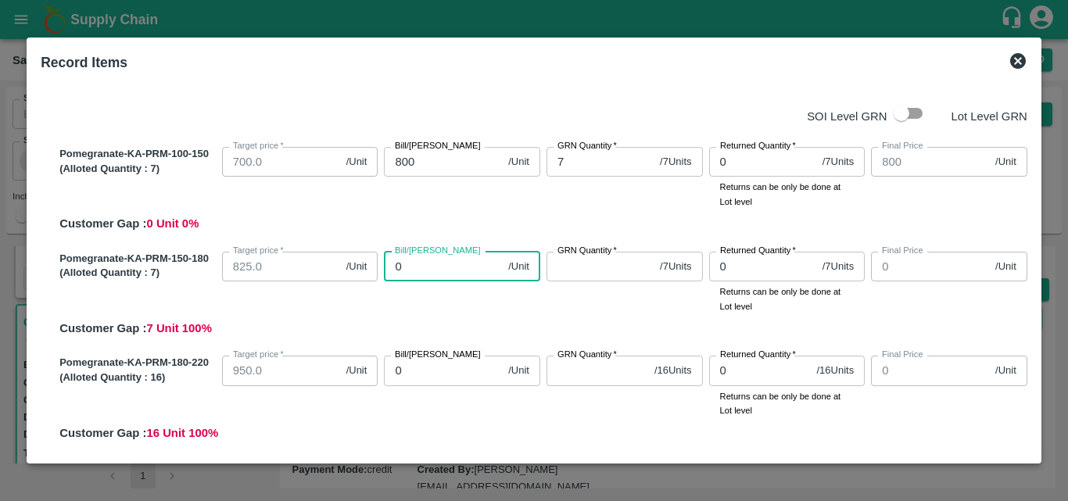
click at [435, 274] on input "0" at bounding box center [443, 267] width 118 height 30
type input "90"
type input "900"
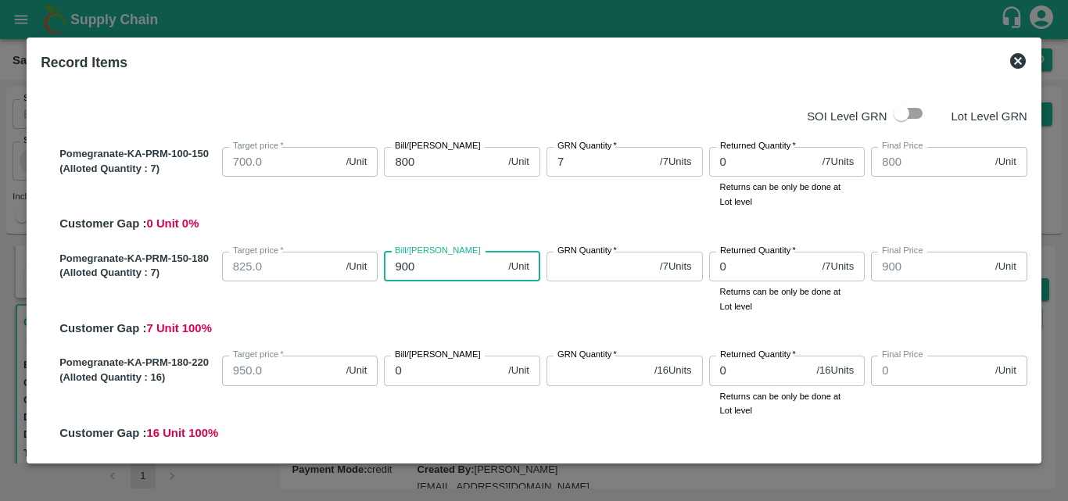
type input "900"
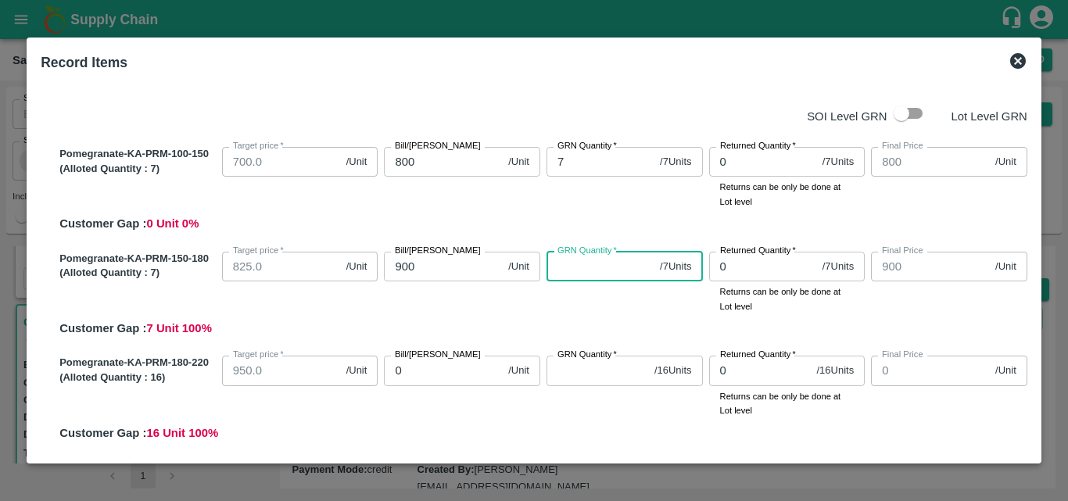
click at [567, 267] on input "GRN Quantity   *" at bounding box center [599, 267] width 107 height 30
type input "7"
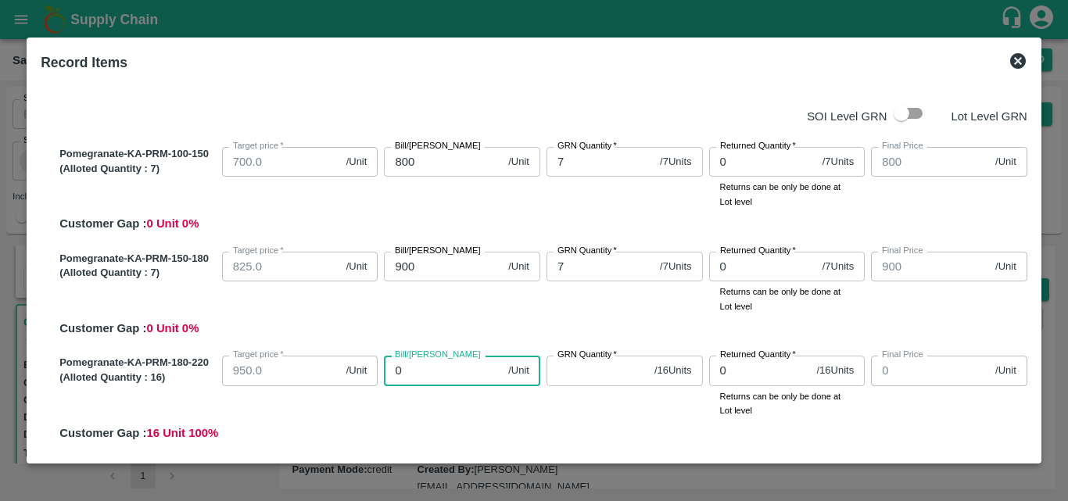
click at [450, 379] on input "0" at bounding box center [443, 371] width 118 height 30
type input "10"
type input "100"
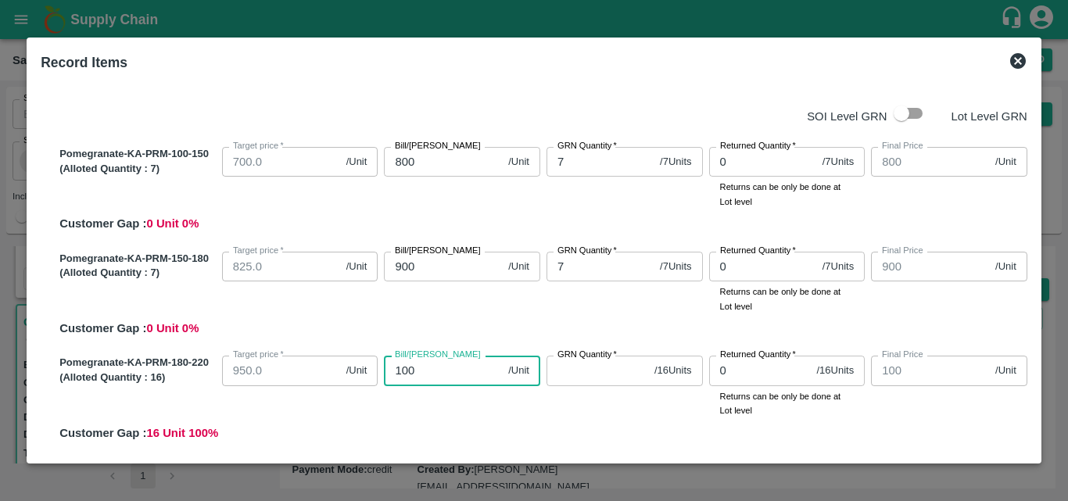
type input "1000"
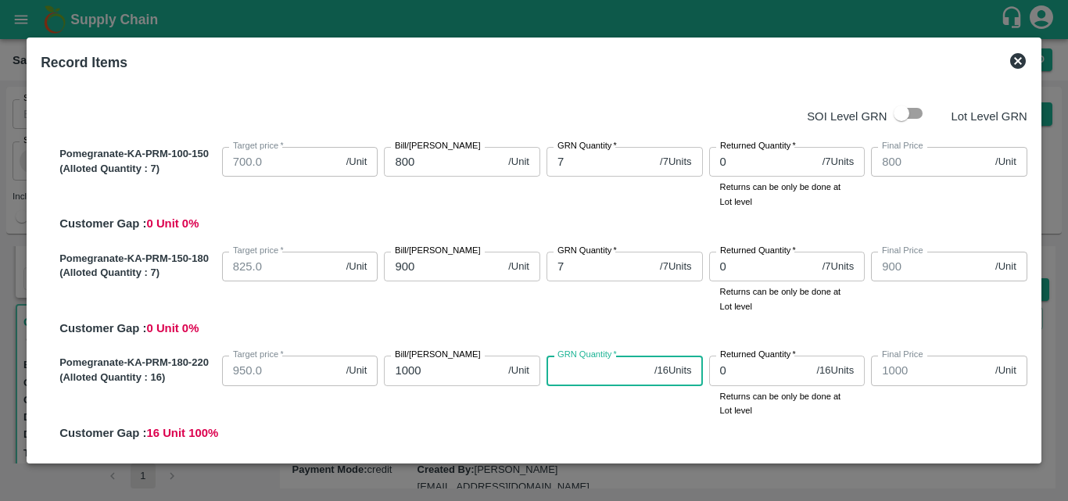
click at [584, 378] on input "GRN Quantity   *" at bounding box center [597, 371] width 102 height 30
type input "16"
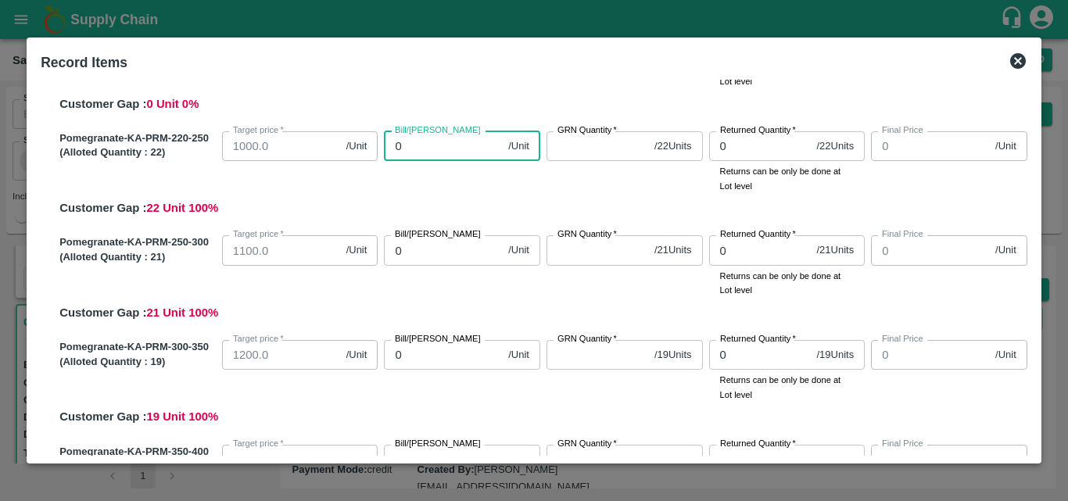
click at [451, 154] on input "0" at bounding box center [443, 146] width 118 height 30
type input "110"
type input "1100"
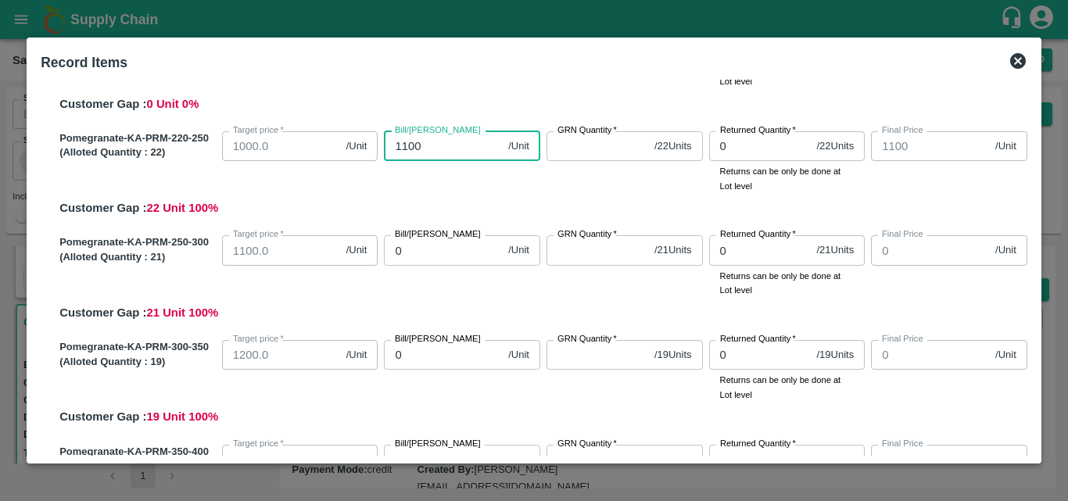
type input "1100"
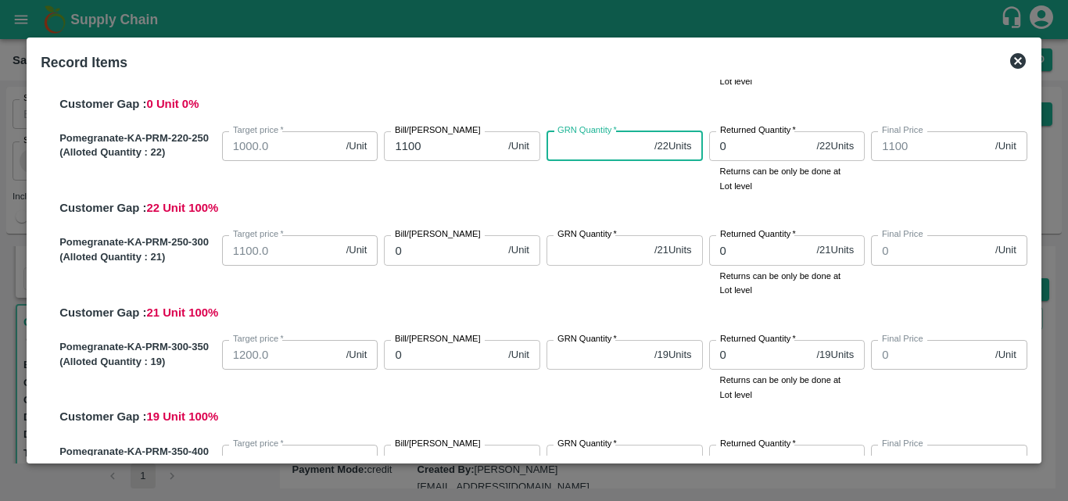
click at [578, 152] on input "GRN Quantity   *" at bounding box center [597, 146] width 102 height 30
type input "22"
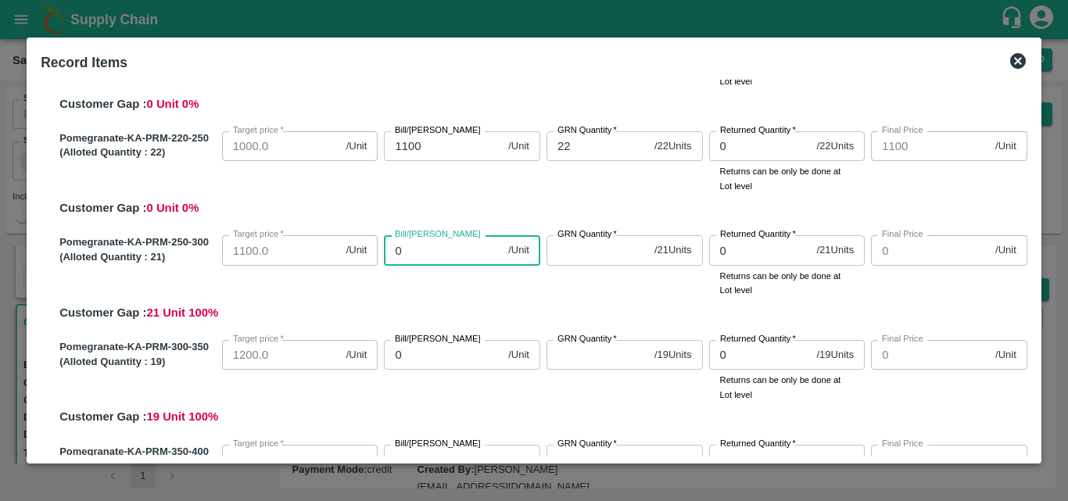
click at [434, 249] on input "0" at bounding box center [443, 250] width 118 height 30
type input "110"
type input "1100"
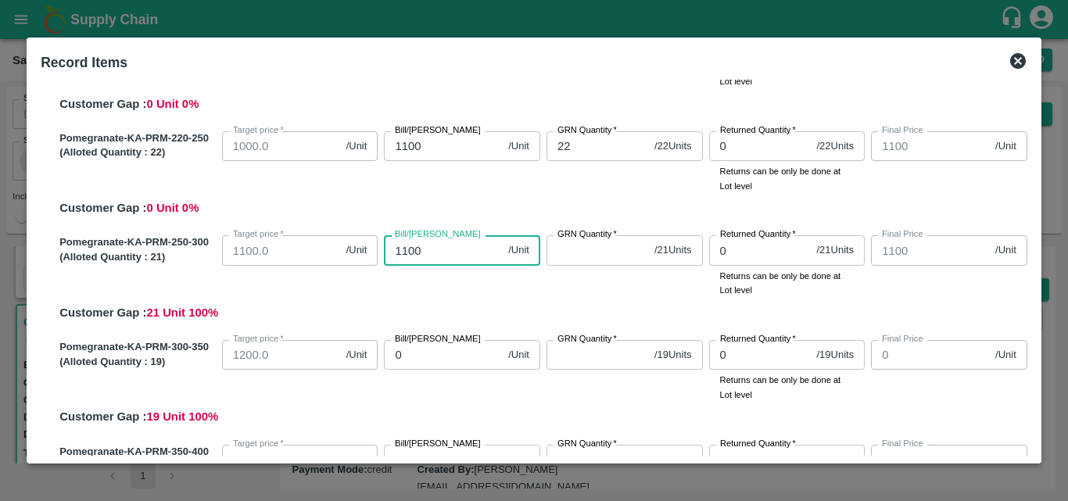
type input "1100"
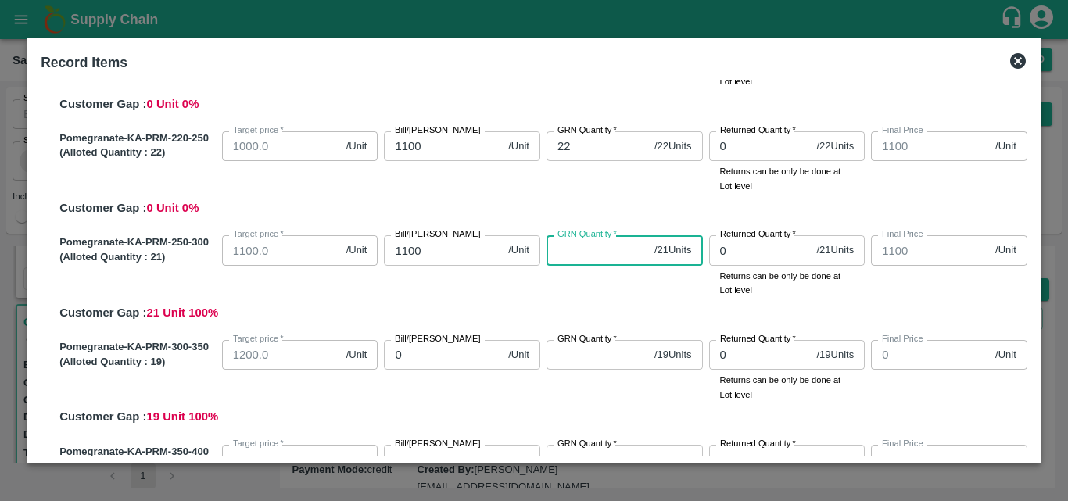
click at [580, 258] on input "GRN Quantity   *" at bounding box center [597, 250] width 102 height 30
type input "21"
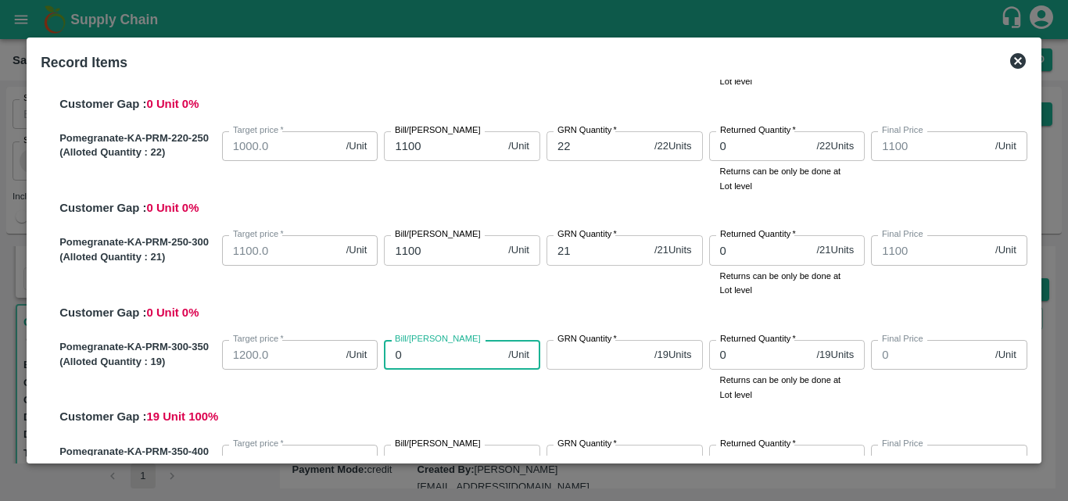
click at [434, 363] on input "0" at bounding box center [443, 355] width 118 height 30
type input "110"
type input "1100"
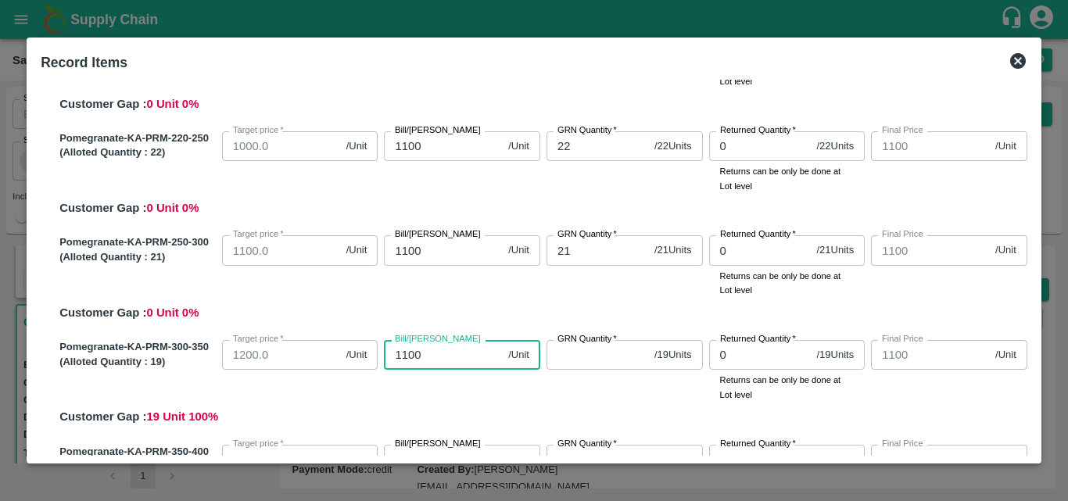
type input "1100"
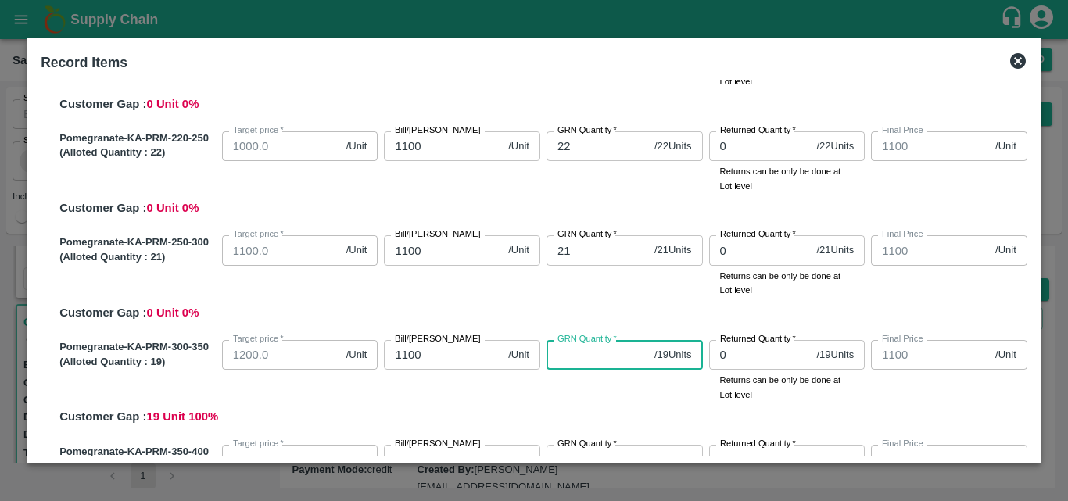
click at [598, 352] on input "GRN Quantity   *" at bounding box center [597, 355] width 102 height 30
type input "19"
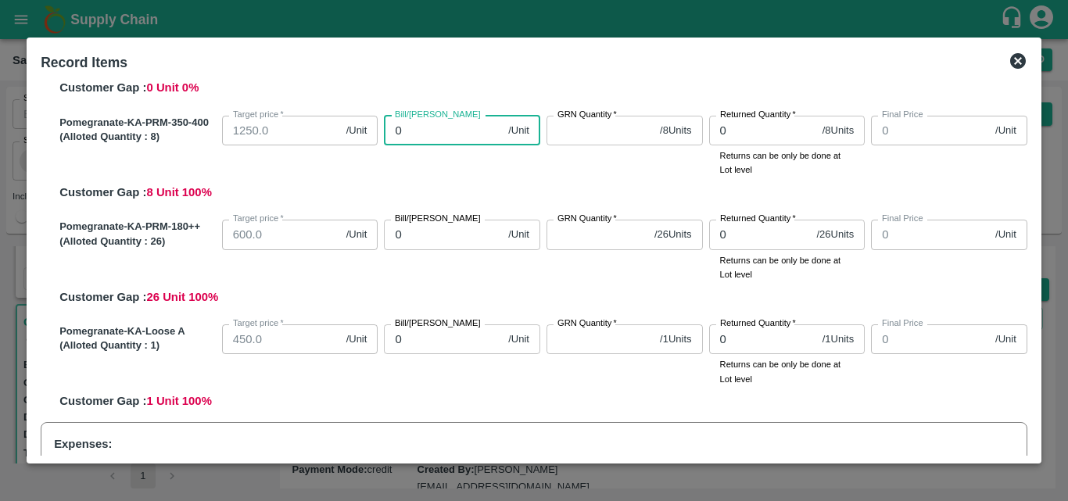
click at [388, 139] on input "0" at bounding box center [443, 131] width 118 height 30
type input "110"
type input "1100"
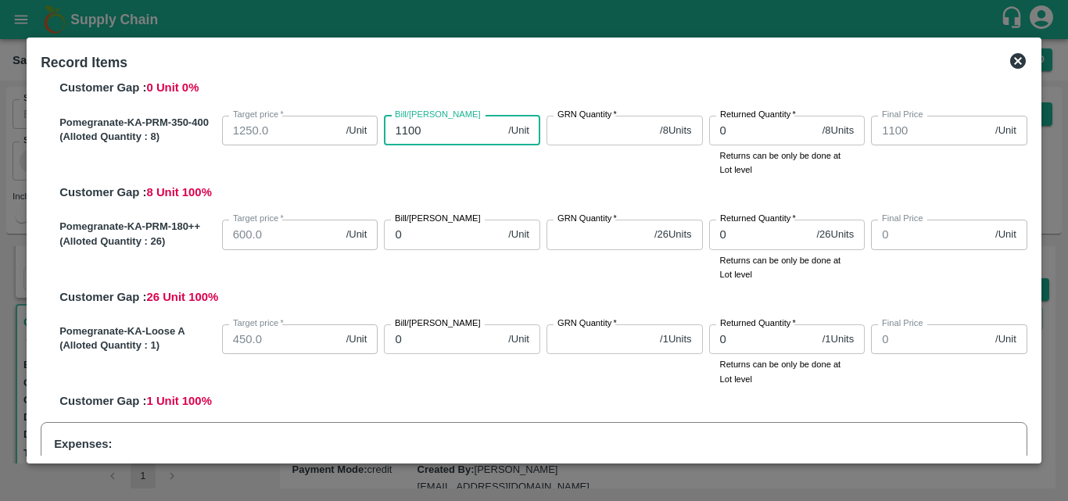
type input "1100"
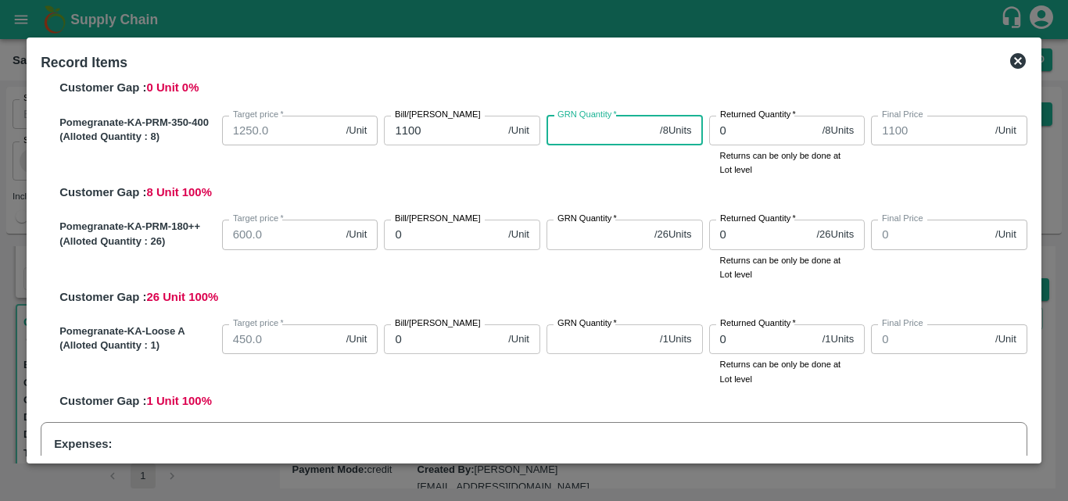
click at [581, 133] on input "GRN Quantity   *" at bounding box center [599, 131] width 107 height 30
type input "8"
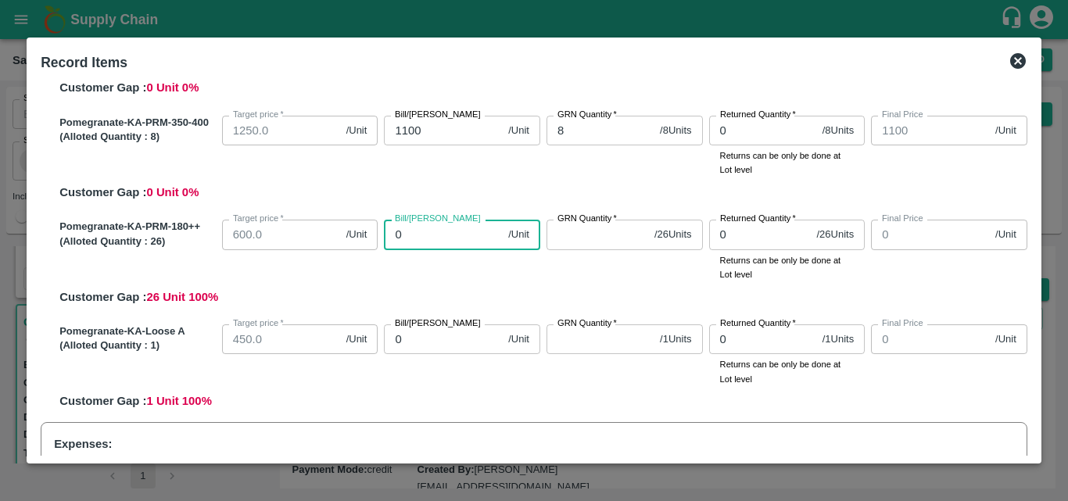
click at [455, 239] on input "0" at bounding box center [443, 235] width 118 height 30
type input "75"
type input "750"
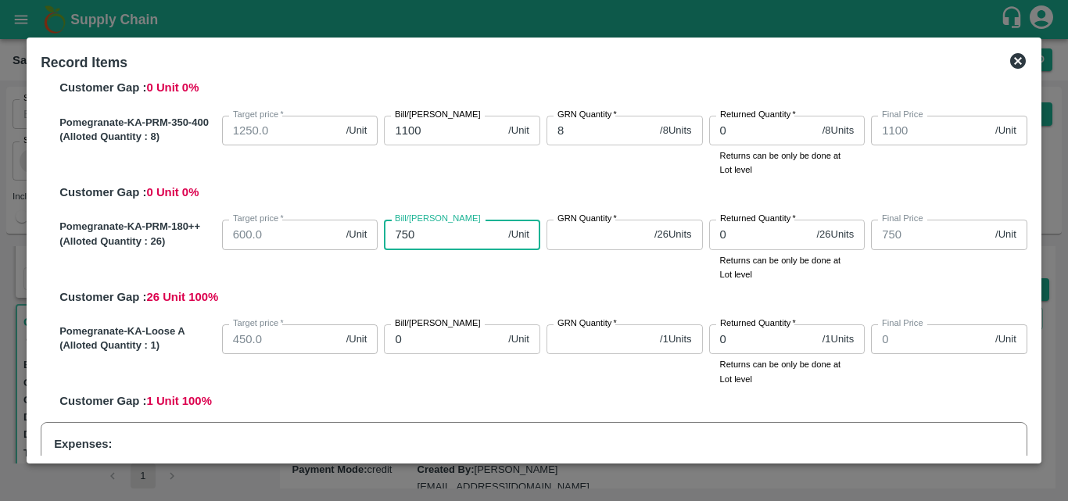
type input "750"
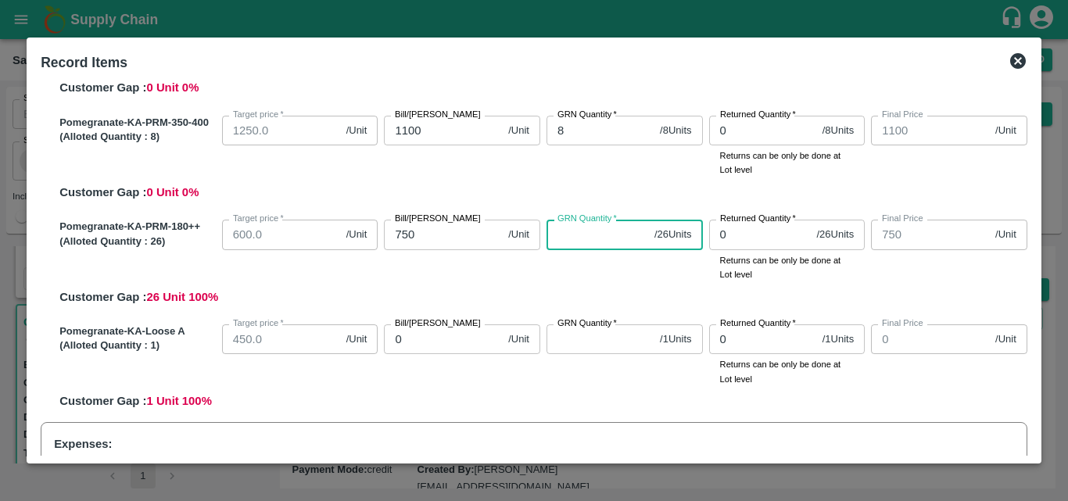
click at [596, 242] on input "GRN Quantity   *" at bounding box center [597, 235] width 102 height 30
type input "26"
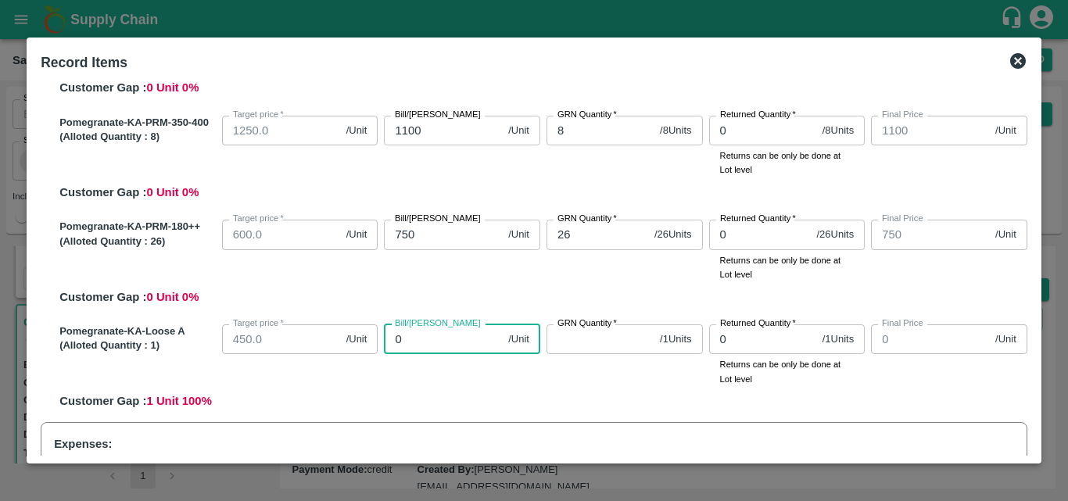
click at [442, 341] on input "0" at bounding box center [443, 339] width 118 height 30
type input "50"
type input "500"
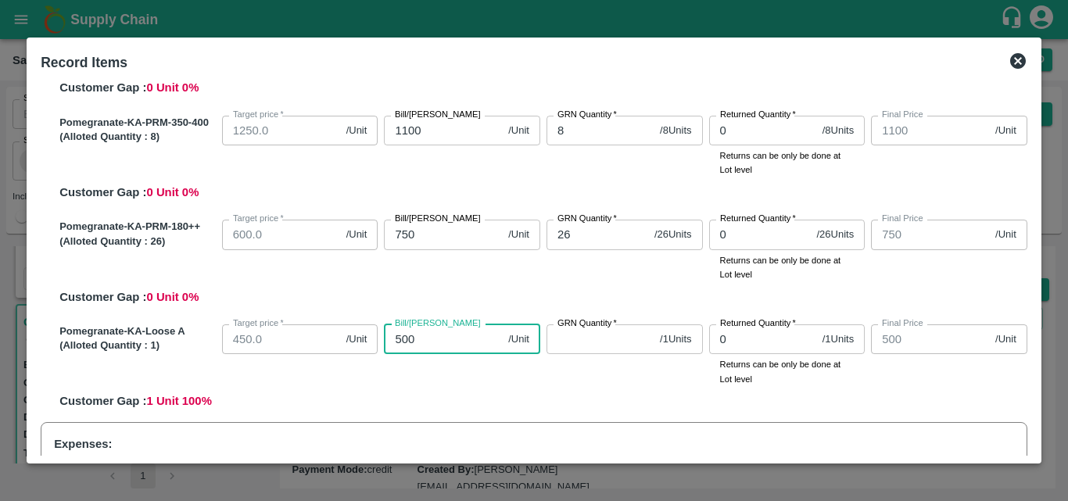
type input "500"
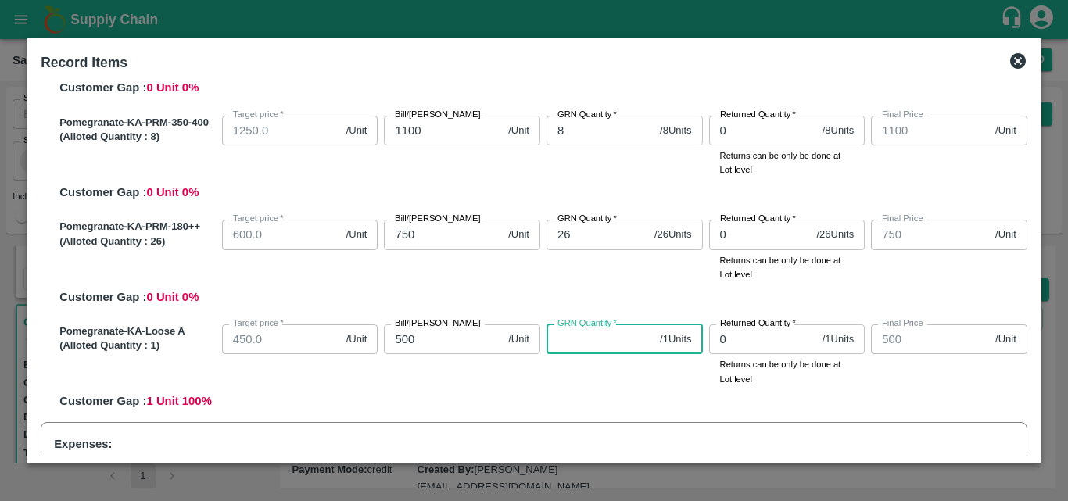
click at [576, 337] on input "GRN Quantity   *" at bounding box center [599, 339] width 107 height 30
type input "1"
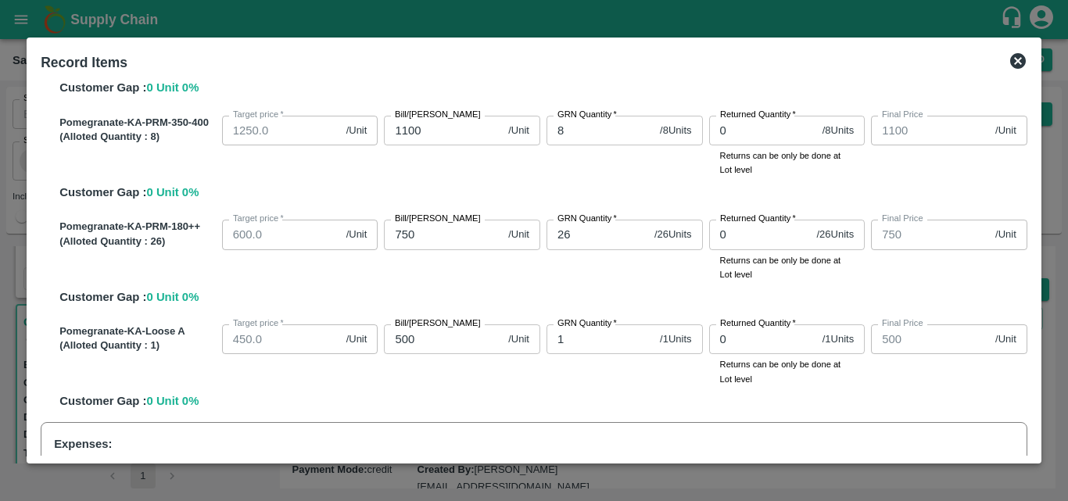
scroll to position [798, 0]
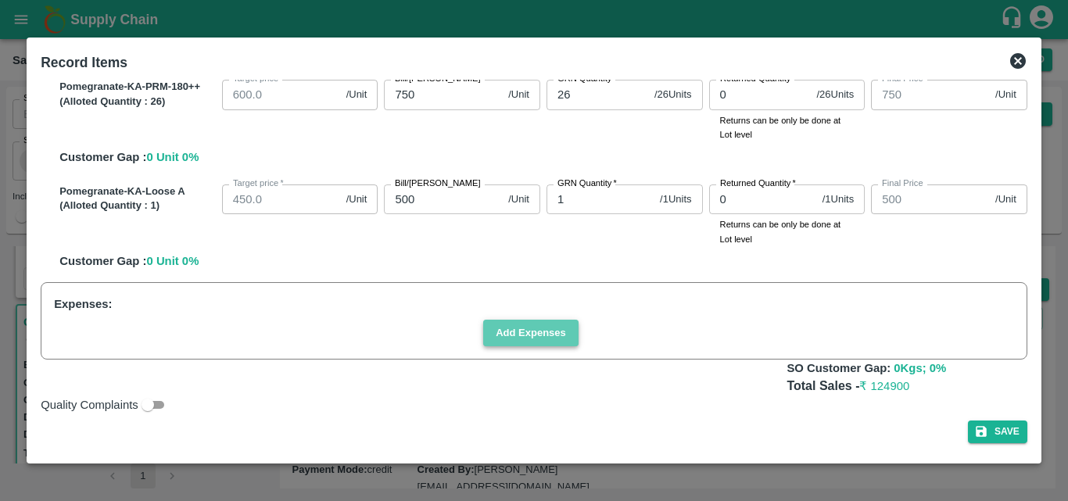
click at [556, 339] on button "Add Expenses" at bounding box center [530, 333] width 95 height 27
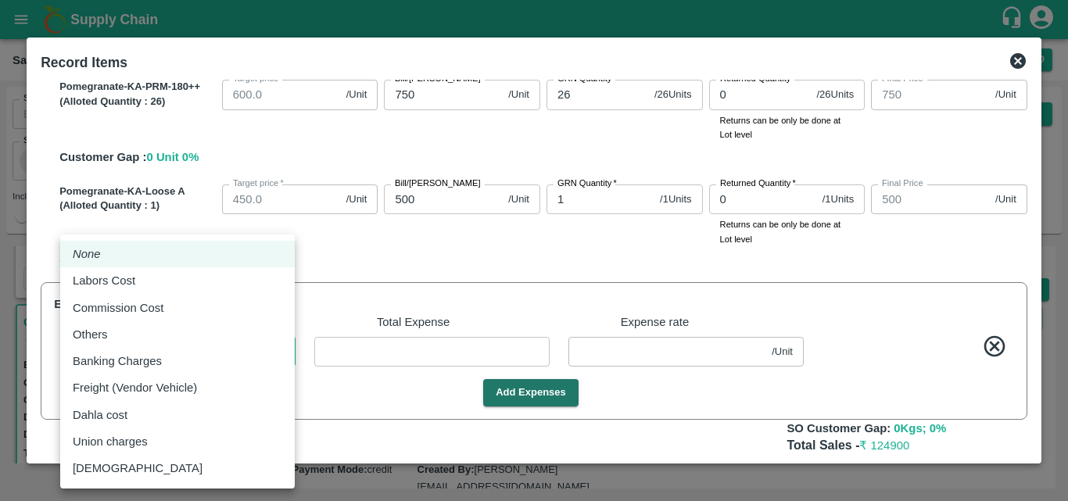
click at [243, 349] on body "Supply Chain Sales Orders Direct Customer Add SO ID SO ID Start Date Start Date…" at bounding box center [534, 250] width 1068 height 501
drag, startPoint x: 192, startPoint y: 290, endPoint x: 181, endPoint y: 282, distance: 13.4
click at [181, 282] on li "Labors Cost" at bounding box center [177, 280] width 234 height 27
type input "Labors Cost"
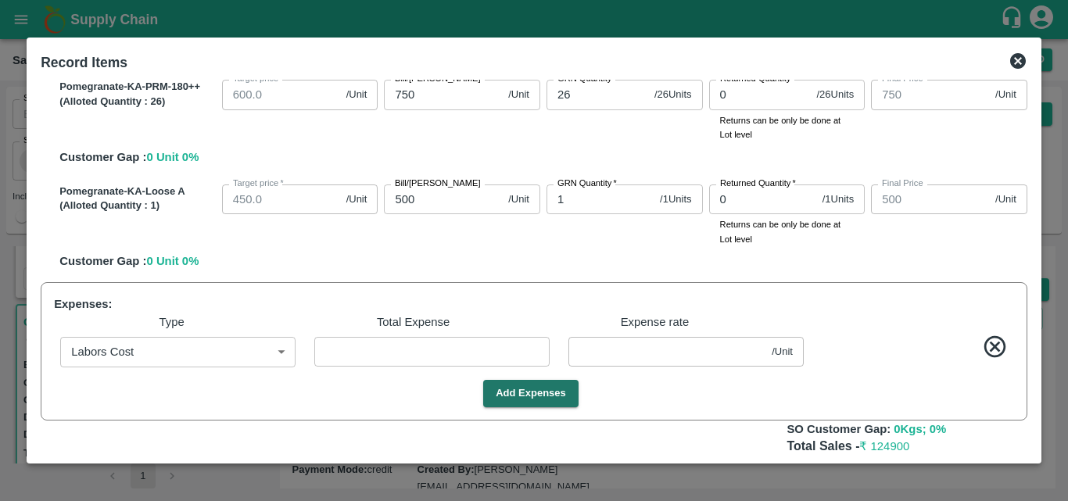
click at [181, 292] on ul "None Labors Cost Commission Cost Others Banking Charges Freight (Vendor Vehicle…" at bounding box center [178, 363] width 176 height 143
click at [385, 350] on input "number" at bounding box center [431, 352] width 235 height 30
type input "1"
type input "799.9921"
type input "899.9921"
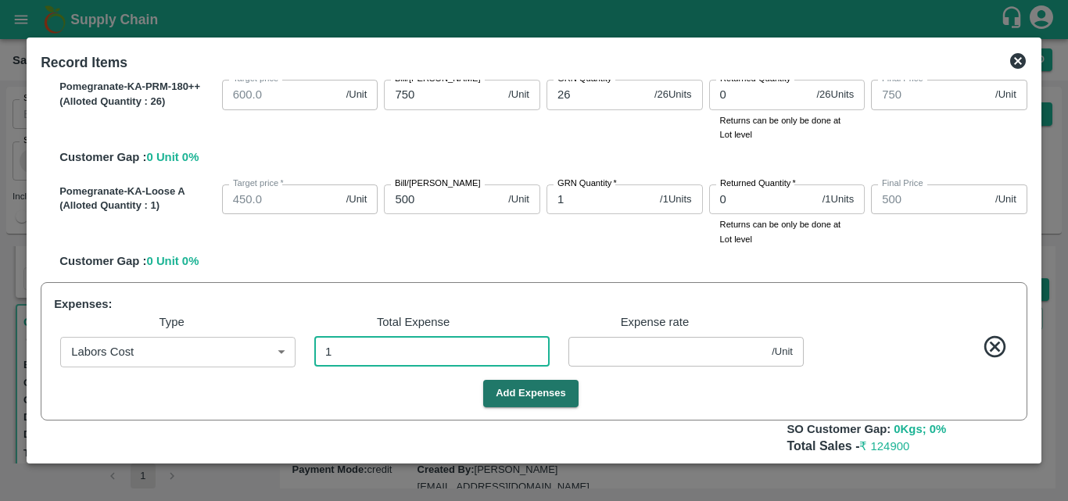
type input "999.9921"
type input "1099.9921"
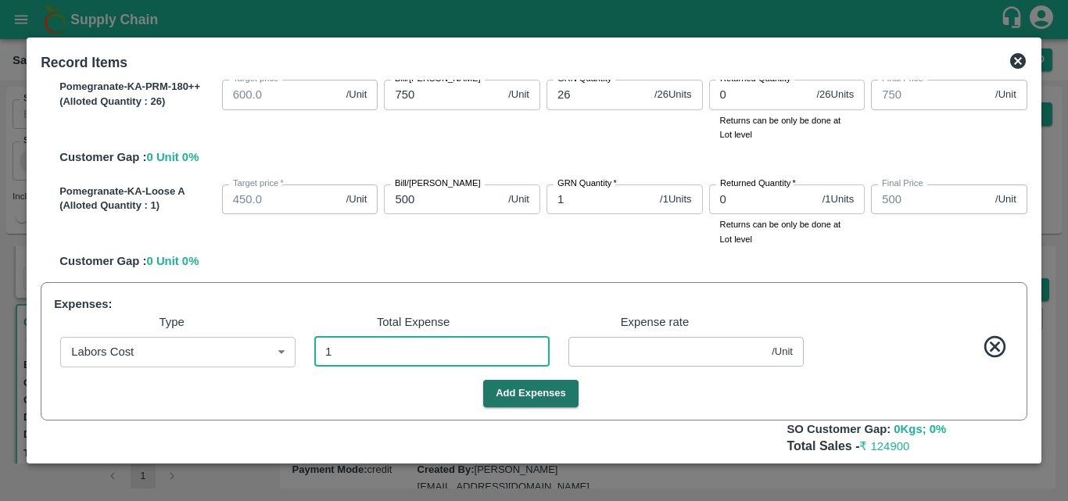
type input "749.9921"
type input "499.9921"
type input "0.00787"
type input "12"
type input "799.9055"
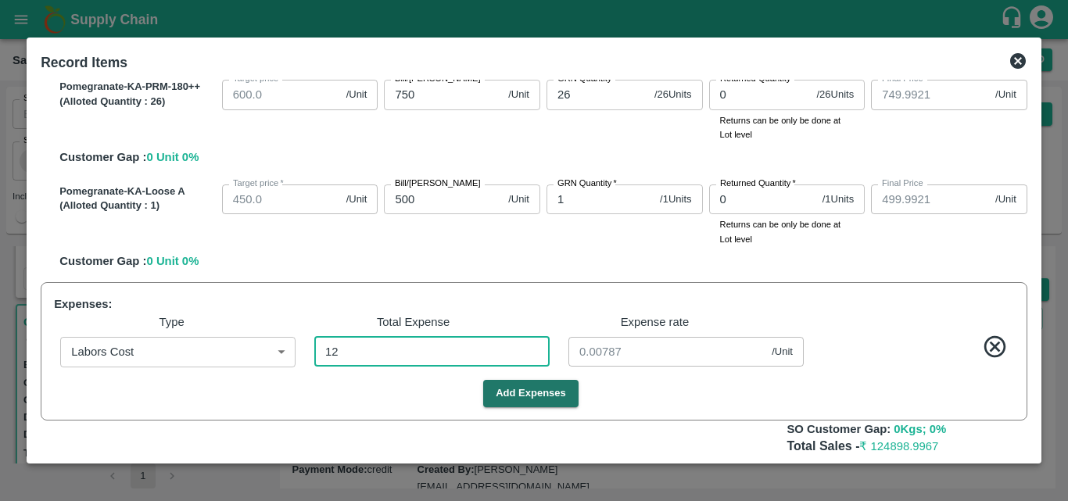
type input "899.9055"
type input "999.9055"
type input "1099.9055"
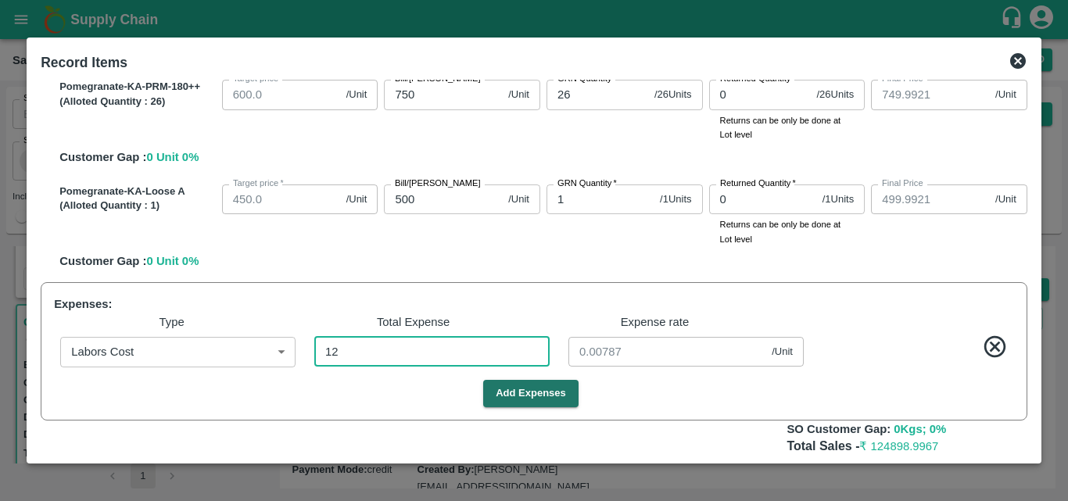
type input "1099.9055"
type input "749.9055"
type input "499.9055"
type input "0.09449"
type input "127"
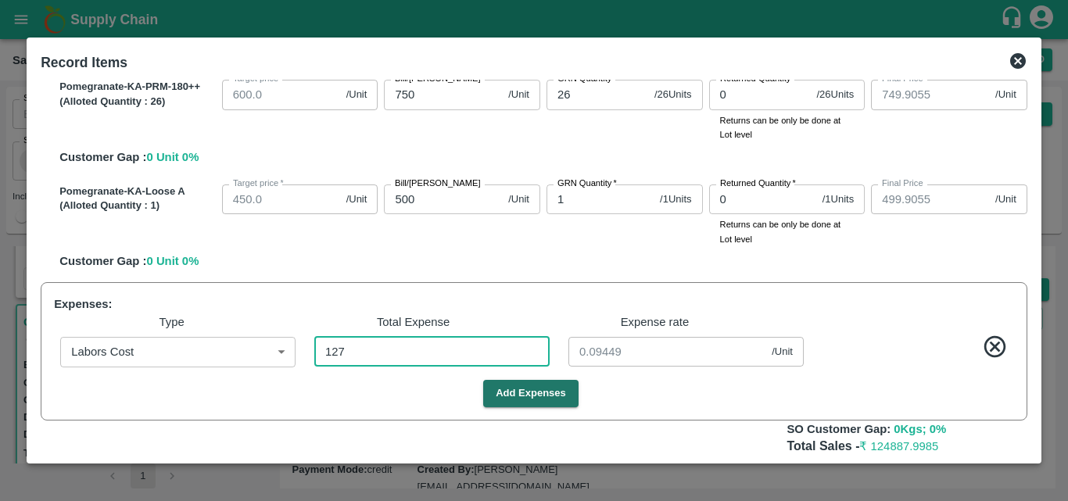
type input "799"
type input "899"
type input "999"
type input "1099"
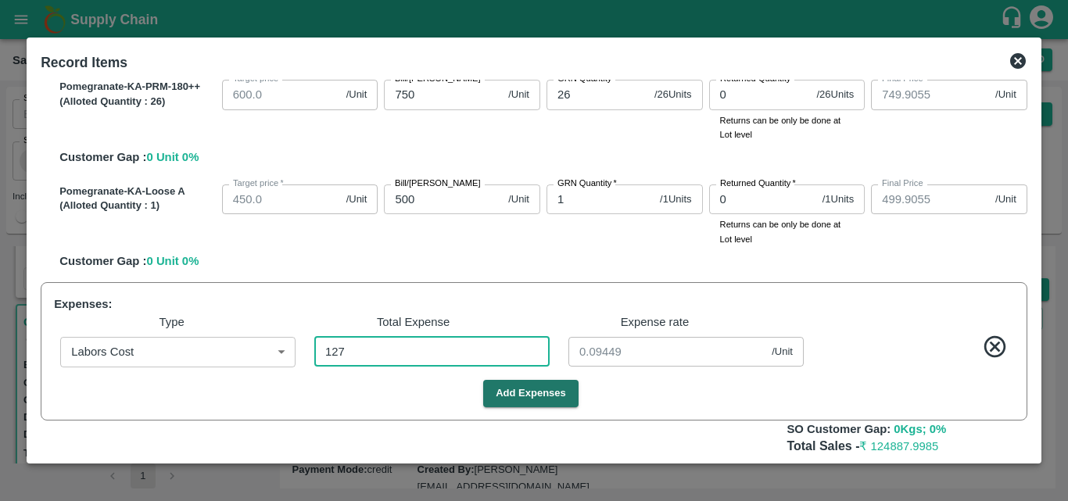
type input "1099"
type input "749"
type input "499"
type input "1"
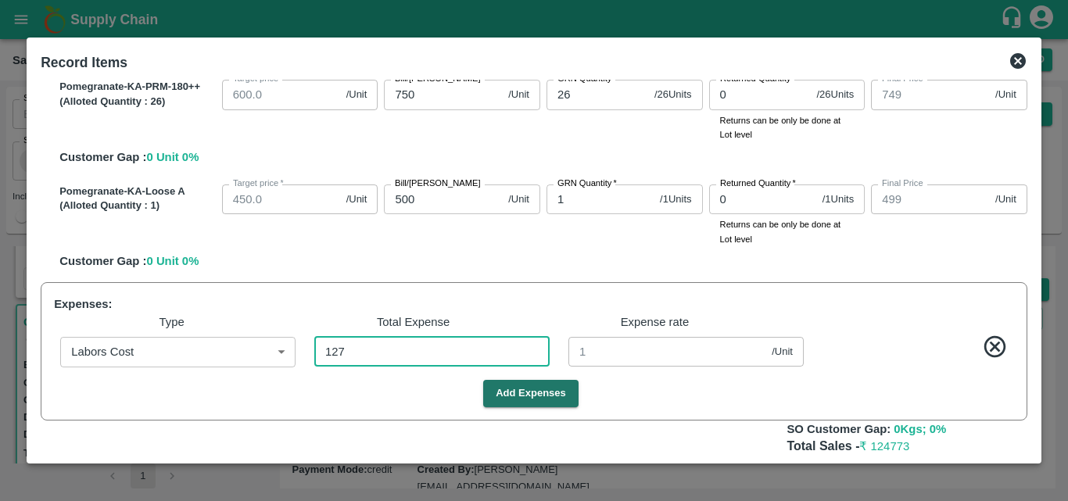
click at [435, 362] on input "127" at bounding box center [431, 352] width 235 height 30
type input "12"
type input "799.9055"
type input "899.9055"
type input "999.9055"
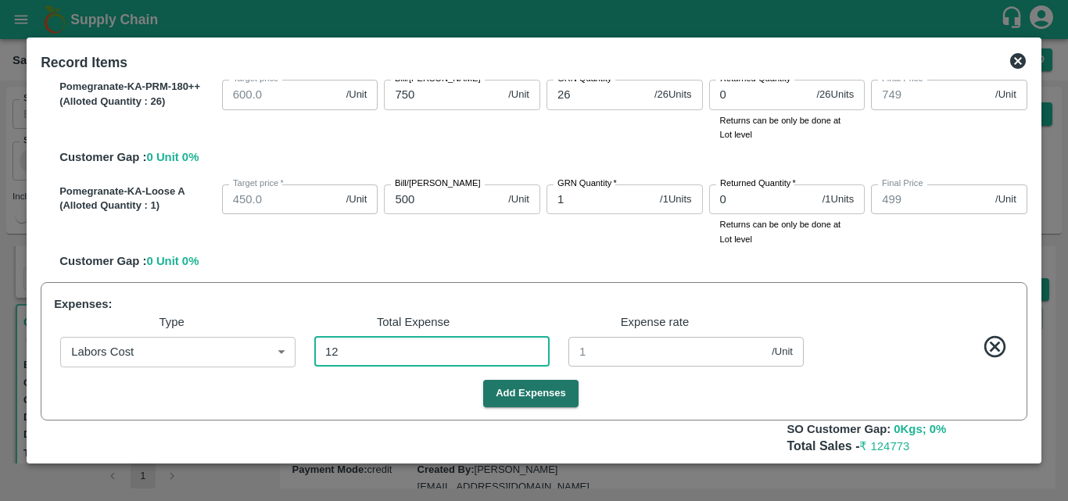
type input "1099.9055"
type input "749.9055"
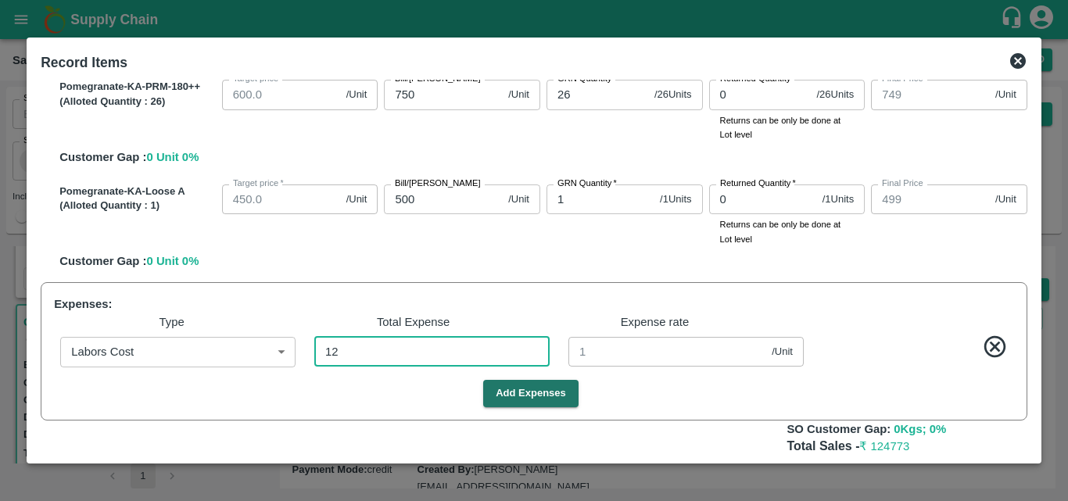
type input "499.9055"
type input "0.09449"
type input "1"
type input "799.9921"
type input "899.9921"
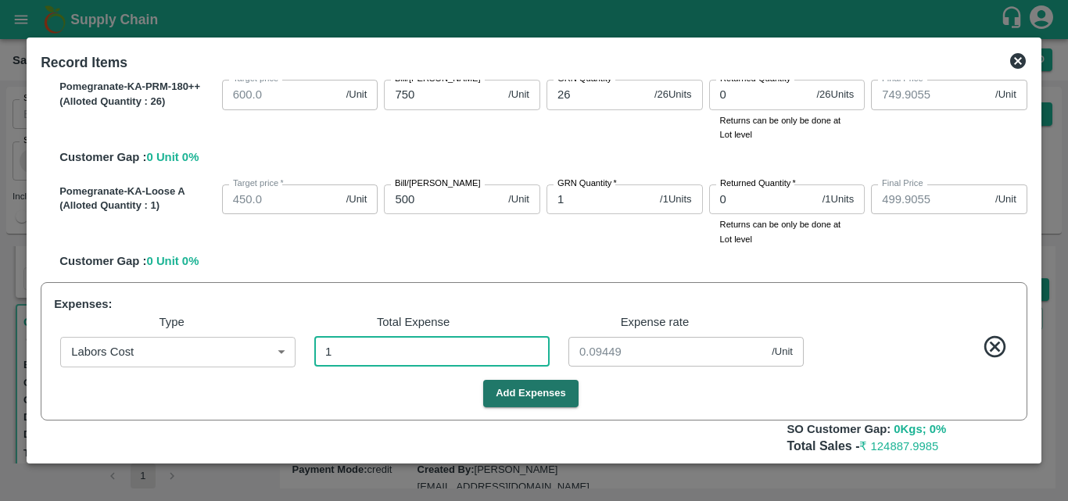
type input "999.9921"
type input "1099.9921"
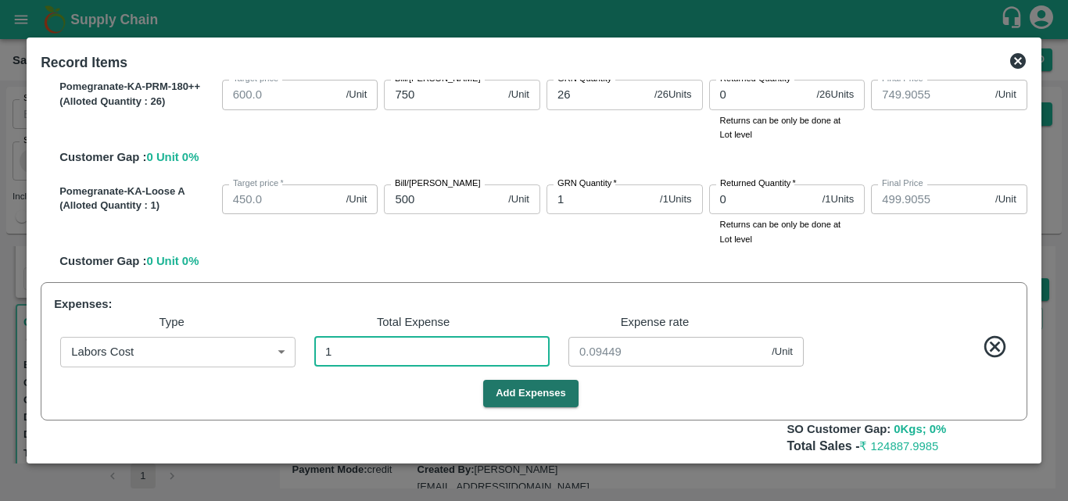
type input "749.9921"
type input "499.9921"
type input "0.00787"
type input "800"
type input "900"
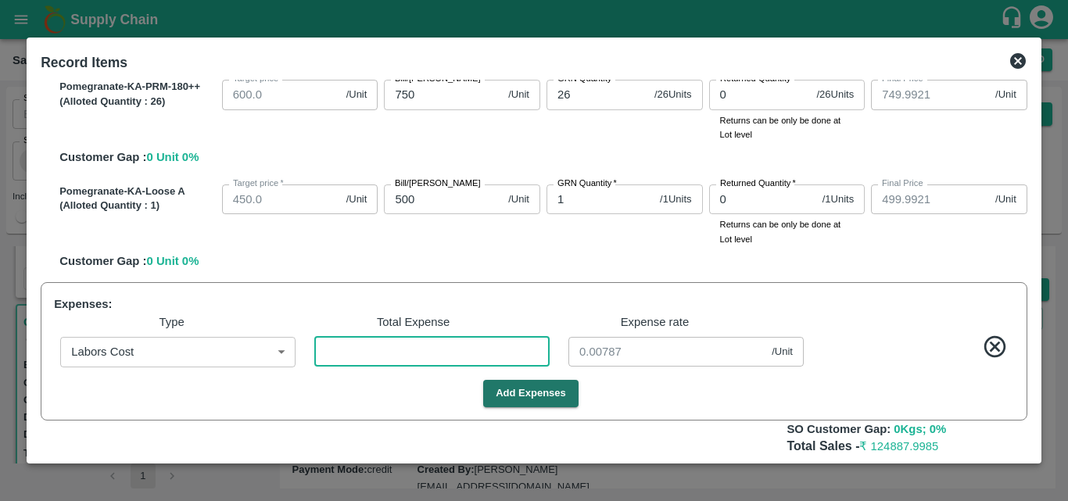
type input "1000"
type input "1100"
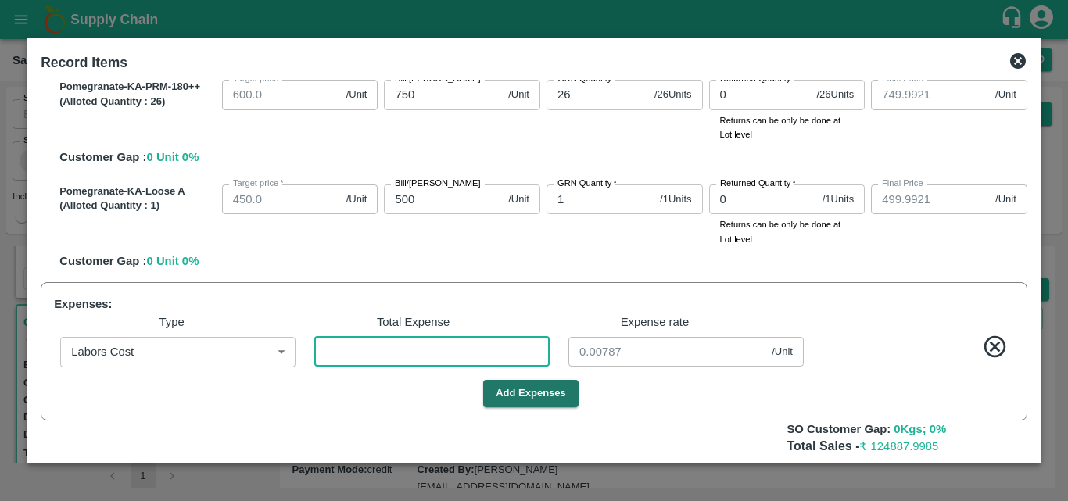
type input "750"
type input "500"
type input "0"
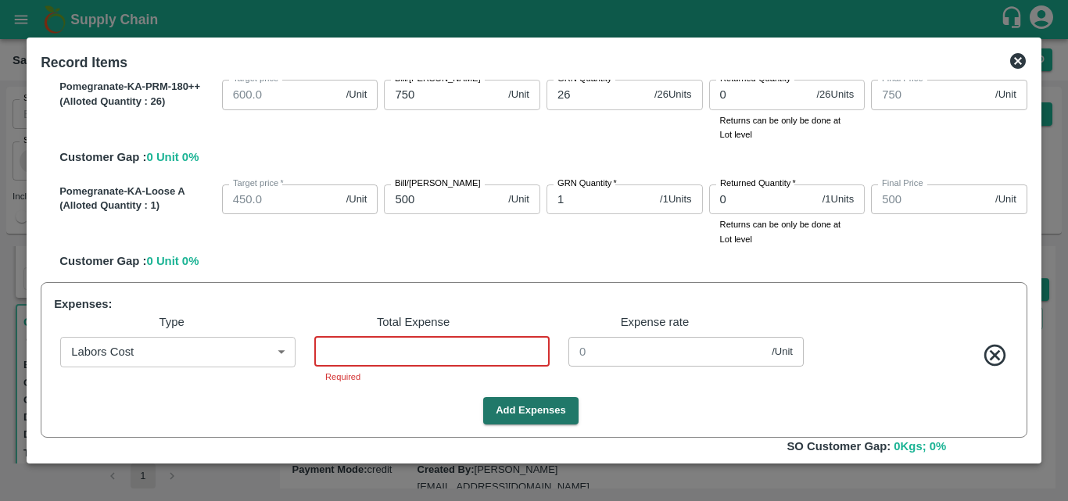
type input "6"
type input "799.9528"
type input "899.9528"
type input "999.9528"
type input "1099.9528"
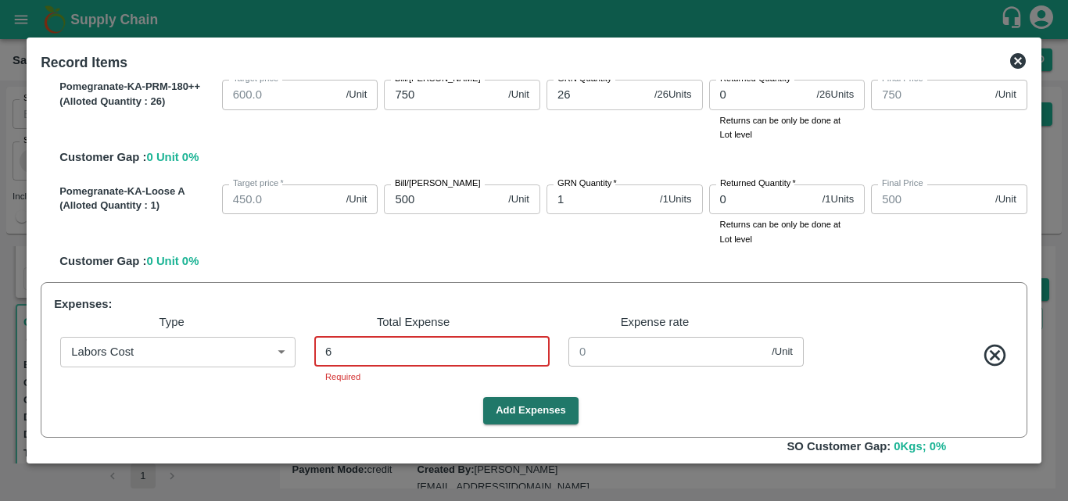
type input "1099.9528"
type input "749.9528"
type input "499.9528"
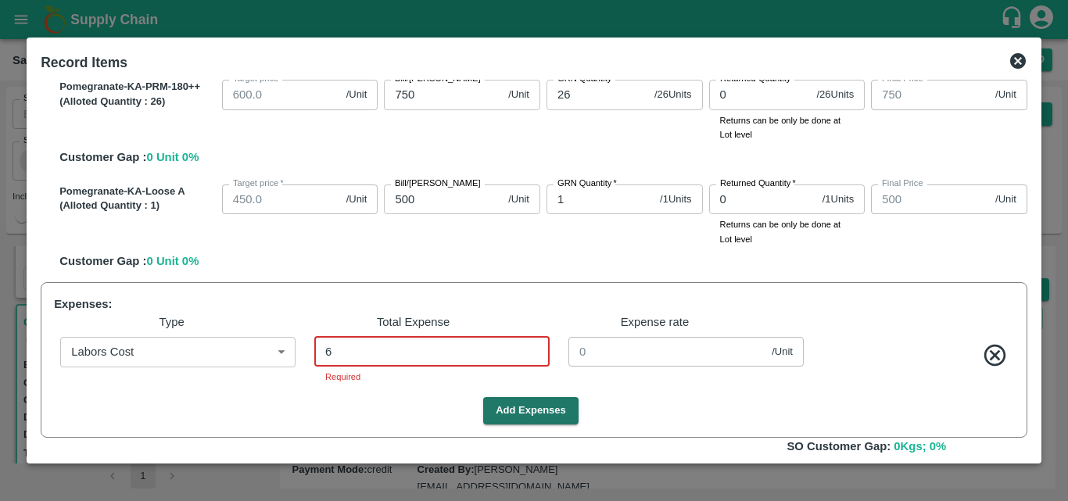
type input "0.04724"
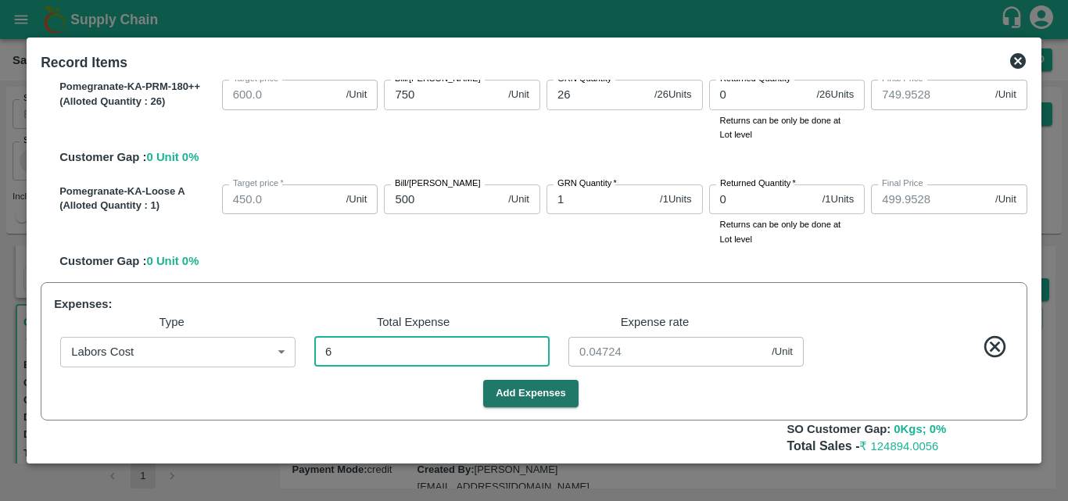
type input "63"
type input "799.5039"
type input "899.5039"
type input "999.5039"
type input "1099.5039"
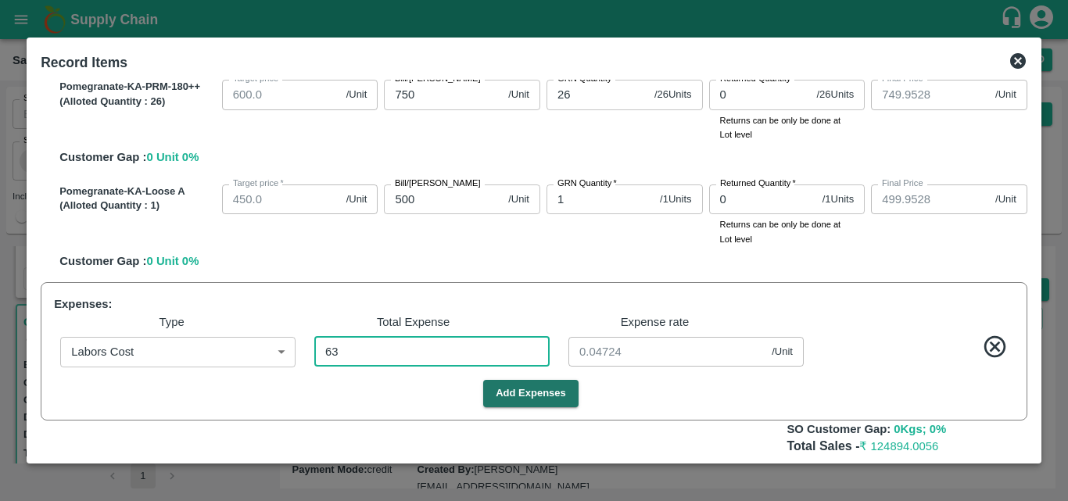
type input "1099.5039"
type input "749.5039"
type input "499.5039"
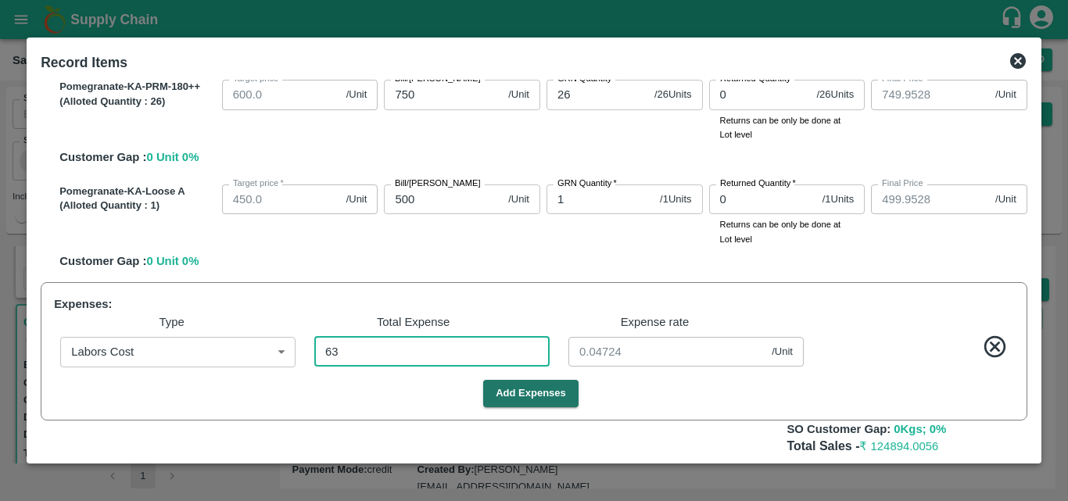
type input "0.49606"
type input "635"
type input "795"
type input "895"
type input "995"
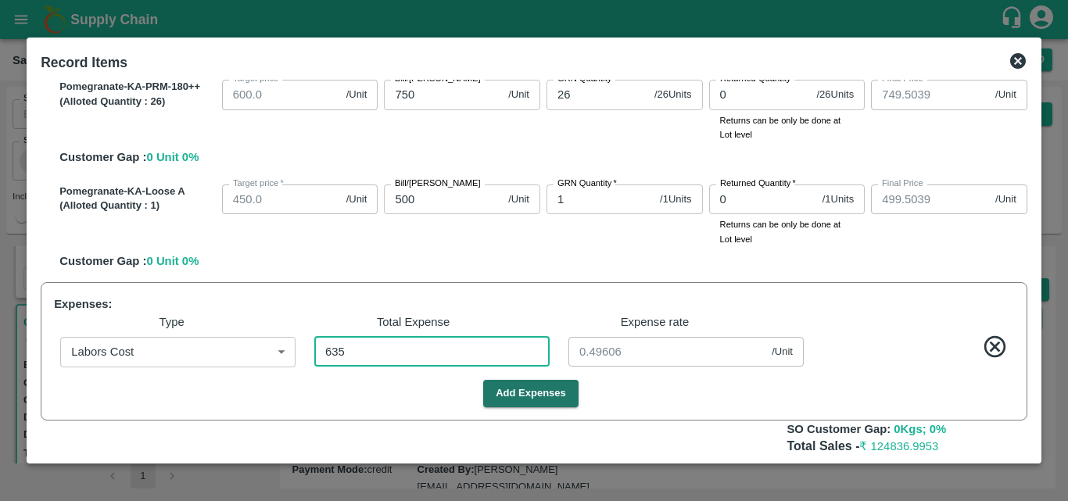
type input "1095"
type input "745"
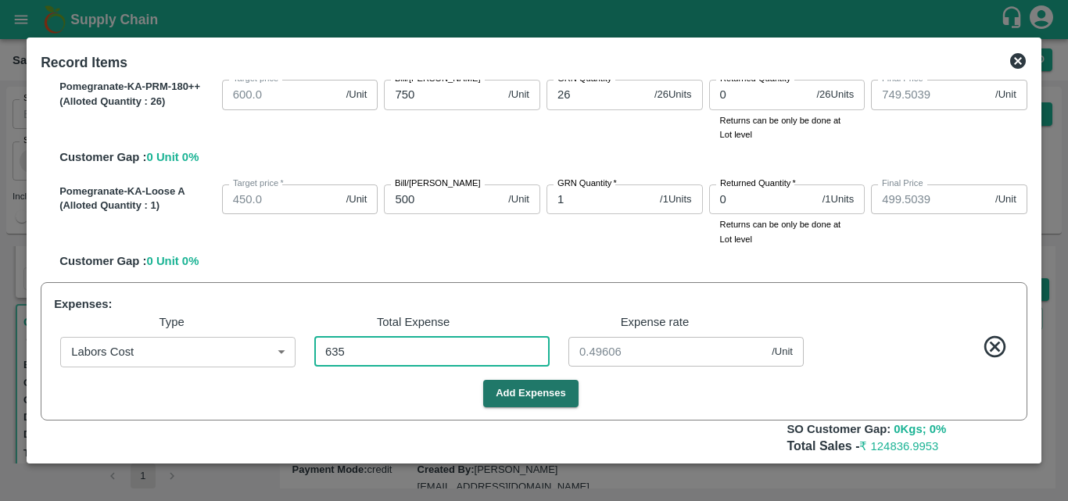
type input "495"
type input "5"
type input "635"
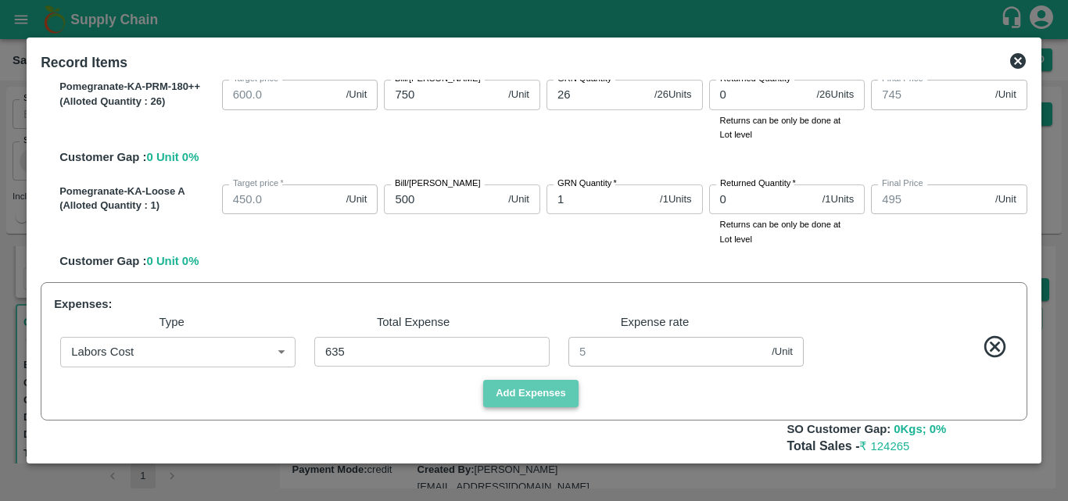
click at [539, 383] on button "Add Expenses" at bounding box center [530, 393] width 95 height 27
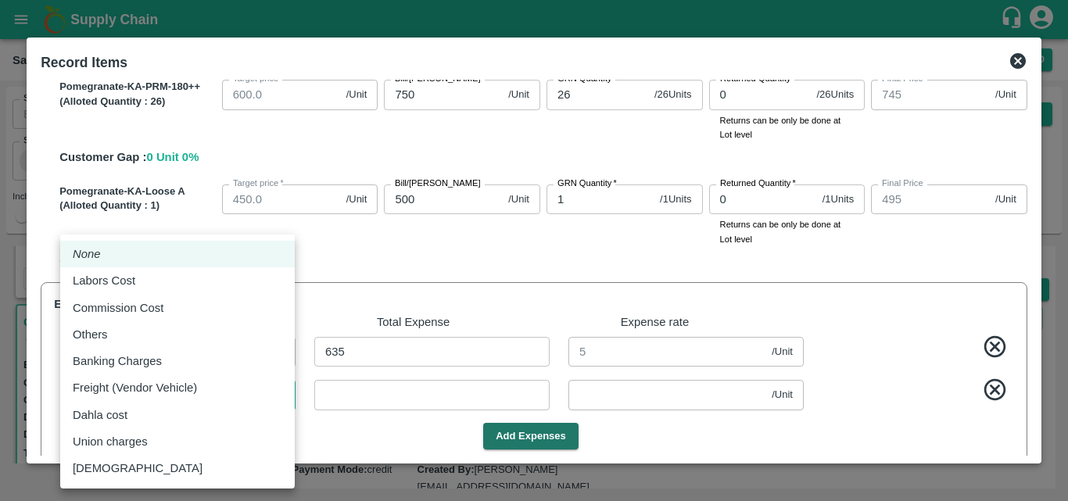
click at [211, 400] on body "Supply Chain Sales Orders Direct Customer Add SO ID SO ID Start Date Start Date…" at bounding box center [534, 250] width 1068 height 501
click at [199, 324] on li "Others" at bounding box center [177, 334] width 234 height 27
type input "Others"
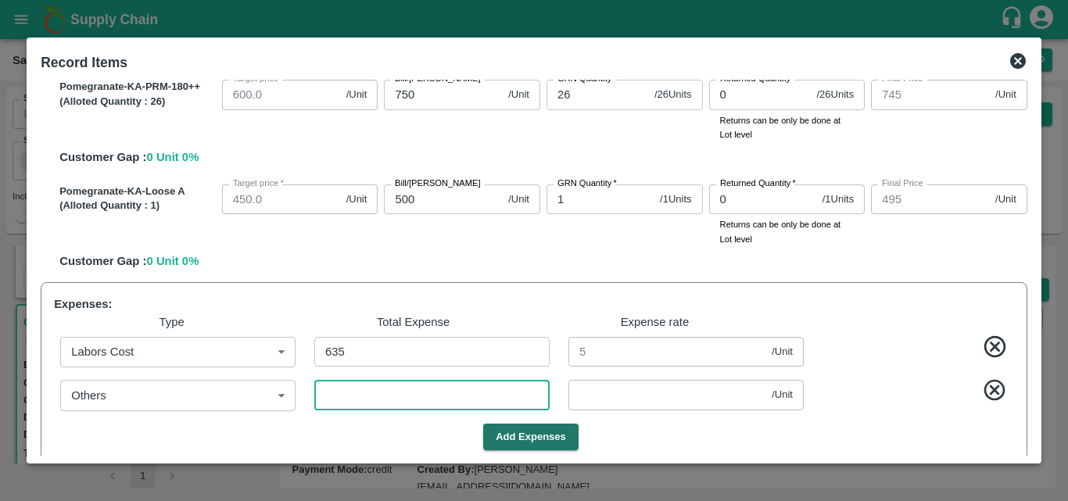
click at [394, 388] on input "number" at bounding box center [431, 395] width 235 height 30
type input "3"
type input "794.9764"
type input "894.9764"
type input "994.9764"
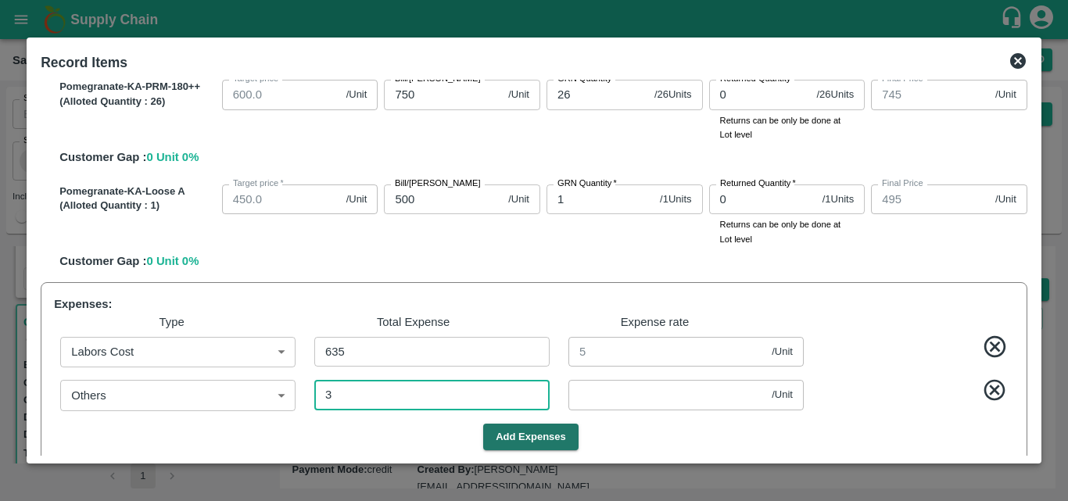
type input "1094.9764"
type input "744.9764"
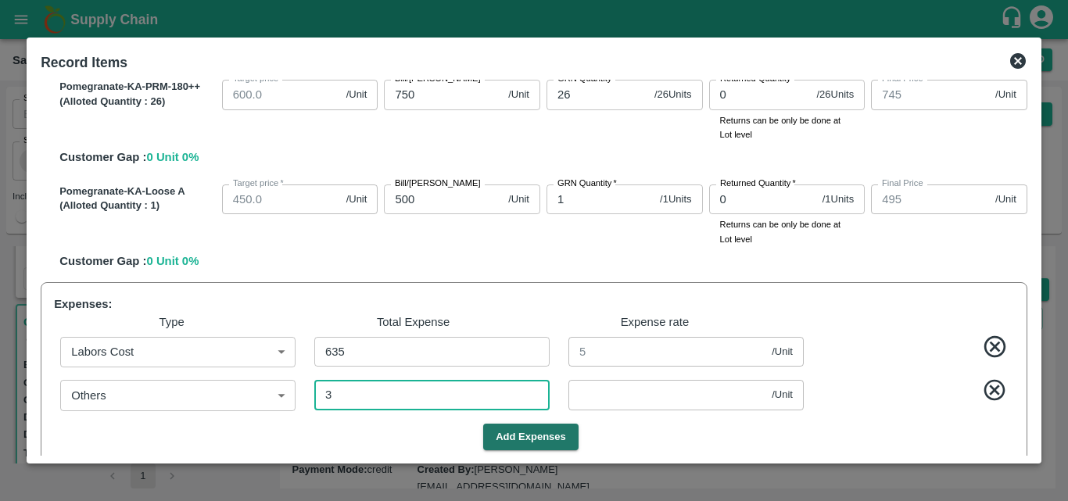
type input "494.9764"
type input "0.02362"
type input "30"
type input "794.7638"
type input "894.7638"
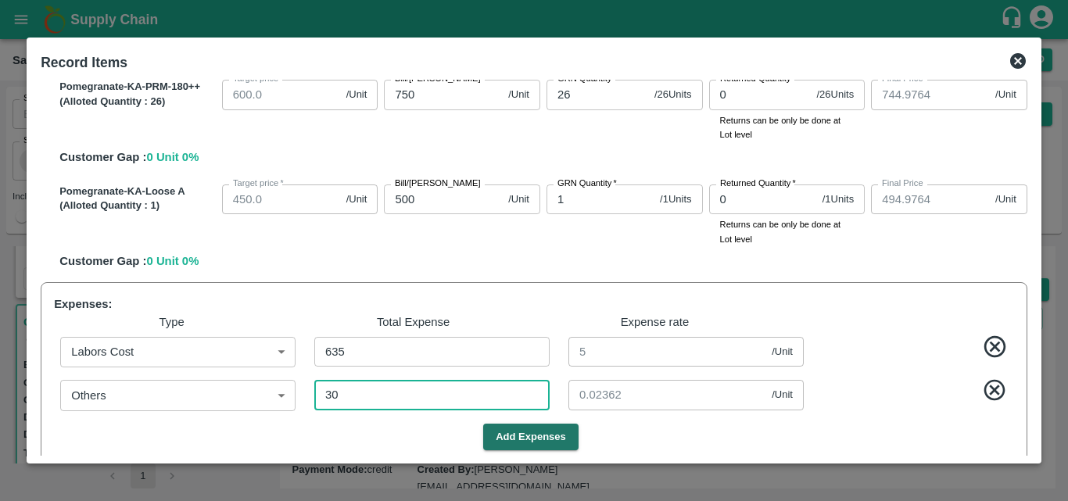
type input "994.7638"
type input "1094.7638"
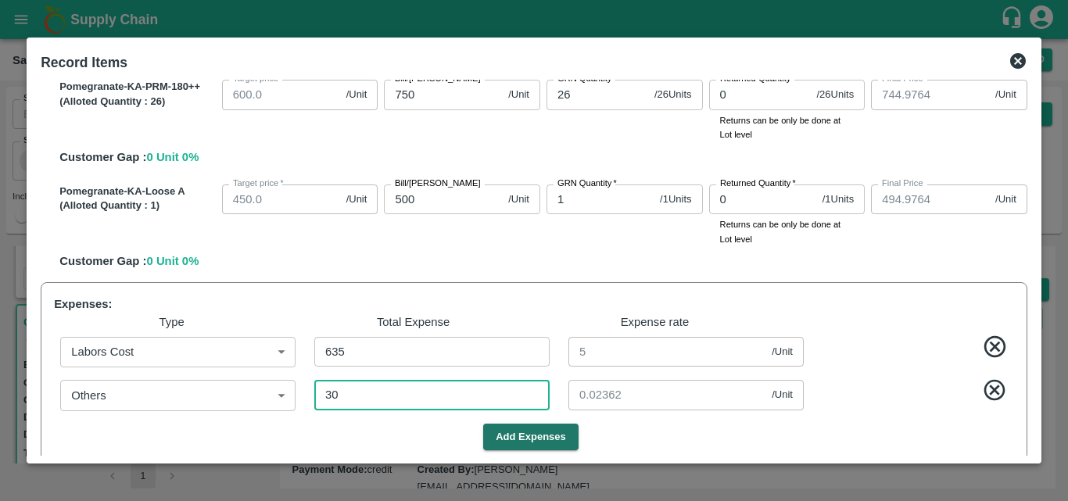
type input "744.7638"
type input "494.7638"
type input "0.23622"
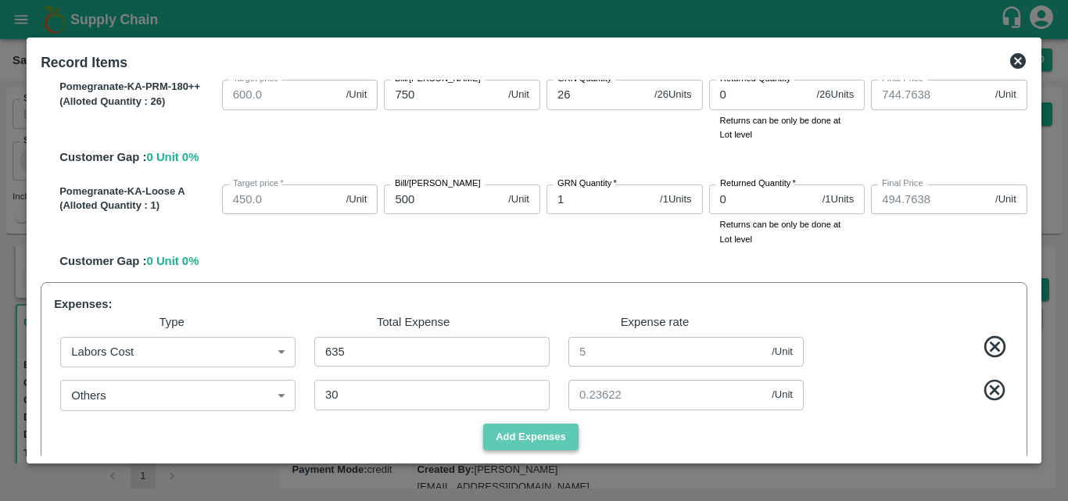
click at [515, 437] on button "Add Expenses" at bounding box center [530, 437] width 95 height 27
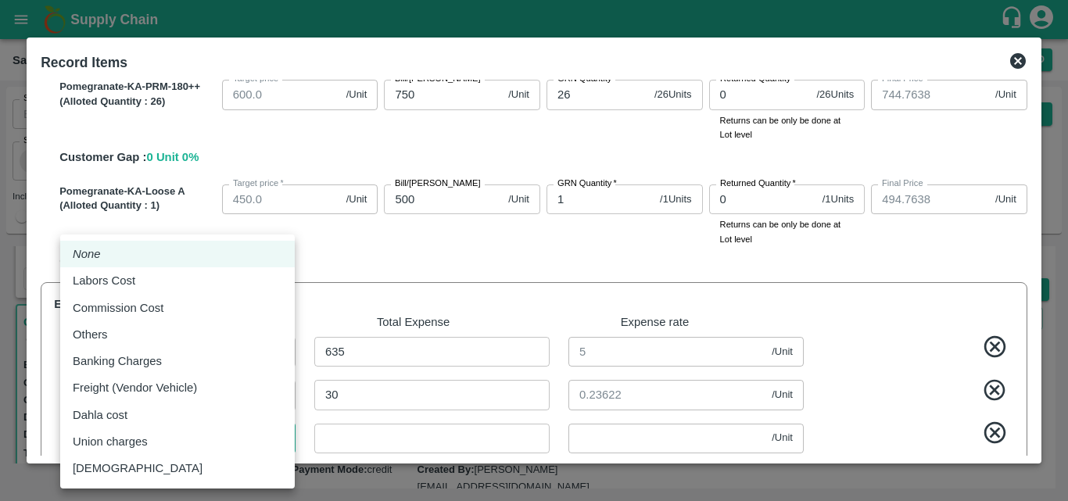
click at [217, 438] on body "Supply Chain Sales Orders Direct Customer Add SO ID SO ID Start Date Start Date…" at bounding box center [534, 250] width 1068 height 501
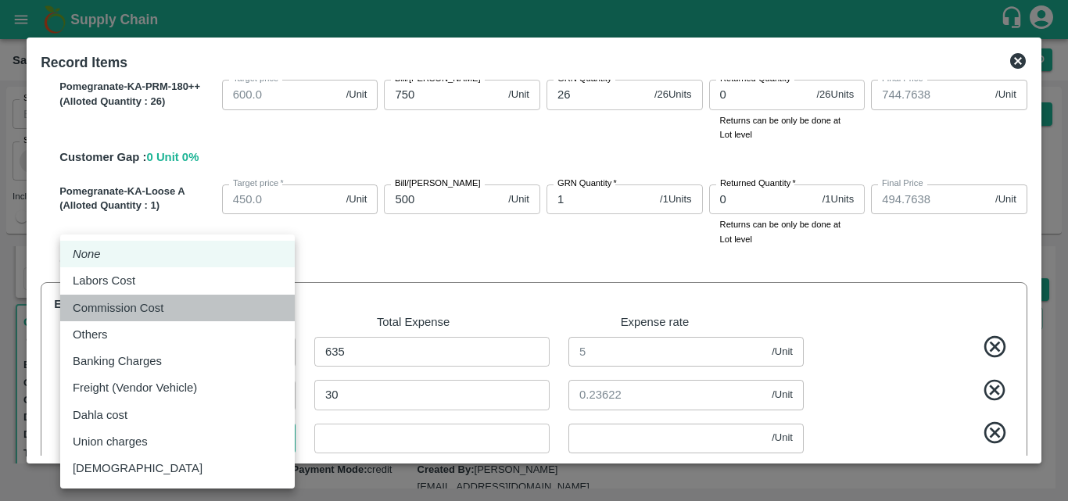
click at [211, 296] on li "Commission Cost" at bounding box center [177, 308] width 234 height 27
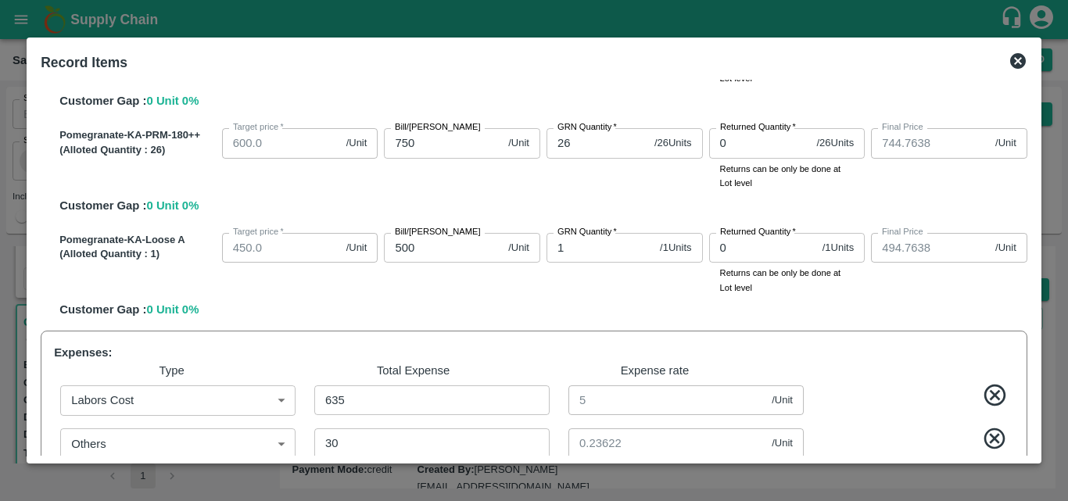
scroll to position [739, 0]
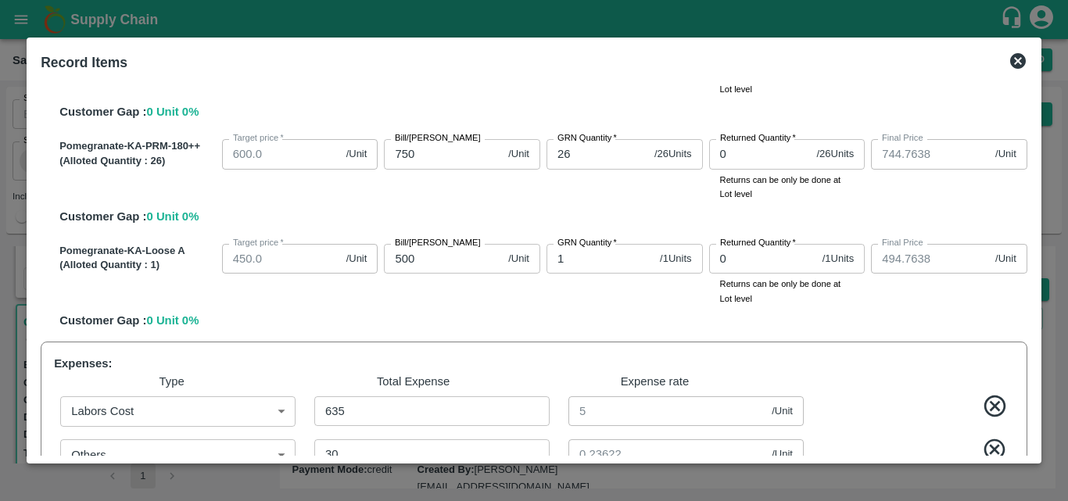
click at [859, 303] on div "Returned Quantity   * 0 / 1 Units Returned Quantity Returns can be only be done…" at bounding box center [787, 275] width 156 height 62
click at [991, 393] on icon at bounding box center [995, 406] width 26 height 26
click at [992, 404] on icon at bounding box center [995, 406] width 26 height 26
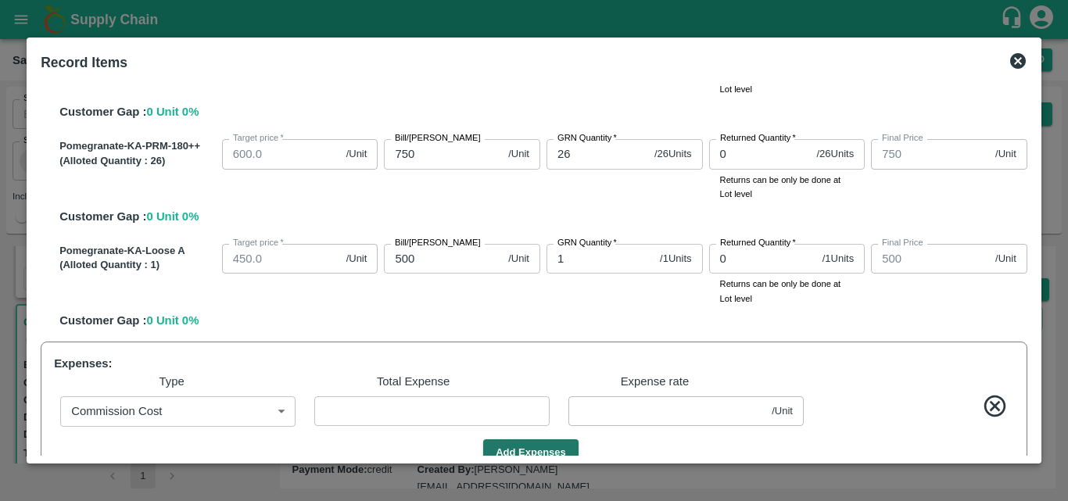
click at [994, 415] on icon at bounding box center [994, 405] width 21 height 21
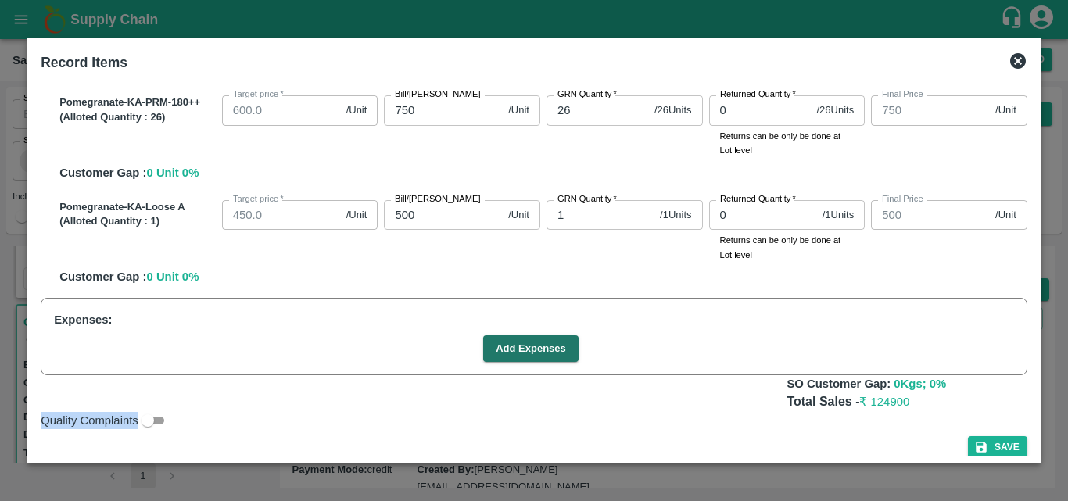
scroll to position [798, 0]
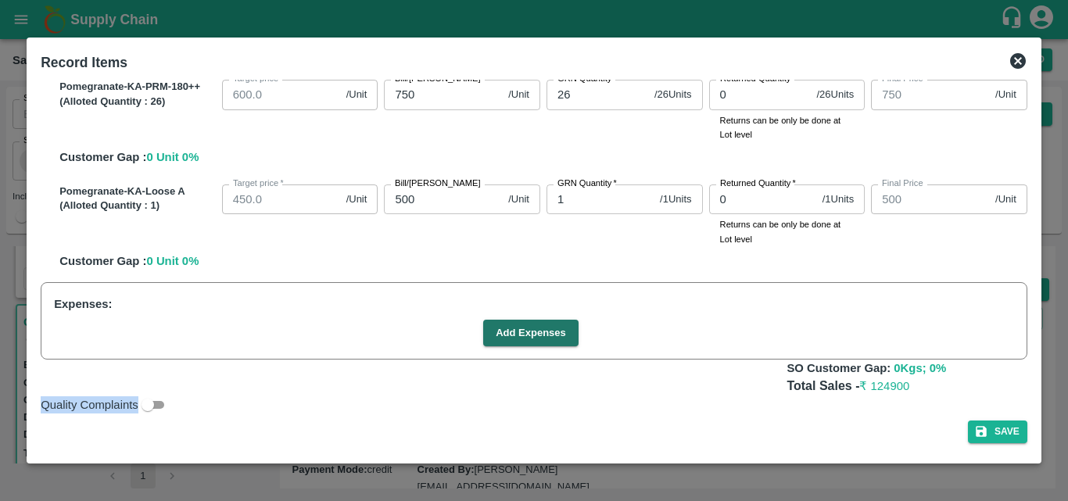
drag, startPoint x: 911, startPoint y: 441, endPoint x: 883, endPoint y: 416, distance: 37.1
click at [884, 419] on div "SOI Level GRN Lot Level GRN Pomegranate-KA-PRM-100-150 (Alloted Quantity : 7 ) …" at bounding box center [533, 268] width 999 height 376
click at [901, 385] on span "₹ 124900" at bounding box center [884, 386] width 50 height 13
drag, startPoint x: 910, startPoint y: 385, endPoint x: 873, endPoint y: 384, distance: 36.8
click at [873, 384] on p "Total Sales - ₹ 124900" at bounding box center [906, 387] width 240 height 18
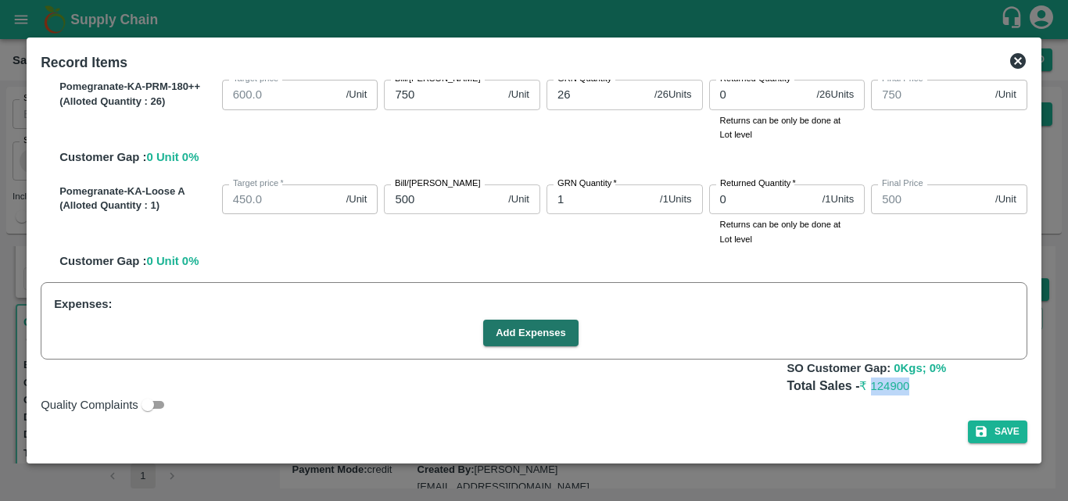
copy span "124900"
click at [551, 333] on button "Add Expenses" at bounding box center [530, 333] width 95 height 27
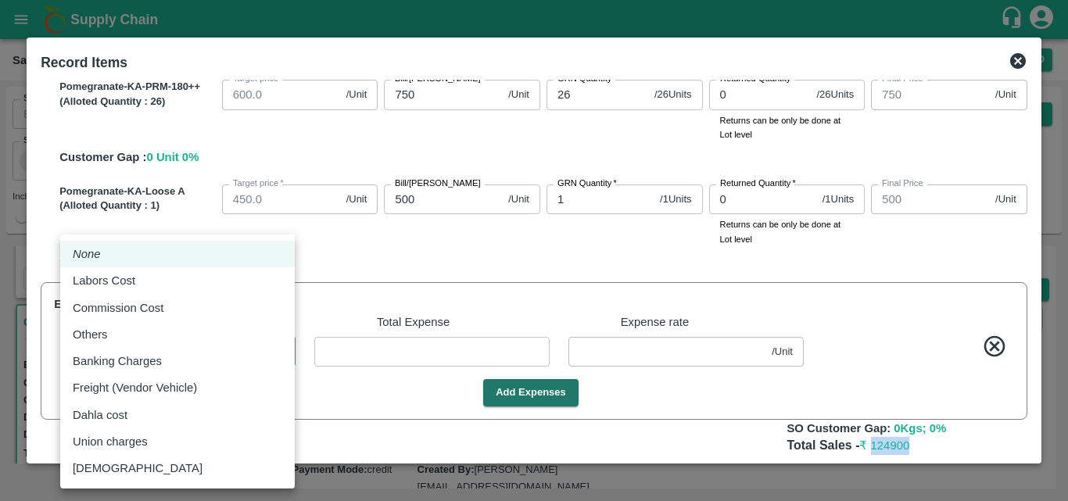
click at [220, 345] on body "Supply Chain Sales Orders Direct Customer Add SO ID SO ID Start Date Start Date…" at bounding box center [534, 250] width 1068 height 501
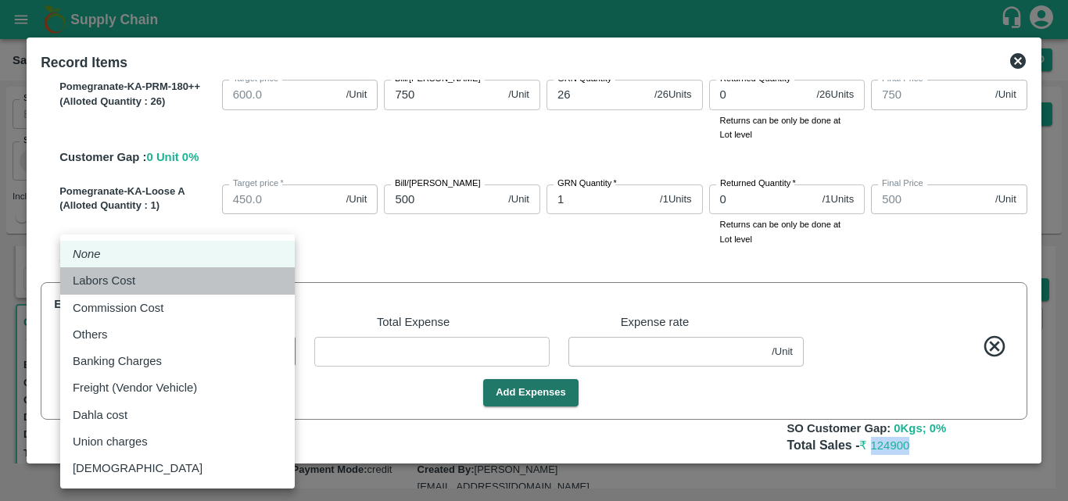
click at [214, 285] on div "Labors Cost" at bounding box center [177, 280] width 209 height 17
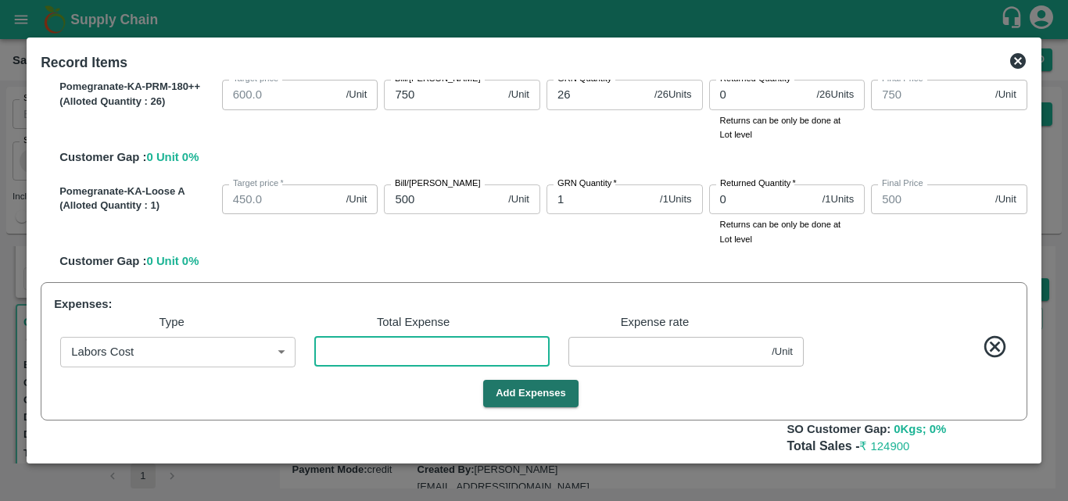
click at [395, 350] on input "number" at bounding box center [431, 352] width 235 height 30
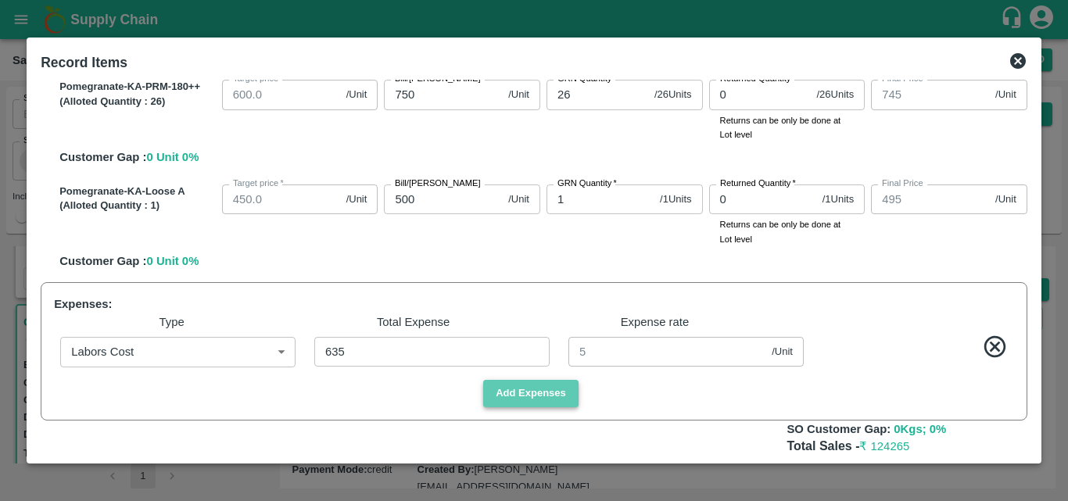
click at [556, 388] on button "Add Expenses" at bounding box center [530, 393] width 95 height 27
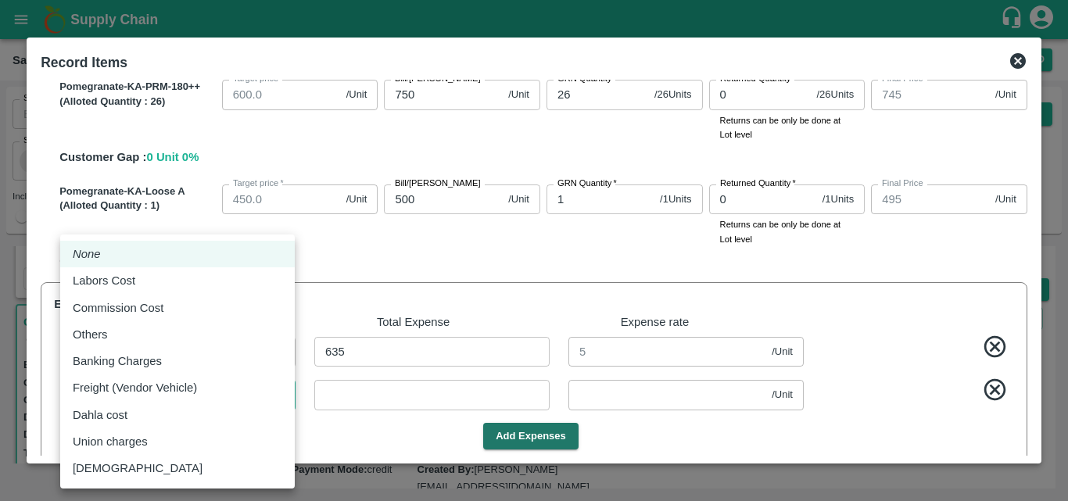
click at [187, 399] on body "Supply Chain Sales Orders Direct Customer Add SO ID SO ID Start Date Start Date…" at bounding box center [534, 250] width 1068 height 501
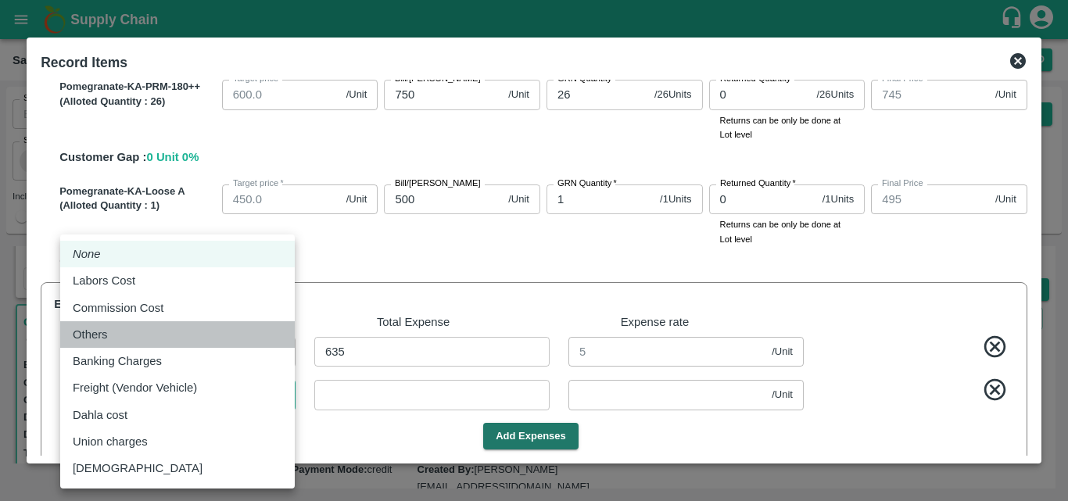
click at [164, 328] on div "Others" at bounding box center [177, 334] width 209 height 17
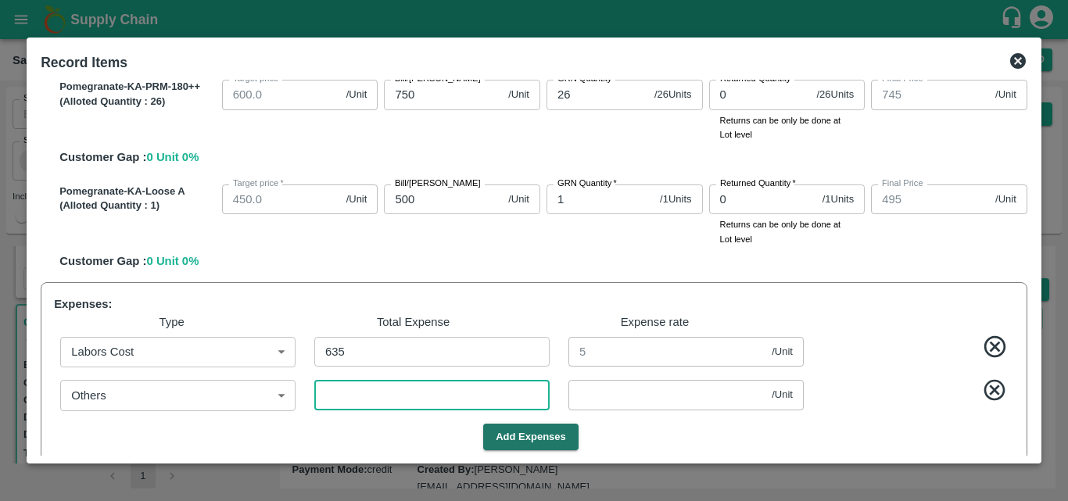
click at [363, 393] on input "number" at bounding box center [431, 395] width 235 height 30
click at [520, 433] on button "Add Expenses" at bounding box center [530, 437] width 95 height 27
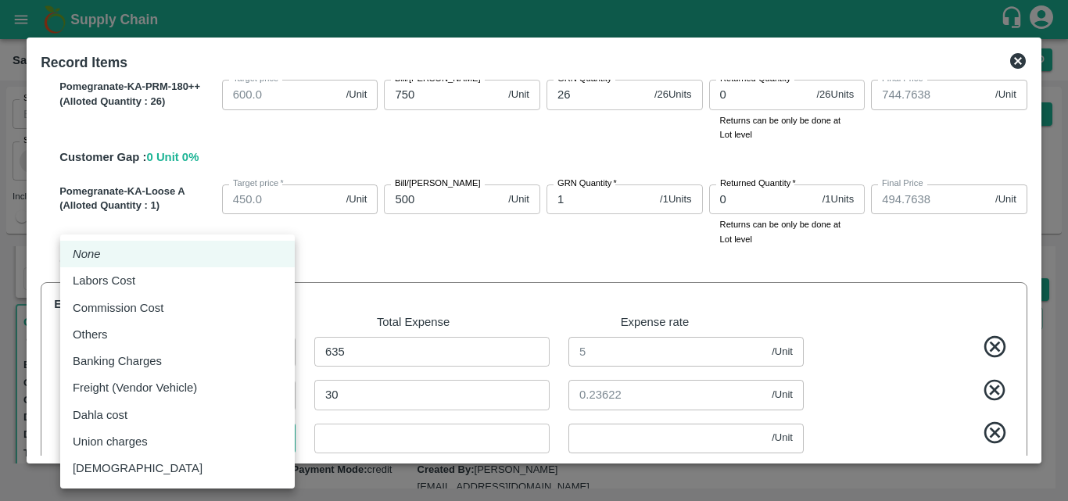
click at [214, 450] on body "Supply Chain Sales Orders Direct Customer Add SO ID SO ID Start Date Start Date…" at bounding box center [534, 250] width 1068 height 501
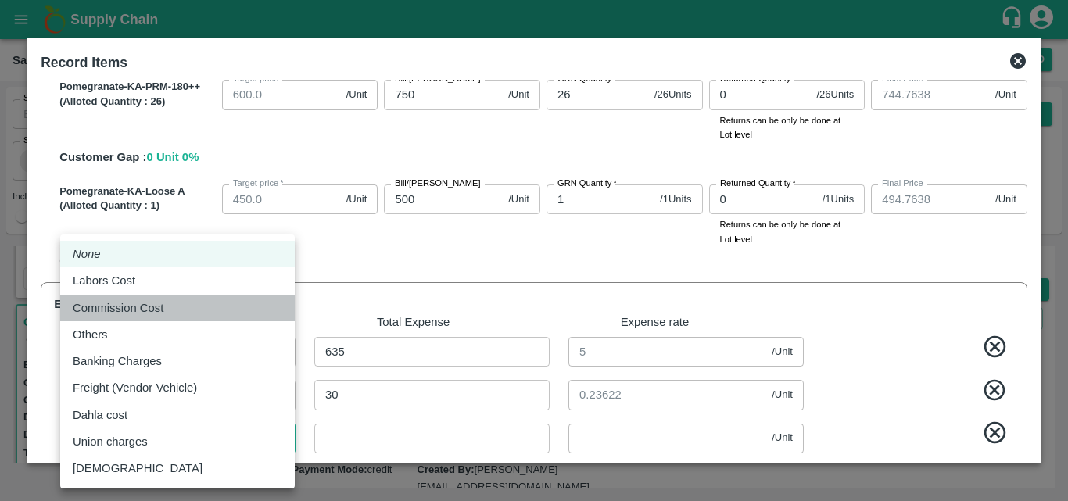
click at [194, 312] on div "Commission Cost" at bounding box center [177, 307] width 209 height 17
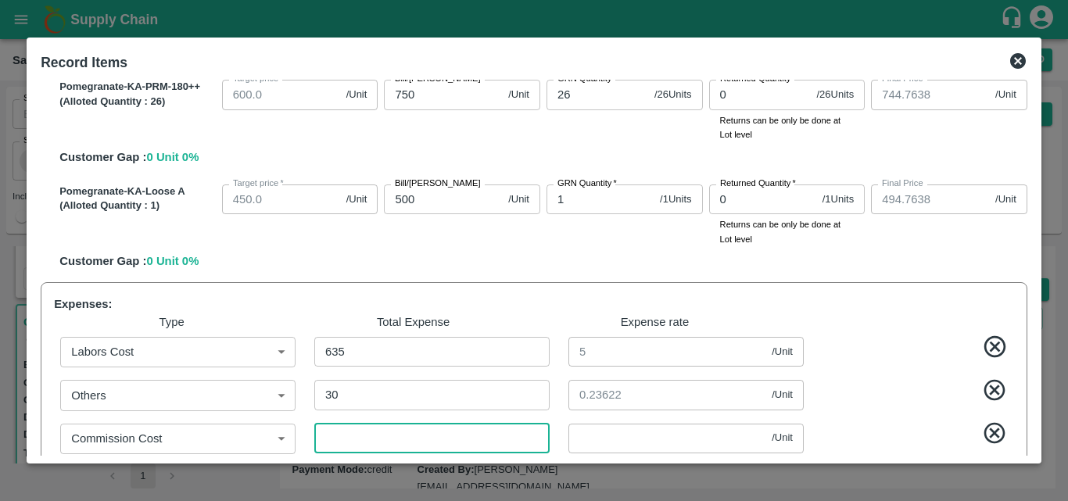
click at [415, 435] on input "number" at bounding box center [431, 439] width 235 height 30
paste input "124.9"
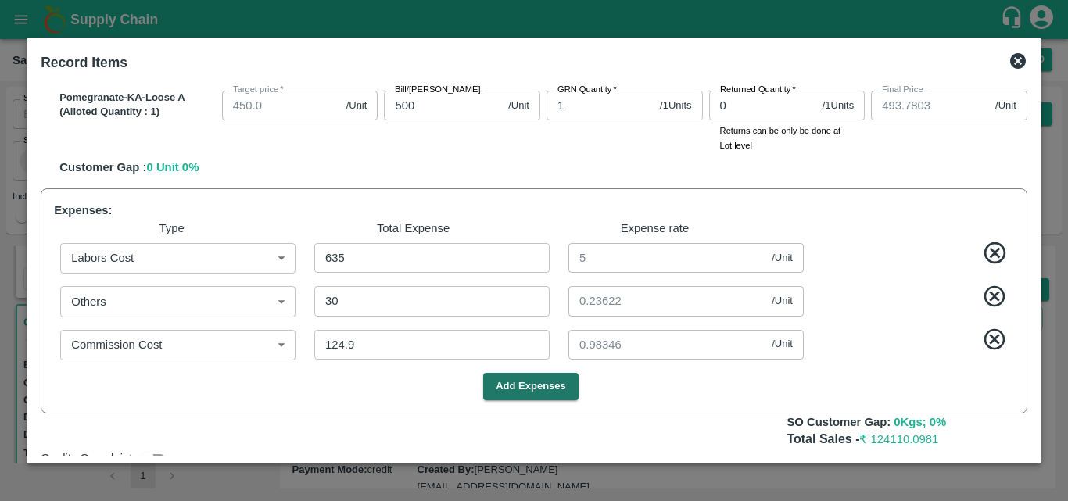
scroll to position [945, 0]
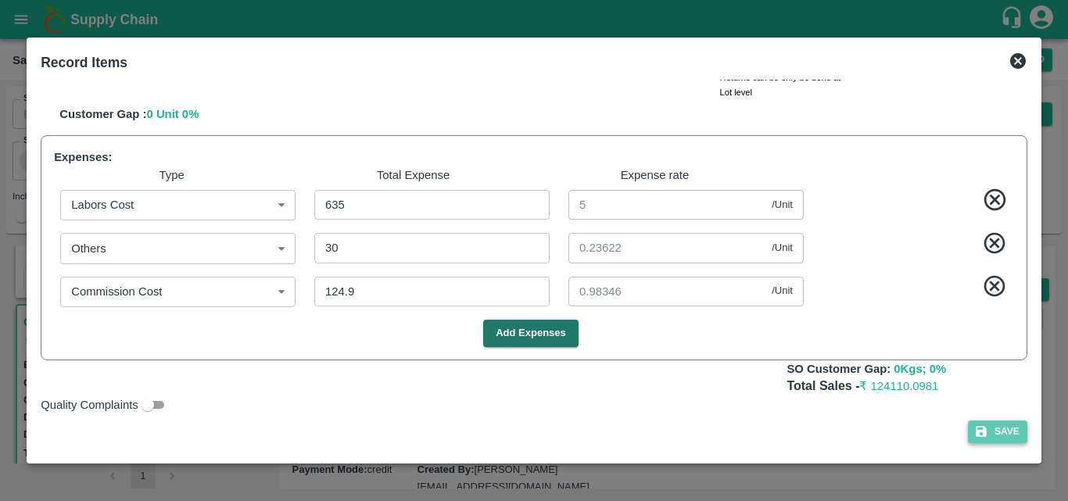
click at [989, 434] on button "Save" at bounding box center [997, 431] width 59 height 23
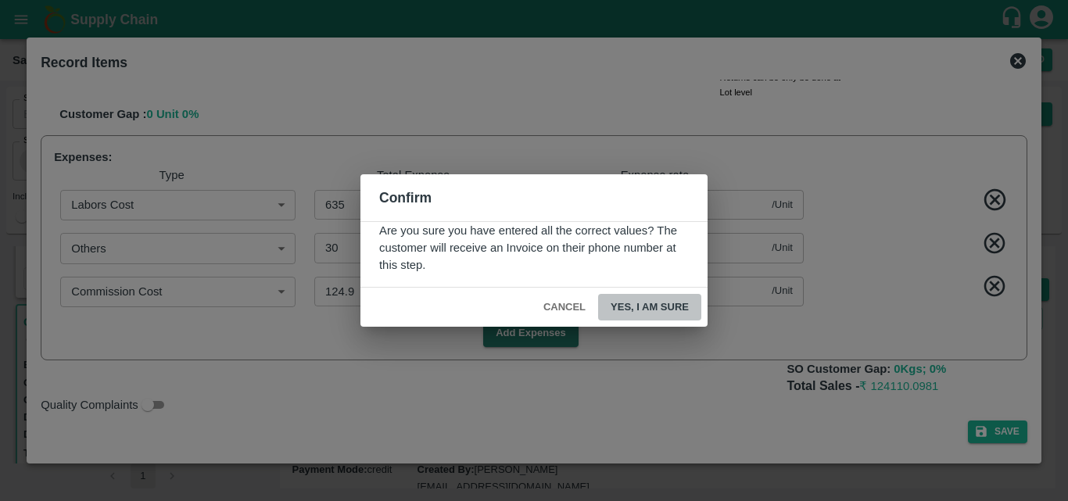
click at [651, 317] on button "Yes, I am sure" at bounding box center [649, 307] width 103 height 27
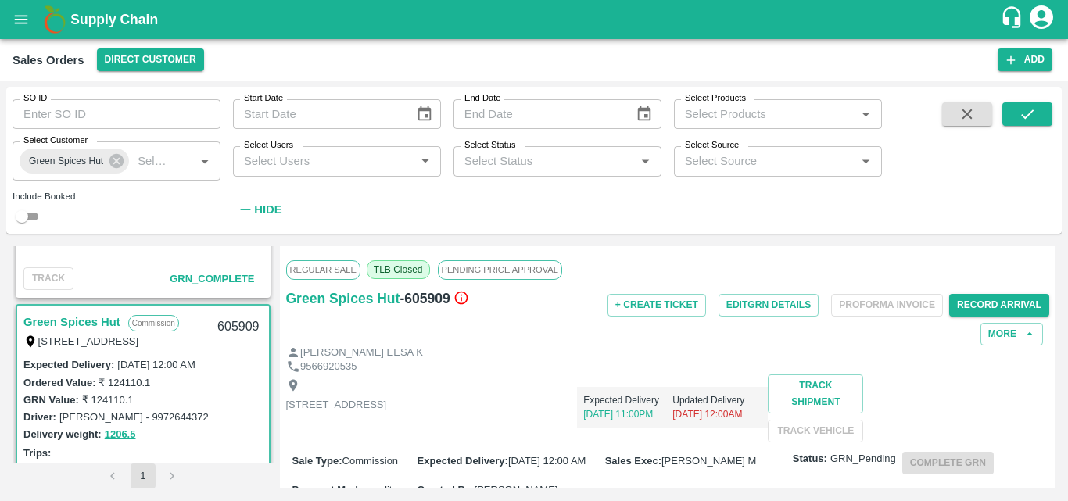
click at [568, 374] on div "9566920535" at bounding box center [668, 367] width 764 height 15
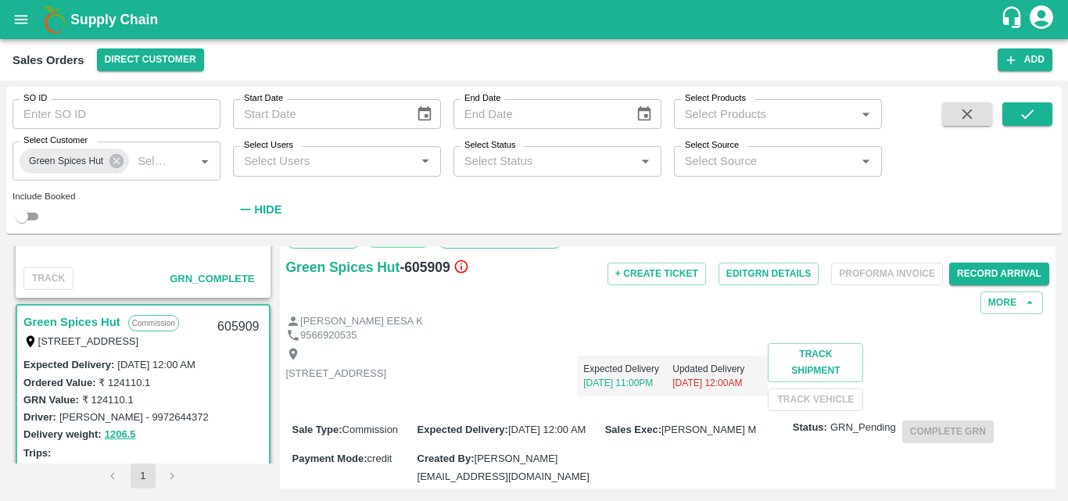
scroll to position [0, 0]
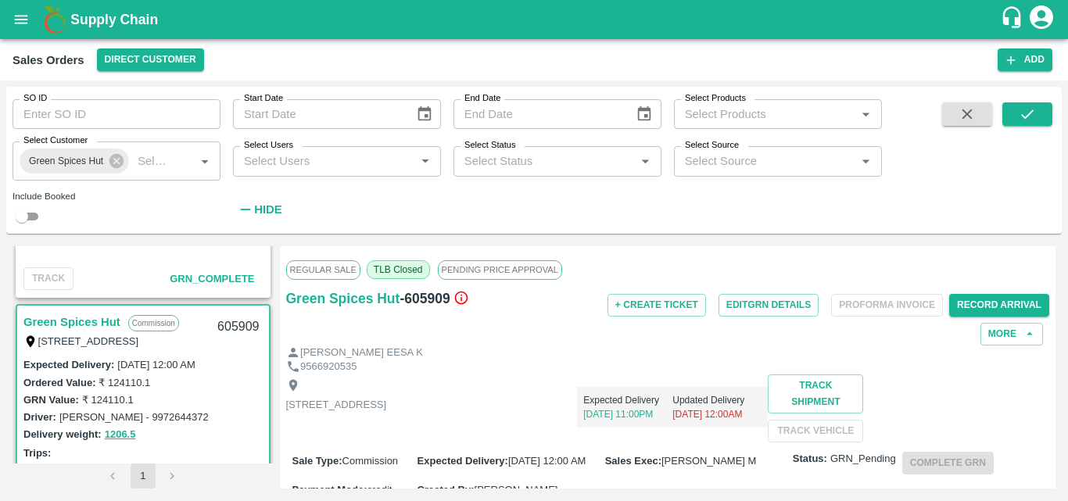
drag, startPoint x: 467, startPoint y: 295, endPoint x: 420, endPoint y: 335, distance: 62.1
click at [378, 325] on div "Green Spices Hut - 605909" at bounding box center [413, 317] width 254 height 58
drag, startPoint x: 485, startPoint y: 290, endPoint x: 288, endPoint y: 295, distance: 197.8
click at [288, 295] on div "Green Spices Hut - 605909" at bounding box center [413, 299] width 254 height 22
copy div "Green Spices Hut - 605909"
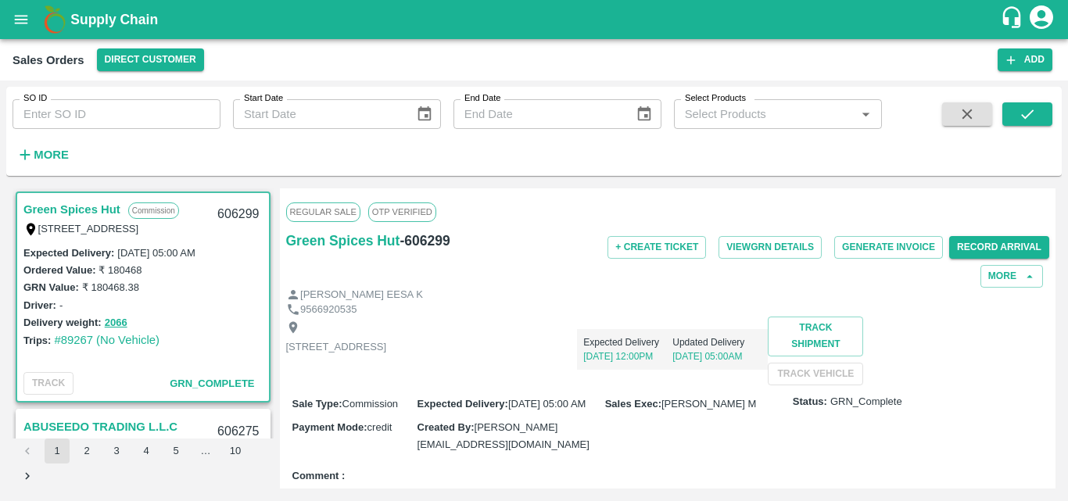
click at [163, 303] on div "Driver: -" at bounding box center [142, 304] width 239 height 17
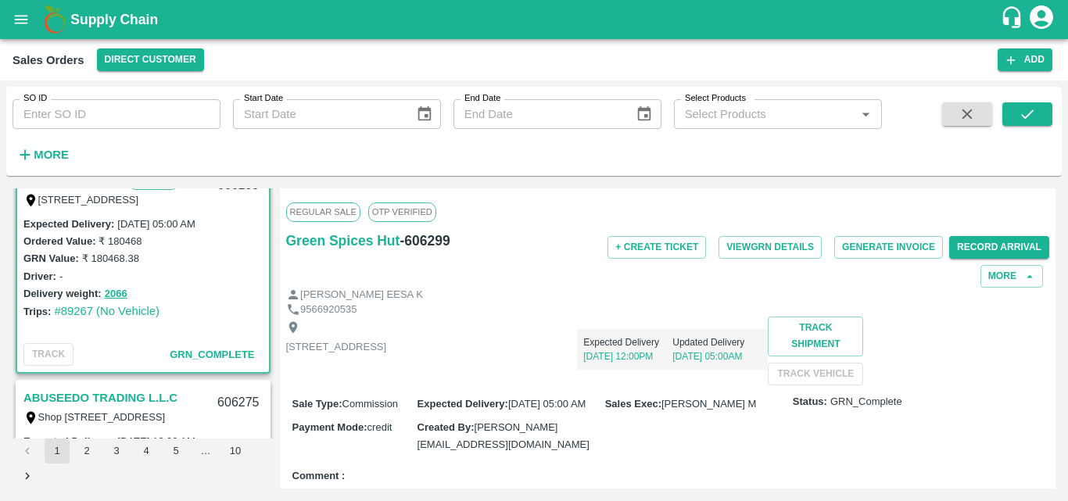
scroll to position [31, 0]
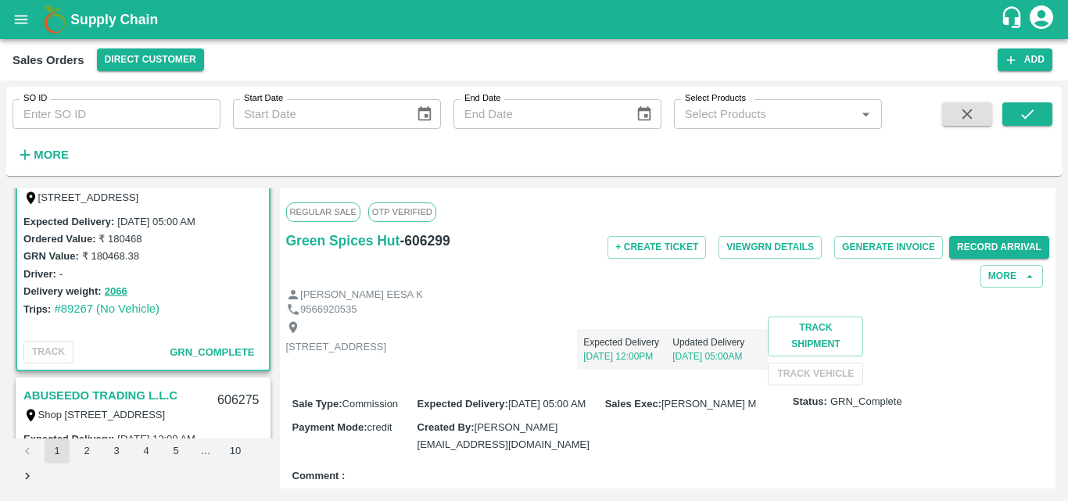
click at [517, 310] on div "9566920535" at bounding box center [668, 309] width 764 height 15
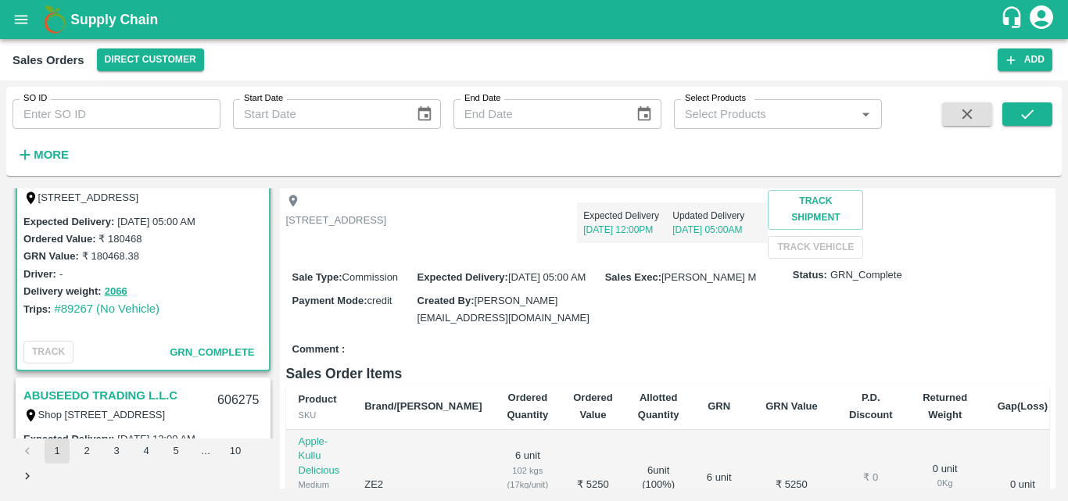
scroll to position [125, 0]
click at [206, 313] on div "Trips: #89267 (No Vehicle)" at bounding box center [142, 308] width 239 height 17
